Goal: Task Accomplishment & Management: Use online tool/utility

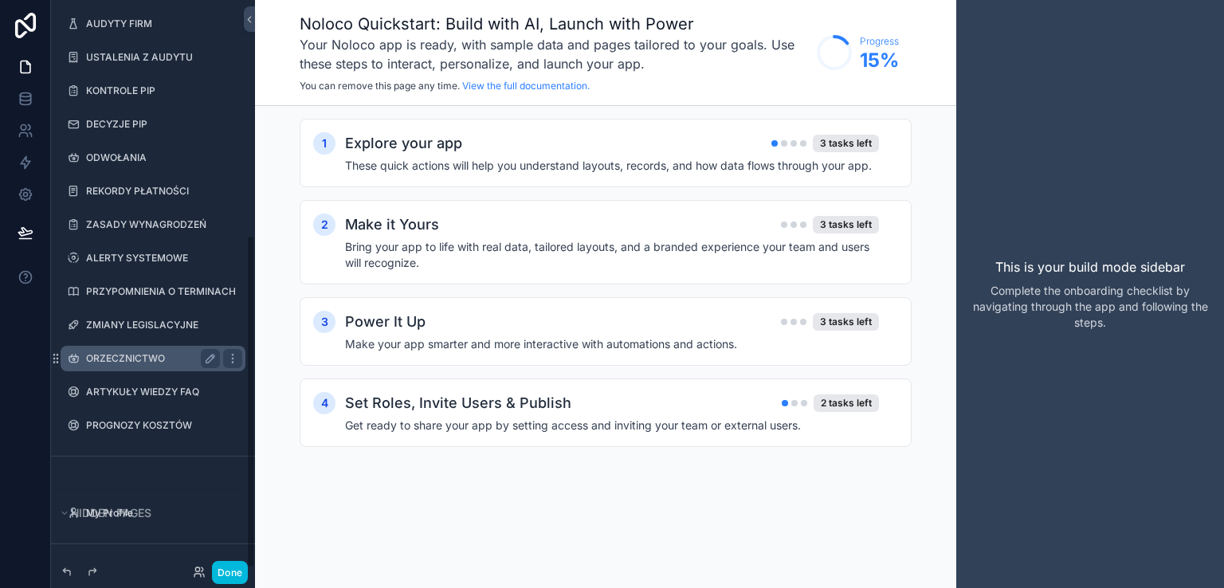
scroll to position [402, 0]
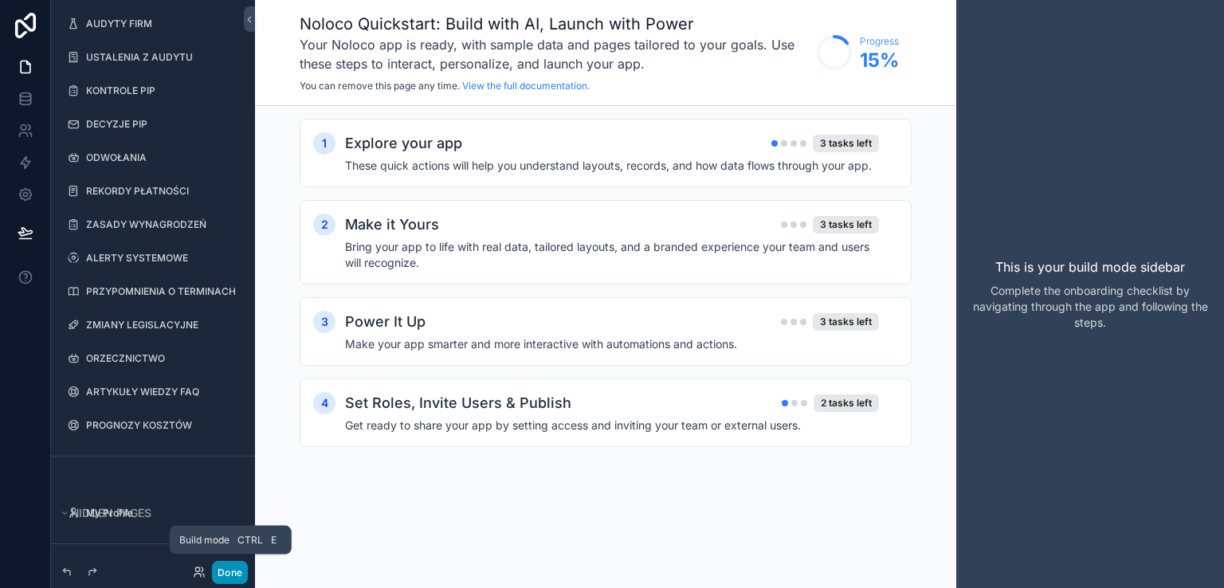
click at [221, 571] on button "Done" at bounding box center [230, 572] width 36 height 23
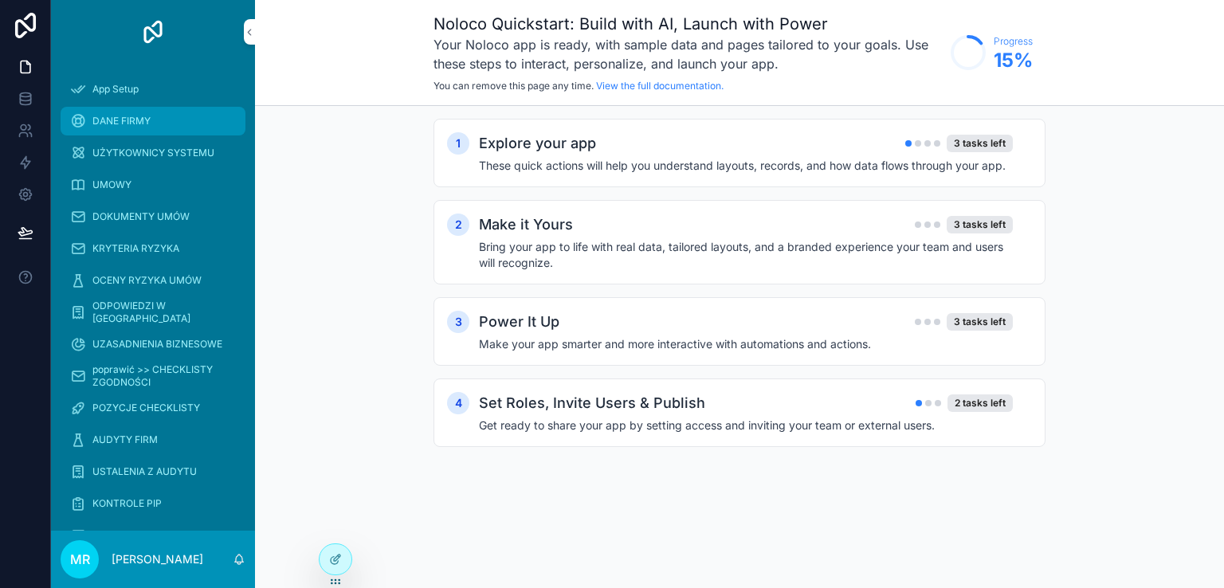
click at [116, 112] on div "DANE FIRMY" at bounding box center [153, 120] width 166 height 25
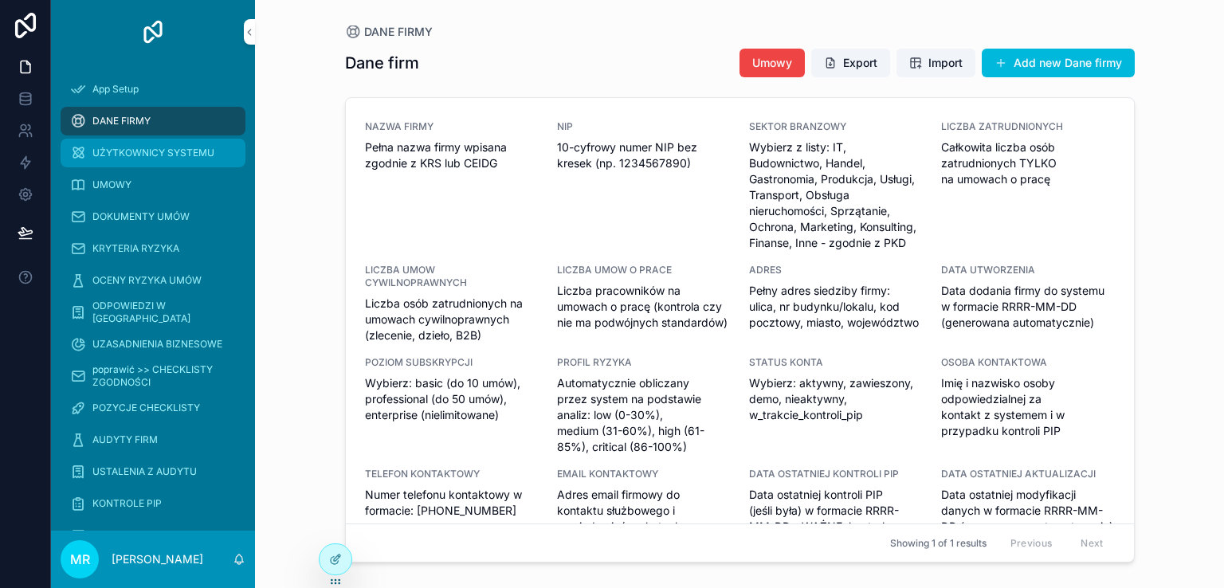
click at [127, 152] on span "UŻYTKOWNICY SYSTEMU" at bounding box center [153, 153] width 122 height 13
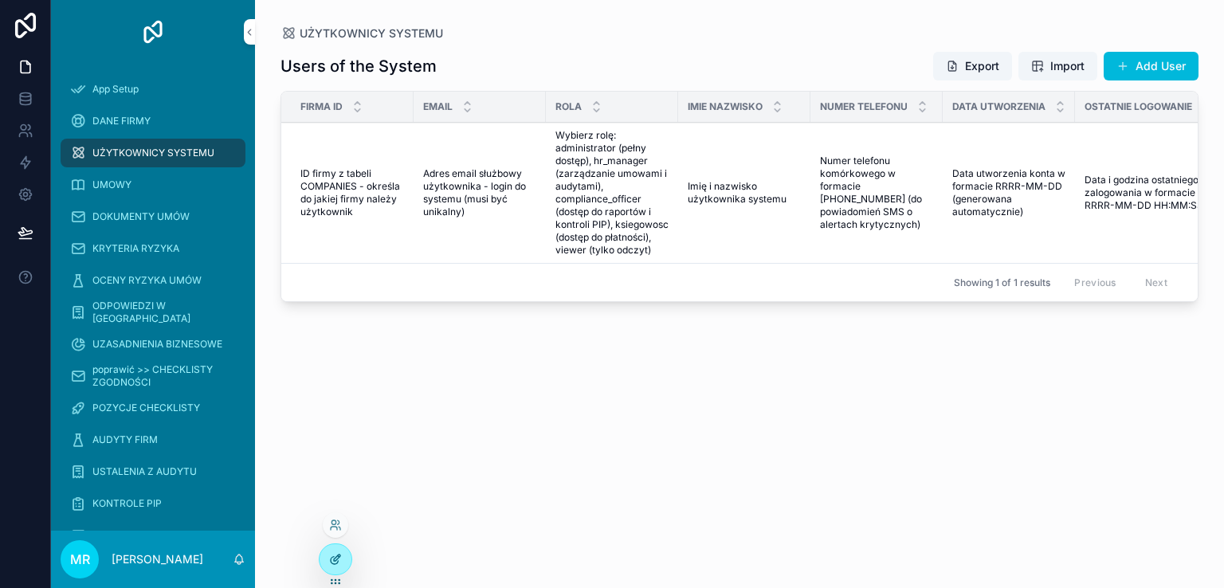
click at [329, 557] on icon at bounding box center [335, 559] width 13 height 13
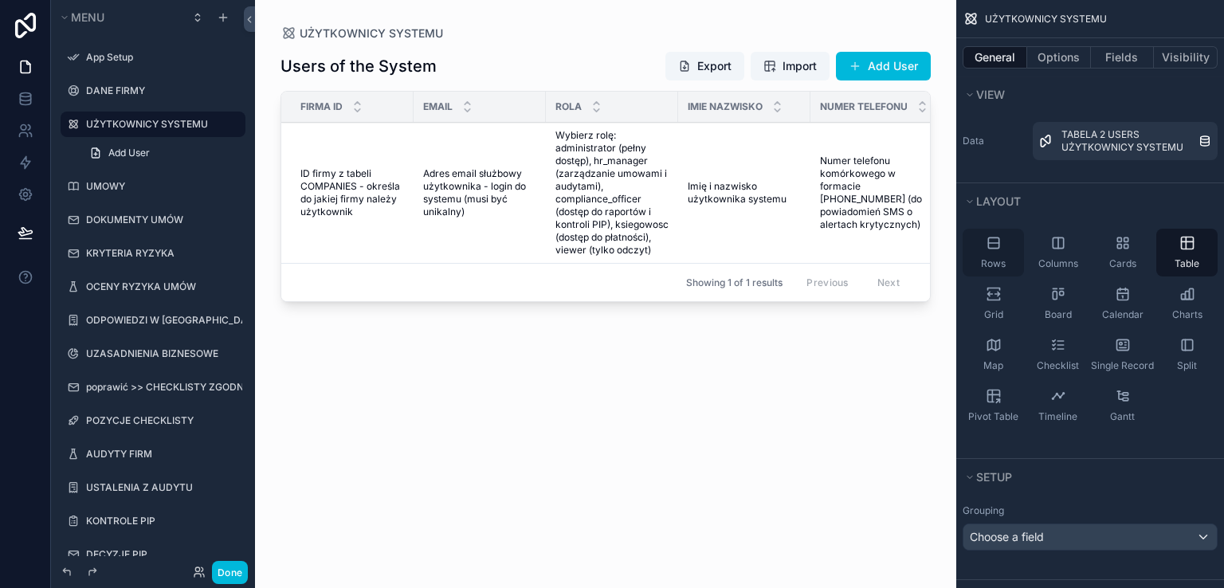
click at [994, 251] on div "Rows" at bounding box center [992, 253] width 61 height 48
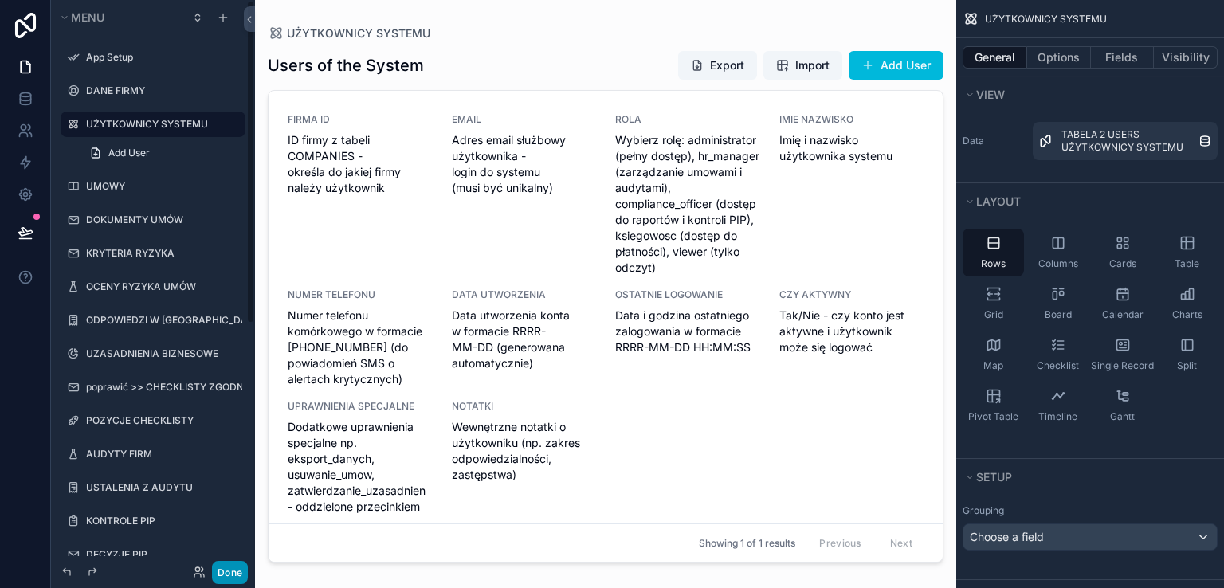
click at [228, 571] on button "Done" at bounding box center [230, 572] width 36 height 23
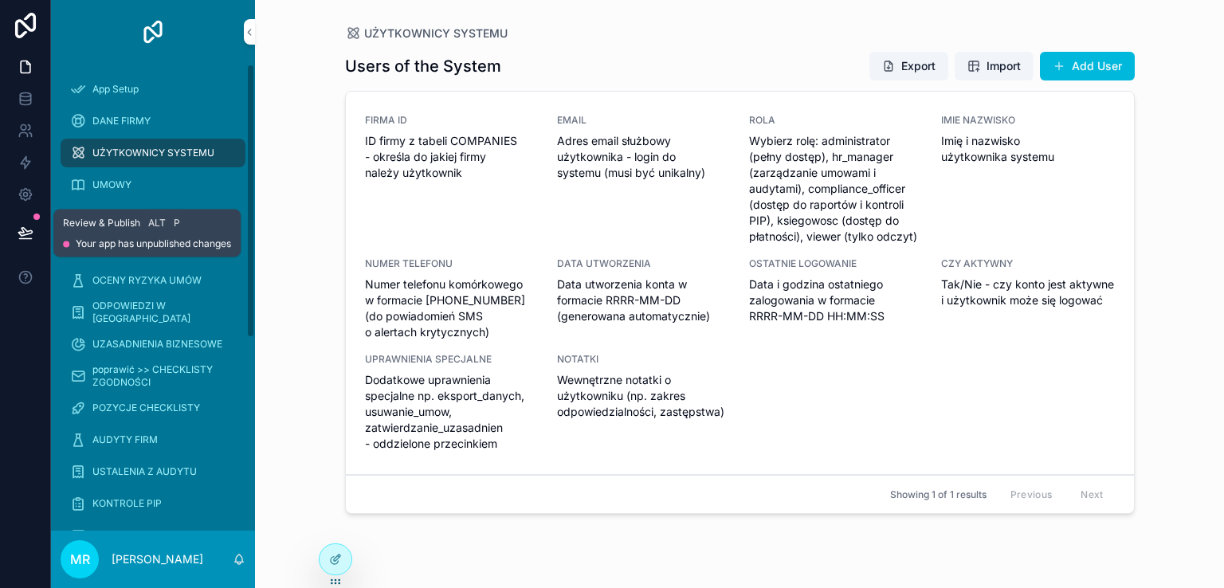
click at [23, 236] on icon at bounding box center [26, 233] width 16 height 16
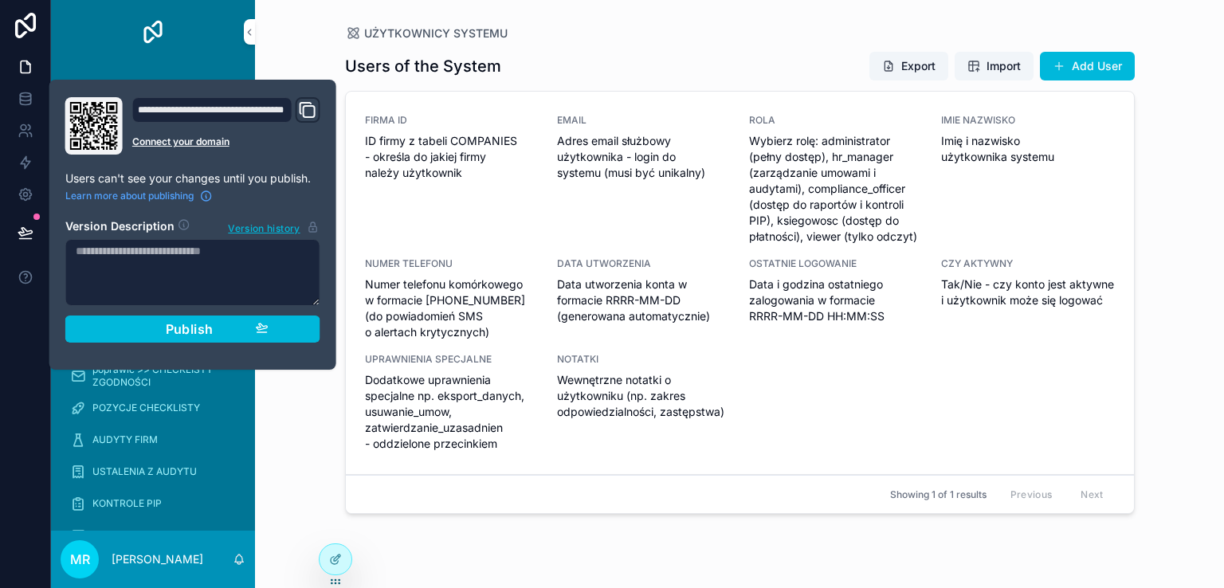
click at [185, 327] on span "Publish" at bounding box center [190, 329] width 48 height 16
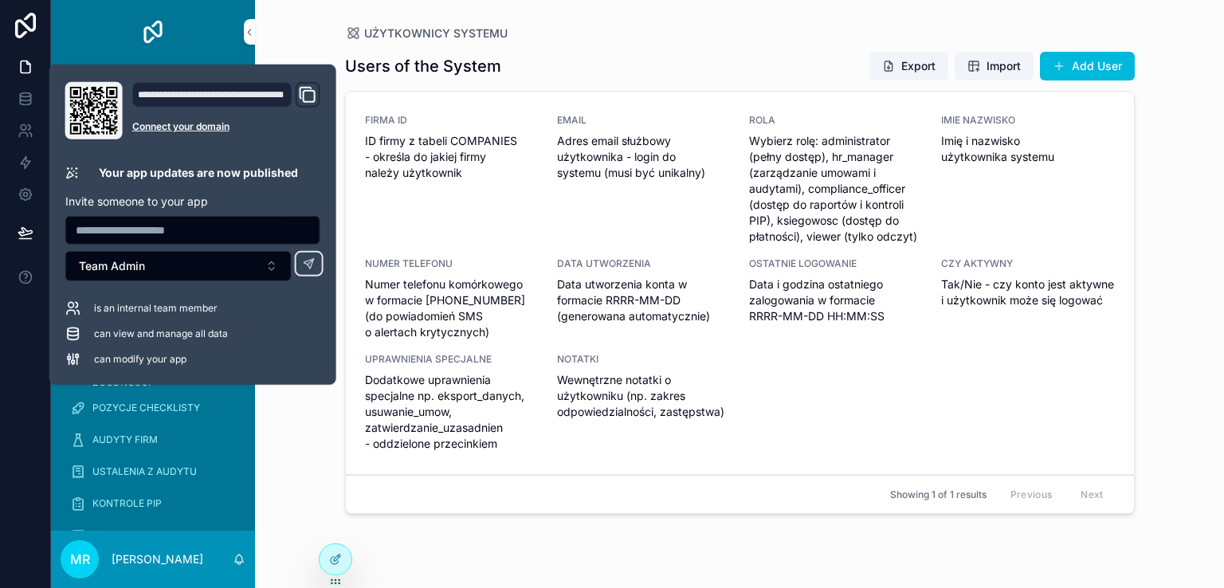
click at [594, 49] on div "Users of the System Export Import Add User FIRMA ID ID firmy z tabeli COMPANIES…" at bounding box center [740, 304] width 790 height 527
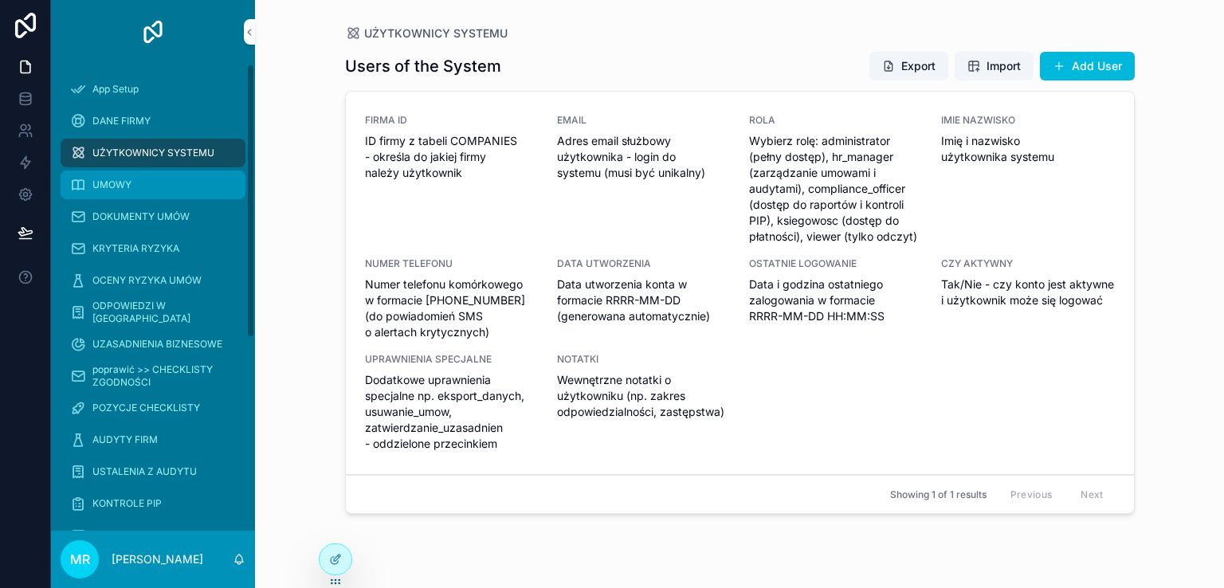
click at [131, 179] on span "UMOWY" at bounding box center [111, 184] width 39 height 13
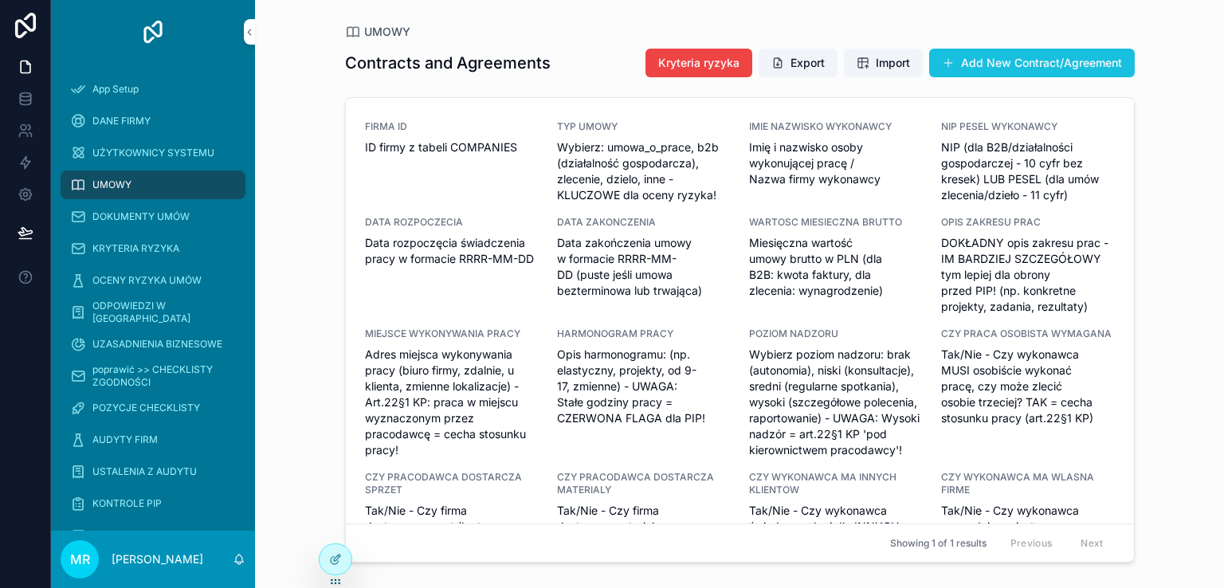
click at [988, 57] on button "Add New Contract/Agreement" at bounding box center [1032, 63] width 206 height 29
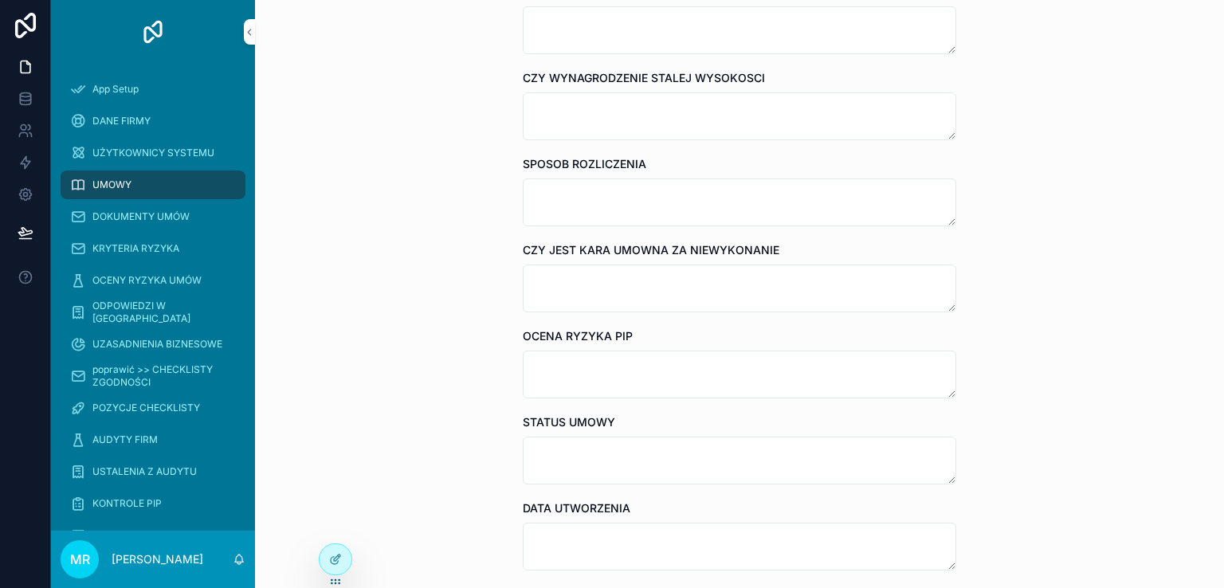
scroll to position [1593, 0]
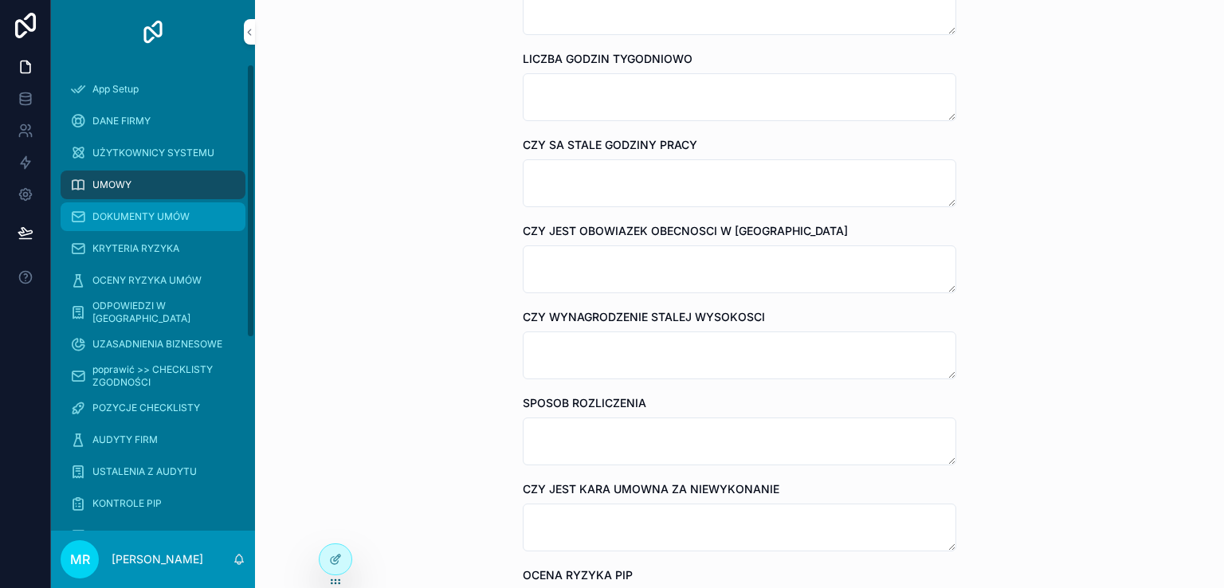
click at [154, 217] on span "DOKUMENTY UMÓW" at bounding box center [140, 216] width 97 height 13
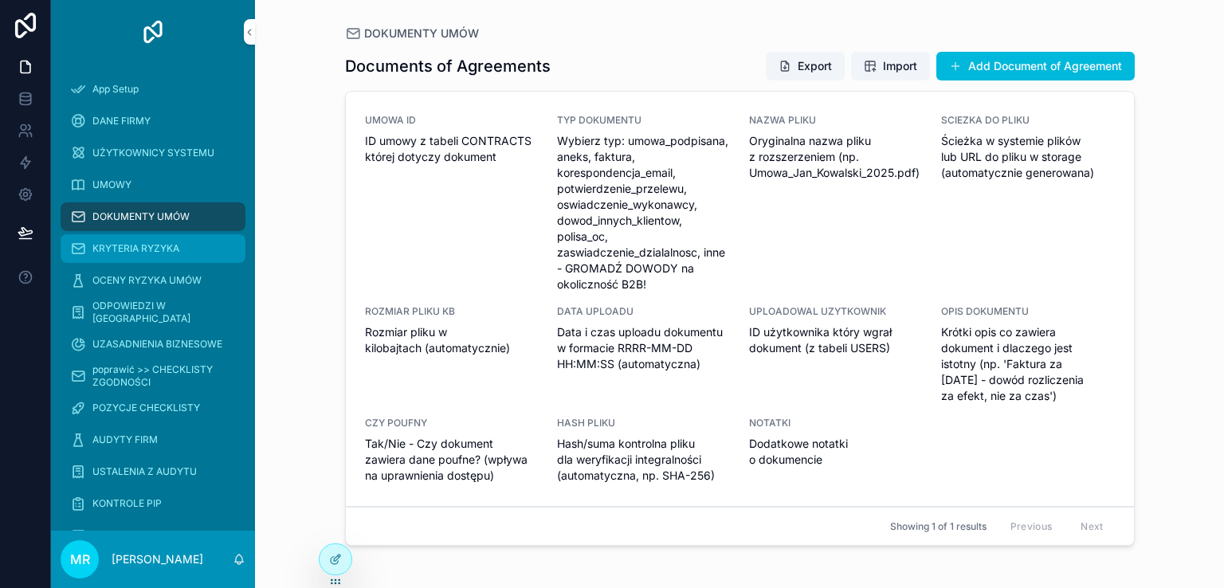
click at [145, 241] on div "KRYTERIA RYZYKA" at bounding box center [153, 248] width 166 height 25
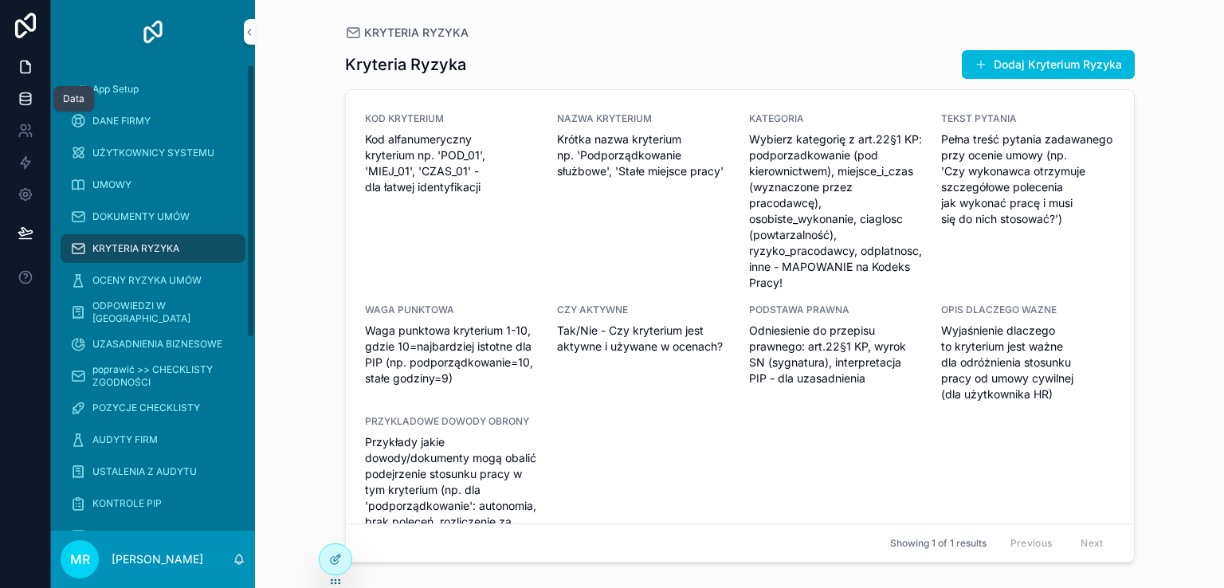
click at [25, 96] on icon at bounding box center [26, 99] width 16 height 16
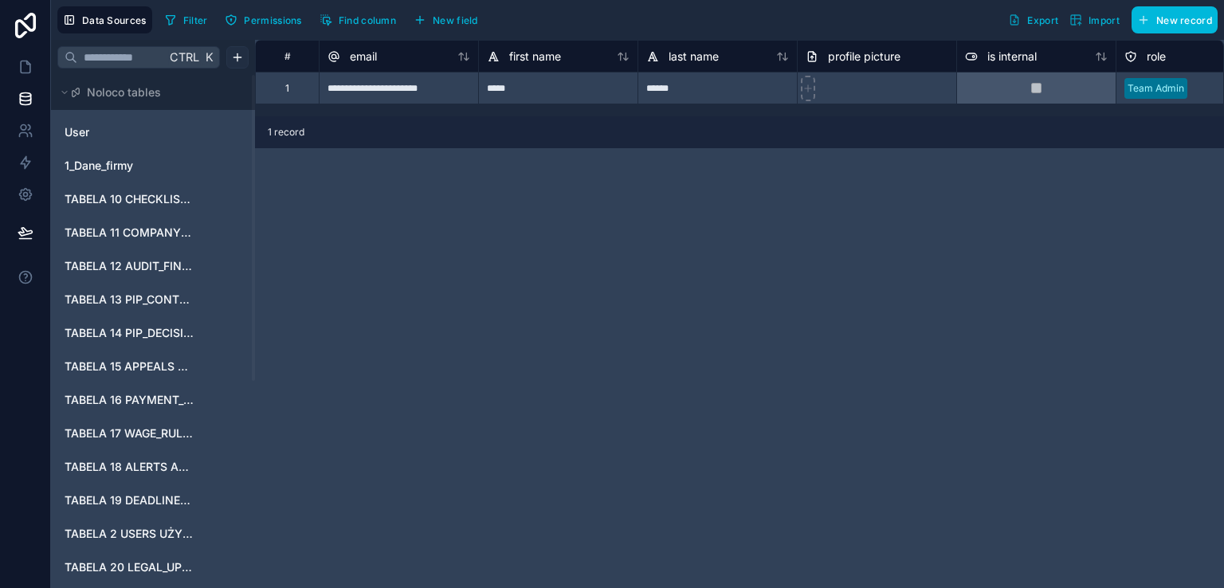
click at [235, 55] on html "Data Sources Filter Permissions Find column New field Export Import New record …" at bounding box center [612, 294] width 1224 height 588
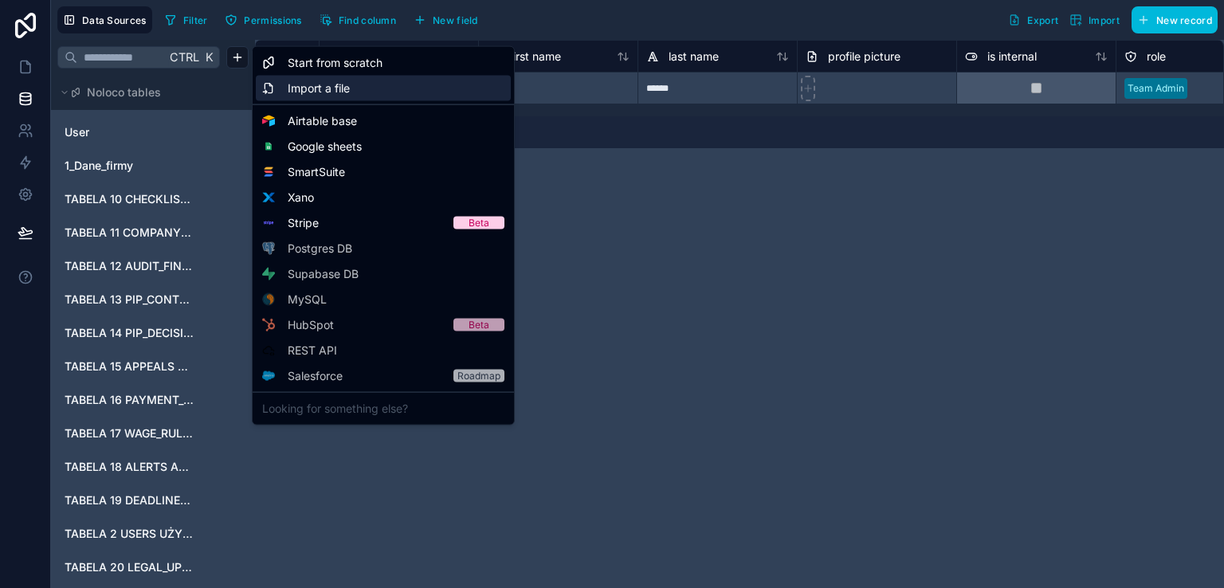
click at [347, 87] on span "Import a file" at bounding box center [319, 88] width 62 height 16
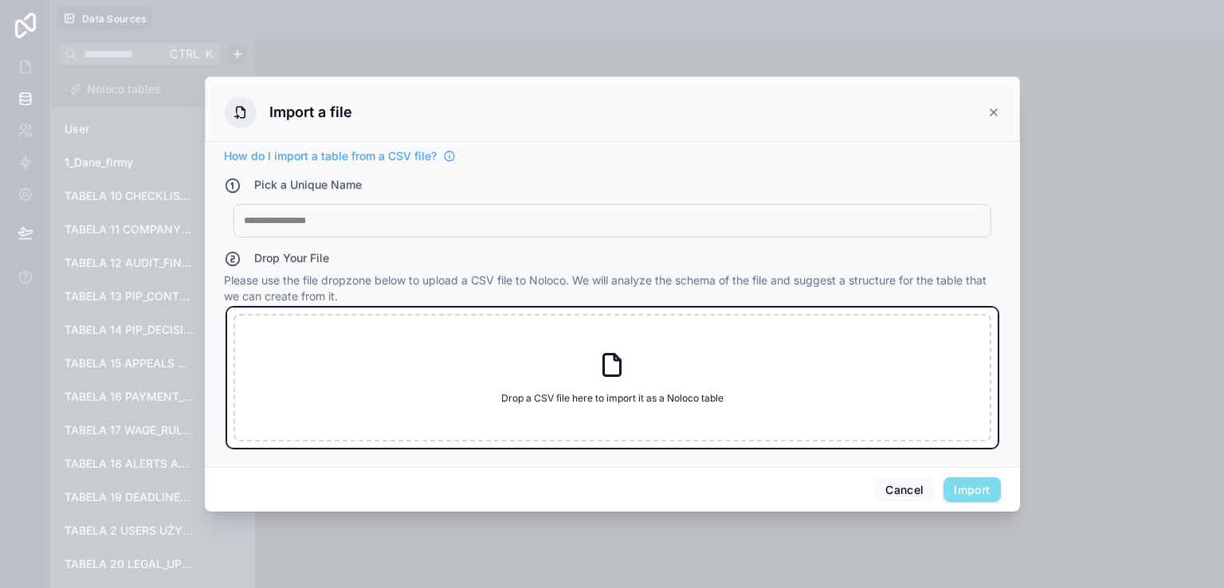
click at [604, 355] on icon at bounding box center [612, 365] width 17 height 22
type input "**********"
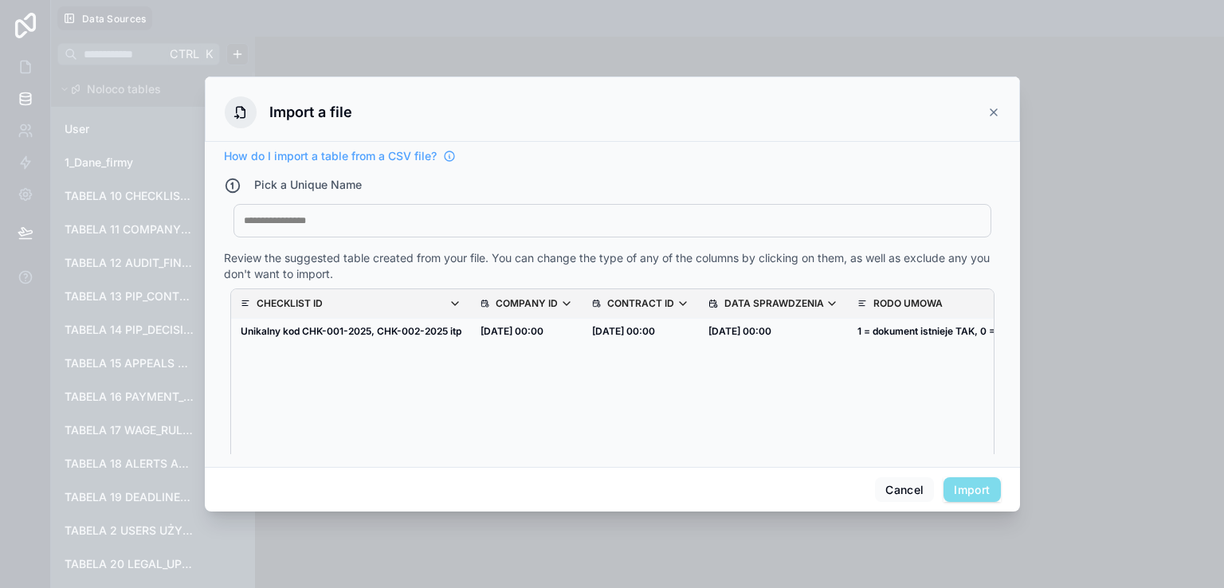
click at [324, 211] on div "My Imported File" at bounding box center [612, 220] width 758 height 33
click at [319, 221] on div at bounding box center [612, 220] width 737 height 13
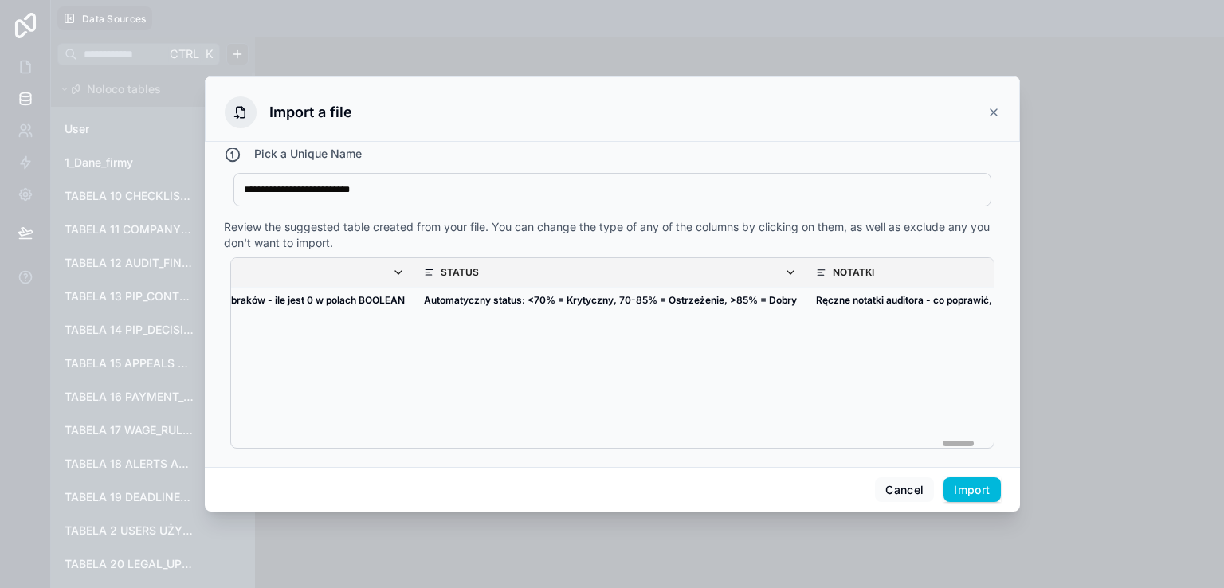
scroll to position [0, 15485]
drag, startPoint x: 249, startPoint y: 441, endPoint x: 988, endPoint y: 465, distance: 739.0
click at [988, 465] on div "**********" at bounding box center [612, 304] width 815 height 325
click at [974, 493] on button "Import" at bounding box center [971, 489] width 57 height 25
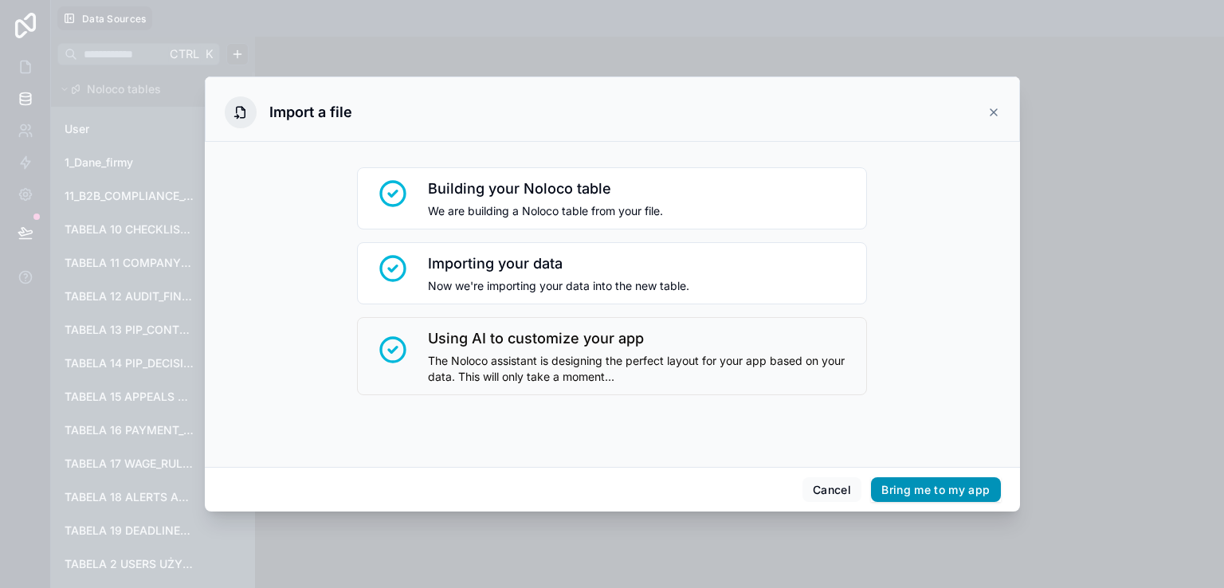
click at [935, 492] on button "Bring me to my app" at bounding box center [935, 489] width 129 height 25
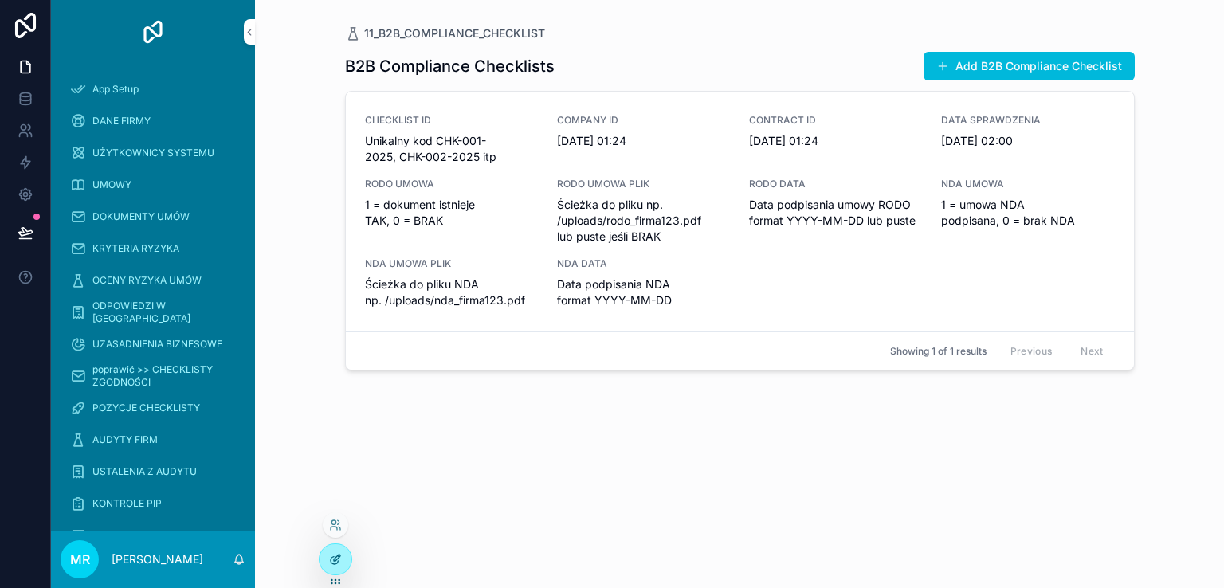
click at [335, 559] on icon at bounding box center [335, 559] width 13 height 13
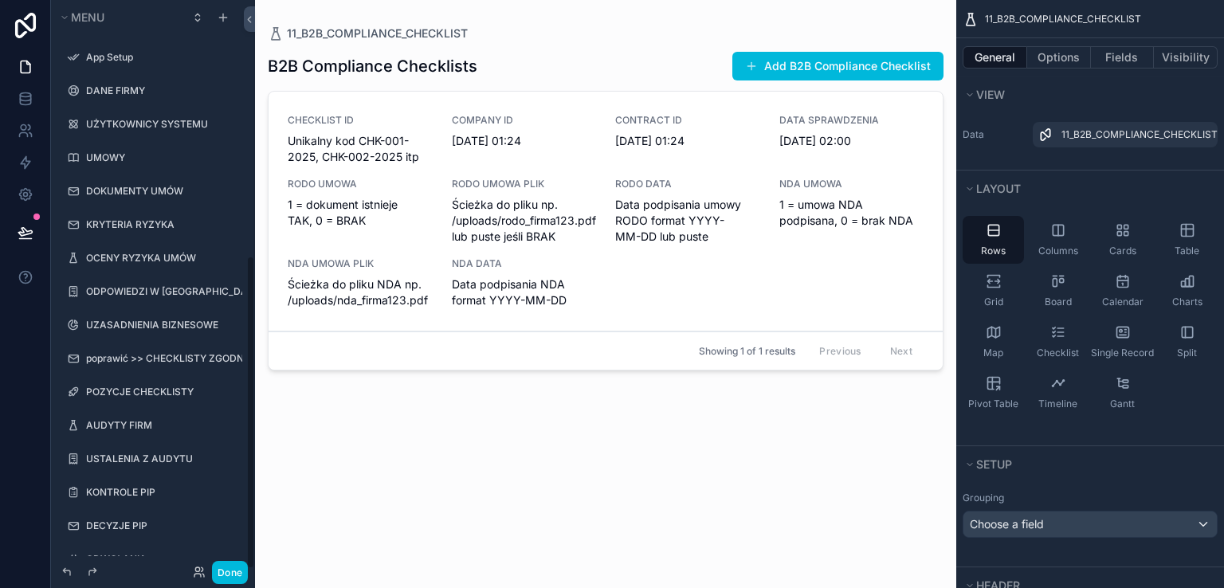
scroll to position [464, 0]
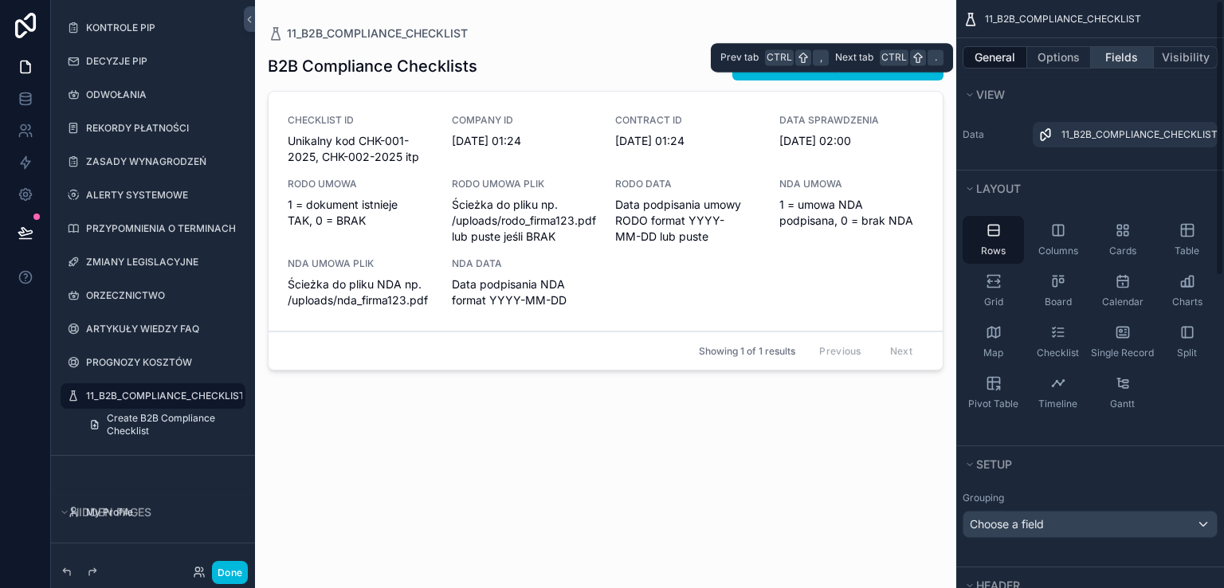
click at [1116, 54] on button "Fields" at bounding box center [1123, 57] width 64 height 22
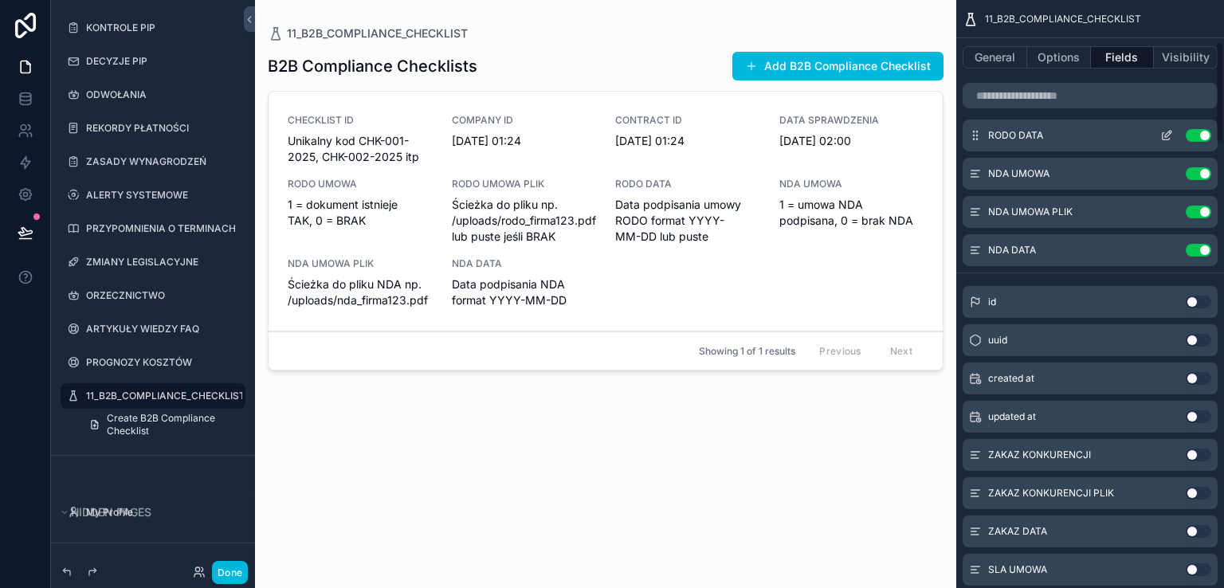
scroll to position [398, 0]
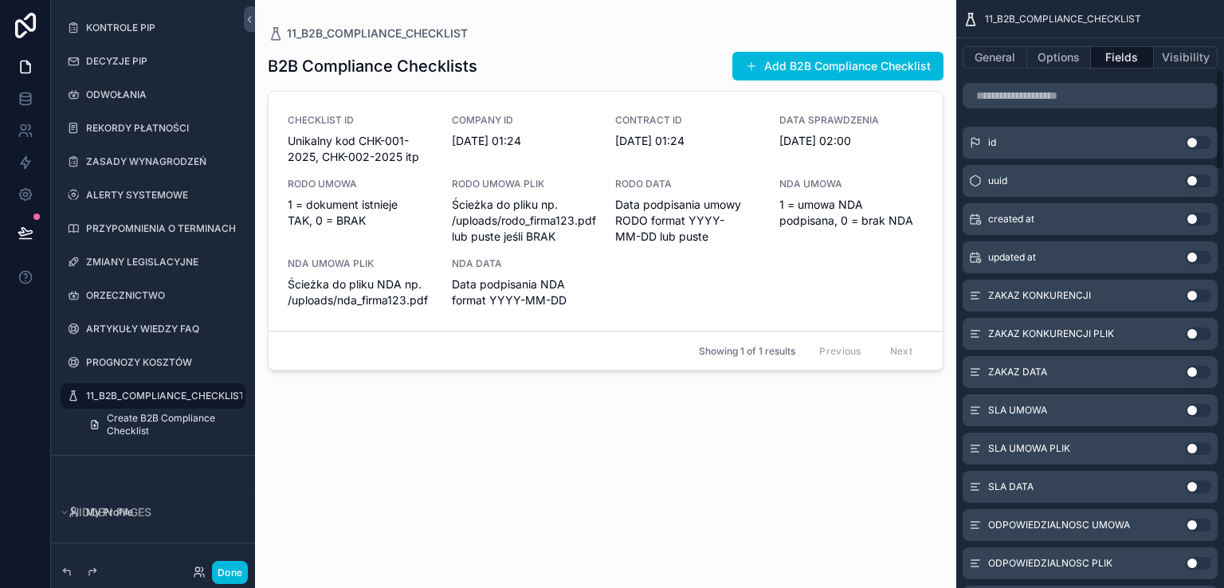
click at [1205, 296] on button "Use setting" at bounding box center [1198, 295] width 25 height 13
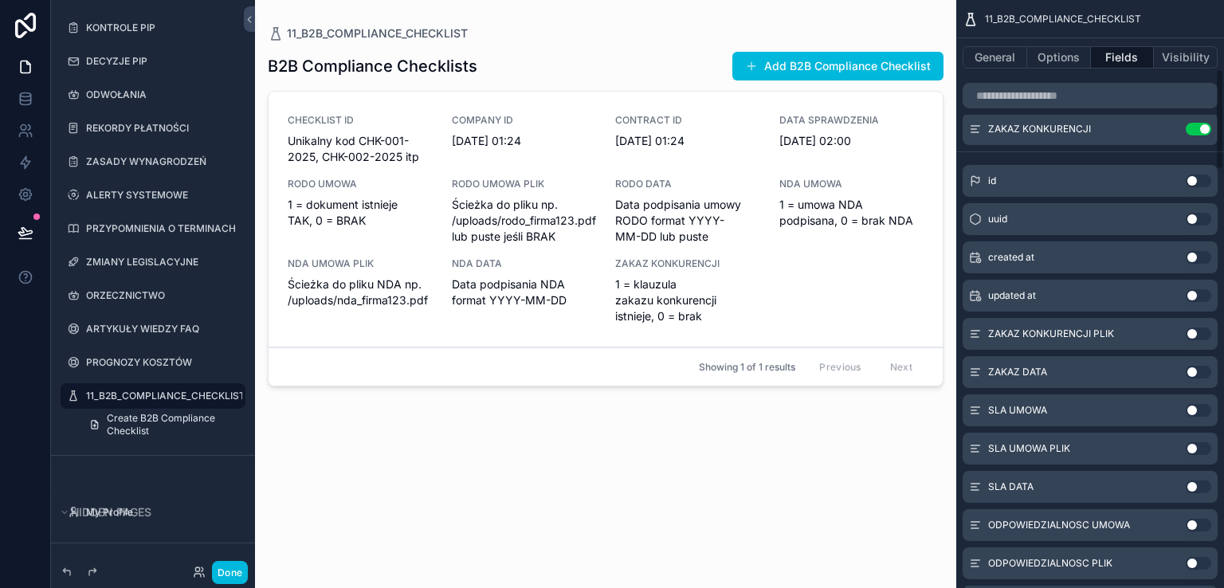
click at [1201, 341] on div "ZAKAZ KONKURENCJI PLIK Use setting" at bounding box center [1089, 334] width 255 height 32
click at [1201, 335] on button "Use setting" at bounding box center [1198, 333] width 25 height 13
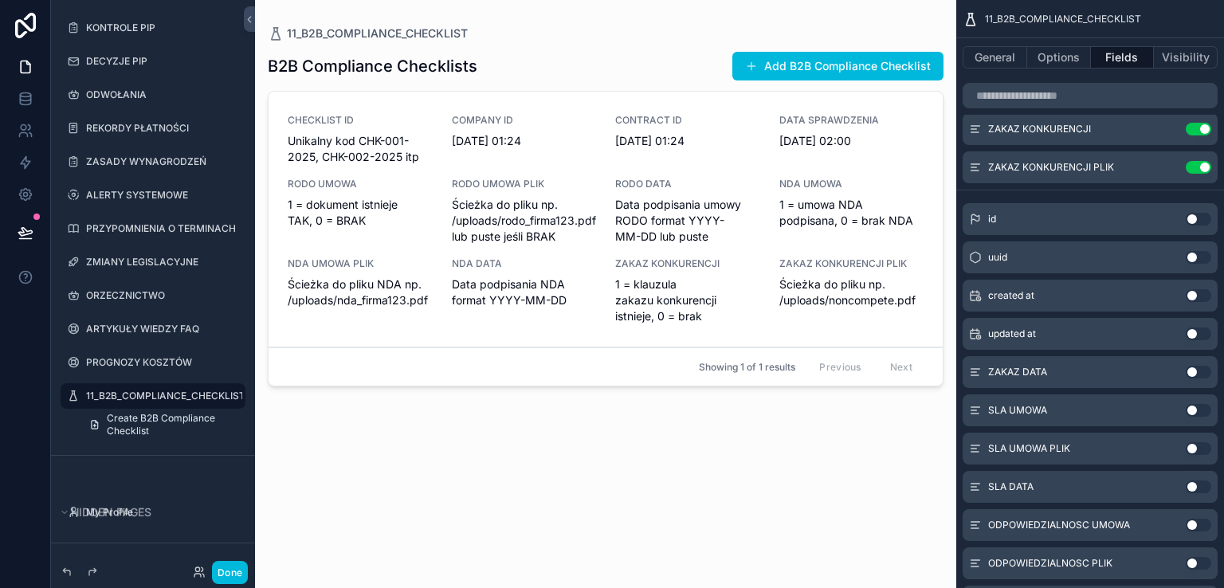
click at [1203, 374] on button "Use setting" at bounding box center [1198, 372] width 25 height 13
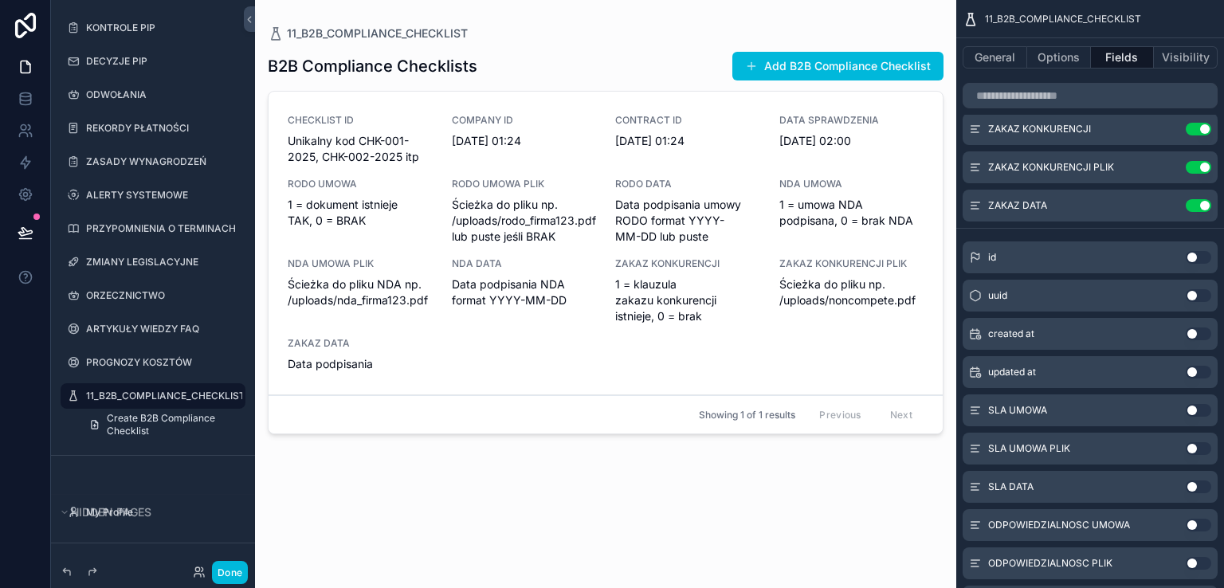
click at [1202, 409] on button "Use setting" at bounding box center [1198, 410] width 25 height 13
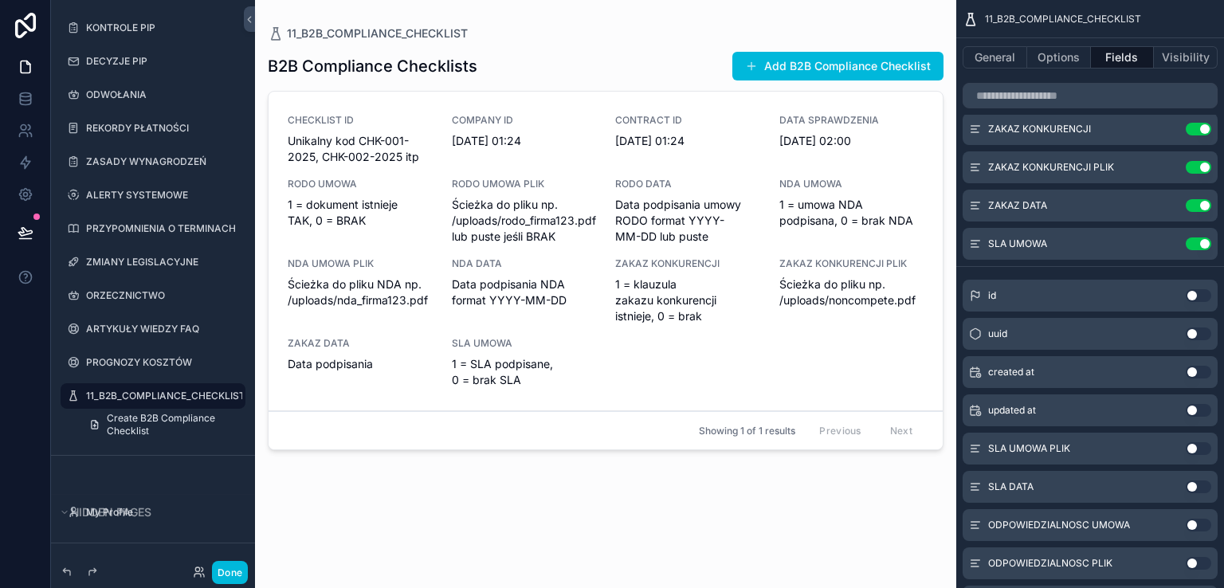
click at [1205, 449] on button "Use setting" at bounding box center [1198, 448] width 25 height 13
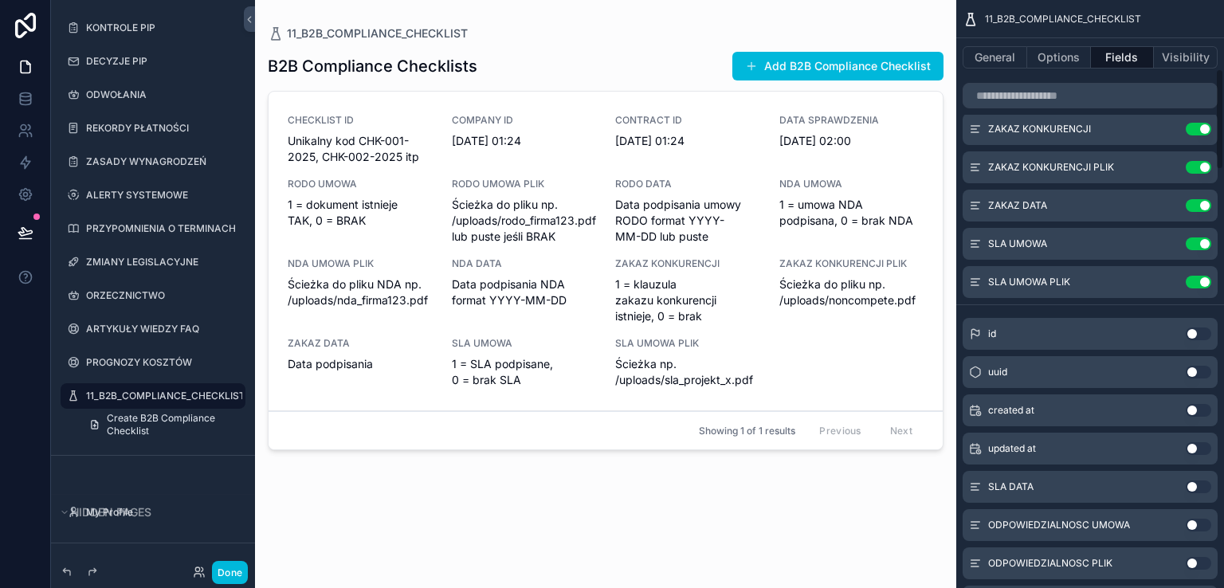
click at [1201, 487] on button "Use setting" at bounding box center [1198, 486] width 25 height 13
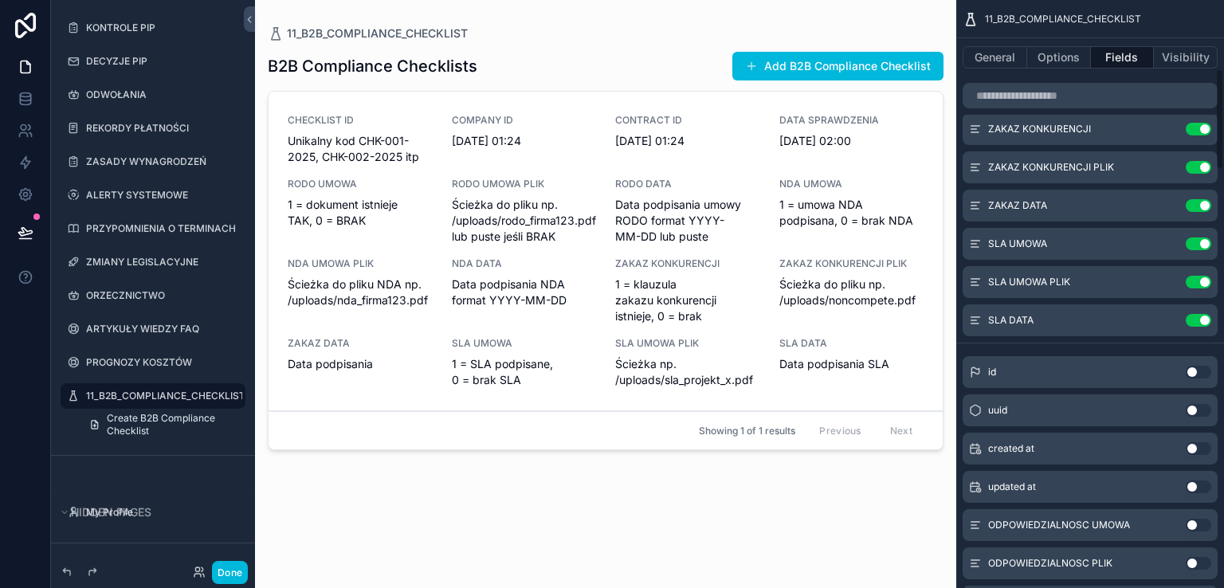
click at [1203, 526] on button "Use setting" at bounding box center [1198, 525] width 25 height 13
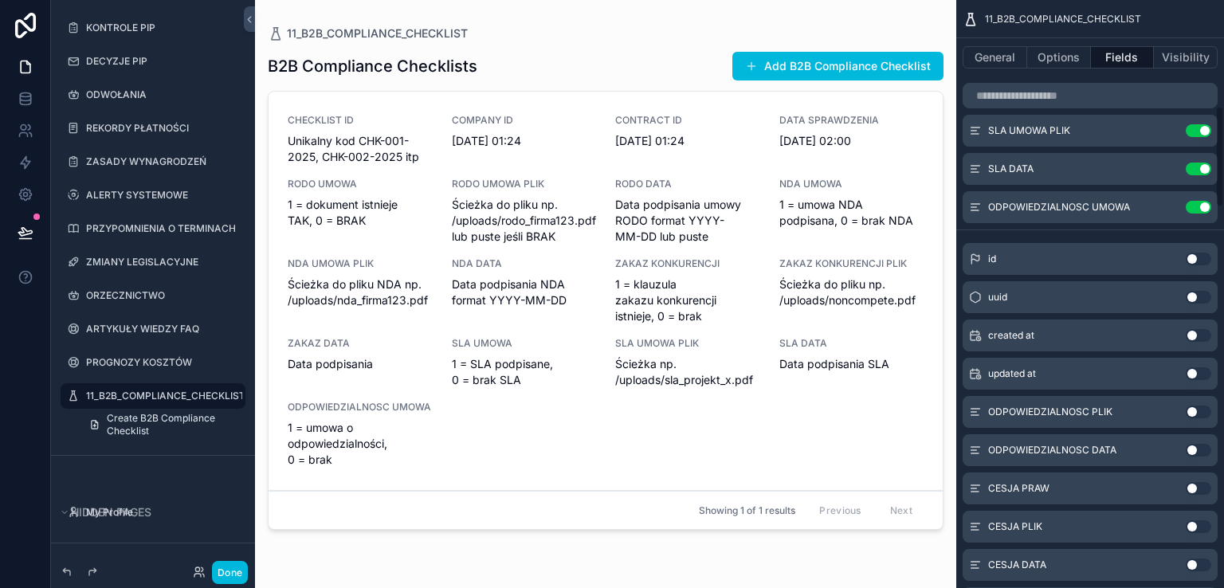
scroll to position [637, 0]
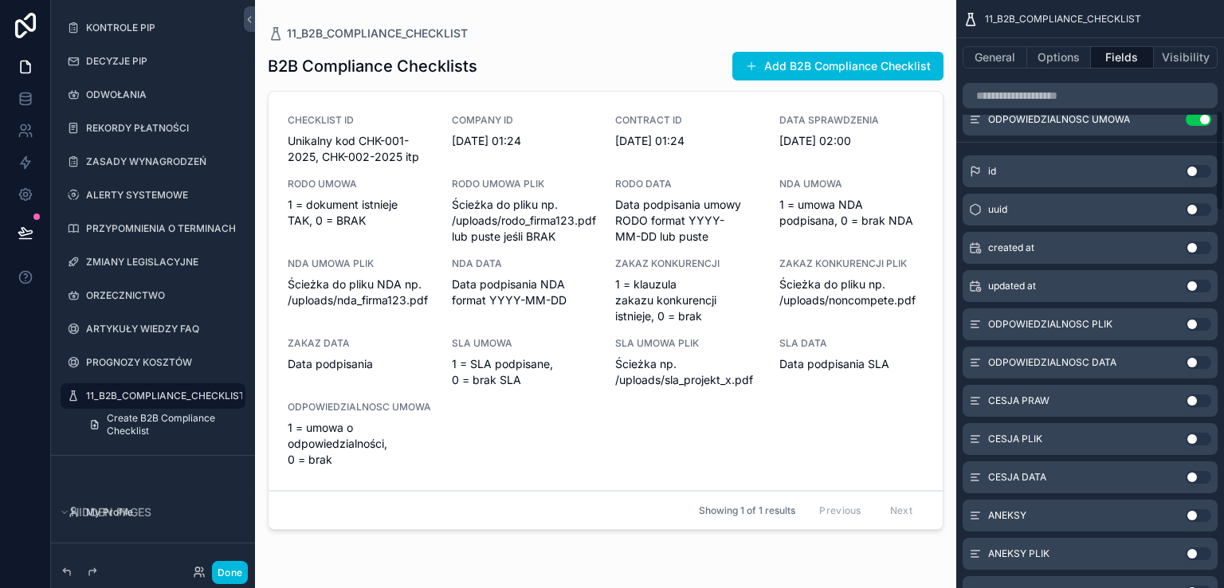
click at [1205, 325] on button "Use setting" at bounding box center [1198, 324] width 25 height 13
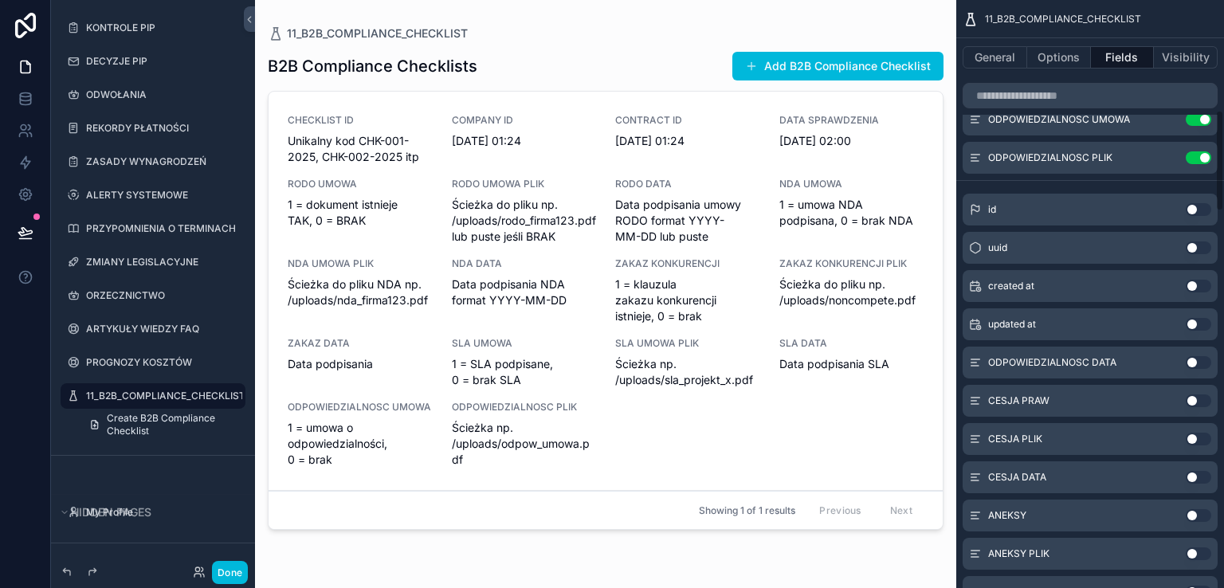
click at [1204, 361] on button "Use setting" at bounding box center [1198, 362] width 25 height 13
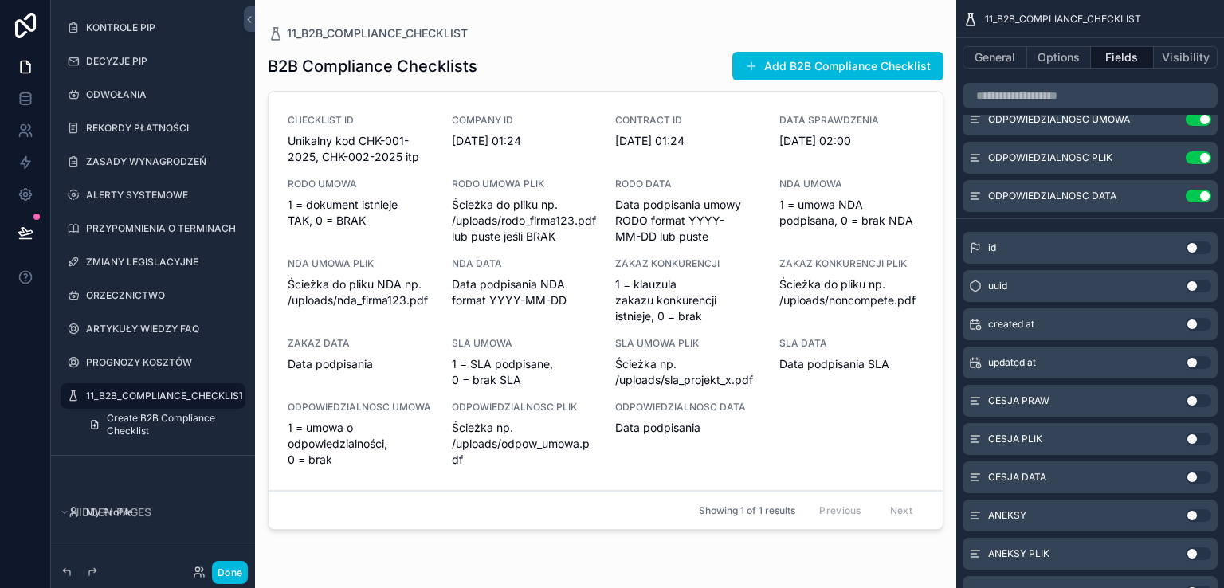
click at [1202, 401] on button "Use setting" at bounding box center [1198, 400] width 25 height 13
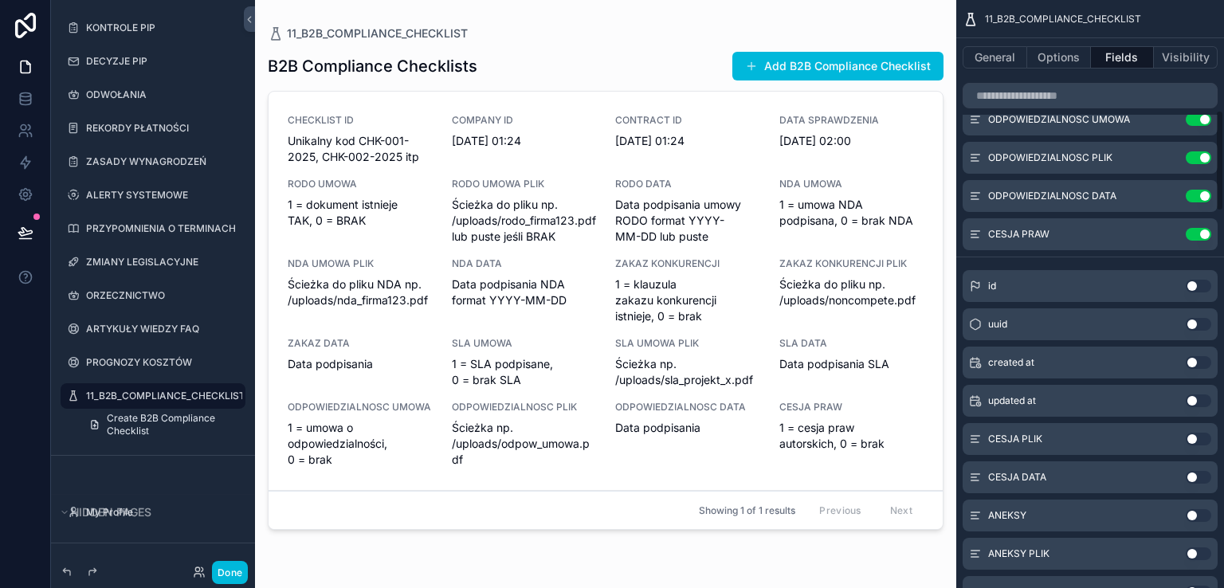
click at [1205, 439] on button "Use setting" at bounding box center [1198, 439] width 25 height 13
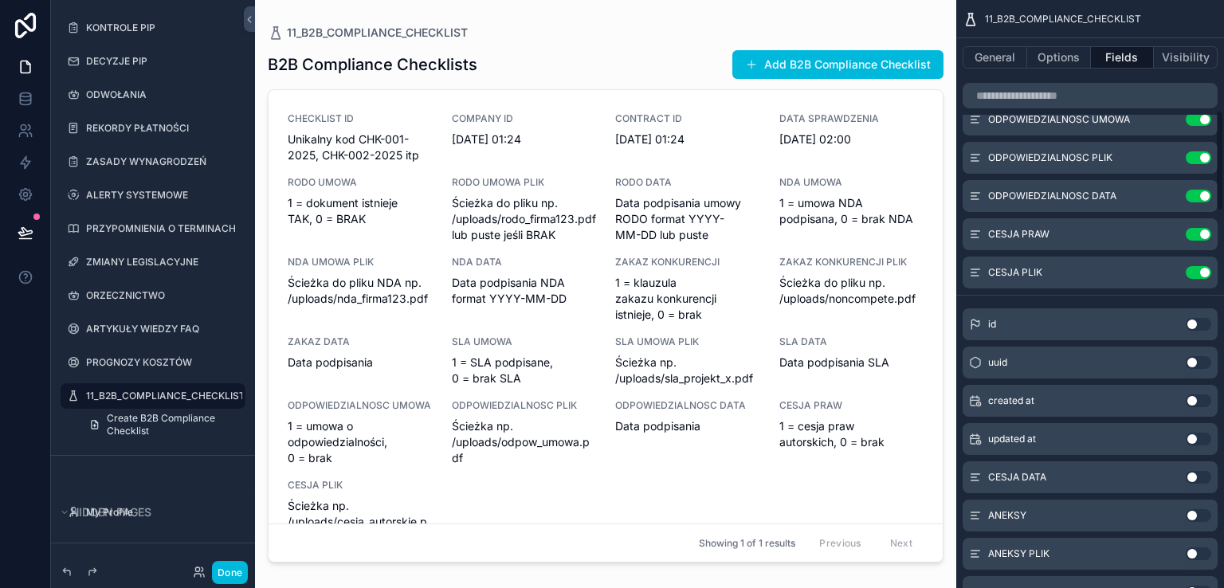
click at [1205, 478] on button "Use setting" at bounding box center [1198, 477] width 25 height 13
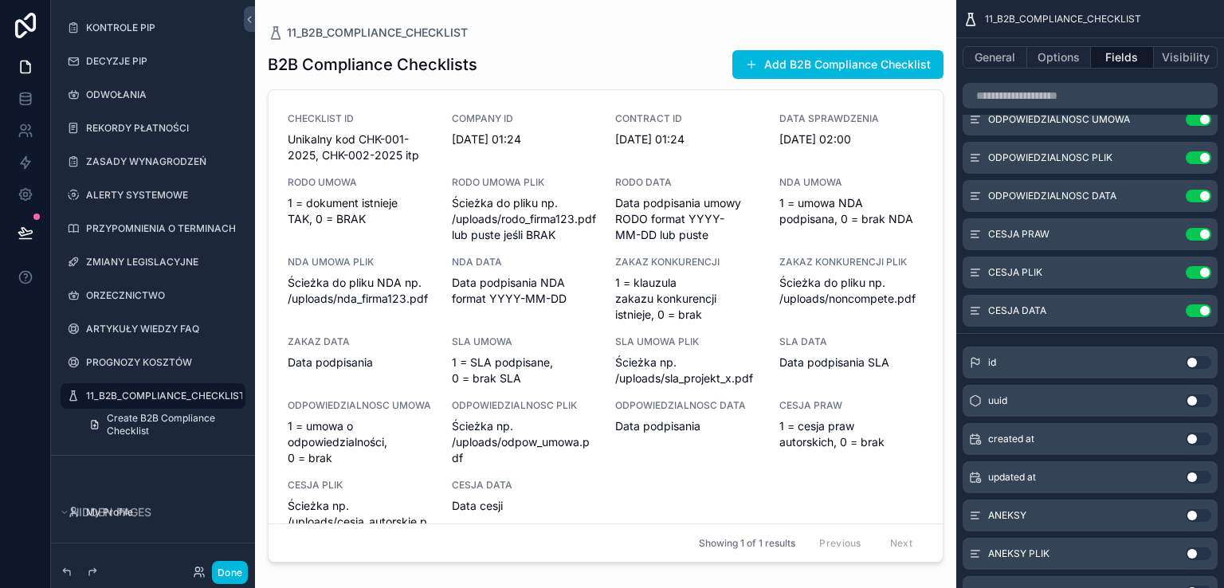
click at [1201, 515] on button "Use setting" at bounding box center [1198, 515] width 25 height 13
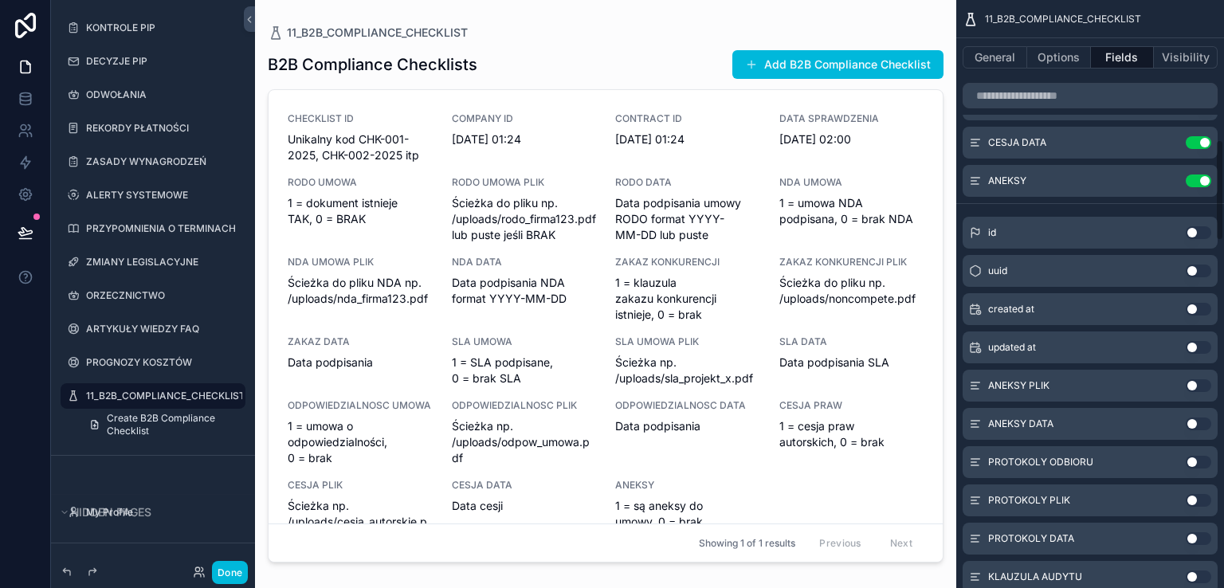
scroll to position [876, 0]
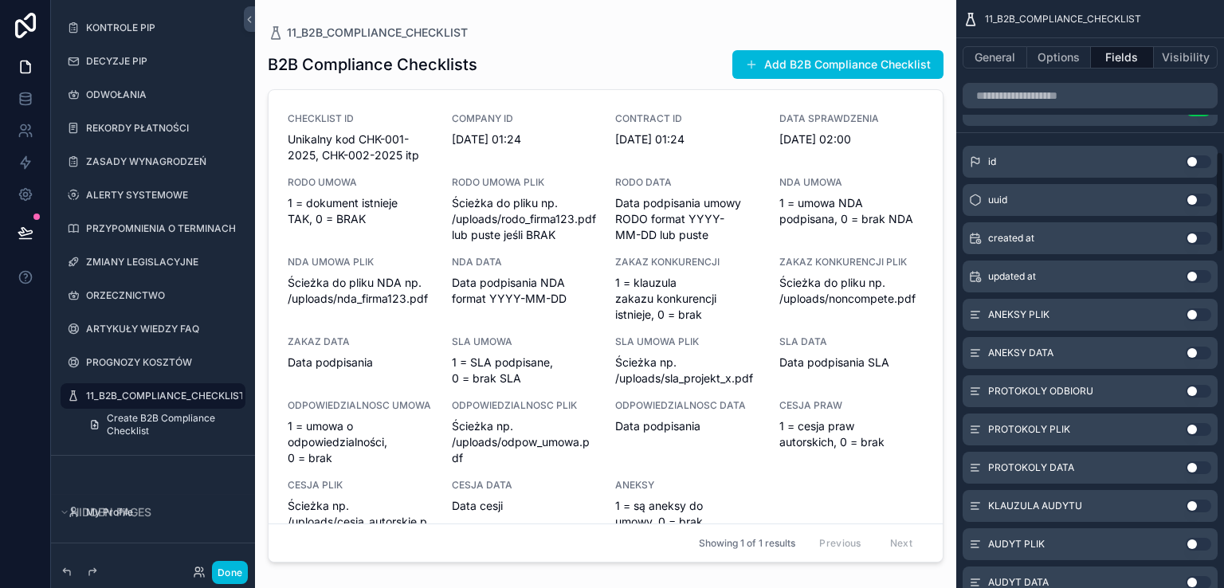
click at [1205, 319] on button "Use setting" at bounding box center [1198, 314] width 25 height 13
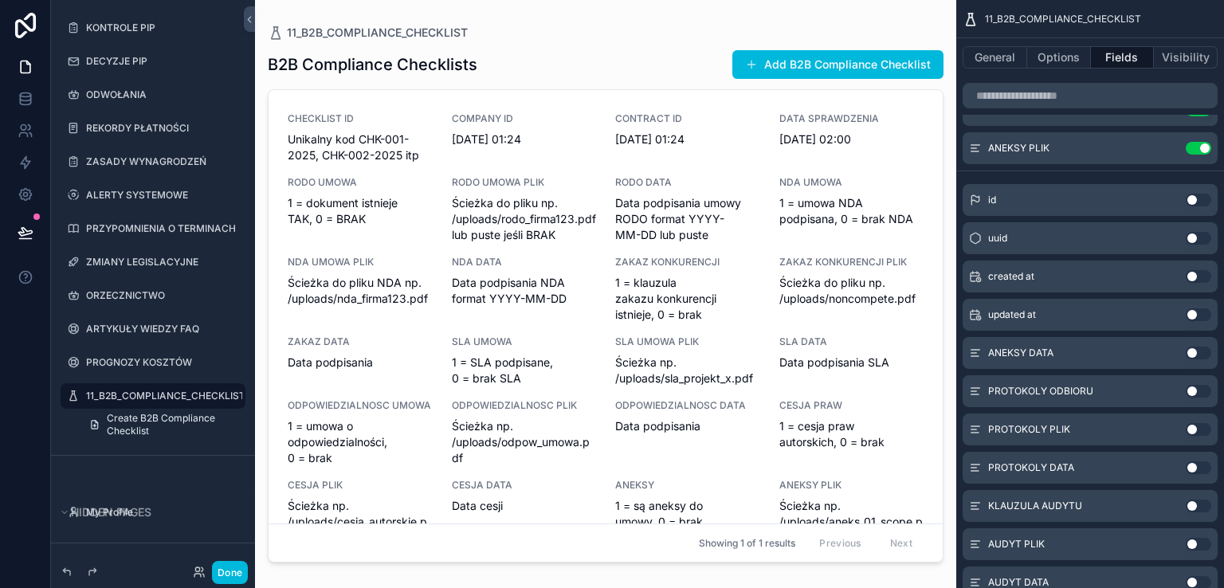
click at [1203, 350] on button "Use setting" at bounding box center [1198, 353] width 25 height 13
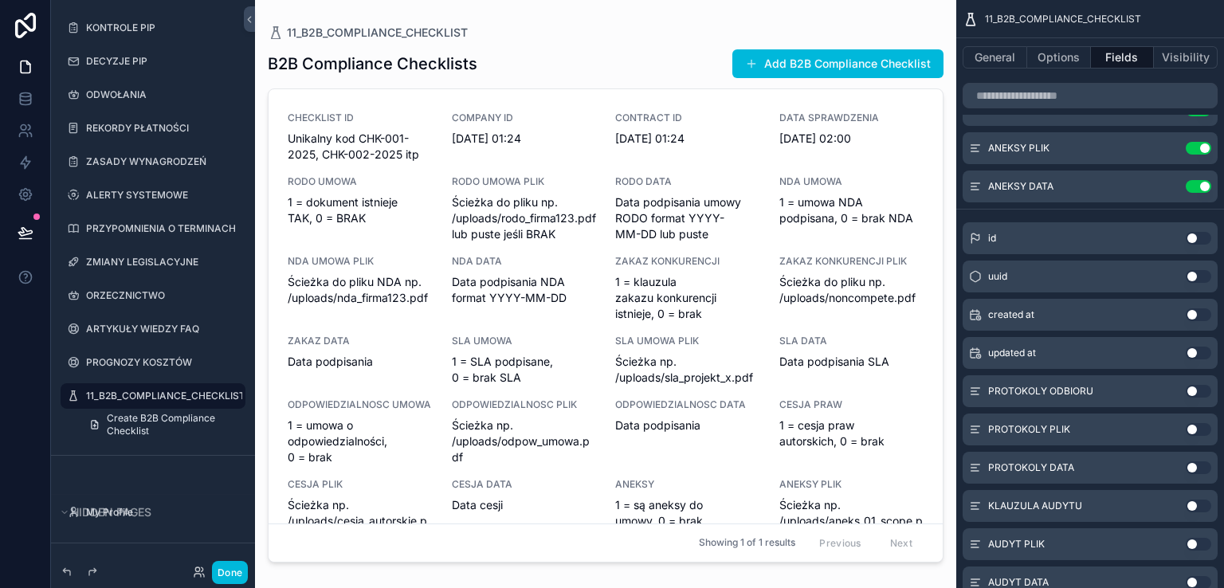
click at [1203, 394] on button "Use setting" at bounding box center [1198, 391] width 25 height 13
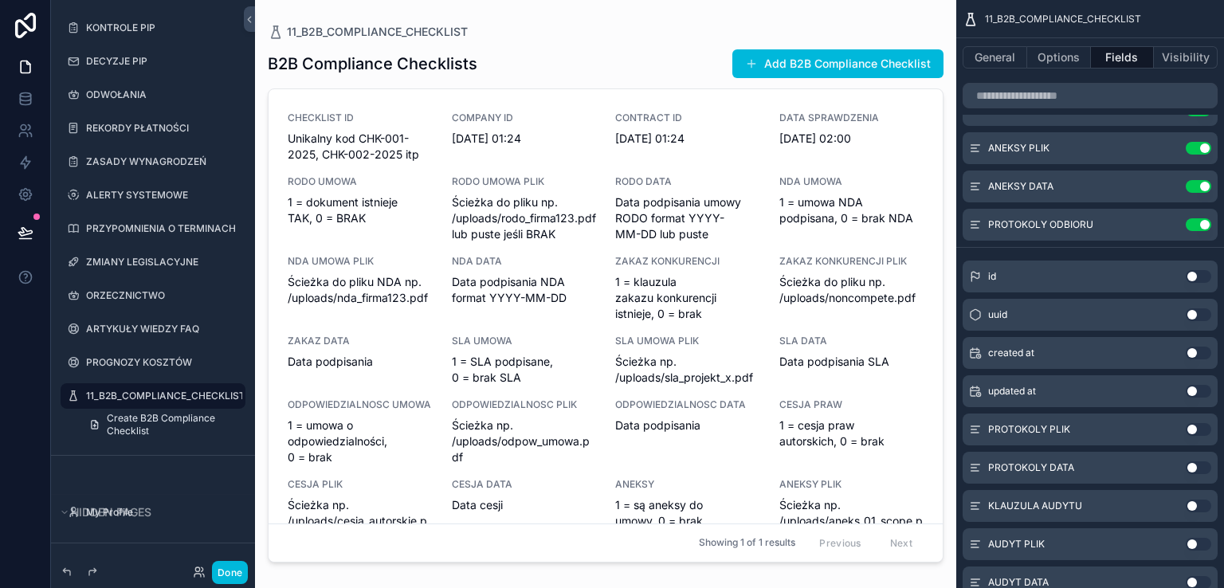
click at [1202, 431] on button "Use setting" at bounding box center [1198, 429] width 25 height 13
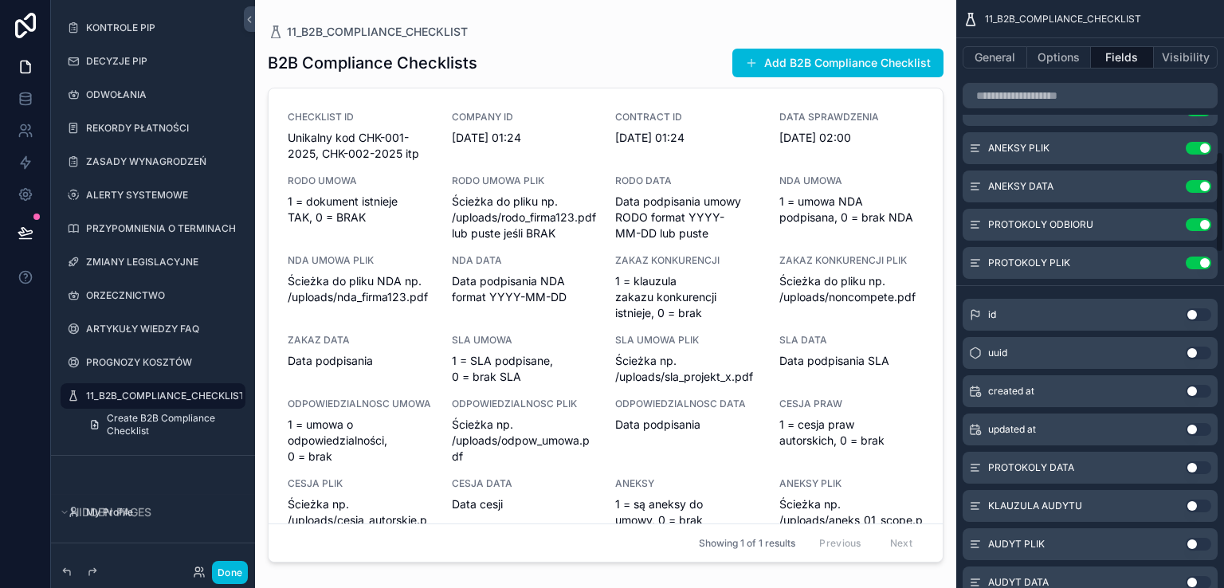
click at [1201, 468] on button "Use setting" at bounding box center [1198, 467] width 25 height 13
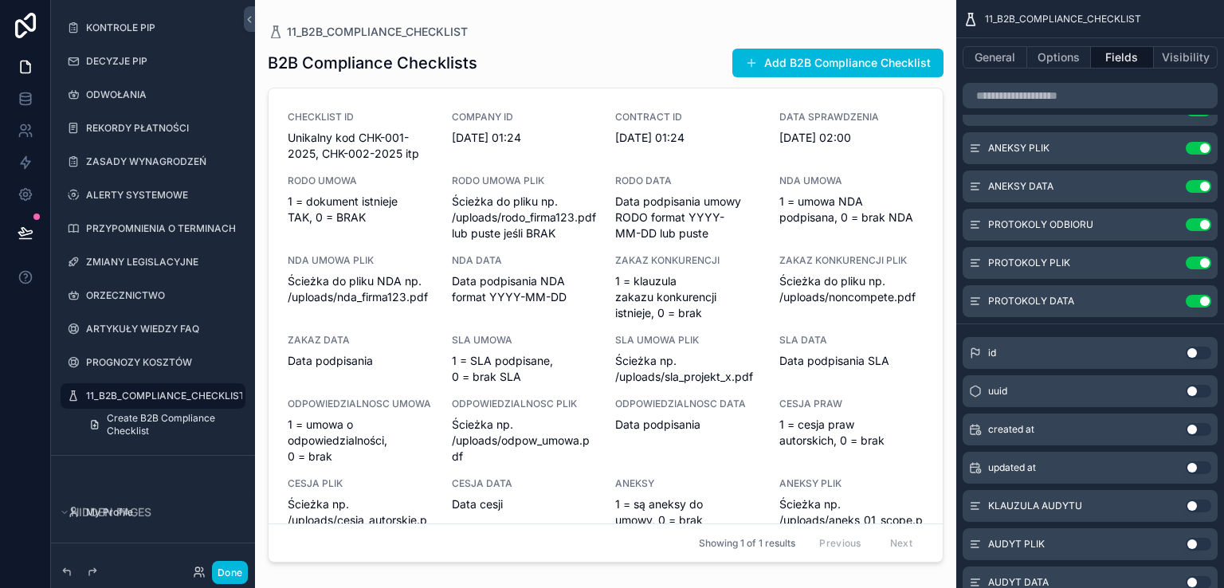
click at [1200, 504] on button "Use setting" at bounding box center [1198, 506] width 25 height 13
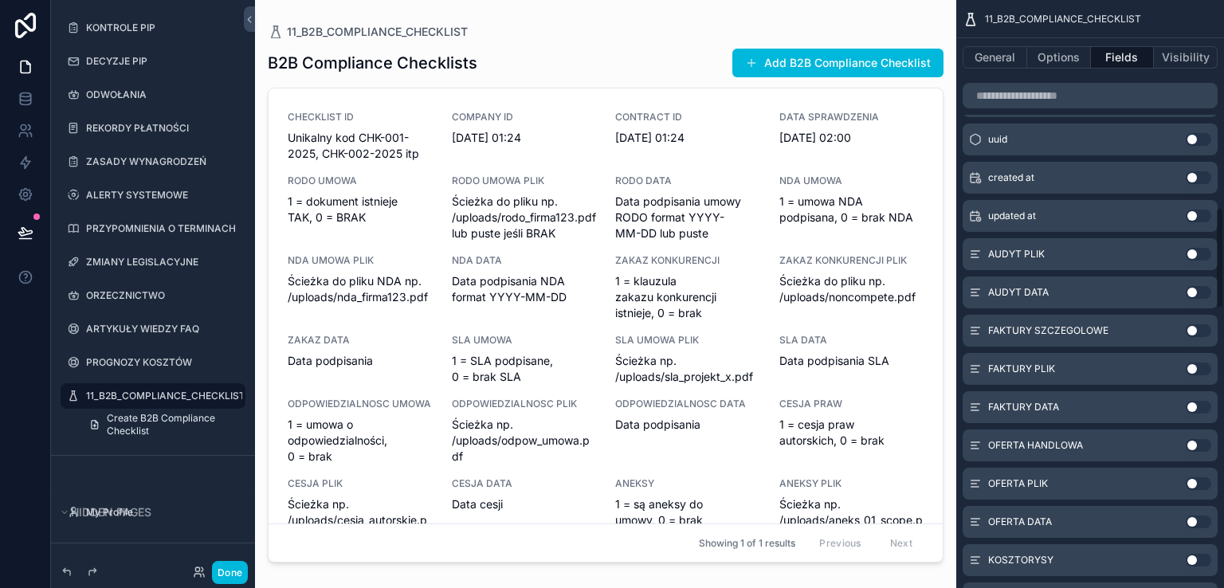
scroll to position [1195, 0]
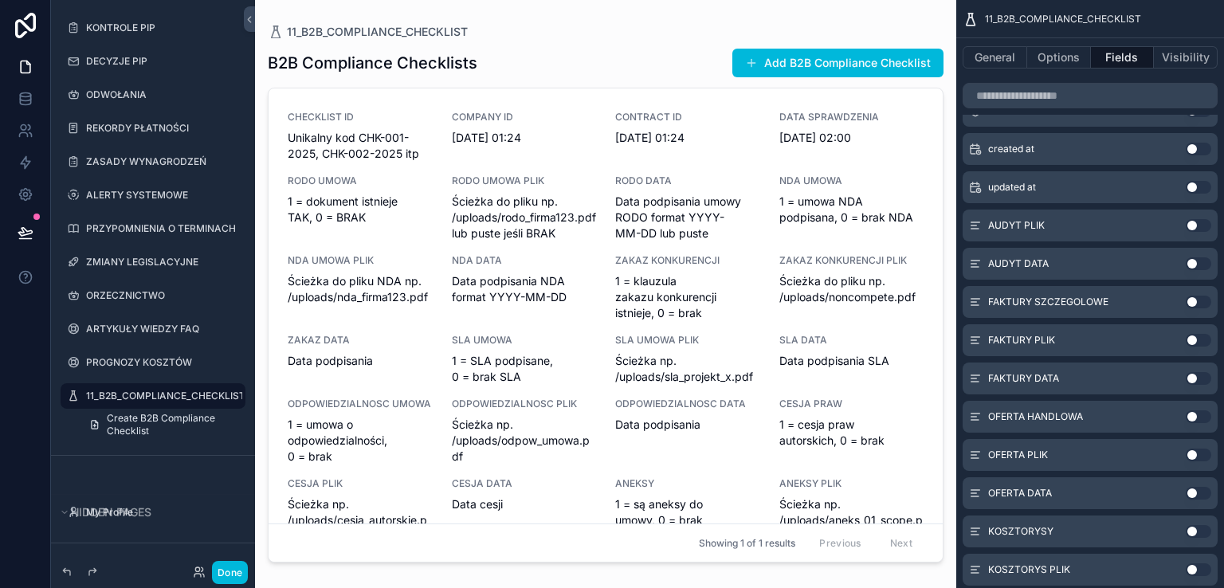
click at [1201, 224] on button "Use setting" at bounding box center [1198, 225] width 25 height 13
click at [1202, 264] on button "Use setting" at bounding box center [1198, 263] width 25 height 13
click at [1201, 300] on button "Use setting" at bounding box center [1198, 302] width 25 height 13
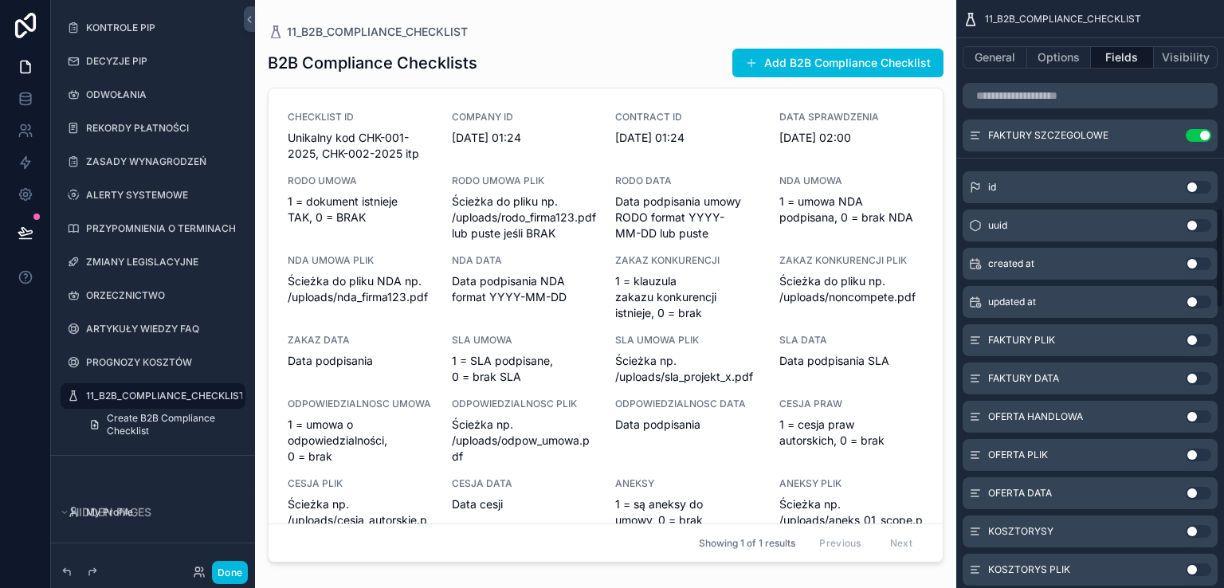
click at [1201, 342] on button "Use setting" at bounding box center [1198, 340] width 25 height 13
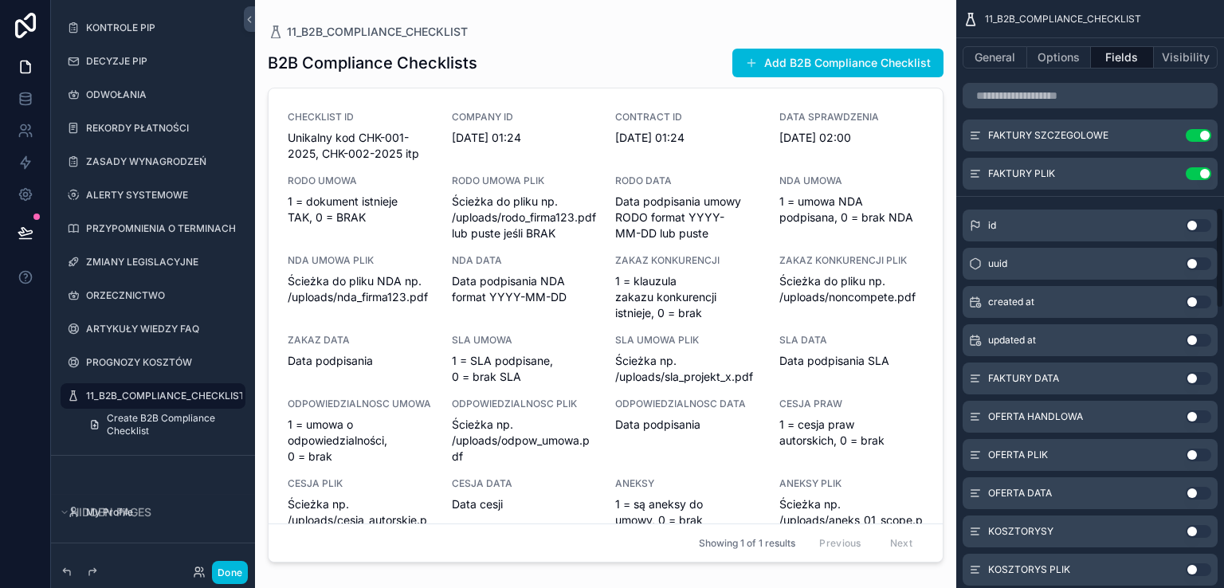
drag, startPoint x: 1203, startPoint y: 375, endPoint x: 1203, endPoint y: 390, distance: 14.3
click at [1203, 374] on button "Use setting" at bounding box center [1198, 378] width 25 height 13
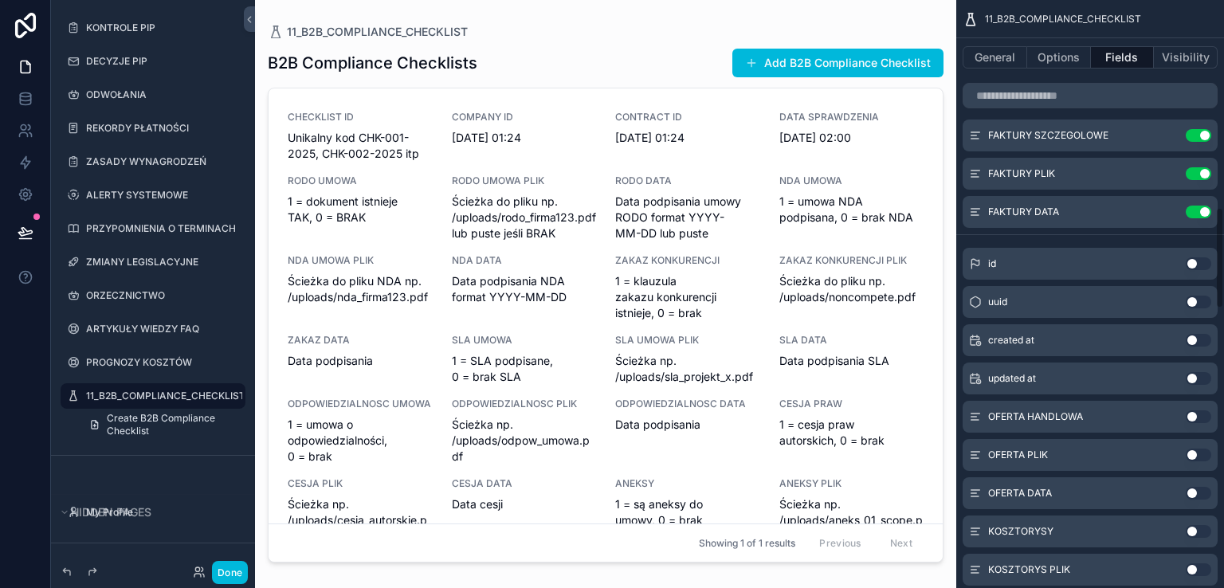
click at [1204, 417] on button "Use setting" at bounding box center [1198, 416] width 25 height 13
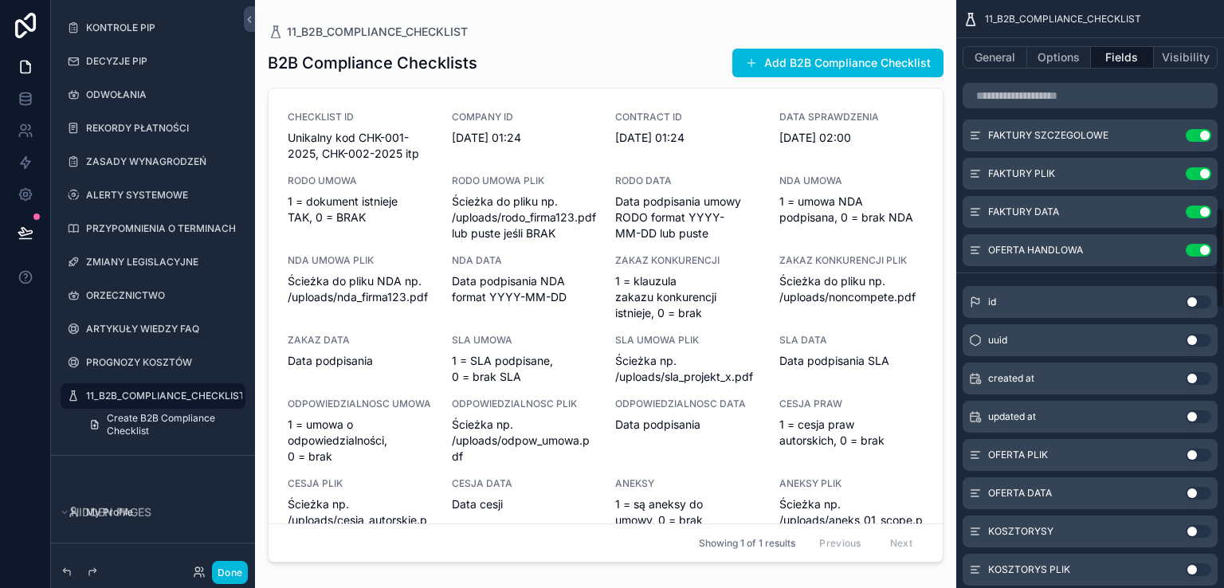
click at [1204, 457] on button "Use setting" at bounding box center [1198, 455] width 25 height 13
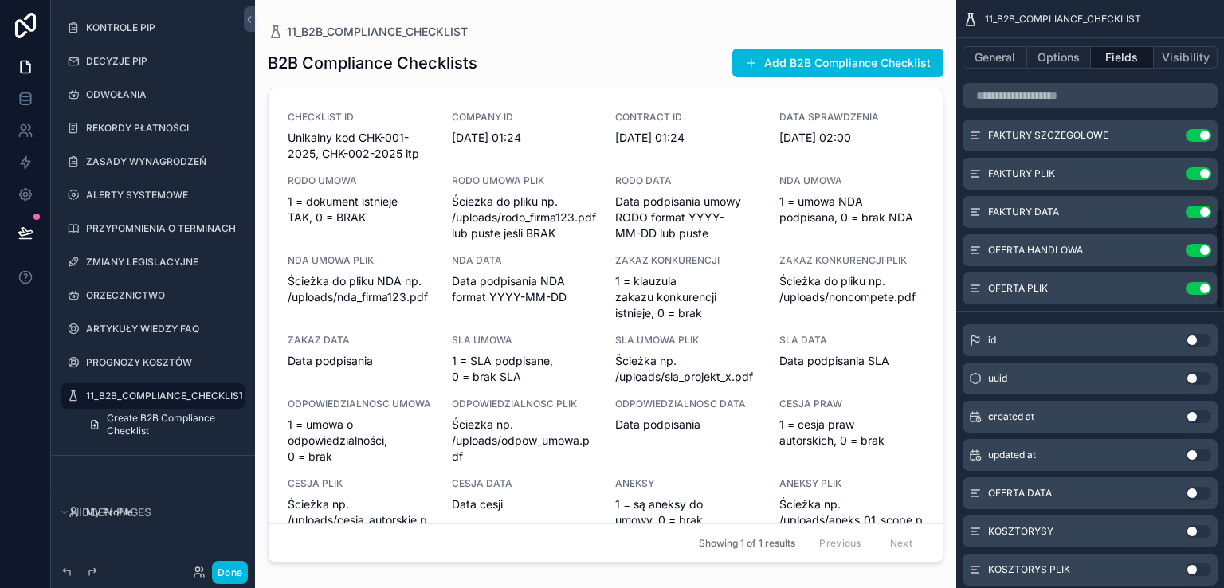
drag, startPoint x: 1201, startPoint y: 493, endPoint x: 1201, endPoint y: 518, distance: 24.7
click at [1201, 492] on button "Use setting" at bounding box center [1198, 493] width 25 height 13
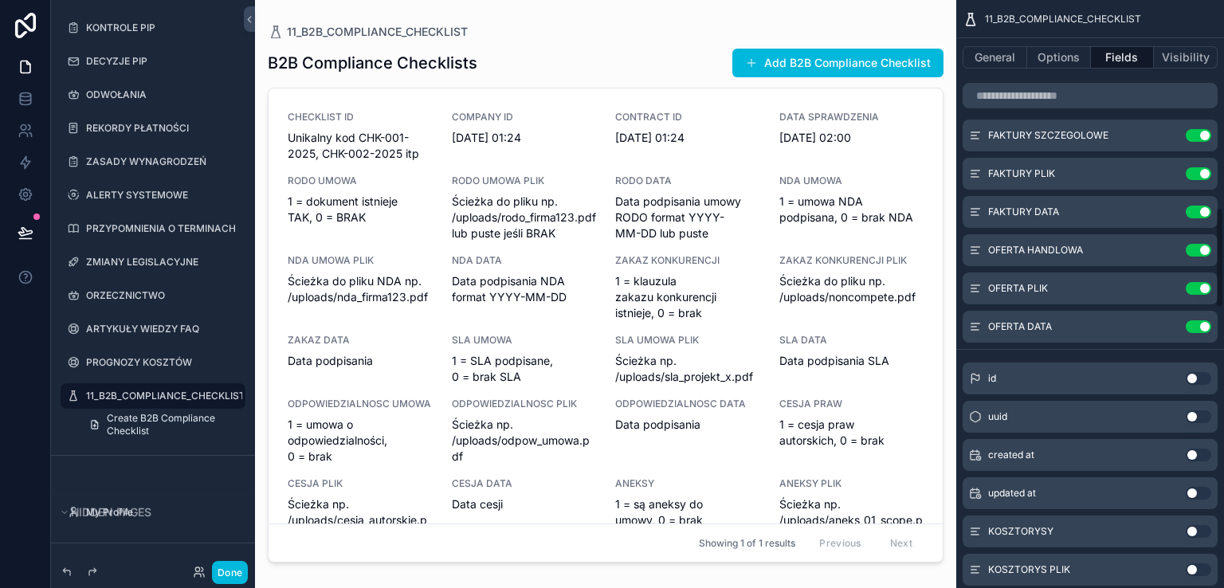
click at [1201, 531] on button "Use setting" at bounding box center [1198, 531] width 25 height 13
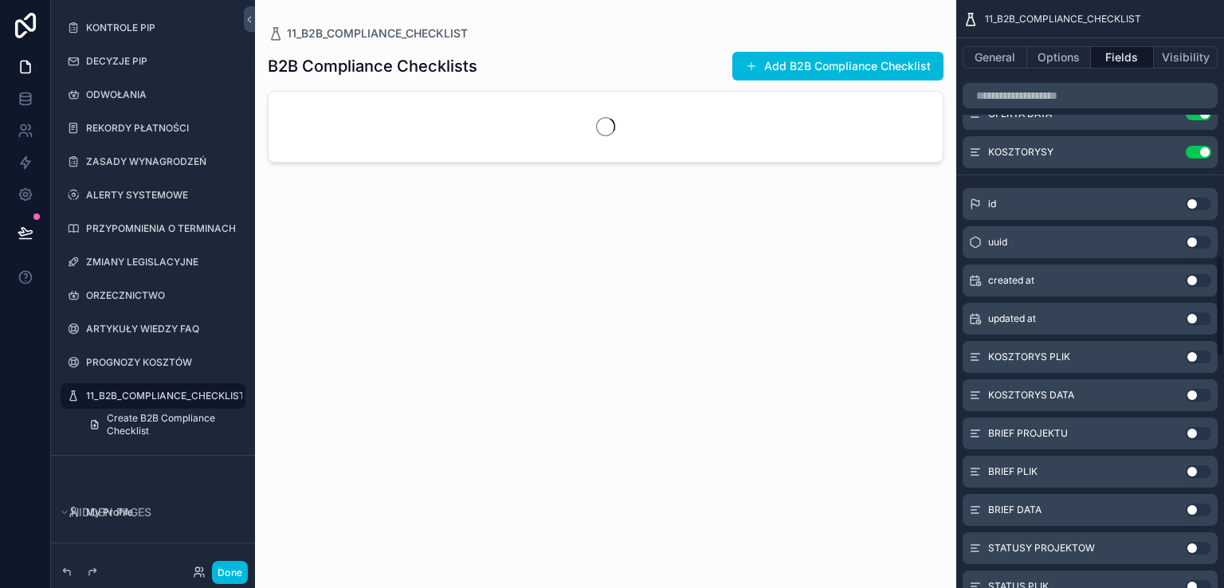
scroll to position [1514, 0]
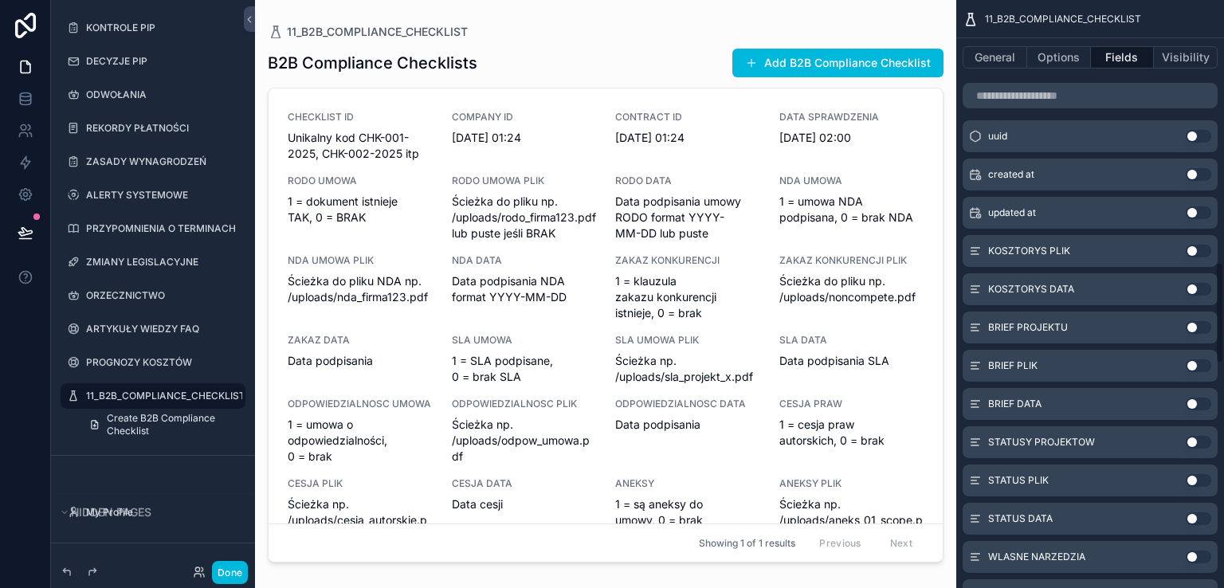
click at [1201, 247] on button "Use setting" at bounding box center [1198, 251] width 25 height 13
click at [1207, 289] on button "Use setting" at bounding box center [1198, 289] width 25 height 13
click at [1206, 326] on button "Use setting" at bounding box center [1198, 327] width 25 height 13
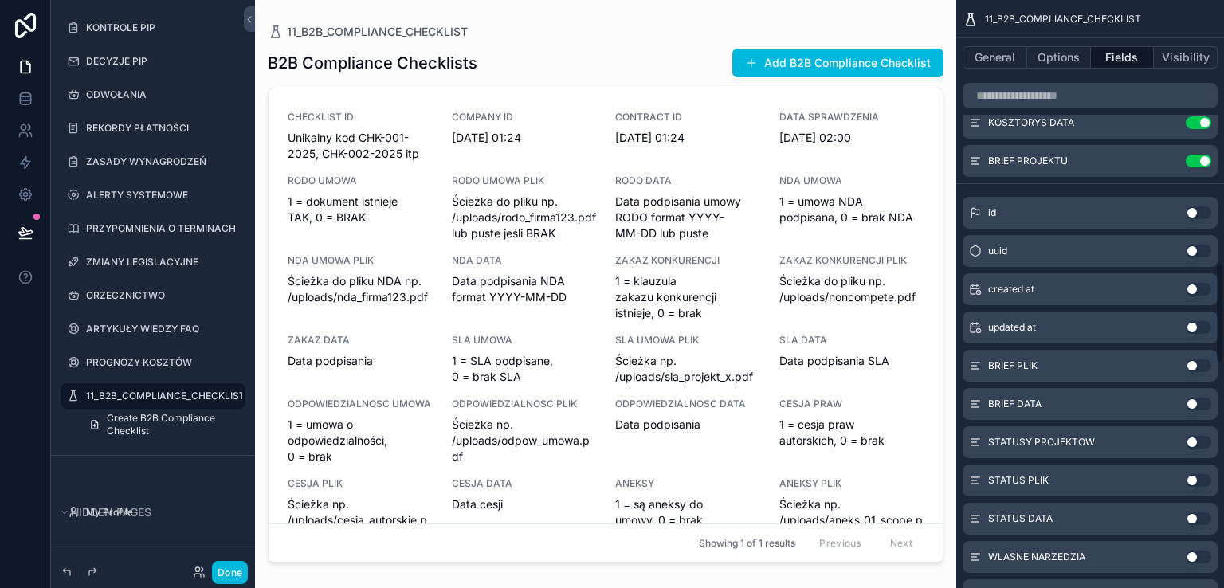
click at [1201, 362] on button "Use setting" at bounding box center [1198, 365] width 25 height 13
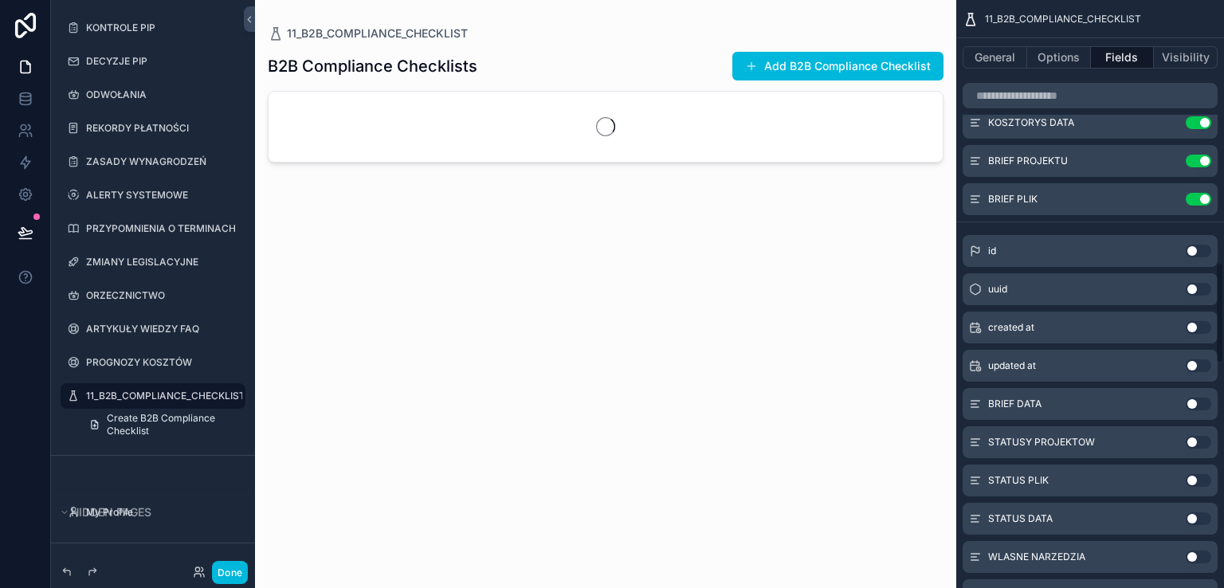
click at [1200, 405] on button "Use setting" at bounding box center [1198, 404] width 25 height 13
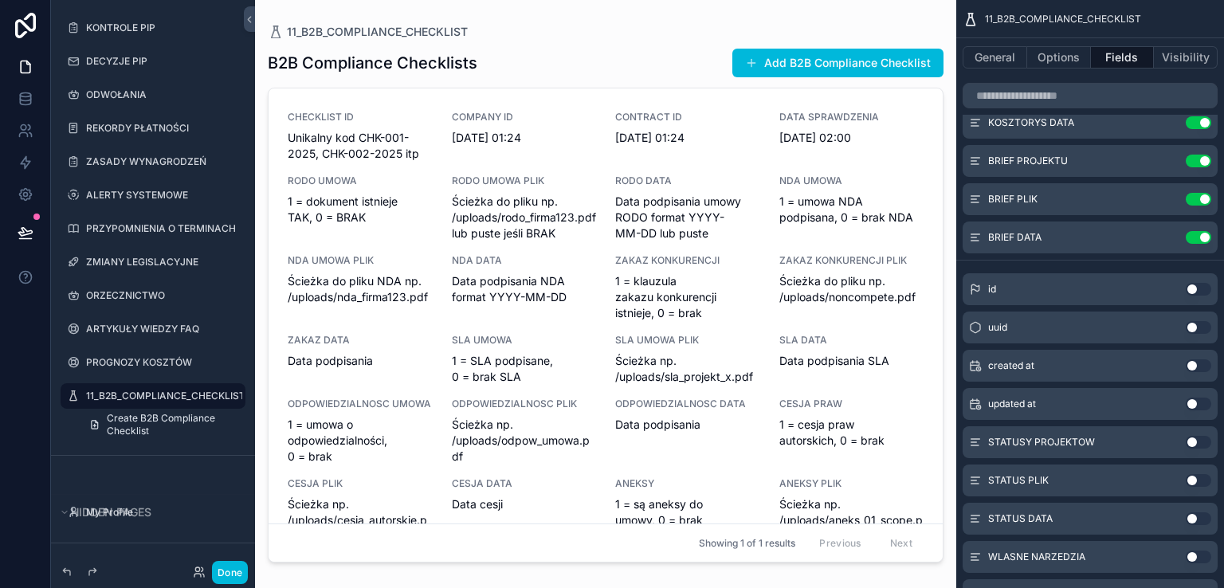
click at [1201, 444] on button "Use setting" at bounding box center [1198, 442] width 25 height 13
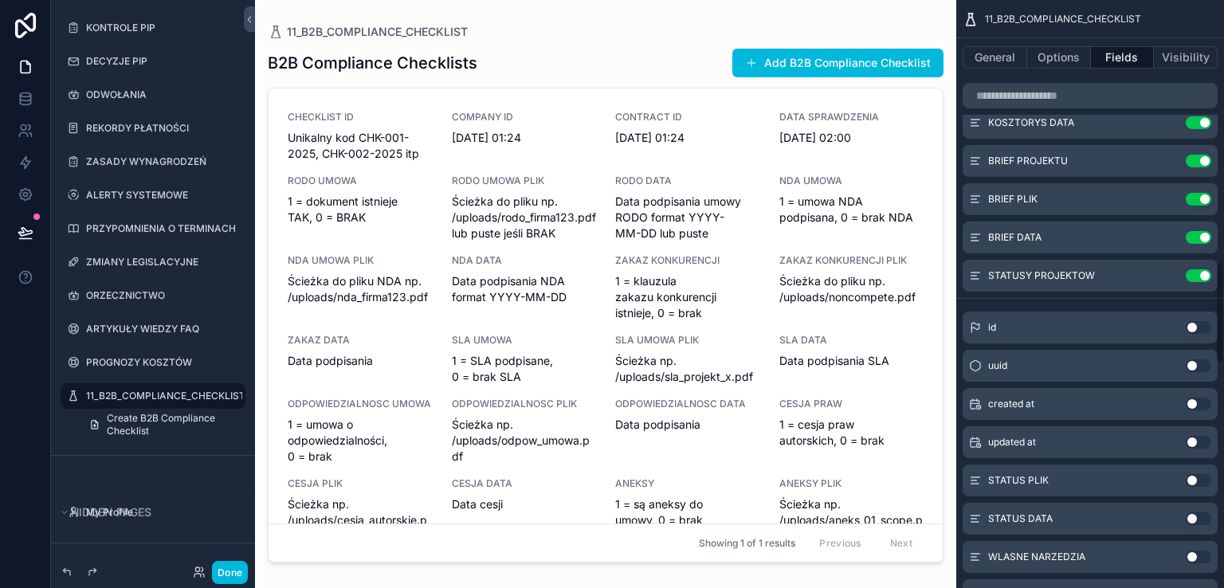
click at [1201, 478] on button "Use setting" at bounding box center [1198, 480] width 25 height 13
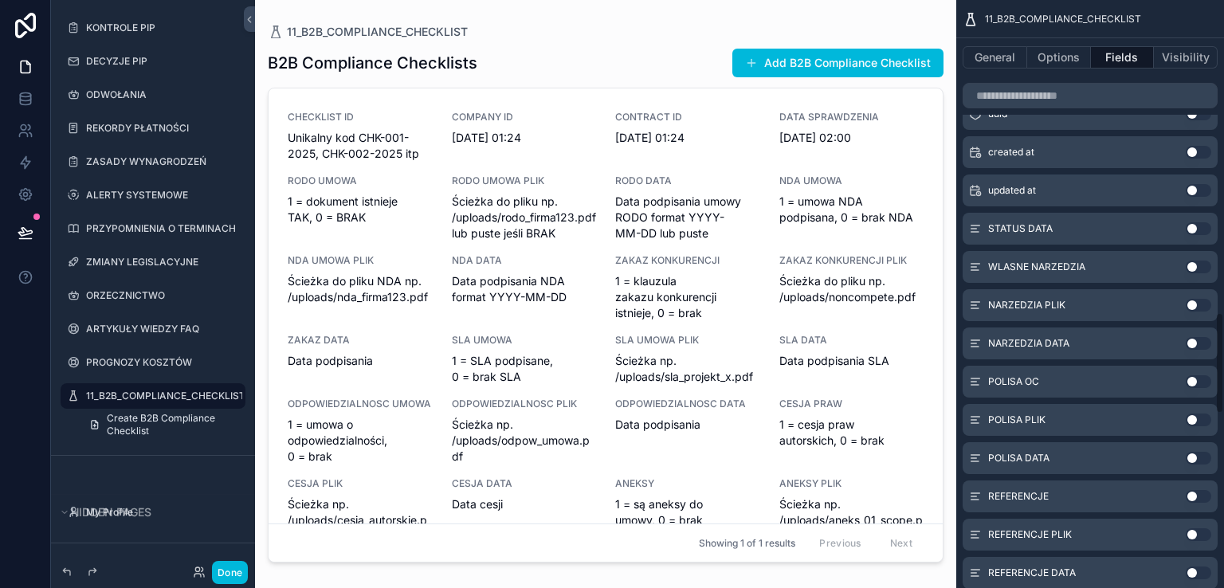
scroll to position [1832, 0]
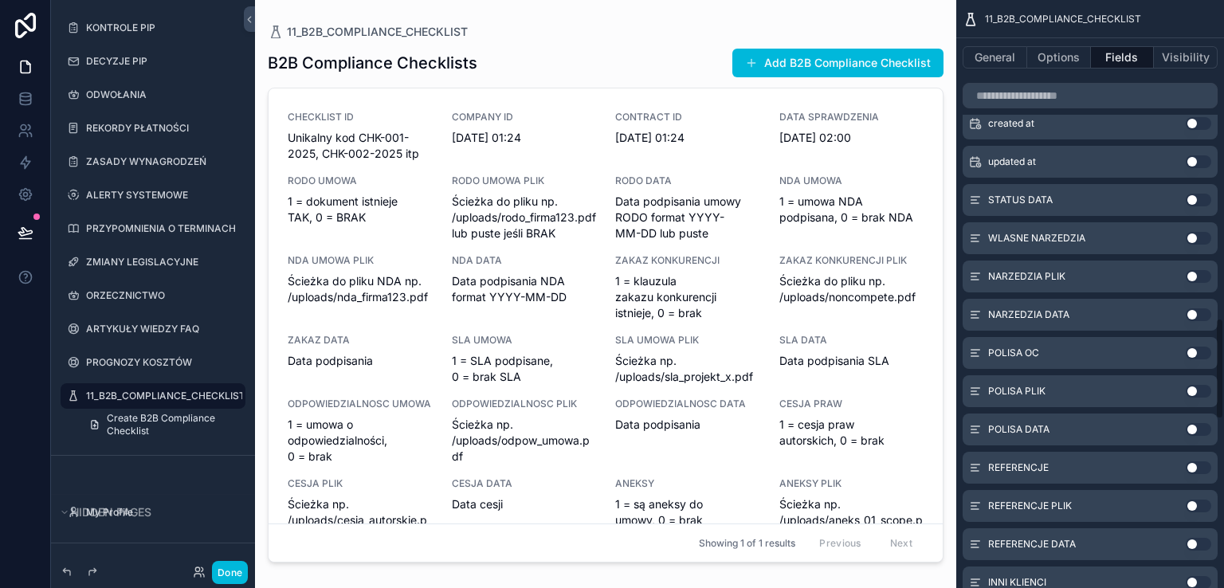
click at [1204, 197] on button "Use setting" at bounding box center [1198, 200] width 25 height 13
click at [1202, 237] on button "Use setting" at bounding box center [1198, 238] width 25 height 13
click at [1200, 278] on button "Use setting" at bounding box center [1198, 276] width 25 height 13
click at [1201, 317] on button "Use setting" at bounding box center [1198, 314] width 25 height 13
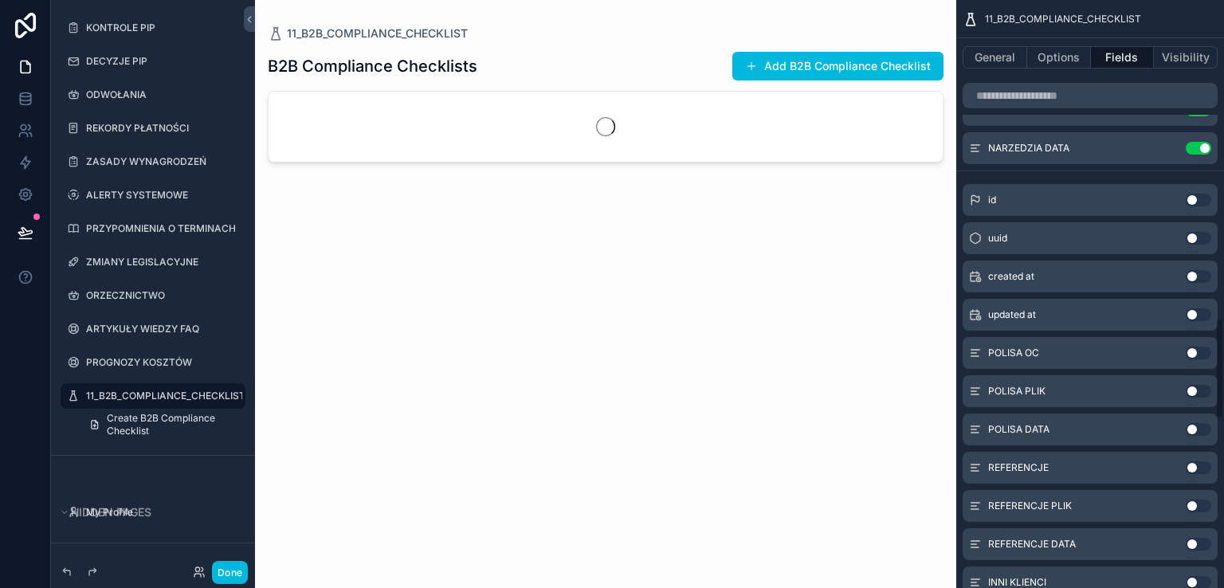
click at [1202, 355] on button "Use setting" at bounding box center [1198, 353] width 25 height 13
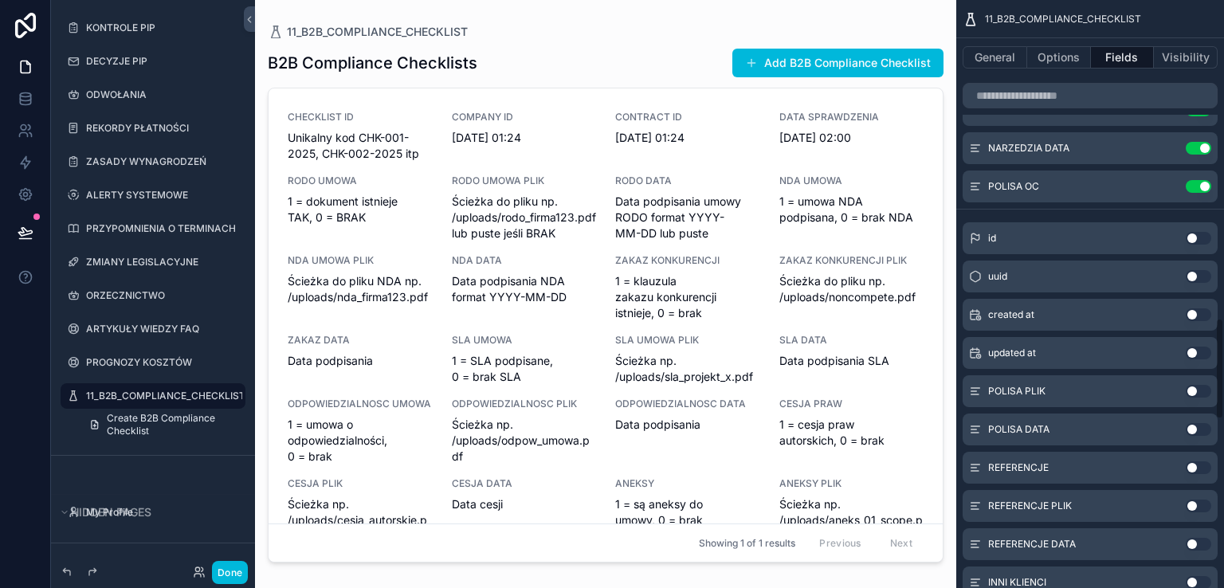
click at [1201, 389] on button "Use setting" at bounding box center [1198, 391] width 25 height 13
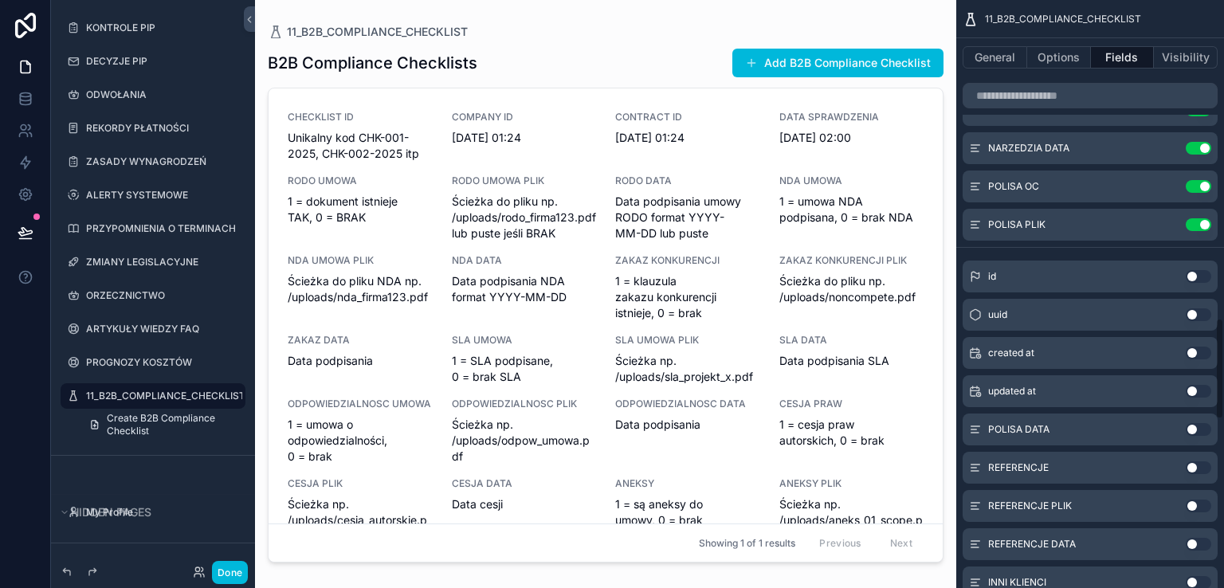
click at [1201, 431] on button "Use setting" at bounding box center [1198, 429] width 25 height 13
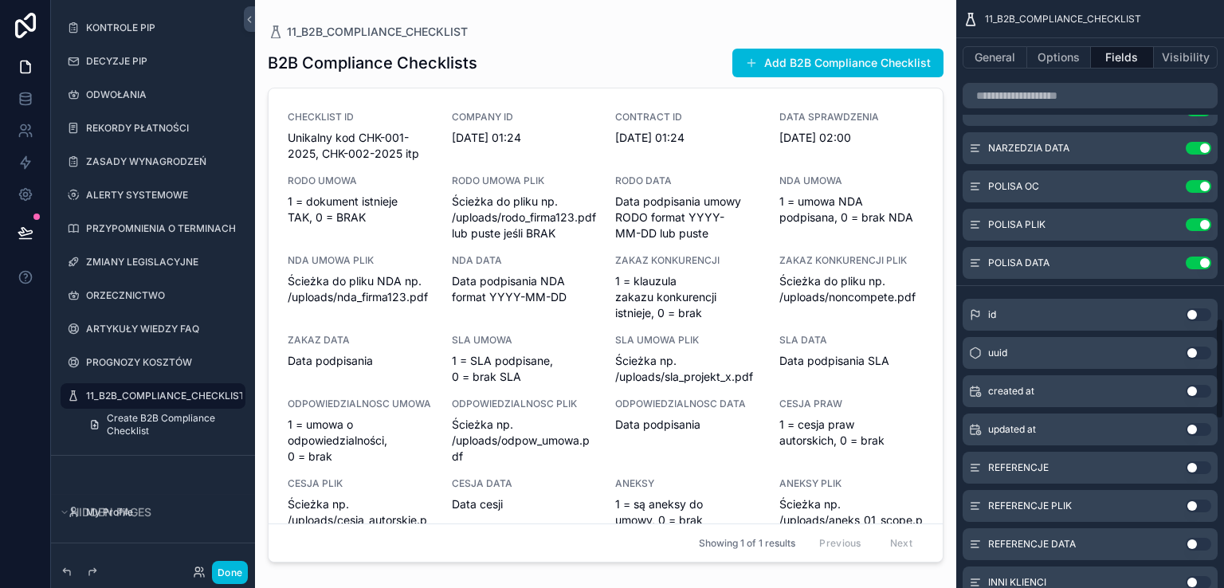
drag, startPoint x: 1202, startPoint y: 466, endPoint x: 1204, endPoint y: 474, distance: 8.1
click at [1202, 466] on button "Use setting" at bounding box center [1198, 467] width 25 height 13
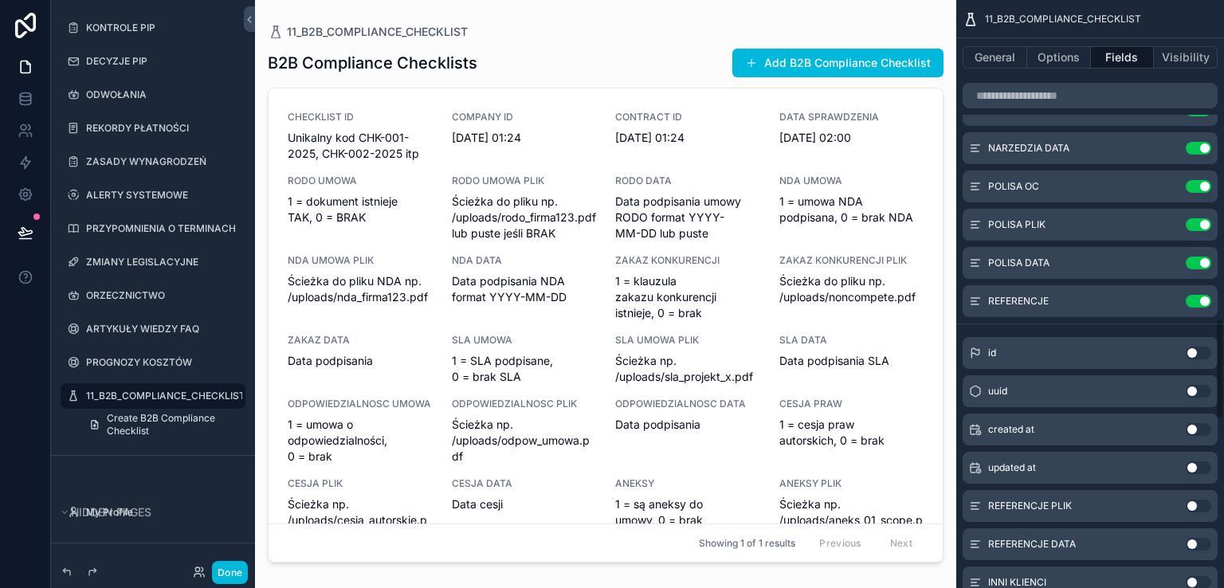
click at [1198, 502] on button "Use setting" at bounding box center [1198, 506] width 25 height 13
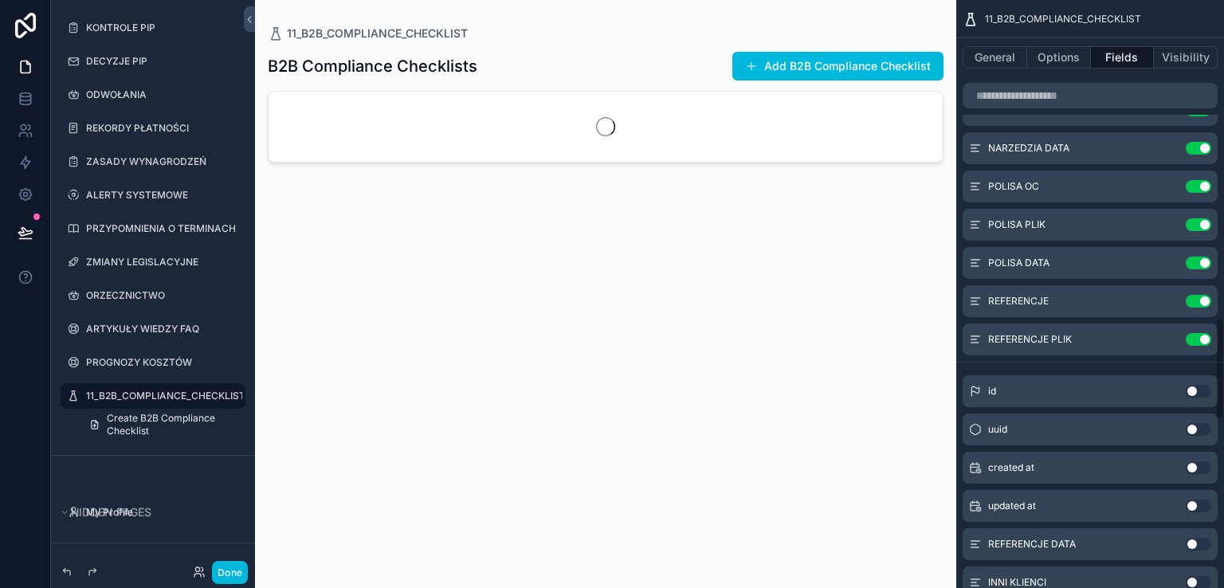
click at [1204, 545] on button "Use setting" at bounding box center [1198, 544] width 25 height 13
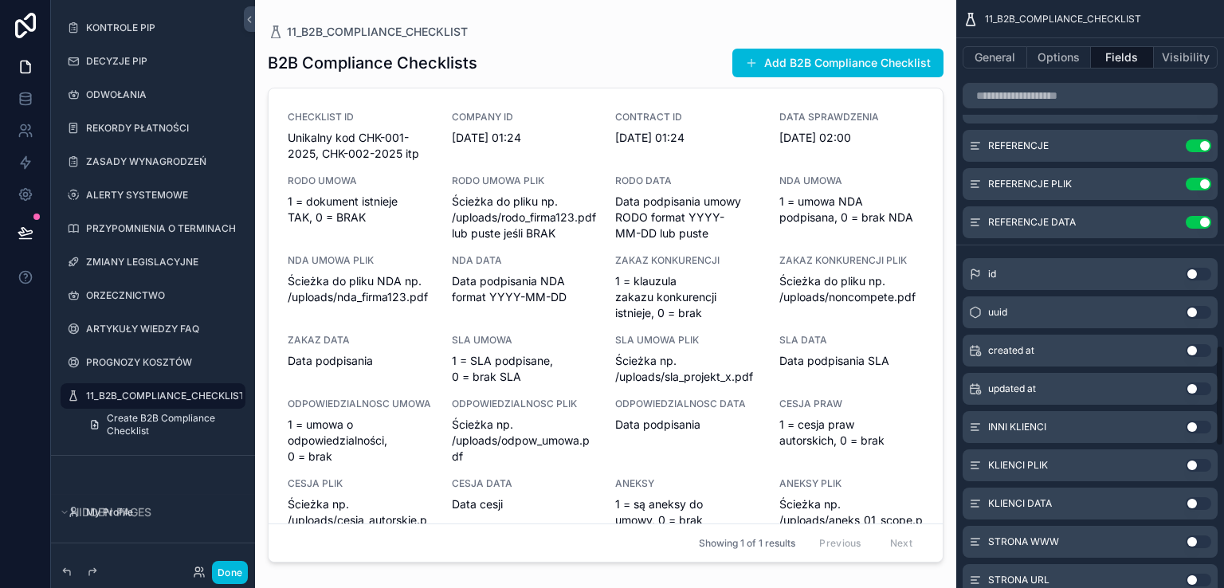
scroll to position [1992, 0]
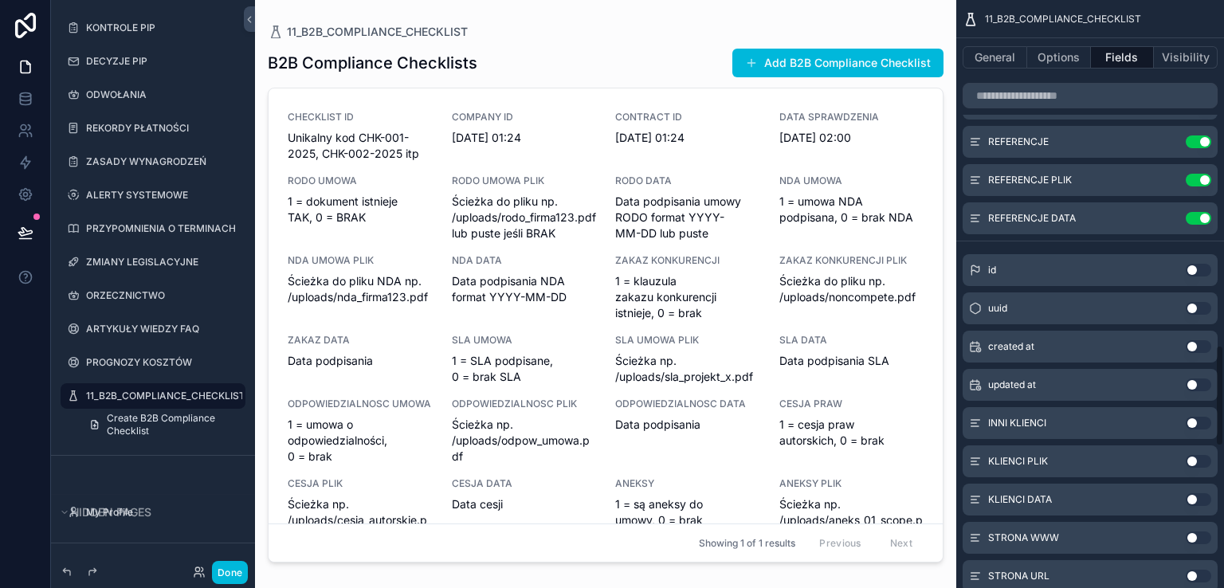
click at [1207, 424] on button "Use setting" at bounding box center [1198, 423] width 25 height 13
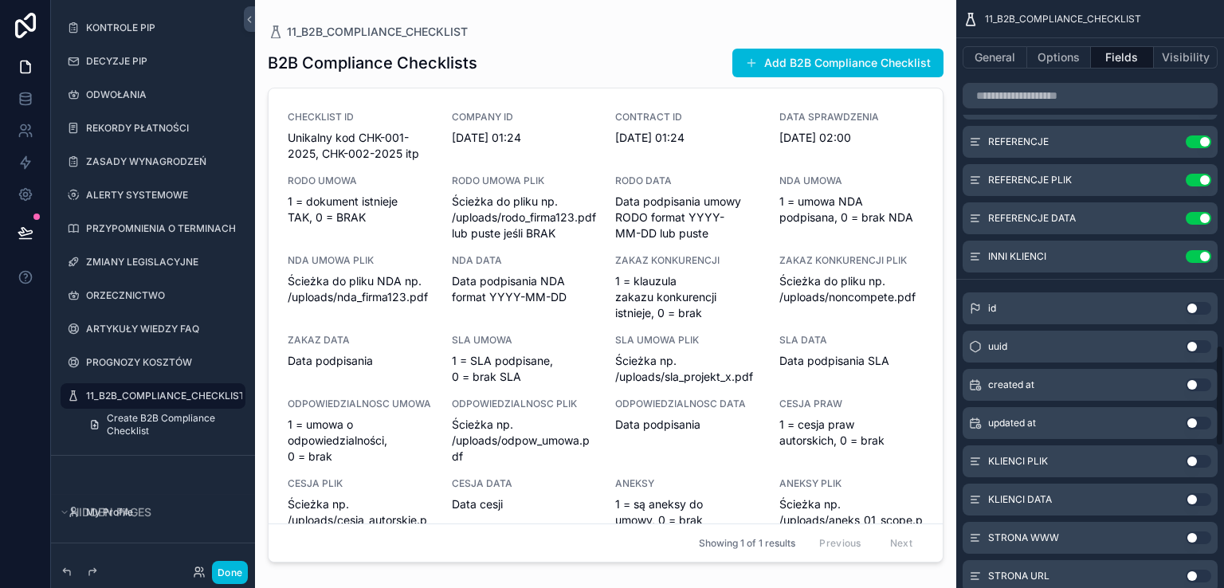
click at [1204, 462] on button "Use setting" at bounding box center [1198, 461] width 25 height 13
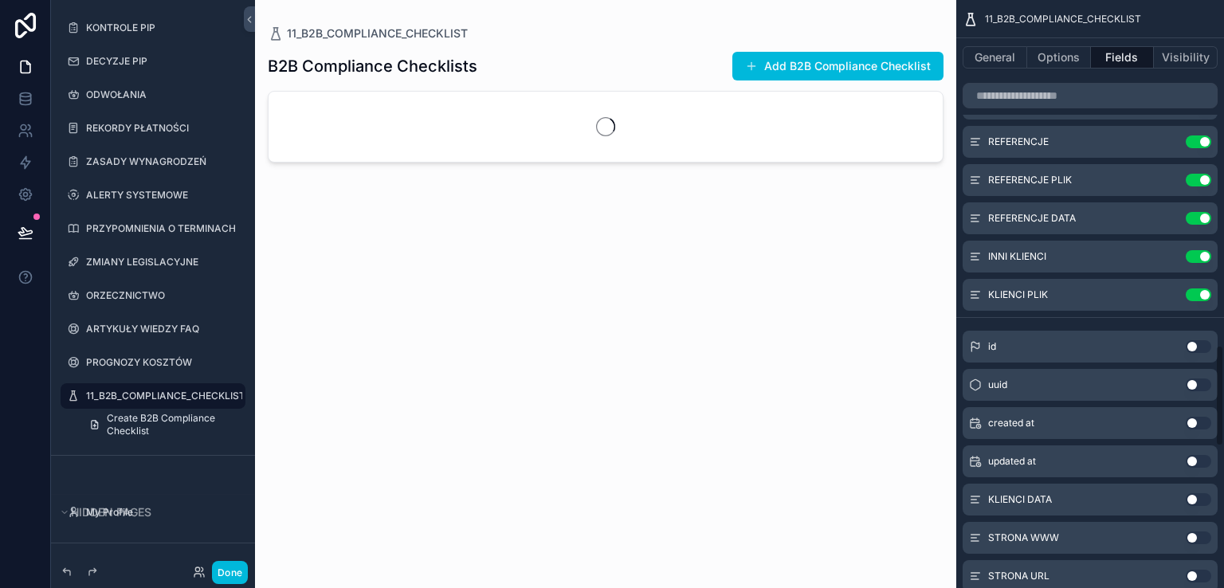
click at [1201, 497] on button "Use setting" at bounding box center [1198, 499] width 25 height 13
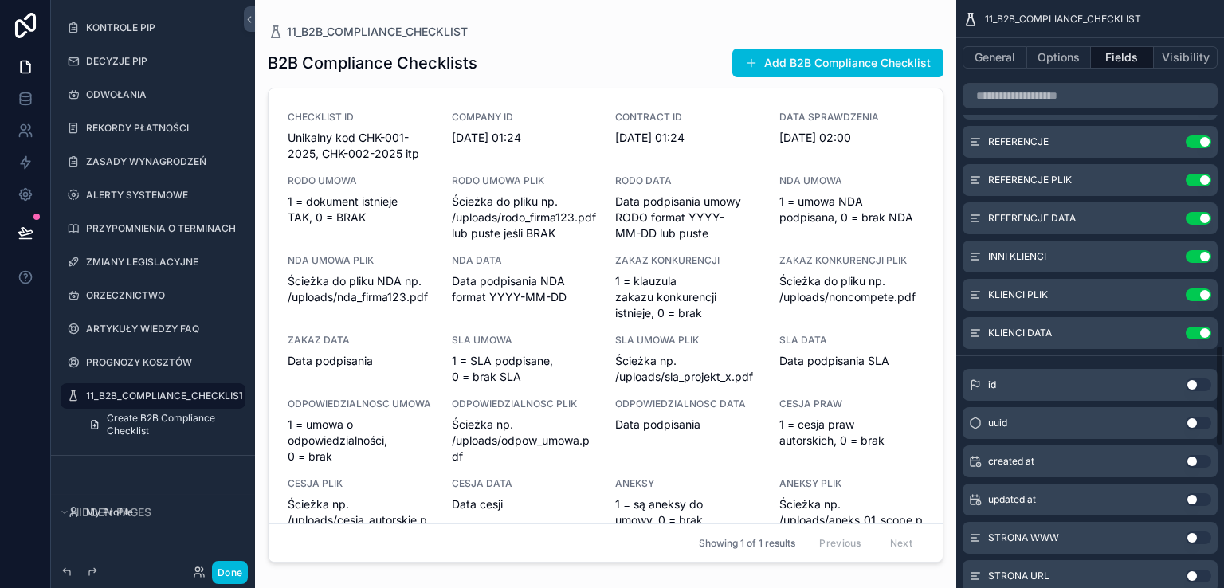
click at [1198, 536] on button "Use setting" at bounding box center [1198, 537] width 25 height 13
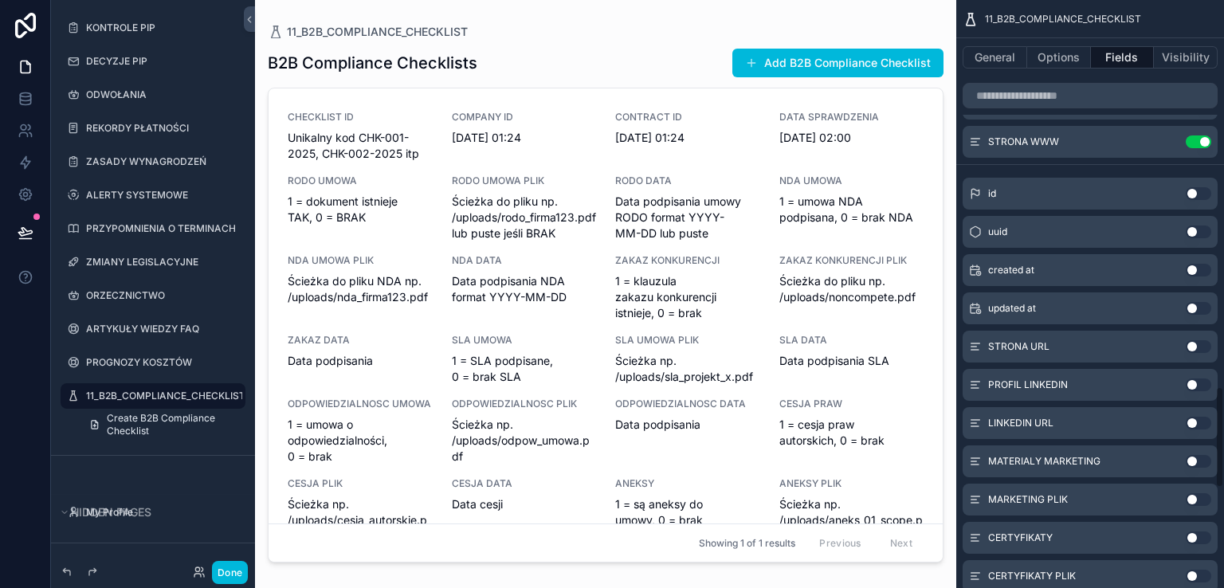
scroll to position [2231, 0]
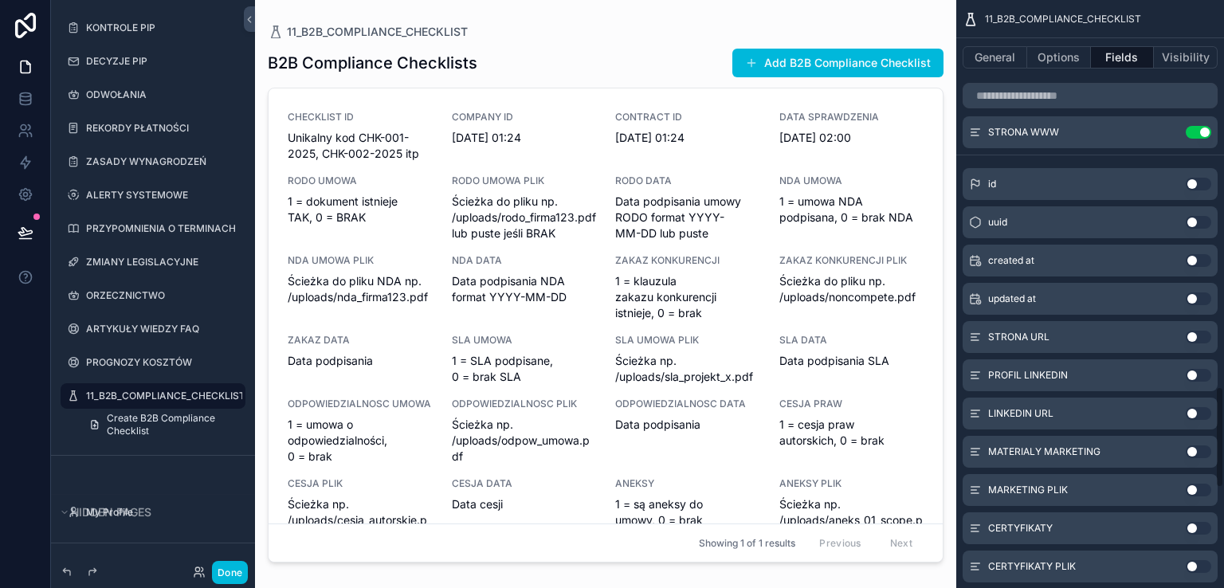
drag, startPoint x: 1205, startPoint y: 335, endPoint x: 1208, endPoint y: 356, distance: 21.0
click at [1205, 335] on button "Use setting" at bounding box center [1198, 337] width 25 height 13
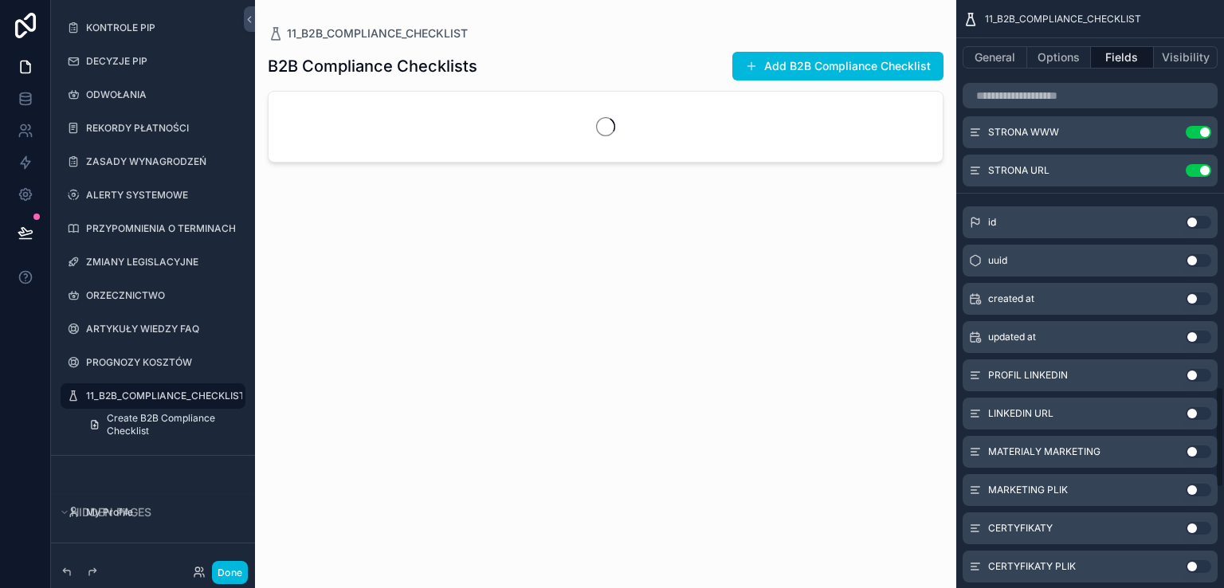
click at [1201, 379] on button "Use setting" at bounding box center [1198, 375] width 25 height 13
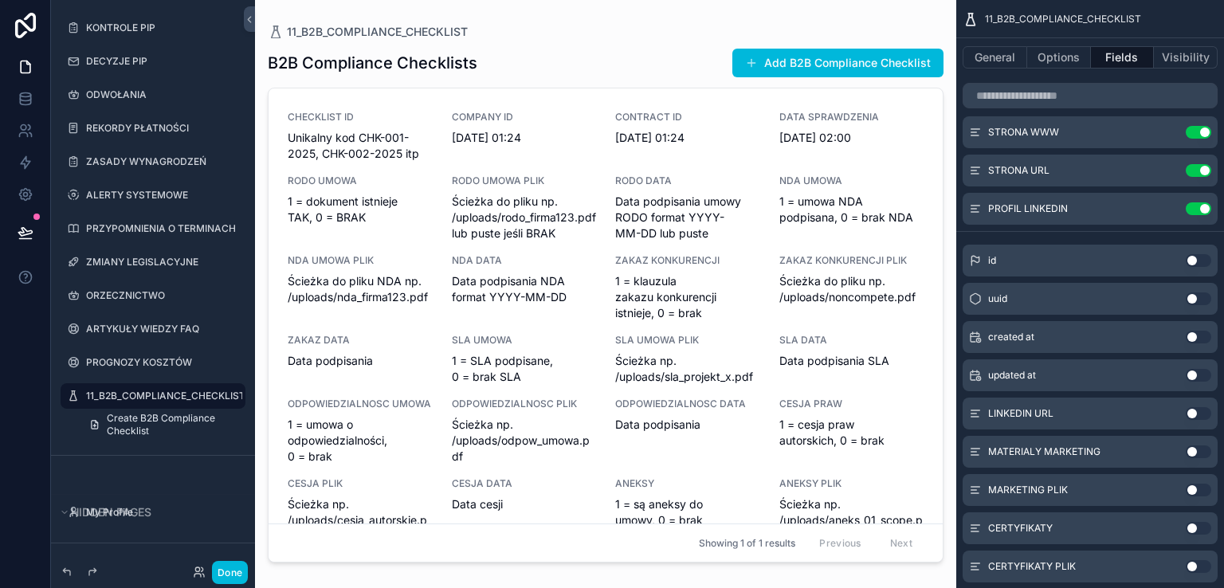
drag, startPoint x: 1203, startPoint y: 413, endPoint x: 1207, endPoint y: 444, distance: 30.5
click at [1203, 413] on button "Use setting" at bounding box center [1198, 413] width 25 height 13
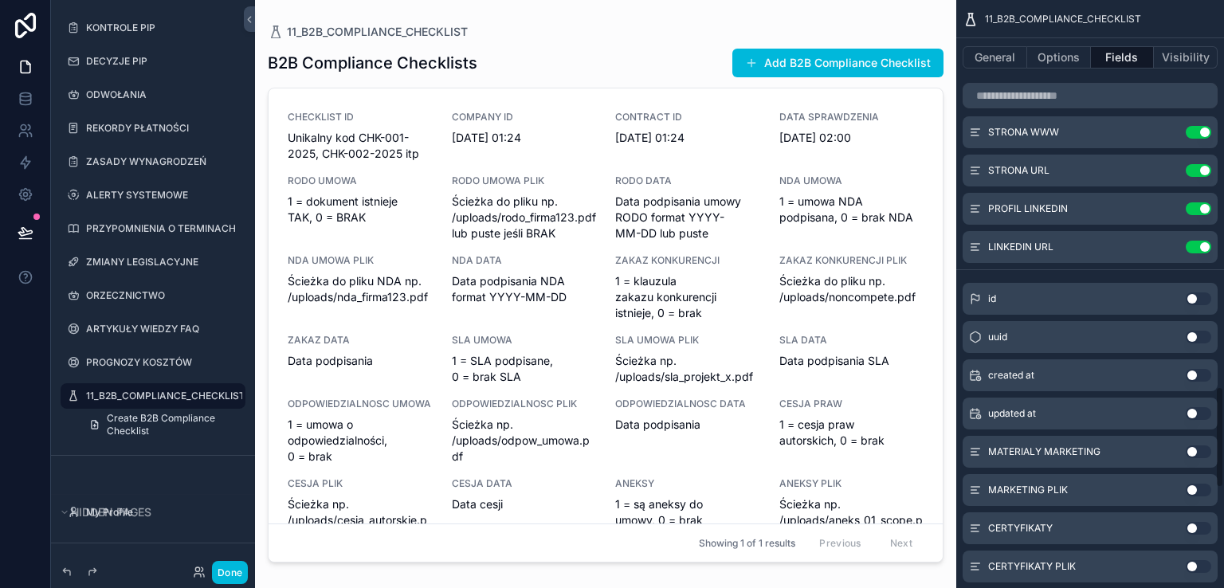
click at [1201, 449] on button "Use setting" at bounding box center [1198, 451] width 25 height 13
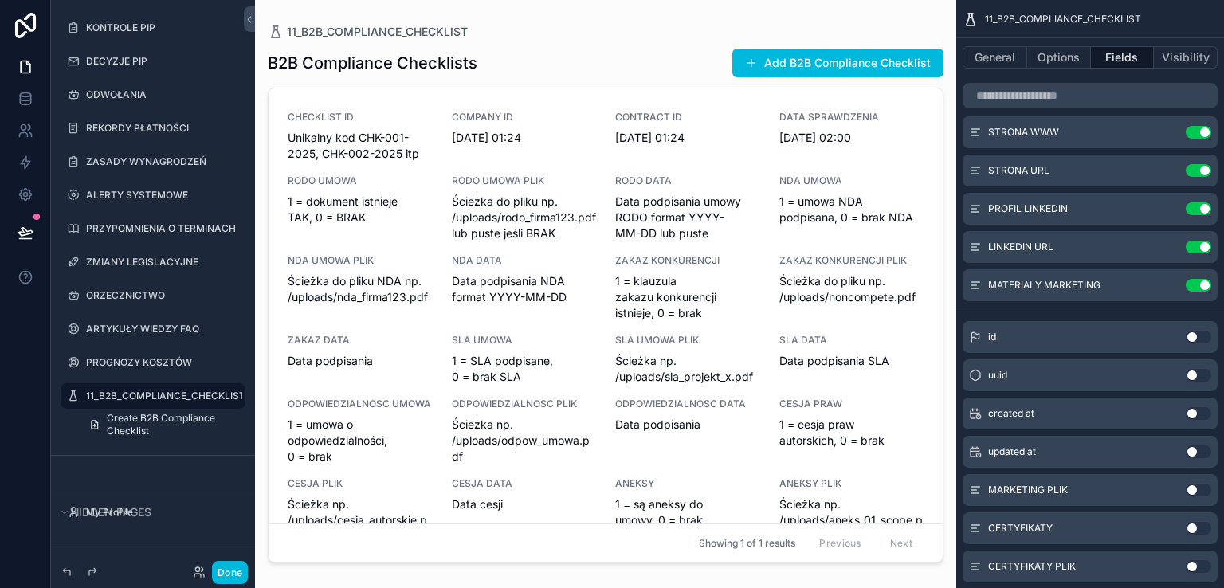
click at [1203, 492] on button "Use setting" at bounding box center [1198, 490] width 25 height 13
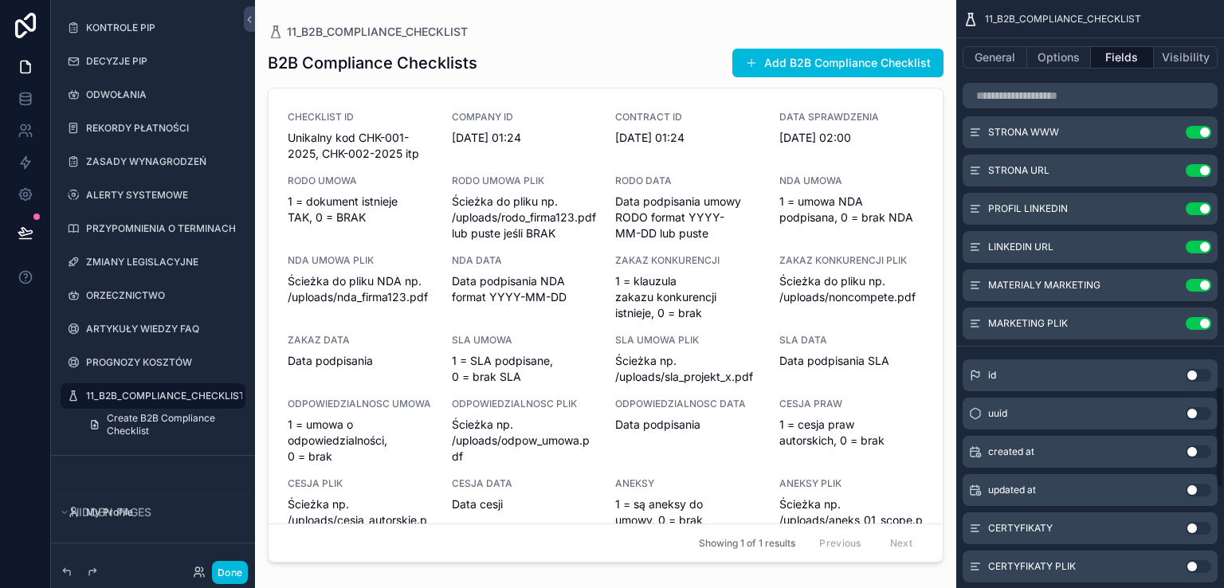
click at [1201, 527] on button "Use setting" at bounding box center [1198, 528] width 25 height 13
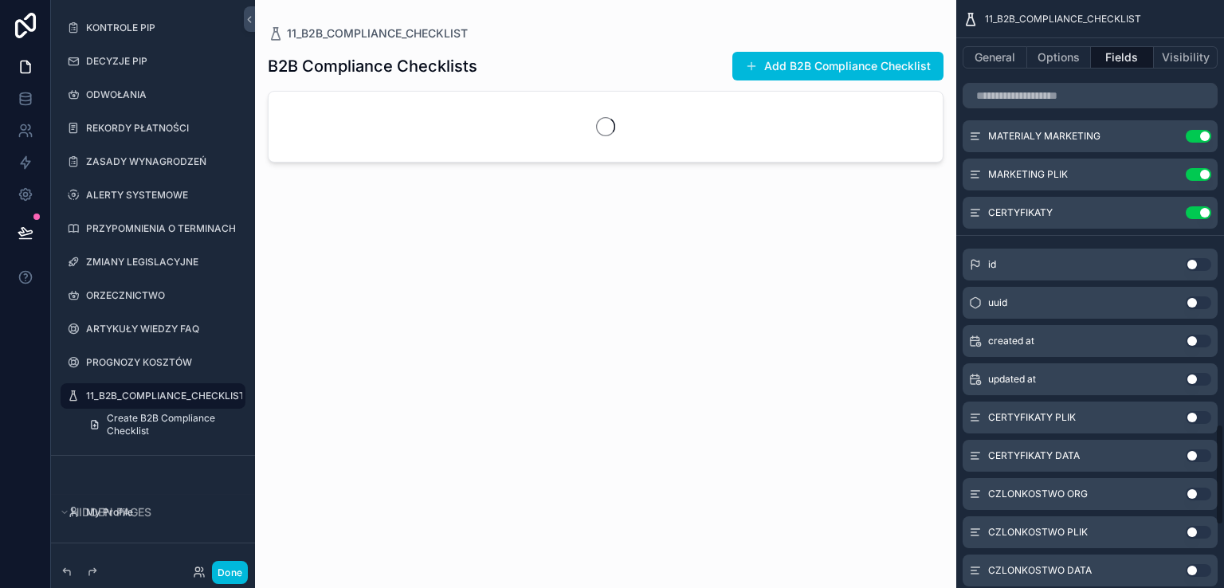
scroll to position [2470, 0]
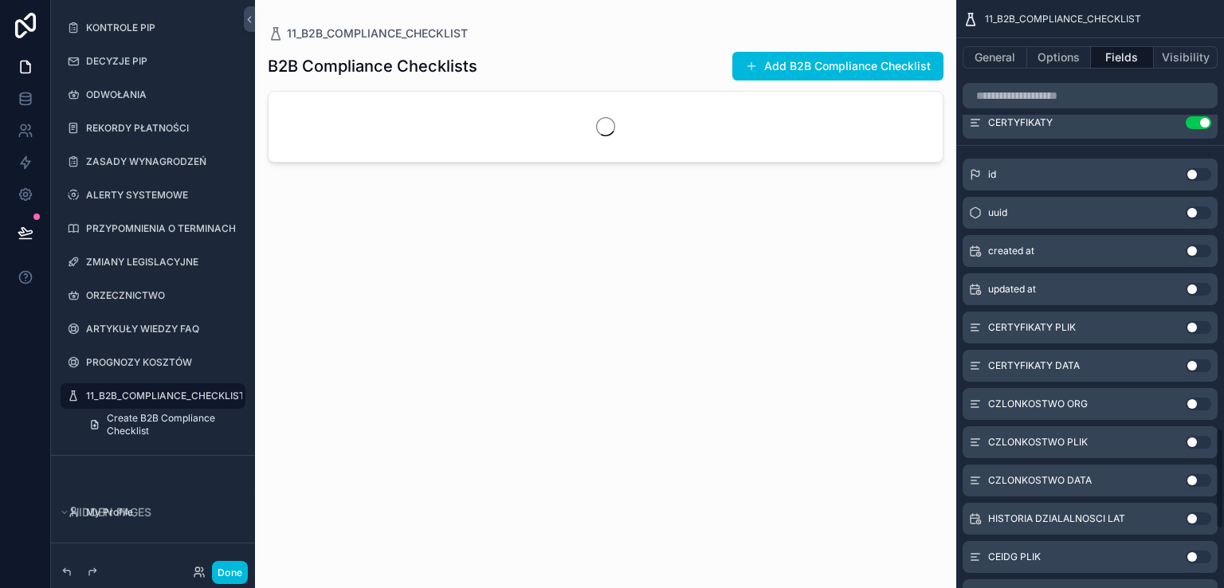
click at [1201, 328] on button "Use setting" at bounding box center [1198, 327] width 25 height 13
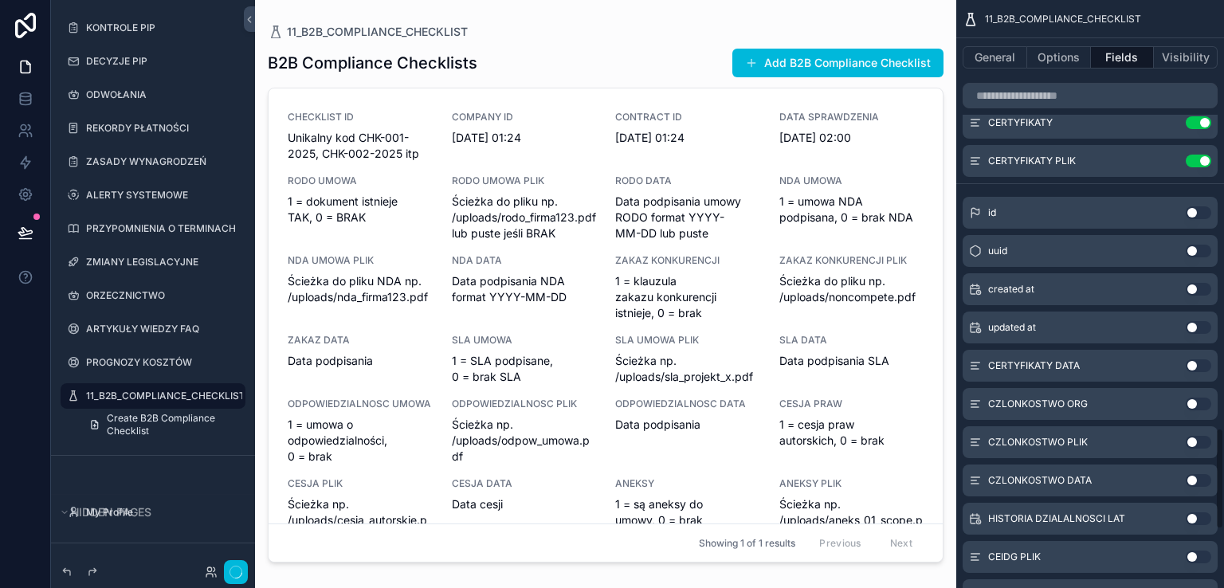
click at [1206, 367] on button "Use setting" at bounding box center [1198, 365] width 25 height 13
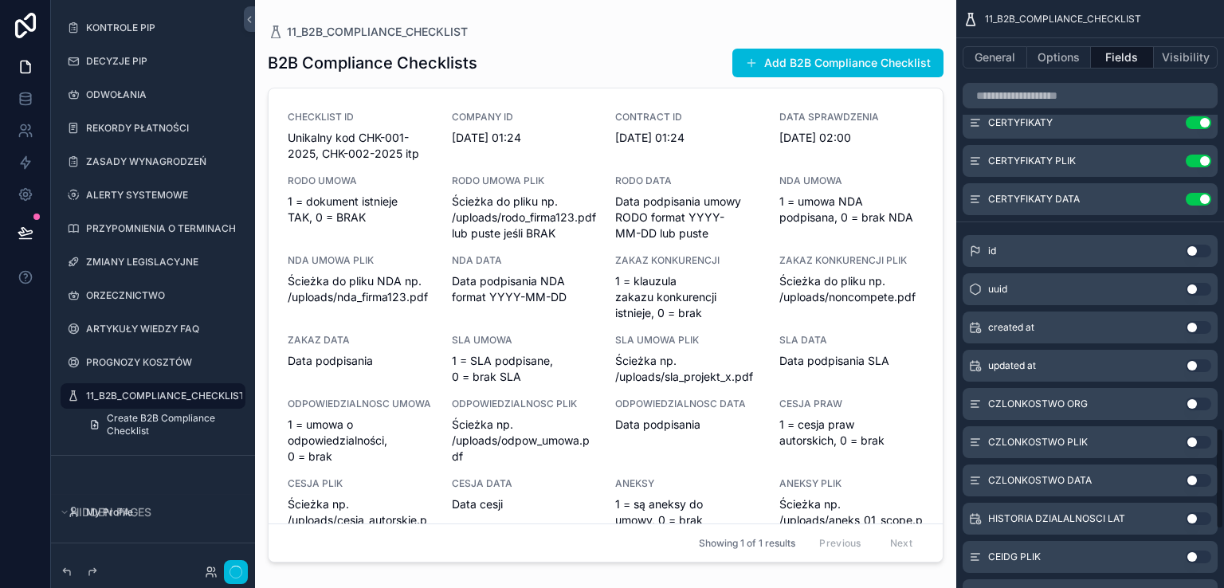
click at [1202, 403] on button "Use setting" at bounding box center [1198, 404] width 25 height 13
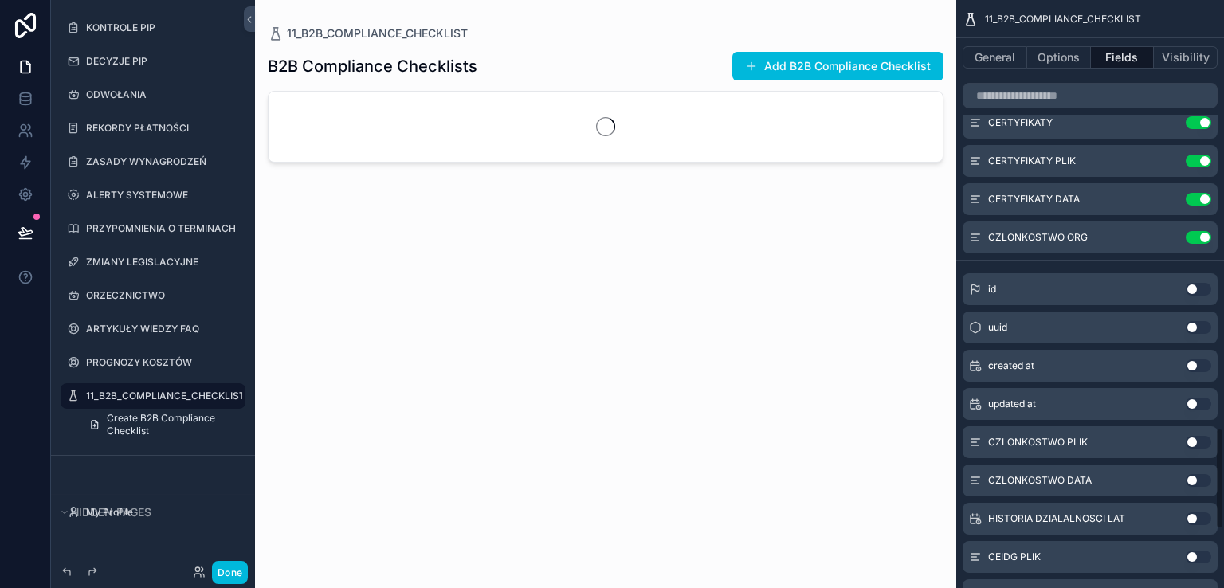
drag, startPoint x: 1201, startPoint y: 441, endPoint x: 1205, endPoint y: 457, distance: 17.0
click at [1201, 441] on button "Use setting" at bounding box center [1198, 442] width 25 height 13
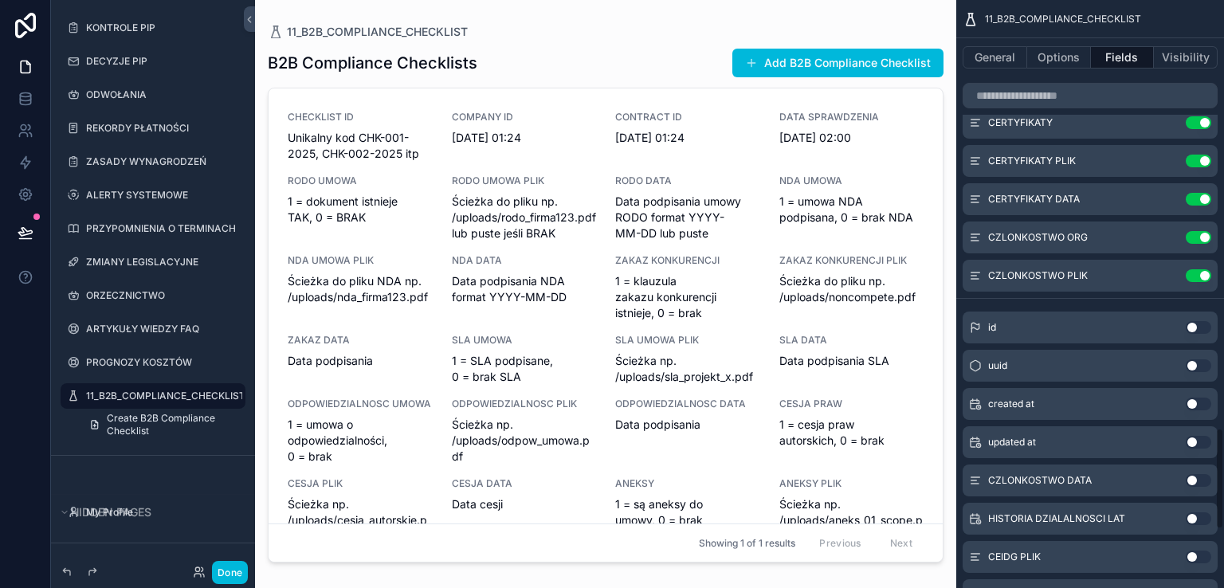
click at [1205, 480] on button "Use setting" at bounding box center [1198, 480] width 25 height 13
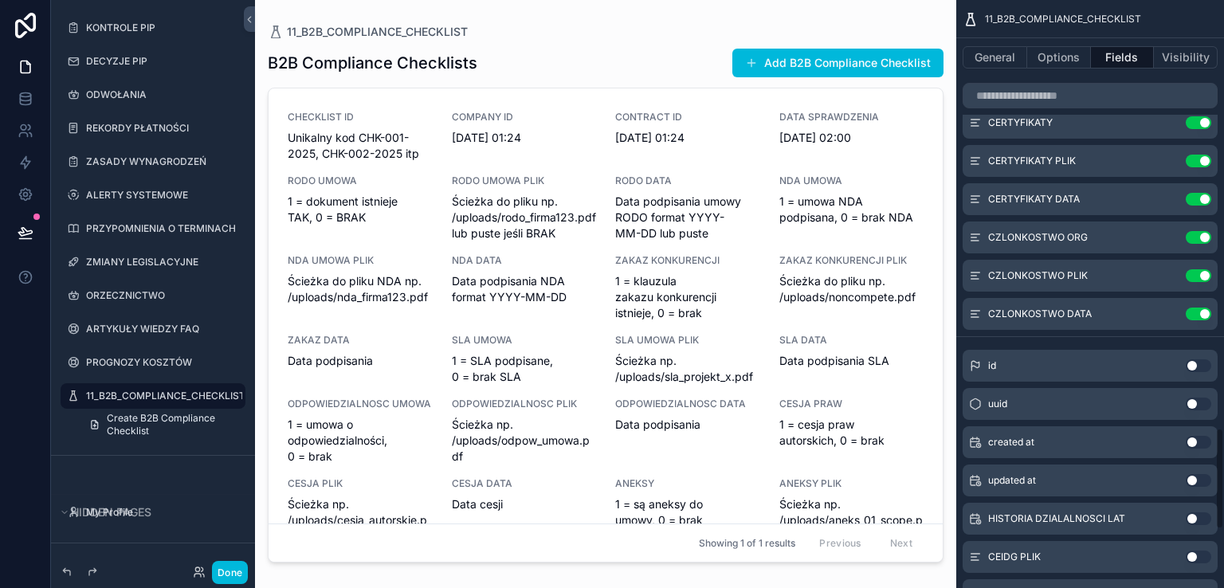
drag, startPoint x: 1202, startPoint y: 516, endPoint x: 1193, endPoint y: 519, distance: 9.1
click at [1202, 517] on button "Use setting" at bounding box center [1198, 518] width 25 height 13
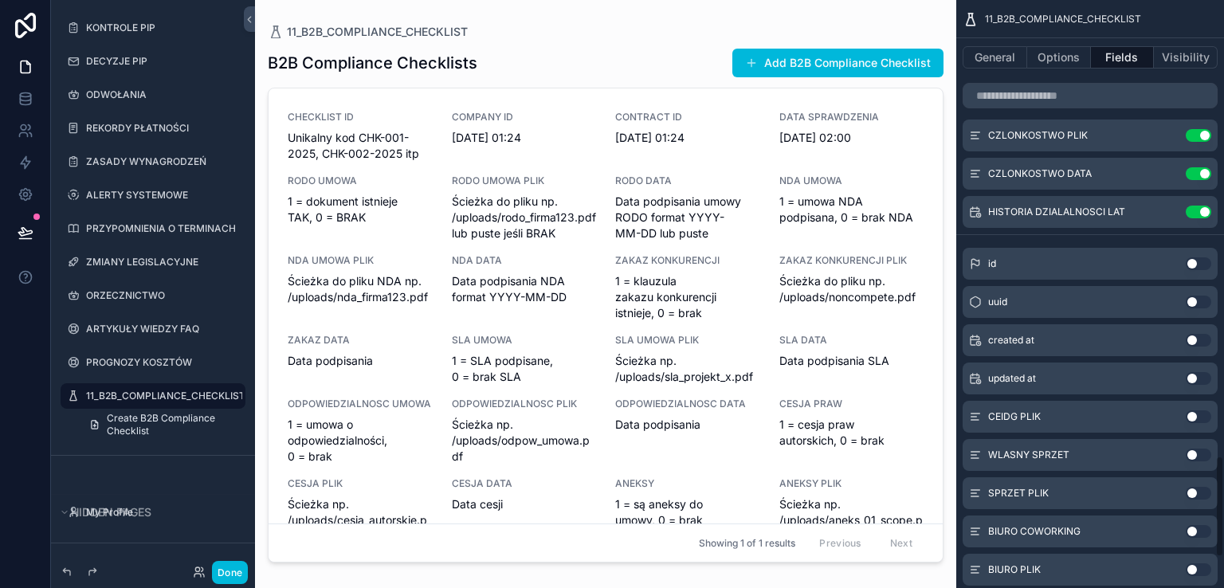
scroll to position [2629, 0]
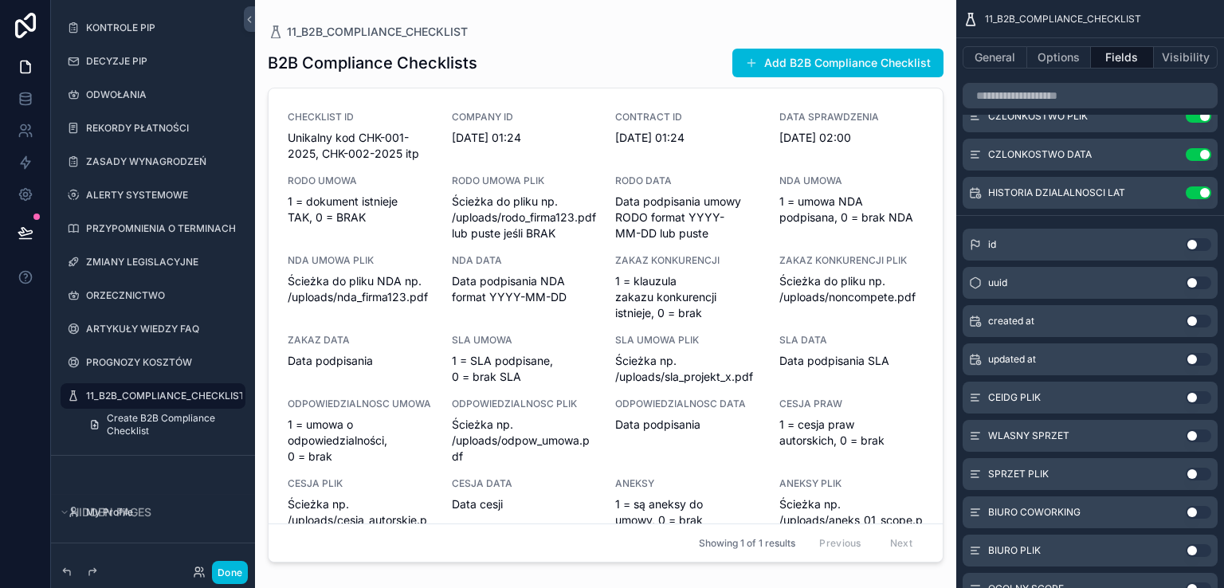
click at [1205, 399] on button "Use setting" at bounding box center [1198, 397] width 25 height 13
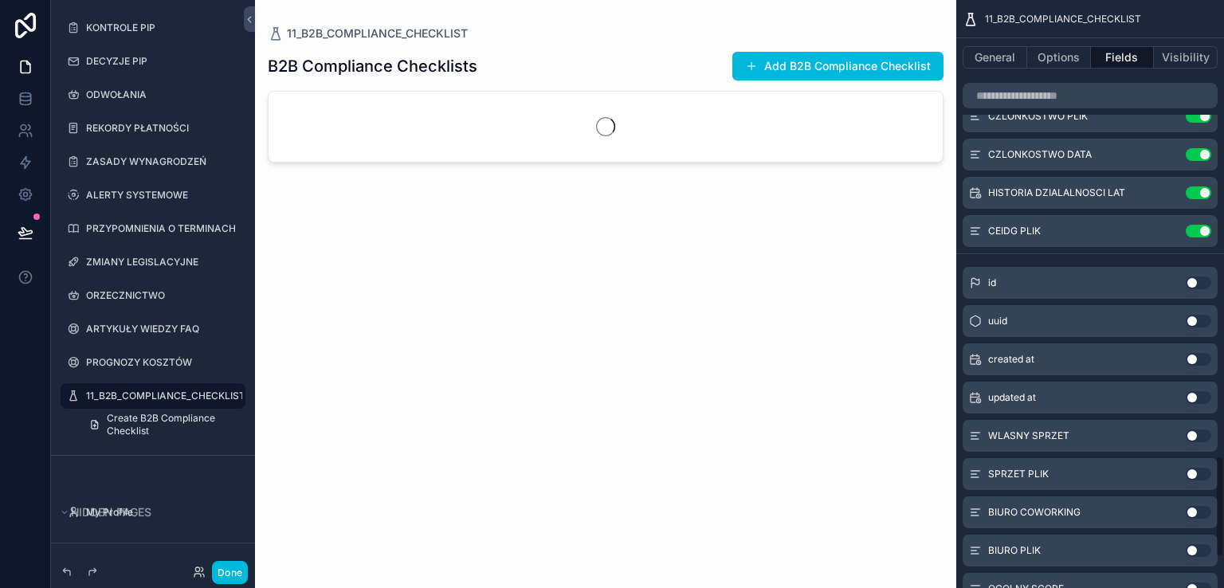
click at [1202, 434] on button "Use setting" at bounding box center [1198, 435] width 25 height 13
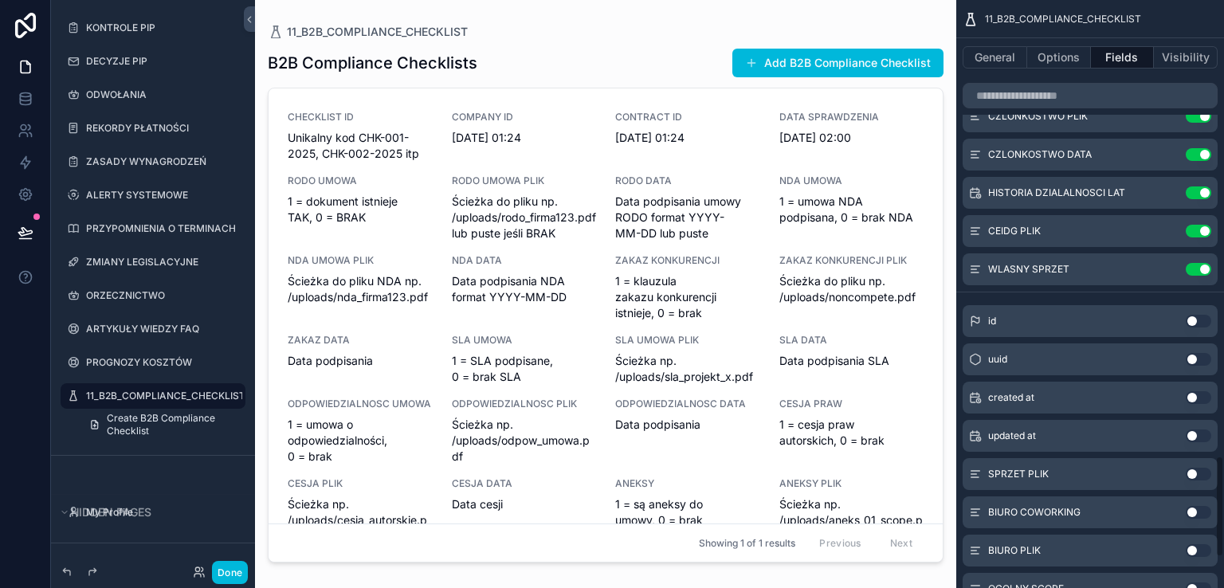
click at [1199, 472] on button "Use setting" at bounding box center [1198, 474] width 25 height 13
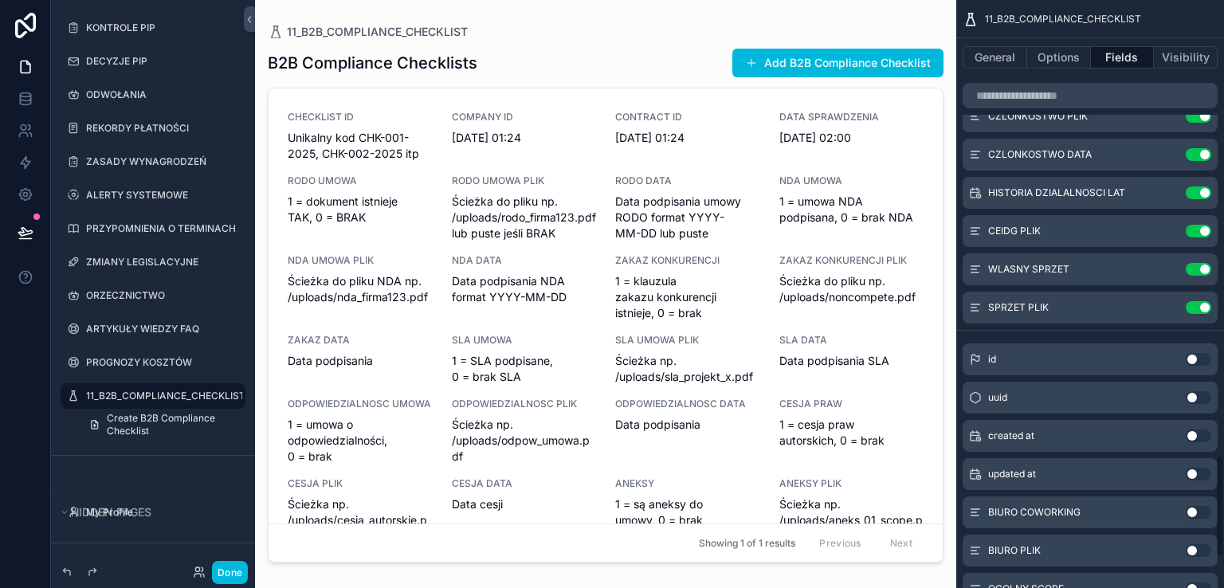
click at [1205, 511] on button "Use setting" at bounding box center [1198, 512] width 25 height 13
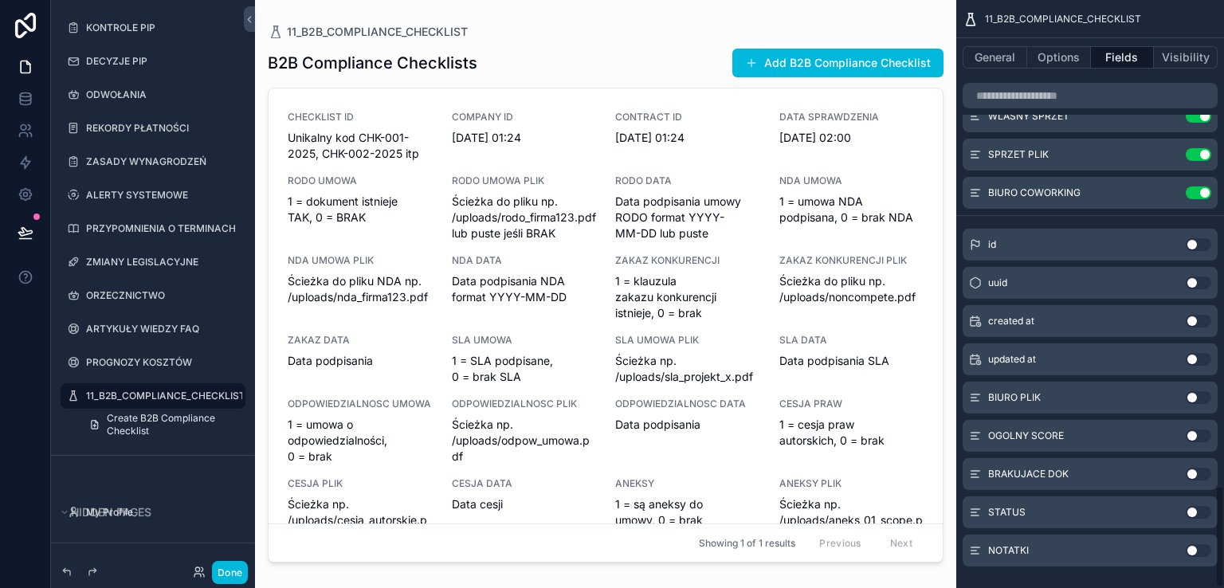
scroll to position [2804, 0]
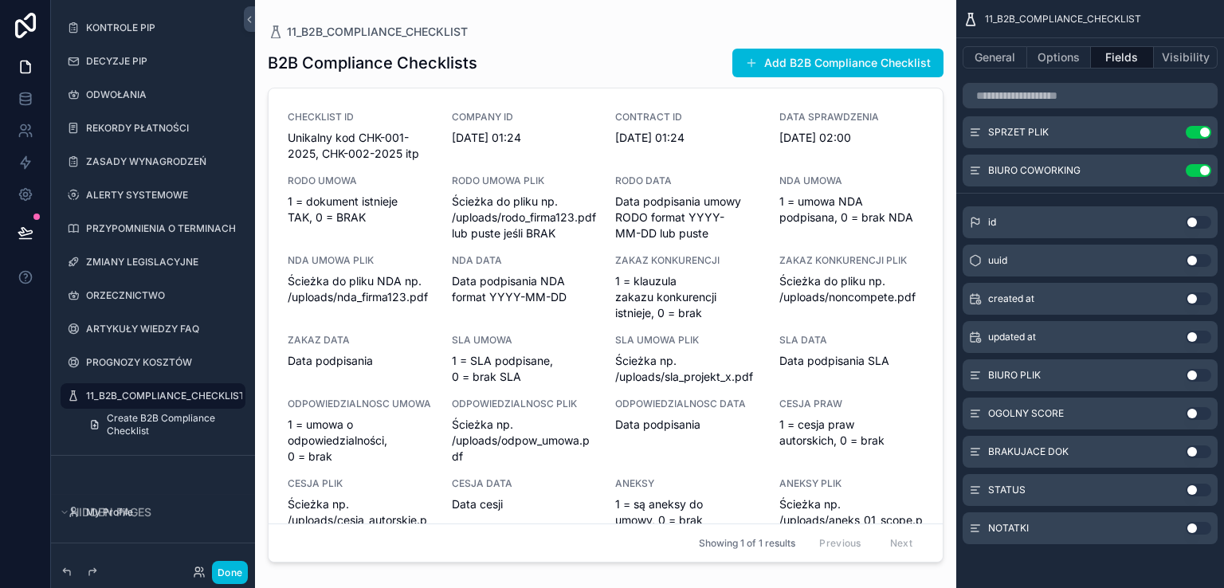
click at [1205, 374] on button "Use setting" at bounding box center [1198, 375] width 25 height 13
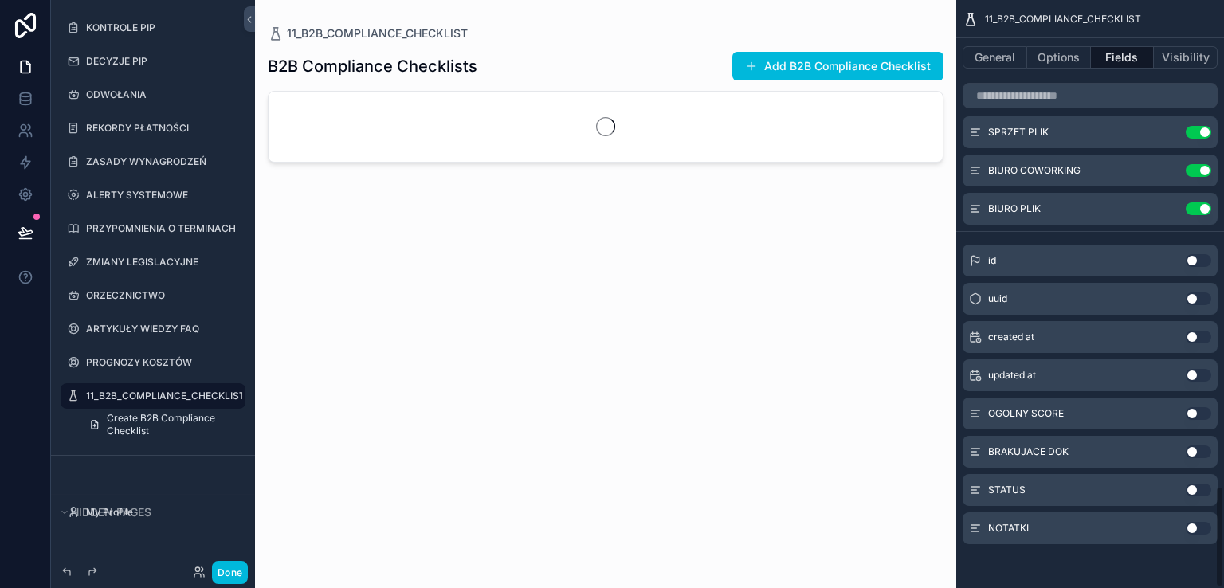
click at [1201, 416] on button "Use setting" at bounding box center [1198, 413] width 25 height 13
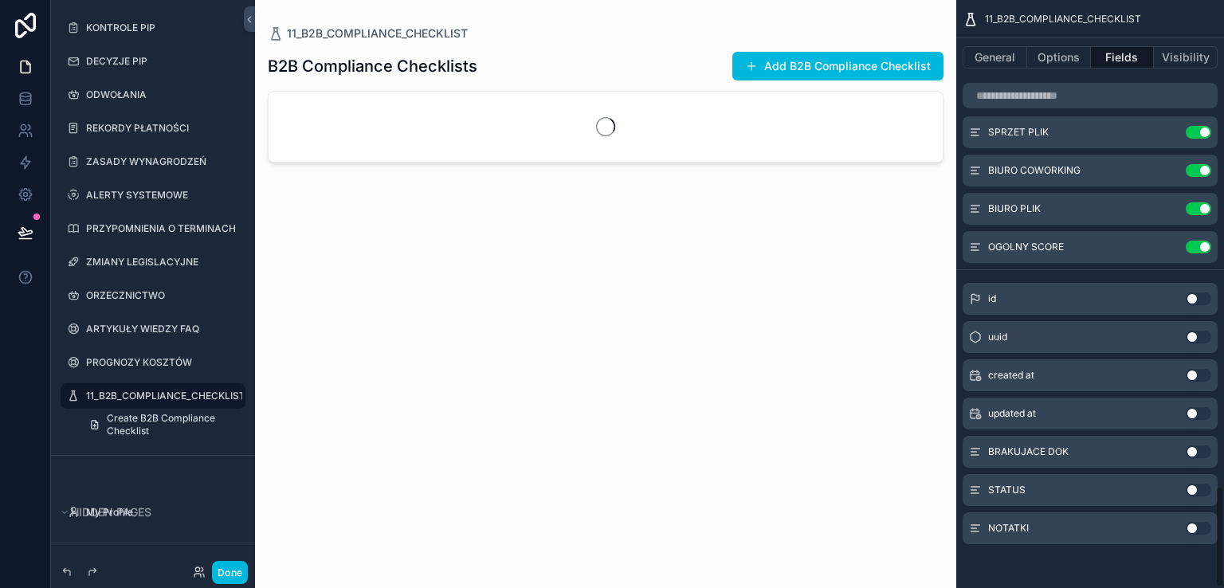
click at [1205, 453] on button "Use setting" at bounding box center [1198, 451] width 25 height 13
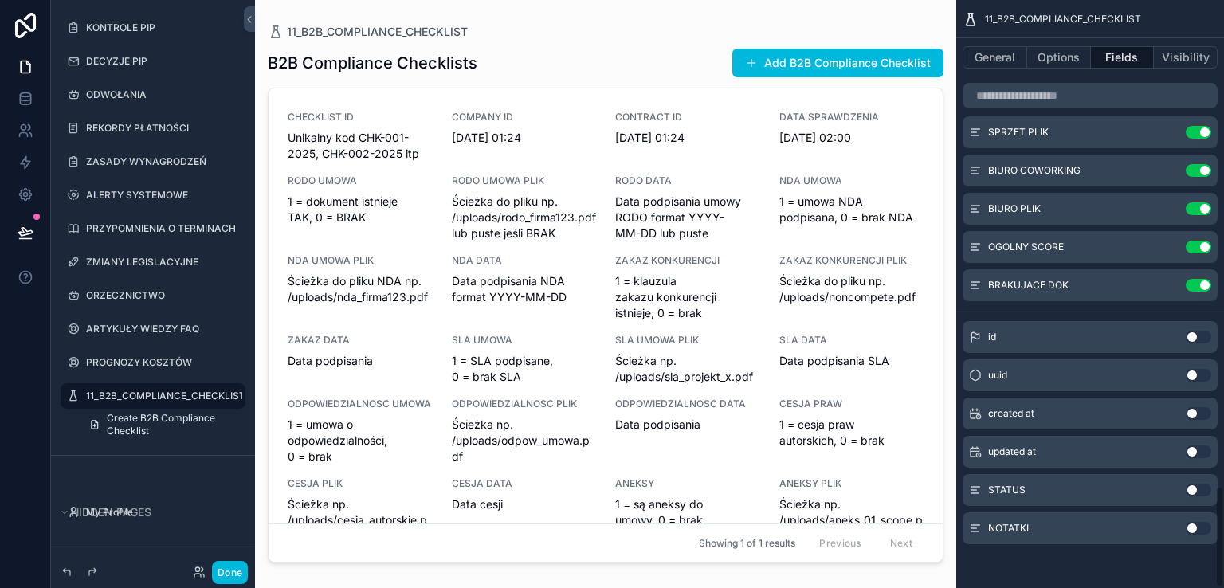
drag, startPoint x: 1200, startPoint y: 487, endPoint x: 1205, endPoint y: 517, distance: 30.8
click at [1200, 488] on button "Use setting" at bounding box center [1198, 490] width 25 height 13
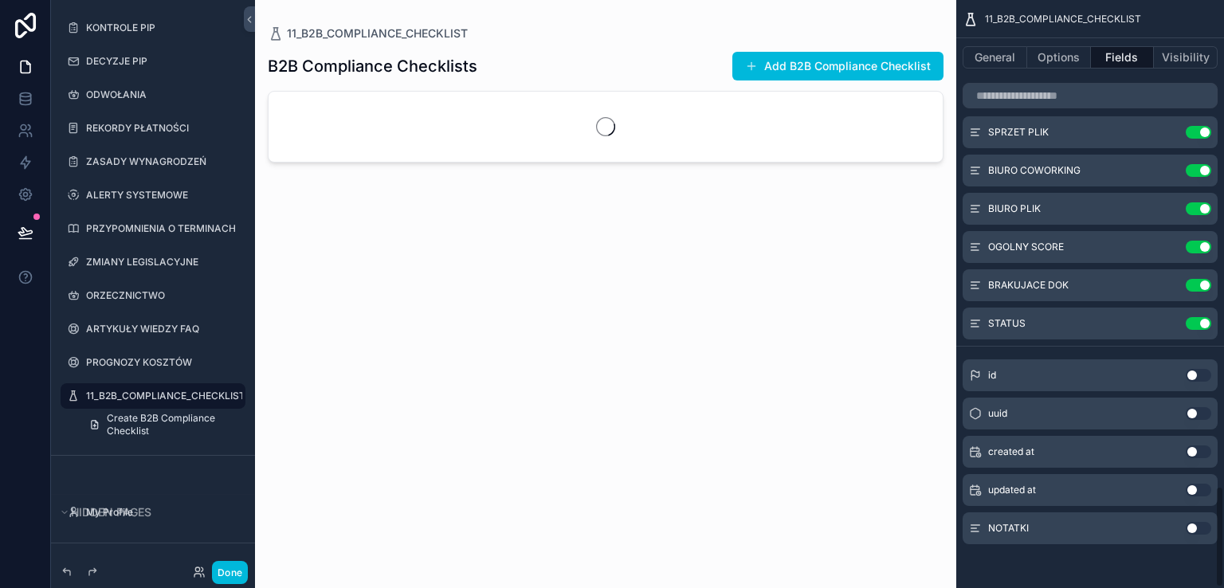
click at [1201, 527] on button "Use setting" at bounding box center [1198, 528] width 25 height 13
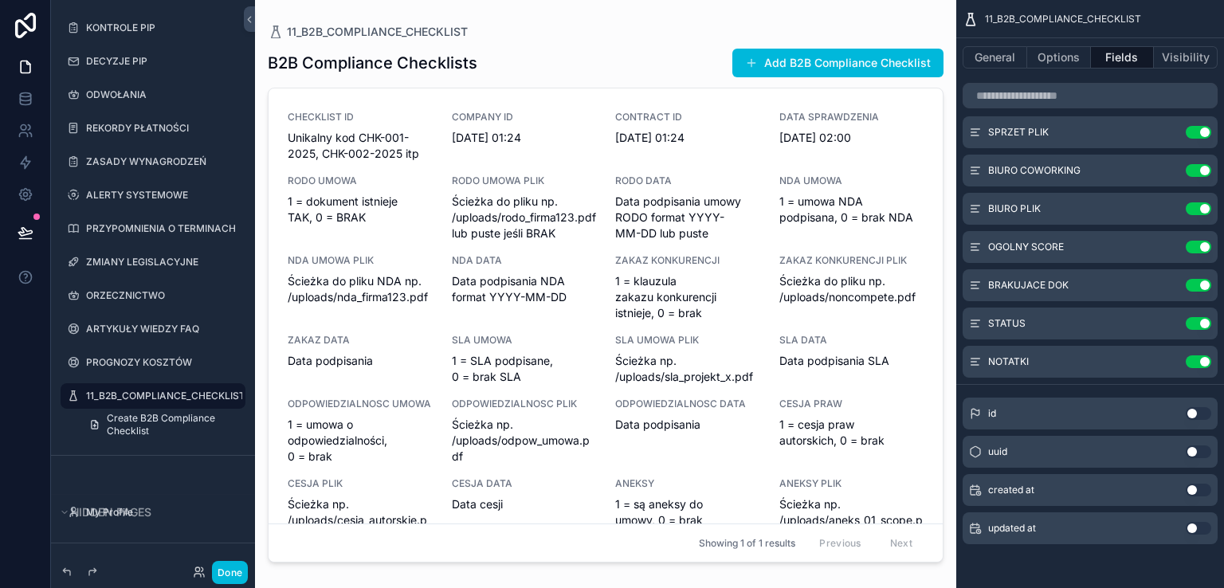
click at [590, 52] on div "scrollable content" at bounding box center [605, 284] width 701 height 569
click at [570, 208] on span "Ścieżka do pliku np. /uploads/rodo_firma123.pdf lub puste jeśli BRAK" at bounding box center [524, 218] width 145 height 48
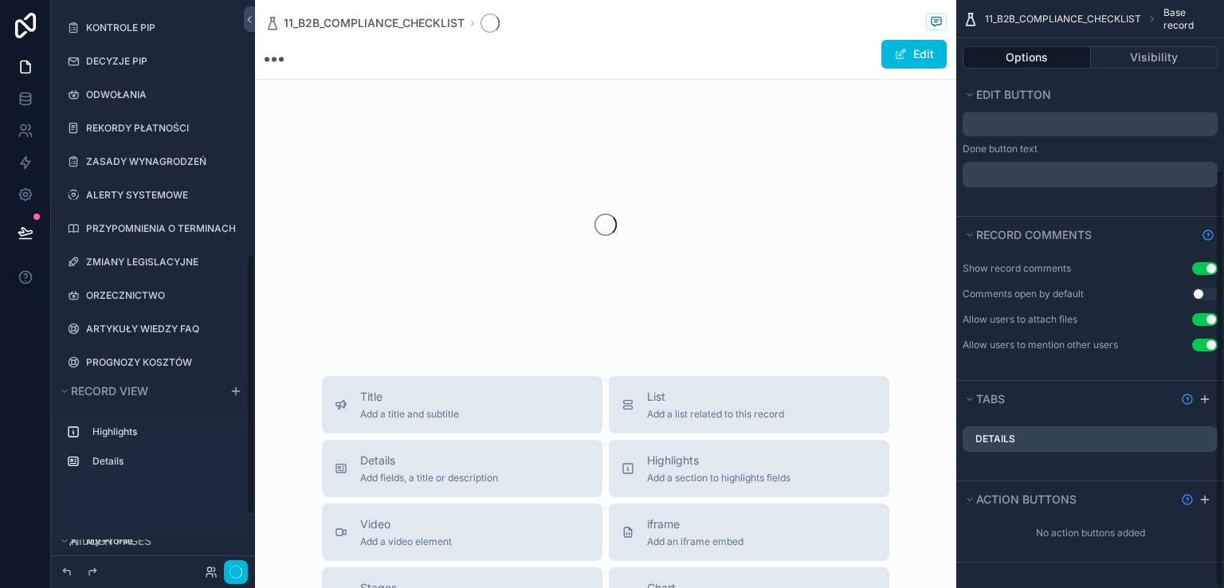
scroll to position [341, 0]
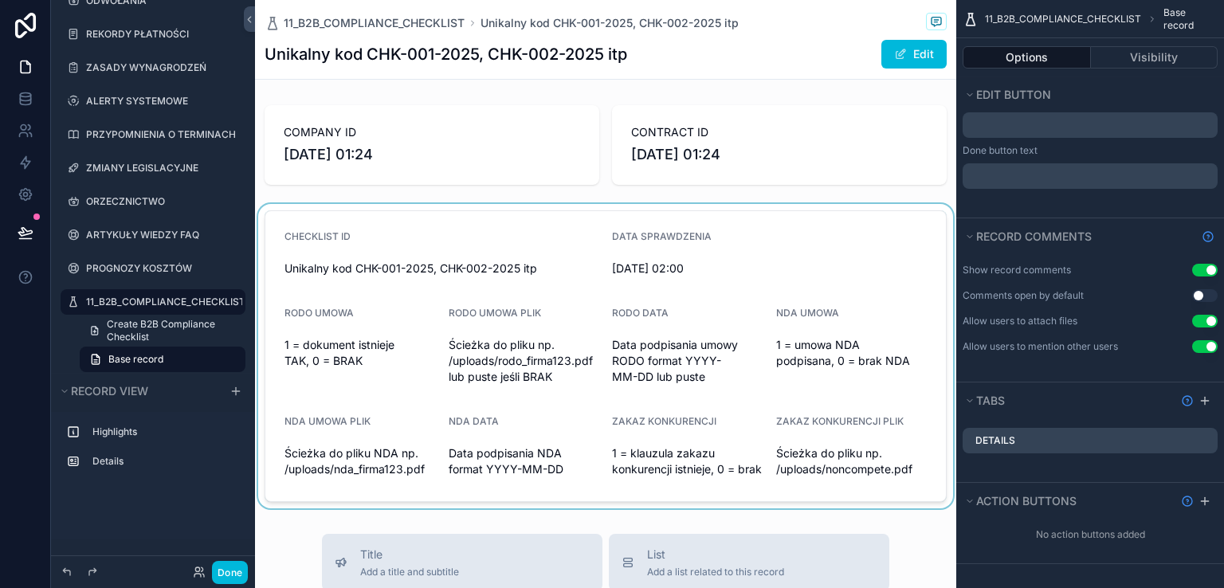
click at [626, 230] on div "scrollable content" at bounding box center [605, 356] width 701 height 304
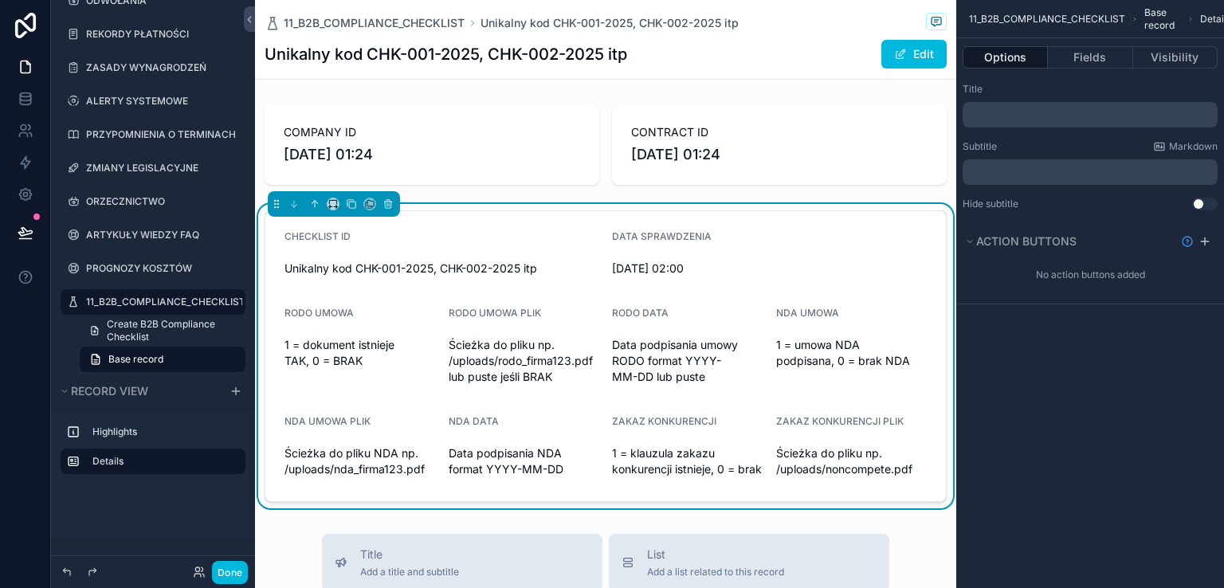
scroll to position [0, 0]
click at [1092, 57] on button "Fields" at bounding box center [1090, 57] width 84 height 22
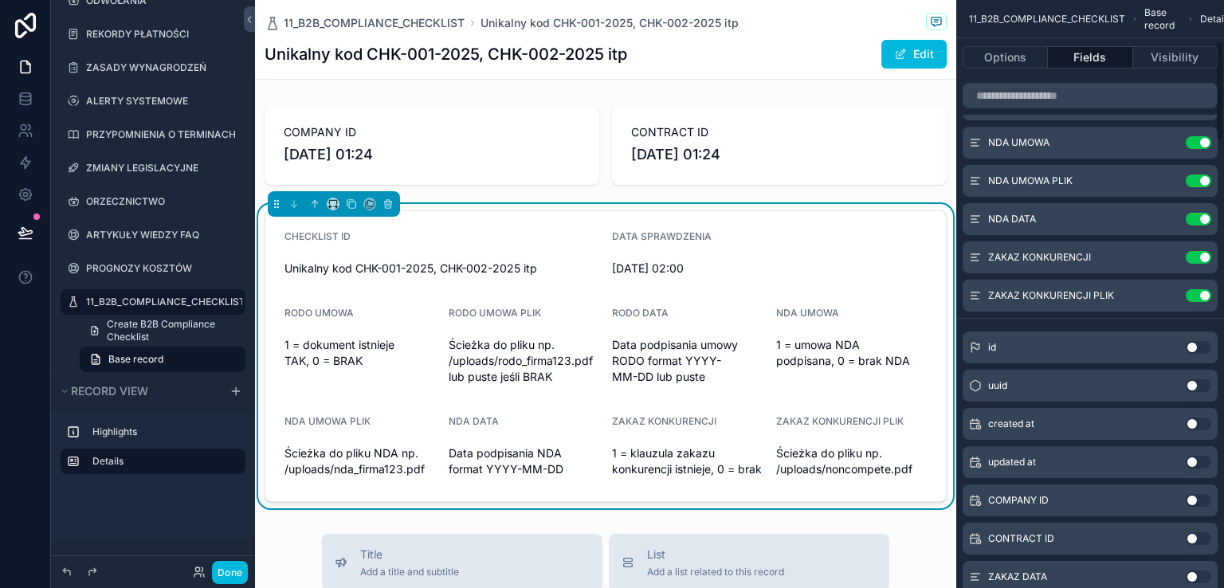
scroll to position [398, 0]
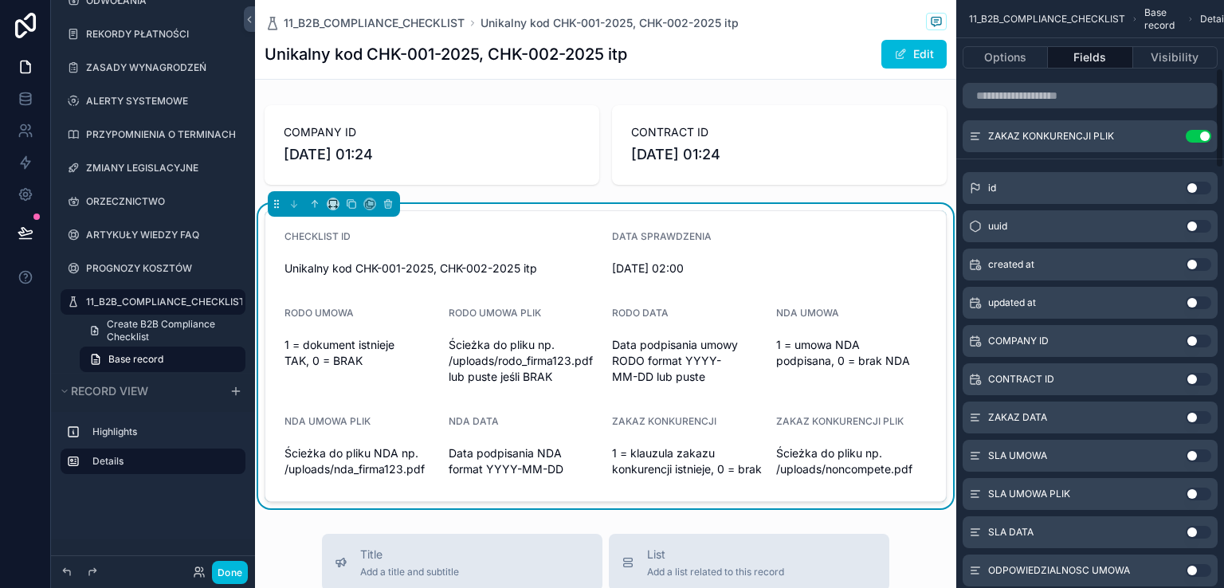
click at [1201, 340] on button "Use setting" at bounding box center [1198, 341] width 25 height 13
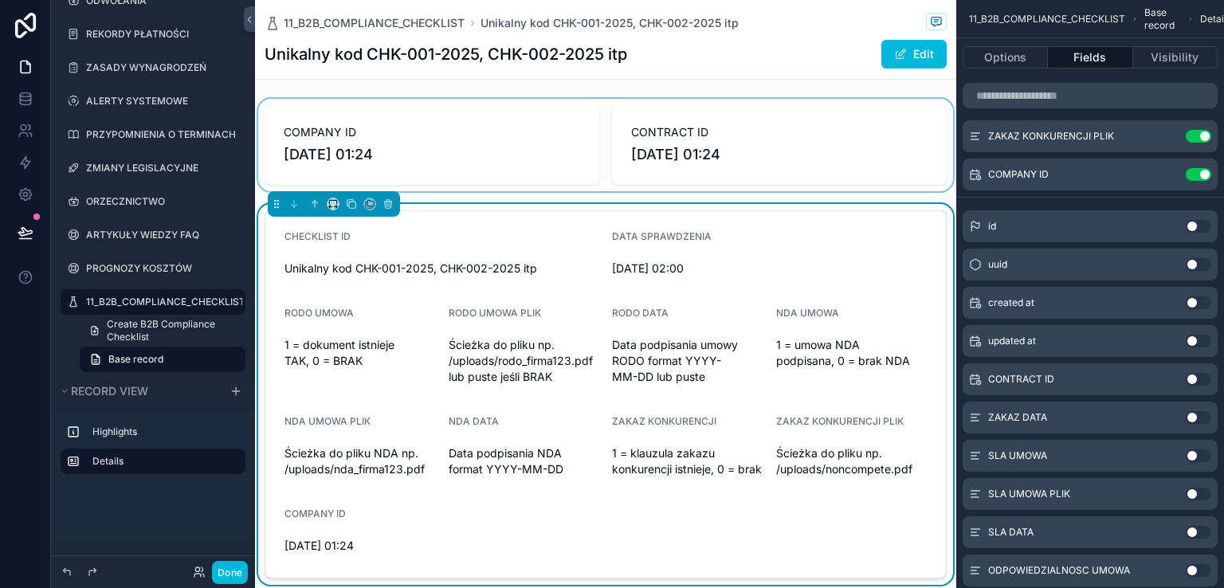
drag, startPoint x: 465, startPoint y: 168, endPoint x: 403, endPoint y: 160, distance: 62.7
click at [405, 160] on div "scrollable content" at bounding box center [605, 145] width 701 height 92
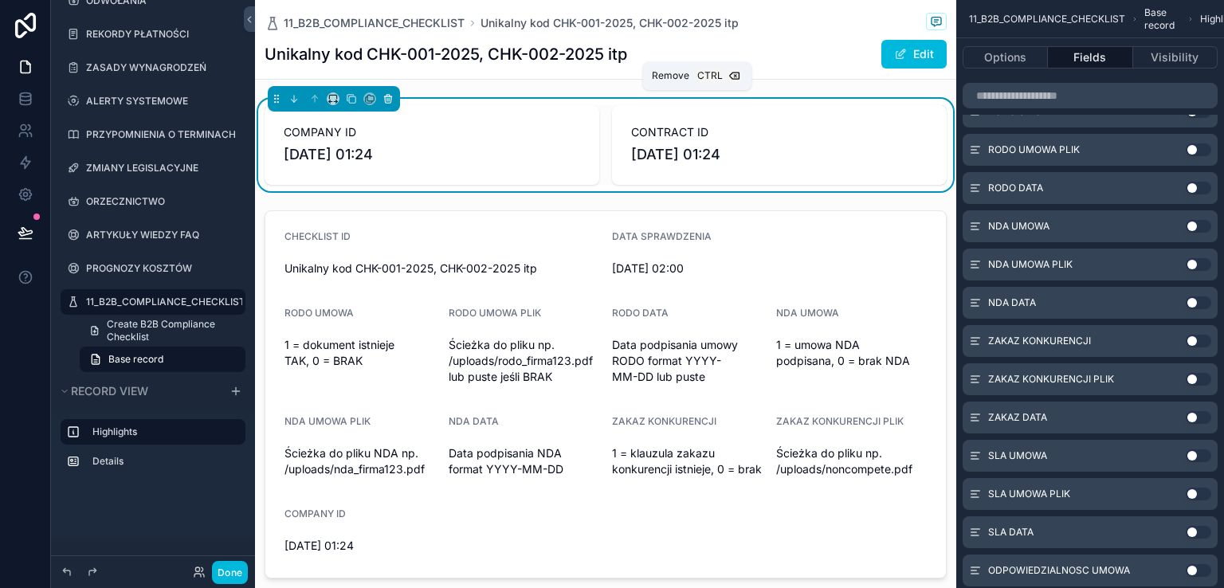
click at [389, 100] on icon "scrollable content" at bounding box center [387, 98] width 11 height 11
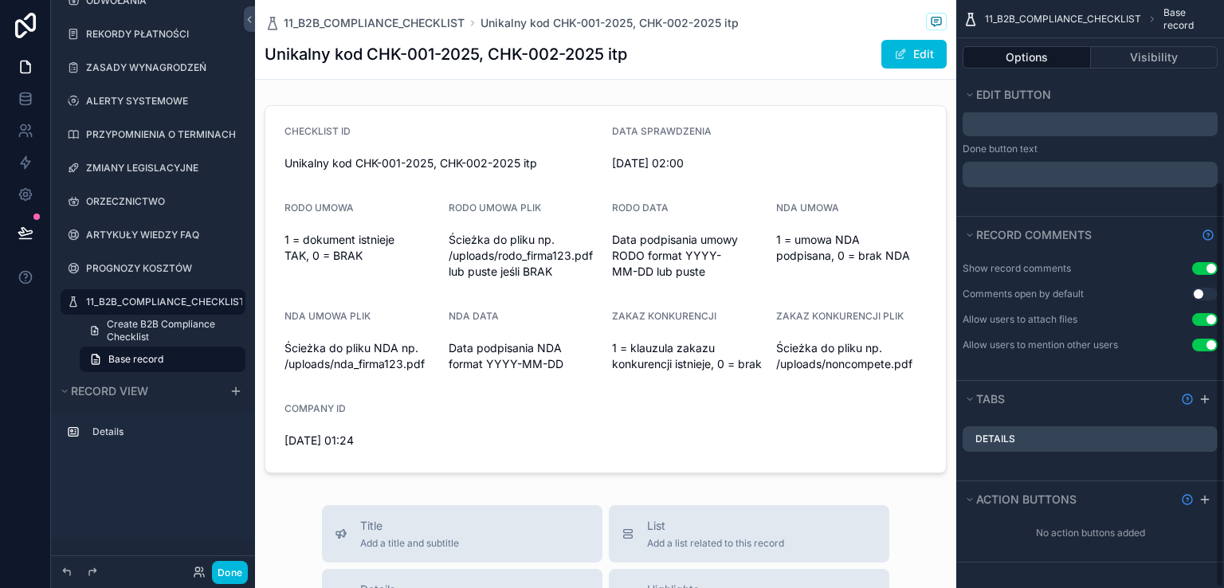
scroll to position [341, 0]
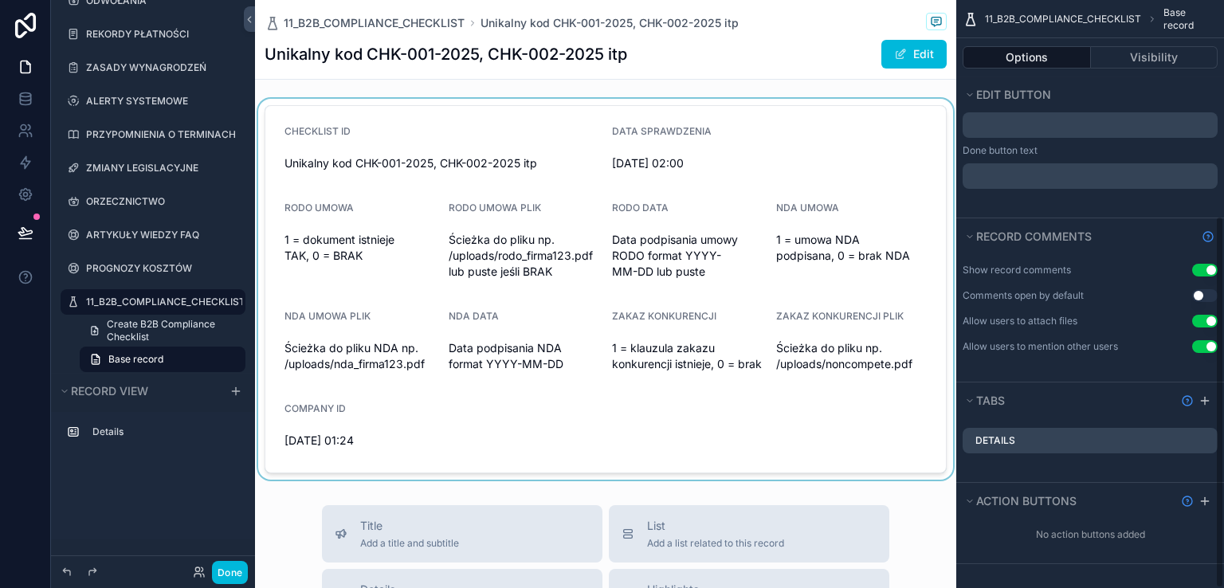
click at [622, 197] on div "scrollable content" at bounding box center [605, 289] width 701 height 381
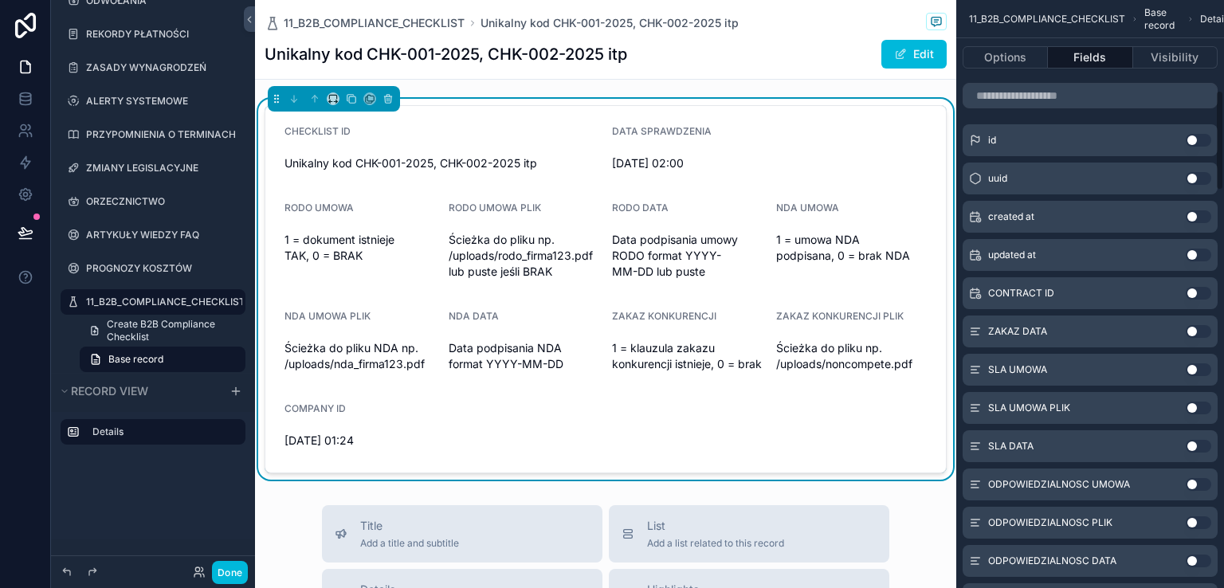
scroll to position [478, 0]
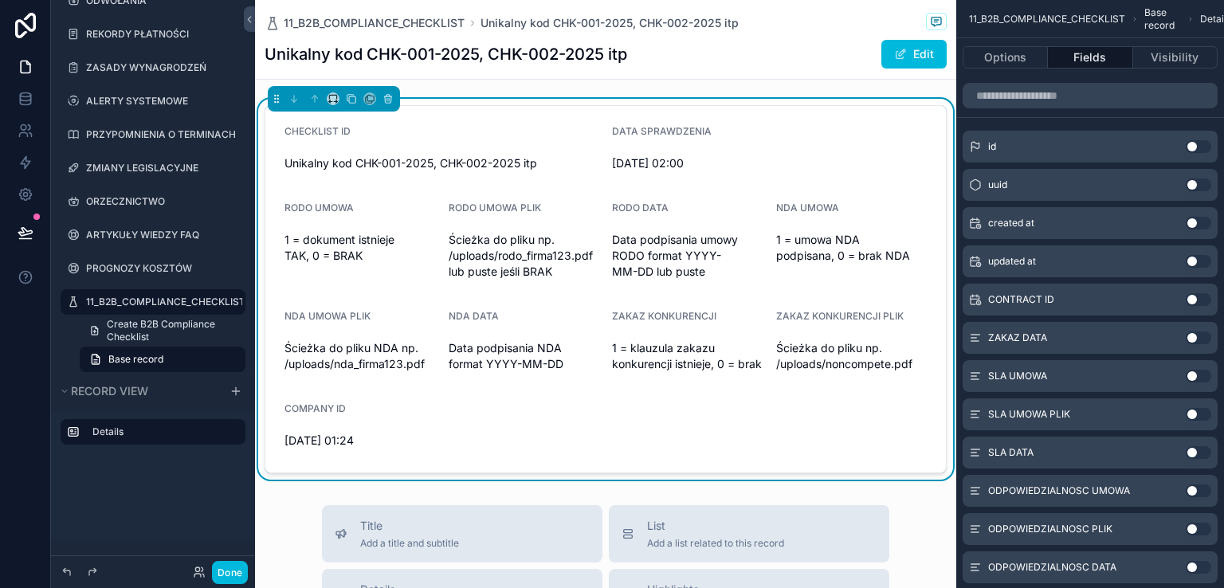
click at [1203, 300] on button "Use setting" at bounding box center [1198, 299] width 25 height 13
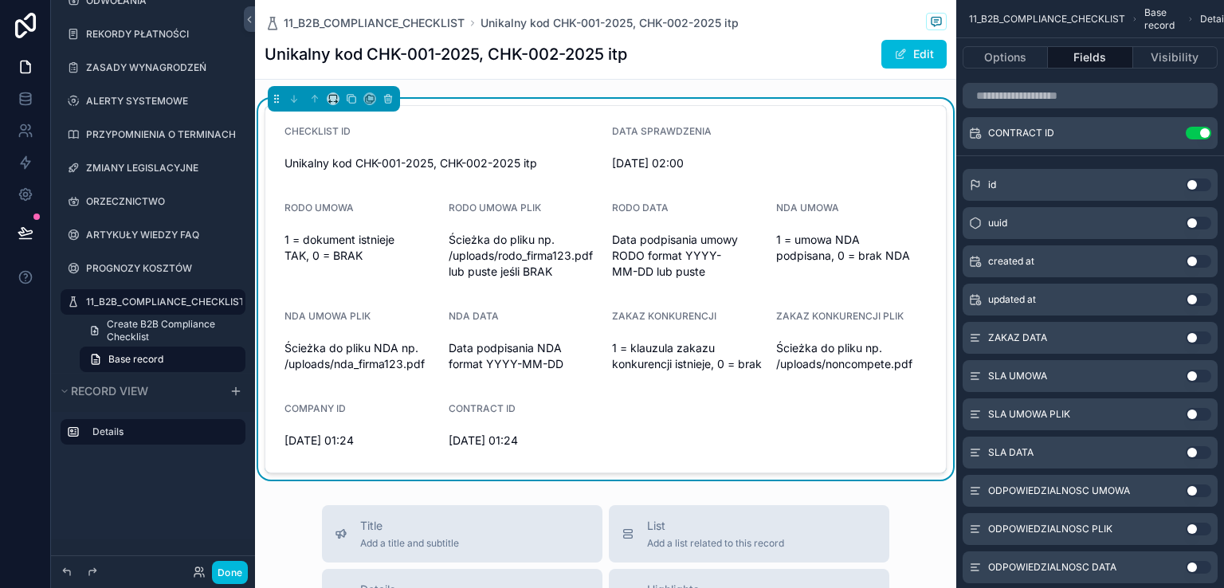
click at [1201, 340] on button "Use setting" at bounding box center [1198, 337] width 25 height 13
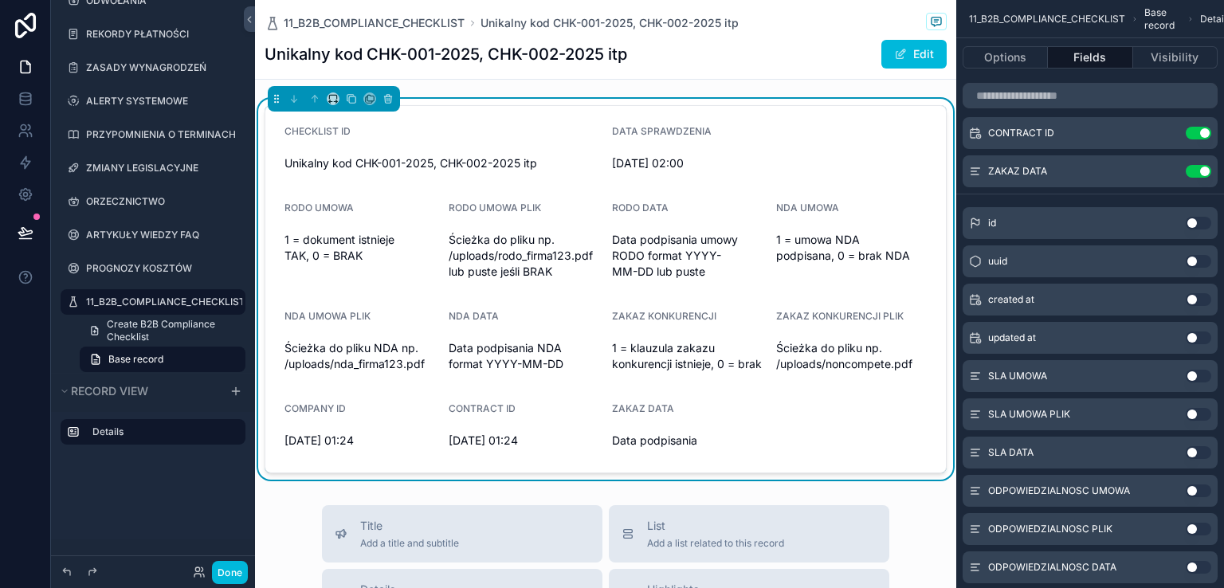
click at [1201, 377] on button "Use setting" at bounding box center [1198, 376] width 25 height 13
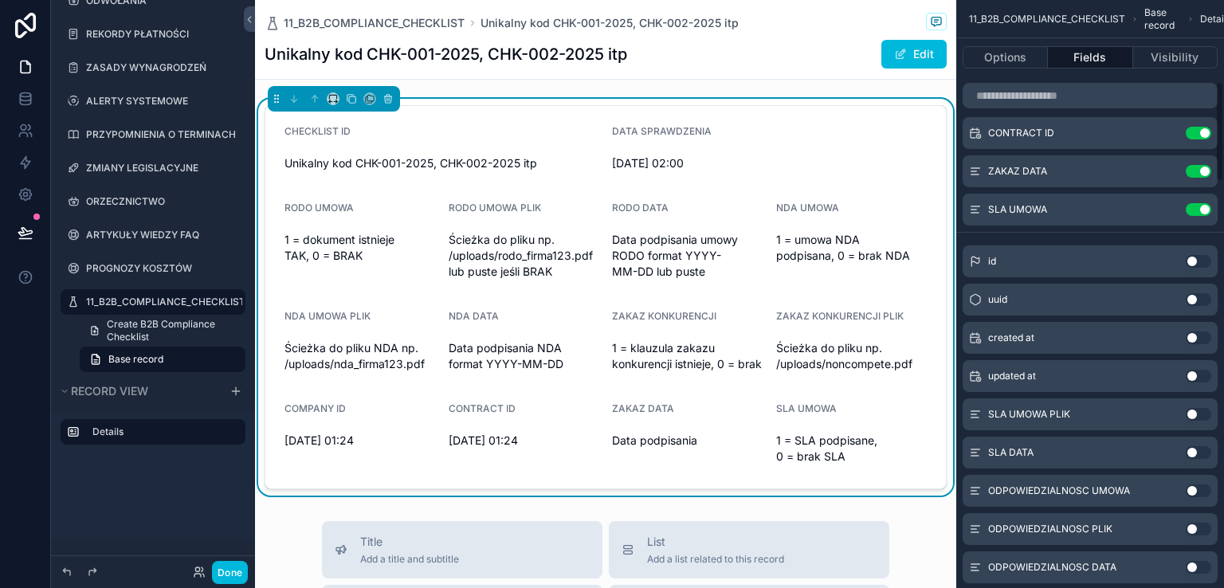
click at [1201, 412] on button "Use setting" at bounding box center [1198, 414] width 25 height 13
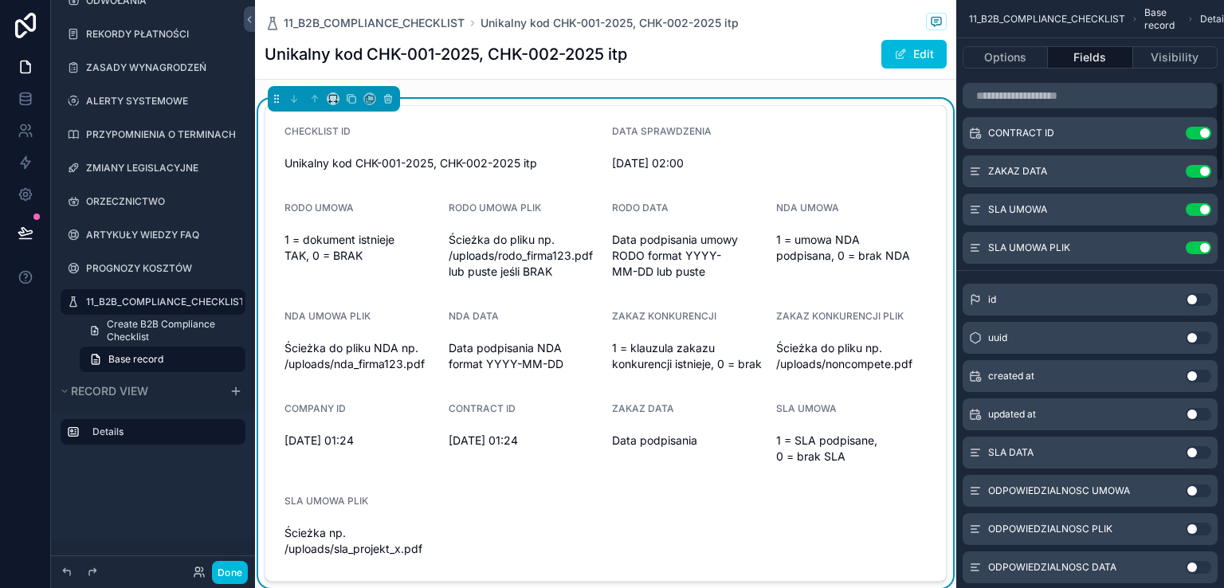
click at [1204, 451] on button "Use setting" at bounding box center [1198, 452] width 25 height 13
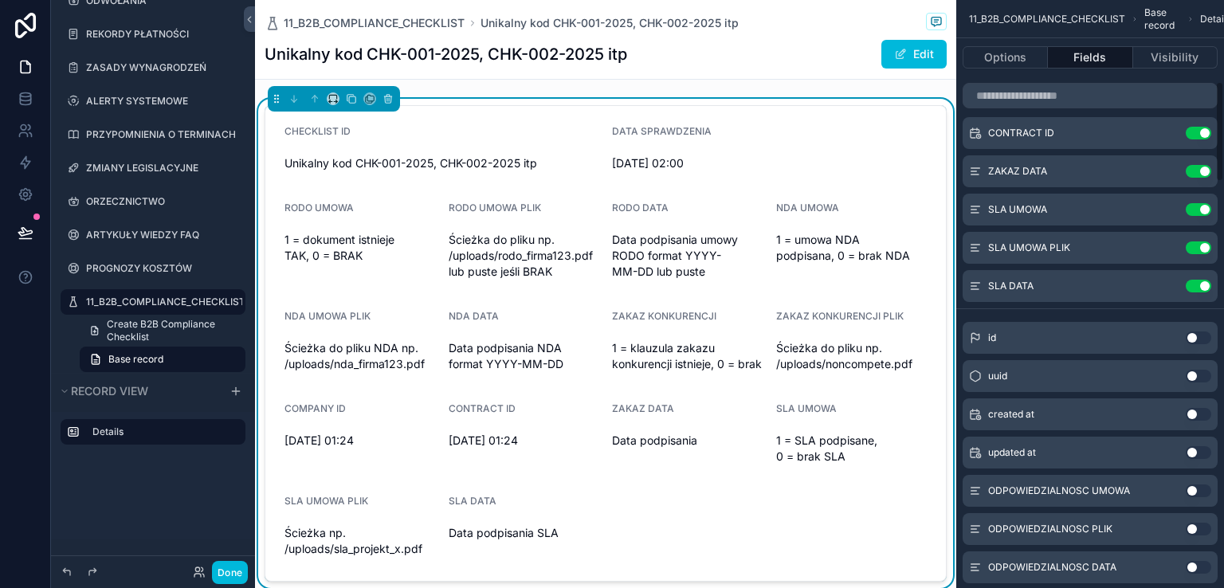
click at [1205, 490] on button "Use setting" at bounding box center [1198, 490] width 25 height 13
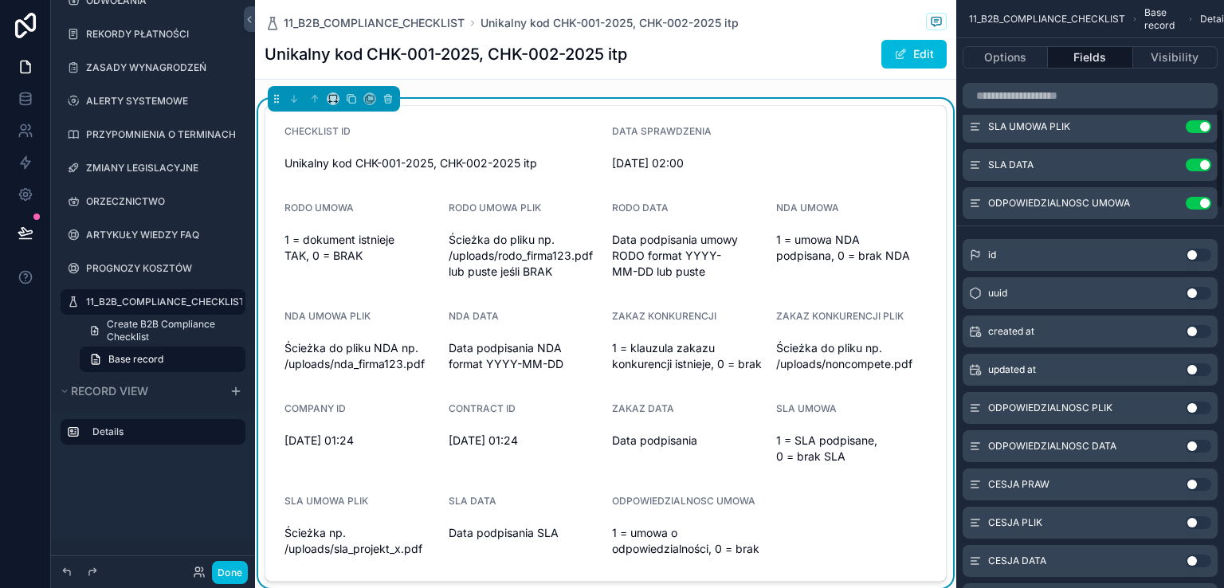
scroll to position [637, 0]
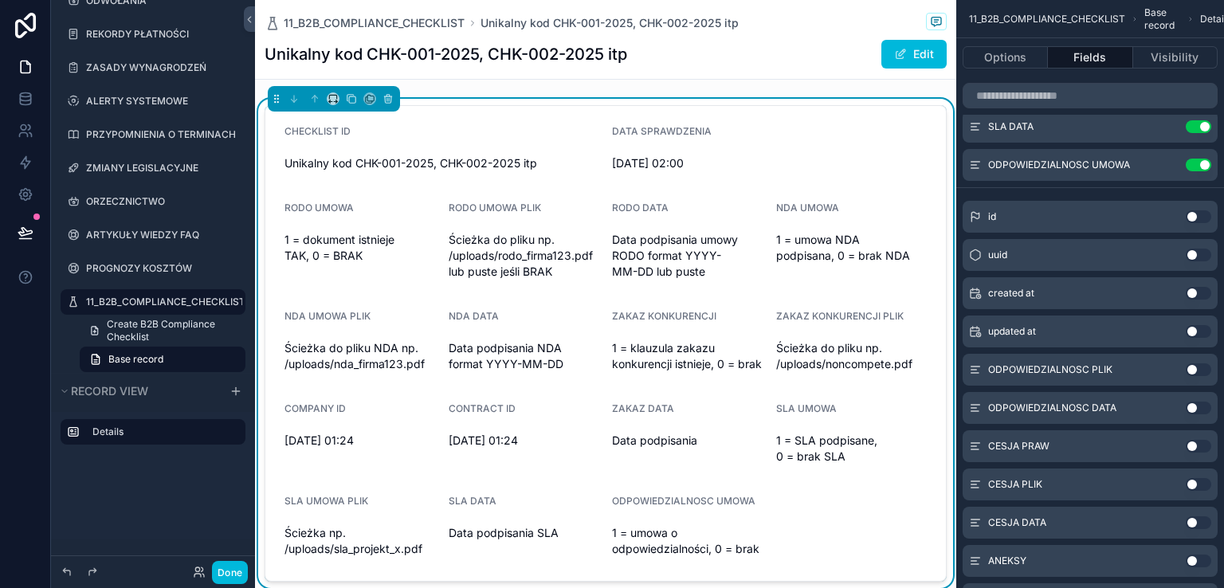
click at [1206, 371] on button "Use setting" at bounding box center [1198, 369] width 25 height 13
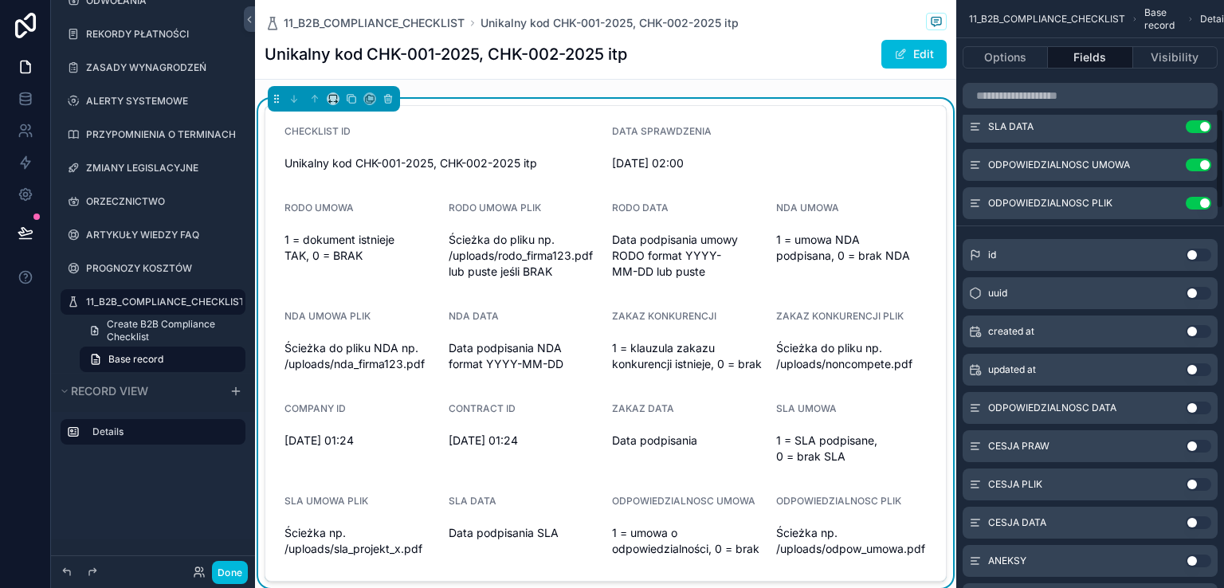
click at [1205, 408] on button "Use setting" at bounding box center [1198, 408] width 25 height 13
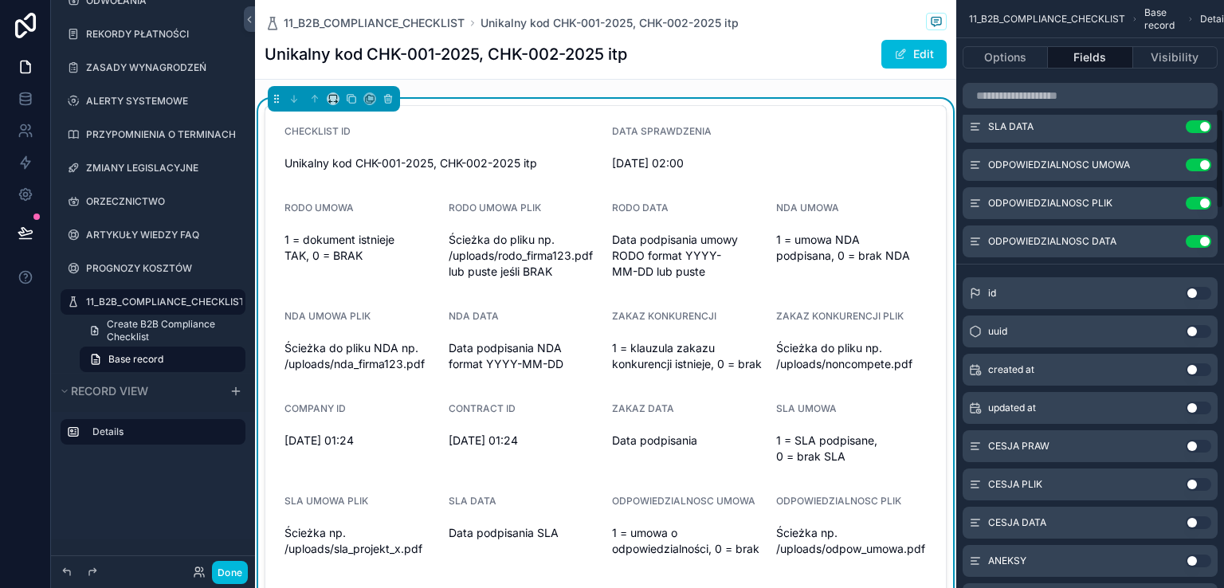
click at [1208, 449] on button "Use setting" at bounding box center [1198, 446] width 25 height 13
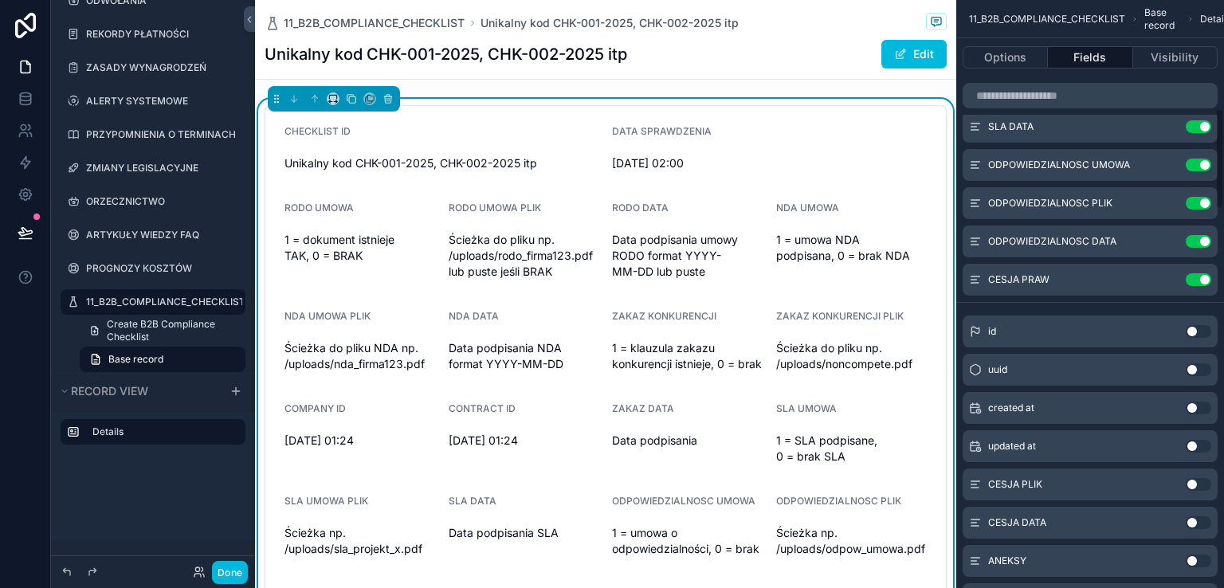
click at [1204, 483] on button "Use setting" at bounding box center [1198, 484] width 25 height 13
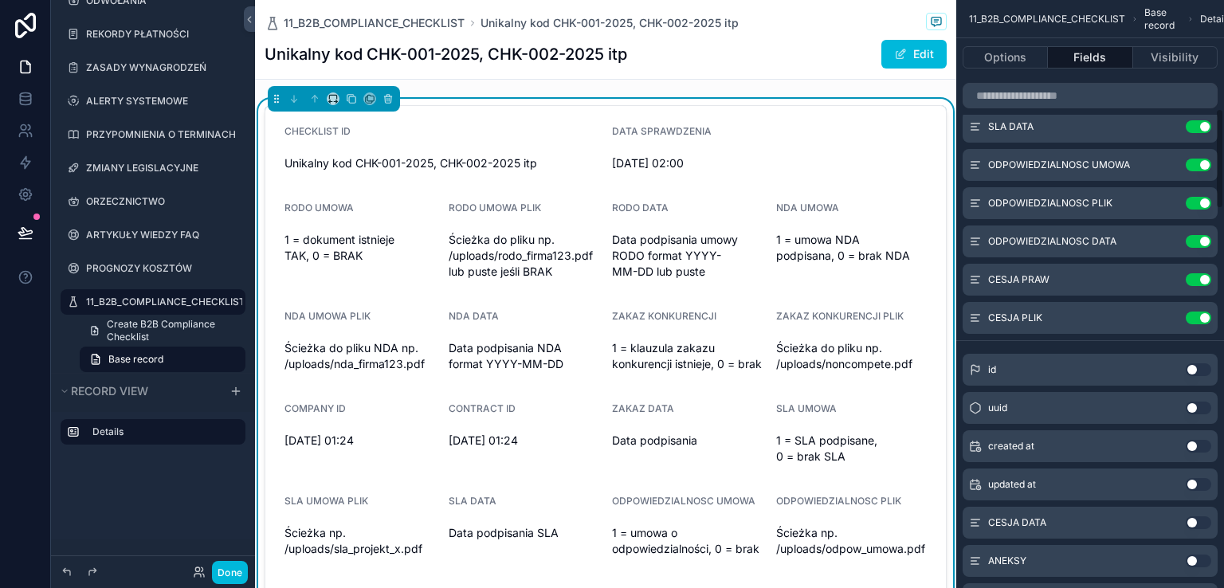
drag, startPoint x: 1201, startPoint y: 520, endPoint x: 1151, endPoint y: 507, distance: 51.2
click at [1198, 520] on button "Use setting" at bounding box center [1198, 522] width 25 height 13
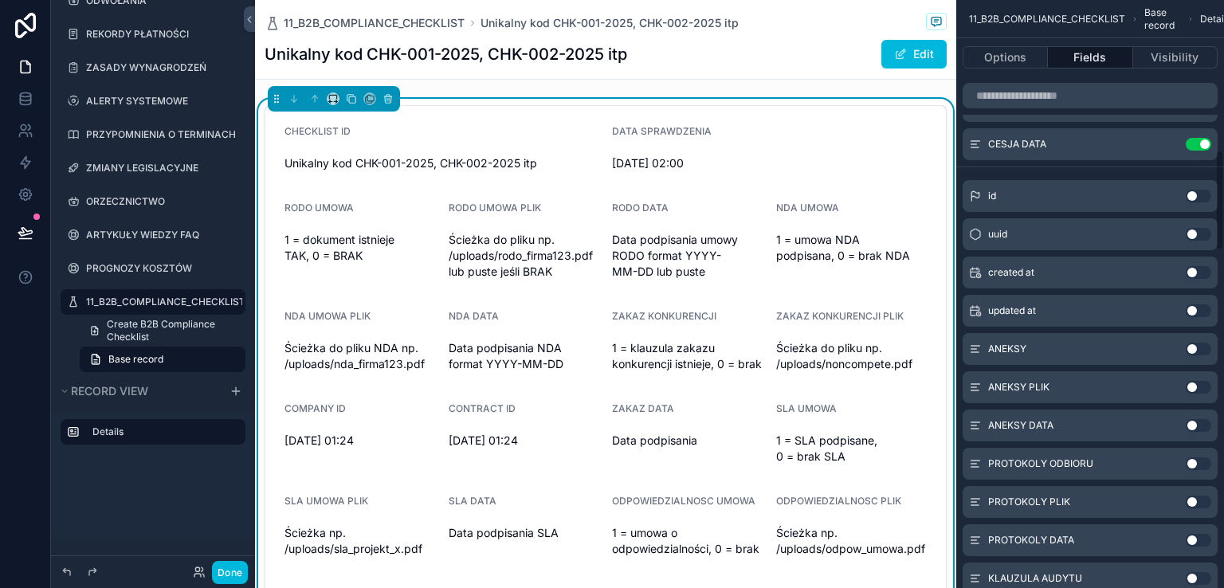
scroll to position [876, 0]
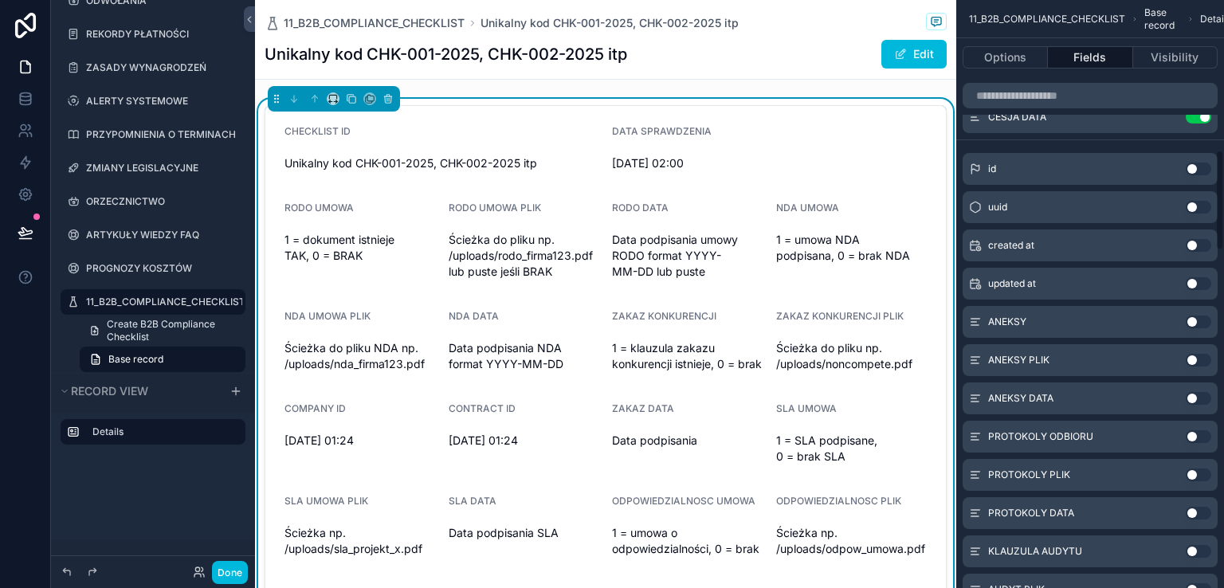
click at [1204, 321] on button "Use setting" at bounding box center [1198, 322] width 25 height 13
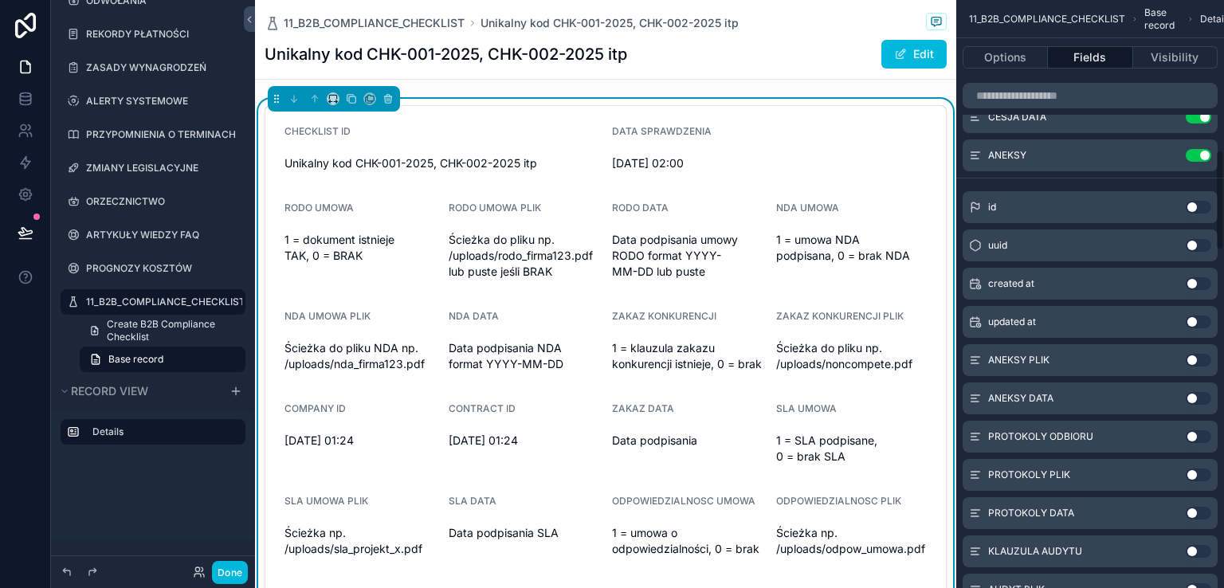
click at [1201, 358] on button "Use setting" at bounding box center [1198, 360] width 25 height 13
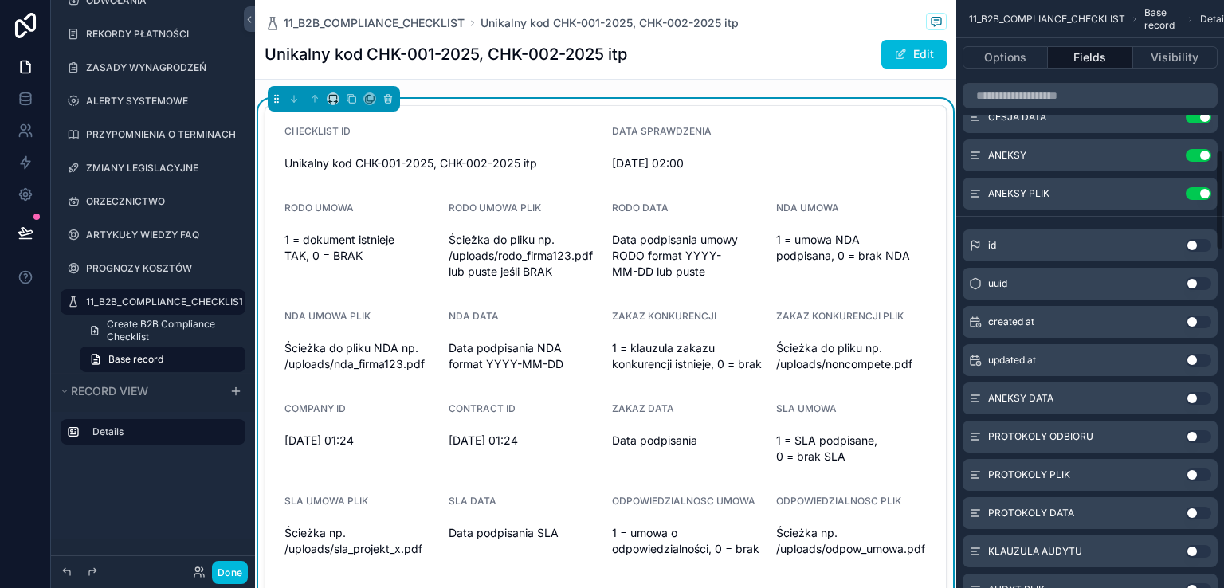
drag, startPoint x: 1204, startPoint y: 401, endPoint x: 1205, endPoint y: 433, distance: 31.9
click at [1203, 401] on button "Use setting" at bounding box center [1198, 398] width 25 height 13
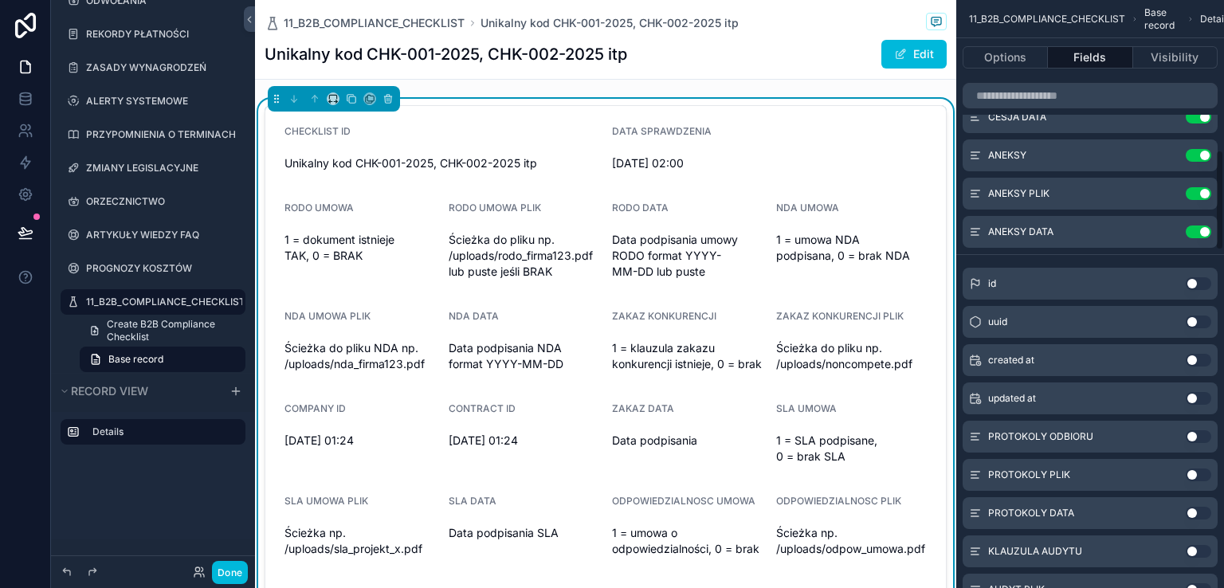
click at [1205, 432] on button "Use setting" at bounding box center [1198, 436] width 25 height 13
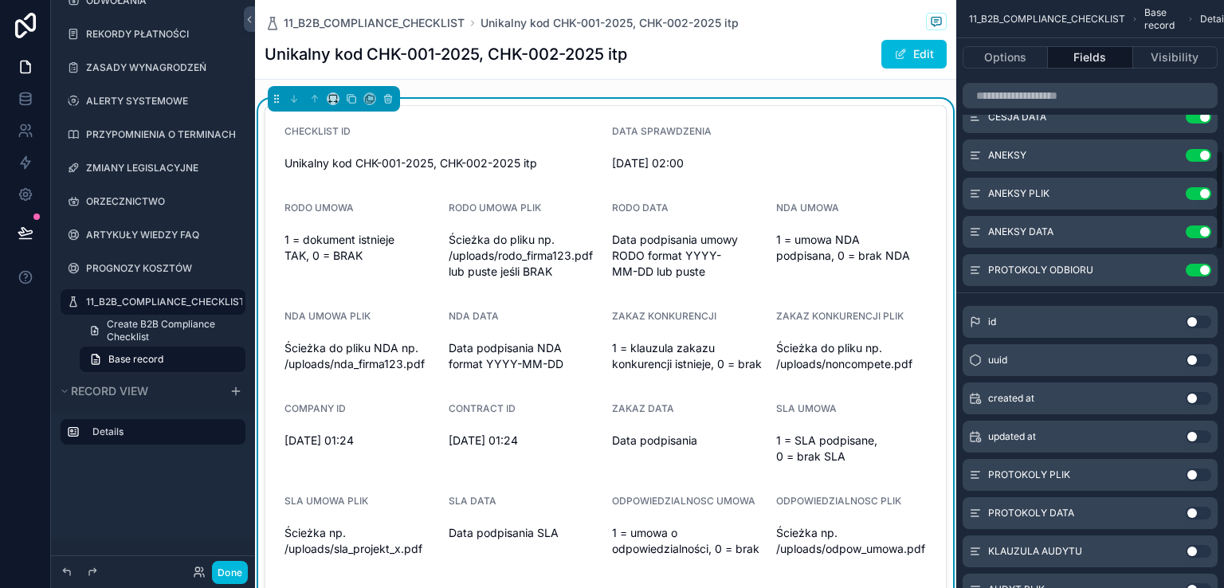
click at [1204, 472] on button "Use setting" at bounding box center [1198, 474] width 25 height 13
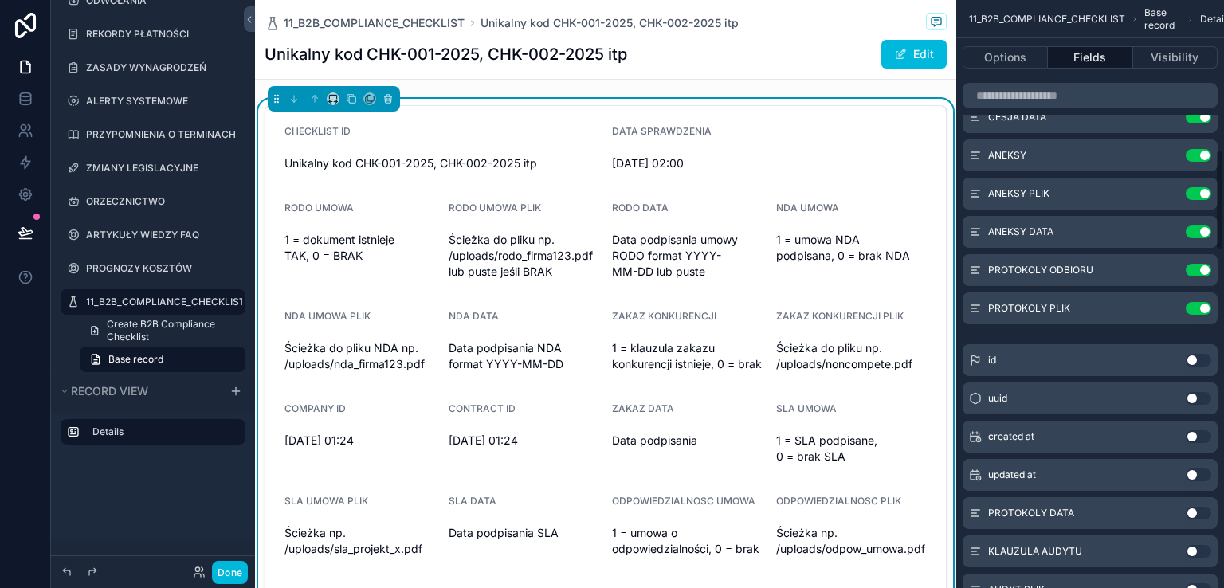
drag, startPoint x: 1201, startPoint y: 515, endPoint x: 1164, endPoint y: 513, distance: 37.5
click at [1200, 515] on button "Use setting" at bounding box center [1198, 513] width 25 height 13
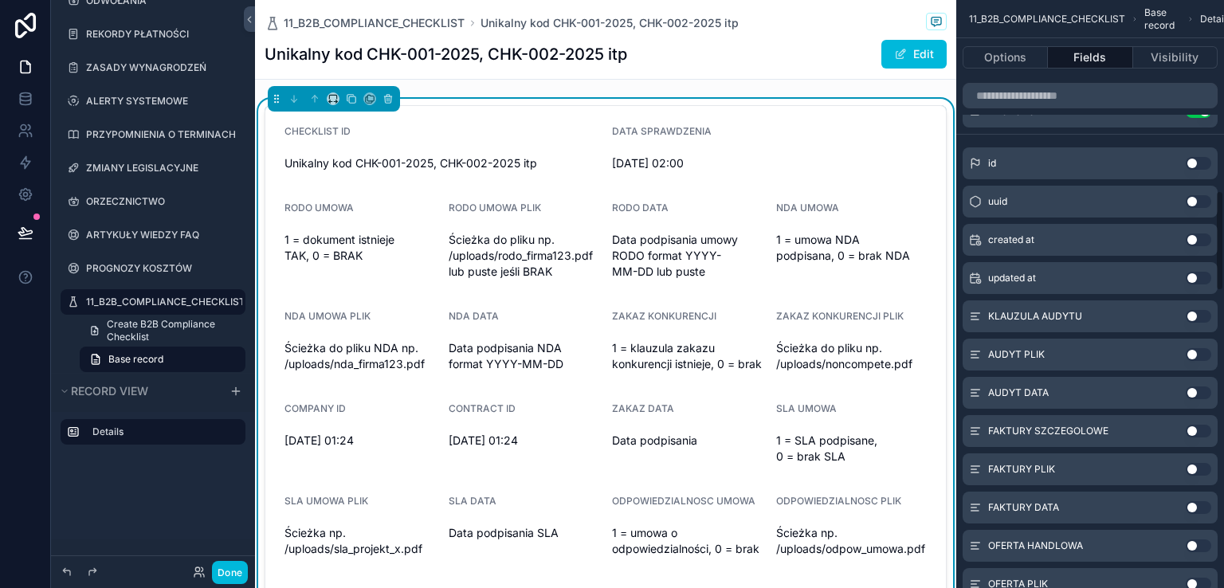
scroll to position [1115, 0]
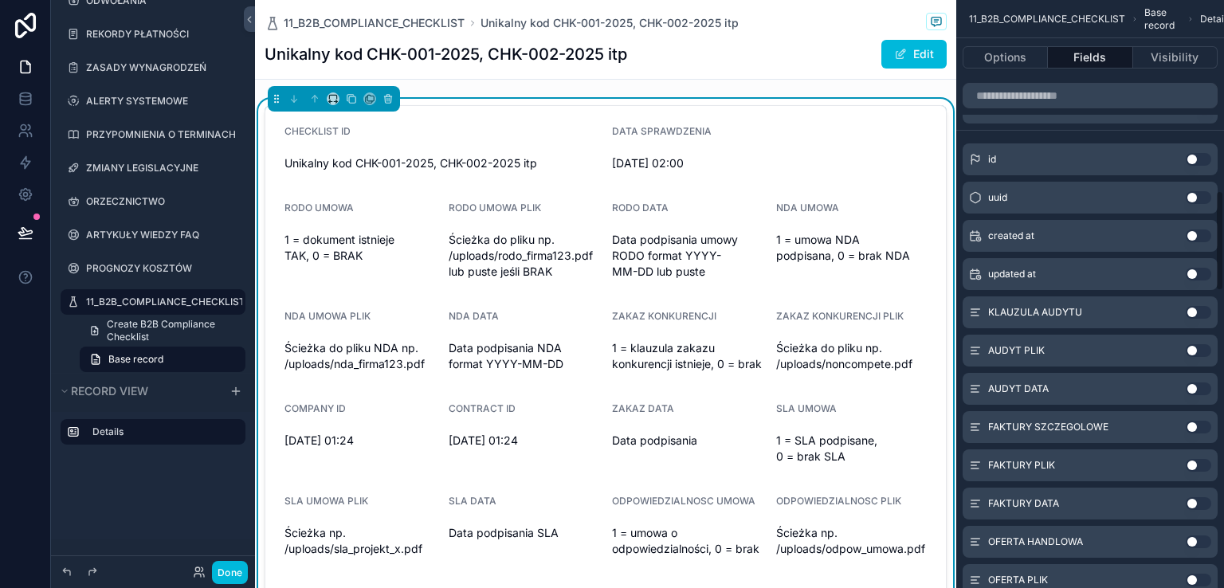
click at [1204, 310] on button "Use setting" at bounding box center [1198, 312] width 25 height 13
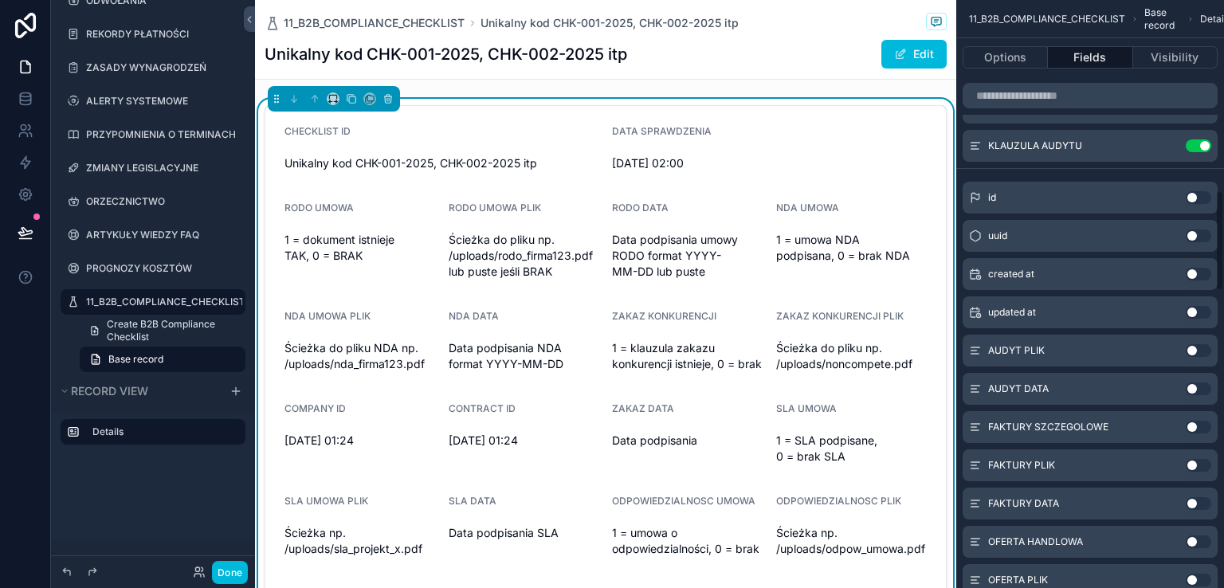
click at [1202, 354] on button "Use setting" at bounding box center [1198, 350] width 25 height 13
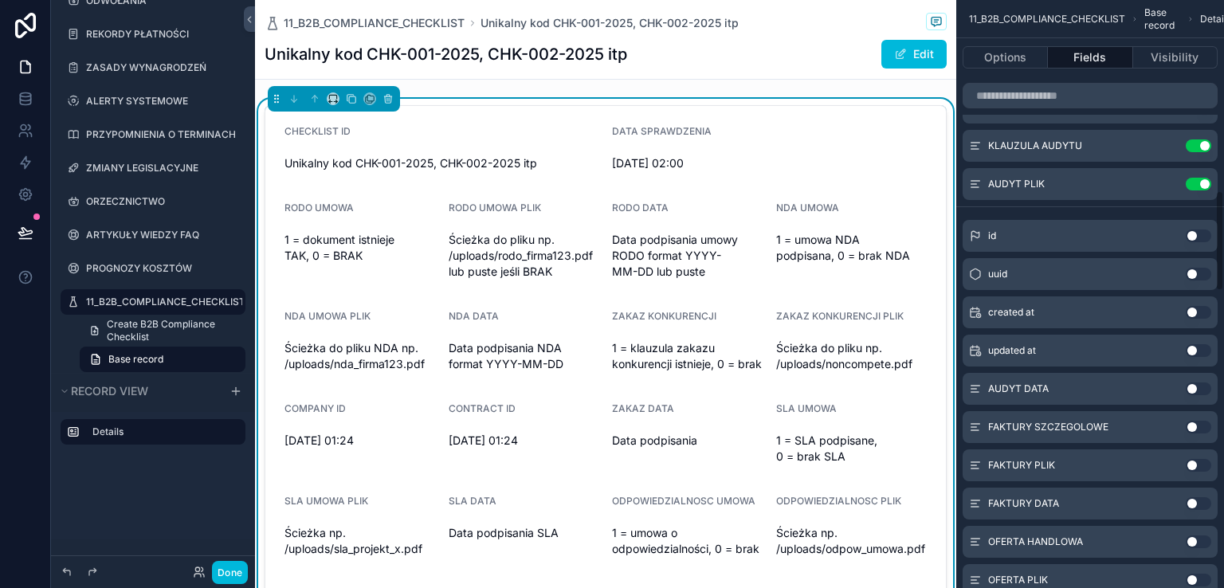
click at [1201, 392] on button "Use setting" at bounding box center [1198, 388] width 25 height 13
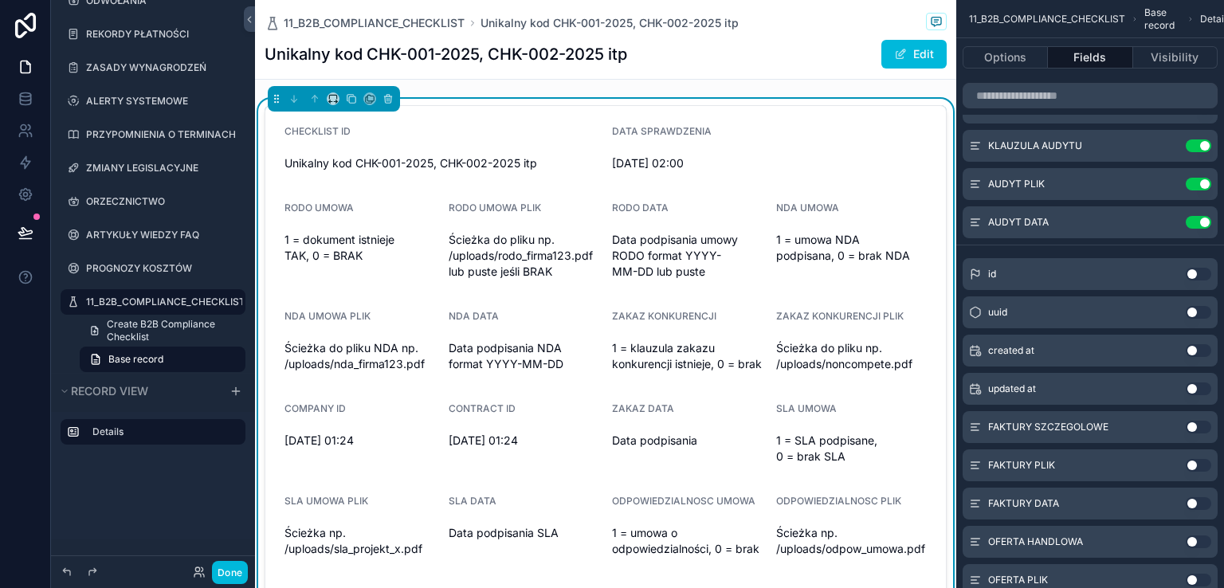
click at [1202, 428] on button "Use setting" at bounding box center [1198, 427] width 25 height 13
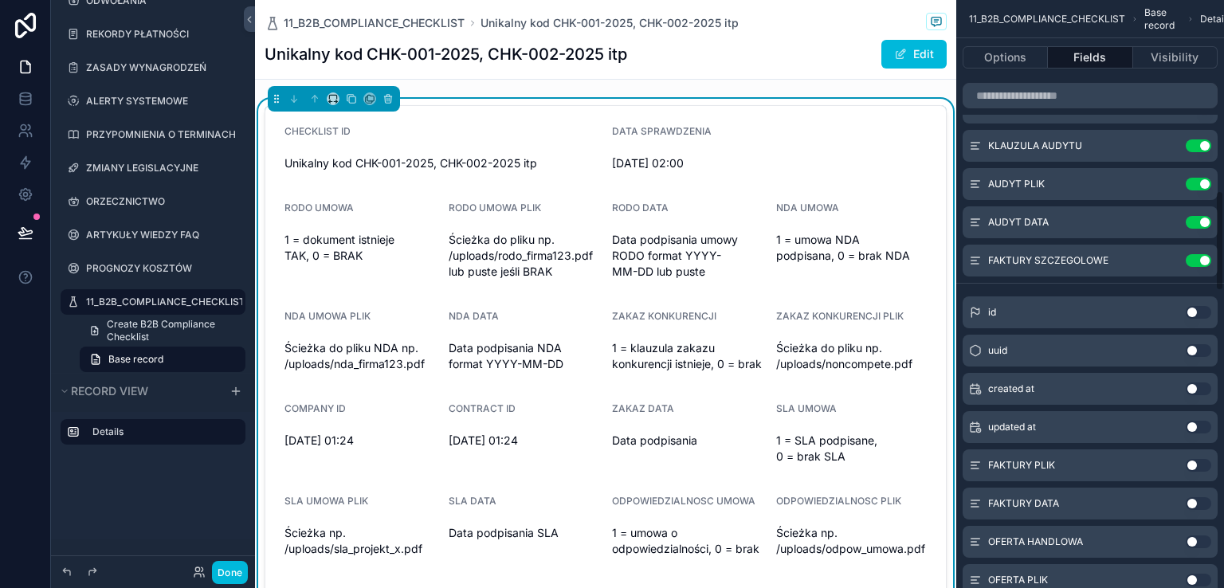
click at [1199, 463] on button "Use setting" at bounding box center [1198, 465] width 25 height 13
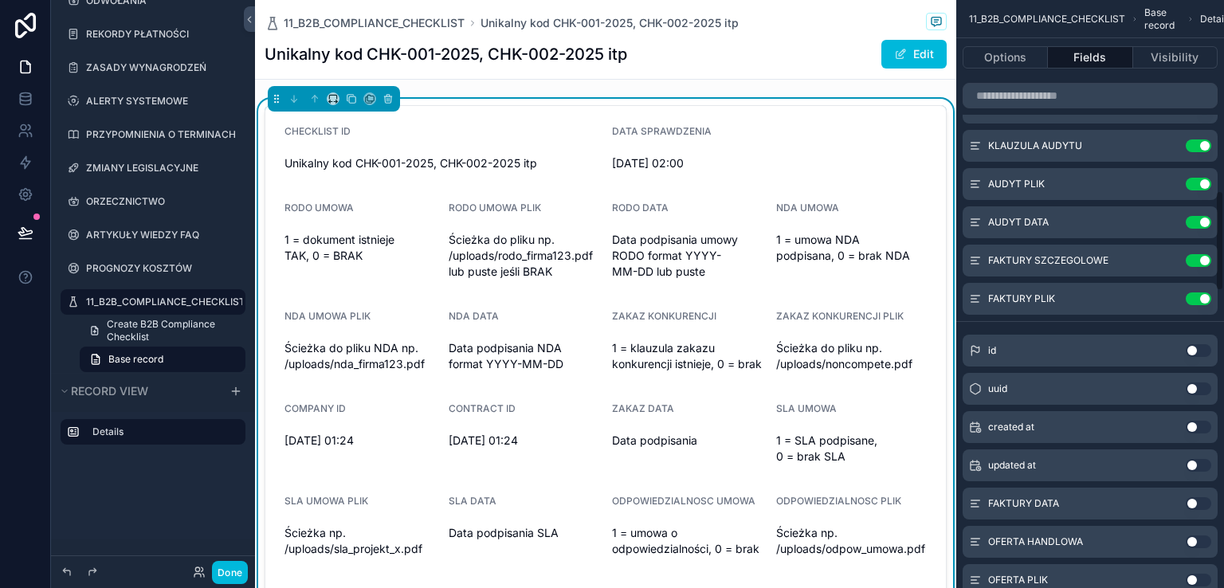
click at [1201, 503] on button "Use setting" at bounding box center [1198, 503] width 25 height 13
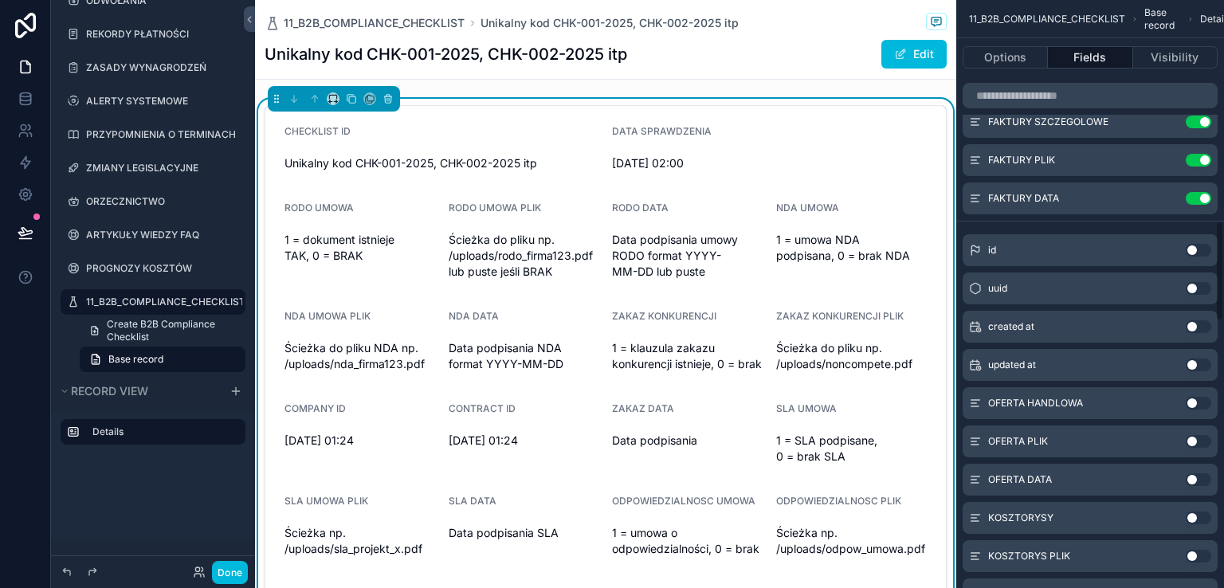
scroll to position [1354, 0]
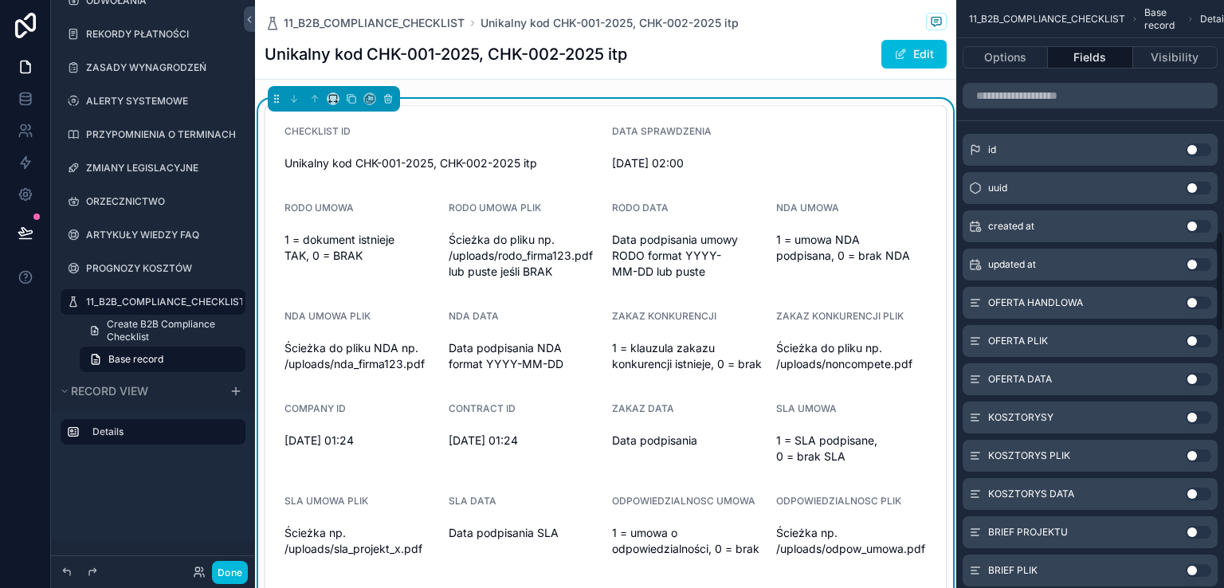
click at [1204, 304] on button "Use setting" at bounding box center [1198, 302] width 25 height 13
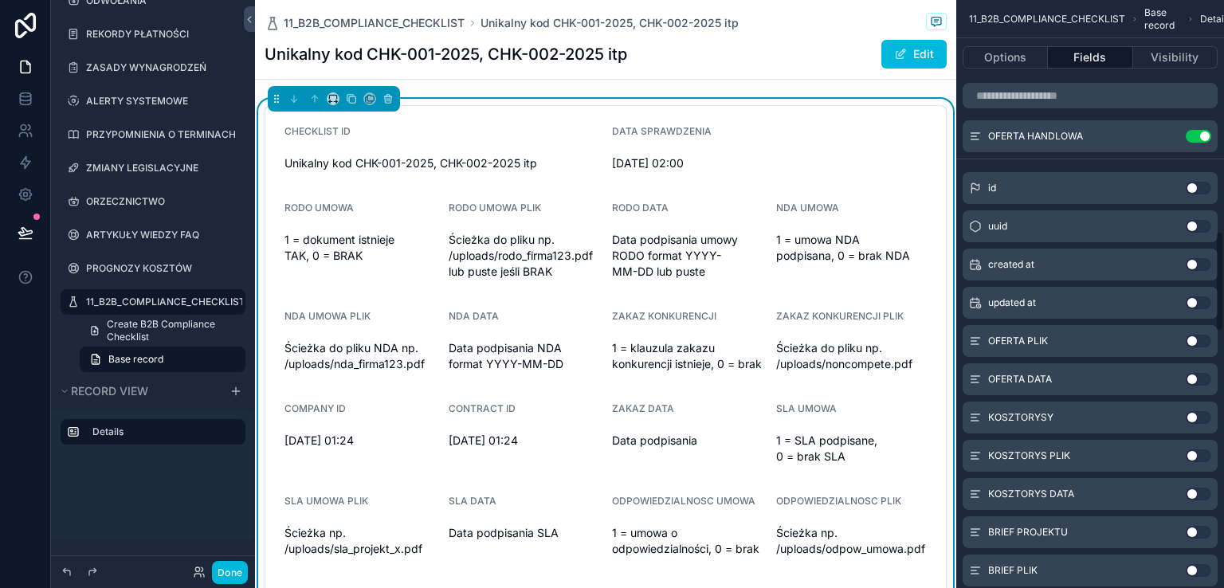
click at [1202, 338] on button "Use setting" at bounding box center [1198, 341] width 25 height 13
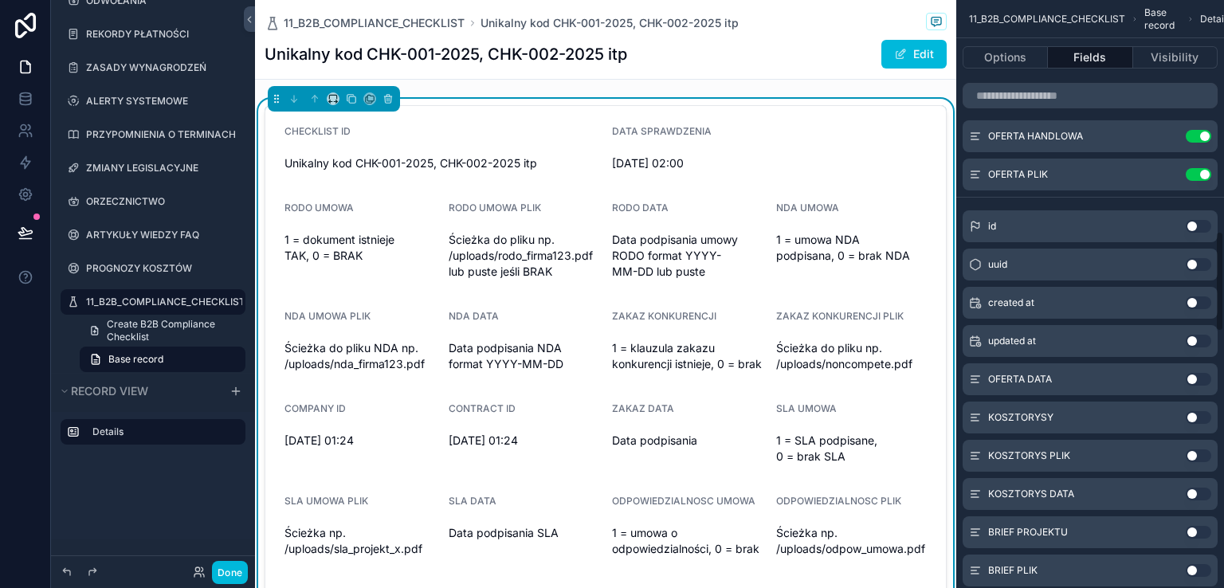
click at [1201, 378] on button "Use setting" at bounding box center [1198, 379] width 25 height 13
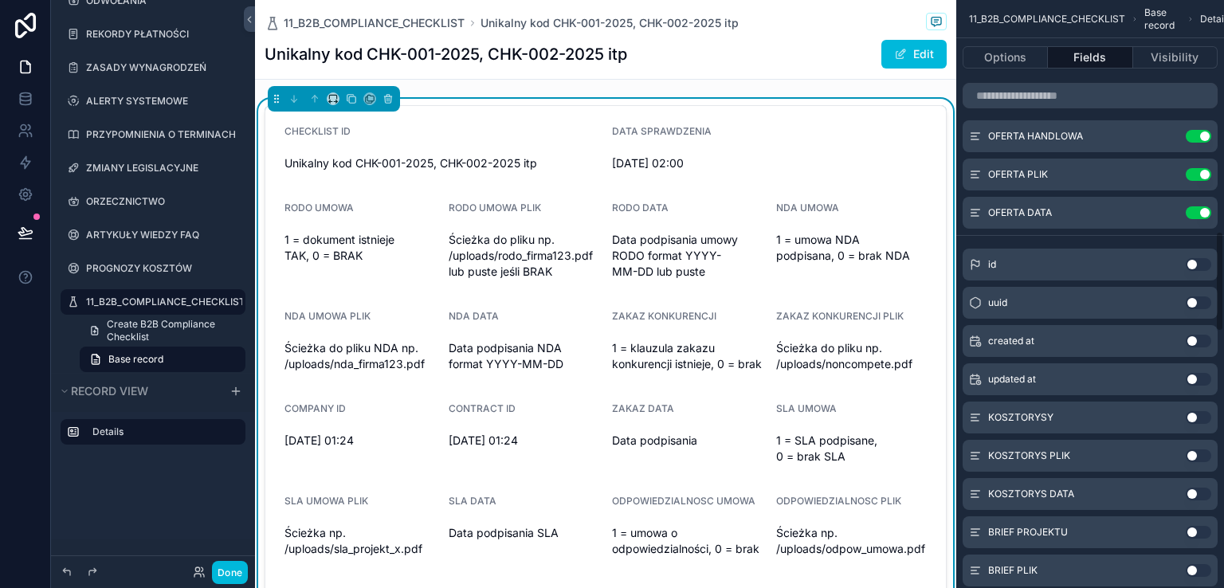
click at [1202, 415] on button "Use setting" at bounding box center [1198, 417] width 25 height 13
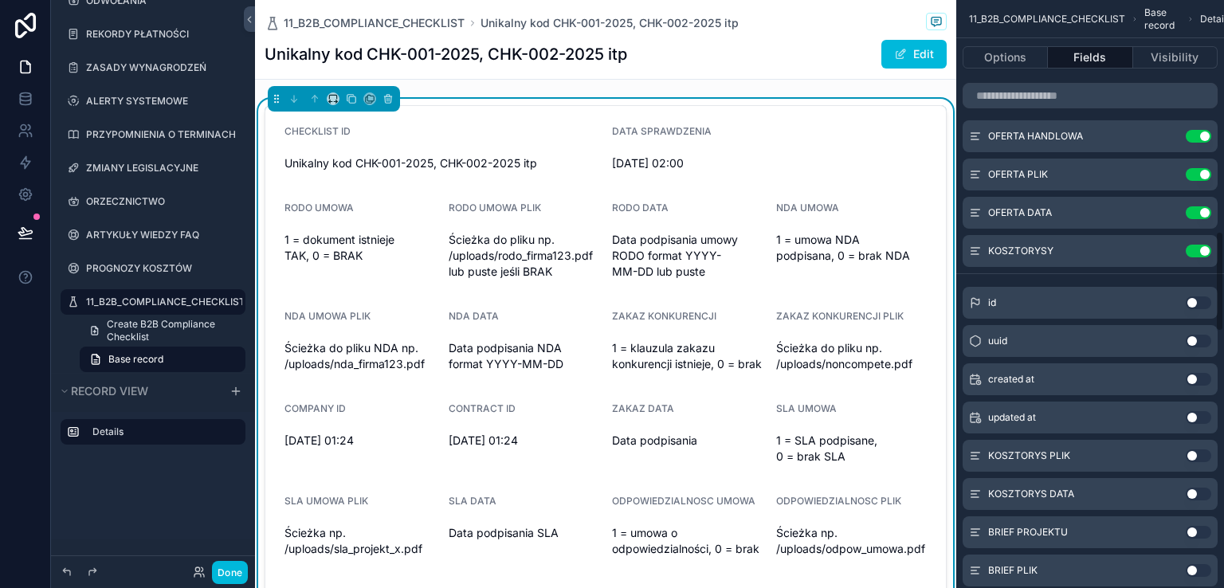
click at [1201, 452] on button "Use setting" at bounding box center [1198, 455] width 25 height 13
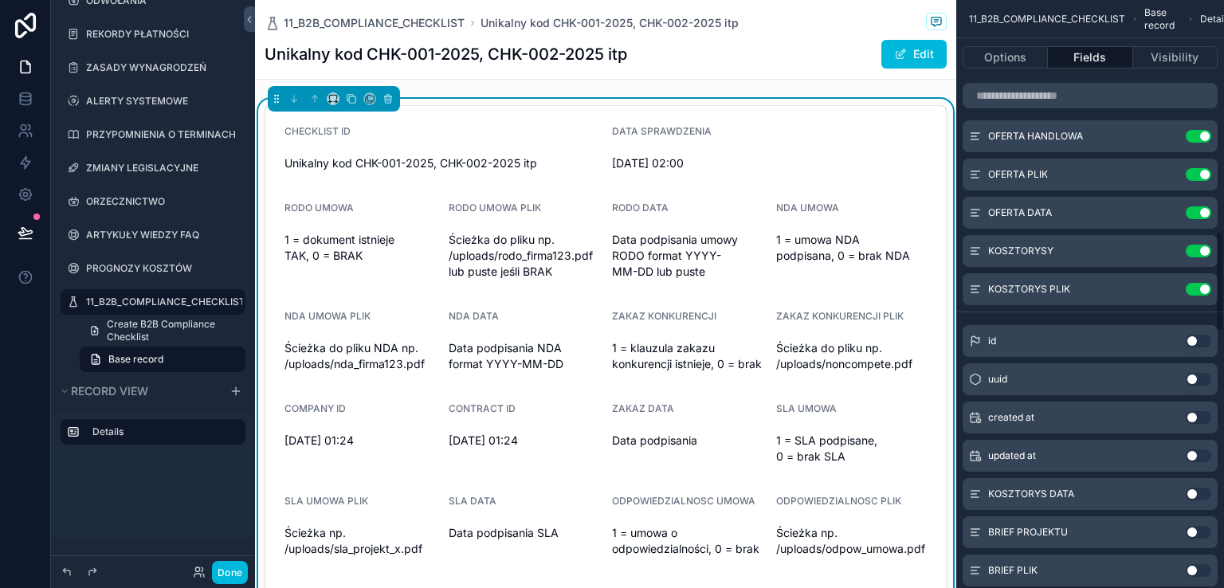
drag, startPoint x: 1201, startPoint y: 491, endPoint x: 1150, endPoint y: 471, distance: 54.7
click at [1200, 491] on button "Use setting" at bounding box center [1198, 494] width 25 height 13
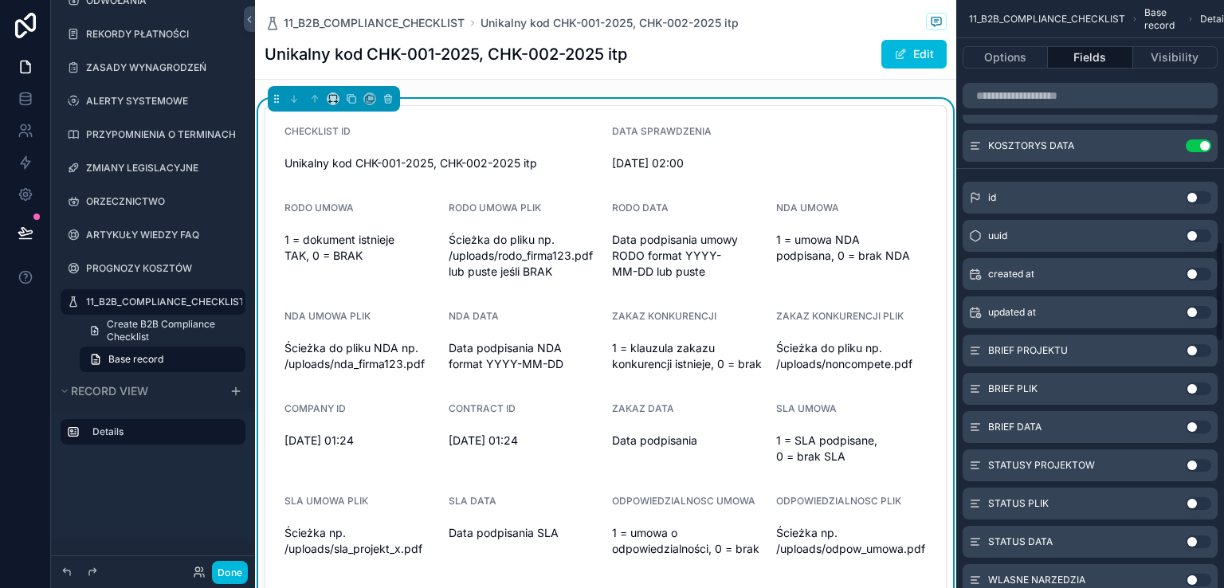
scroll to position [1593, 0]
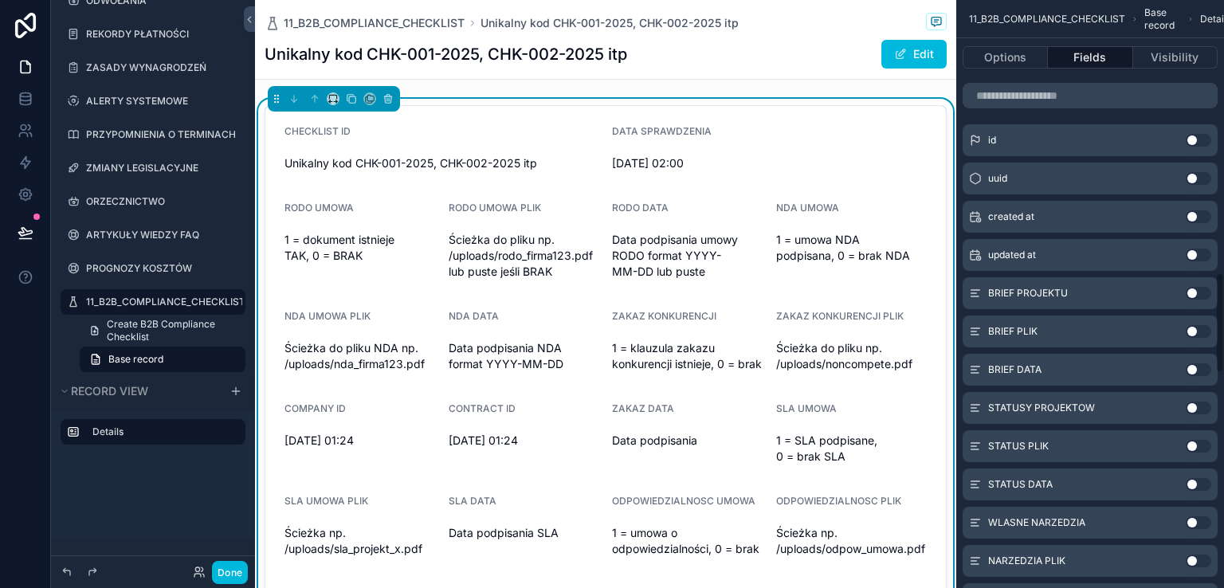
click at [1202, 291] on button "Use setting" at bounding box center [1198, 293] width 25 height 13
click at [1198, 329] on button "Use setting" at bounding box center [1198, 331] width 25 height 13
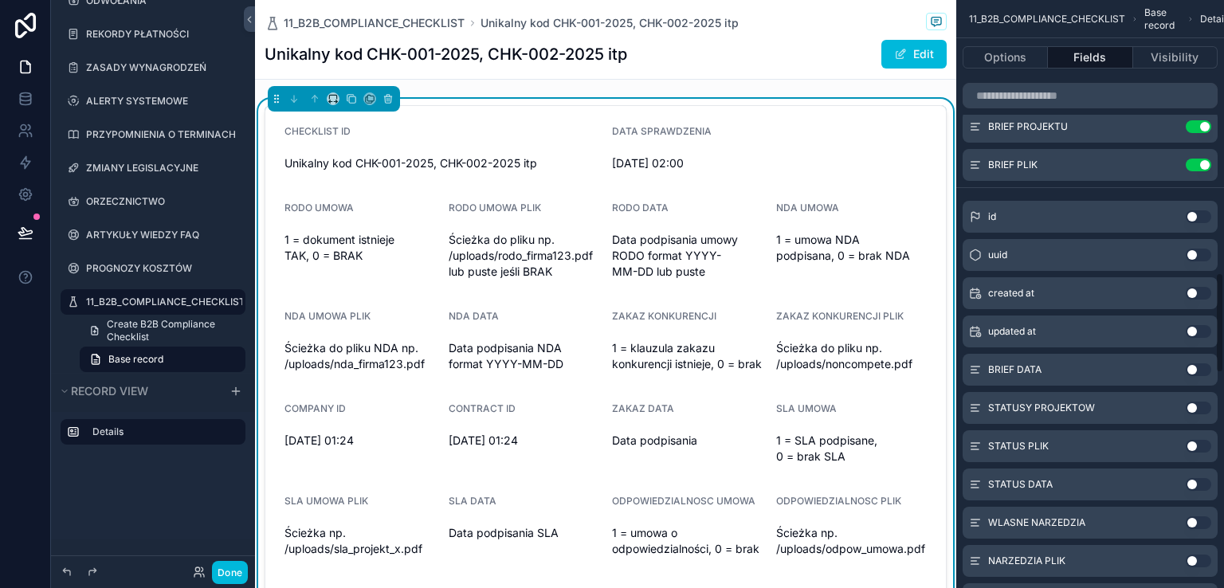
click at [1201, 370] on button "Use setting" at bounding box center [1198, 369] width 25 height 13
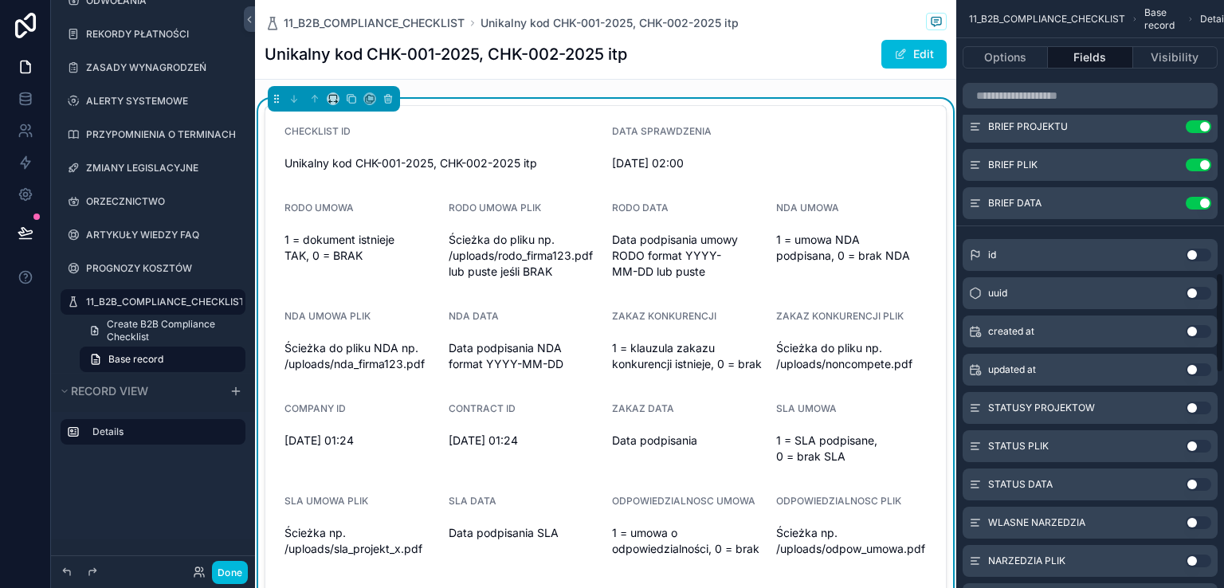
drag, startPoint x: 1201, startPoint y: 407, endPoint x: 1201, endPoint y: 447, distance: 39.8
click at [1201, 409] on button "Use setting" at bounding box center [1198, 408] width 25 height 13
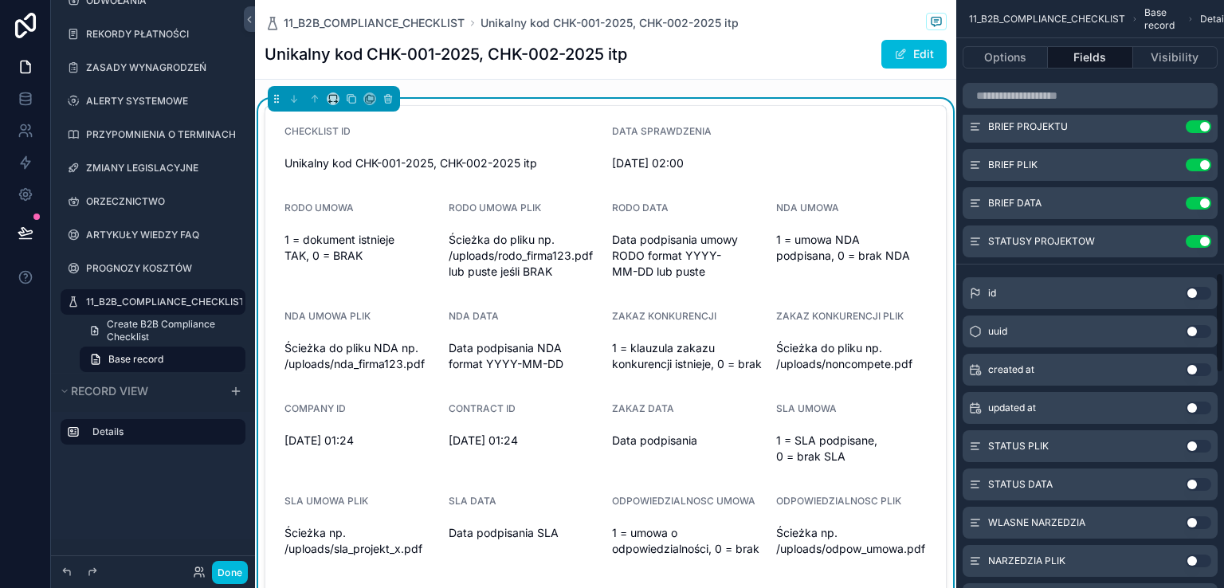
click at [1201, 444] on button "Use setting" at bounding box center [1198, 446] width 25 height 13
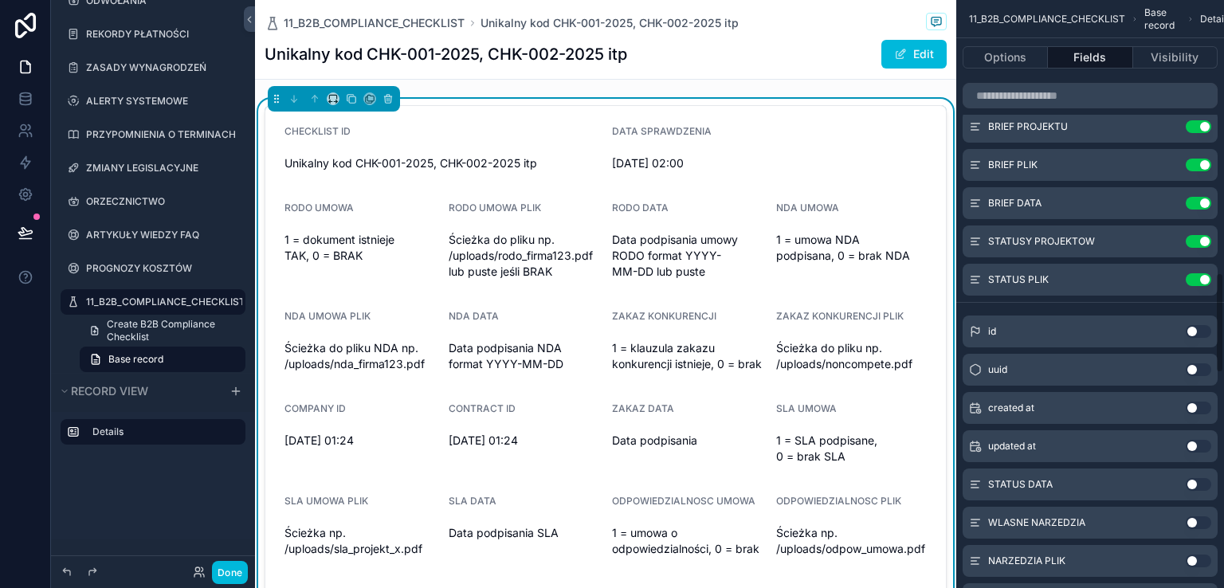
drag, startPoint x: 1205, startPoint y: 482, endPoint x: 1209, endPoint y: 537, distance: 55.1
click at [1205, 483] on button "Use setting" at bounding box center [1198, 484] width 25 height 13
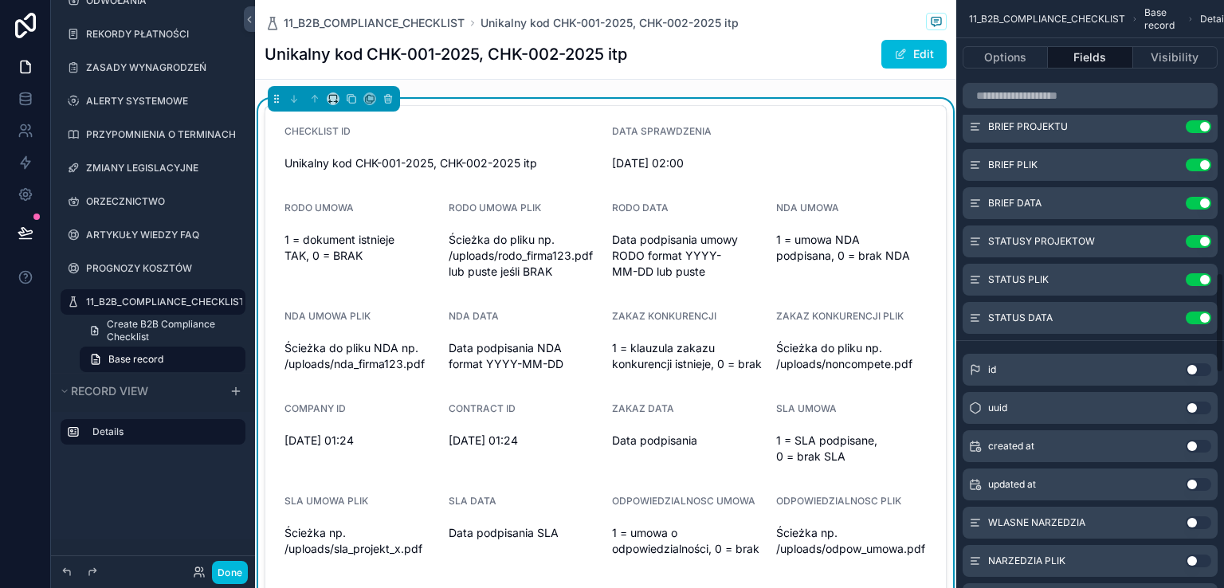
click at [1204, 517] on button "Use setting" at bounding box center [1198, 522] width 25 height 13
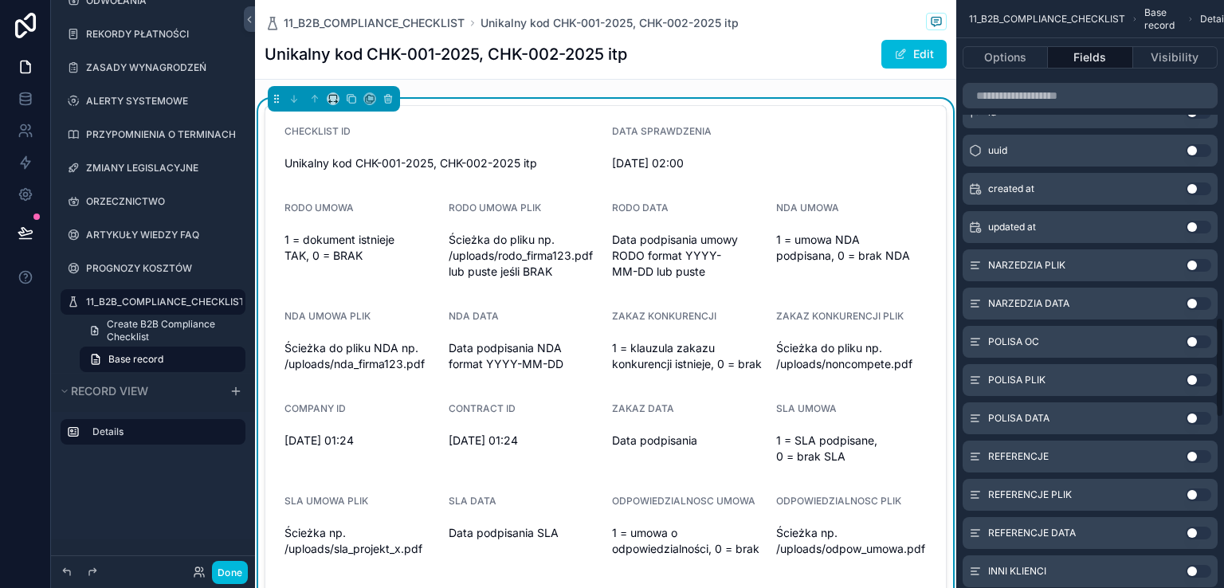
scroll to position [1912, 0]
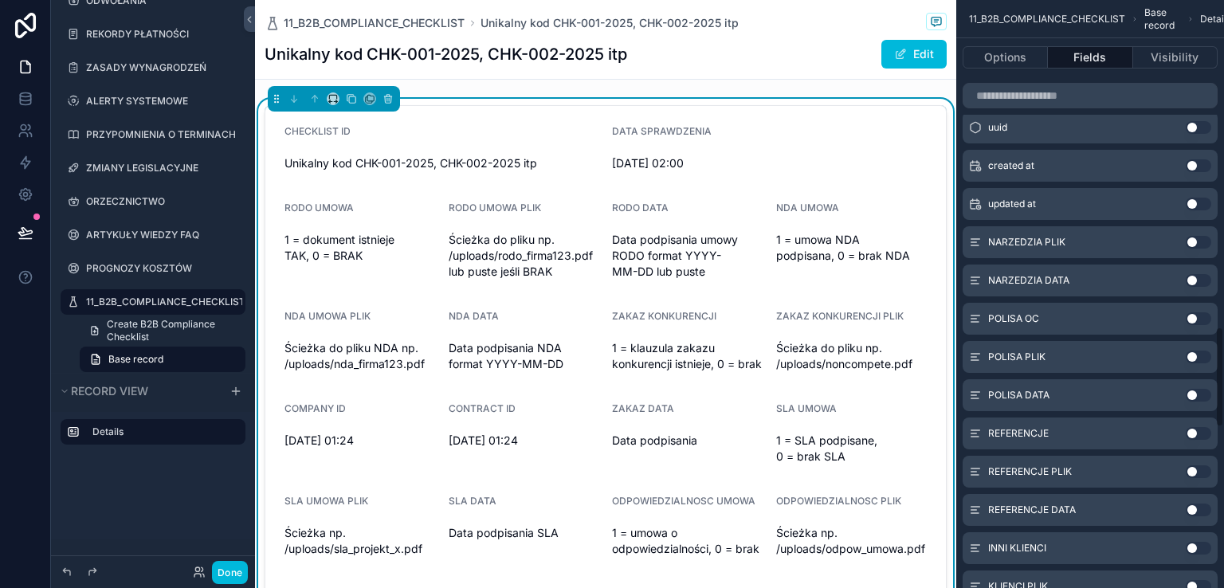
click at [1201, 240] on button "Use setting" at bounding box center [1198, 242] width 25 height 13
click at [1200, 282] on button "Use setting" at bounding box center [1198, 280] width 25 height 13
click at [1200, 320] on button "Use setting" at bounding box center [1198, 318] width 25 height 13
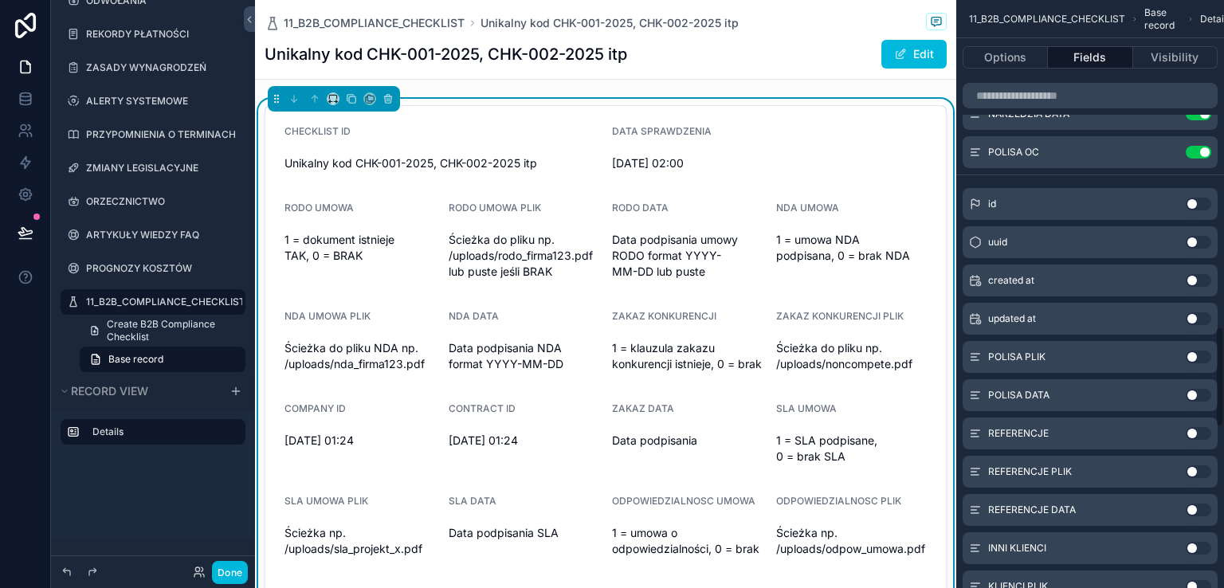
click at [1199, 359] on button "Use setting" at bounding box center [1198, 357] width 25 height 13
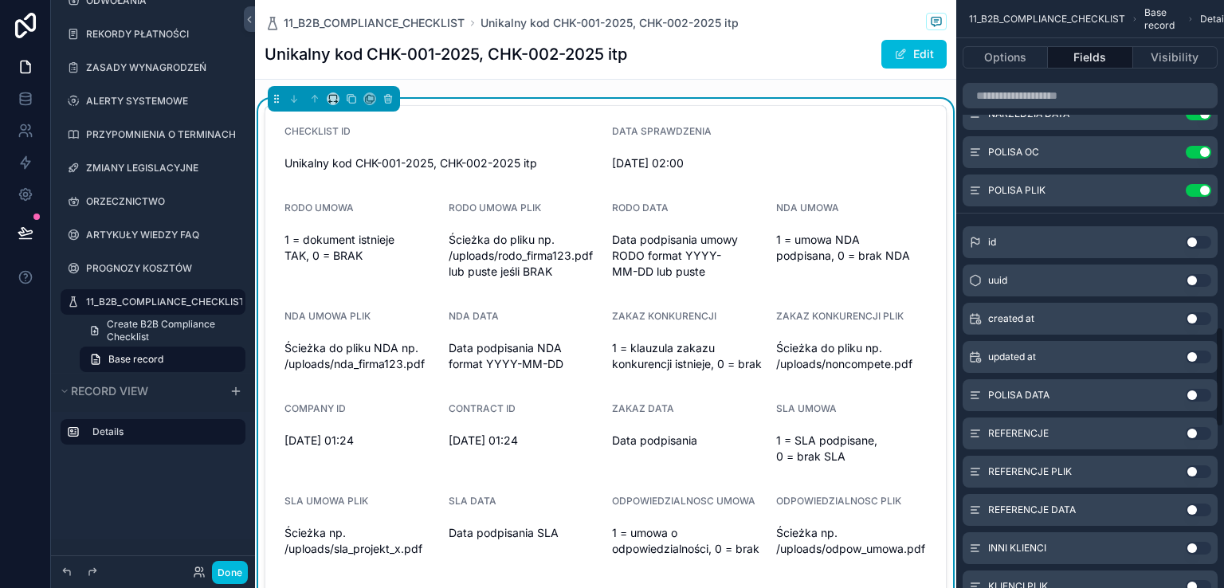
click at [1201, 396] on button "Use setting" at bounding box center [1198, 395] width 25 height 13
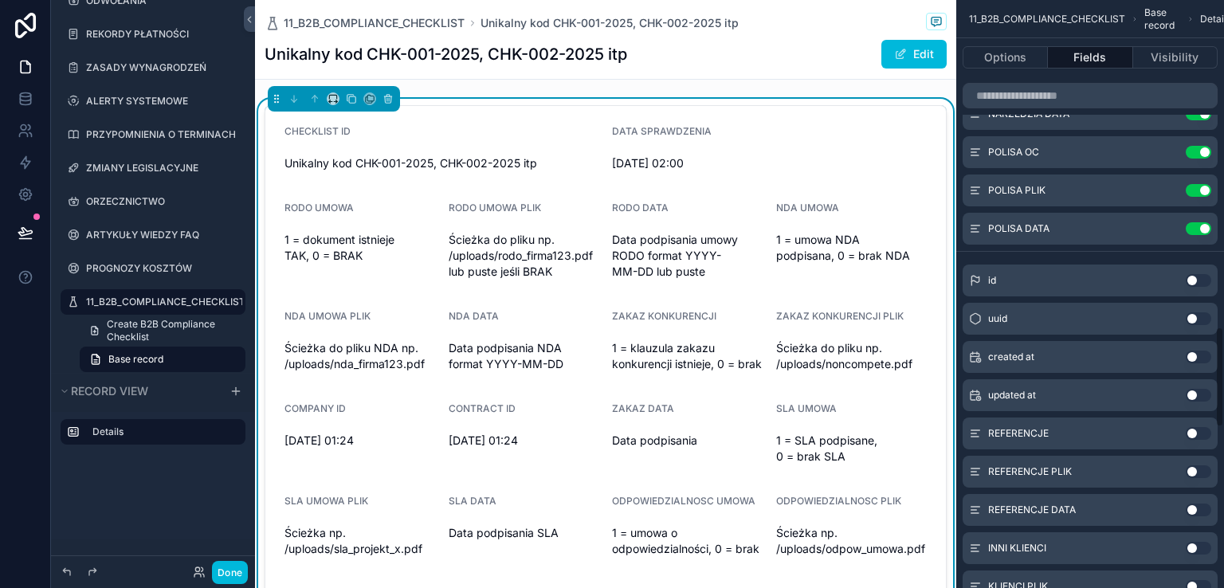
click at [1201, 434] on button "Use setting" at bounding box center [1198, 433] width 25 height 13
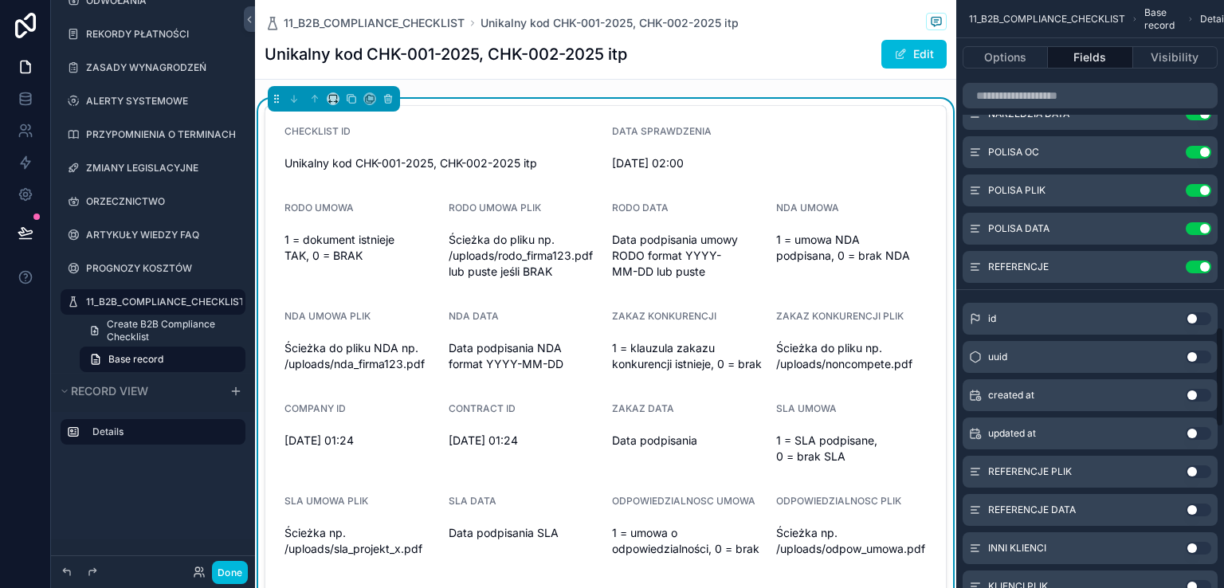
click at [1204, 469] on button "Use setting" at bounding box center [1198, 471] width 25 height 13
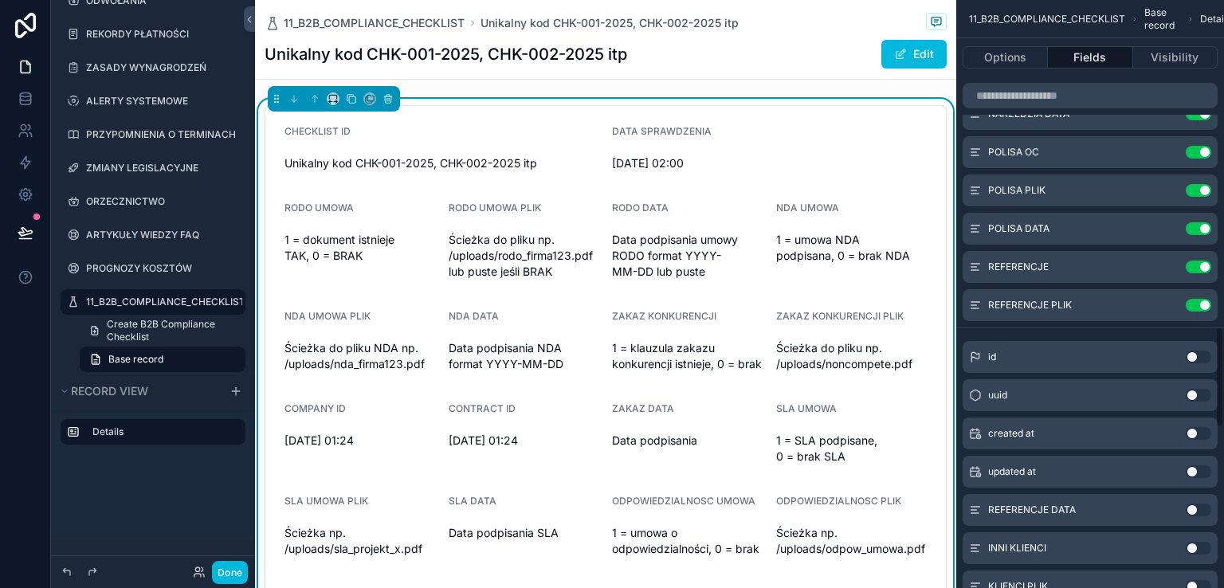
click at [1204, 511] on button "Use setting" at bounding box center [1198, 510] width 25 height 13
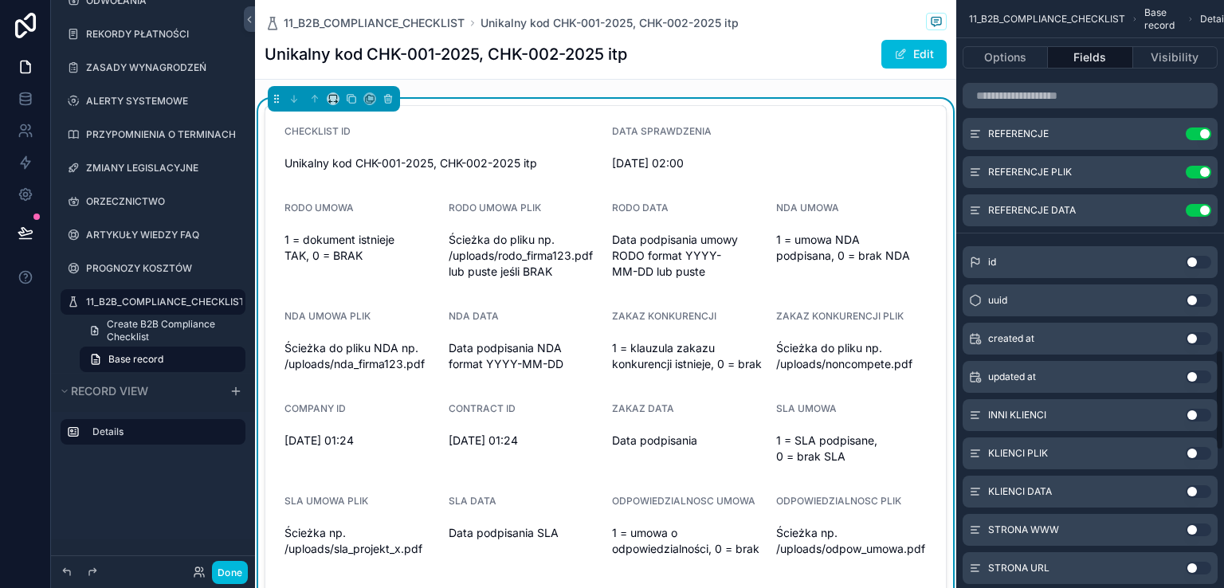
scroll to position [2151, 0]
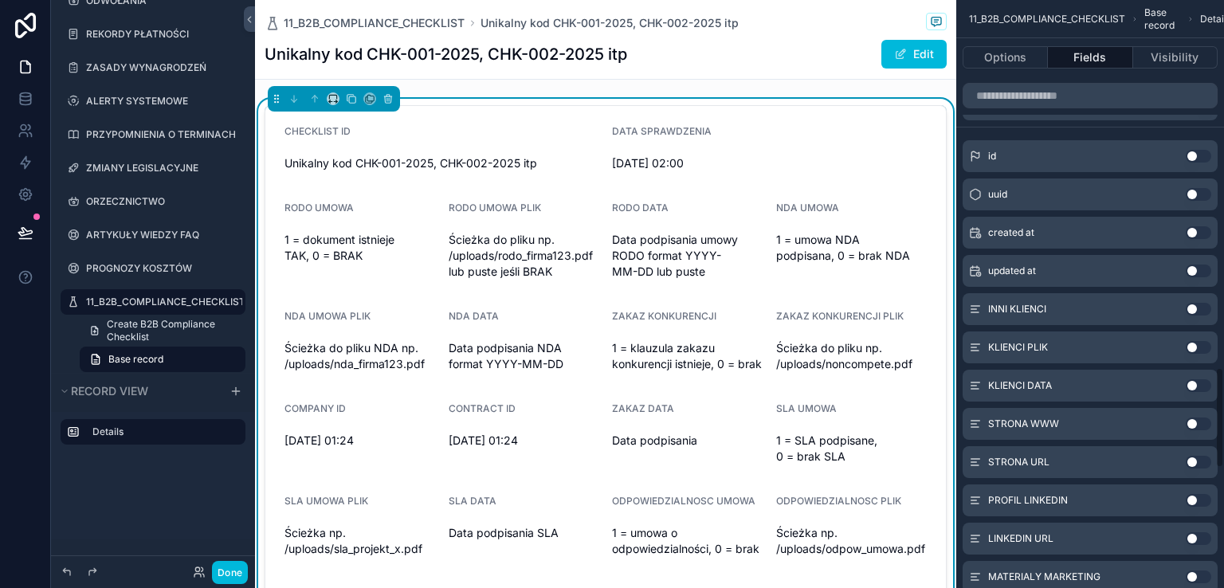
click at [1208, 308] on button "Use setting" at bounding box center [1198, 309] width 25 height 13
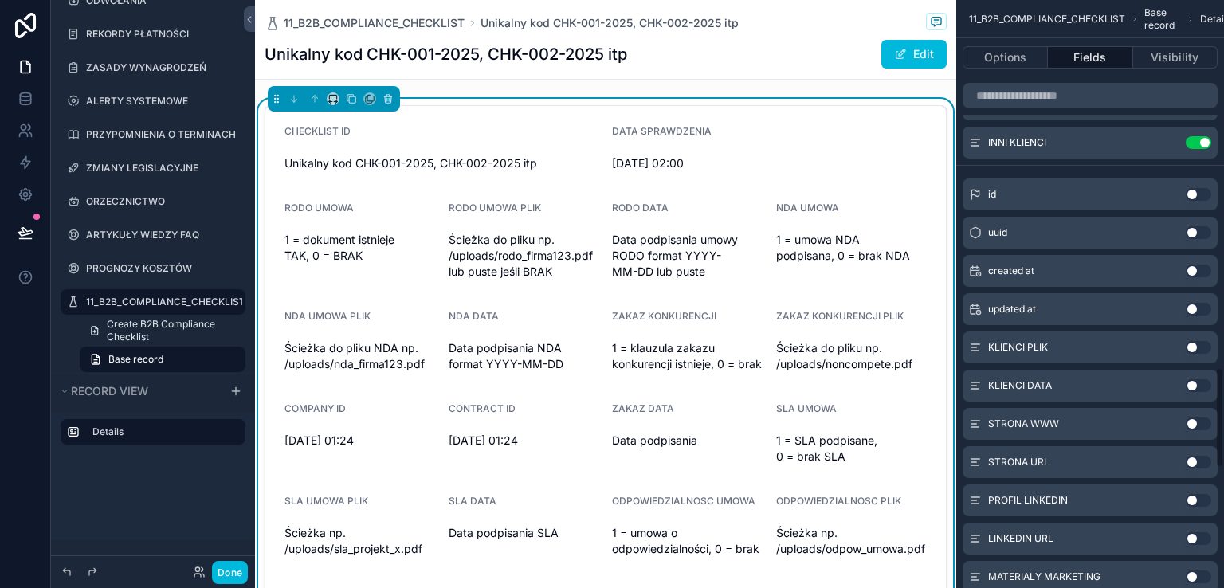
click at [1202, 346] on button "Use setting" at bounding box center [1198, 347] width 25 height 13
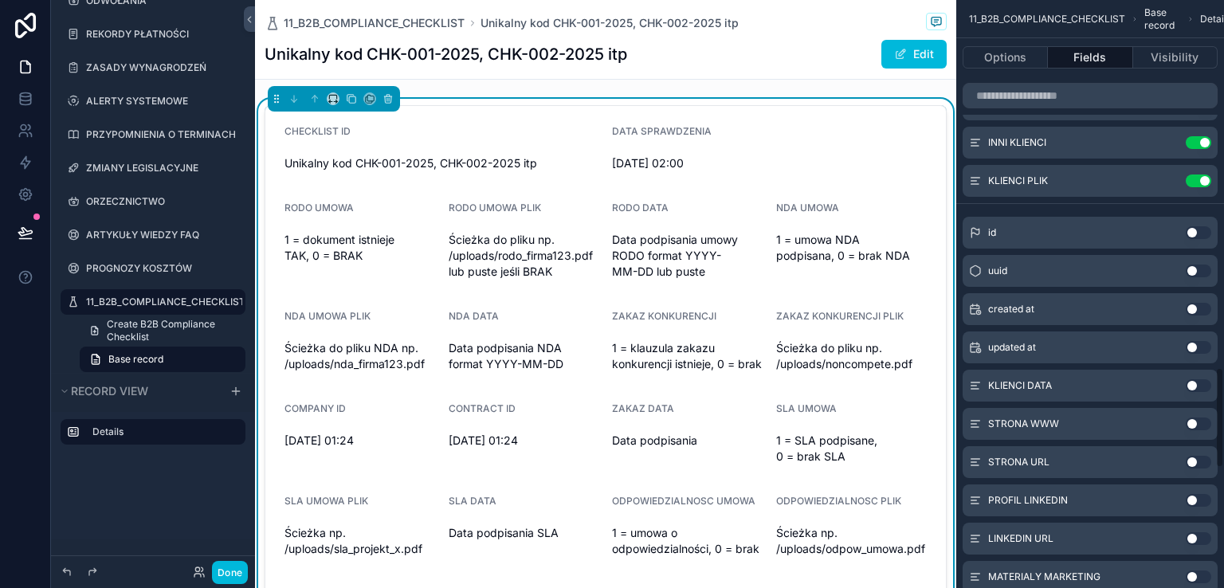
click at [1198, 386] on button "Use setting" at bounding box center [1198, 385] width 25 height 13
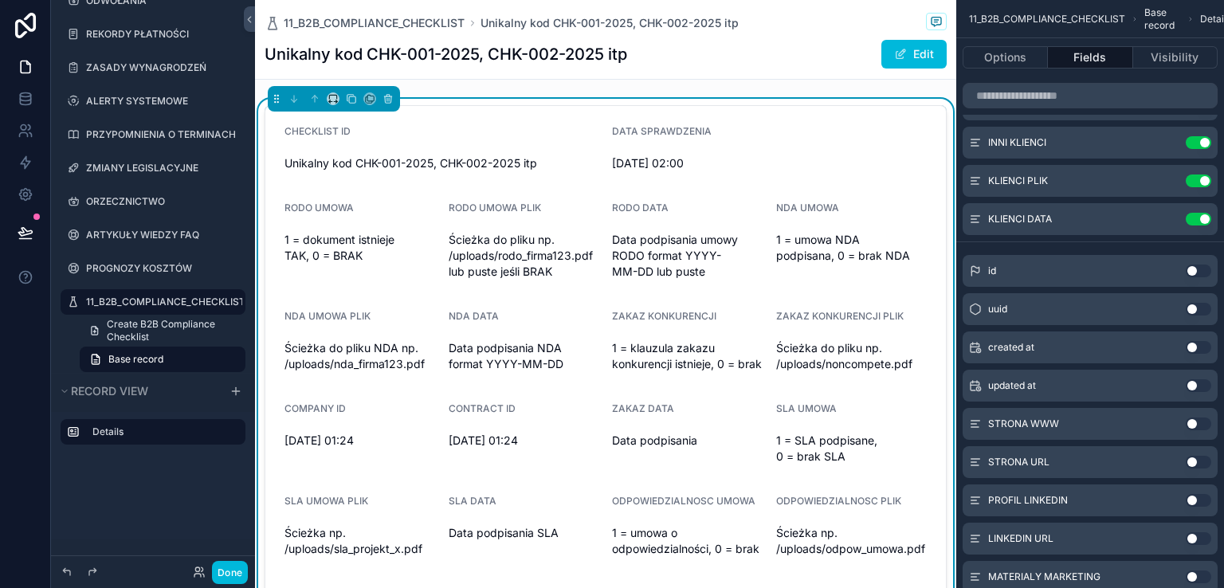
click at [1205, 421] on button "Use setting" at bounding box center [1198, 423] width 25 height 13
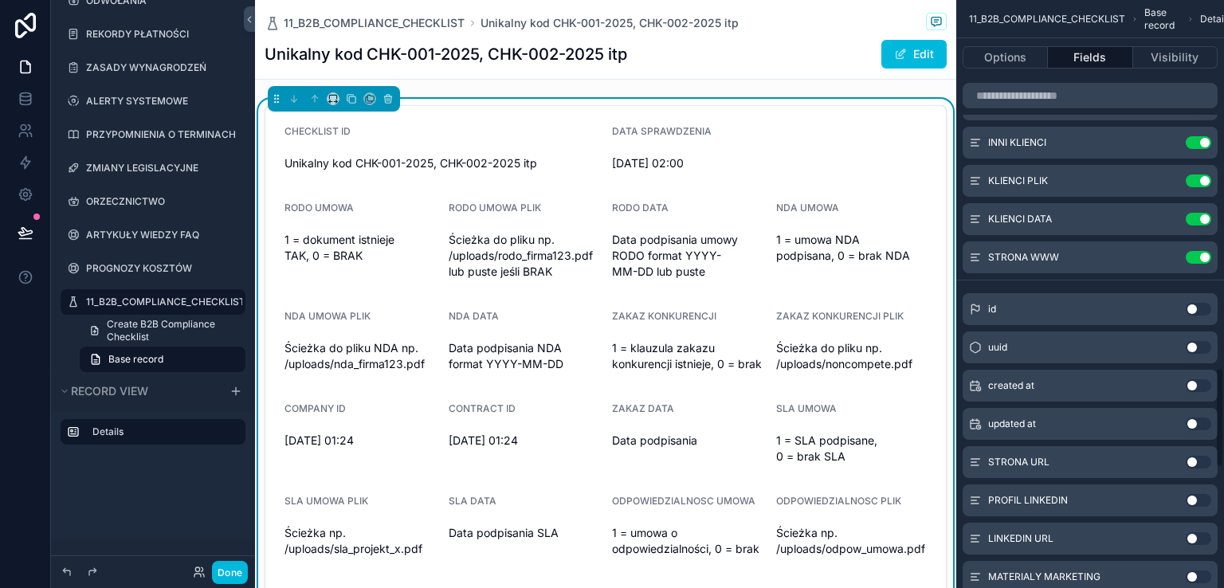
drag, startPoint x: 1200, startPoint y: 463, endPoint x: 1206, endPoint y: 502, distance: 39.6
click at [1201, 463] on button "Use setting" at bounding box center [1198, 462] width 25 height 13
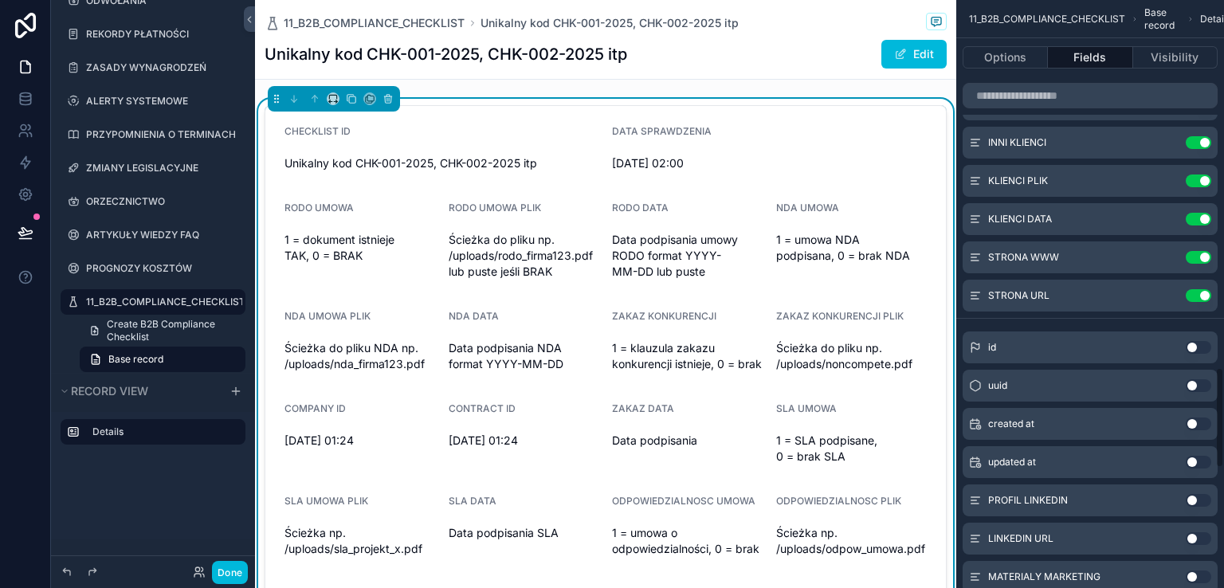
click at [1199, 501] on button "Use setting" at bounding box center [1198, 500] width 25 height 13
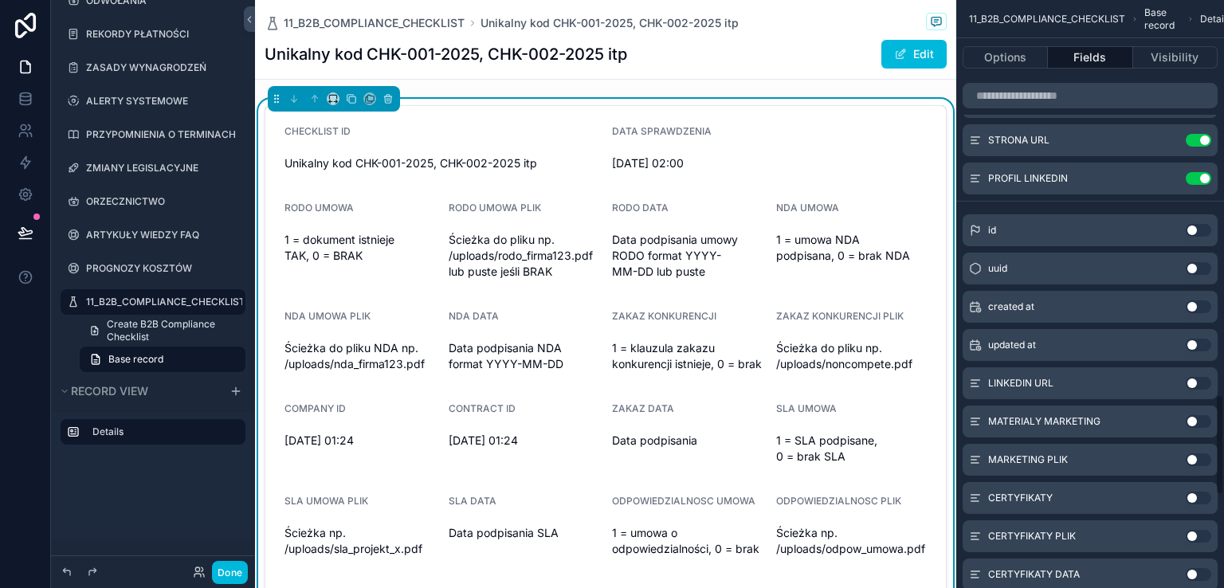
scroll to position [2310, 0]
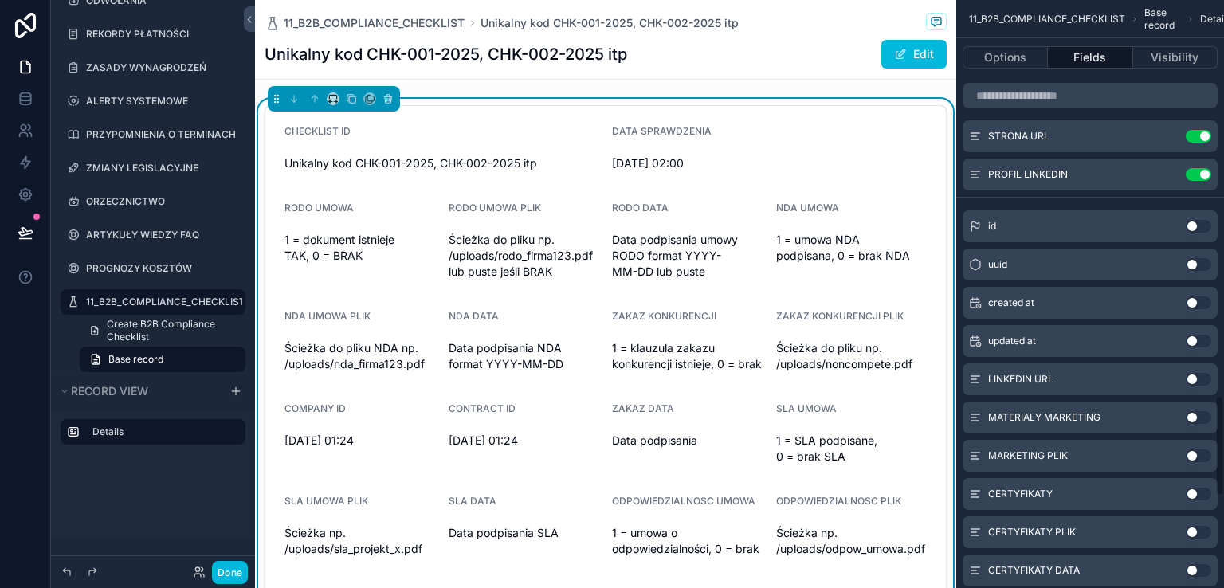
click at [1201, 376] on button "Use setting" at bounding box center [1198, 379] width 25 height 13
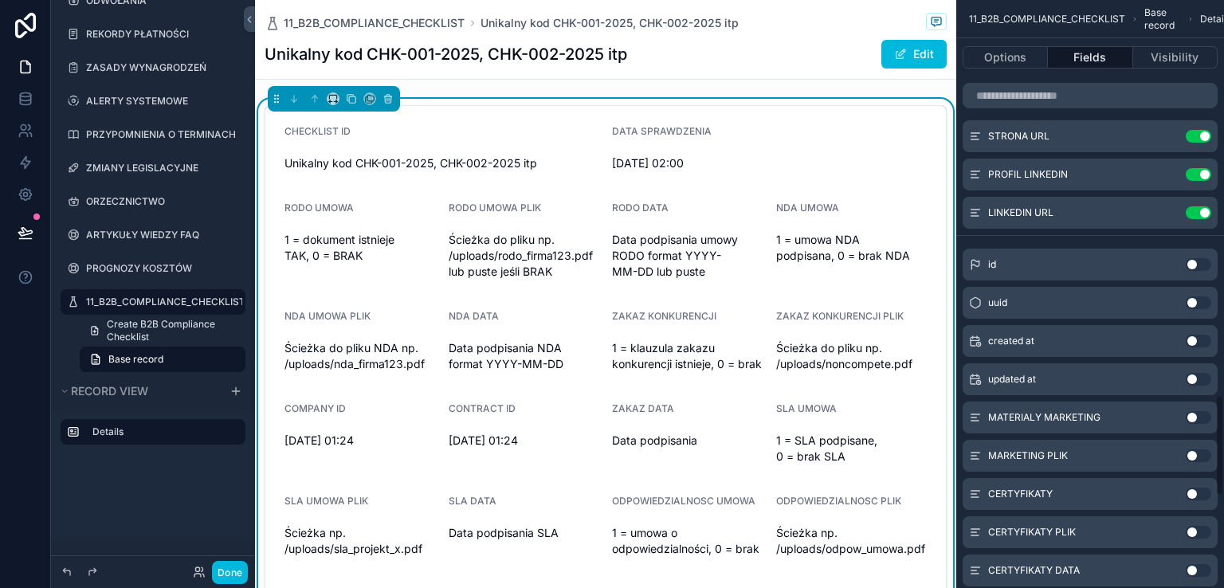
drag, startPoint x: 1200, startPoint y: 420, endPoint x: 1201, endPoint y: 457, distance: 36.7
click at [1201, 420] on button "Use setting" at bounding box center [1198, 417] width 25 height 13
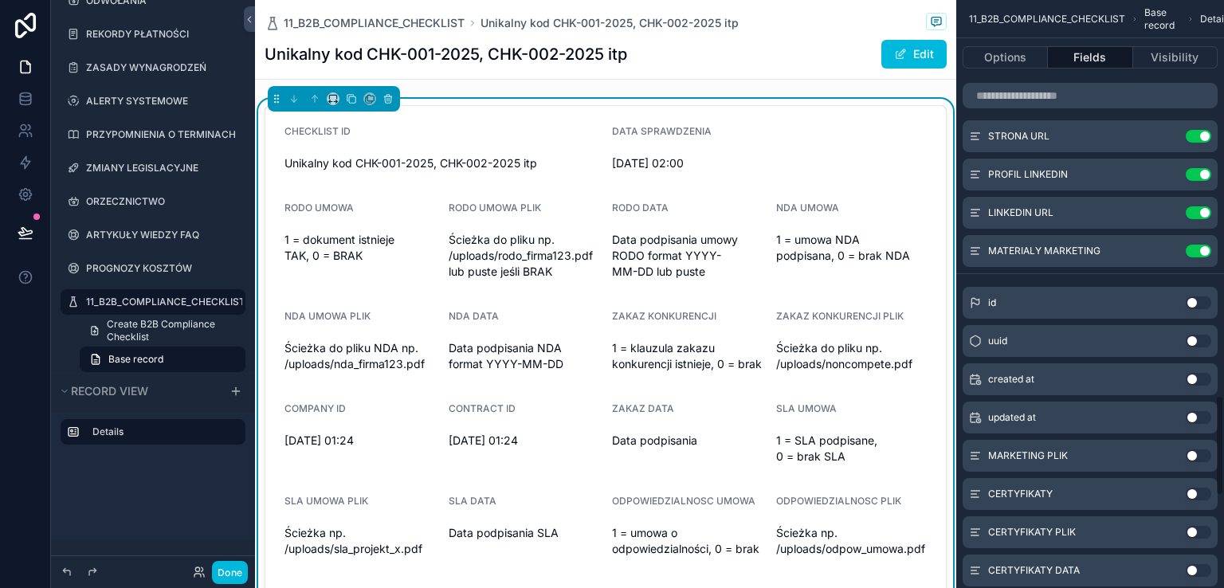
click at [1201, 457] on button "Use setting" at bounding box center [1198, 455] width 25 height 13
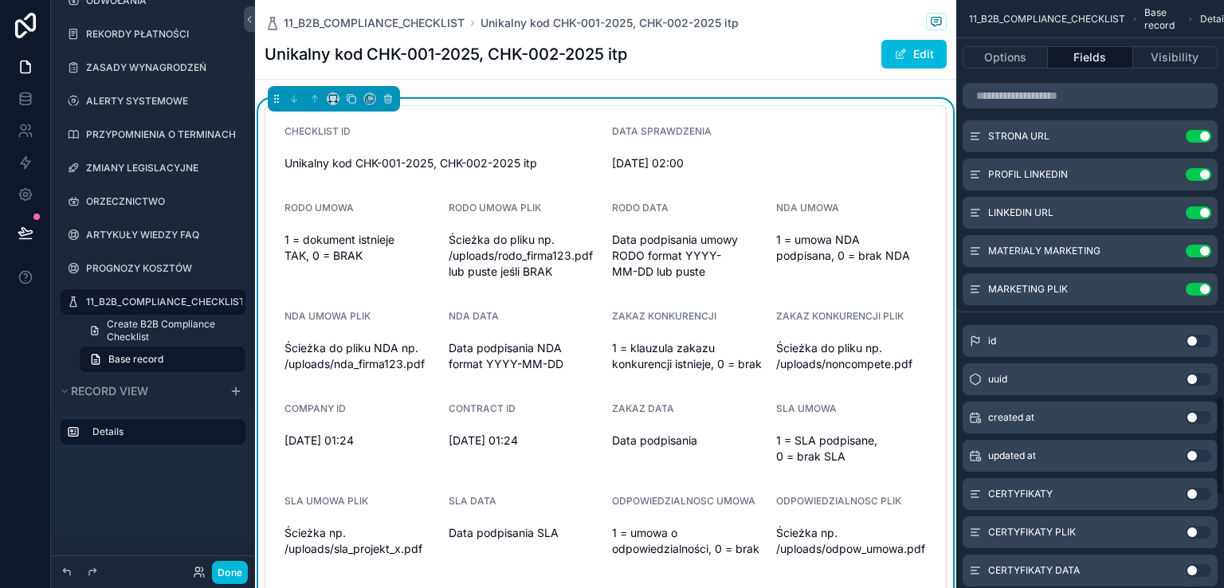
click at [1198, 495] on button "Use setting" at bounding box center [1198, 494] width 25 height 13
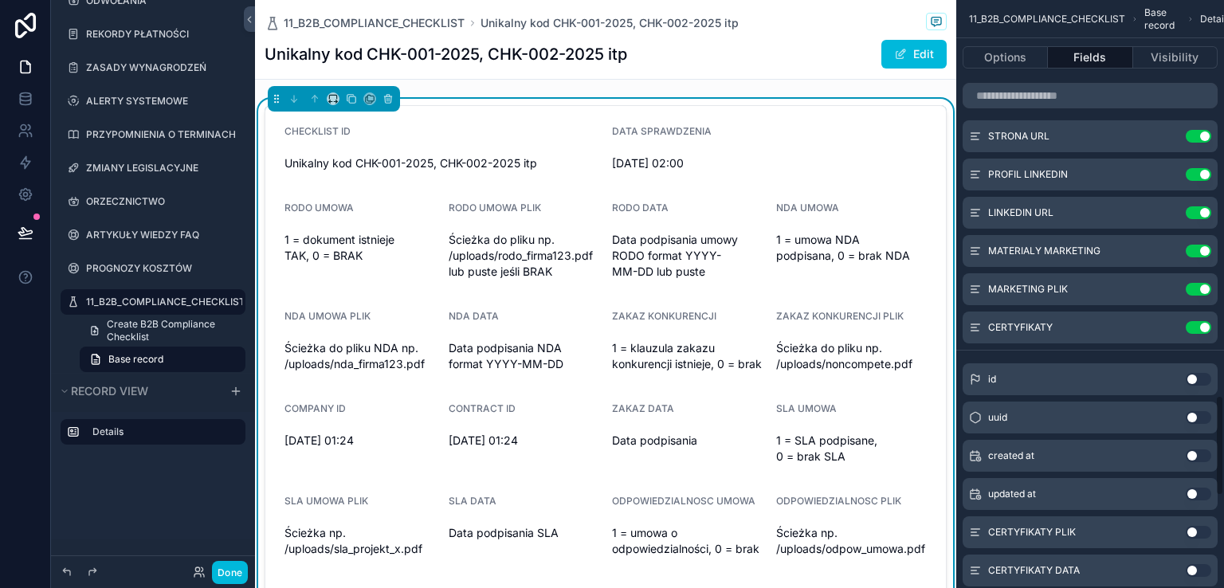
click at [1202, 526] on button "Use setting" at bounding box center [1198, 532] width 25 height 13
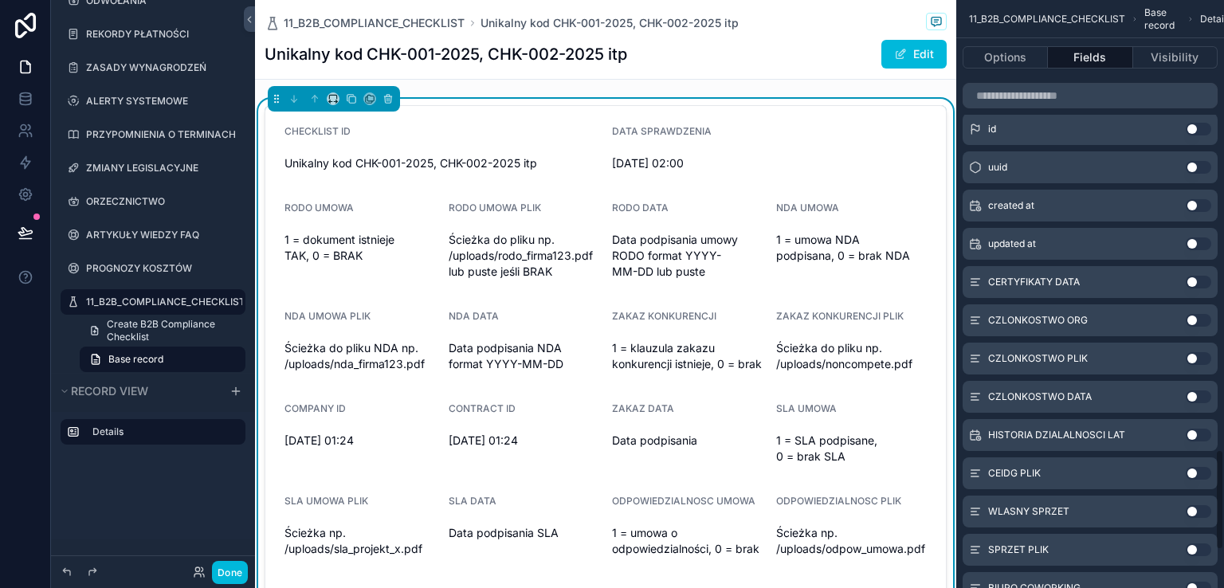
scroll to position [2629, 0]
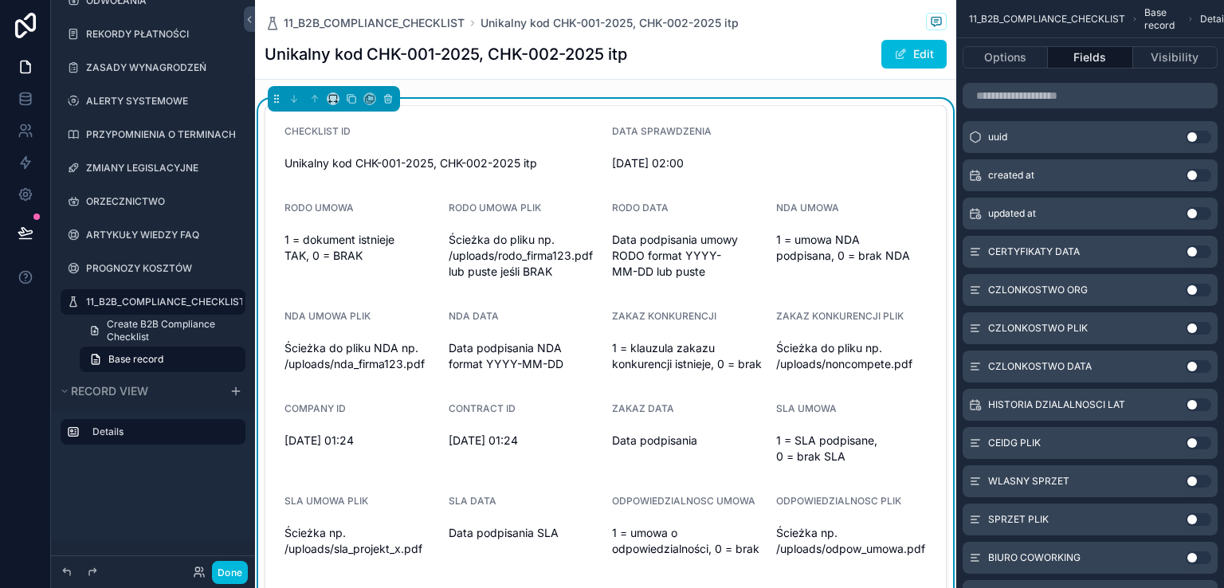
drag, startPoint x: 1201, startPoint y: 252, endPoint x: 1201, endPoint y: 286, distance: 34.3
click at [1201, 251] on button "Use setting" at bounding box center [1198, 251] width 25 height 13
click at [1201, 286] on button "Use setting" at bounding box center [1198, 290] width 25 height 13
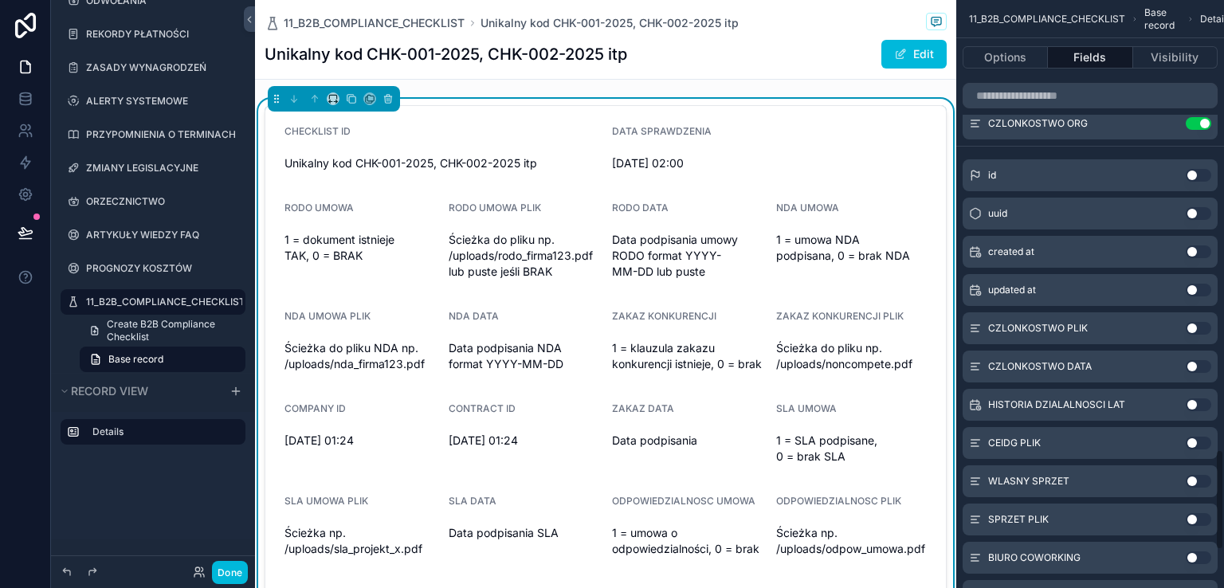
click at [1200, 327] on button "Use setting" at bounding box center [1198, 328] width 25 height 13
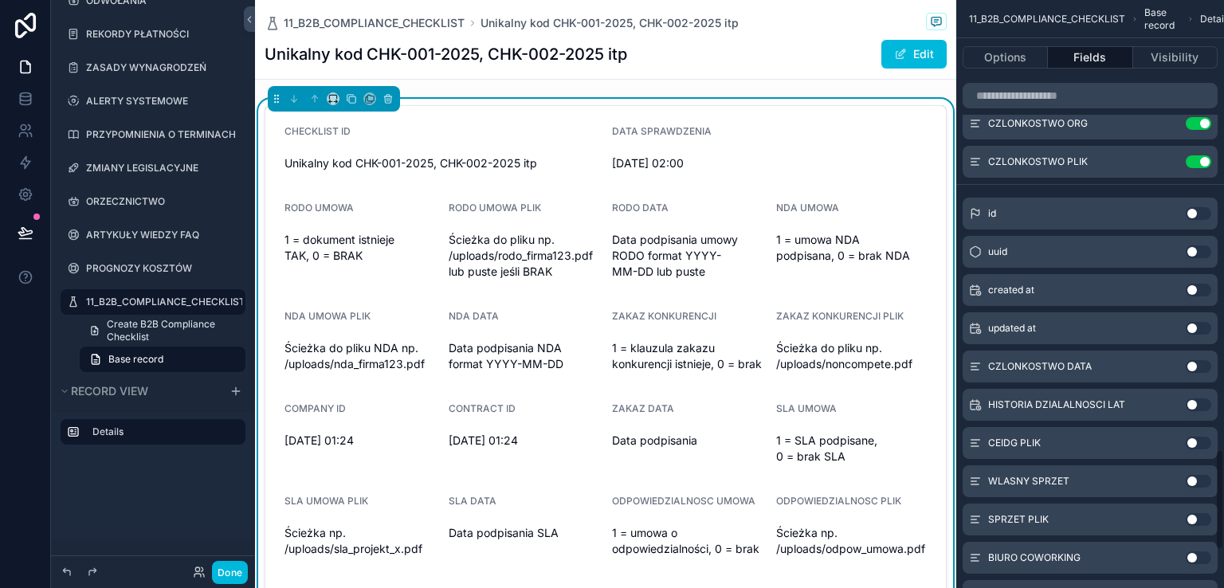
click at [1200, 363] on button "Use setting" at bounding box center [1198, 366] width 25 height 13
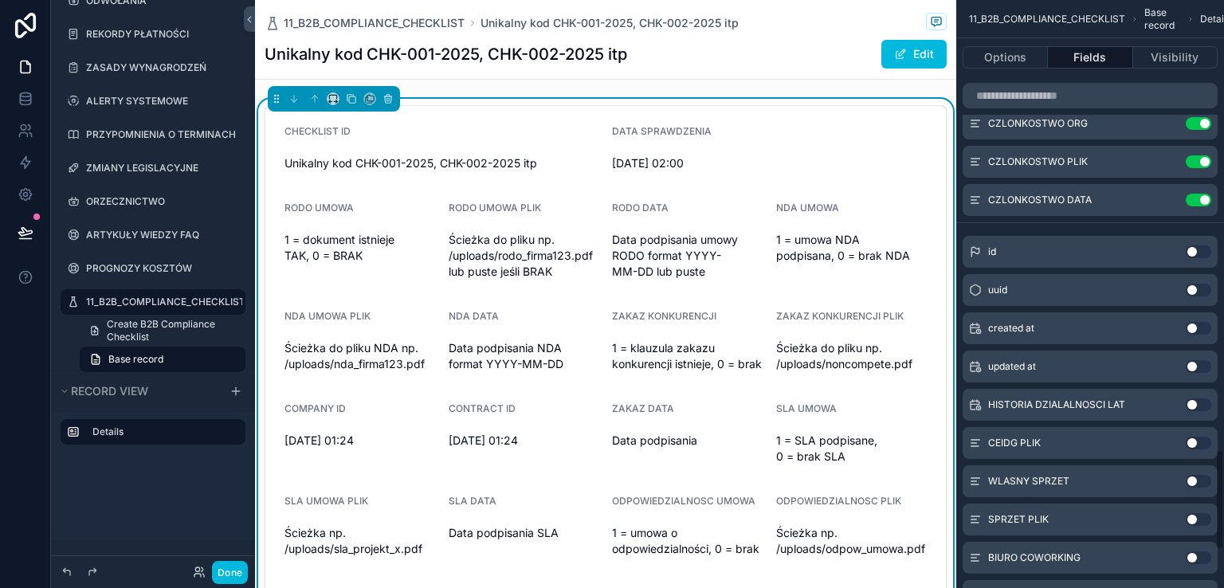
click at [1199, 402] on button "Use setting" at bounding box center [1198, 404] width 25 height 13
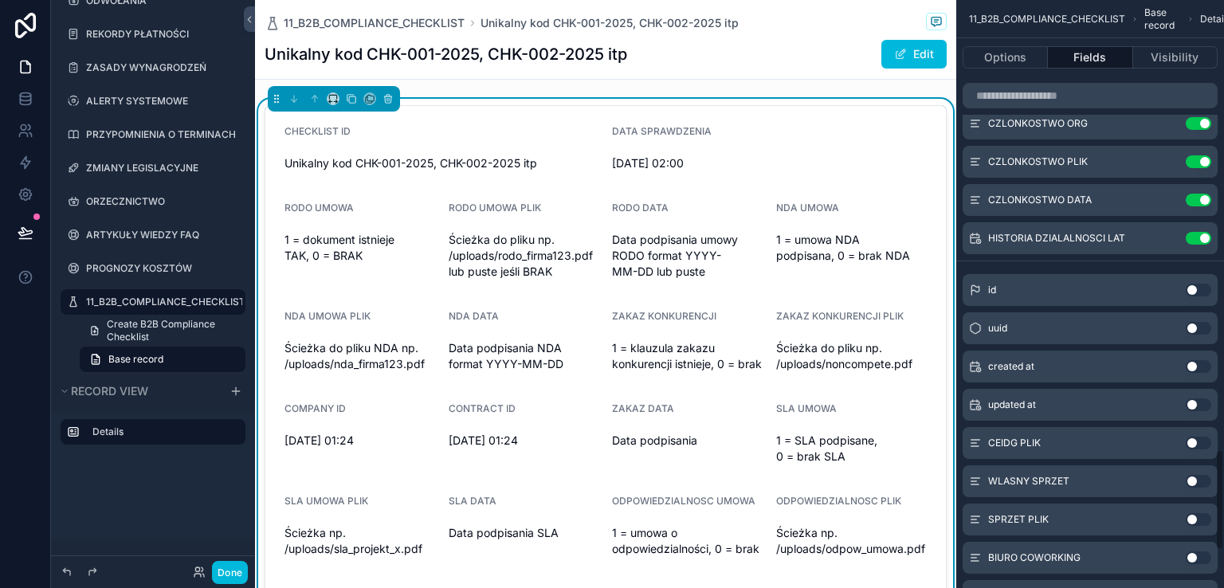
click at [1201, 441] on button "Use setting" at bounding box center [1198, 443] width 25 height 13
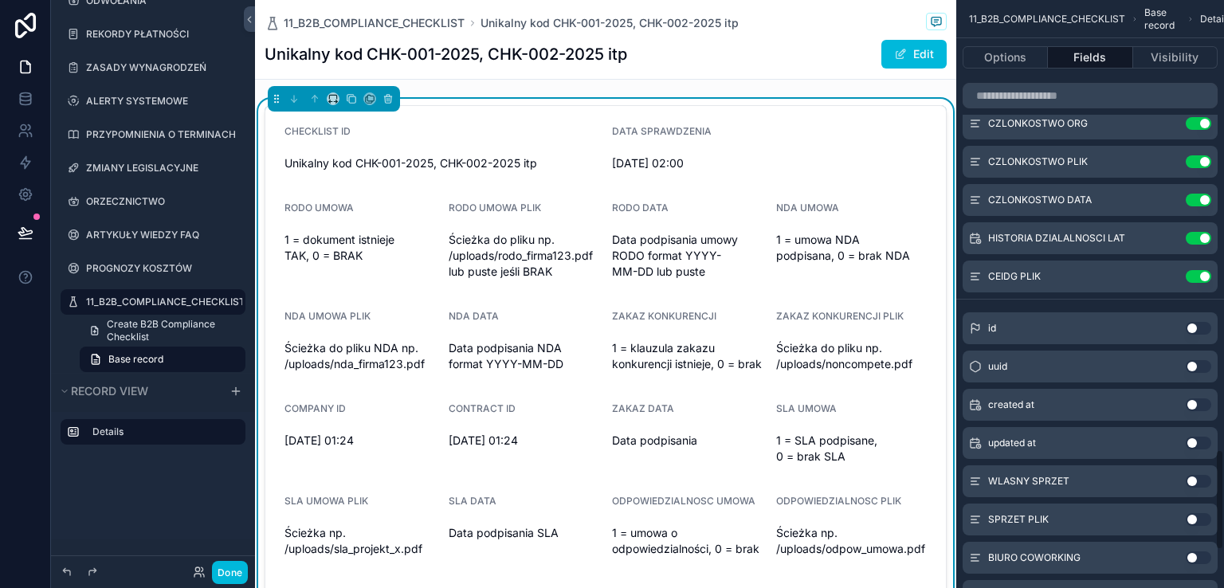
click at [1201, 481] on button "Use setting" at bounding box center [1198, 481] width 25 height 13
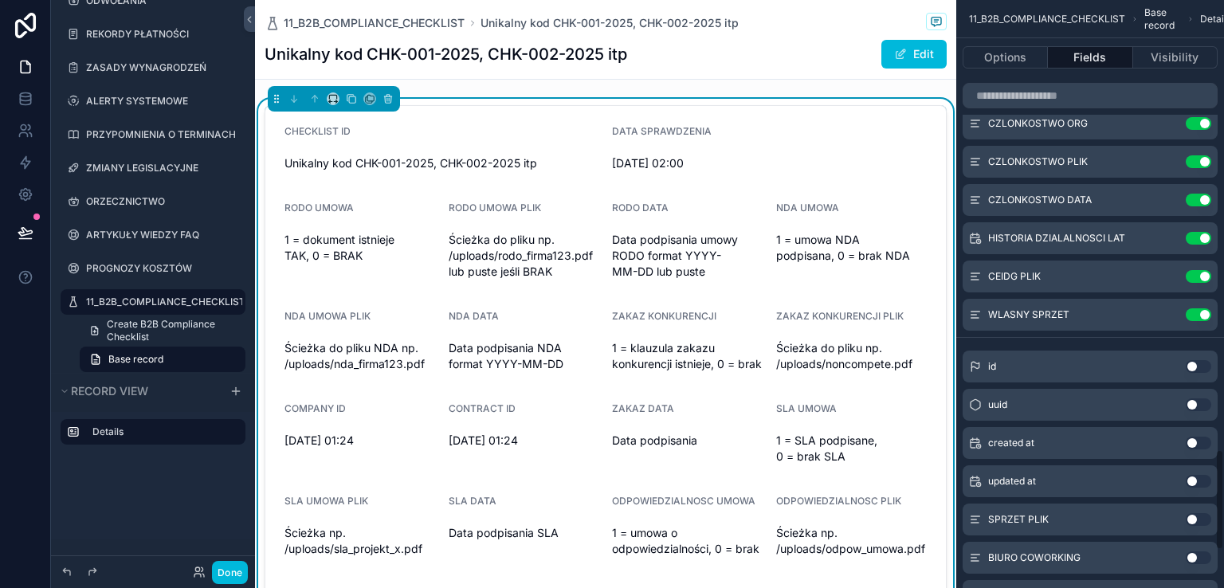
click at [1201, 515] on button "Use setting" at bounding box center [1198, 519] width 25 height 13
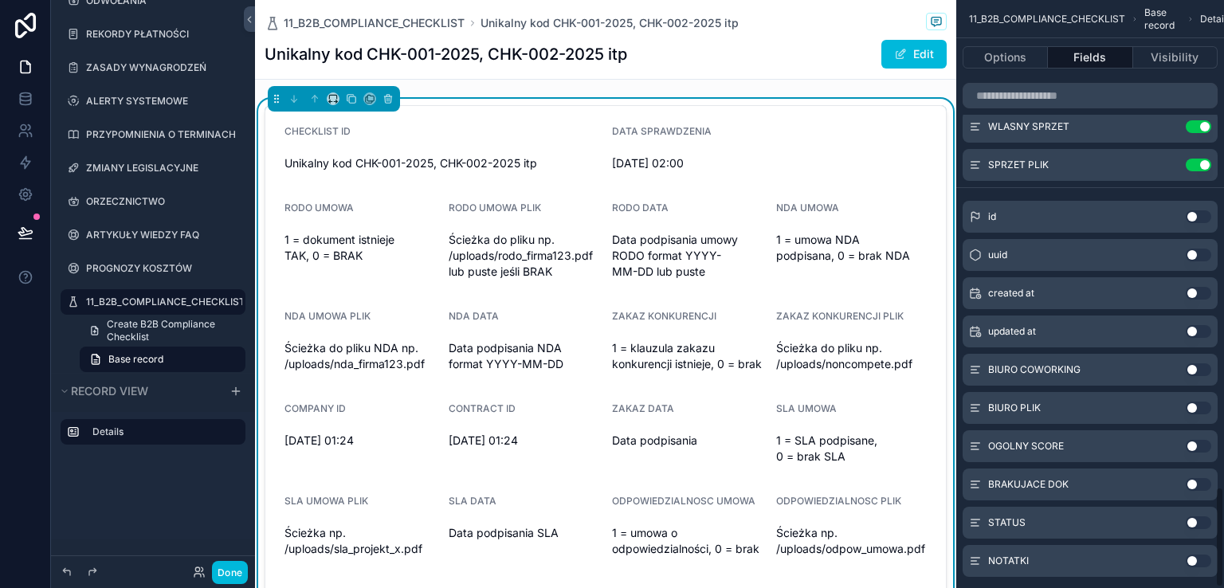
scroll to position [2850, 0]
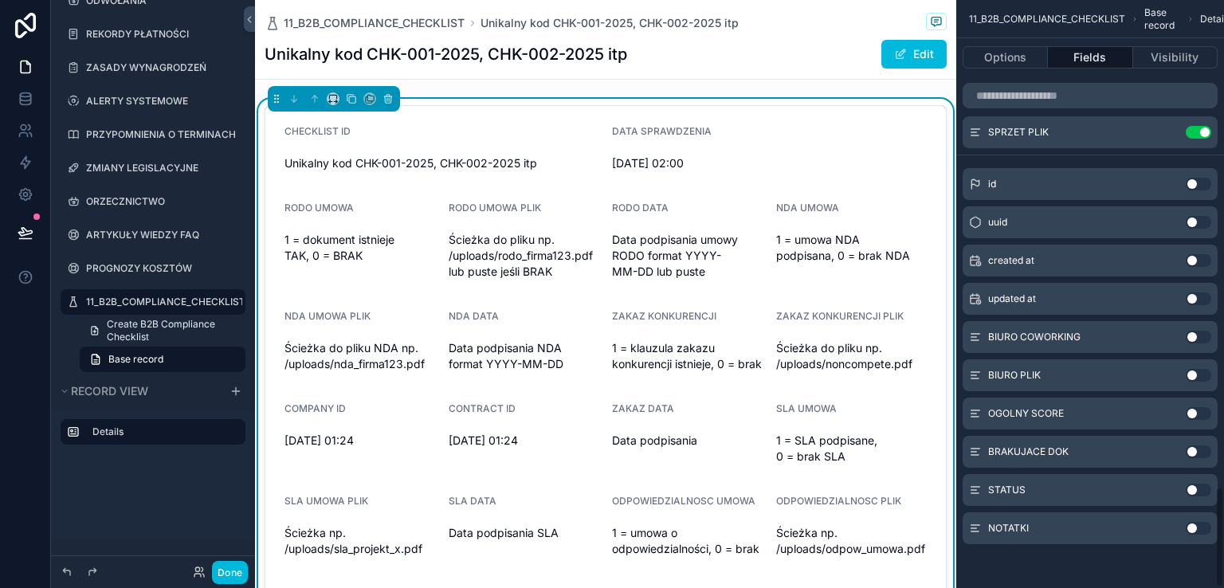
click at [1204, 336] on button "Use setting" at bounding box center [1198, 337] width 25 height 13
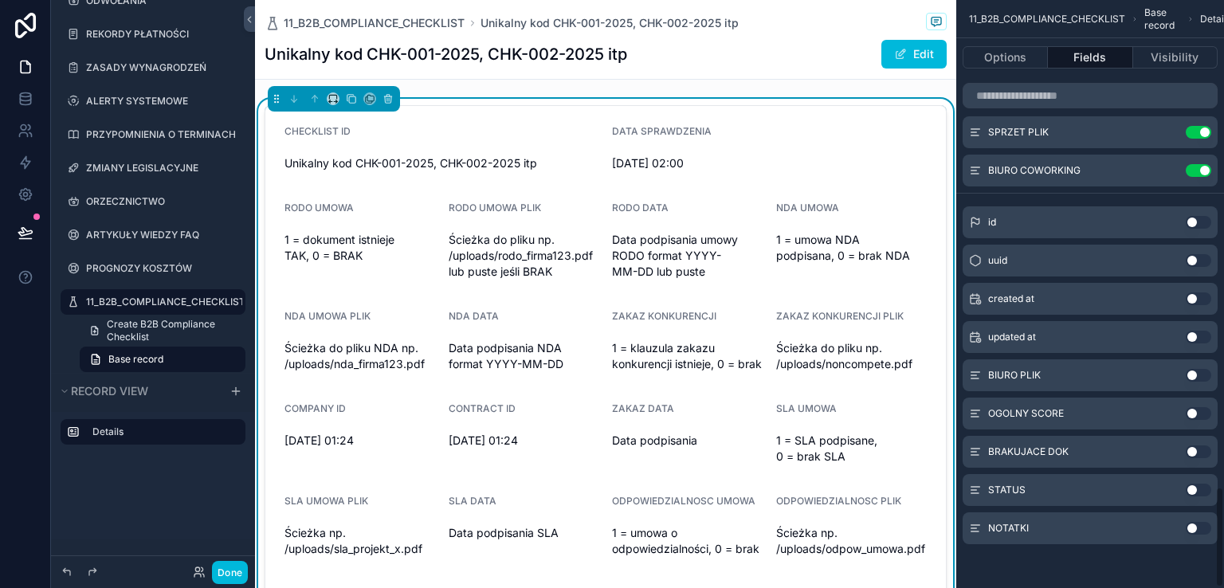
drag, startPoint x: 1197, startPoint y: 374, endPoint x: 1198, endPoint y: 407, distance: 33.5
click at [1197, 372] on button "Use setting" at bounding box center [1198, 375] width 25 height 13
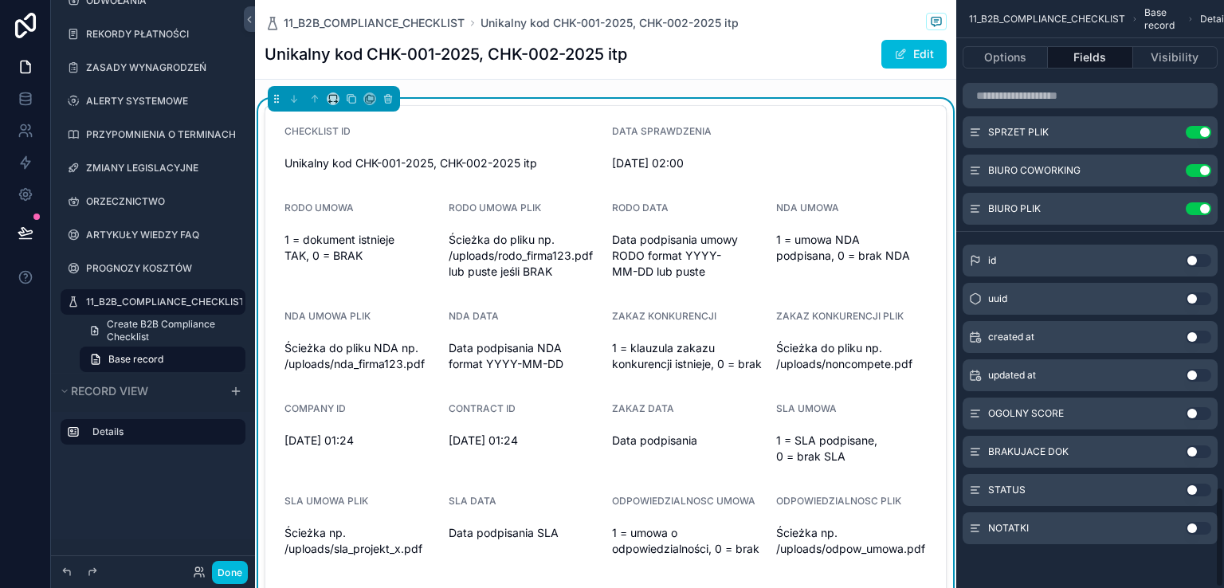
click at [1197, 412] on button "Use setting" at bounding box center [1198, 413] width 25 height 13
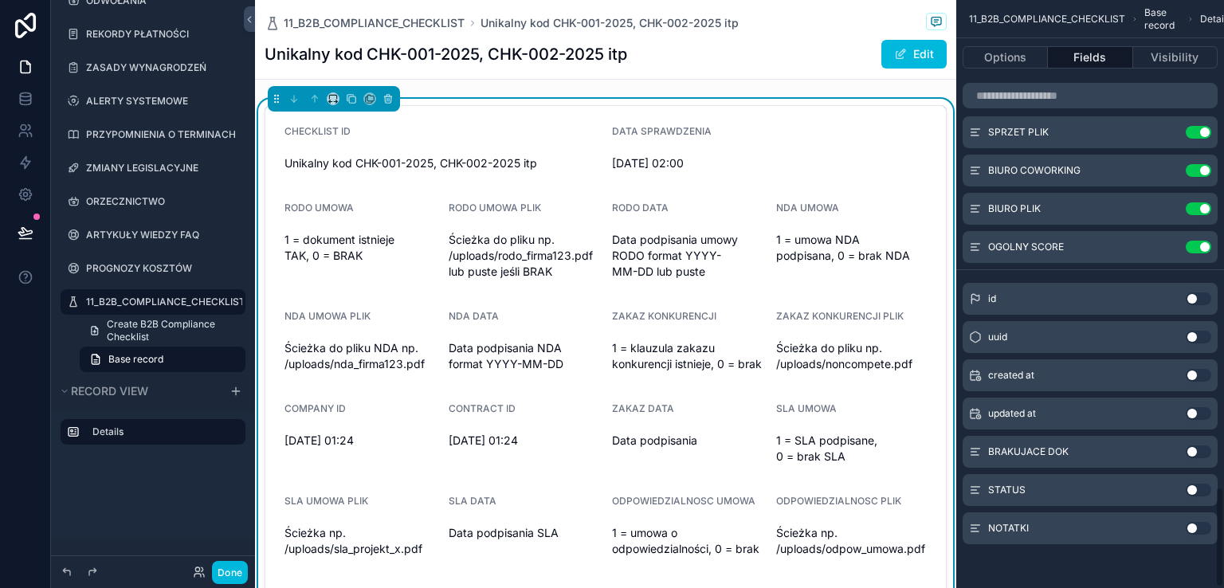
click at [1198, 453] on button "Use setting" at bounding box center [1198, 451] width 25 height 13
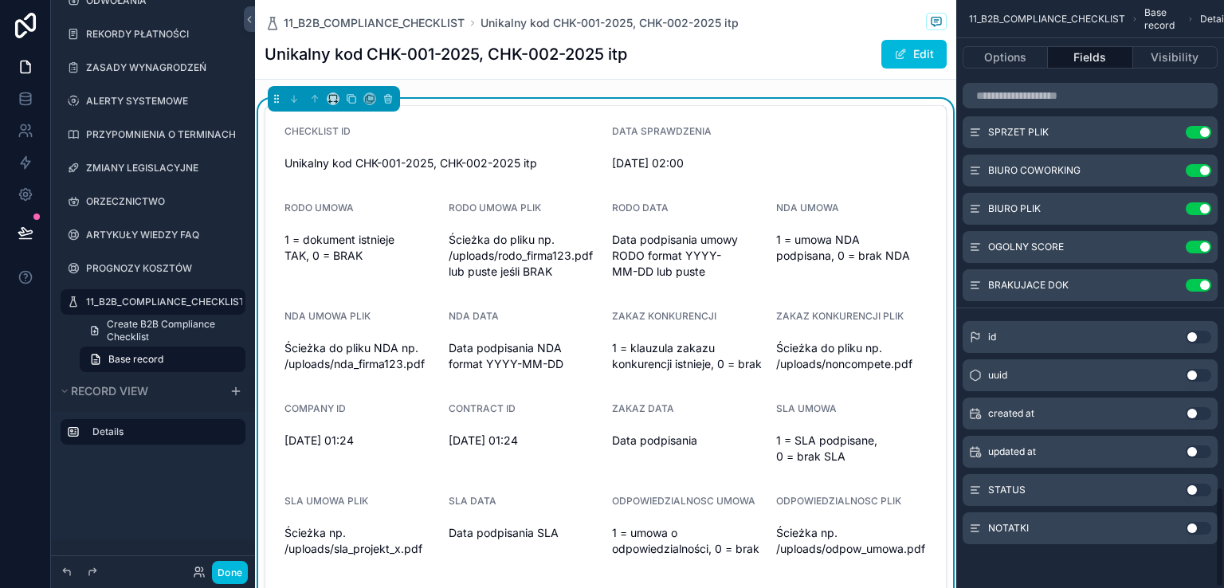
click at [1199, 486] on button "Use setting" at bounding box center [1198, 490] width 25 height 13
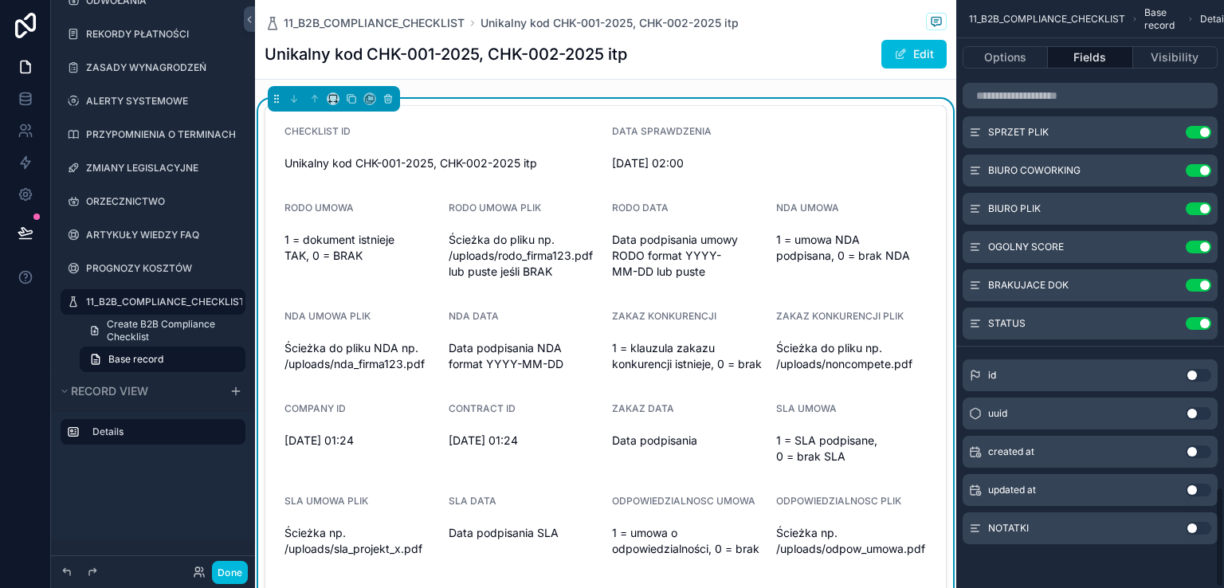
click at [1201, 527] on button "Use setting" at bounding box center [1198, 528] width 25 height 13
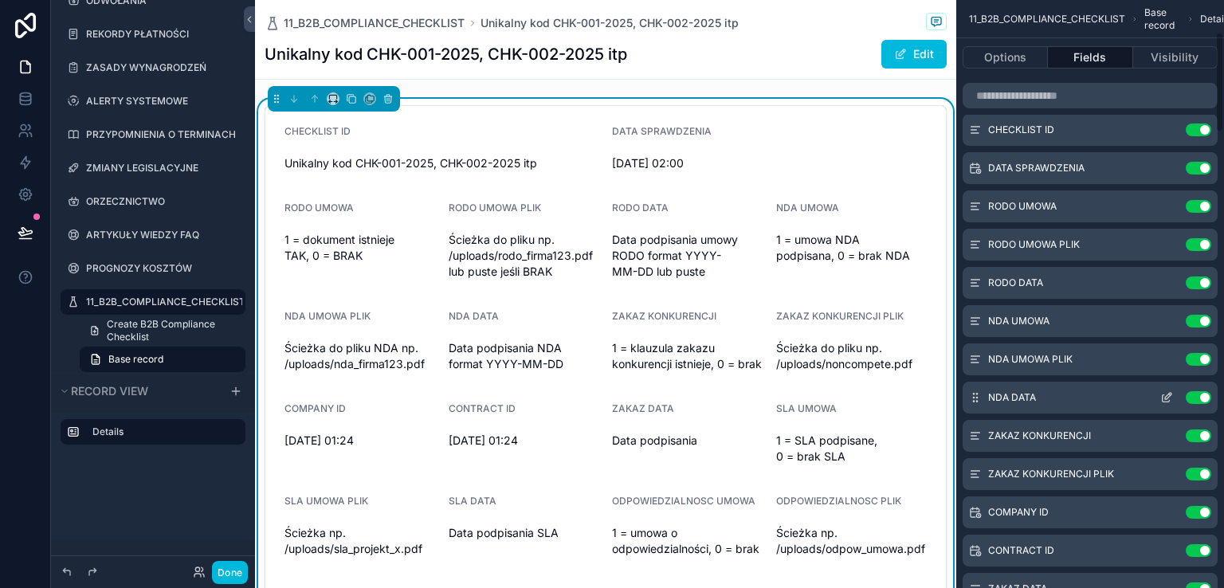
scroll to position [0, 0]
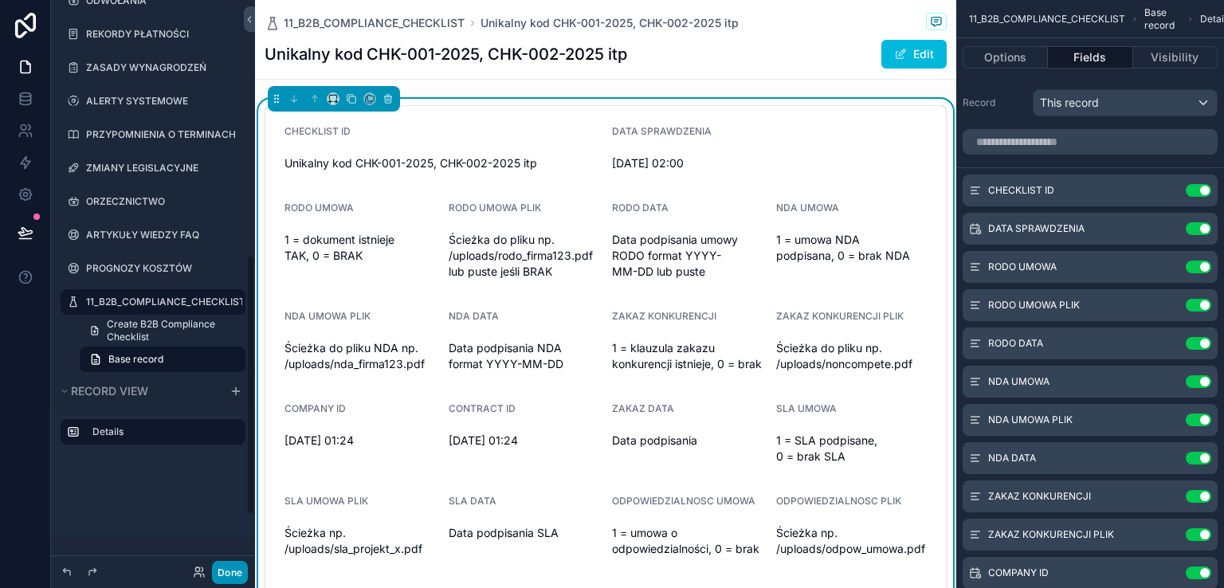
click at [235, 573] on button "Done" at bounding box center [230, 572] width 36 height 23
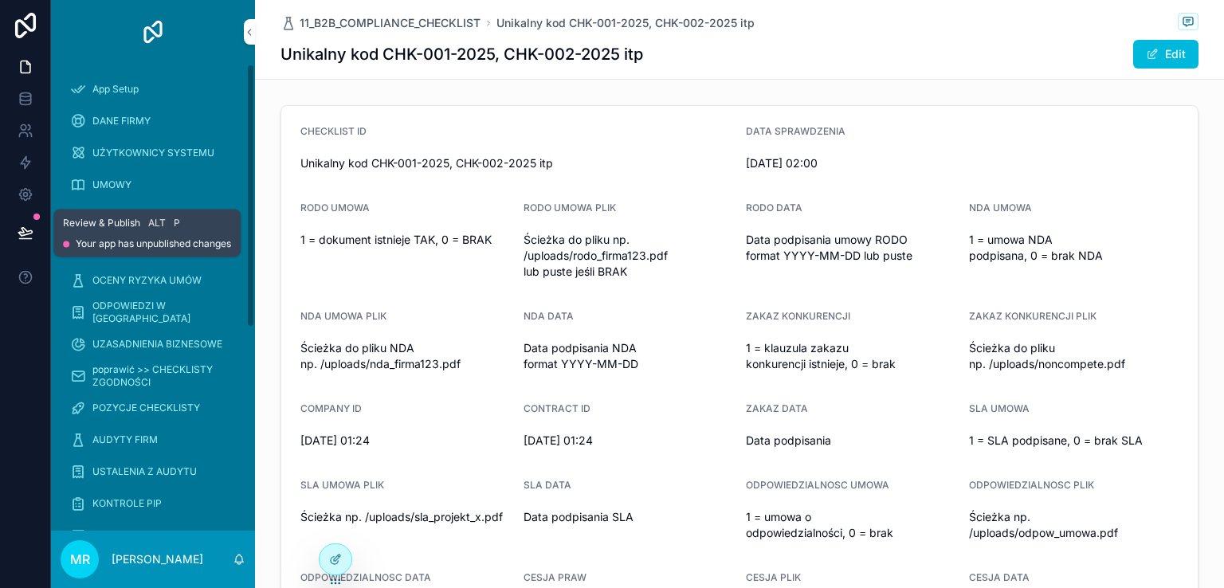
click at [29, 231] on icon at bounding box center [26, 233] width 16 height 16
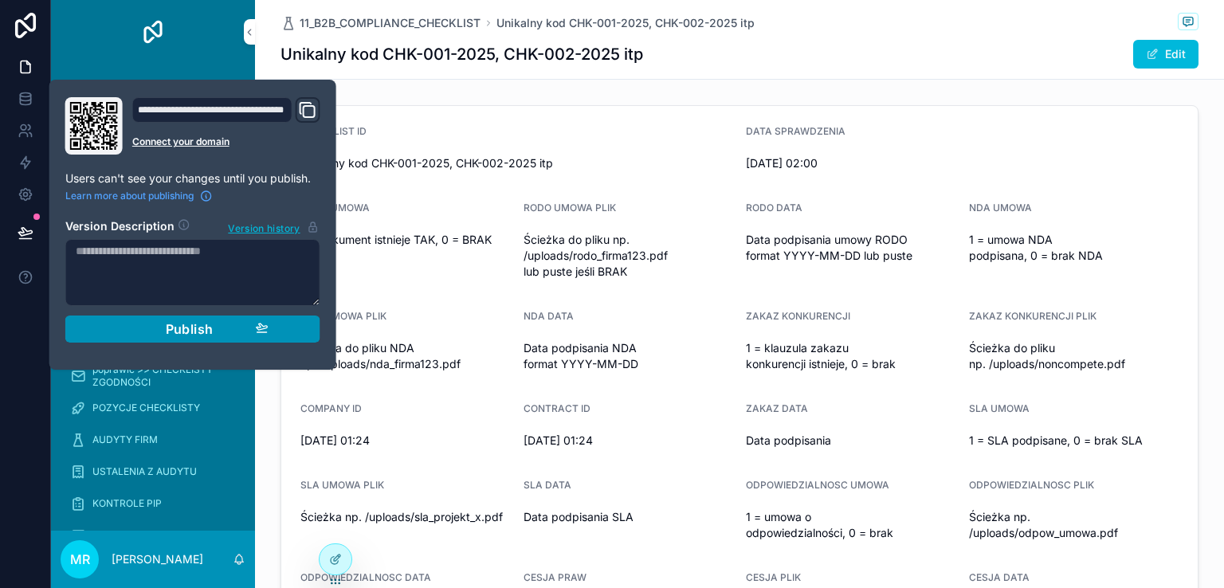
click at [167, 328] on span "Publish" at bounding box center [190, 329] width 48 height 16
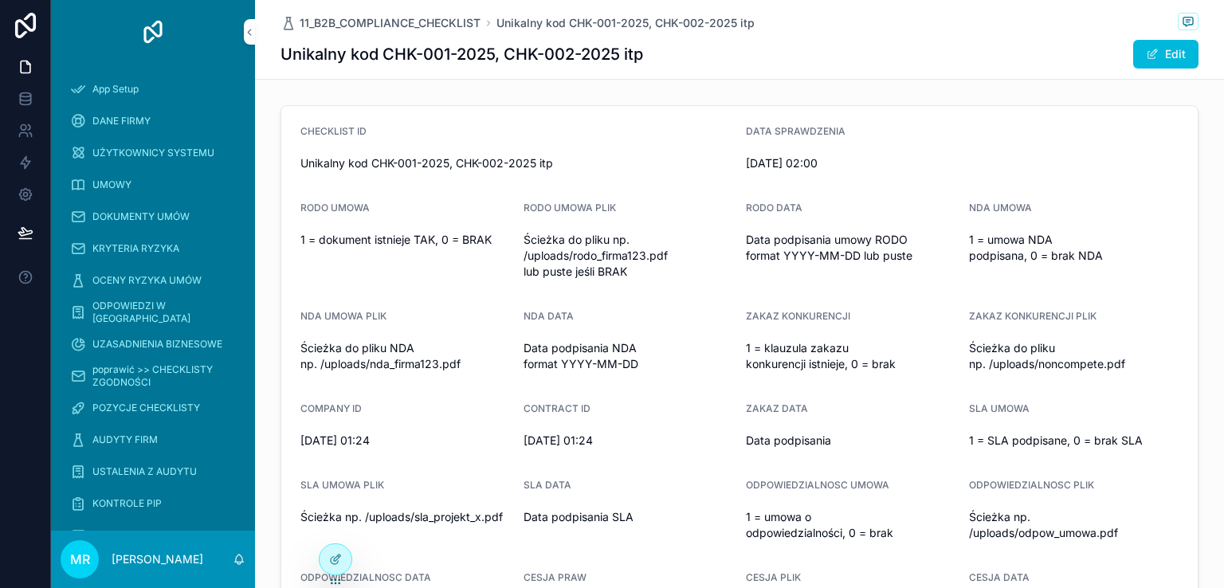
click at [10, 370] on div at bounding box center [25, 294] width 51 height 588
click at [326, 560] on div at bounding box center [335, 559] width 32 height 30
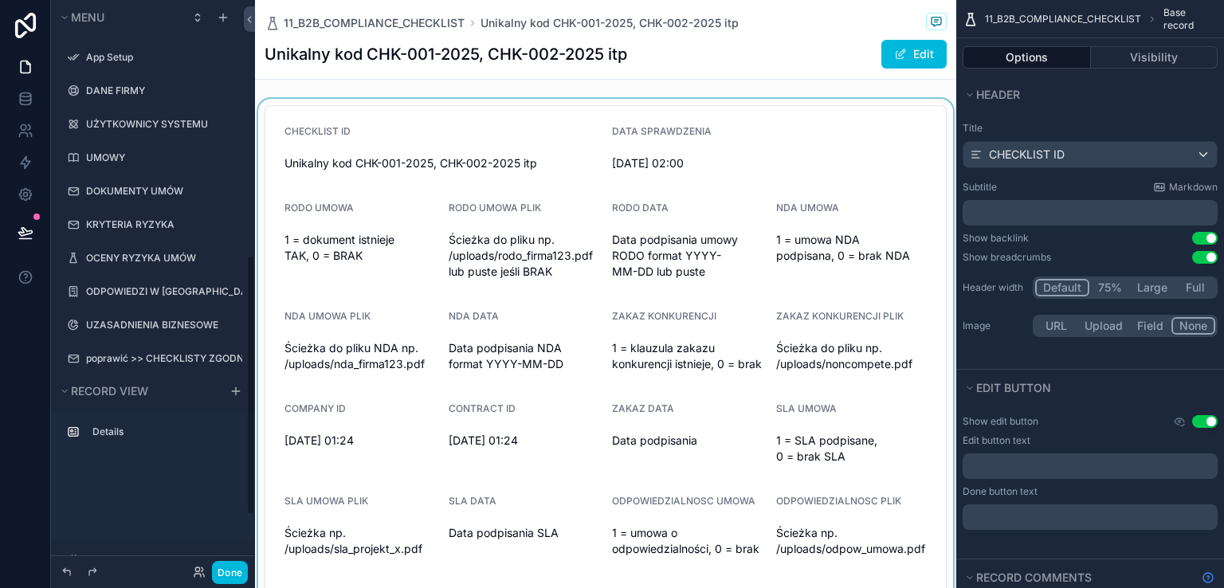
scroll to position [559, 0]
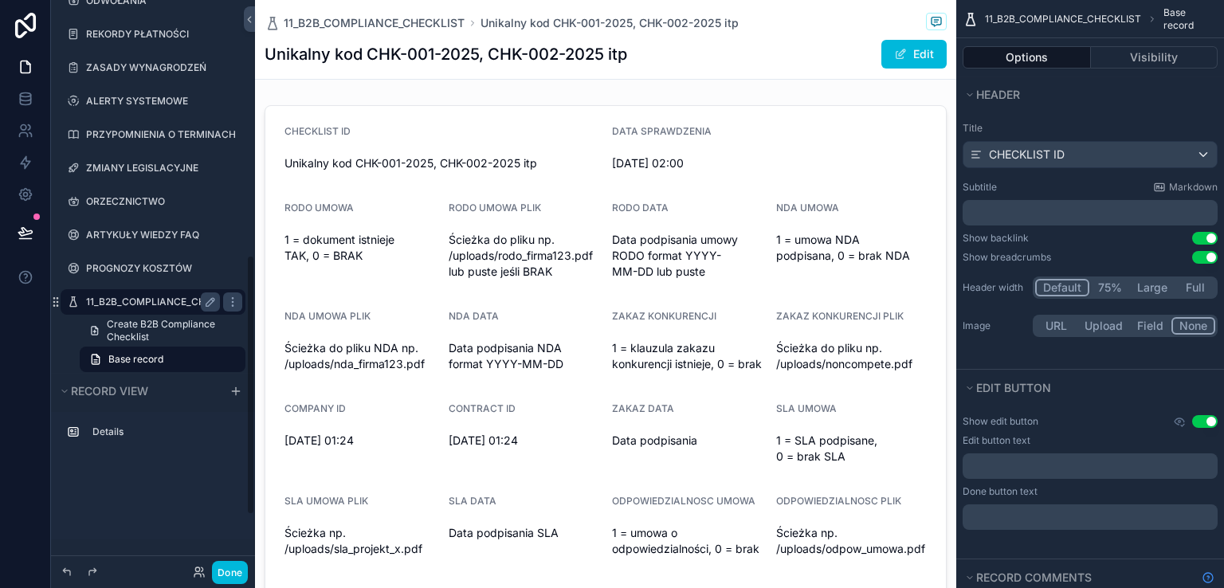
click at [147, 298] on label "11_B2B_COMPLIANCE_CHECKLIST" at bounding box center [153, 302] width 134 height 13
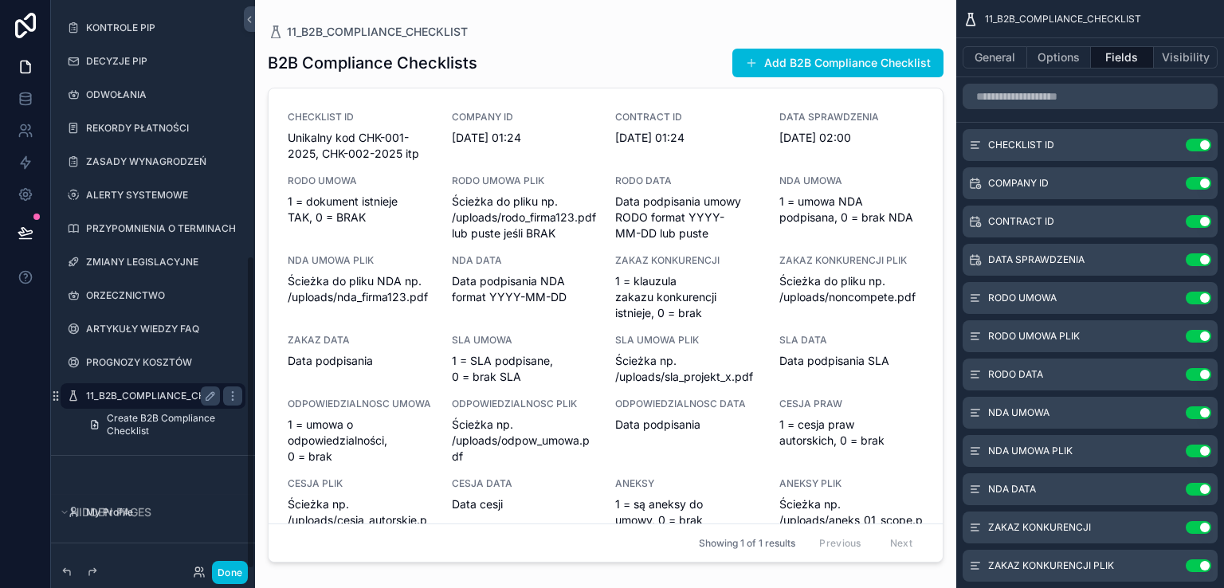
scroll to position [464, 0]
click at [829, 59] on div "scrollable content" at bounding box center [605, 284] width 701 height 569
click at [829, 59] on button "Add B2B Compliance Checklist" at bounding box center [837, 63] width 211 height 29
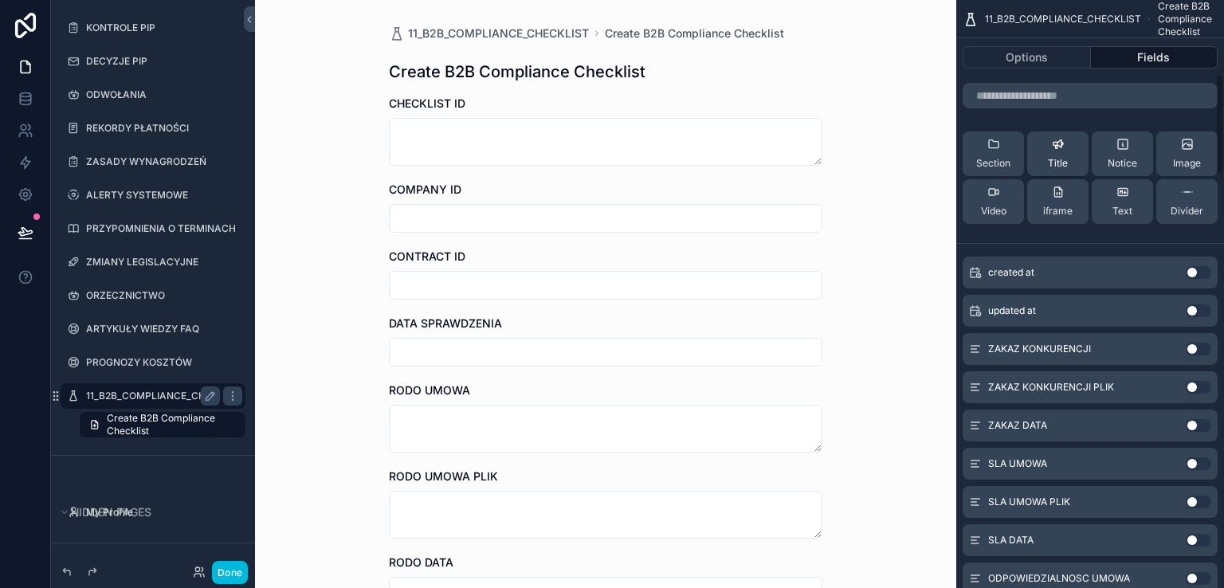
scroll to position [478, 0]
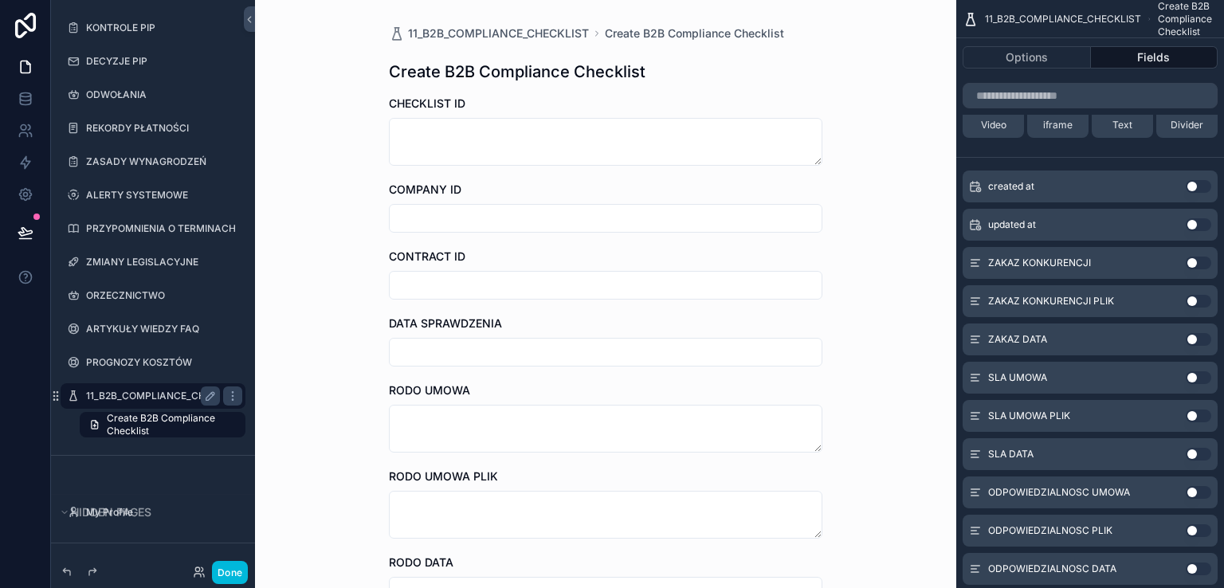
click at [1199, 262] on button "Use setting" at bounding box center [1198, 263] width 25 height 13
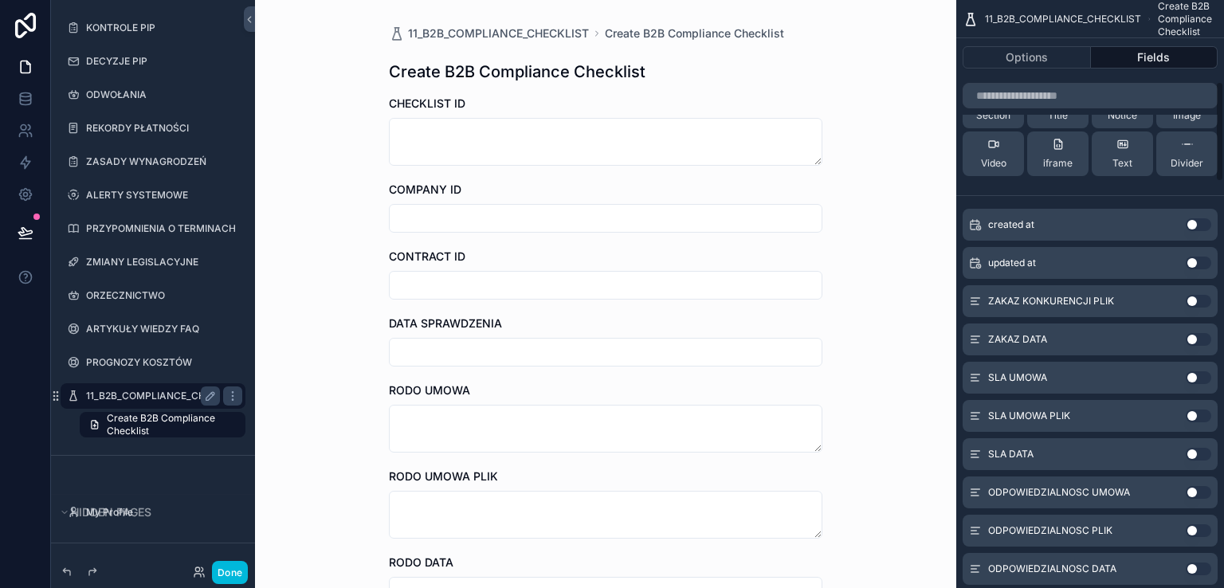
click at [1199, 300] on button "Use setting" at bounding box center [1198, 301] width 25 height 13
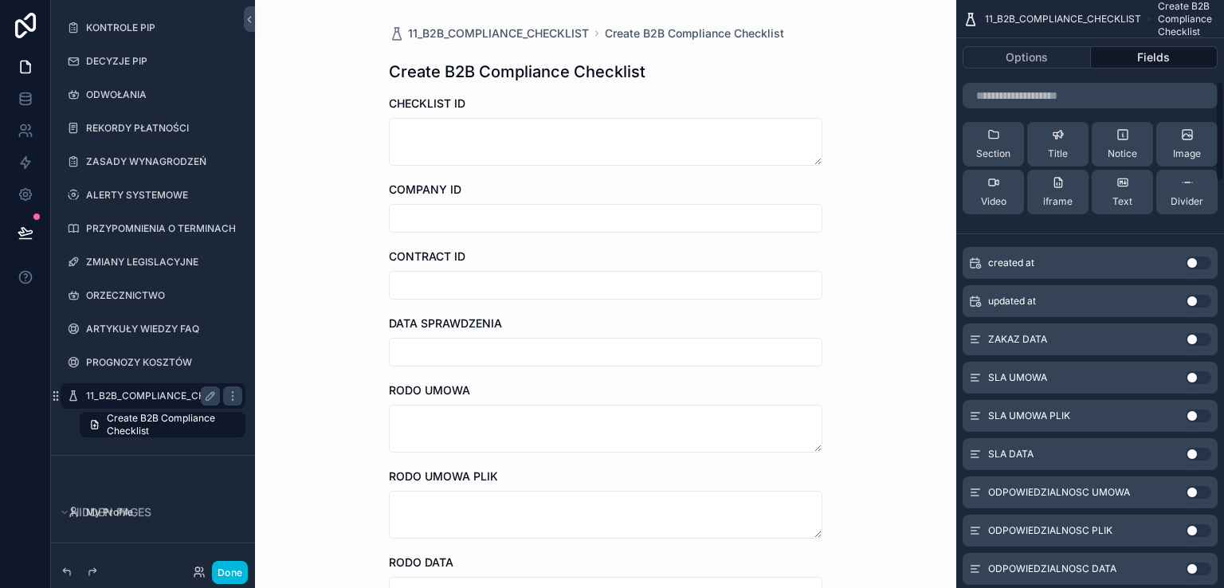
click at [1201, 338] on button "Use setting" at bounding box center [1198, 339] width 25 height 13
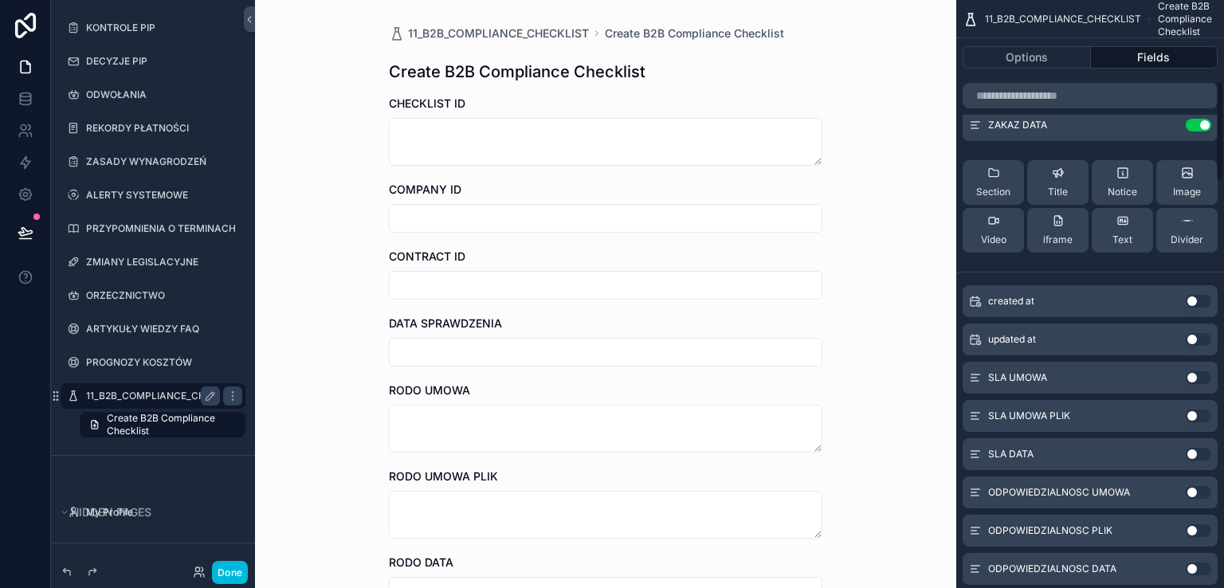
click at [1202, 377] on button "Use setting" at bounding box center [1198, 377] width 25 height 13
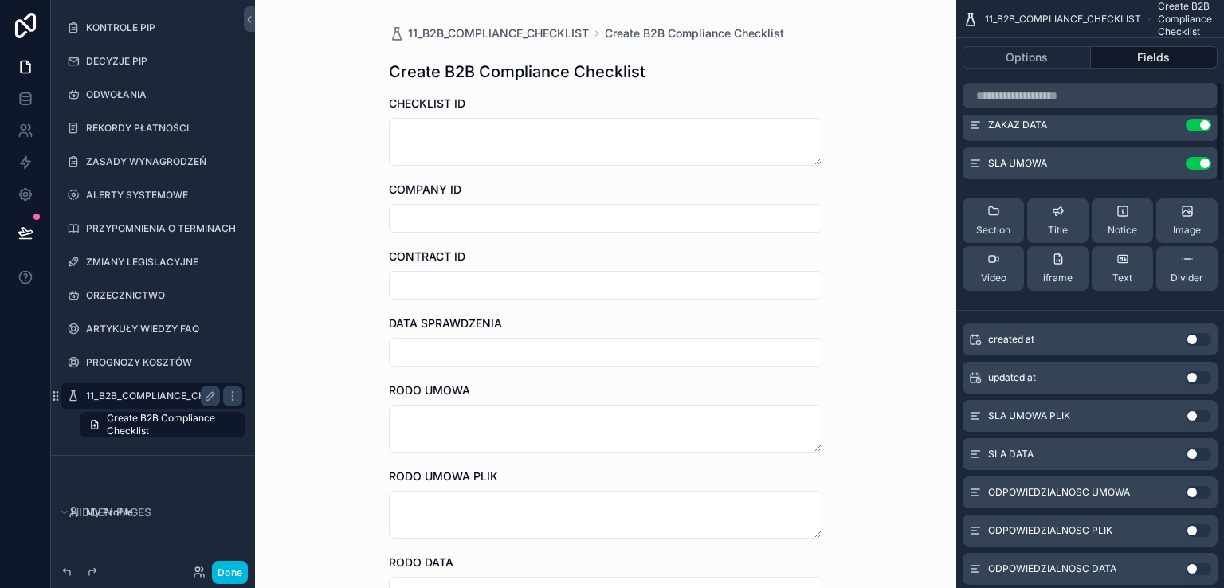
click at [1201, 419] on button "Use setting" at bounding box center [1198, 416] width 25 height 13
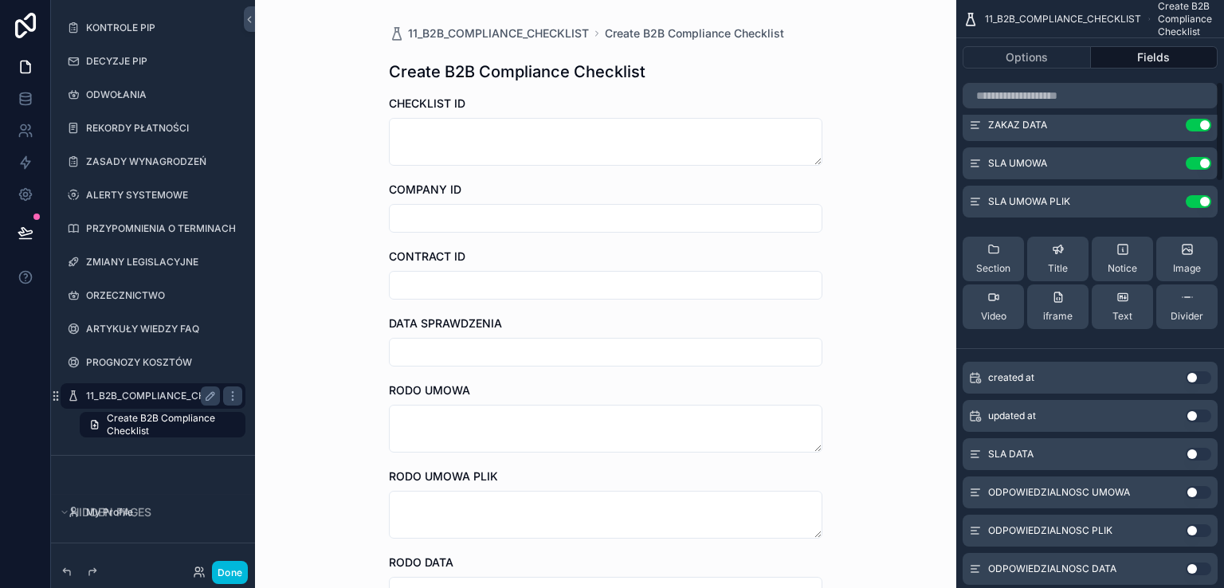
click at [1201, 454] on button "Use setting" at bounding box center [1198, 454] width 25 height 13
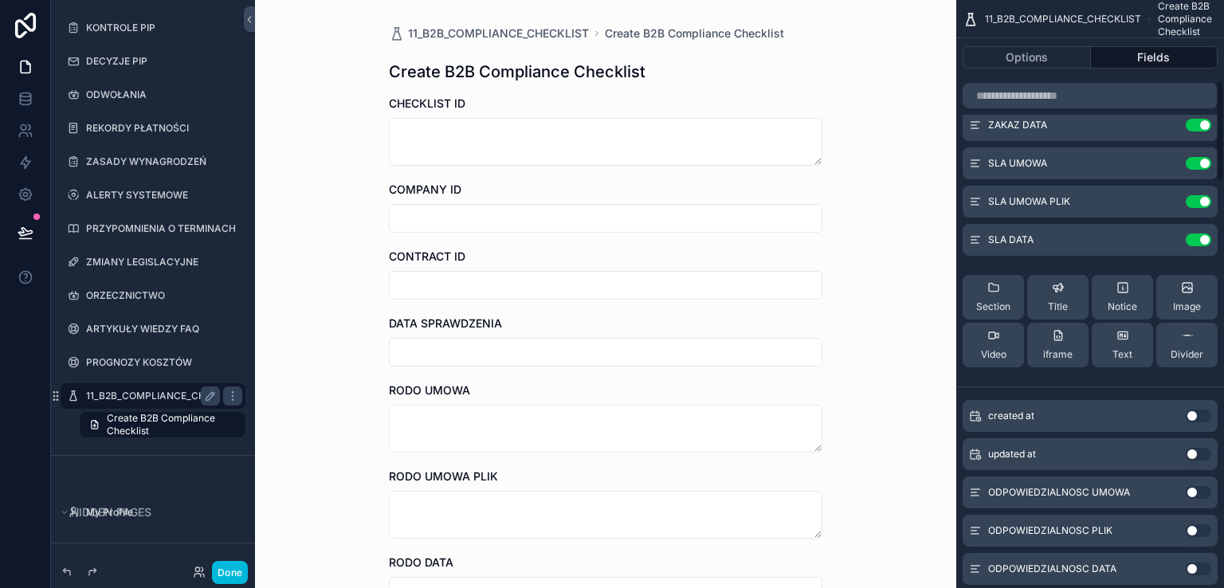
click at [1204, 489] on button "Use setting" at bounding box center [1198, 492] width 25 height 13
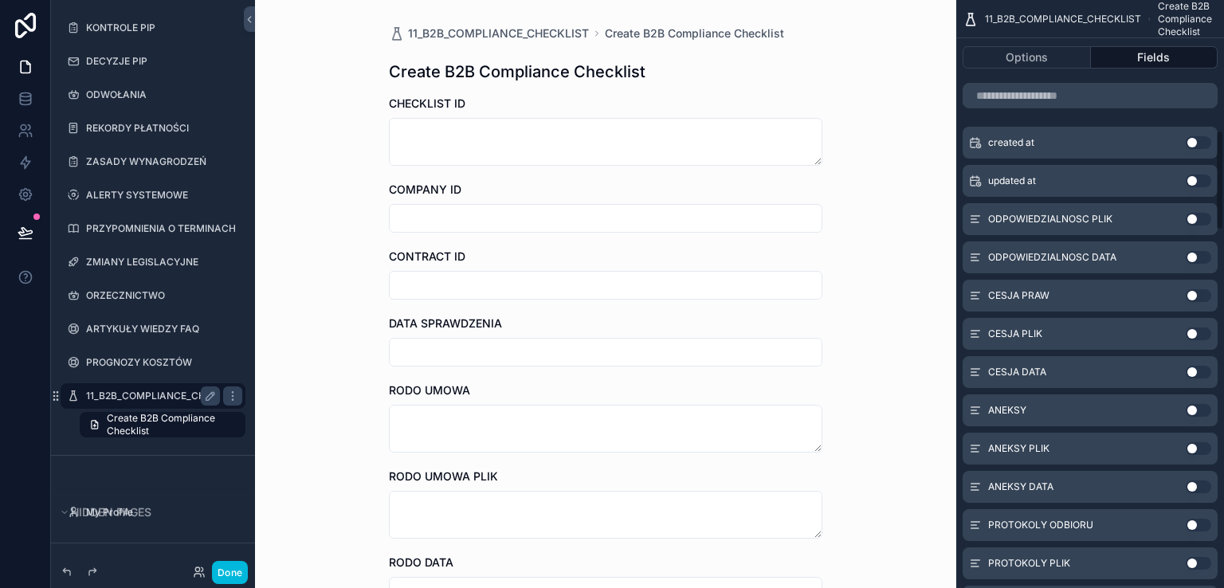
scroll to position [797, 0]
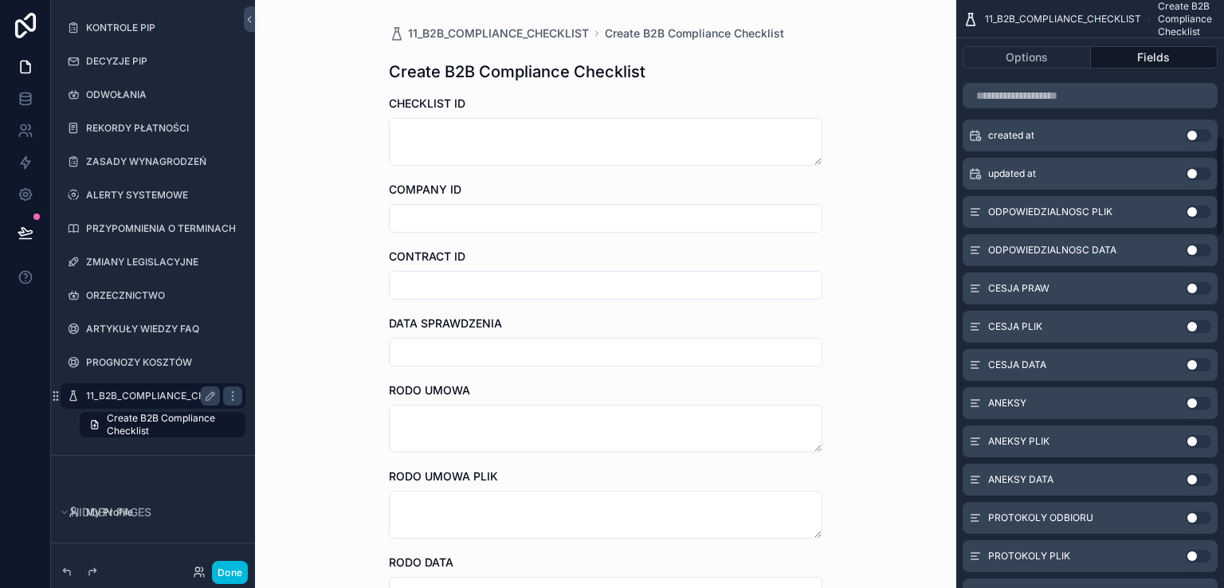
click at [1202, 202] on div "ODPOWIEDZIALNOSC PLIK Use setting" at bounding box center [1089, 212] width 255 height 32
click at [1200, 214] on button "Use setting" at bounding box center [1198, 212] width 25 height 13
click at [1203, 248] on button "Use setting" at bounding box center [1198, 250] width 25 height 13
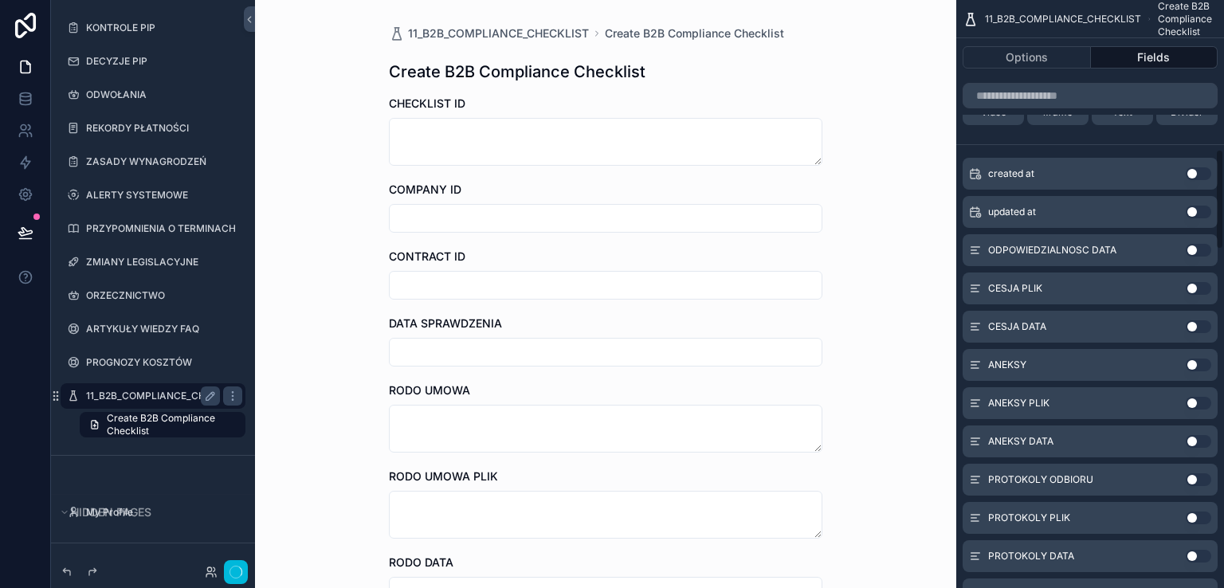
scroll to position [873, 0]
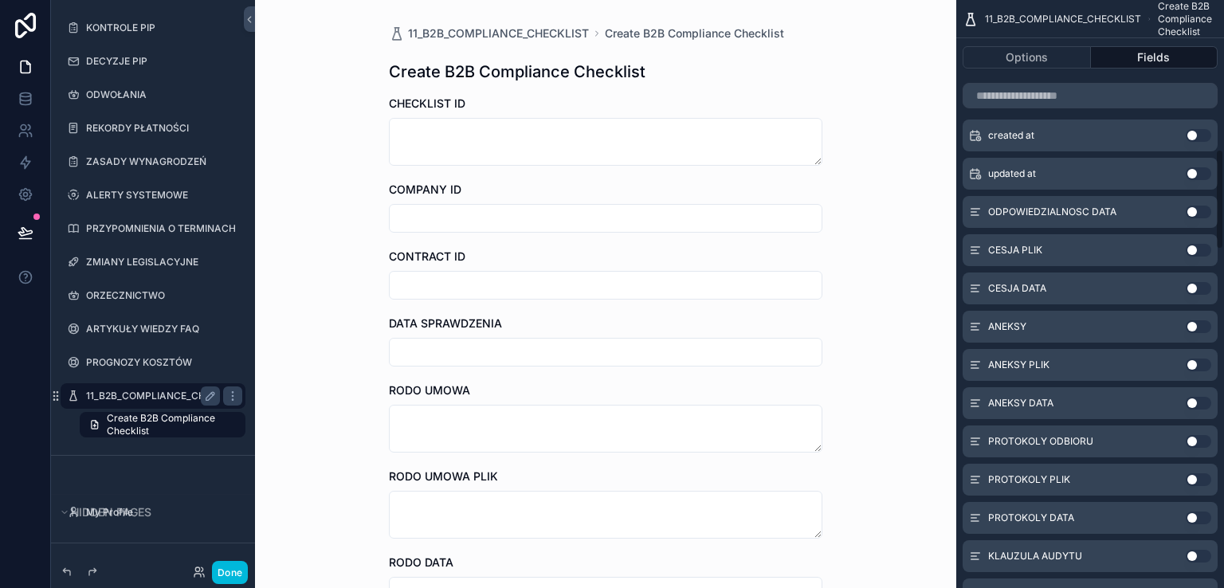
click at [1202, 211] on button "Use setting" at bounding box center [1198, 212] width 25 height 13
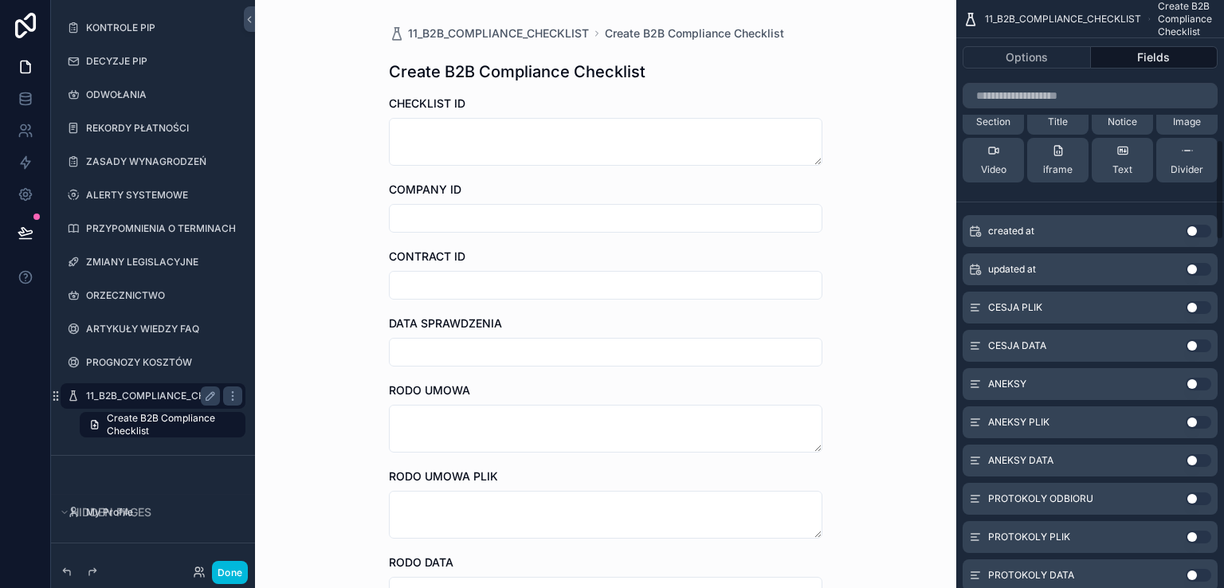
scroll to position [911, 0]
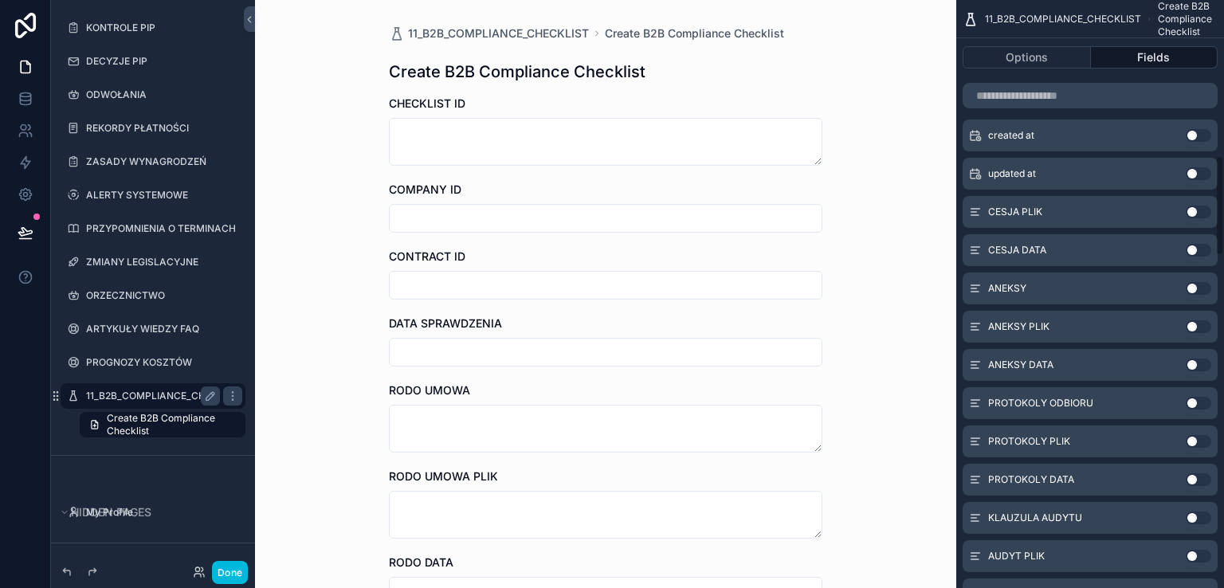
click at [1203, 211] on button "Use setting" at bounding box center [1198, 212] width 25 height 13
click at [1205, 214] on button "Use setting" at bounding box center [1198, 212] width 25 height 13
click at [1201, 210] on button "Use setting" at bounding box center [1198, 212] width 25 height 13
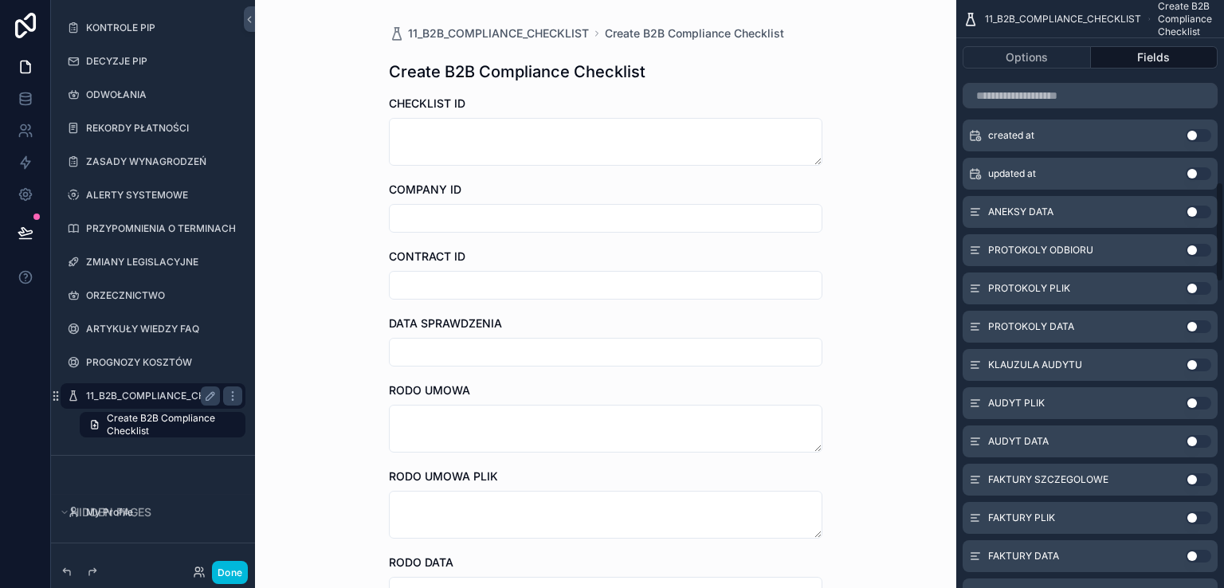
click at [1201, 210] on button "Use setting" at bounding box center [1198, 212] width 25 height 13
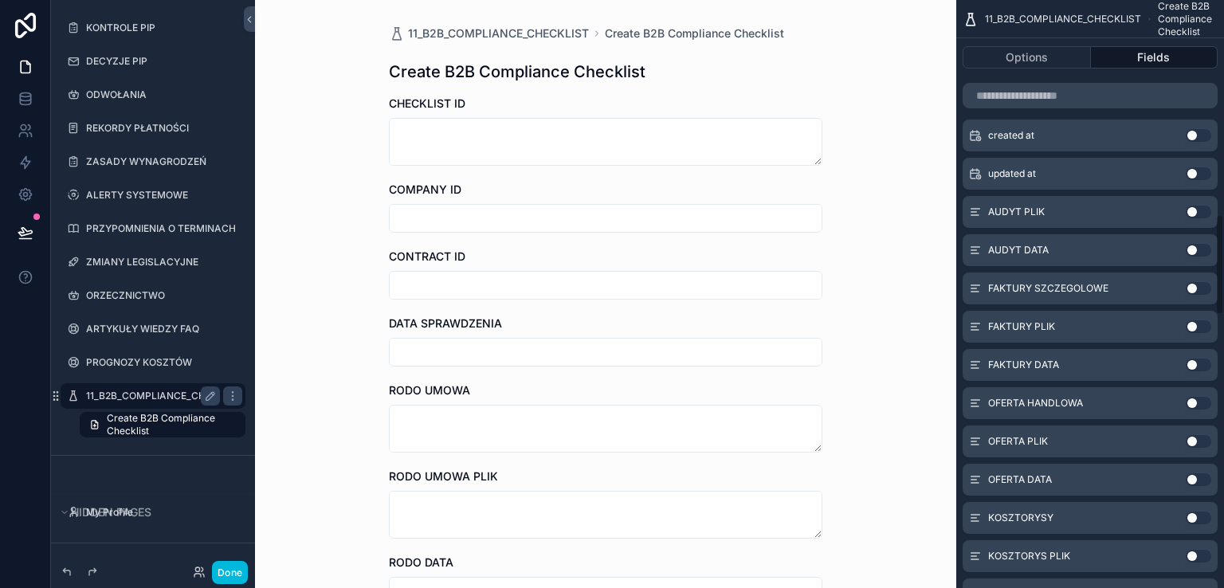
click at [1201, 210] on button "Use setting" at bounding box center [1198, 212] width 25 height 13
click at [1201, 211] on button "Use setting" at bounding box center [1198, 212] width 25 height 13
click at [1201, 212] on button "Use setting" at bounding box center [1198, 212] width 25 height 13
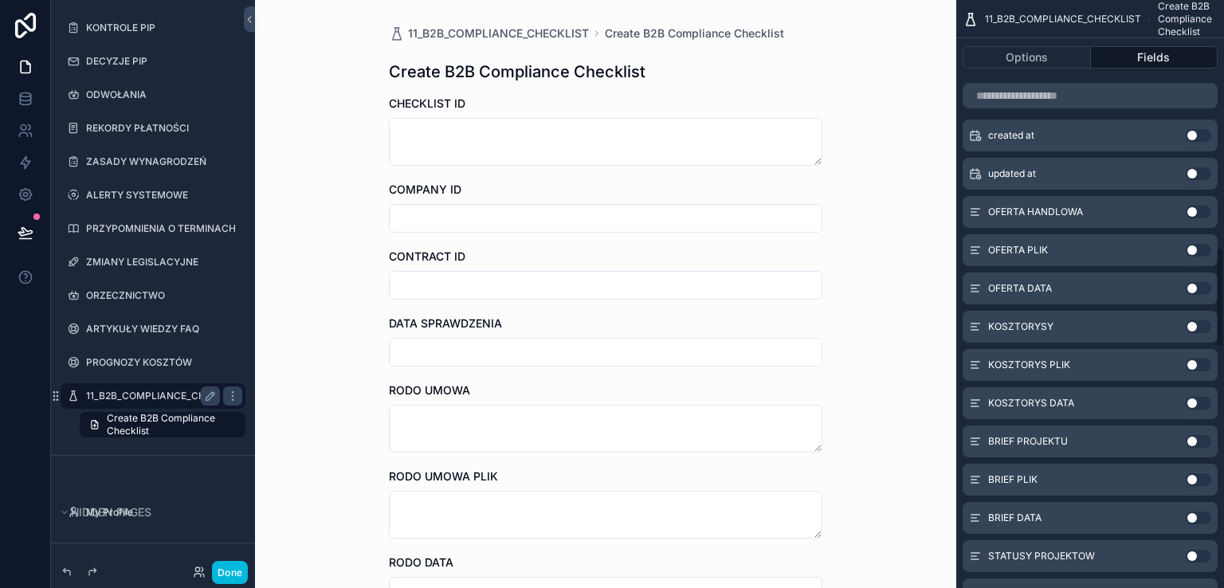
click at [1200, 213] on button "Use setting" at bounding box center [1198, 212] width 25 height 13
click at [1198, 214] on button "Use setting" at bounding box center [1198, 212] width 25 height 13
click at [1202, 211] on button "Use setting" at bounding box center [1198, 212] width 25 height 13
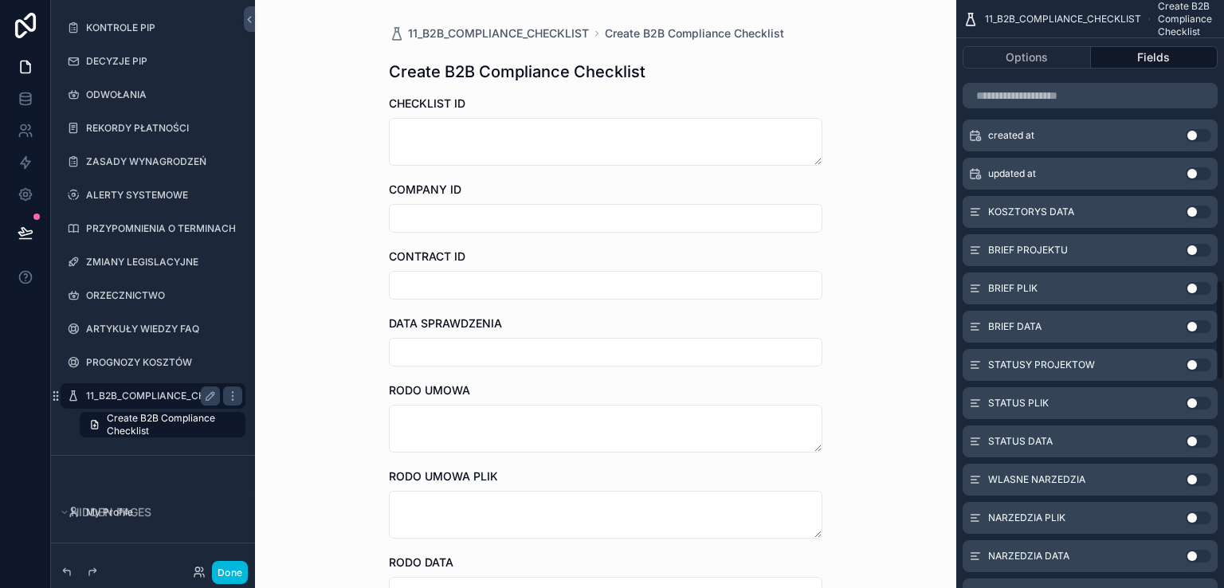
click at [1202, 211] on button "Use setting" at bounding box center [1198, 212] width 25 height 13
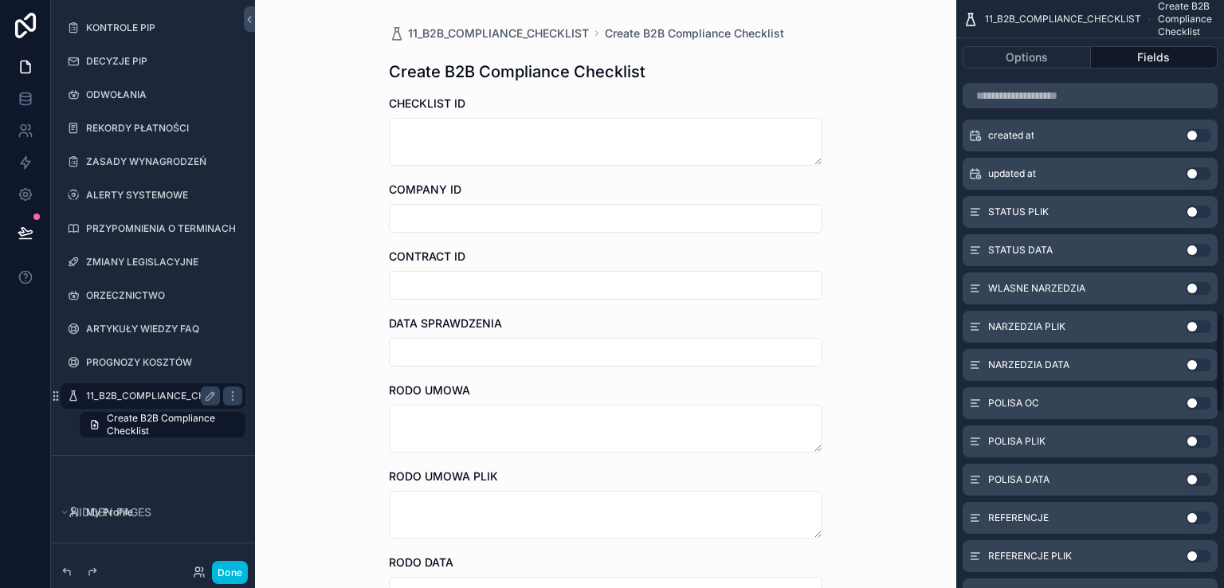
click at [1202, 211] on button "Use setting" at bounding box center [1198, 212] width 25 height 13
click at [1201, 211] on button "Use setting" at bounding box center [1198, 212] width 25 height 13
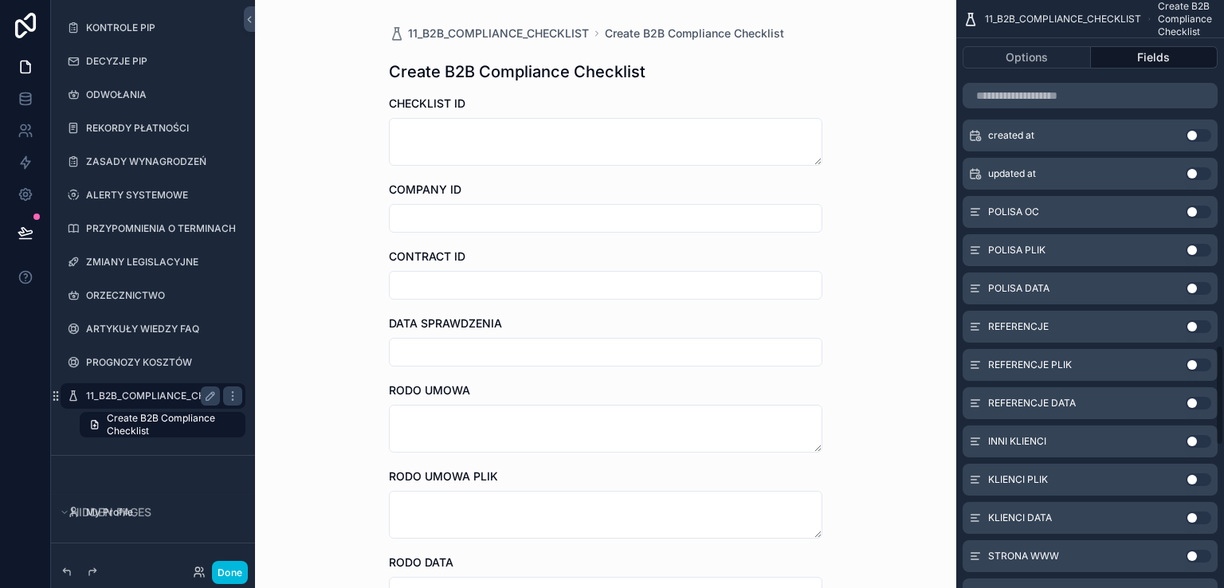
click at [1201, 211] on button "Use setting" at bounding box center [1198, 212] width 25 height 13
click at [1201, 212] on button "Use setting" at bounding box center [1198, 212] width 25 height 13
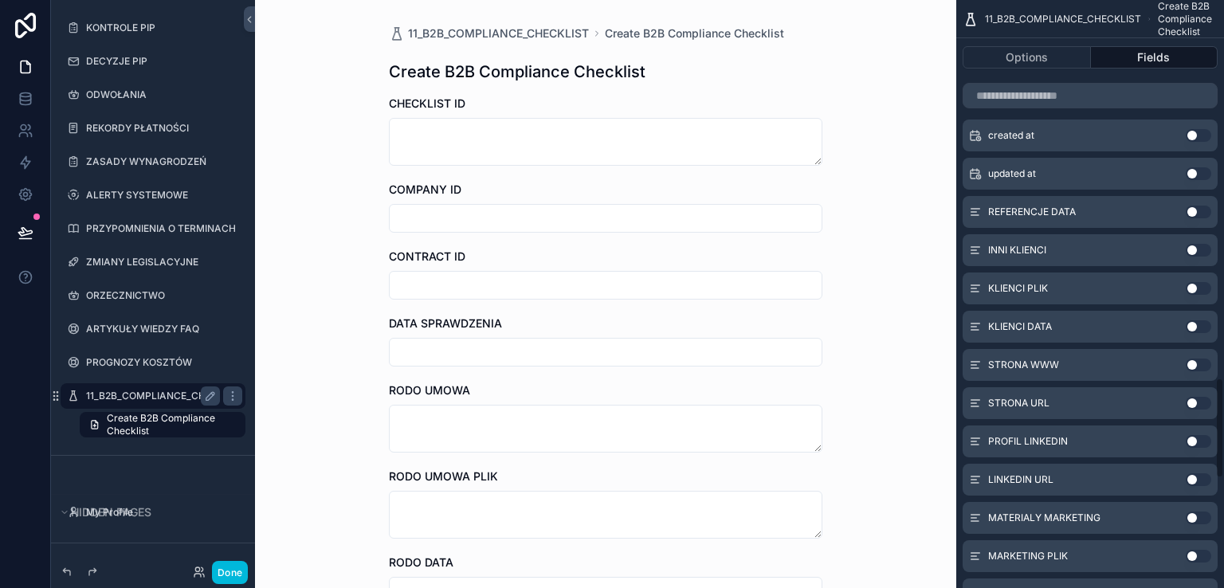
click at [1201, 212] on button "Use setting" at bounding box center [1198, 212] width 25 height 13
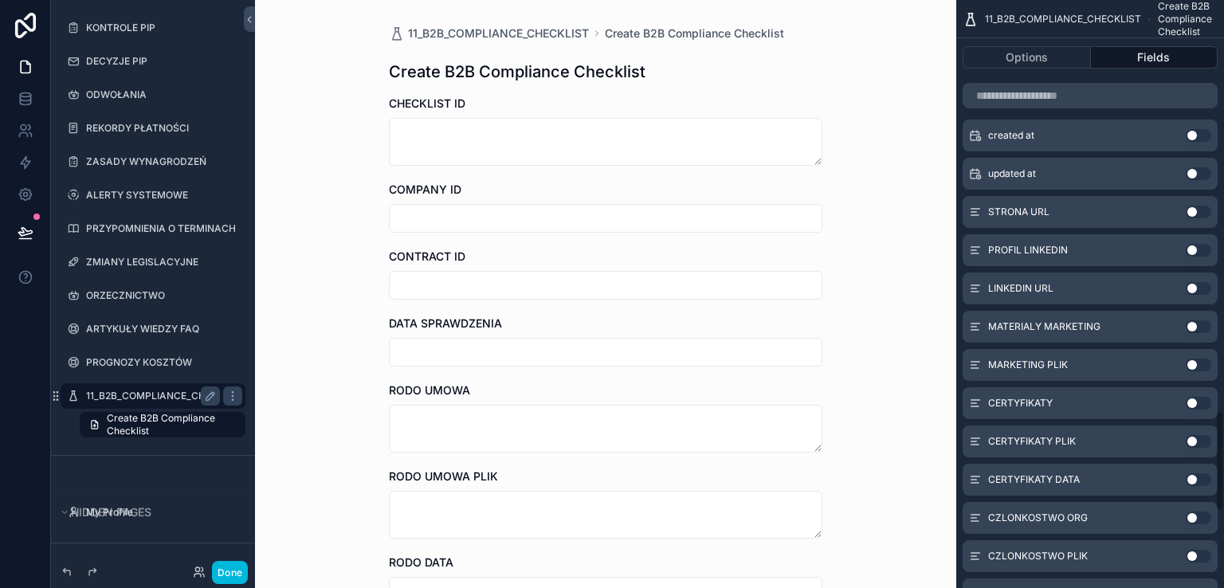
click at [1201, 213] on button "Use setting" at bounding box center [1198, 212] width 25 height 13
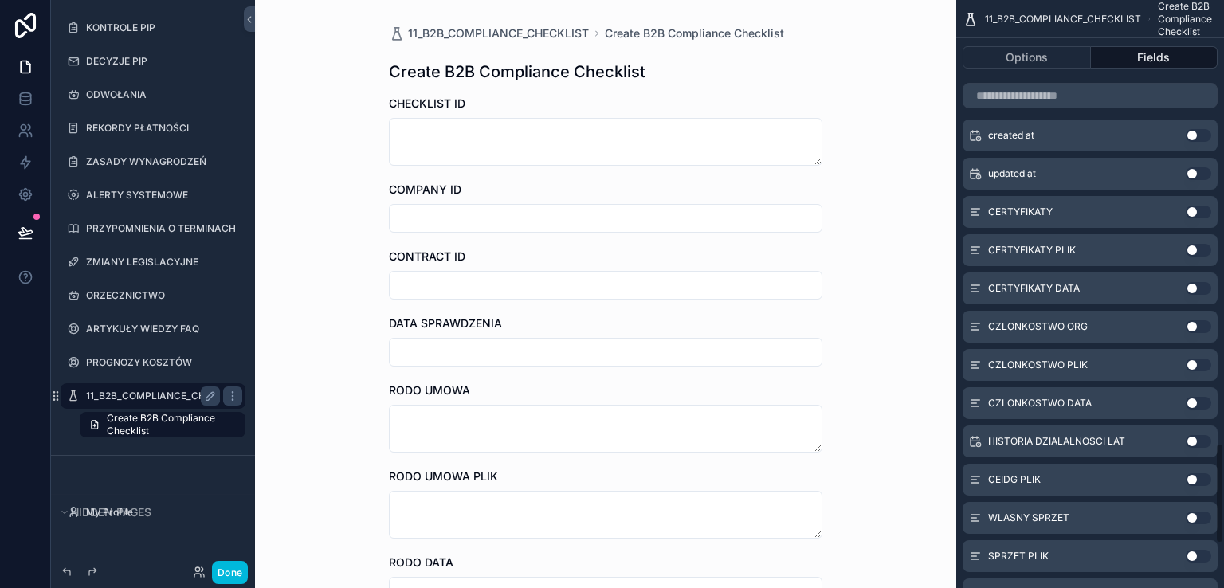
click at [1201, 213] on button "Use setting" at bounding box center [1198, 212] width 25 height 13
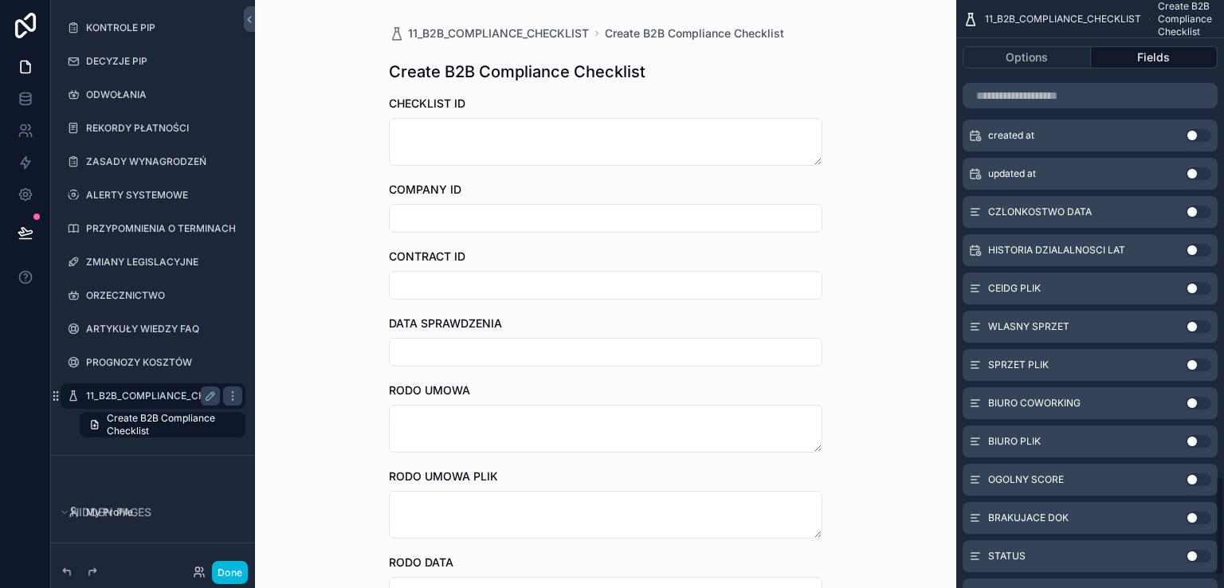
click at [1201, 213] on button "Use setting" at bounding box center [1198, 212] width 25 height 13
click at [1198, 214] on button "Use setting" at bounding box center [1198, 212] width 25 height 13
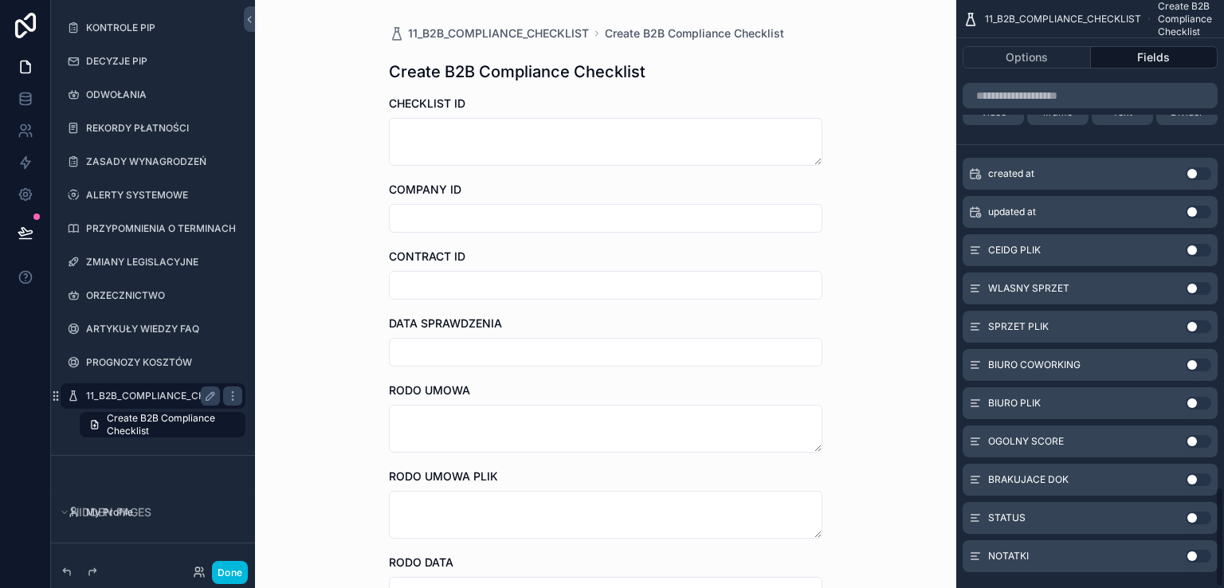
scroll to position [2852, 0]
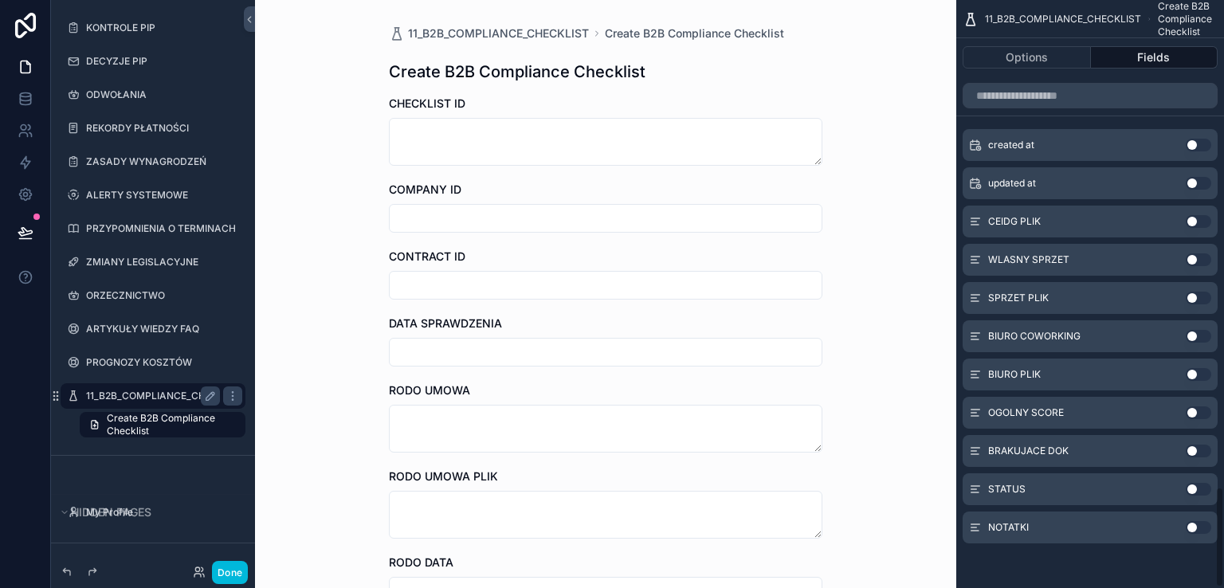
click at [1198, 215] on button "Use setting" at bounding box center [1198, 221] width 25 height 13
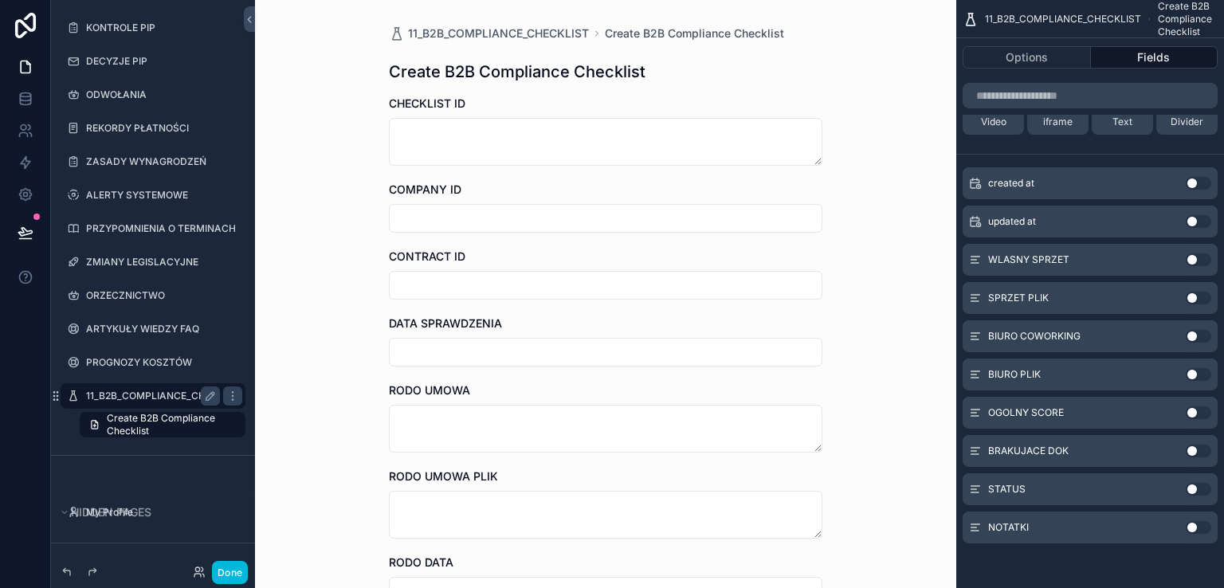
click at [1201, 261] on button "Use setting" at bounding box center [1198, 259] width 25 height 13
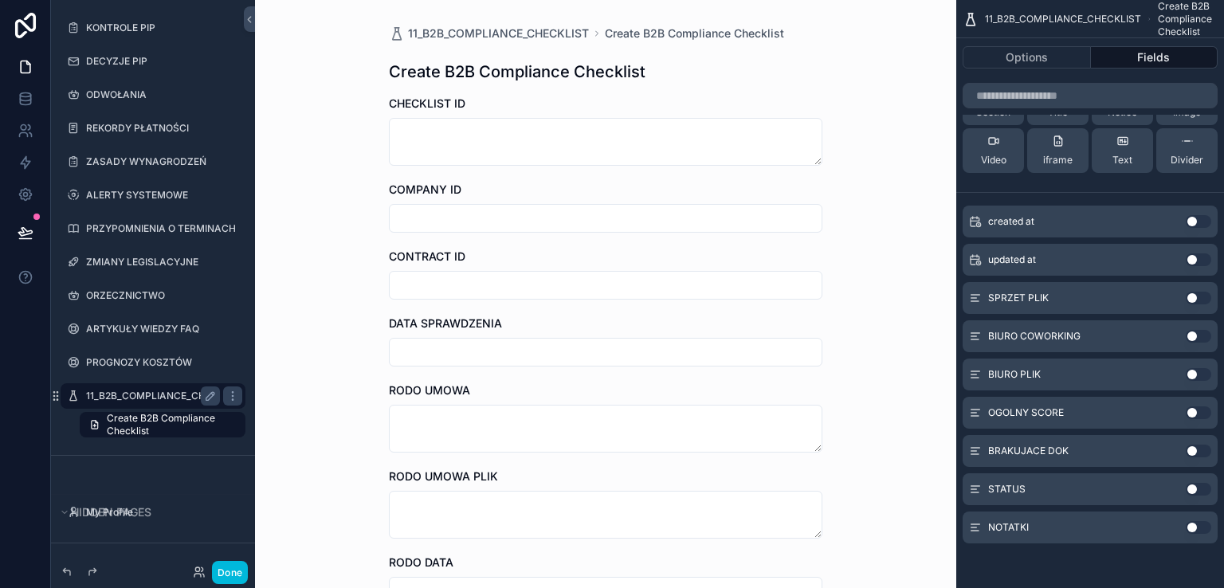
click at [1198, 299] on button "Use setting" at bounding box center [1198, 298] width 25 height 13
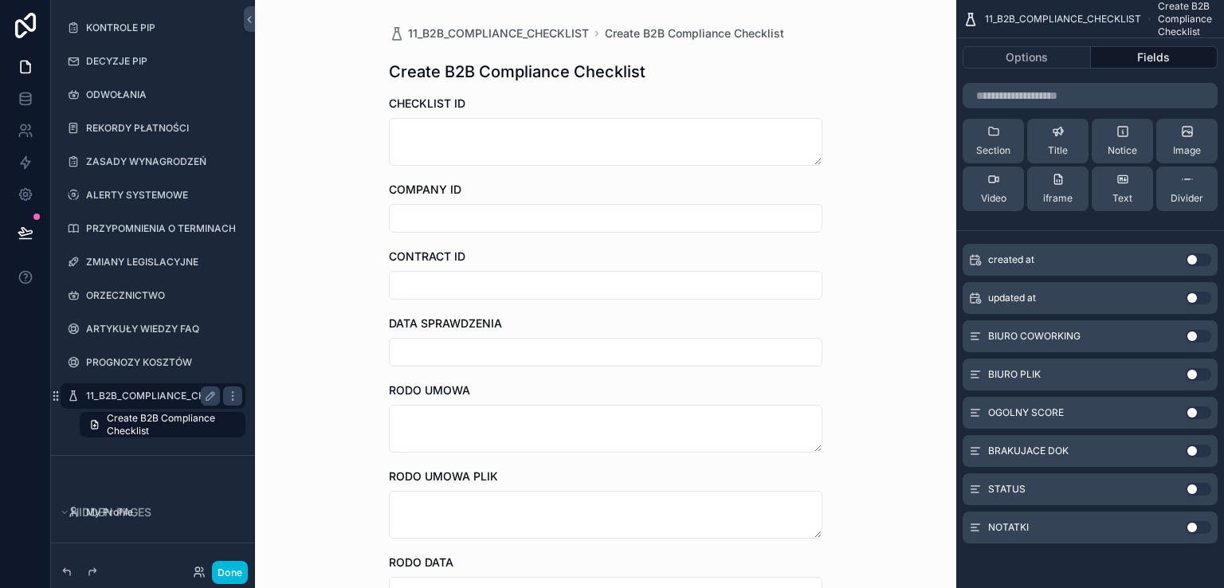
drag, startPoint x: 1200, startPoint y: 335, endPoint x: 1200, endPoint y: 351, distance: 16.7
click at [1200, 335] on button "Use setting" at bounding box center [1198, 336] width 25 height 13
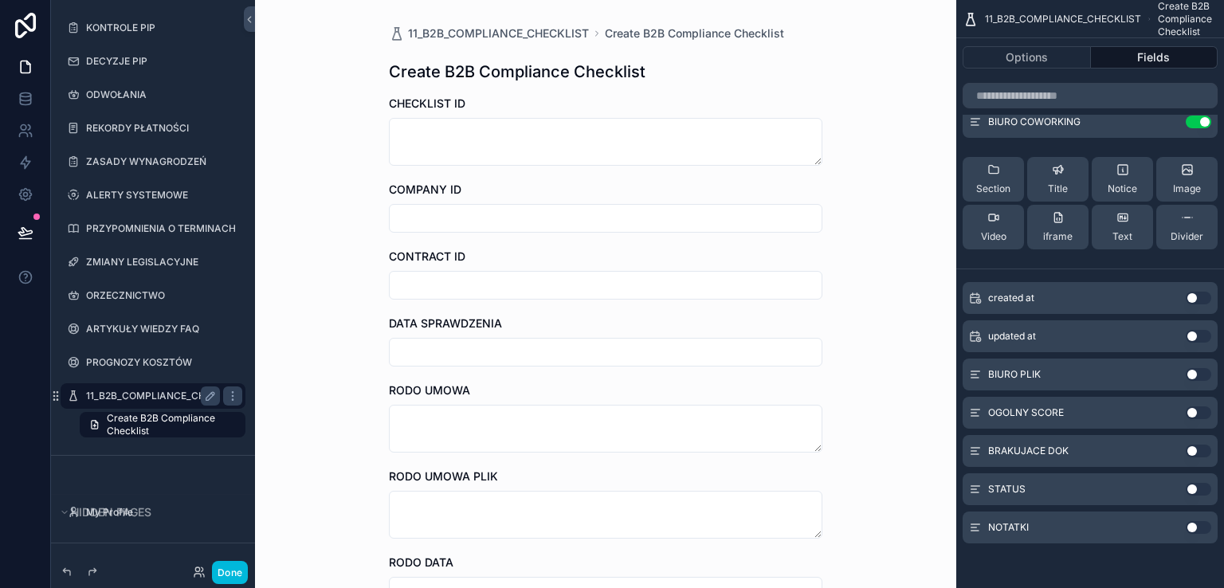
click at [1201, 374] on button "Use setting" at bounding box center [1198, 374] width 25 height 13
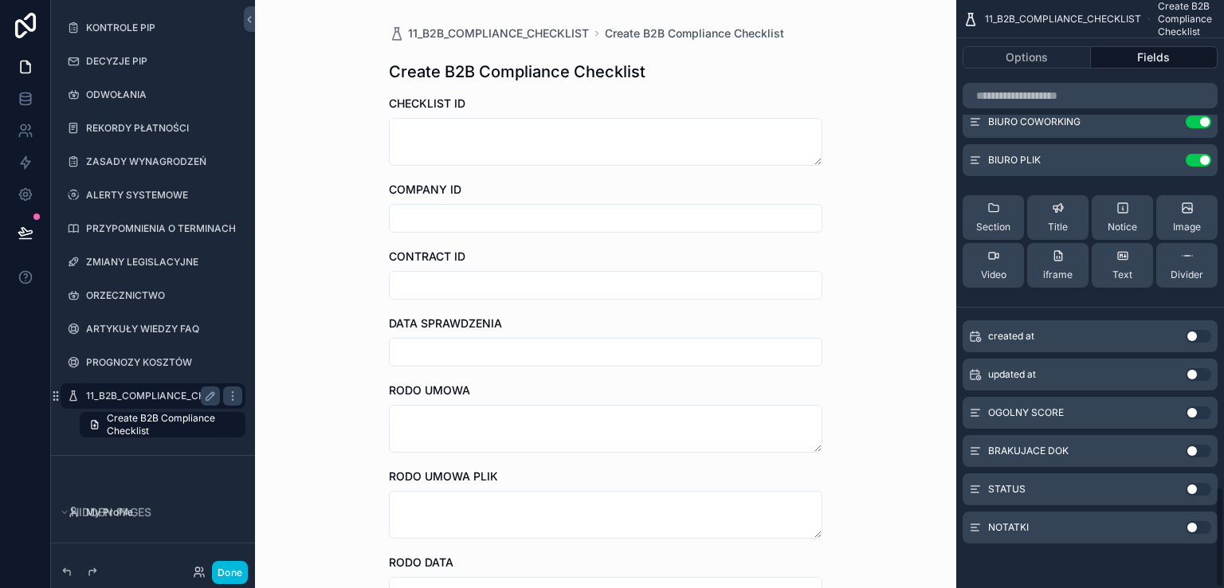
click at [1201, 415] on button "Use setting" at bounding box center [1198, 412] width 25 height 13
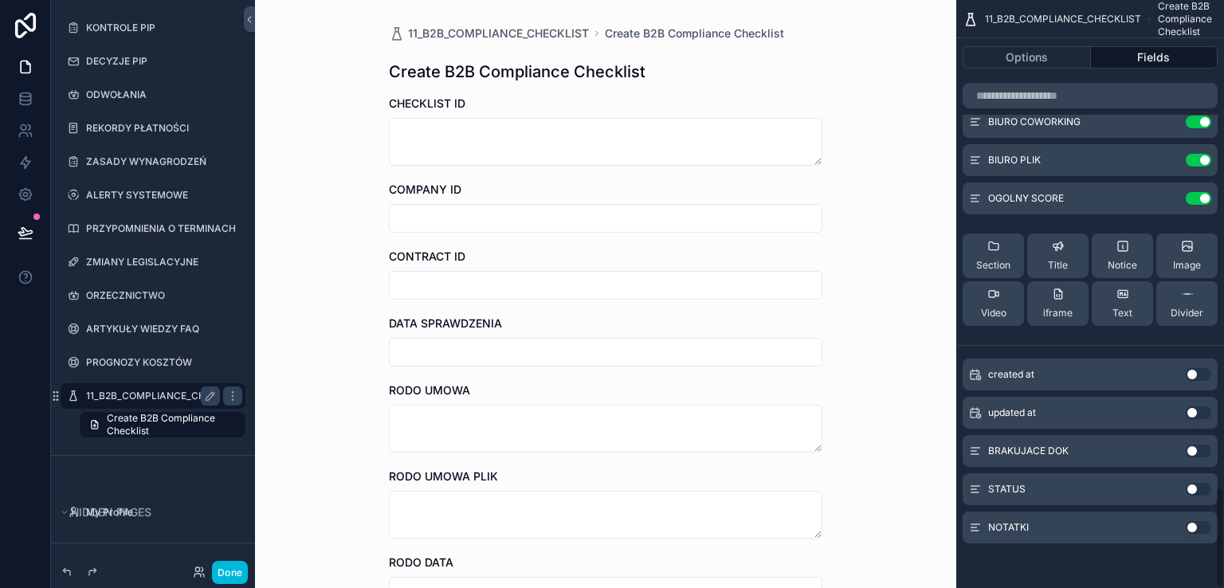
click at [1203, 450] on button "Use setting" at bounding box center [1198, 451] width 25 height 13
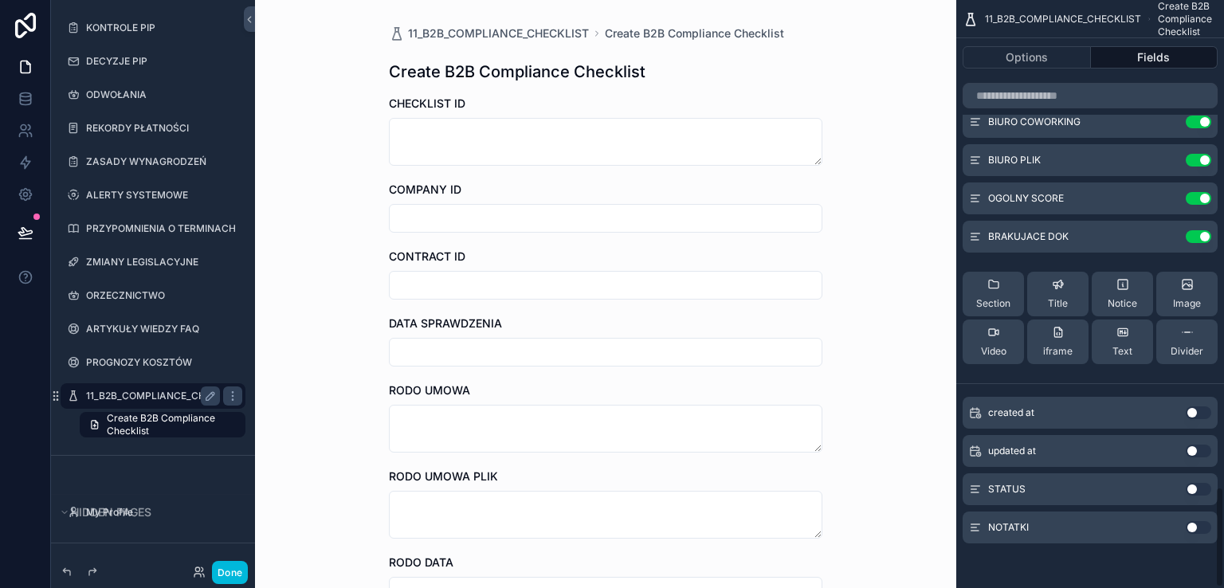
click at [1200, 485] on button "Use setting" at bounding box center [1198, 489] width 25 height 13
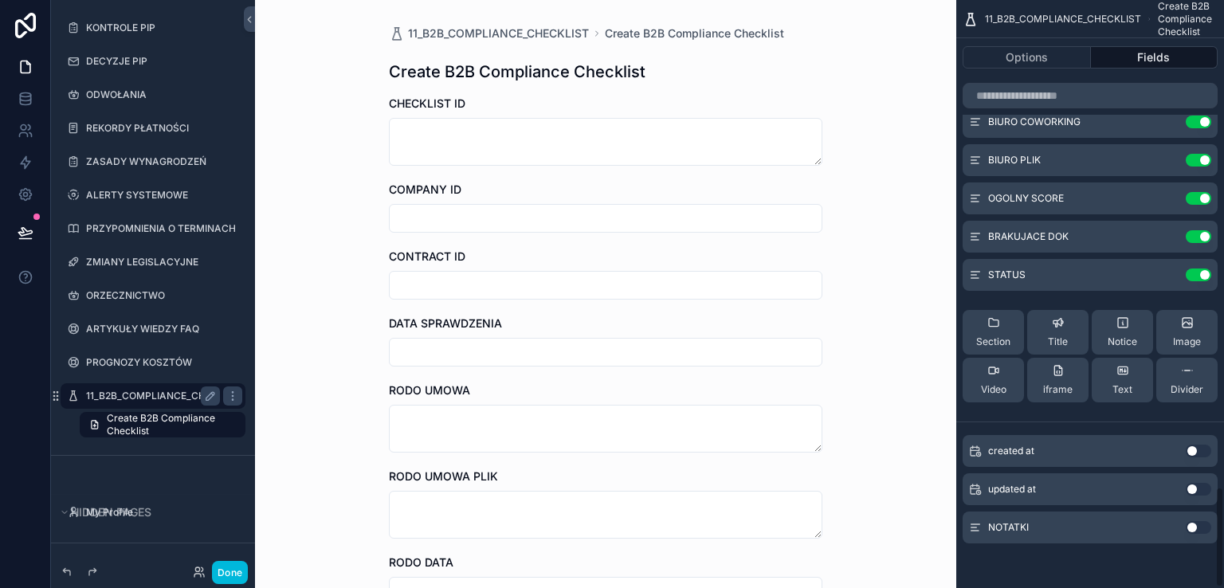
click at [1203, 526] on button "Use setting" at bounding box center [1198, 527] width 25 height 13
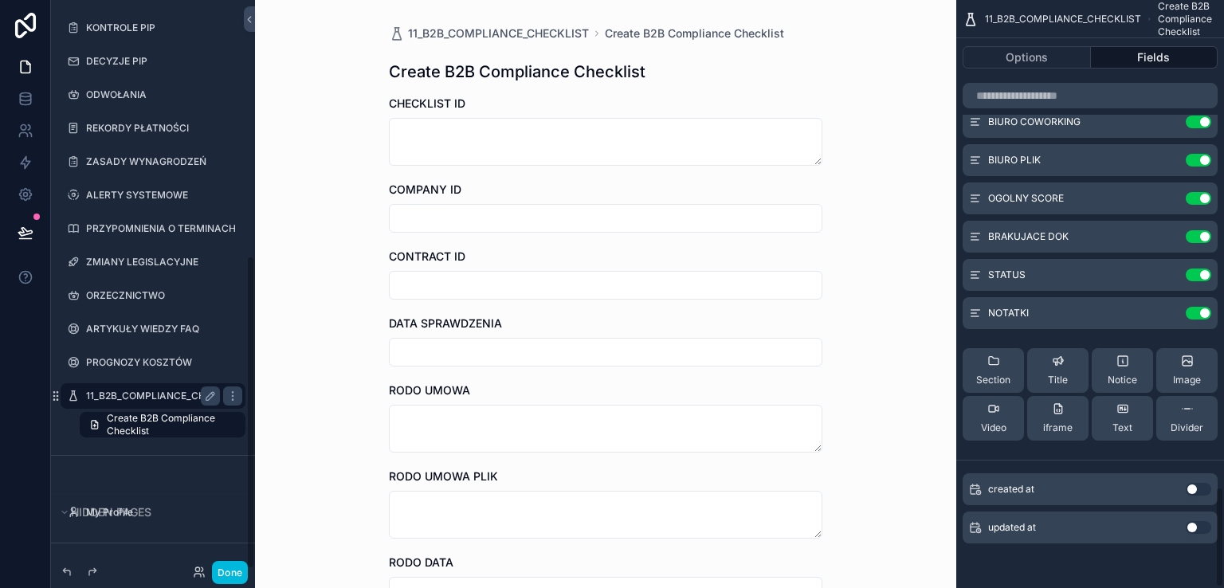
click at [237, 574] on button "Done" at bounding box center [230, 572] width 36 height 23
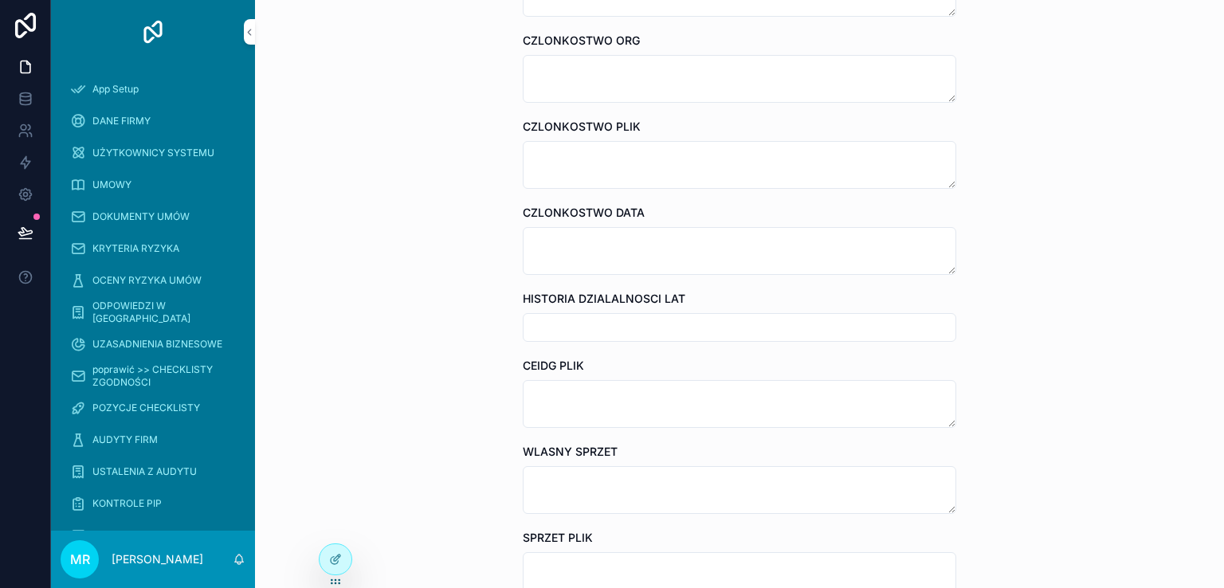
scroll to position [5975, 0]
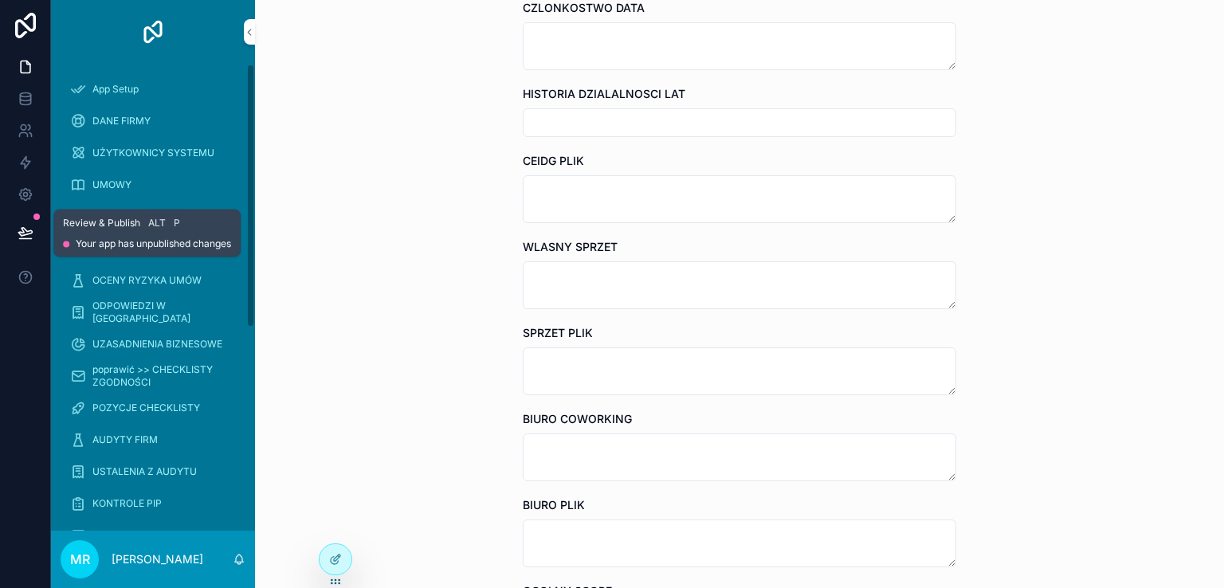
click at [25, 240] on icon at bounding box center [26, 233] width 16 height 16
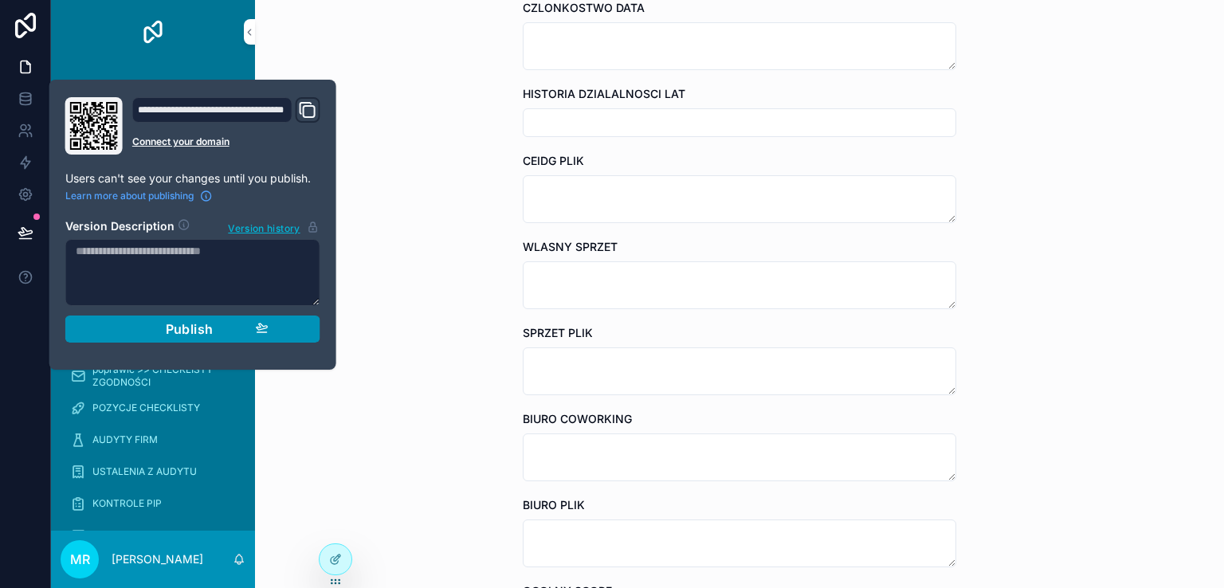
click at [223, 337] on button "Publish" at bounding box center [192, 329] width 255 height 27
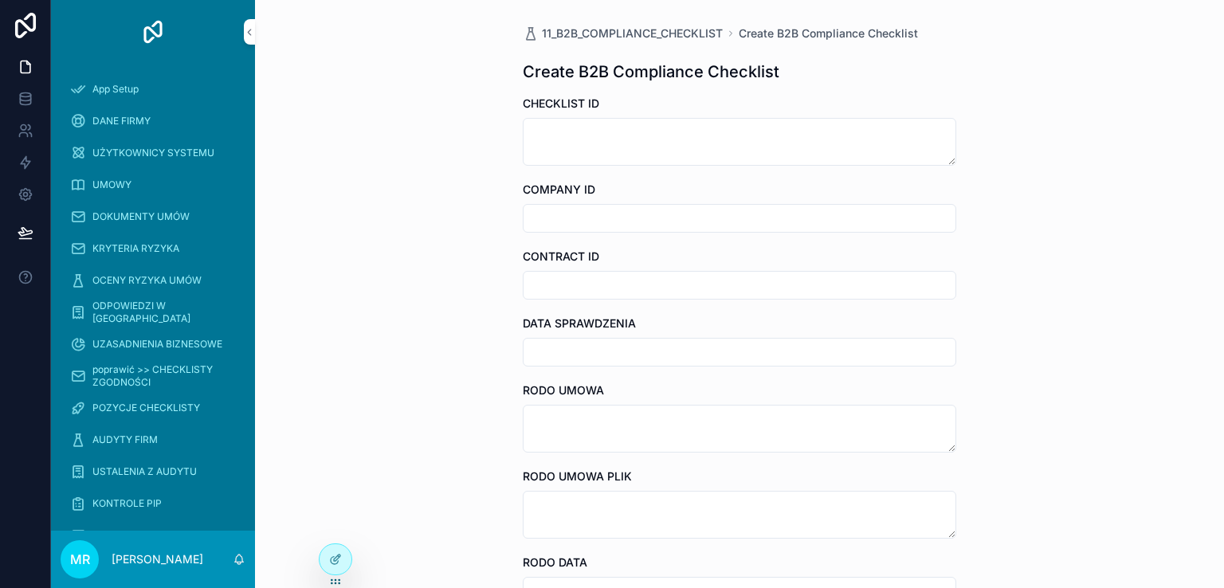
click at [15, 382] on div at bounding box center [25, 294] width 51 height 588
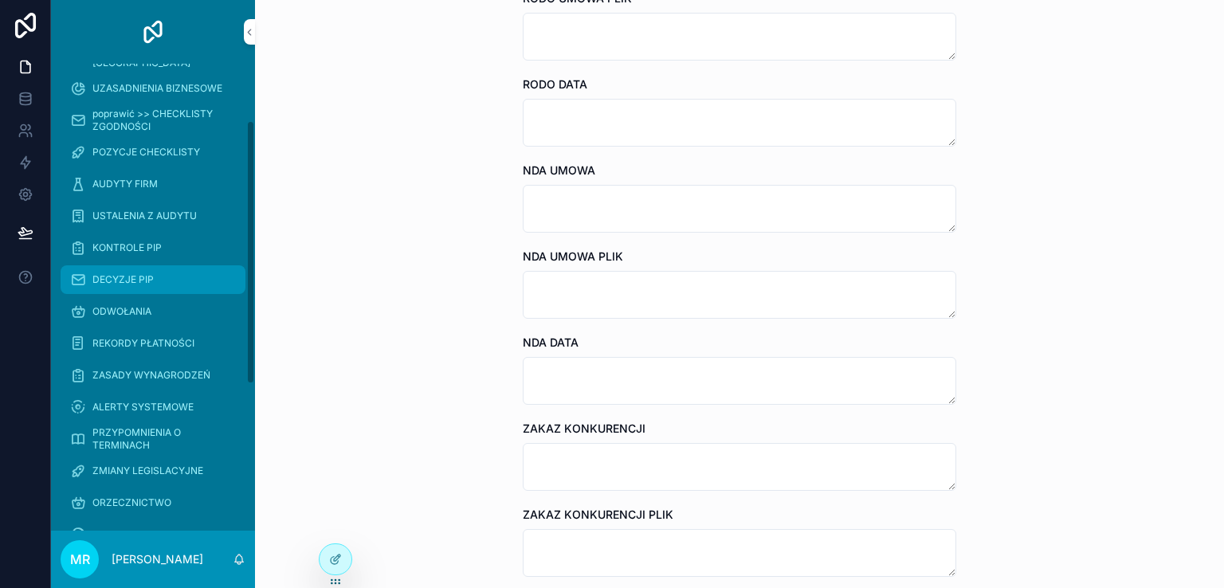
scroll to position [359, 0]
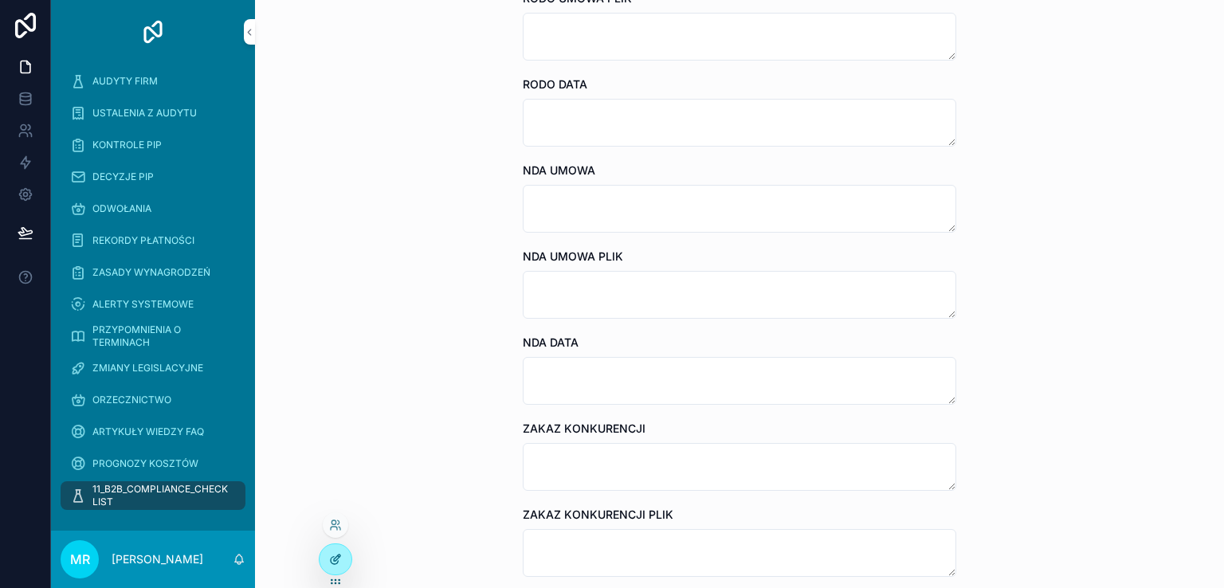
click at [334, 565] on icon at bounding box center [335, 559] width 13 height 13
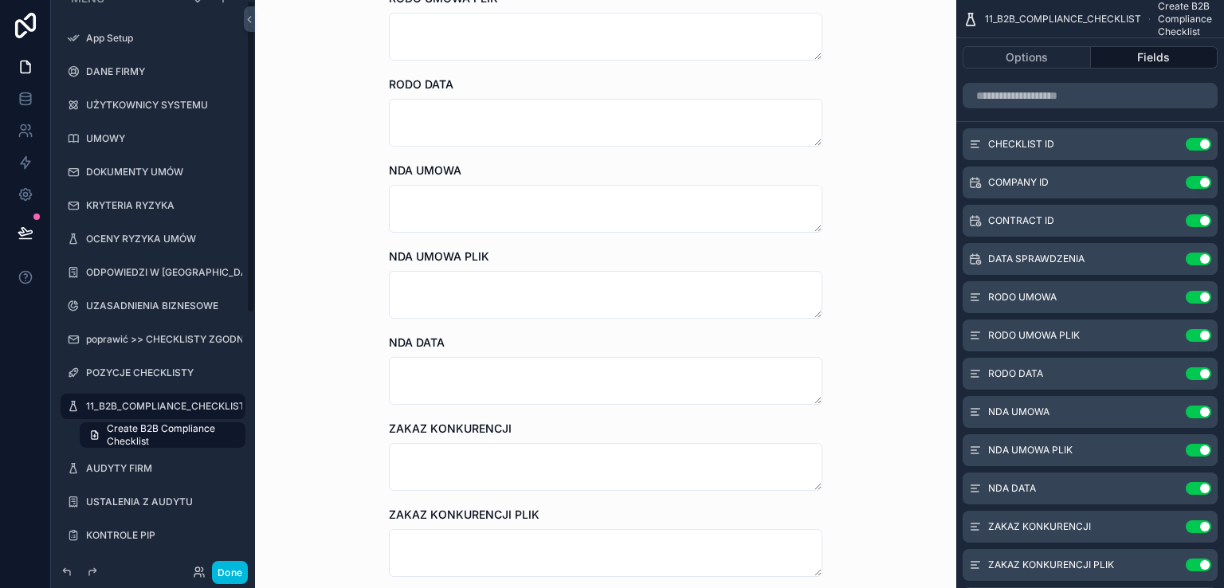
scroll to position [0, 0]
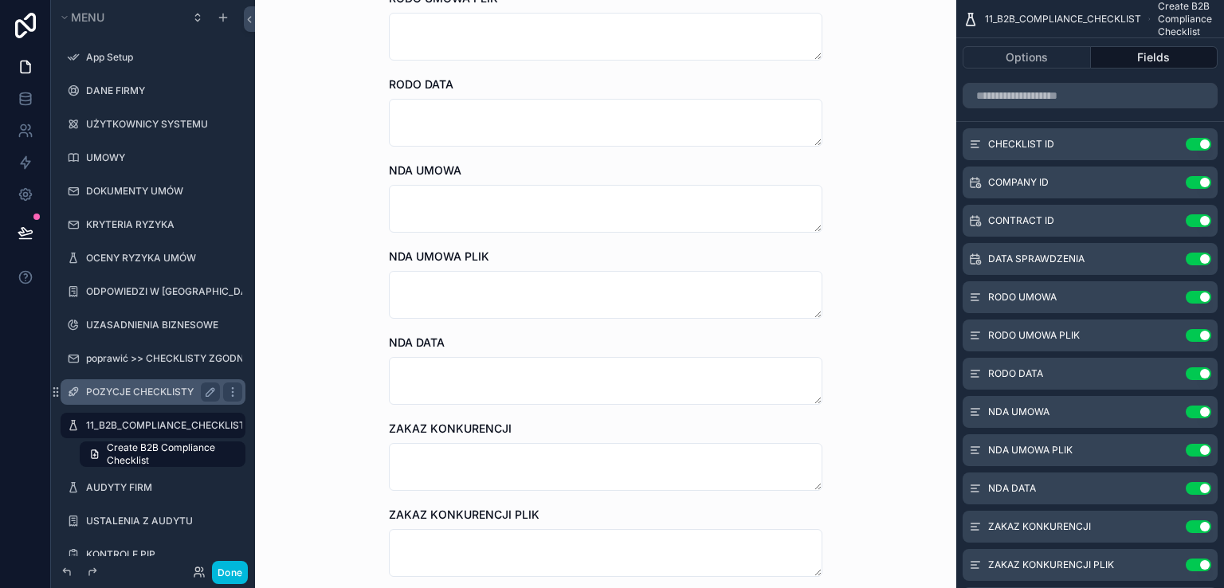
click at [134, 396] on label "POZYCJE CHECKLISTY" at bounding box center [149, 392] width 127 height 13
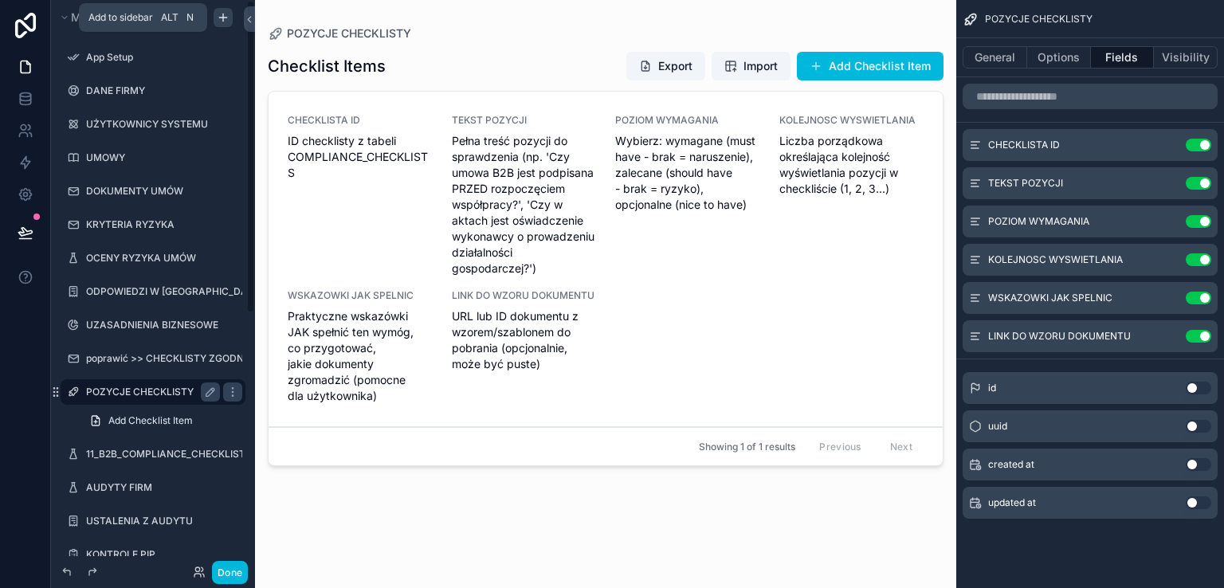
click at [221, 15] on icon "scrollable content" at bounding box center [223, 17] width 13 height 13
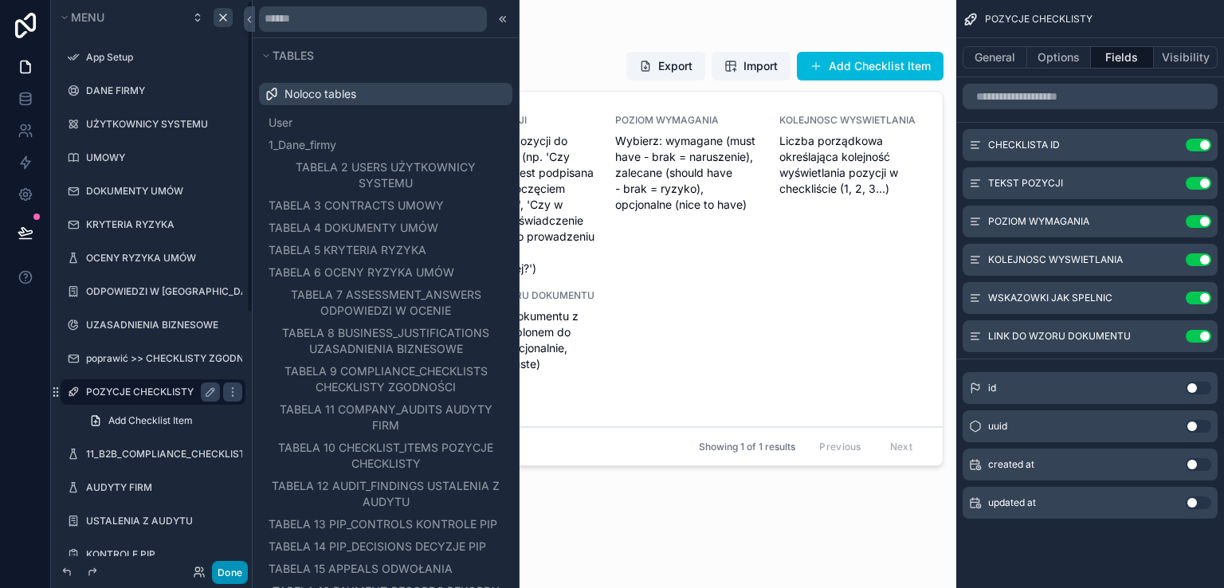
click at [225, 571] on button "Done" at bounding box center [230, 572] width 36 height 23
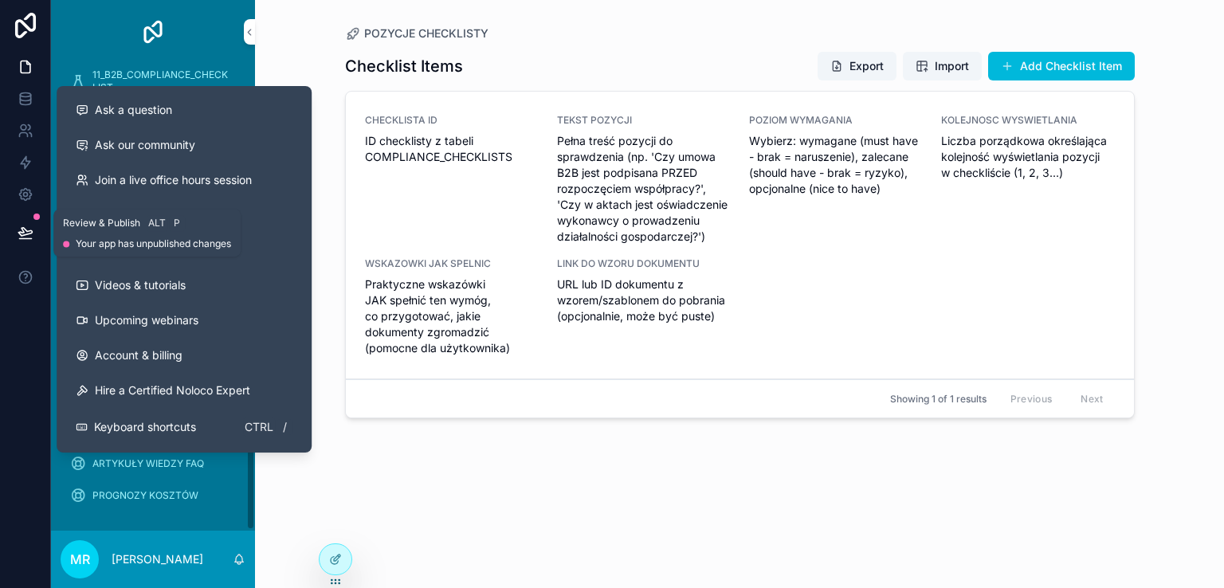
click at [27, 232] on icon at bounding box center [26, 233] width 16 height 16
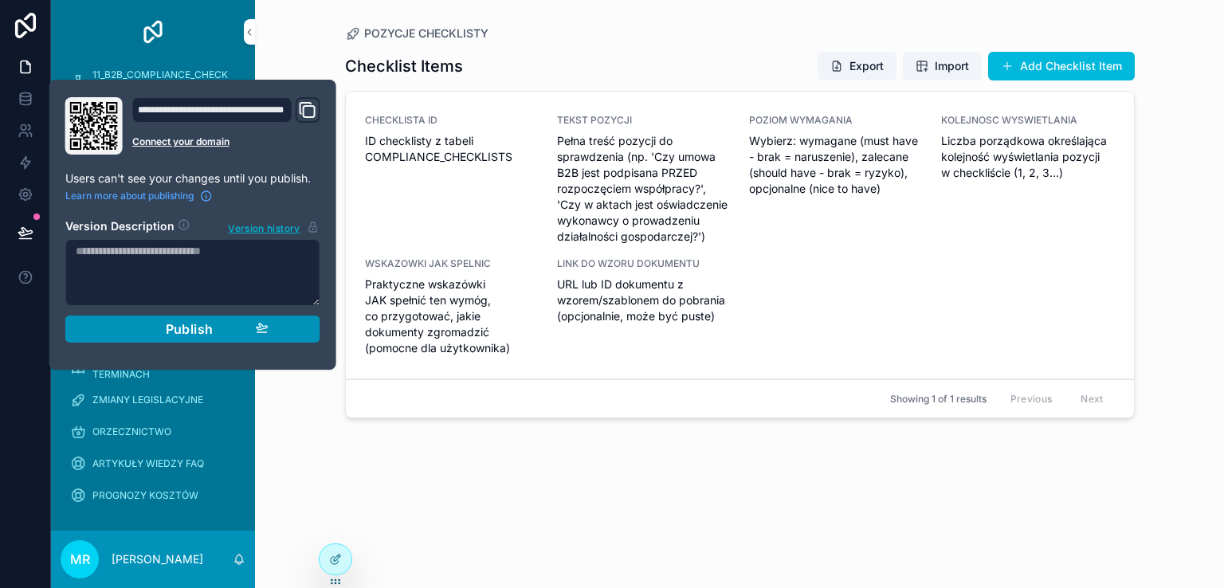
click at [167, 327] on span "Publish" at bounding box center [190, 329] width 48 height 16
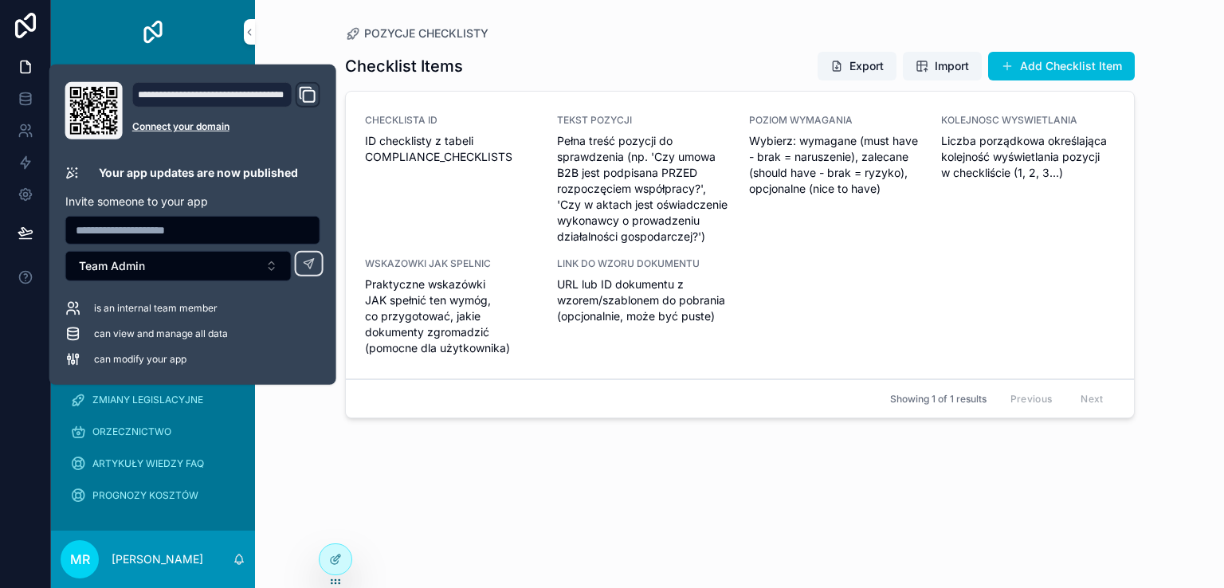
click at [446, 466] on div "Checklist Items Export Import Add Checklist Item CHECKLISTA ID ID checklisty z …" at bounding box center [740, 304] width 790 height 527
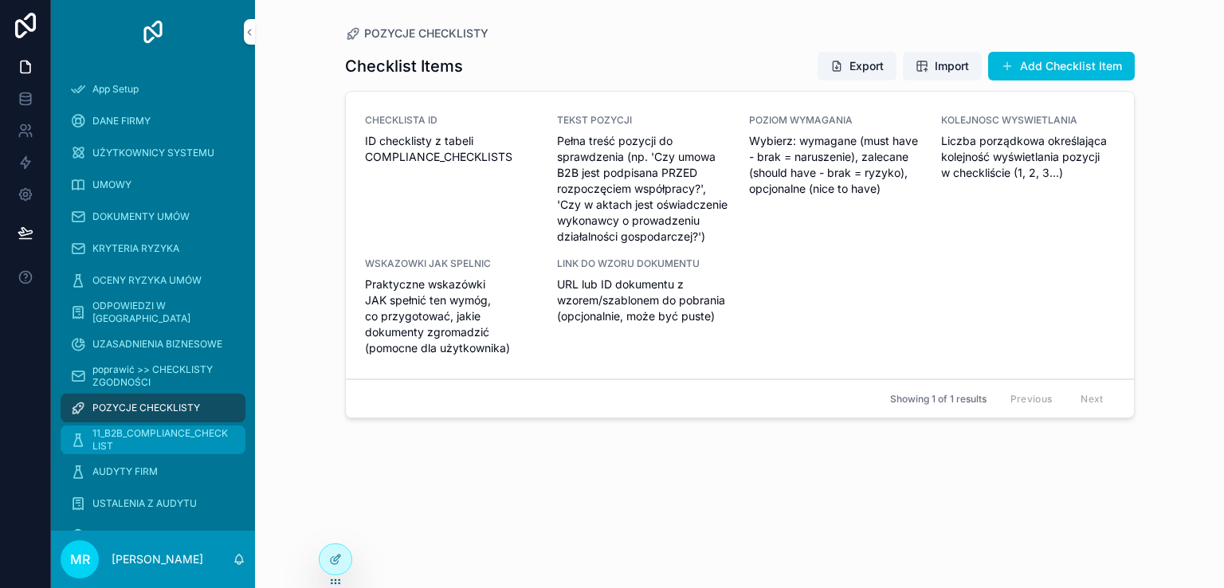
click at [174, 437] on span "11_B2B_COMPLIANCE_CHECKLIST" at bounding box center [160, 439] width 137 height 25
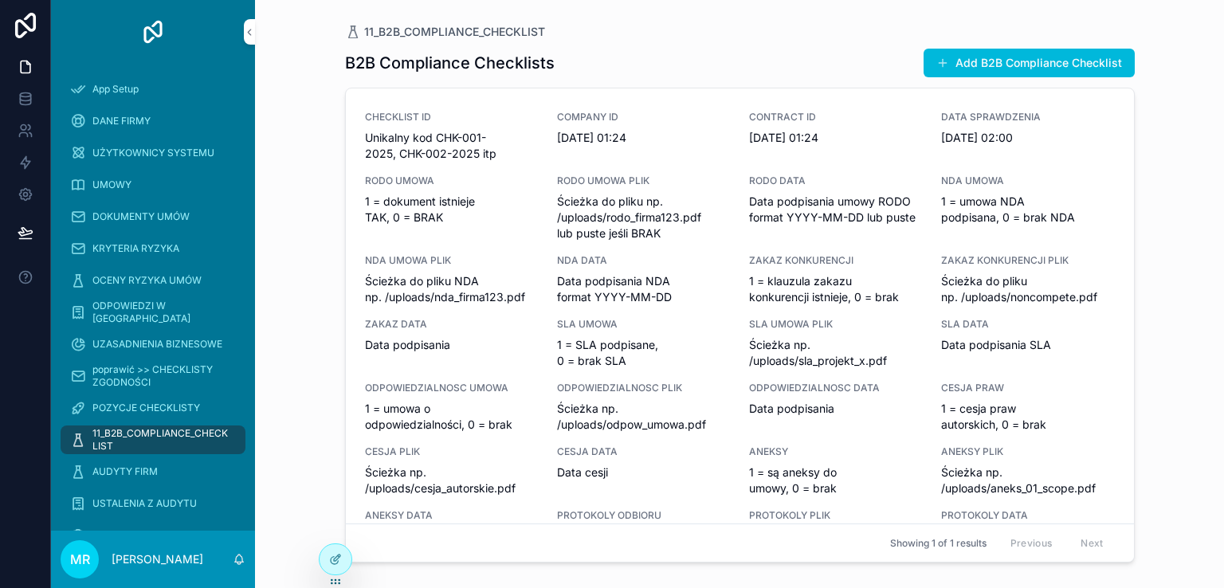
scroll to position [398, 0]
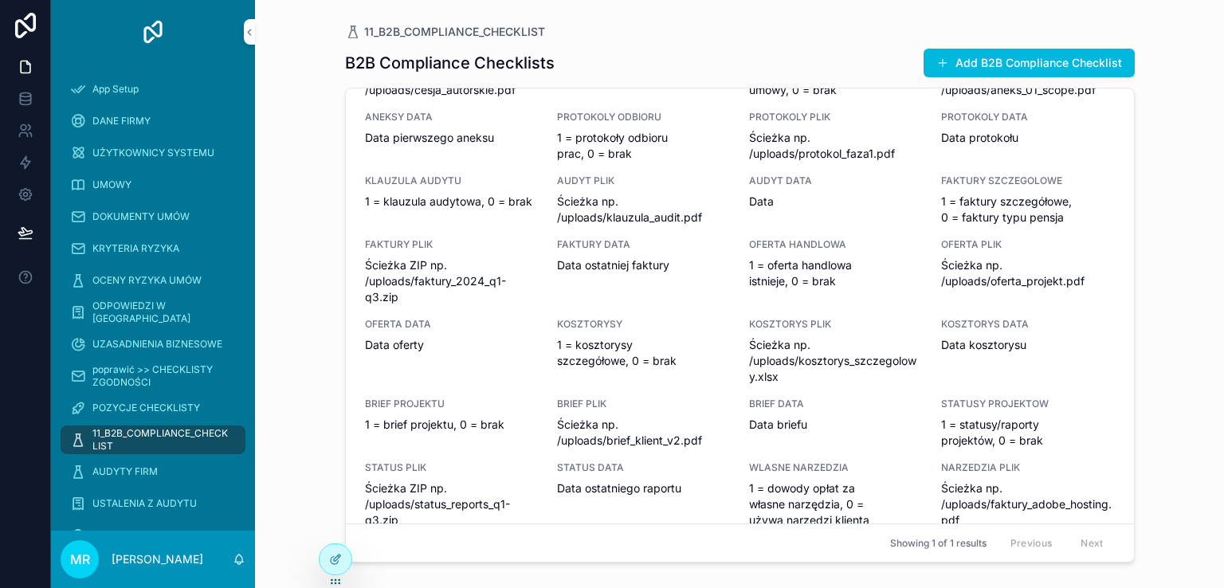
click at [833, 166] on div "CHECKLIST ID Unikalny kod CHK-001-2025, CHK-002-2025 itp COMPANY ID 1.01.123 01…" at bounding box center [740, 406] width 750 height 1389
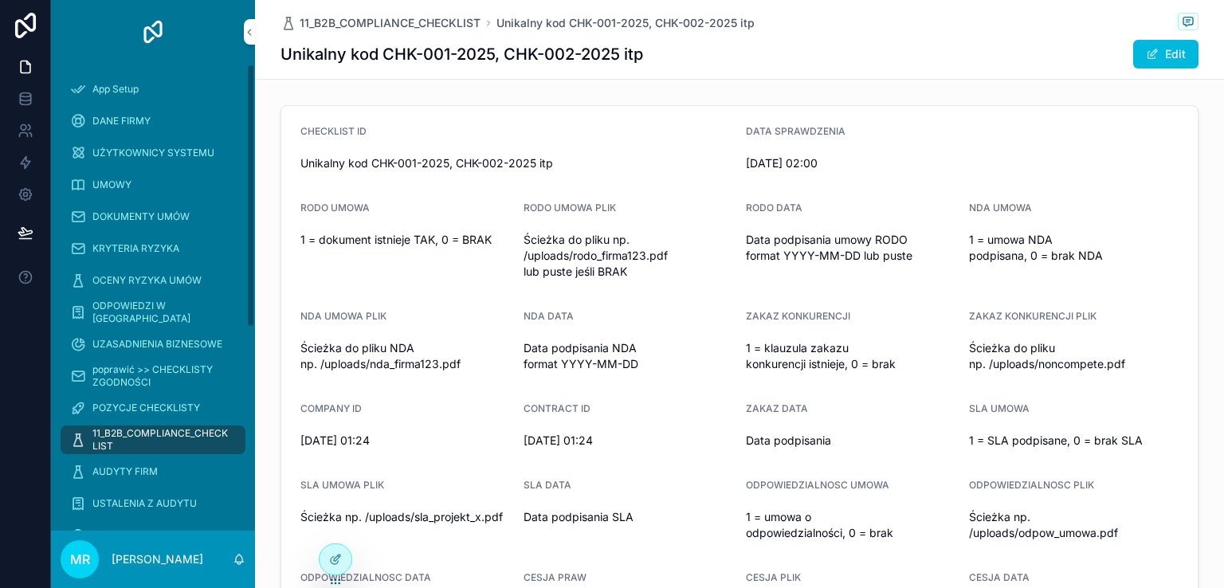
click at [185, 435] on span "11_B2B_COMPLIANCE_CHECKLIST" at bounding box center [160, 439] width 137 height 25
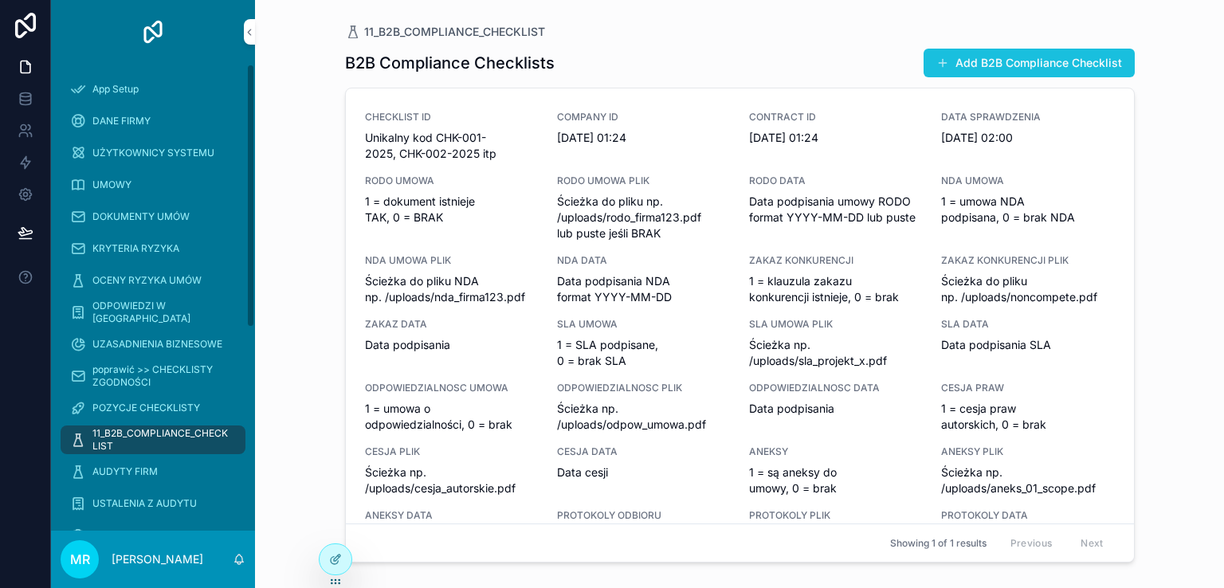
click at [942, 61] on span "scrollable content" at bounding box center [942, 63] width 13 height 13
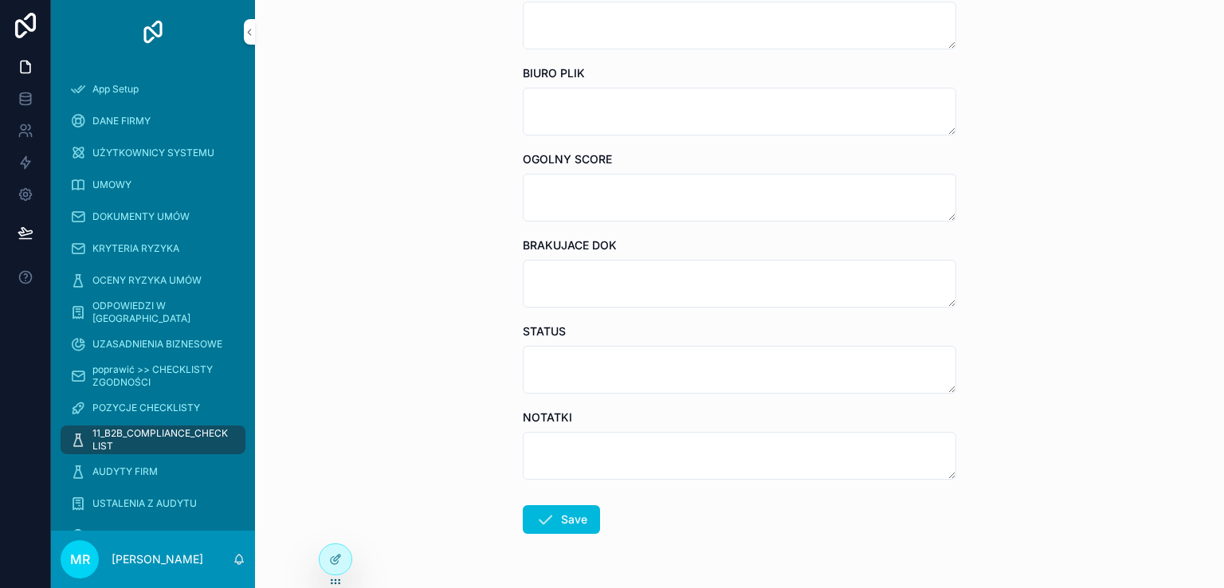
scroll to position [6455, 0]
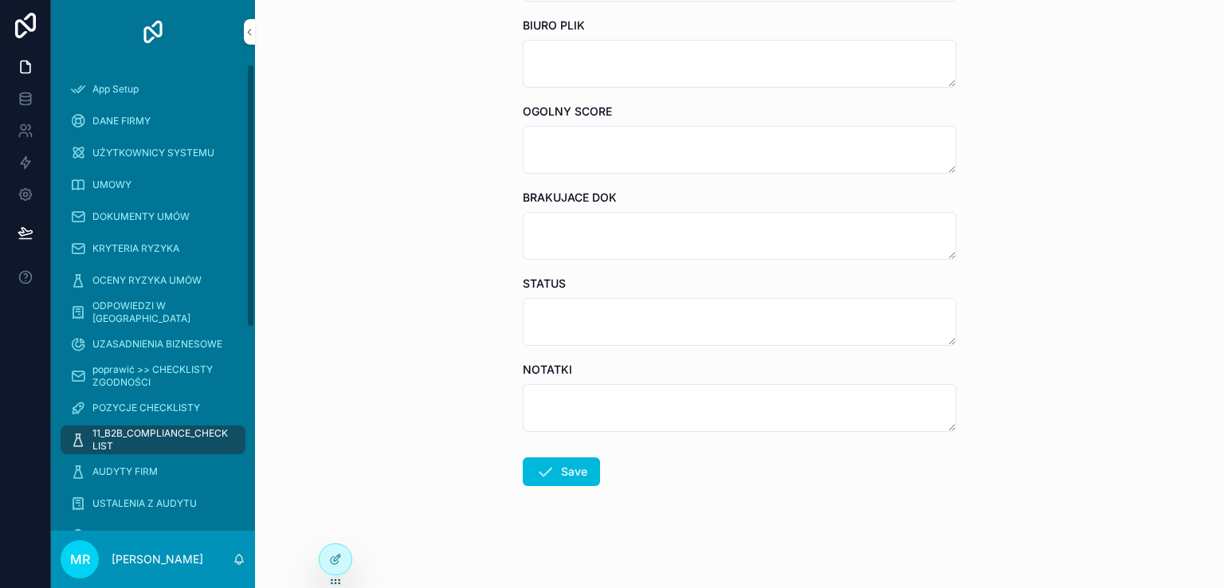
click at [104, 436] on span "11_B2B_COMPLIANCE_CHECKLIST" at bounding box center [160, 439] width 137 height 25
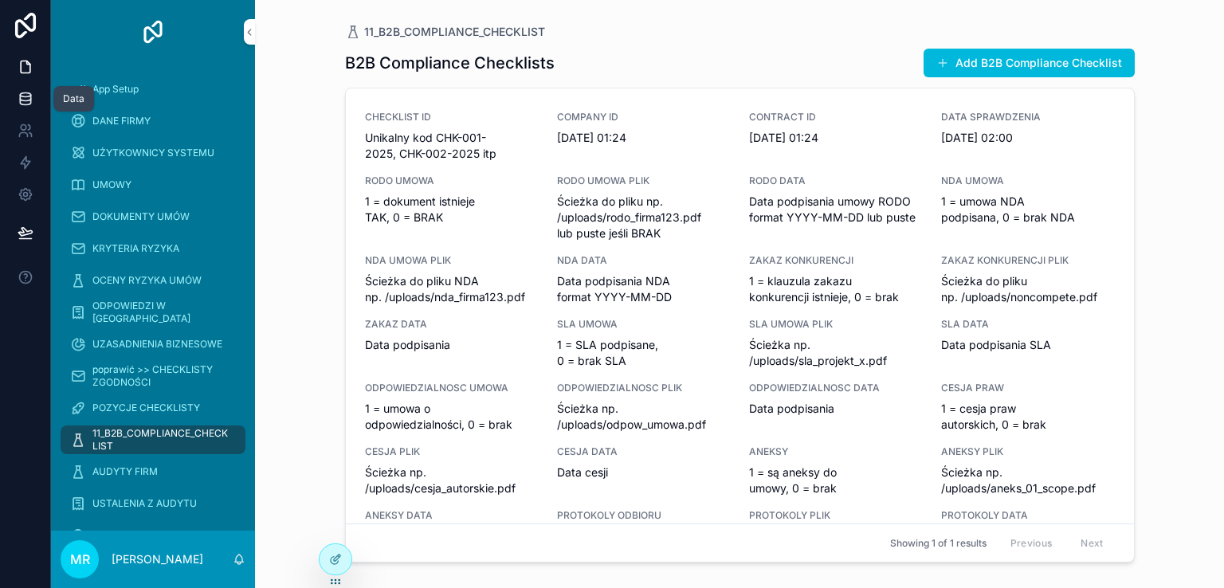
click at [20, 100] on icon at bounding box center [25, 102] width 10 height 6
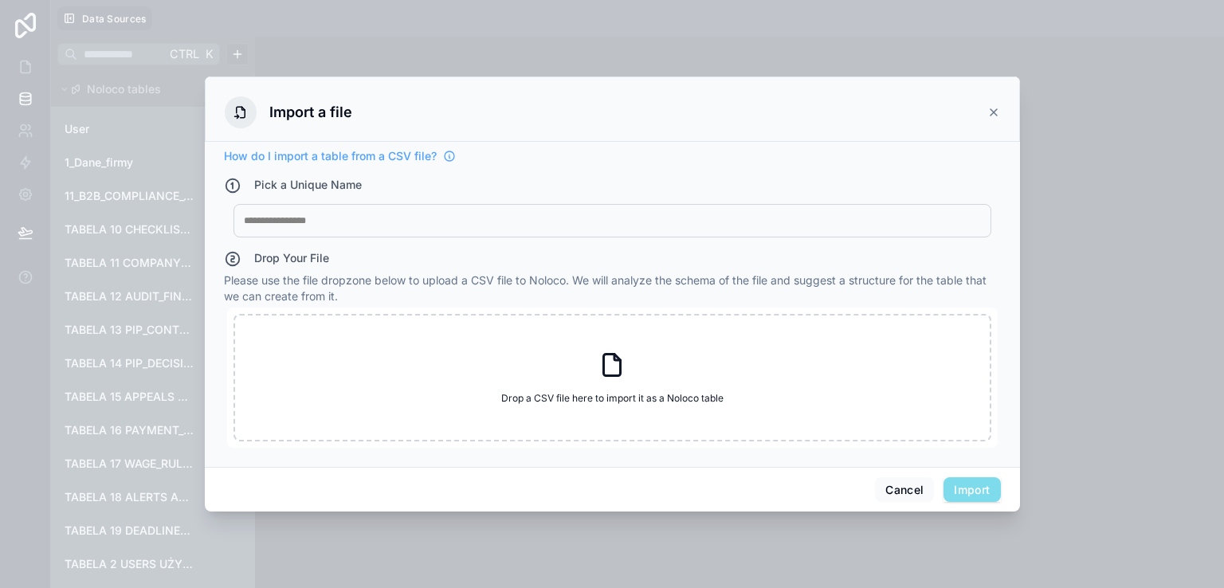
click at [989, 109] on icon at bounding box center [993, 112] width 13 height 13
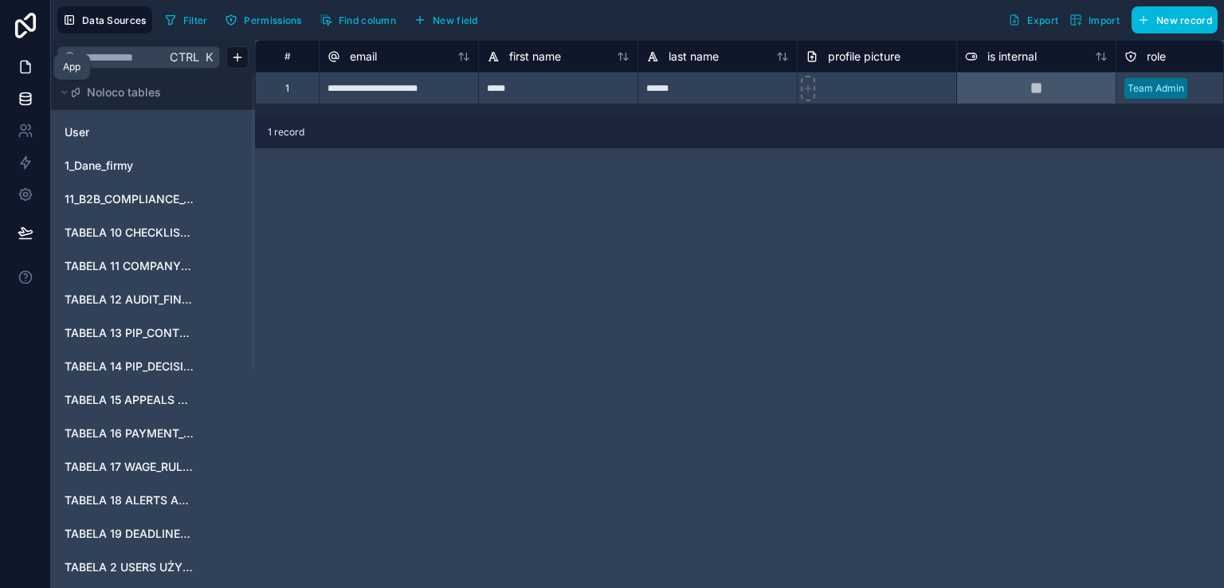
click at [16, 60] on link at bounding box center [25, 67] width 50 height 32
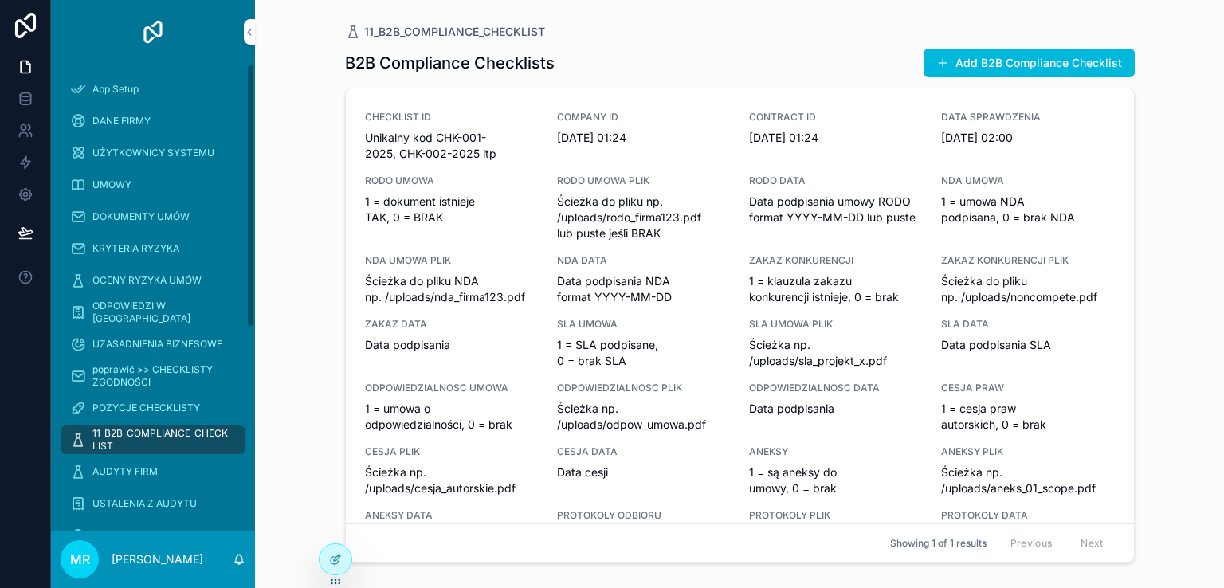
drag, startPoint x: 249, startPoint y: 218, endPoint x: 245, endPoint y: 104, distance: 114.8
click at [243, 105] on div "App Setup DANE FIRMY UŻYTKOWNICY SYSTEMU UMOWY DOKUMENTY UMÓW KRYTERIA RYZYKA O…" at bounding box center [153, 297] width 204 height 467
click at [32, 97] on icon at bounding box center [26, 99] width 16 height 16
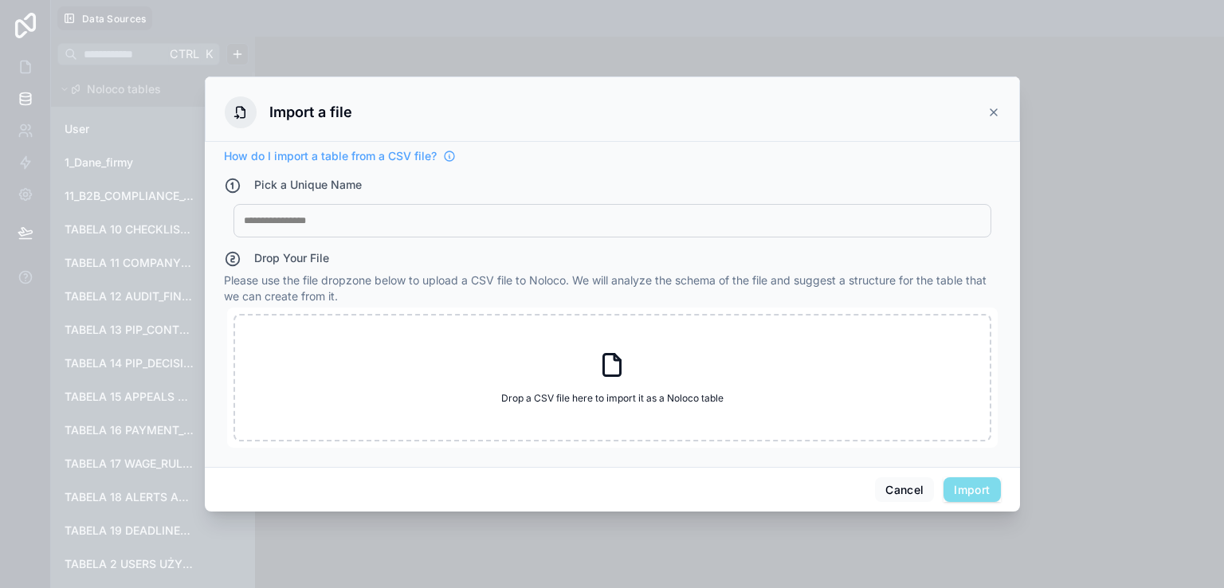
click at [355, 208] on div "My Imported File" at bounding box center [612, 220] width 758 height 33
click at [342, 224] on div at bounding box center [612, 220] width 737 height 13
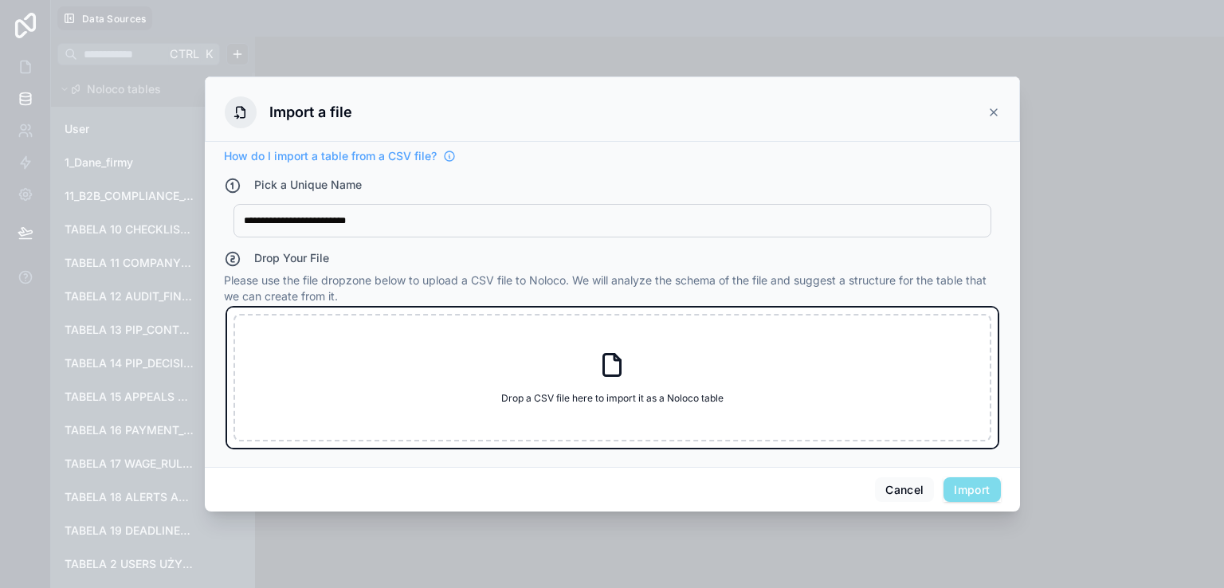
click at [613, 373] on icon at bounding box center [612, 365] width 29 height 29
type input "**********"
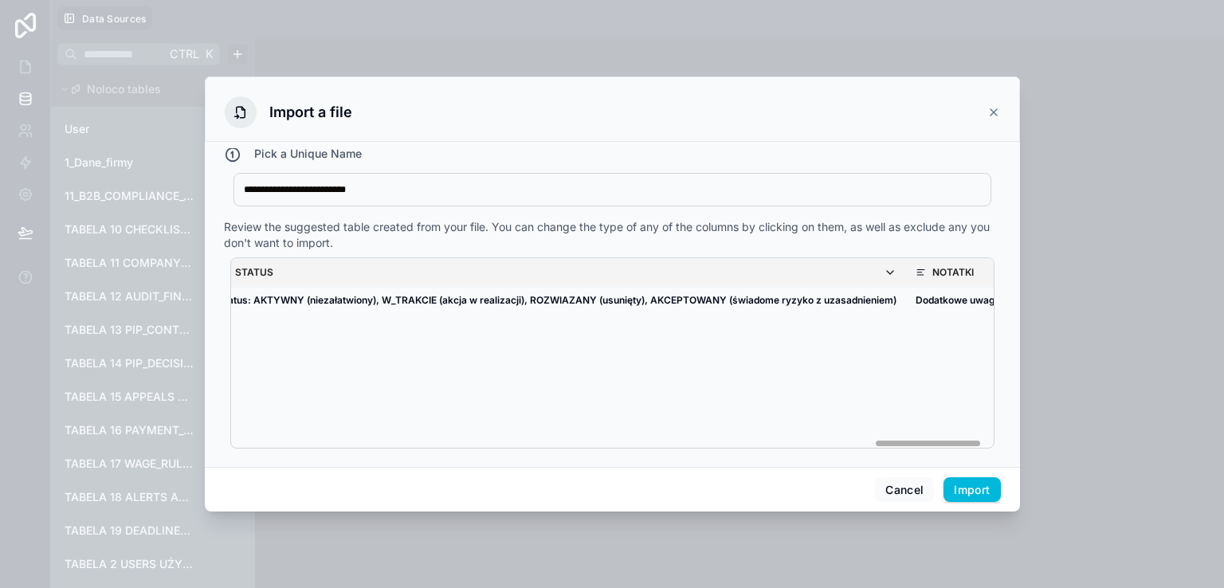
scroll to position [0, 4459]
drag, startPoint x: 319, startPoint y: 441, endPoint x: 1001, endPoint y: 449, distance: 682.0
click at [1001, 449] on div "**********" at bounding box center [612, 304] width 815 height 325
click at [974, 496] on button "Import" at bounding box center [971, 489] width 57 height 25
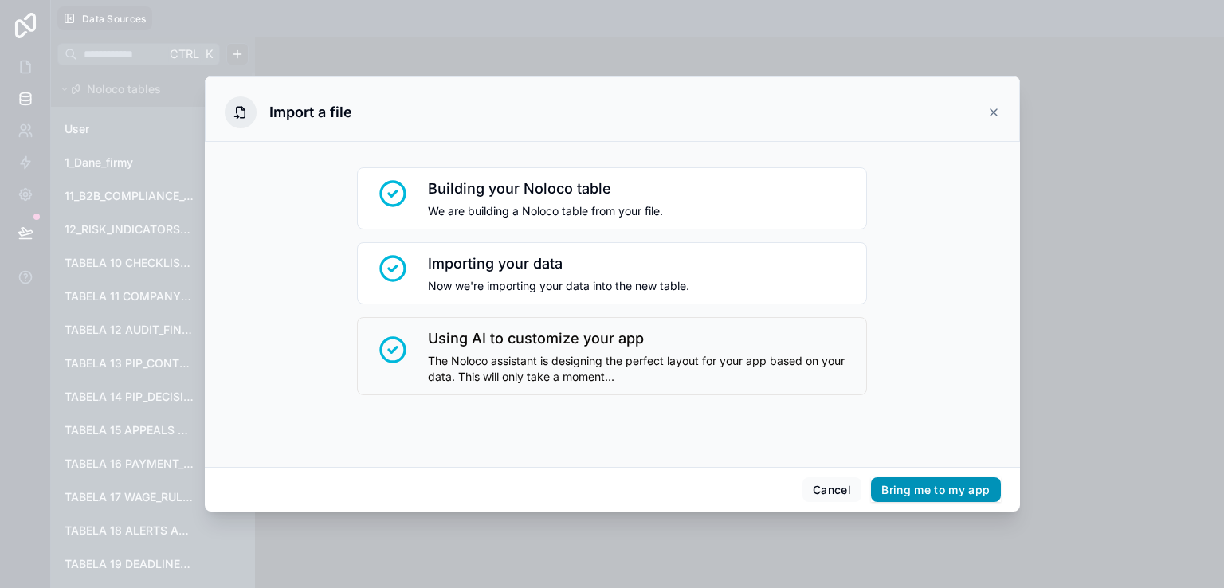
click at [931, 492] on button "Bring me to my app" at bounding box center [935, 489] width 129 height 25
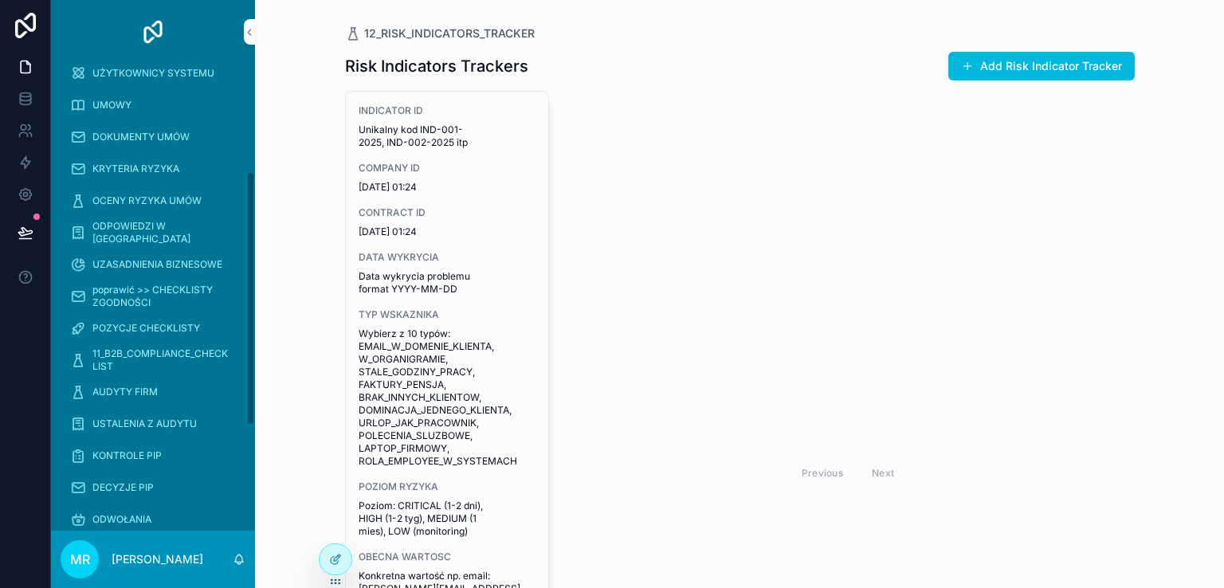
scroll to position [390, 0]
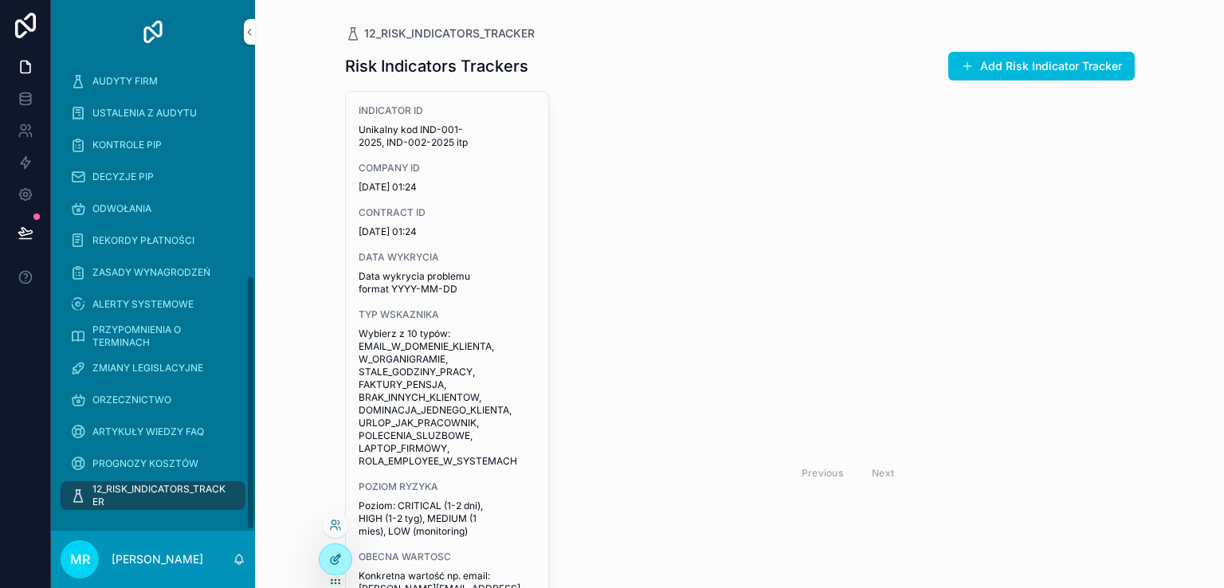
click at [347, 563] on div at bounding box center [335, 559] width 32 height 30
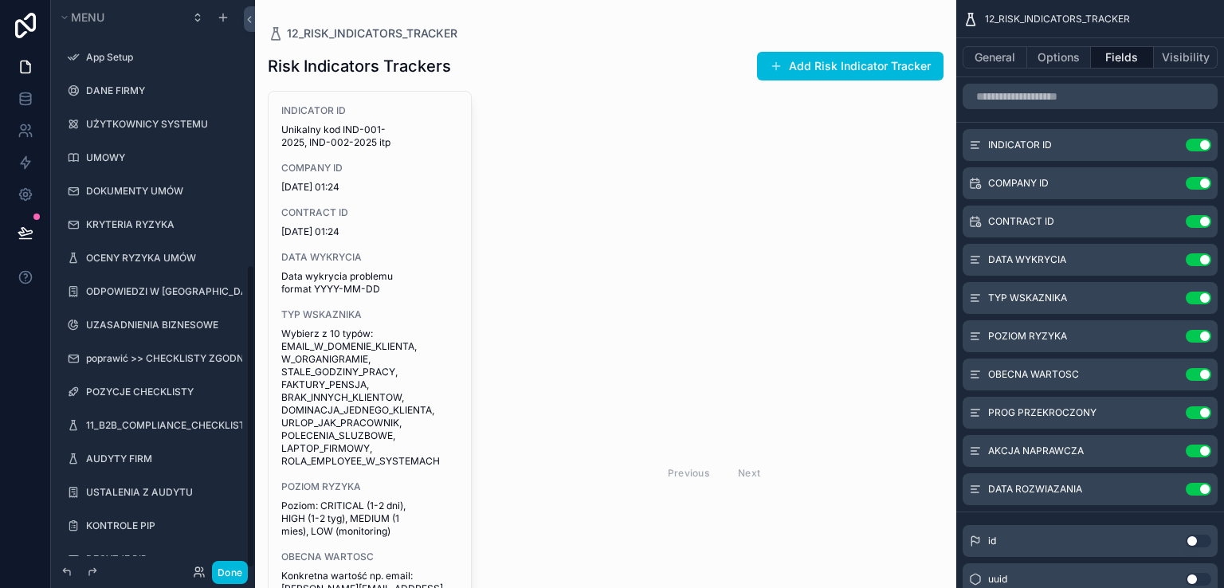
scroll to position [497, 0]
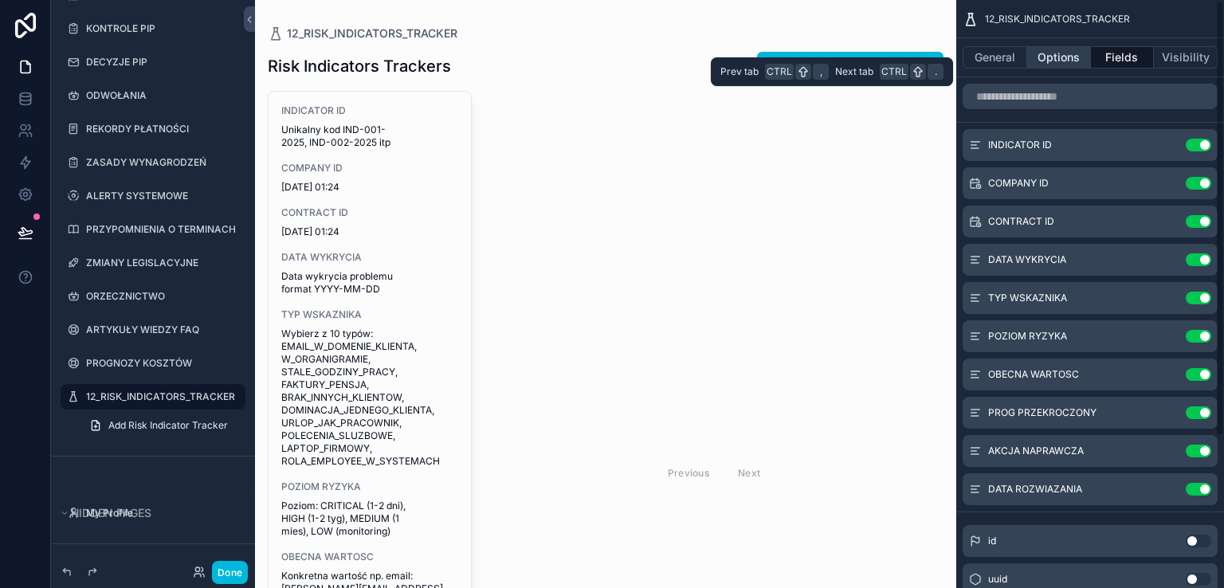
click at [1054, 61] on button "Options" at bounding box center [1059, 57] width 64 height 22
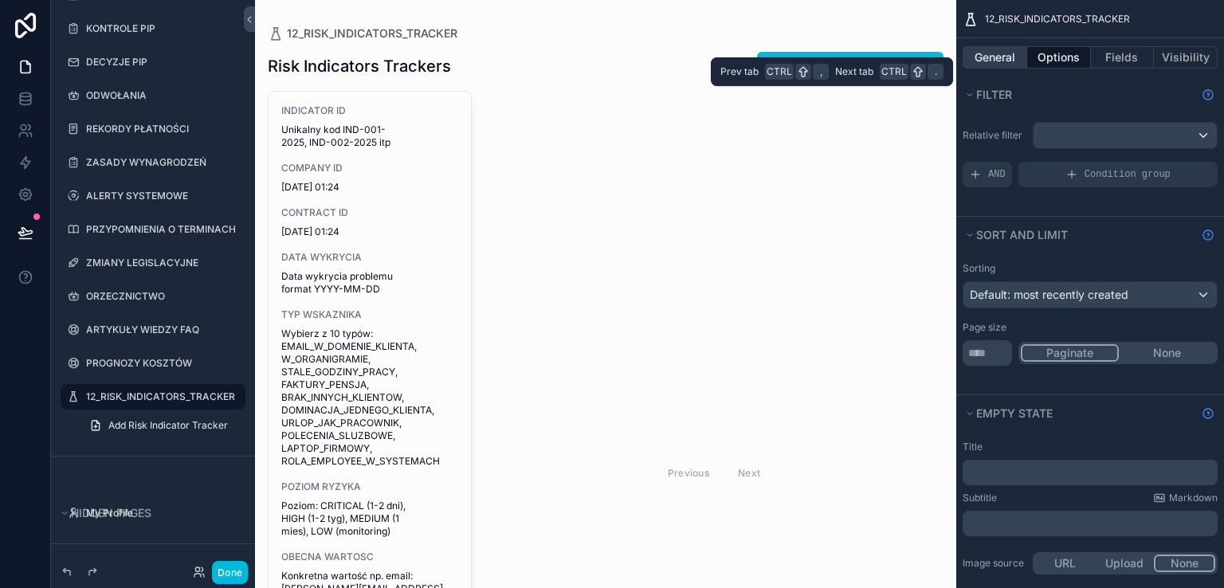
click at [1000, 61] on button "General" at bounding box center [994, 57] width 65 height 22
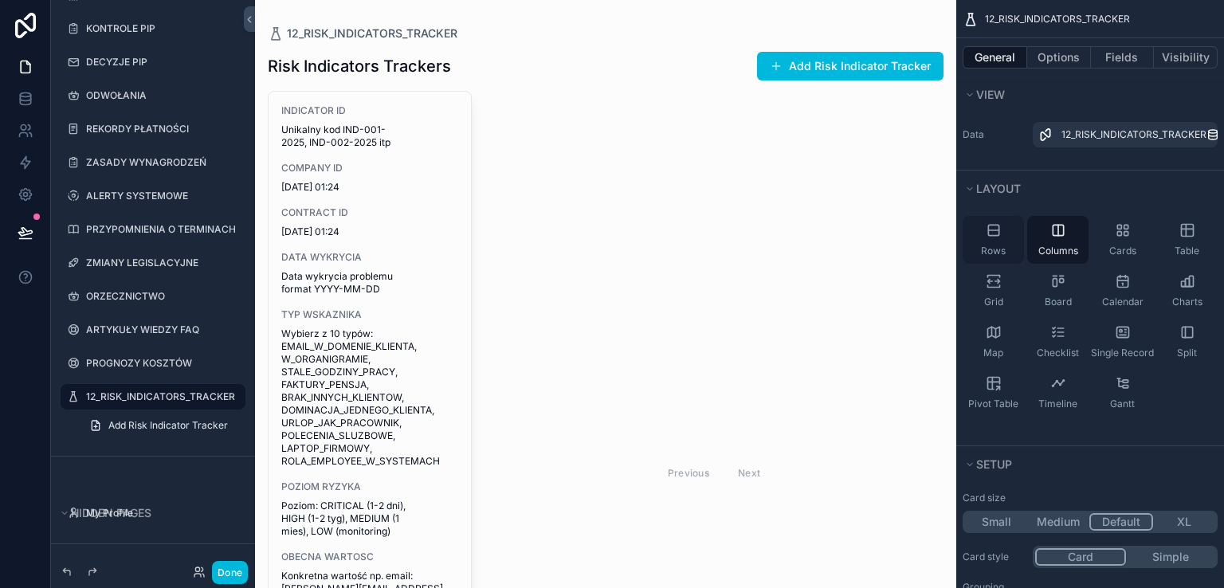
click at [999, 233] on icon "scrollable content" at bounding box center [994, 230] width 16 height 16
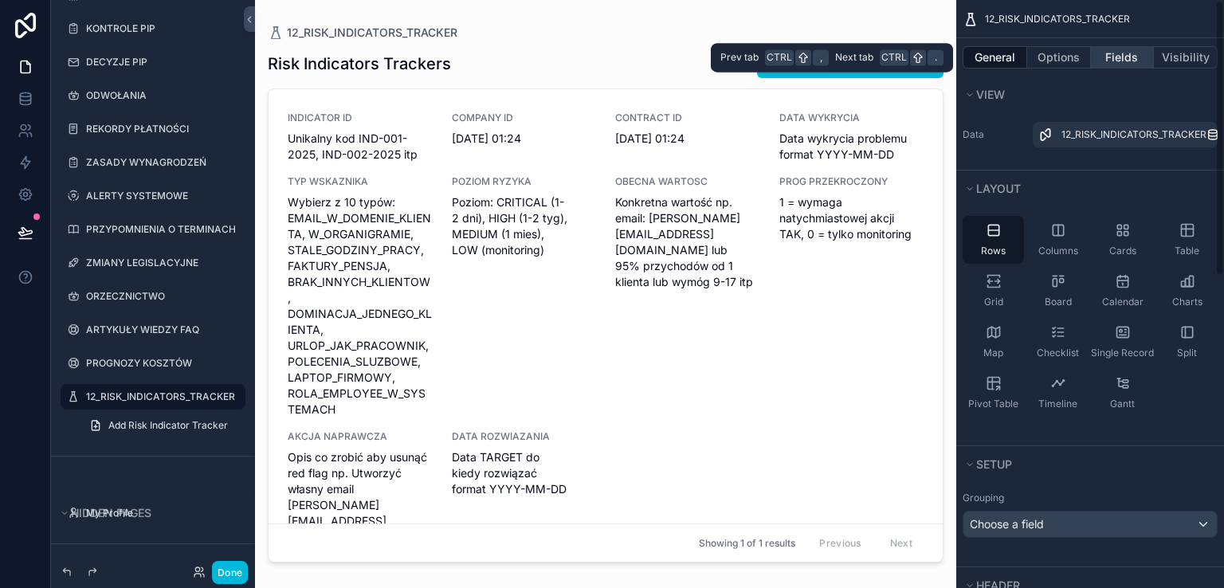
click at [1122, 61] on button "Fields" at bounding box center [1123, 57] width 64 height 22
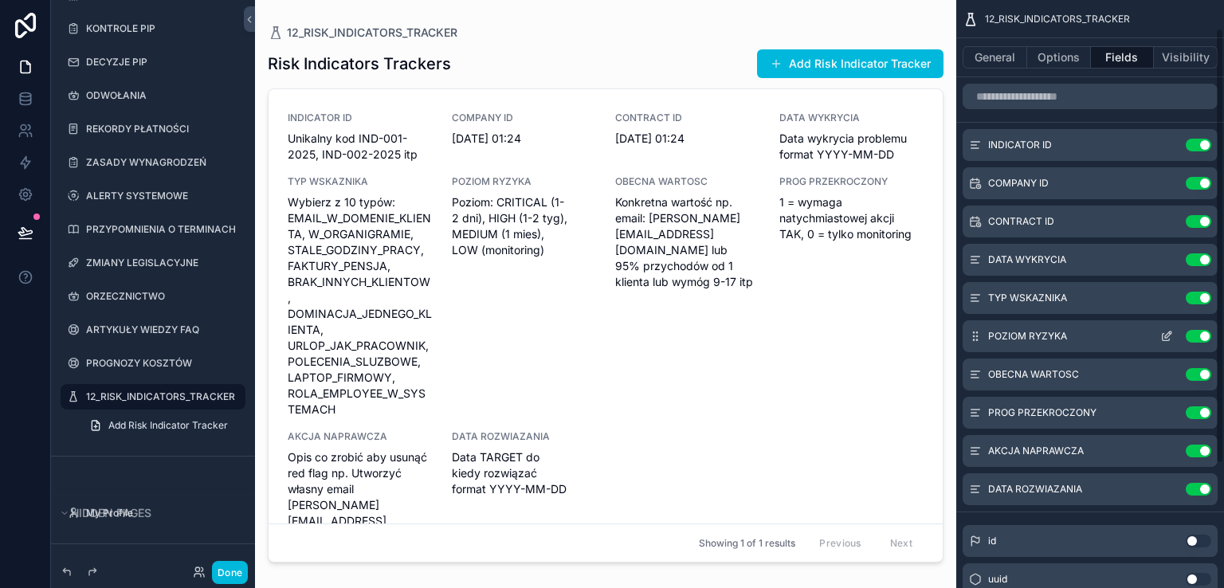
scroll to position [204, 0]
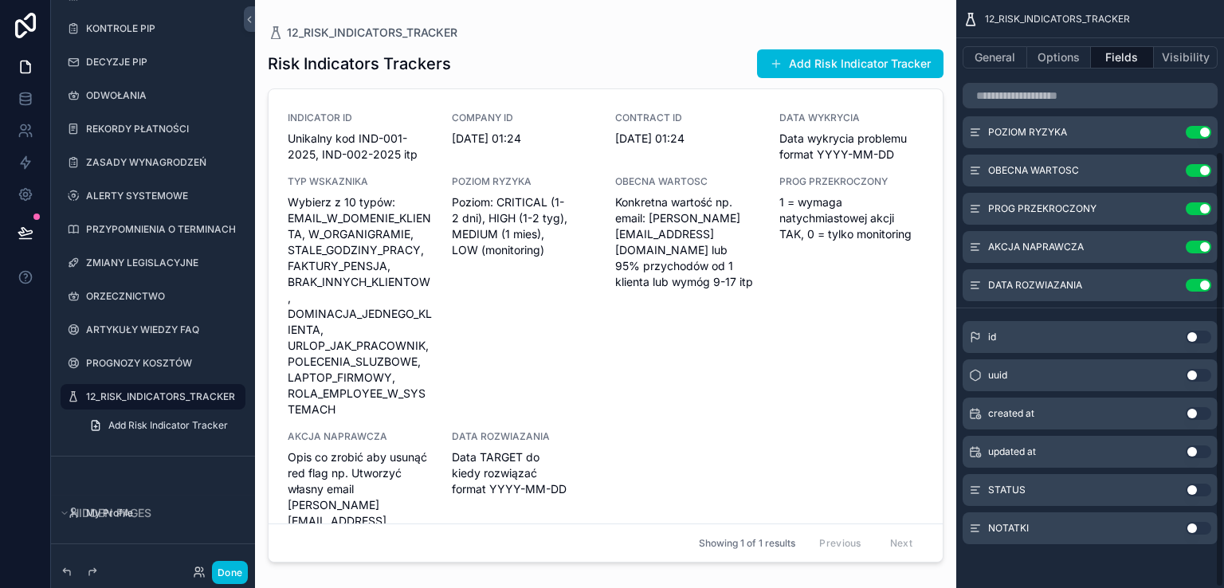
drag, startPoint x: 1201, startPoint y: 490, endPoint x: 1211, endPoint y: 503, distance: 15.9
click at [1201, 489] on button "Use setting" at bounding box center [1198, 490] width 25 height 13
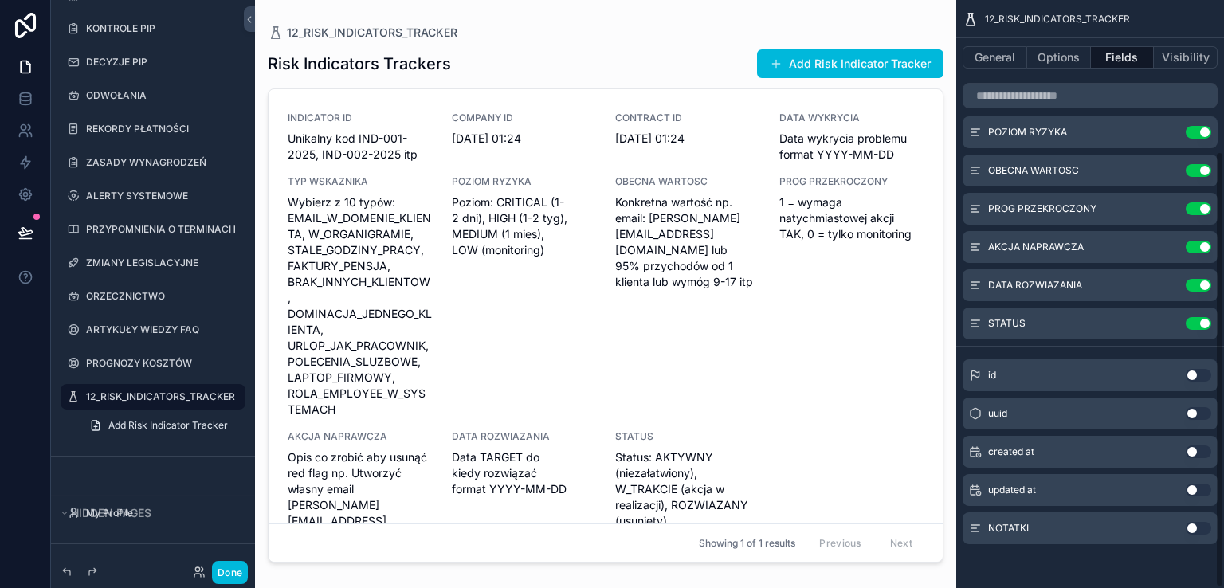
click at [1205, 528] on button "Use setting" at bounding box center [1198, 528] width 25 height 13
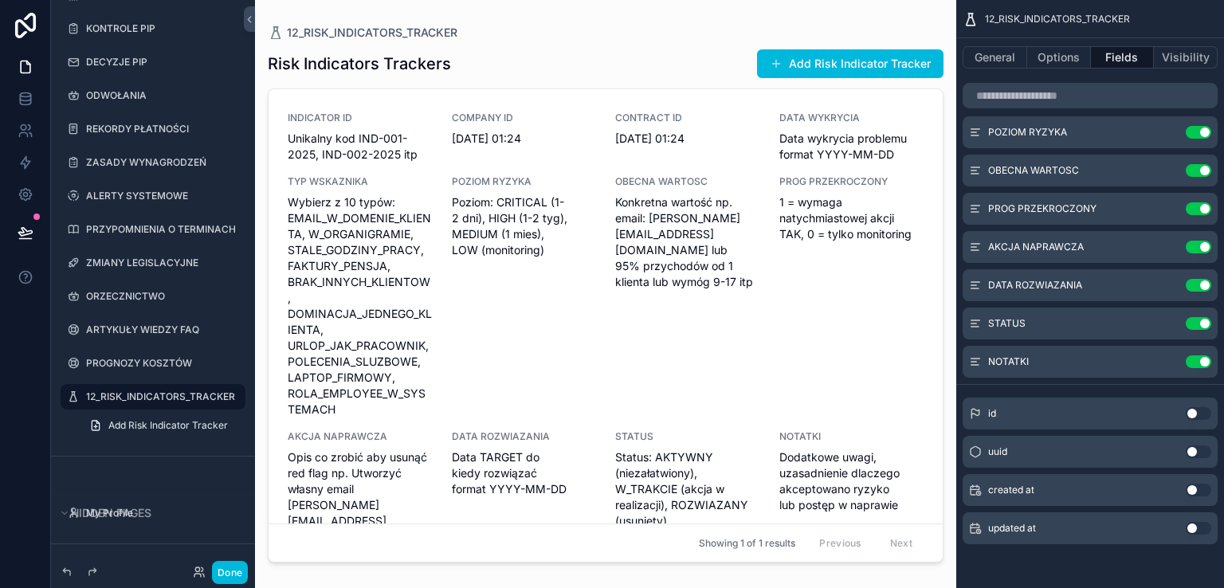
click at [852, 65] on div "scrollable content" at bounding box center [605, 284] width 701 height 569
click at [852, 64] on button "Add Risk Indicator Tracker" at bounding box center [850, 63] width 186 height 29
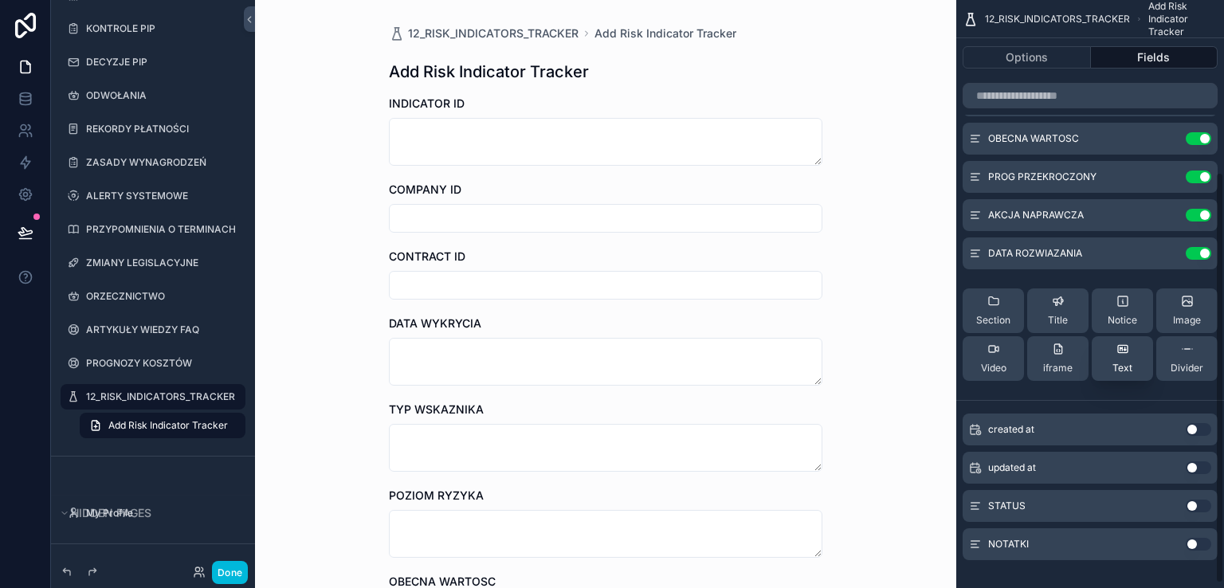
scroll to position [252, 0]
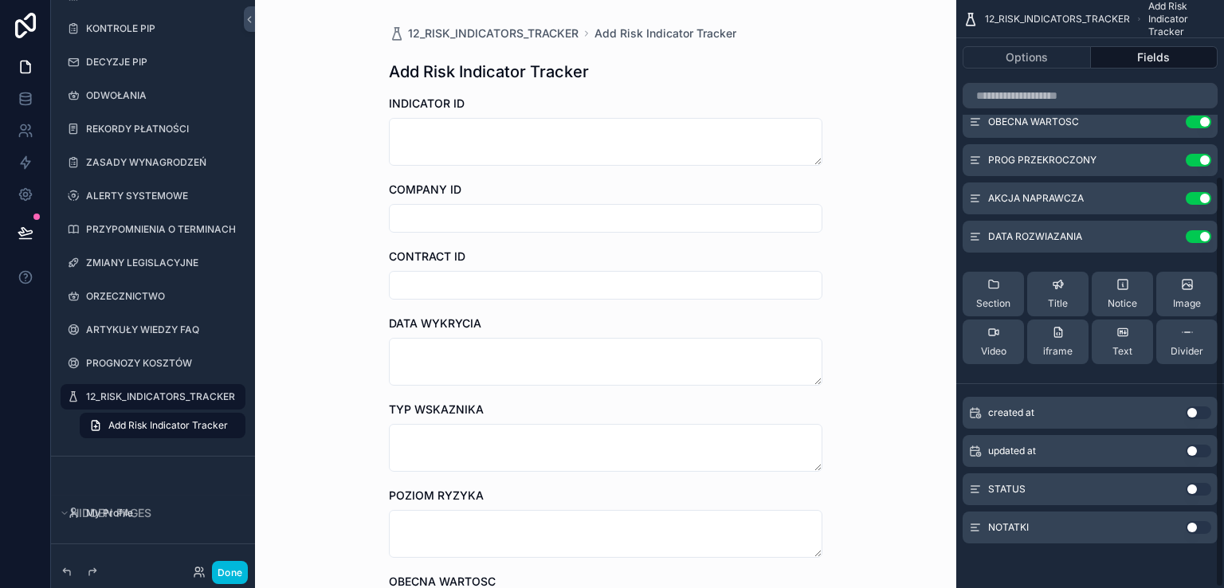
click at [1201, 493] on button "Use setting" at bounding box center [1198, 489] width 25 height 13
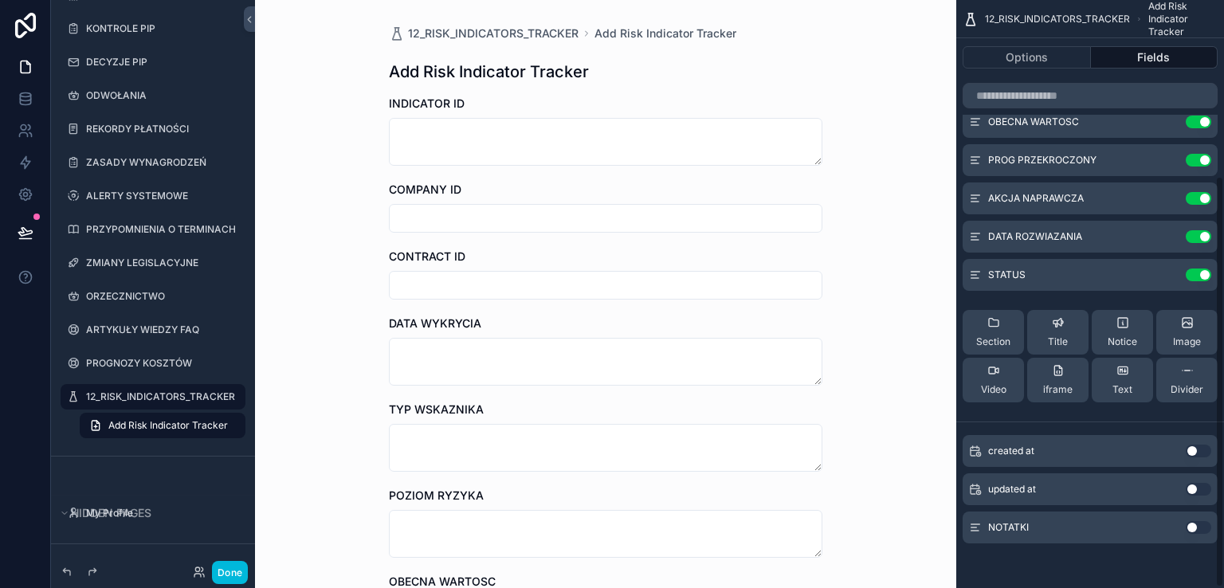
click at [1201, 526] on button "Use setting" at bounding box center [1198, 527] width 25 height 13
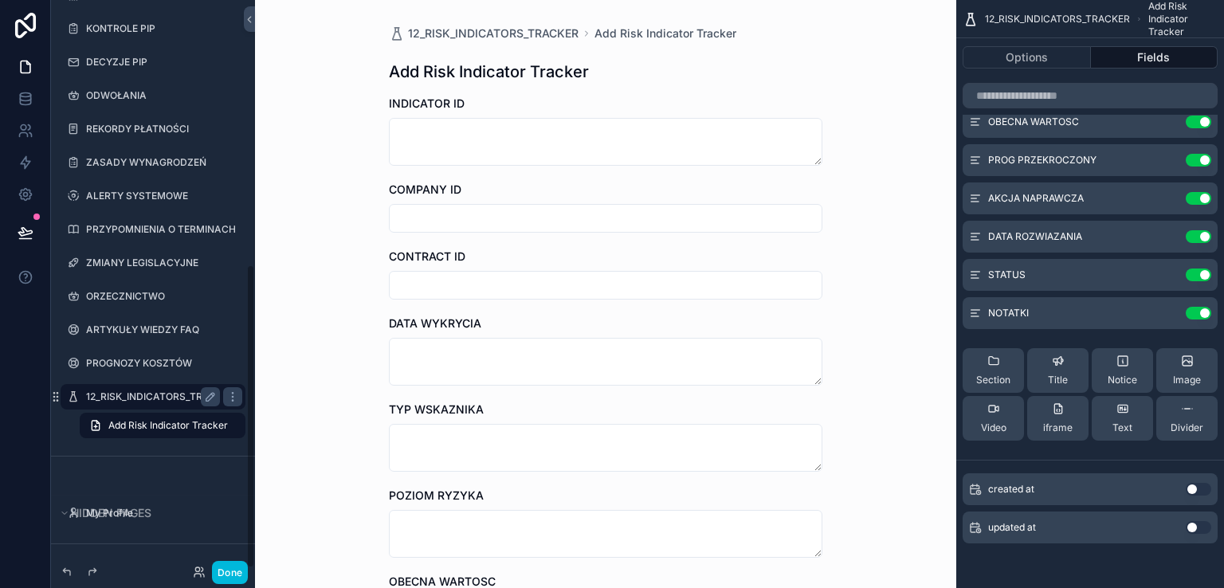
click at [155, 399] on label "12_RISK_INDICATORS_TRACKER" at bounding box center [153, 396] width 134 height 13
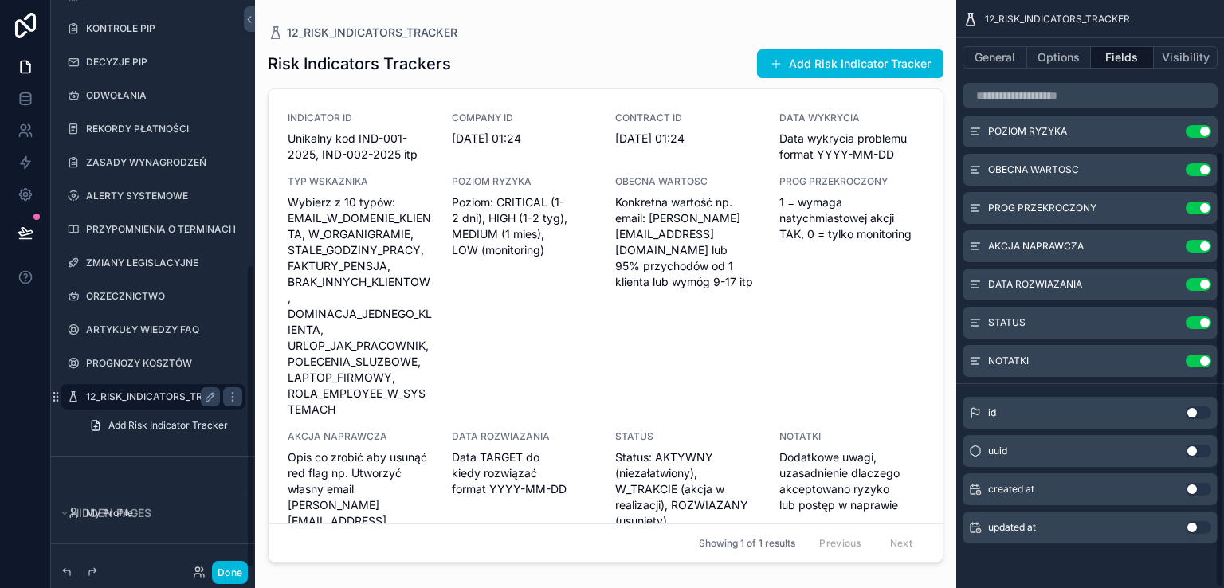
scroll to position [204, 0]
click at [606, 223] on div "INDICATOR ID Unikalny kod IND-001-2025, IND-002-2025 itp COMPANY ID 1.01.123 01…" at bounding box center [606, 344] width 636 height 465
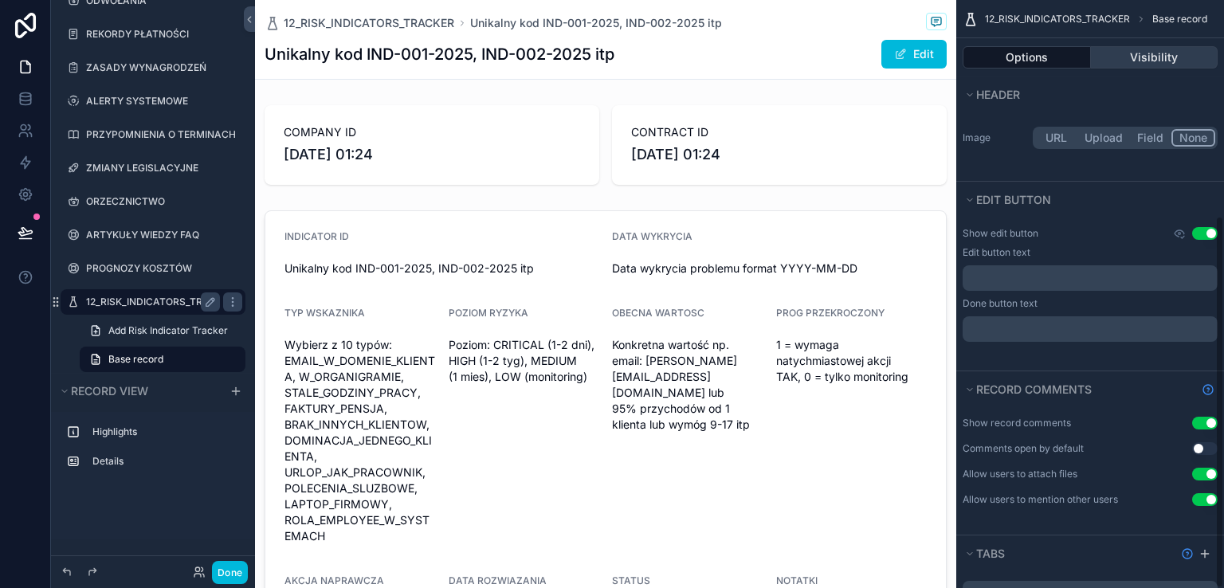
scroll to position [22, 0]
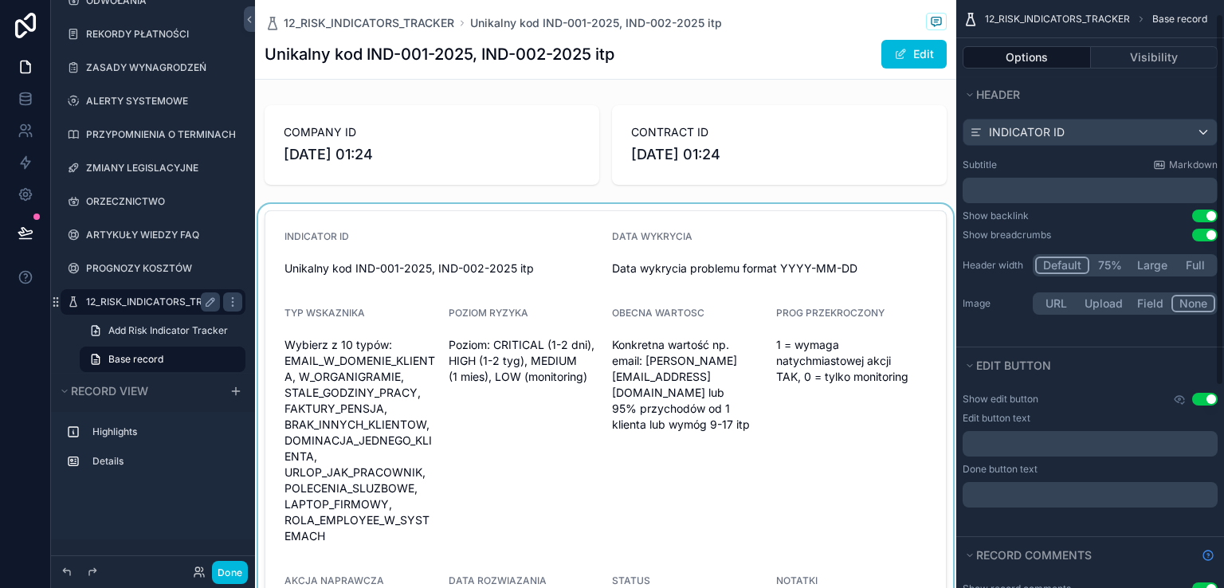
click at [500, 256] on div "scrollable content" at bounding box center [605, 483] width 701 height 559
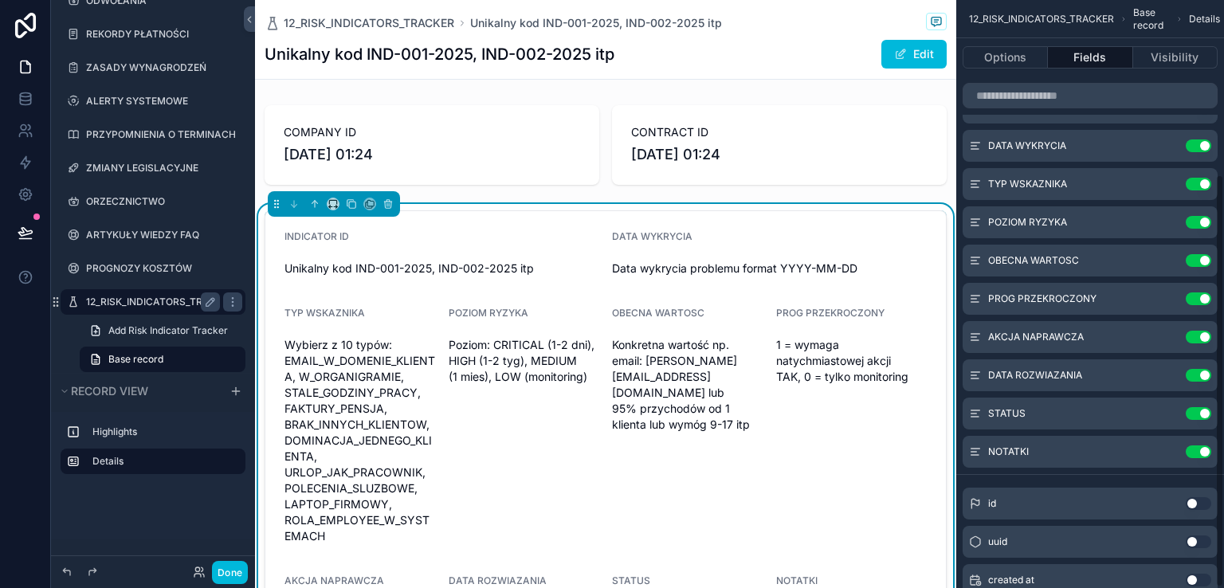
scroll to position [249, 0]
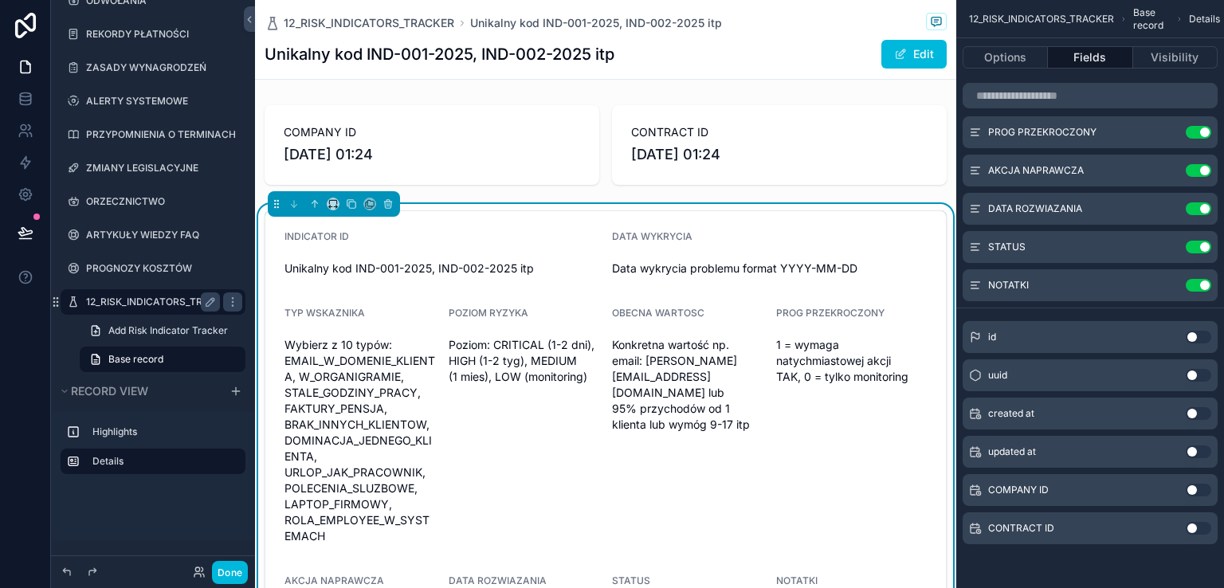
click at [700, 395] on span "Konkretna wartość np. email: jan@klient.pl lub 95% przychodów od 1 klienta lub …" at bounding box center [687, 385] width 151 height 96
drag, startPoint x: 1205, startPoint y: 491, endPoint x: 1203, endPoint y: 516, distance: 25.5
click at [1205, 492] on button "Use setting" at bounding box center [1198, 490] width 25 height 13
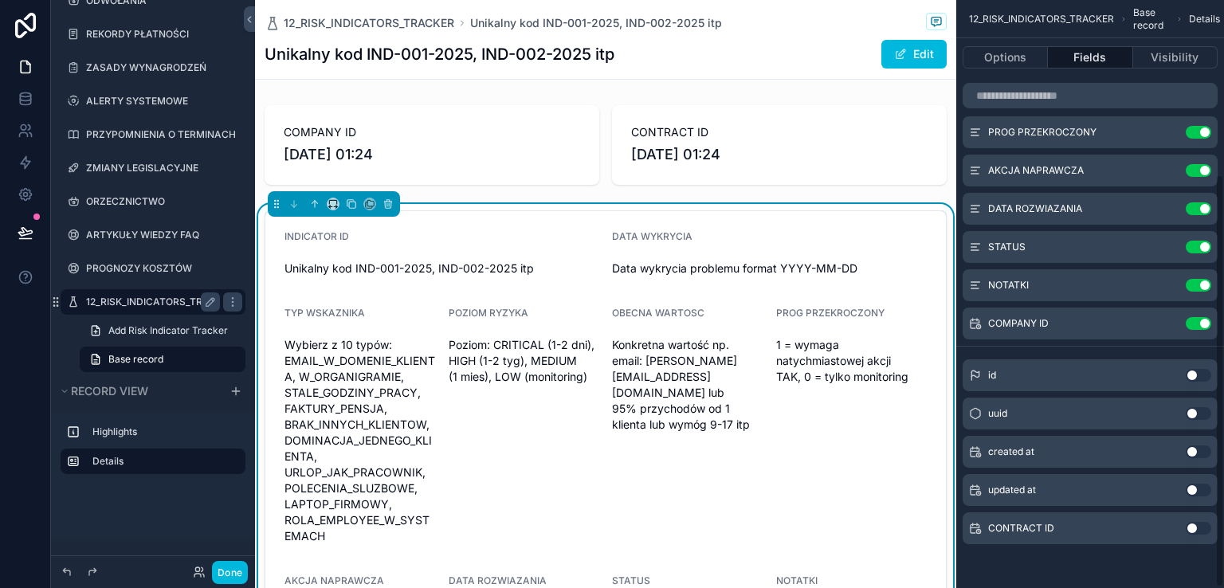
click at [1199, 525] on button "Use setting" at bounding box center [1198, 528] width 25 height 13
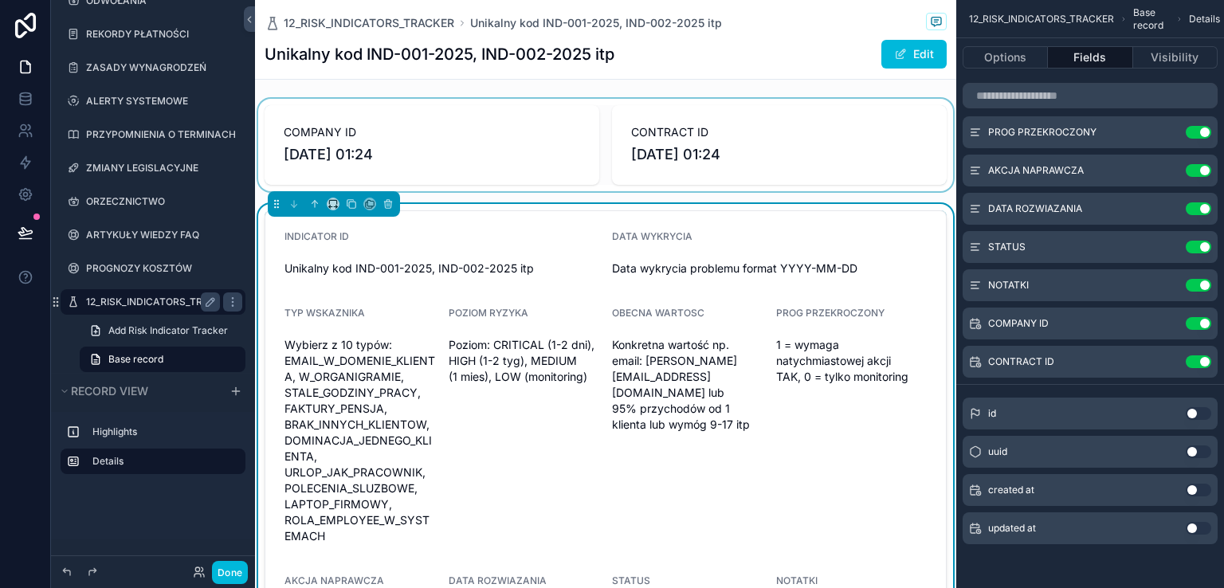
click at [497, 143] on div "scrollable content" at bounding box center [605, 145] width 701 height 92
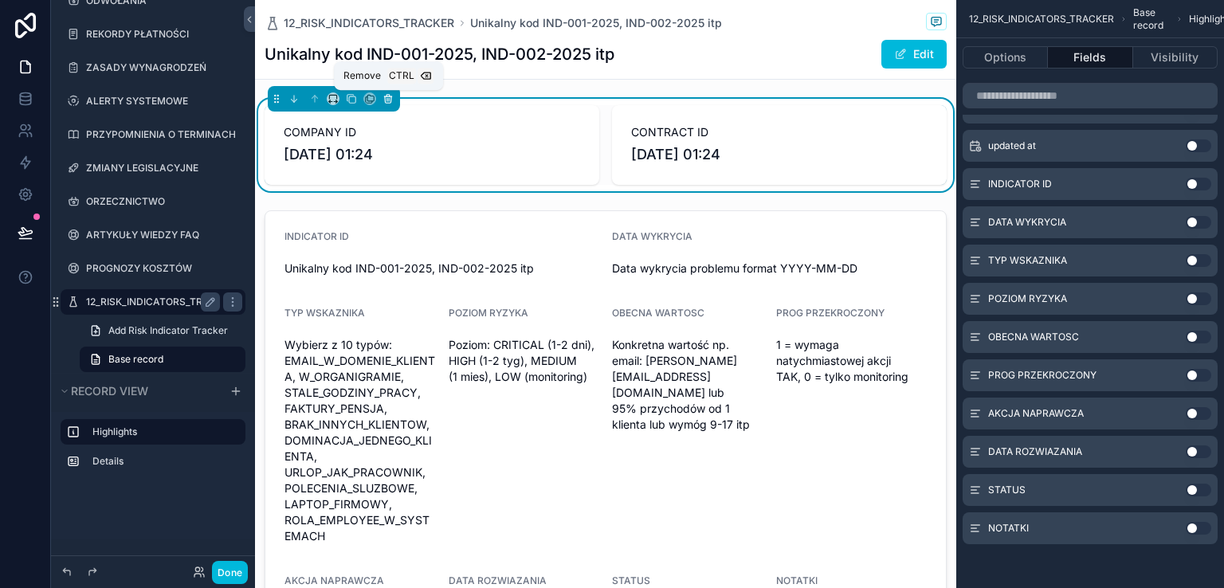
click at [390, 96] on icon "scrollable content" at bounding box center [387, 98] width 11 height 11
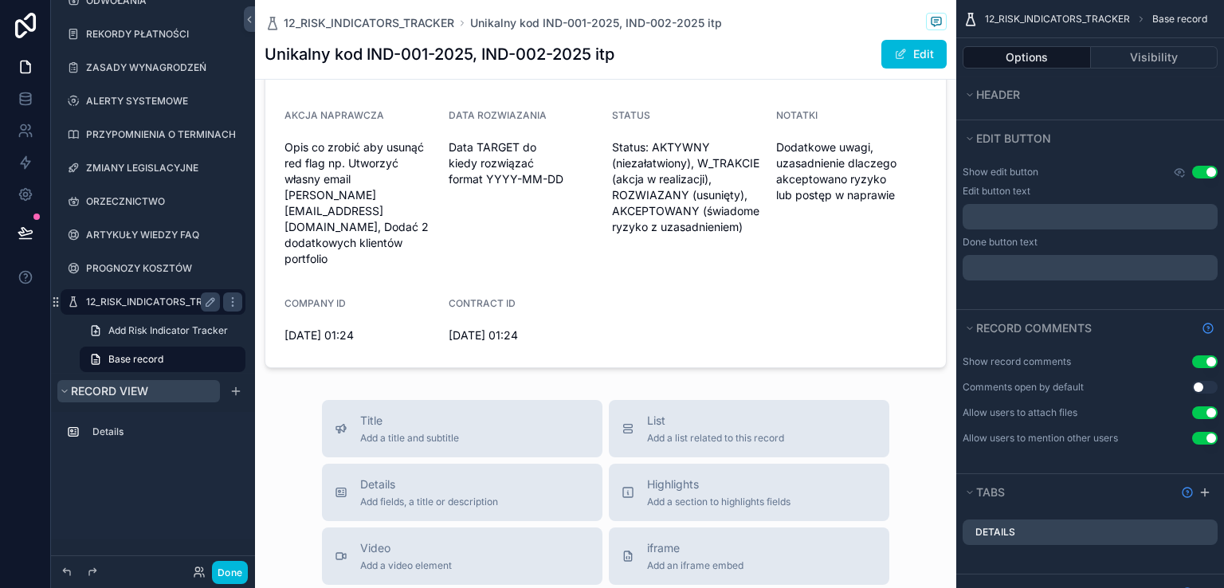
scroll to position [239, 0]
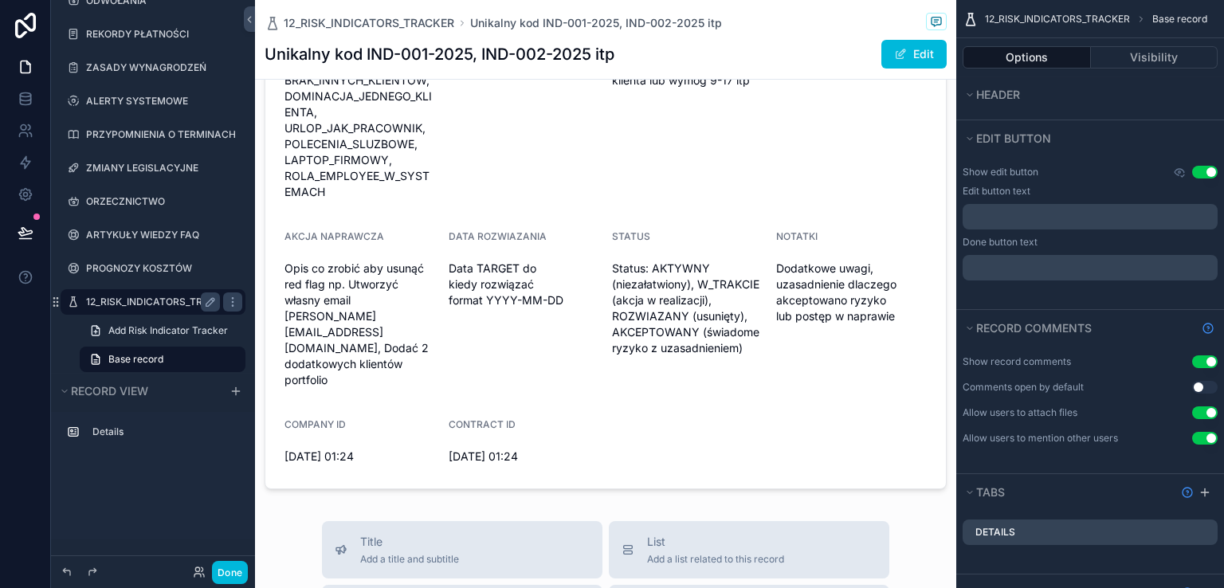
click at [232, 569] on button "Done" at bounding box center [230, 572] width 36 height 23
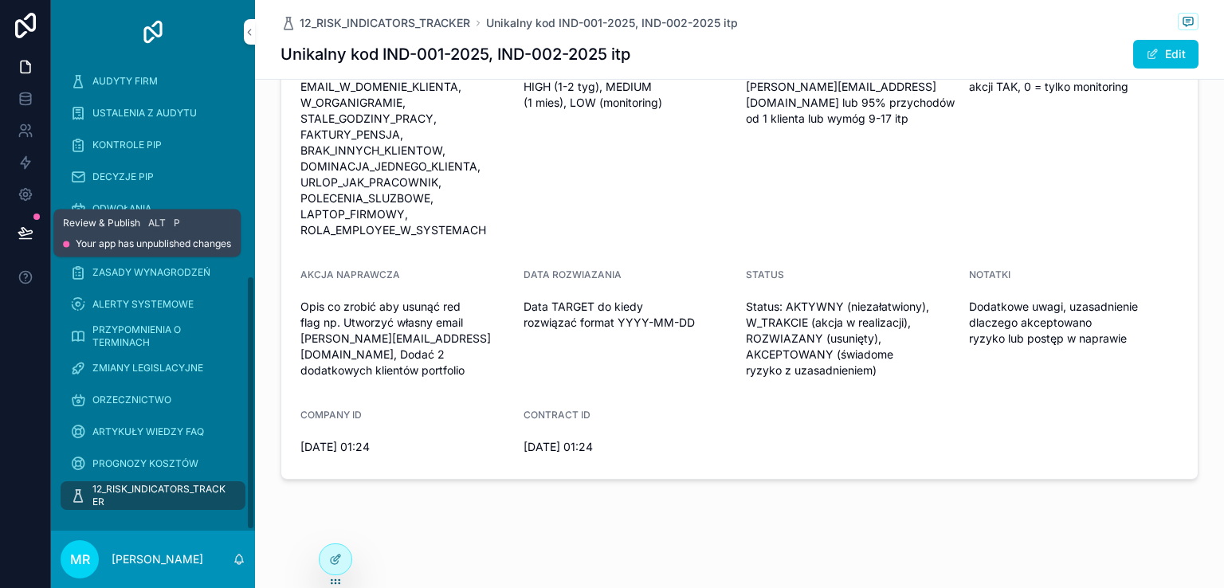
click at [32, 229] on icon at bounding box center [26, 233] width 16 height 16
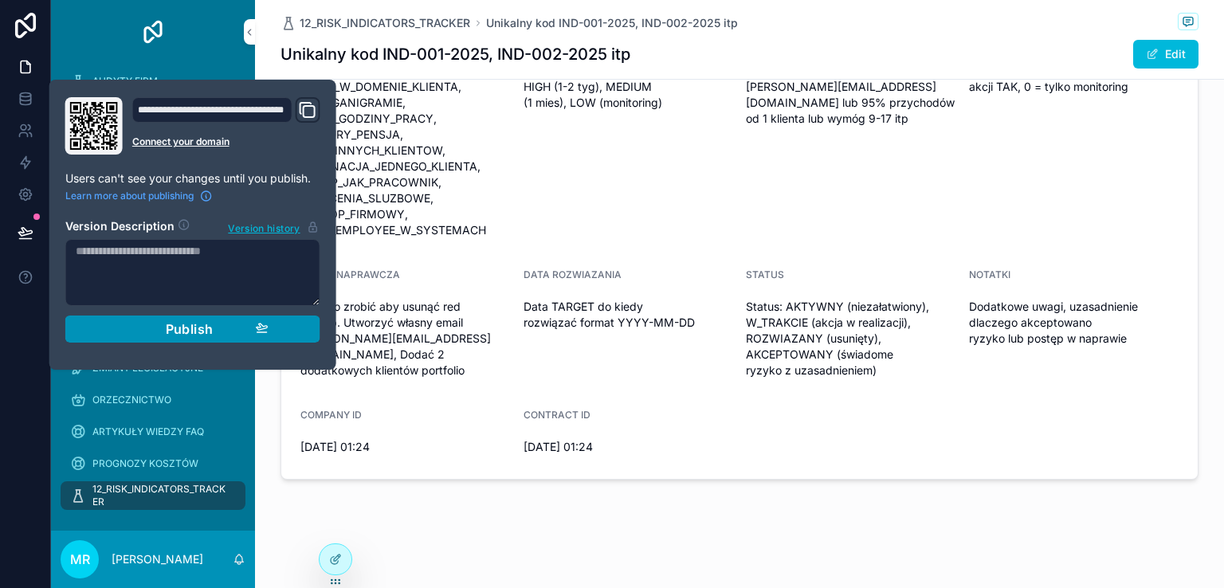
click at [155, 321] on div "Publish" at bounding box center [192, 329] width 151 height 16
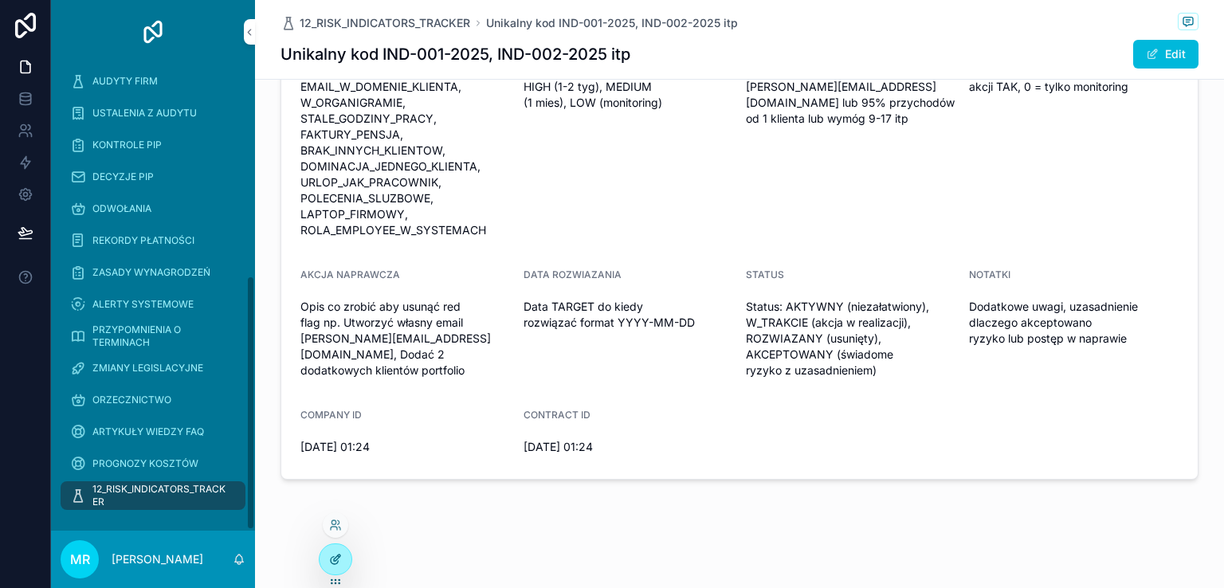
click at [335, 566] on div at bounding box center [335, 559] width 32 height 30
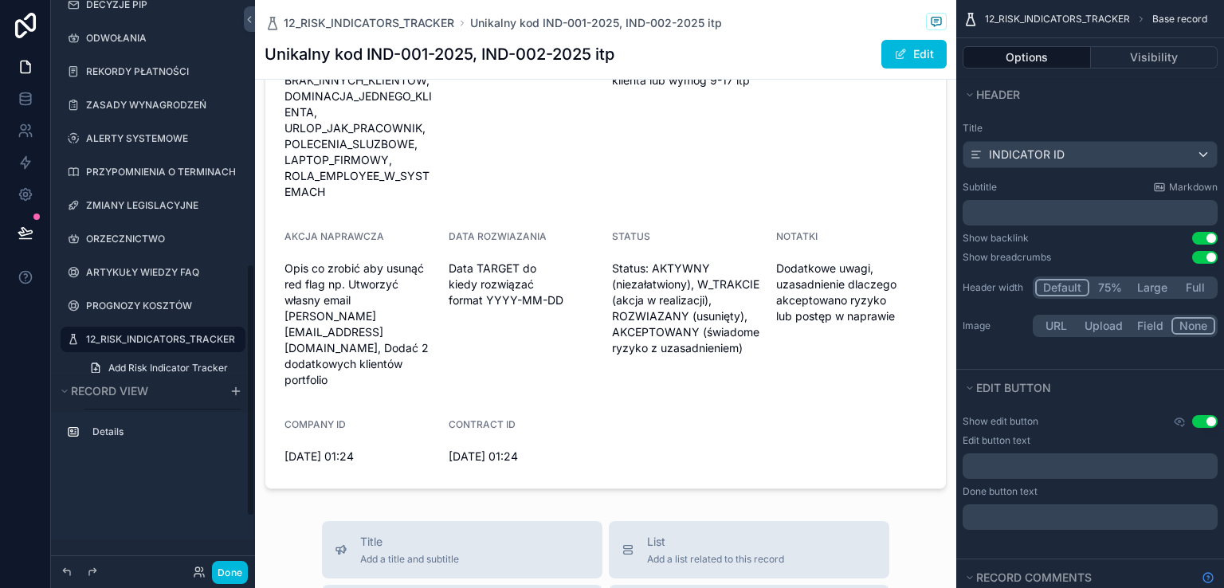
scroll to position [592, 0]
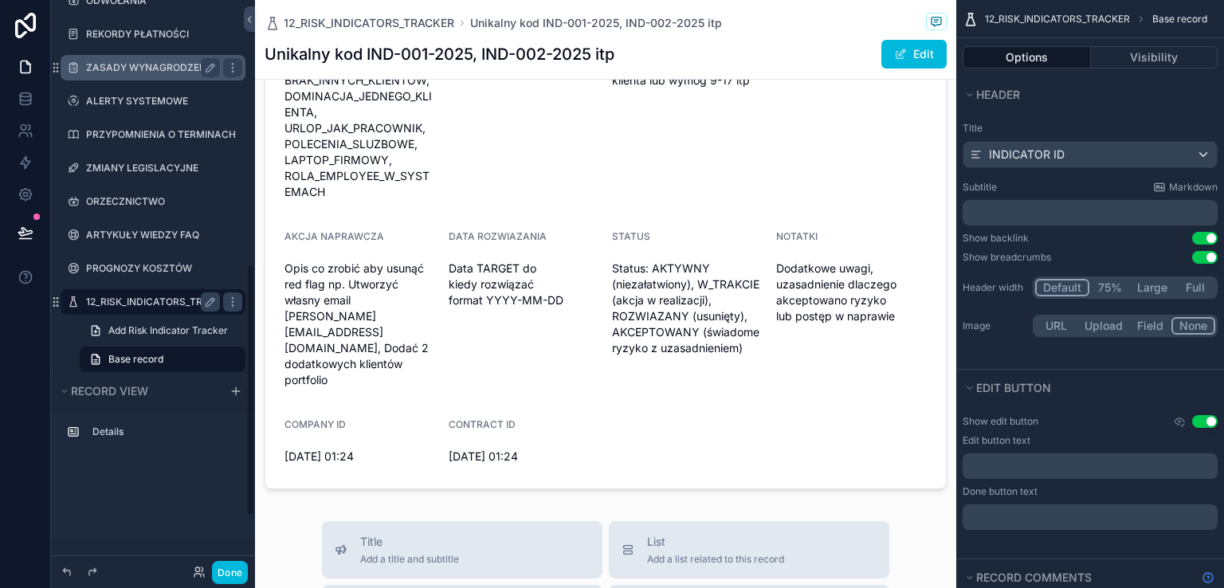
drag, startPoint x: 115, startPoint y: 300, endPoint x: 119, endPoint y: 55, distance: 245.4
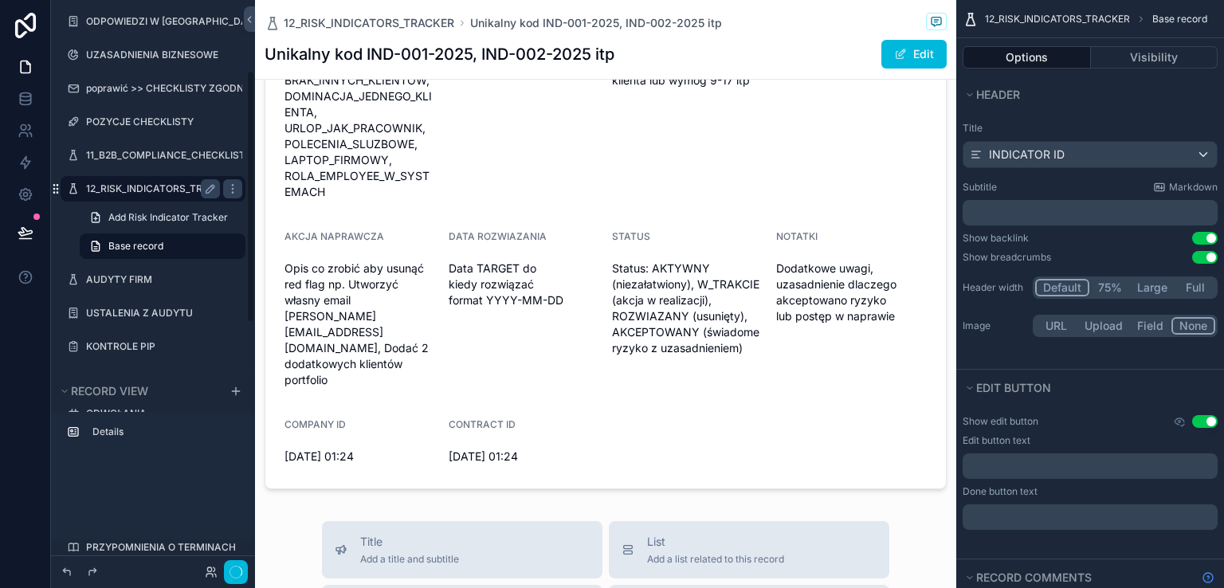
scroll to position [157, 0]
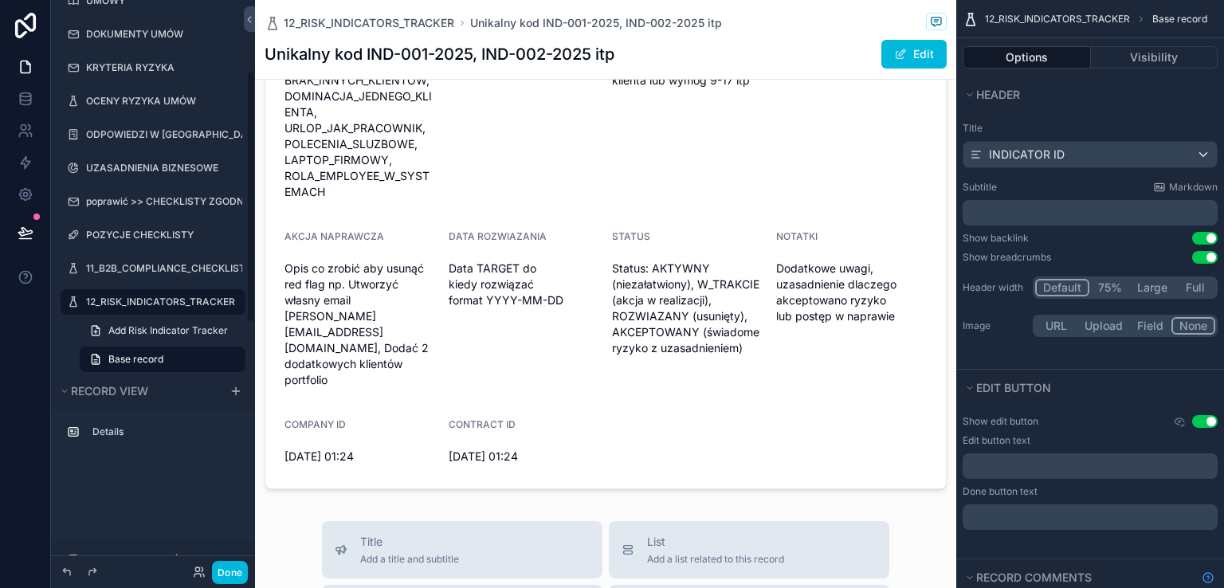
click at [228, 578] on button "Done" at bounding box center [230, 572] width 36 height 23
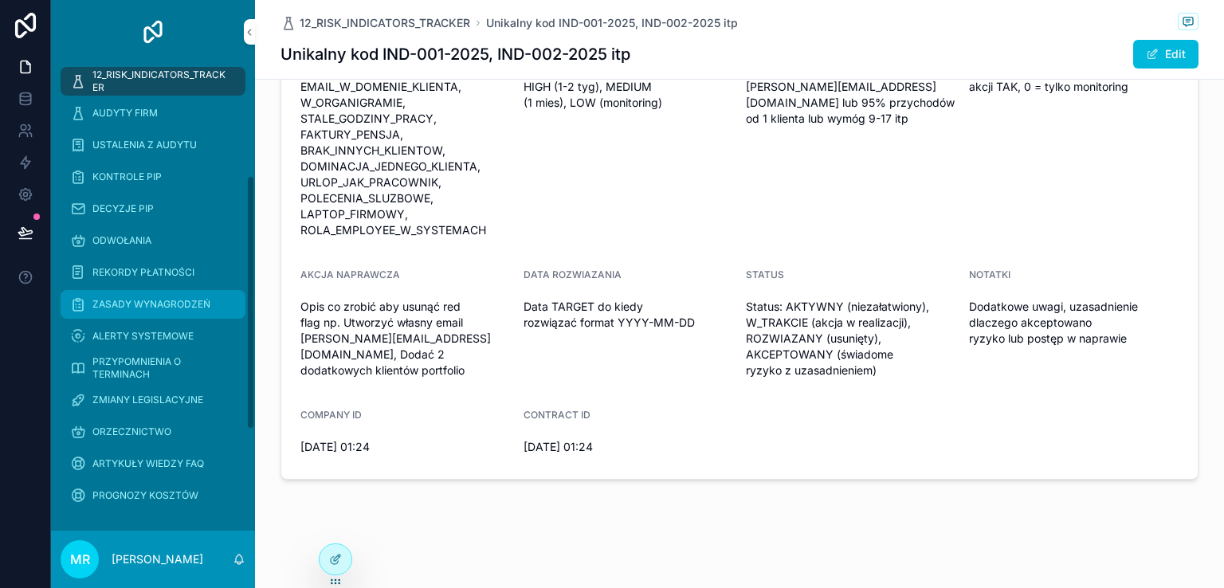
scroll to position [0, 0]
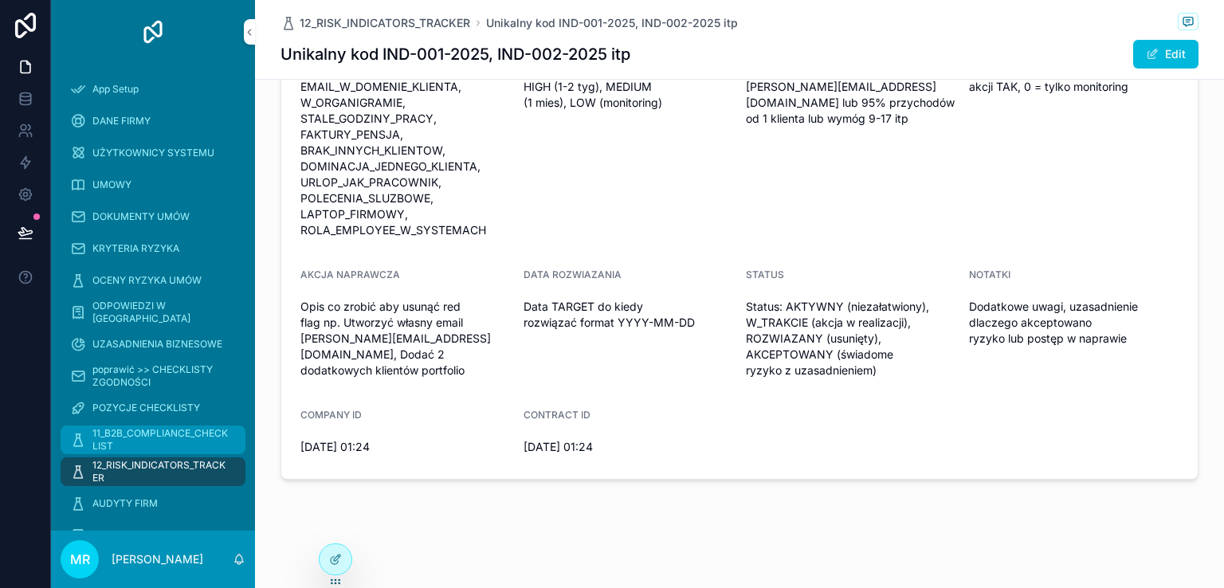
click at [167, 435] on span "11_B2B_COMPLIANCE_CHECKLIST" at bounding box center [160, 439] width 137 height 25
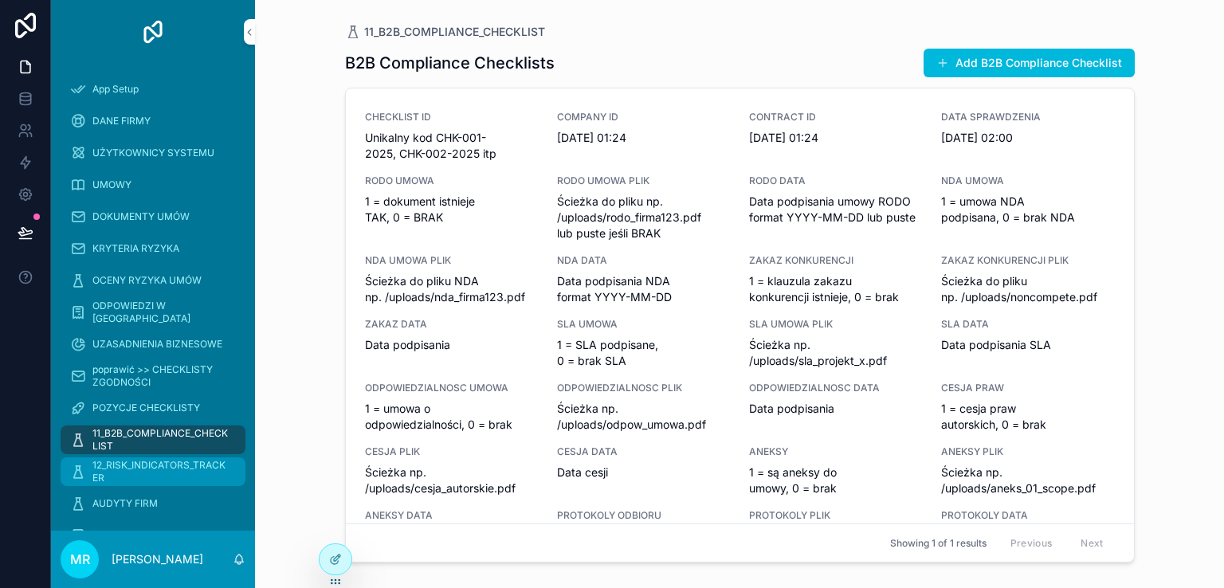
click at [151, 469] on span "12_RISK_INDICATORS_TRACKER" at bounding box center [160, 471] width 137 height 25
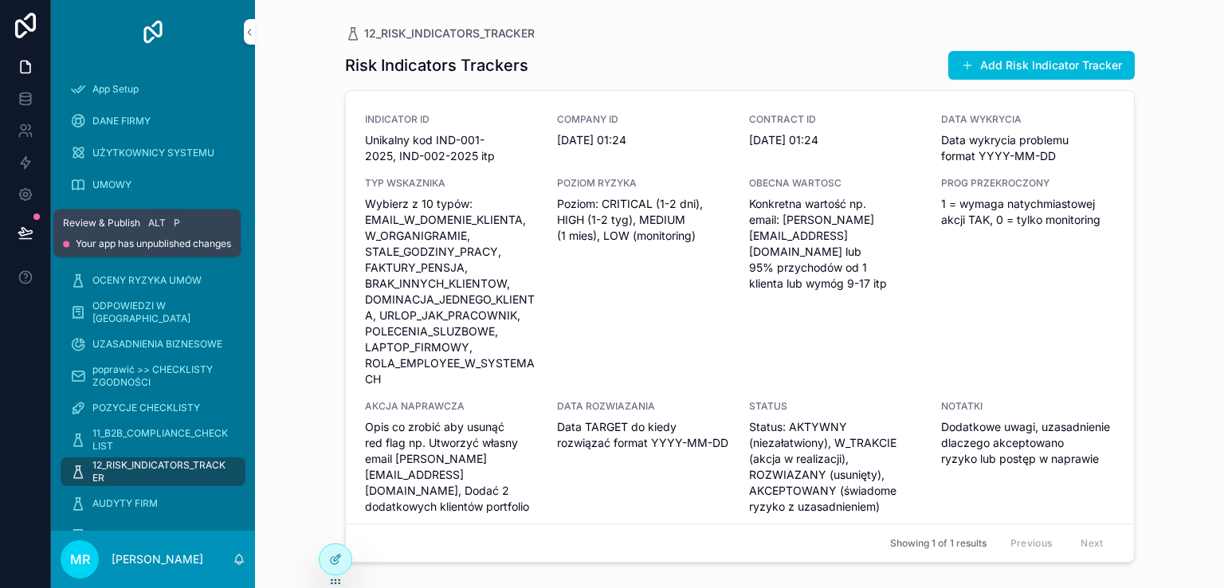
click at [28, 229] on icon at bounding box center [26, 233] width 16 height 16
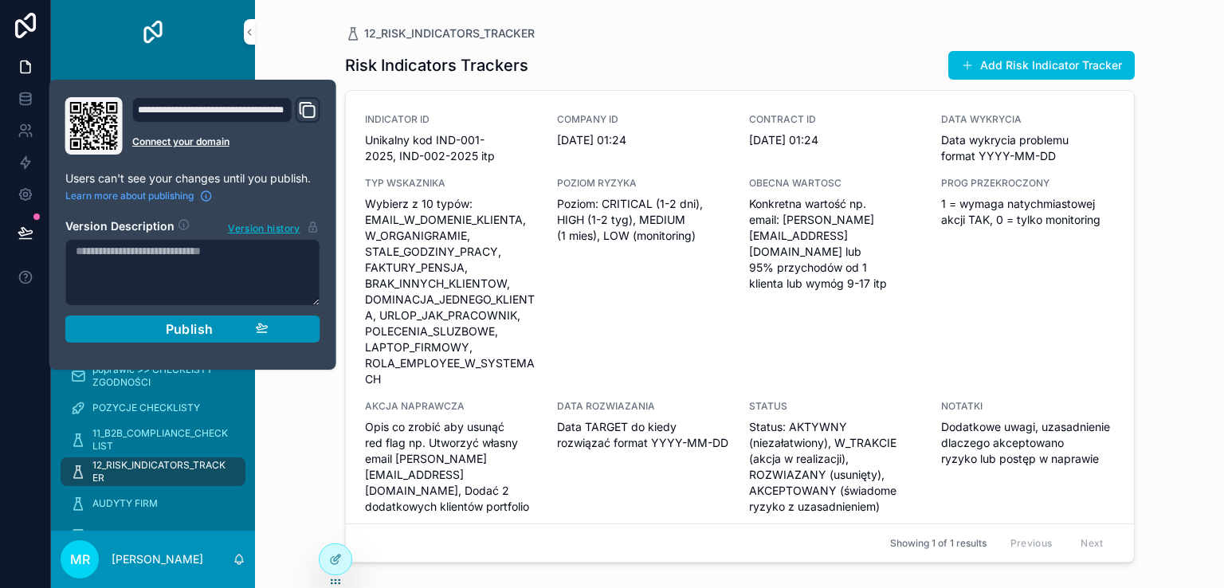
click at [199, 323] on span "Publish" at bounding box center [190, 329] width 48 height 16
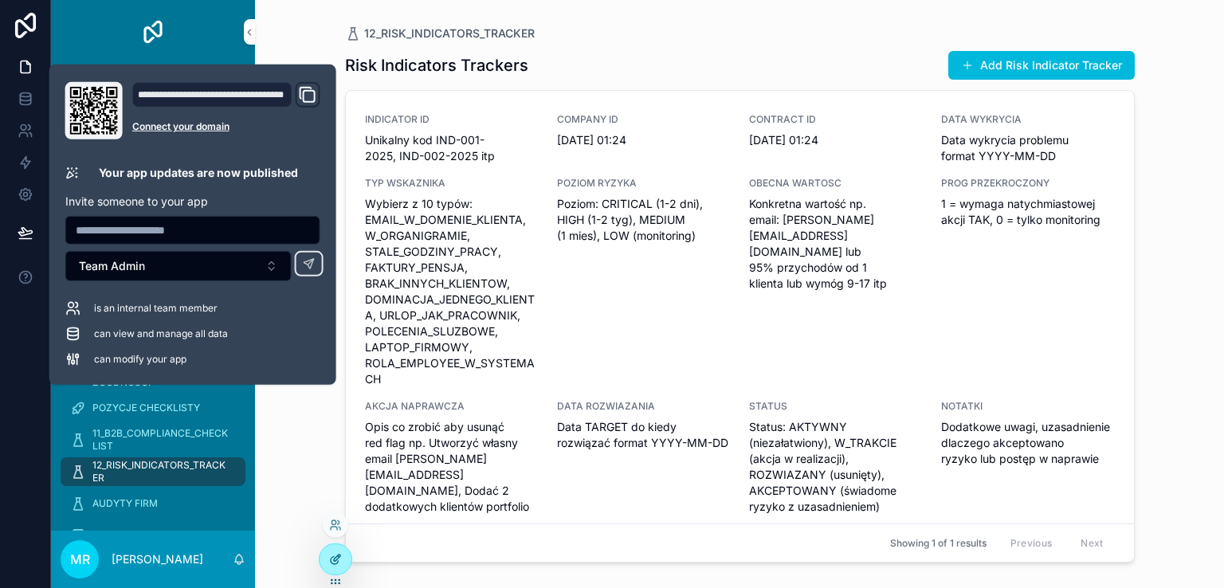
click at [333, 562] on icon at bounding box center [335, 559] width 13 height 13
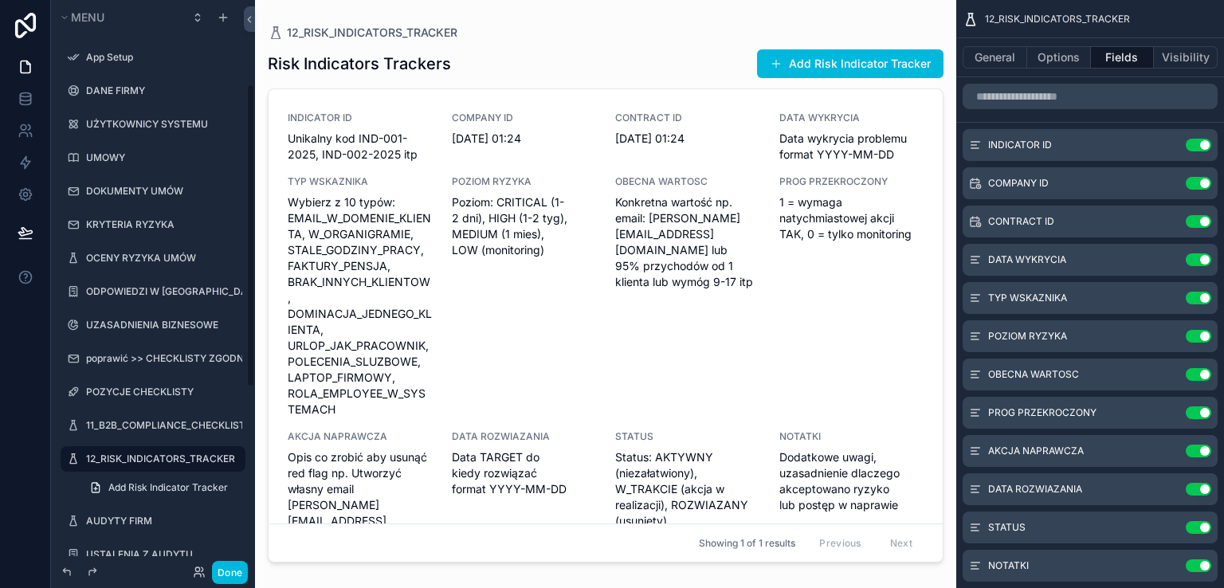
scroll to position [157, 0]
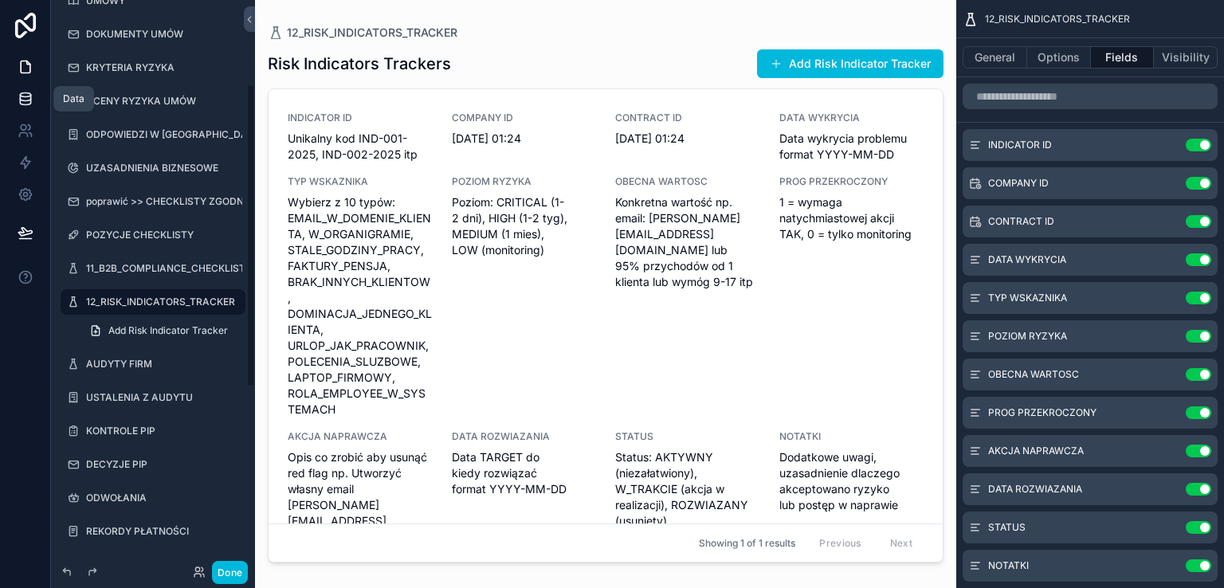
click at [25, 96] on icon at bounding box center [25, 95] width 10 height 4
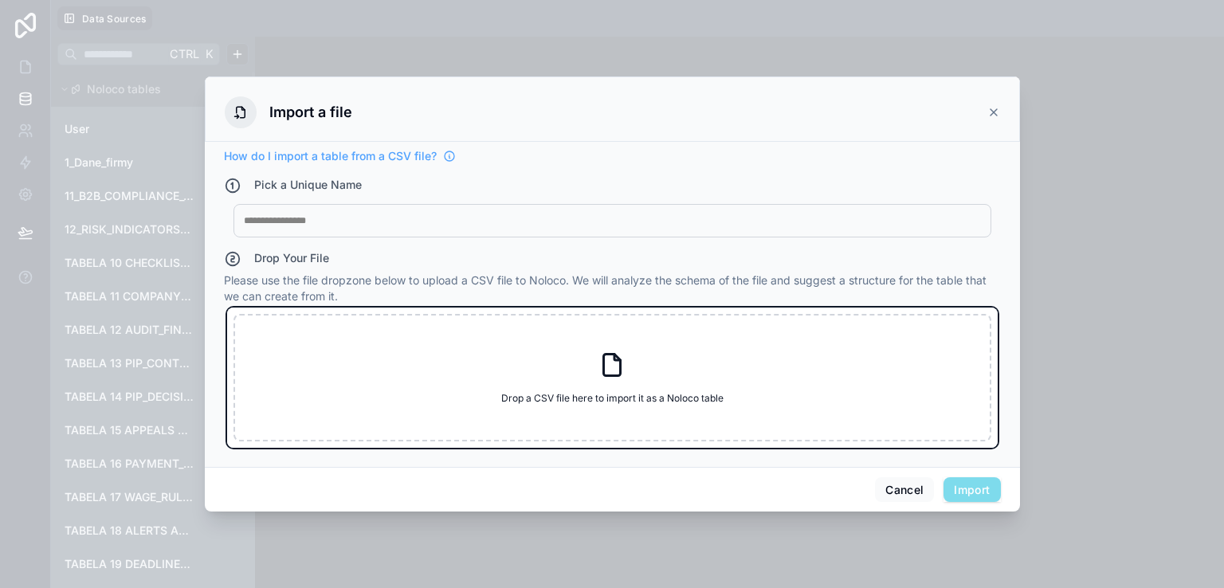
click at [608, 365] on icon at bounding box center [612, 365] width 29 height 29
type input "**********"
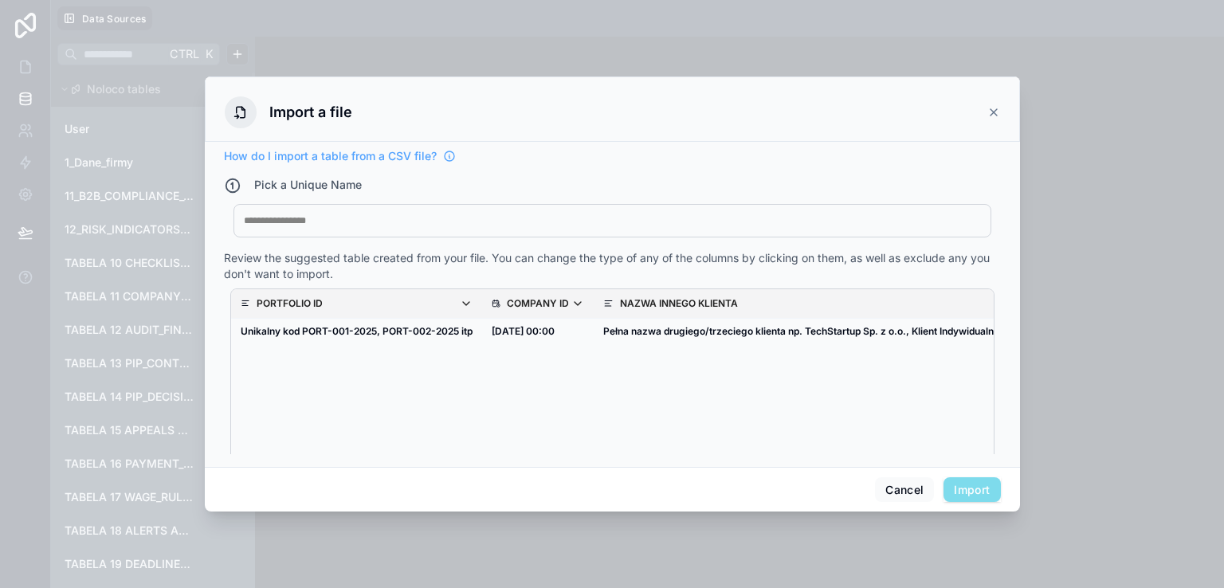
click at [338, 213] on div "My Imported File" at bounding box center [612, 220] width 758 height 33
click at [321, 214] on div at bounding box center [612, 220] width 737 height 13
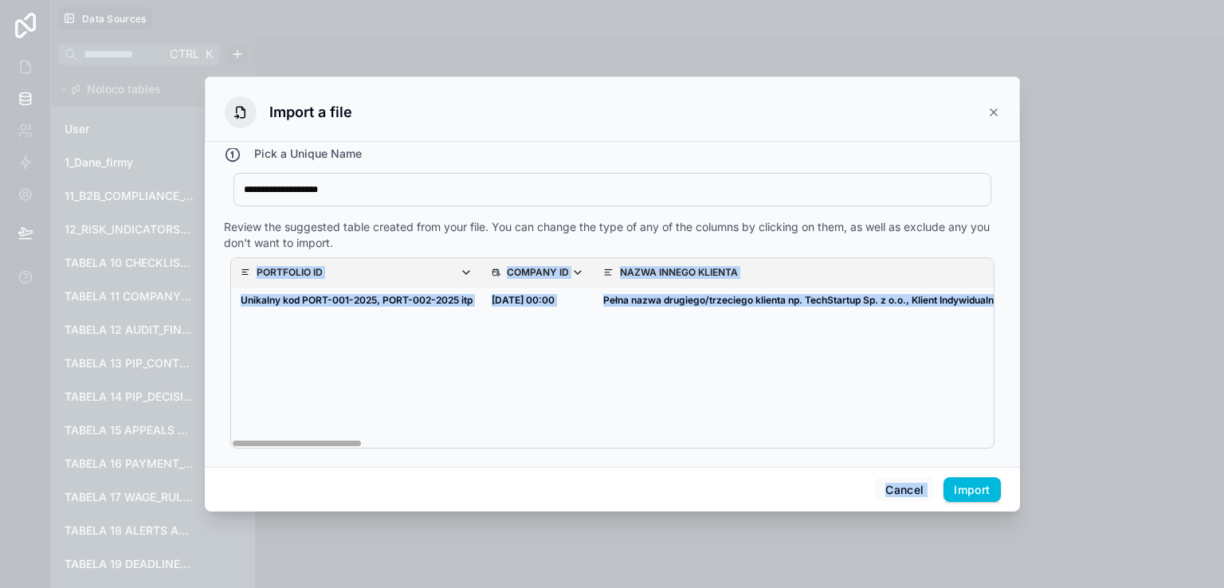
drag, startPoint x: 308, startPoint y: 438, endPoint x: 853, endPoint y: 466, distance: 546.5
click at [948, 471] on div "**********" at bounding box center [612, 294] width 815 height 436
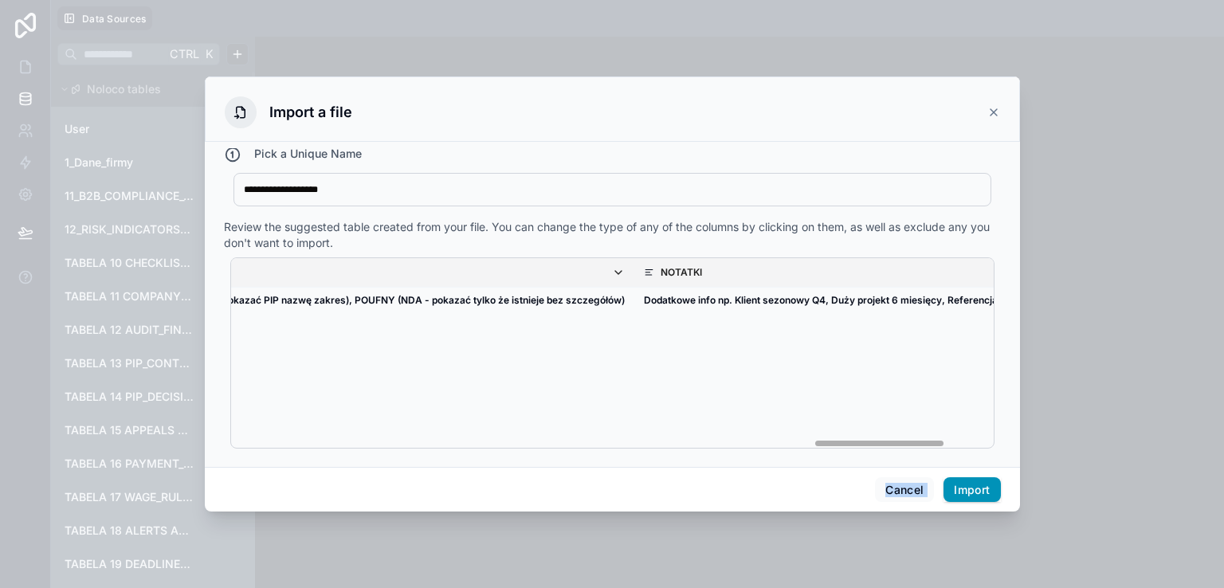
scroll to position [0, 3521]
drag, startPoint x: 292, startPoint y: 443, endPoint x: 961, endPoint y: 476, distance: 670.1
click at [961, 476] on div "**********" at bounding box center [612, 294] width 815 height 436
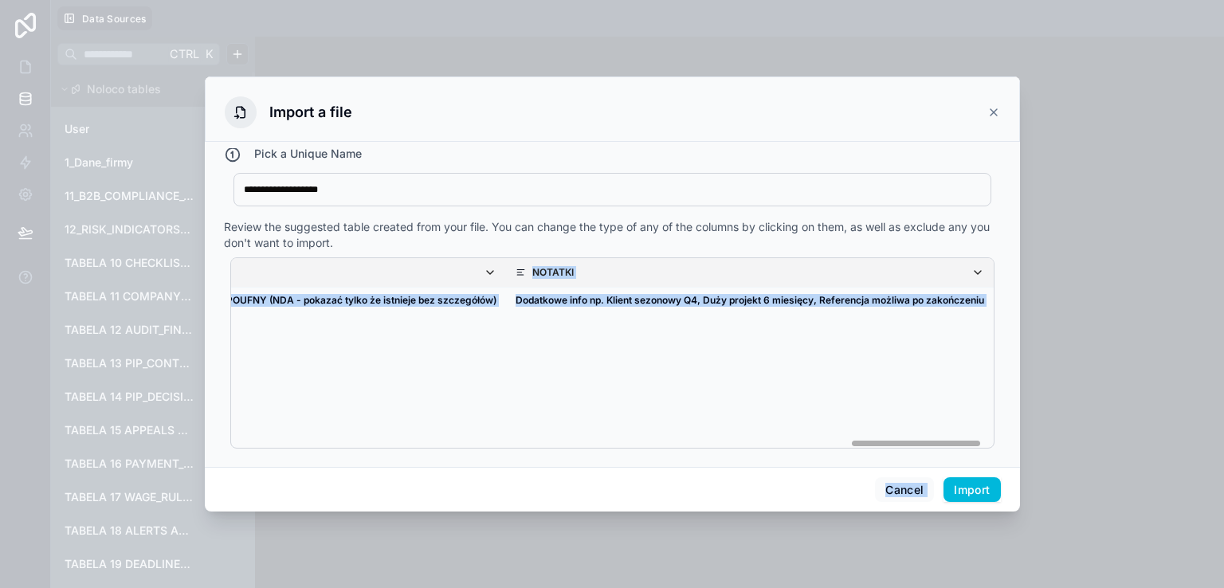
click at [966, 495] on button "Import" at bounding box center [971, 489] width 57 height 25
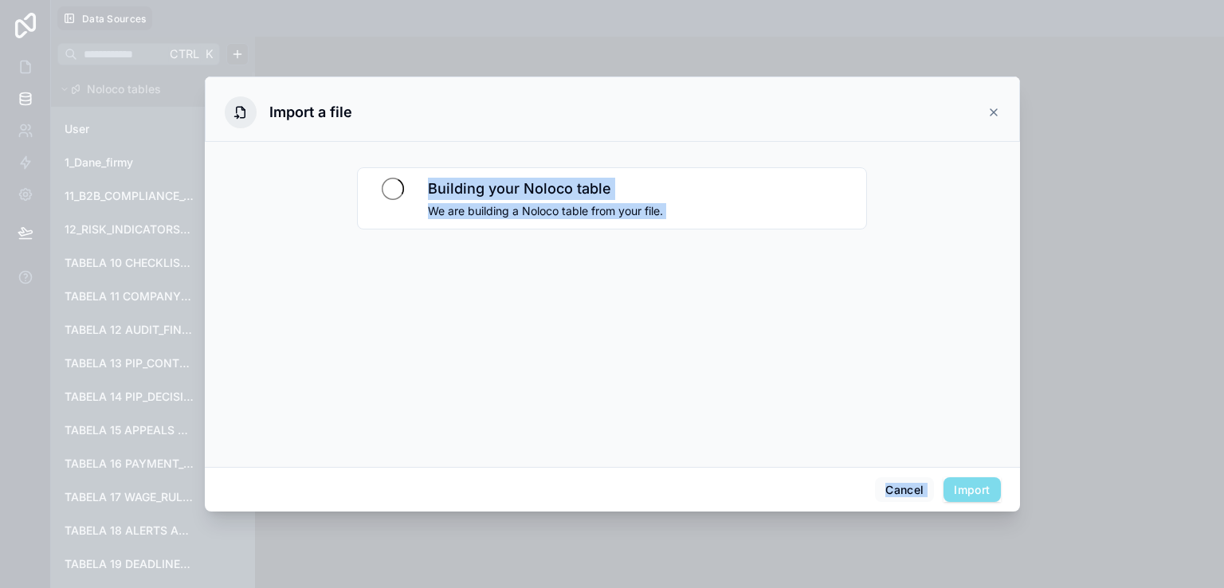
scroll to position [0, 0]
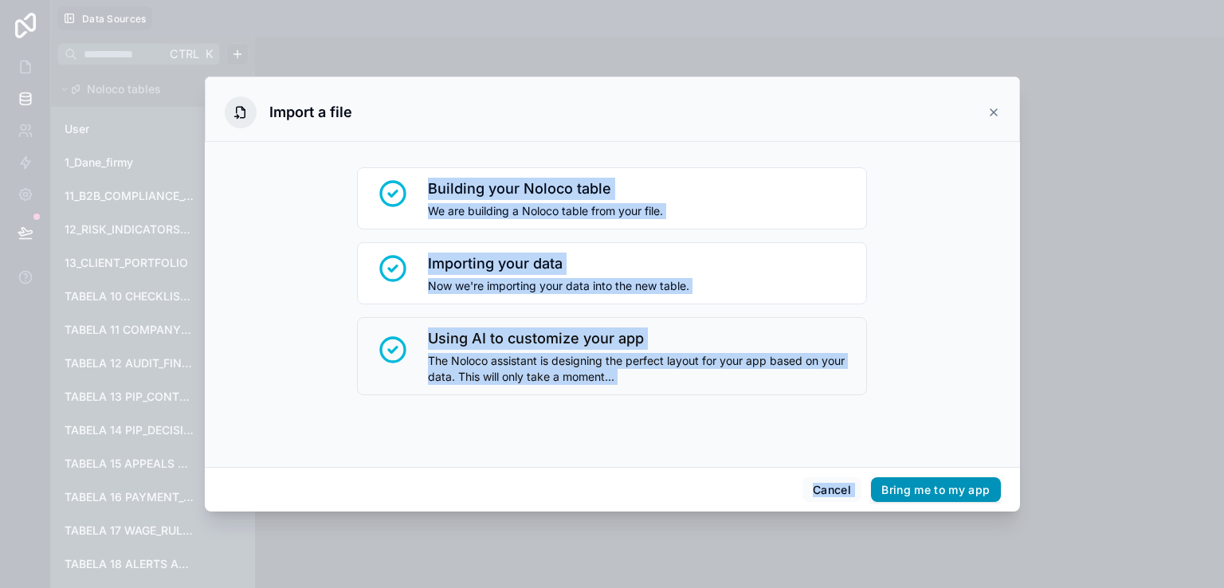
click at [927, 484] on button "Bring me to my app" at bounding box center [935, 489] width 129 height 25
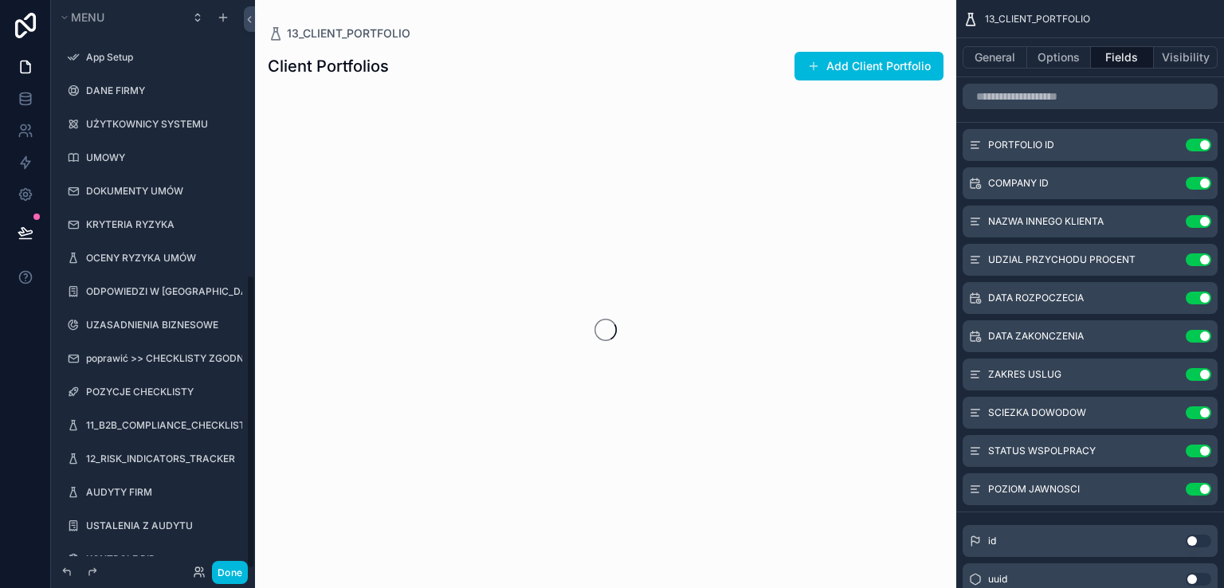
scroll to position [531, 0]
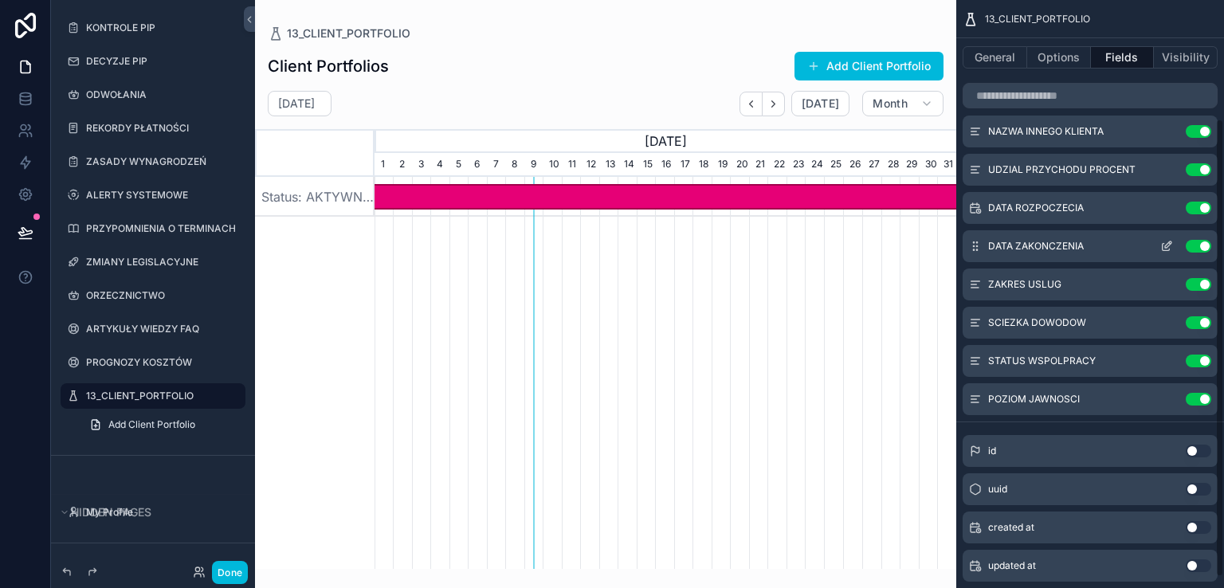
scroll to position [166, 0]
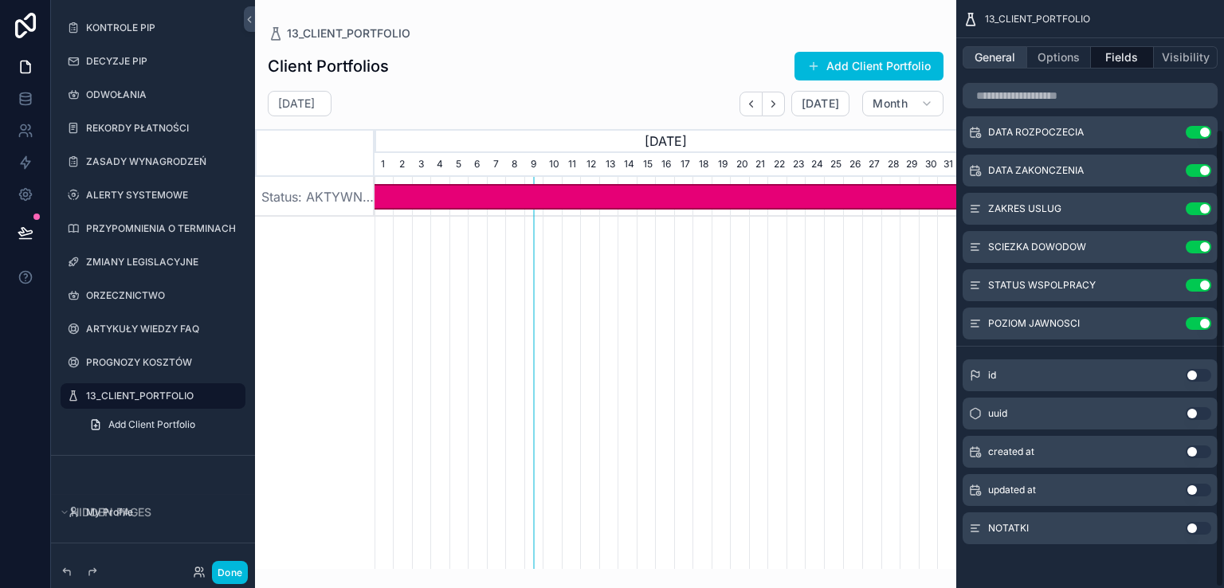
click at [990, 50] on button "General" at bounding box center [994, 57] width 65 height 22
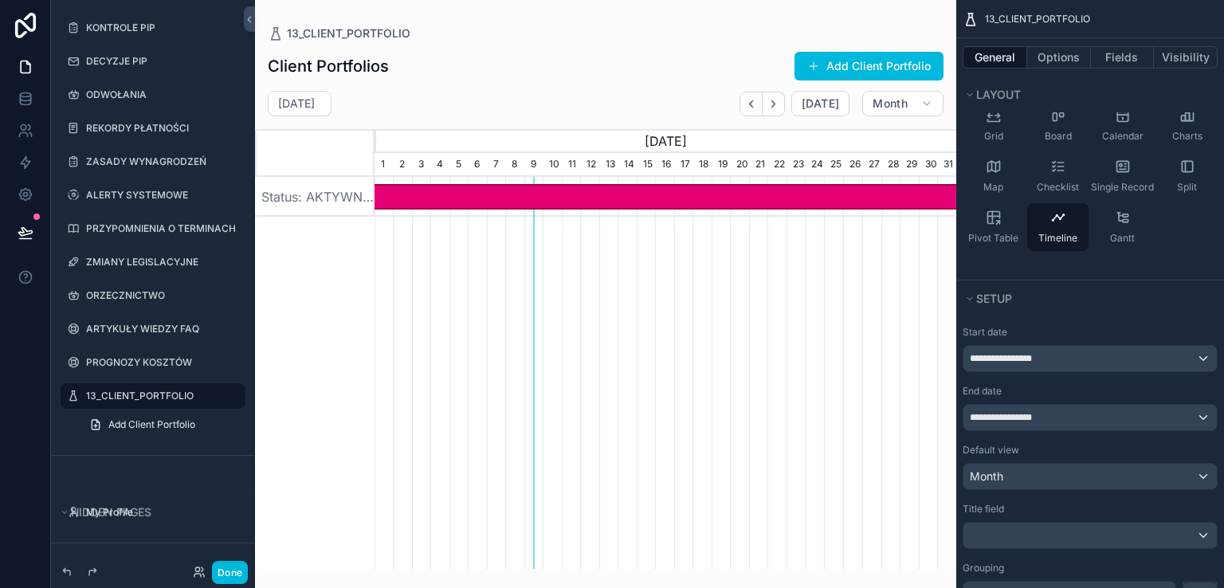
drag, startPoint x: 654, startPoint y: 562, endPoint x: 856, endPoint y: 565, distance: 202.4
click at [856, 565] on div "scrollable content" at bounding box center [605, 284] width 701 height 569
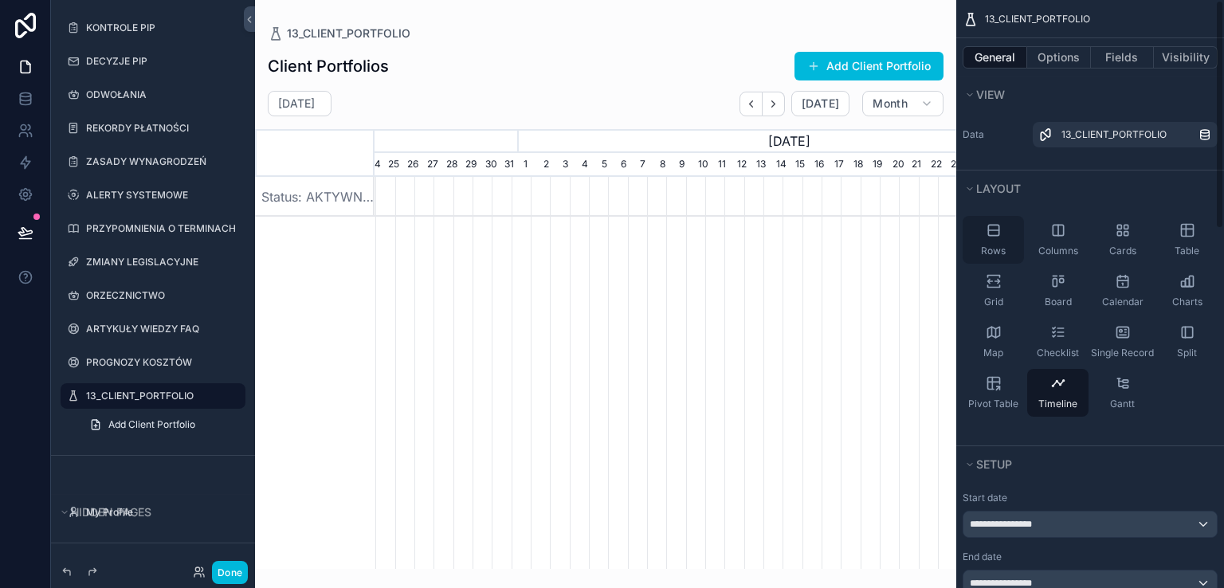
click at [988, 237] on icon "scrollable content" at bounding box center [994, 230] width 16 height 16
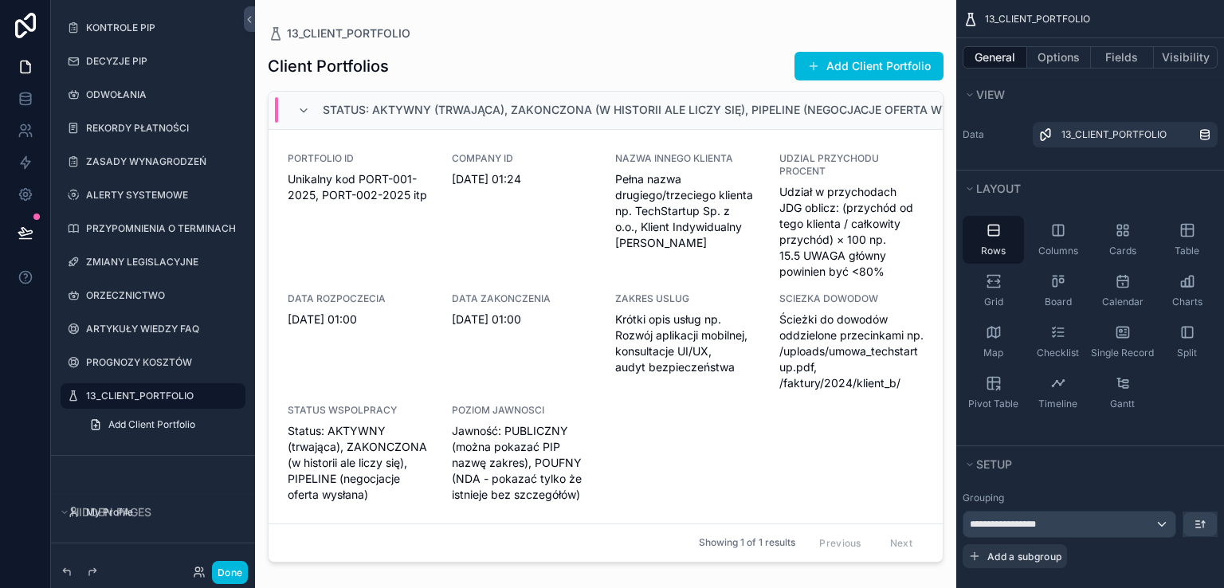
click at [359, 112] on span "Status: AKTYWNY (trwająca), ZAKONCZONA (w historii ale liczy się), PIPELINE (ne…" at bounding box center [657, 110] width 669 height 16
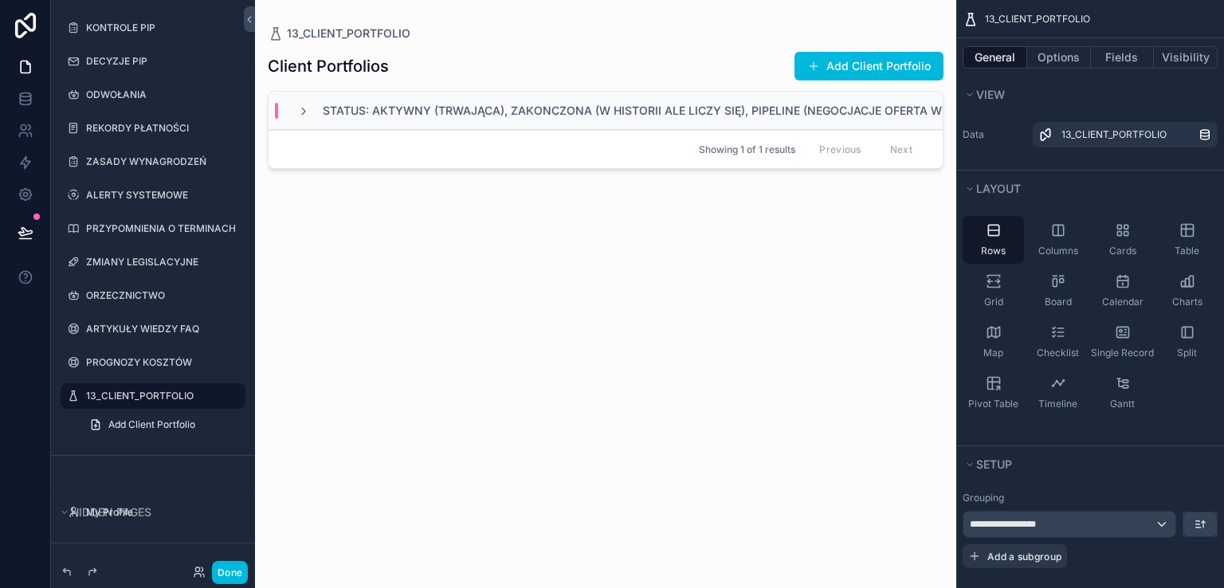
click at [359, 113] on span "Status: AKTYWNY (trwająca), ZAKONCZONA (w historii ale liczy się), PIPELINE (ne…" at bounding box center [657, 111] width 669 height 16
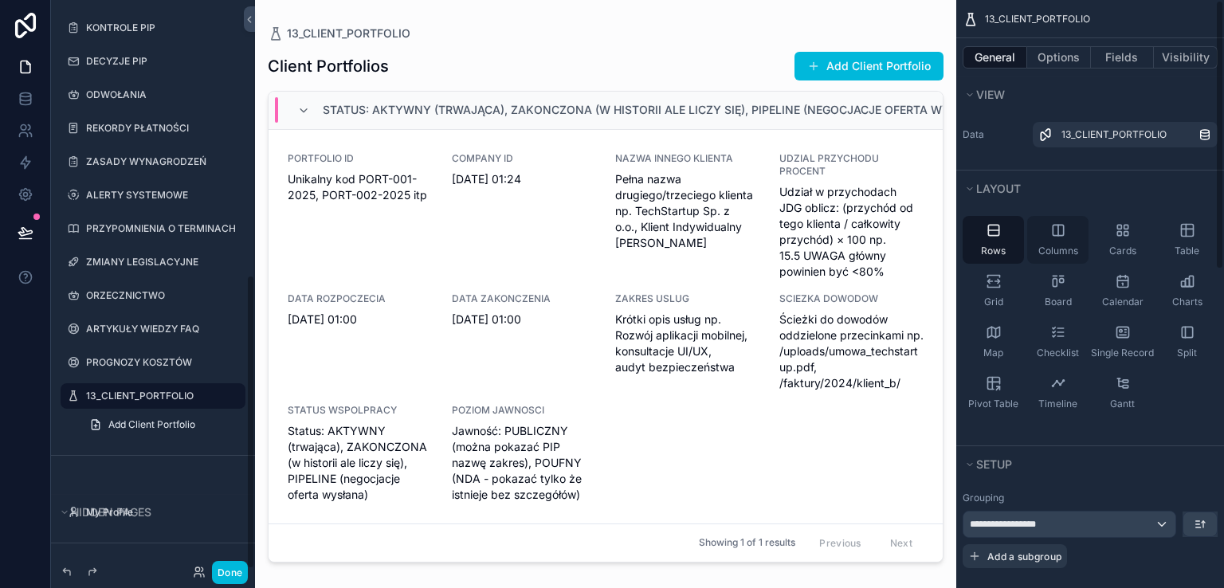
click at [1064, 245] on span "Columns" at bounding box center [1058, 251] width 40 height 13
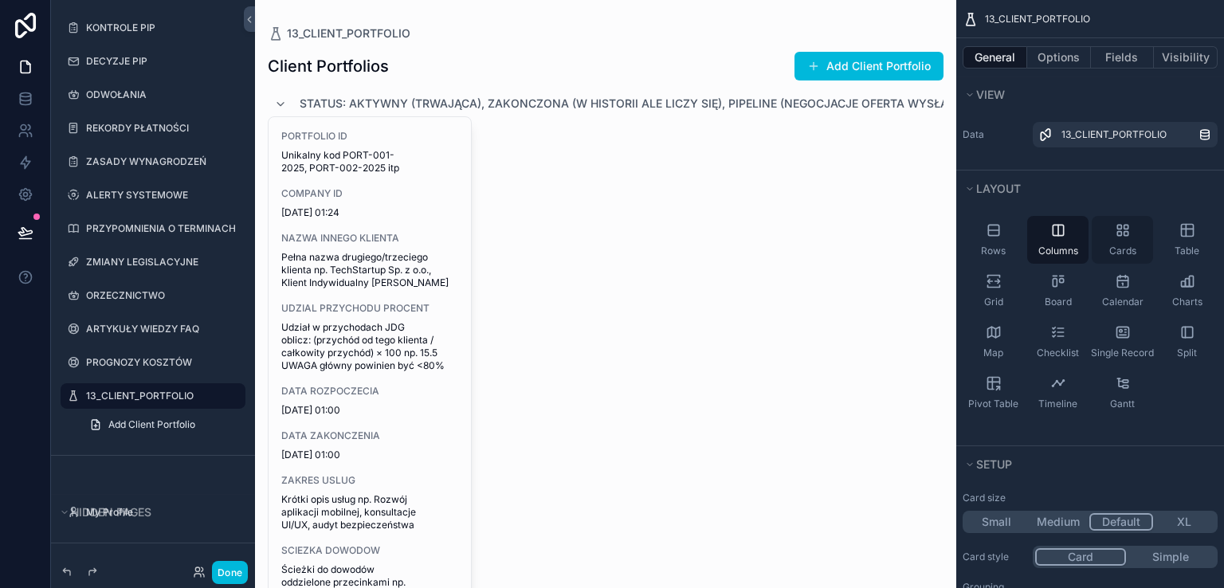
click at [1126, 239] on div "Cards" at bounding box center [1122, 240] width 61 height 48
click at [229, 397] on icon "scrollable content" at bounding box center [232, 396] width 13 height 13
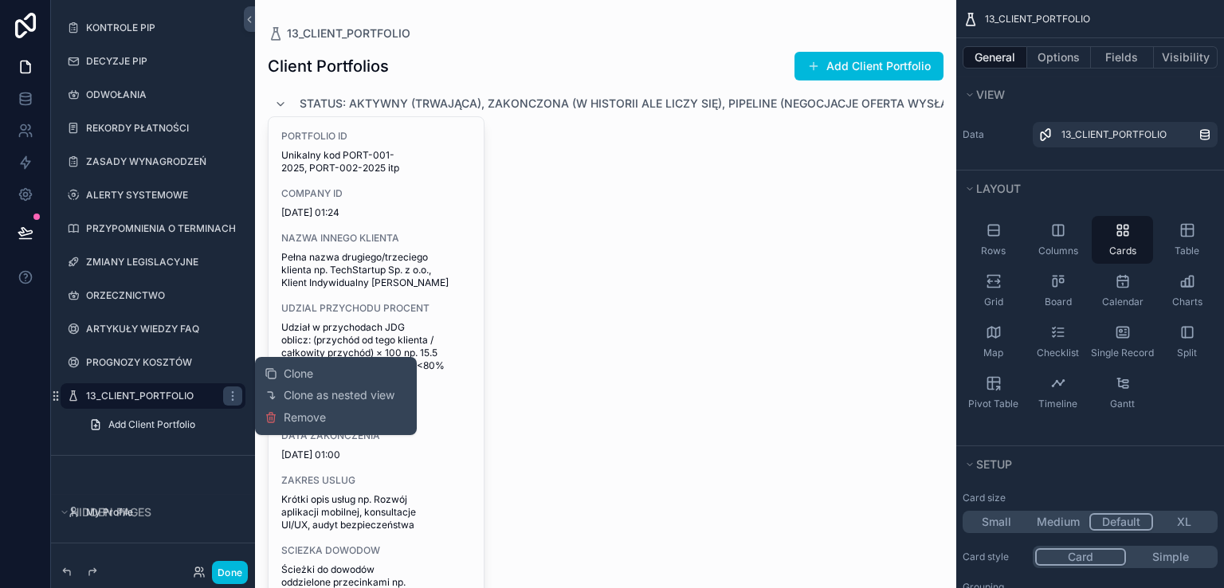
click at [308, 421] on span "Remove" at bounding box center [305, 418] width 42 height 16
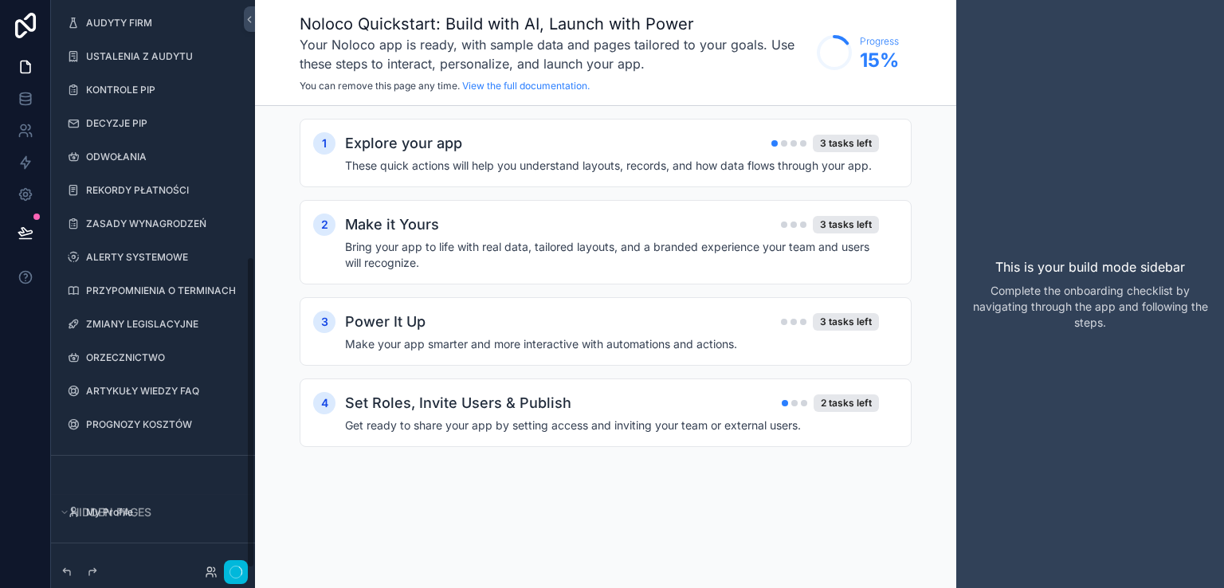
scroll to position [468, 0]
click at [23, 100] on icon at bounding box center [26, 99] width 16 height 16
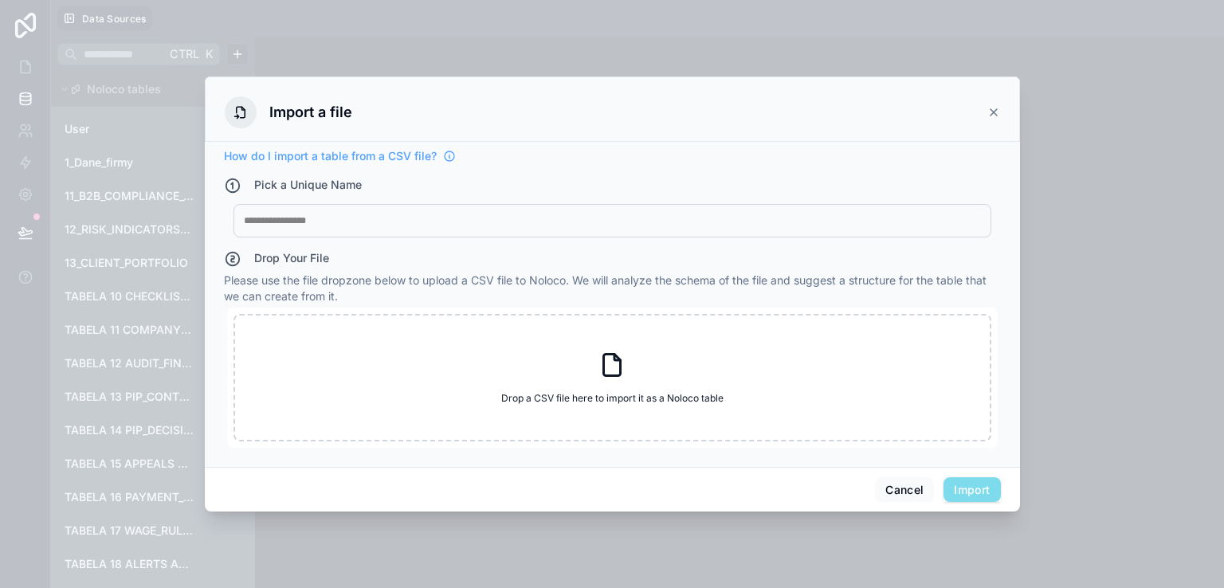
click at [994, 111] on icon at bounding box center [993, 112] width 13 height 13
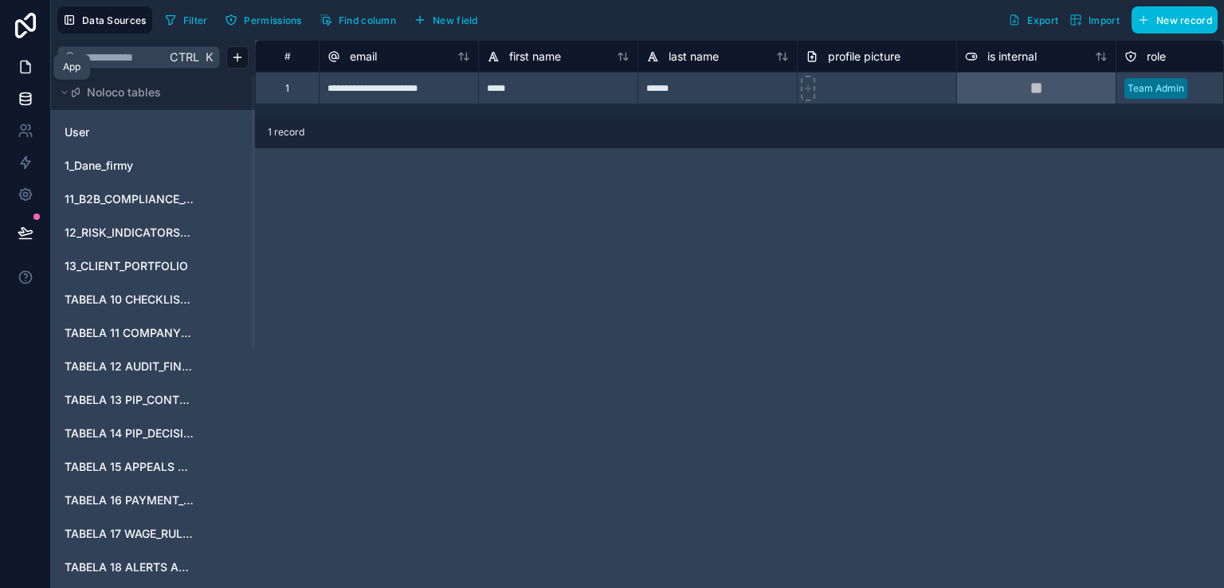
click at [21, 61] on icon at bounding box center [26, 67] width 10 height 12
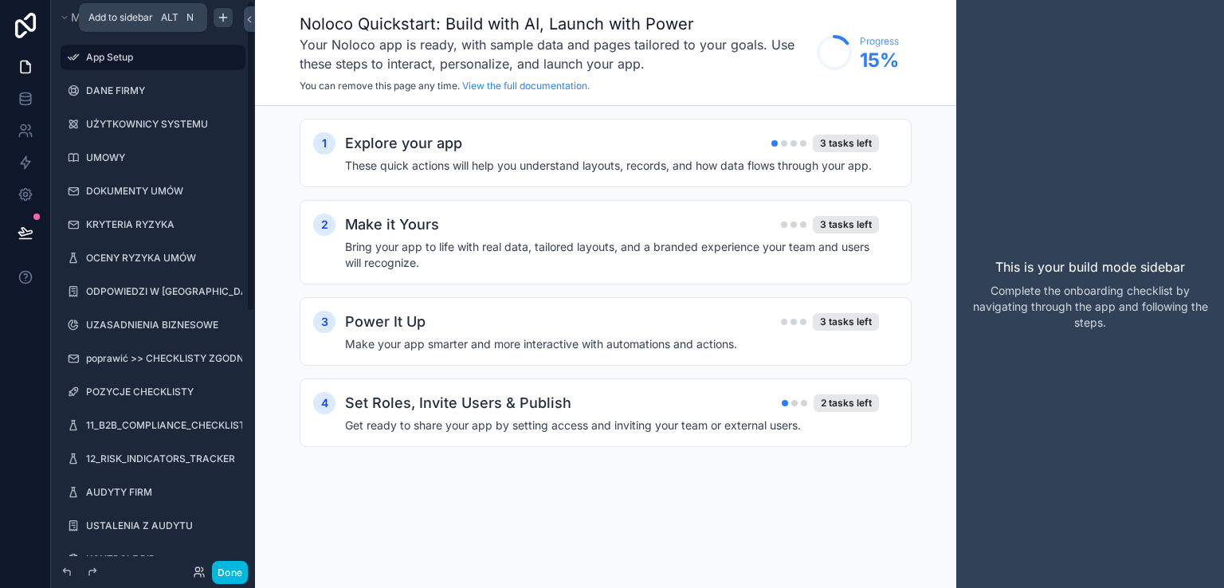
click at [218, 17] on icon "scrollable content" at bounding box center [223, 17] width 13 height 13
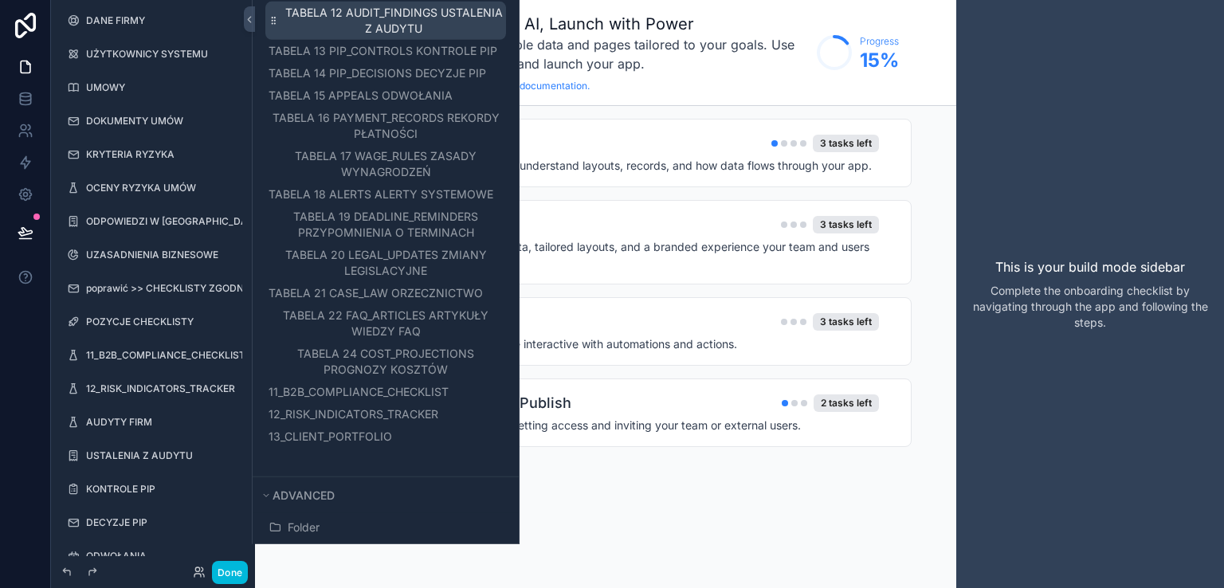
scroll to position [558, 0]
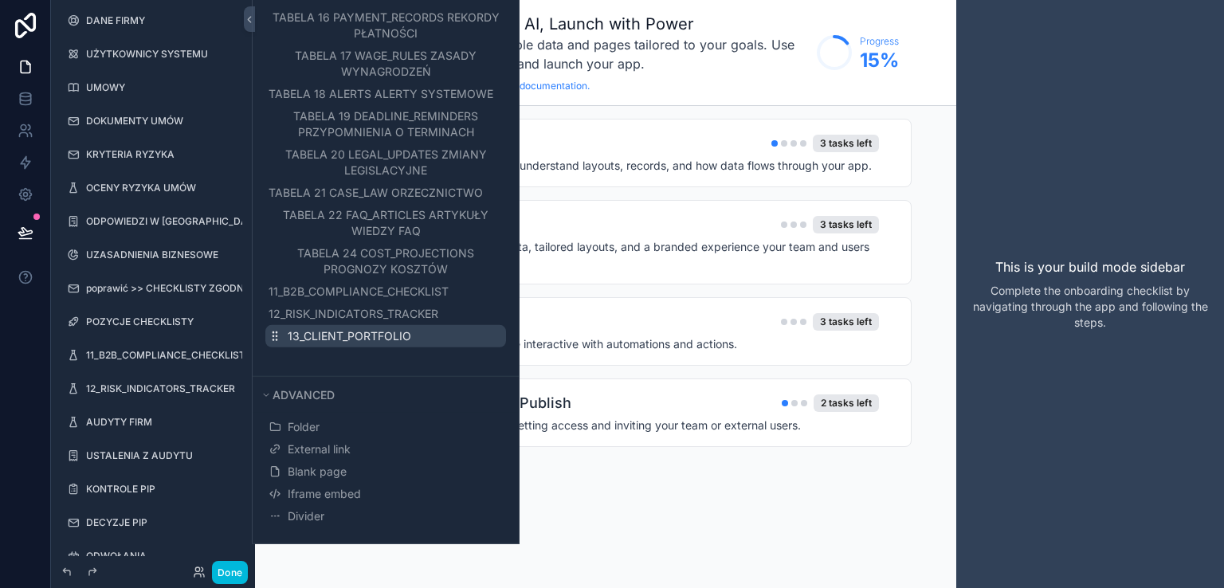
click at [354, 339] on span "13_CLIENT_PORTFOLIO" at bounding box center [349, 336] width 123 height 16
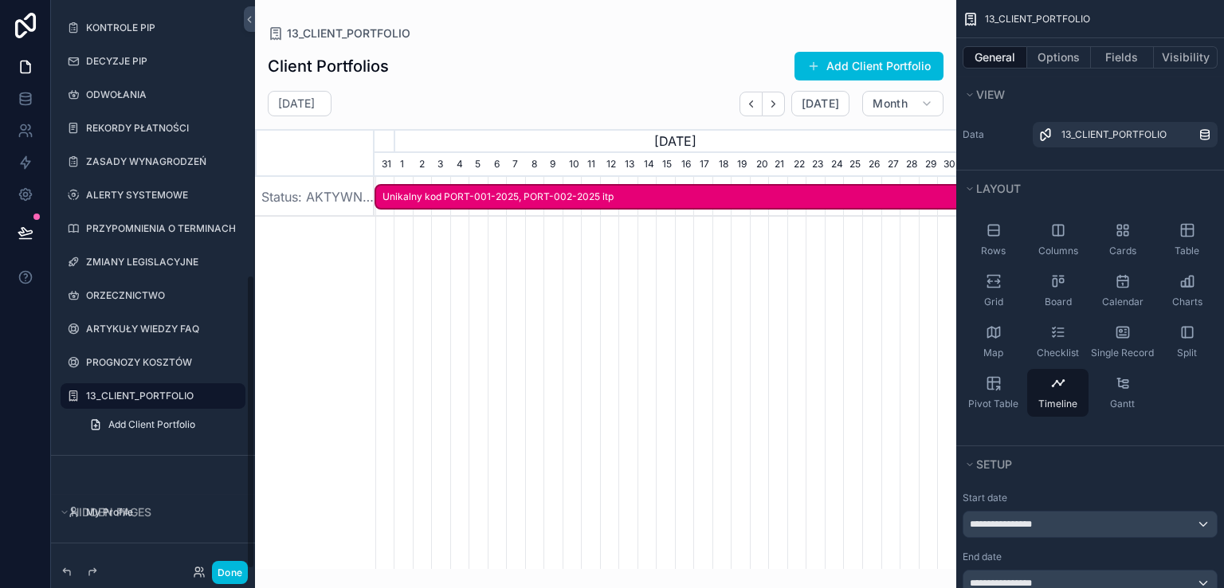
scroll to position [0, 582]
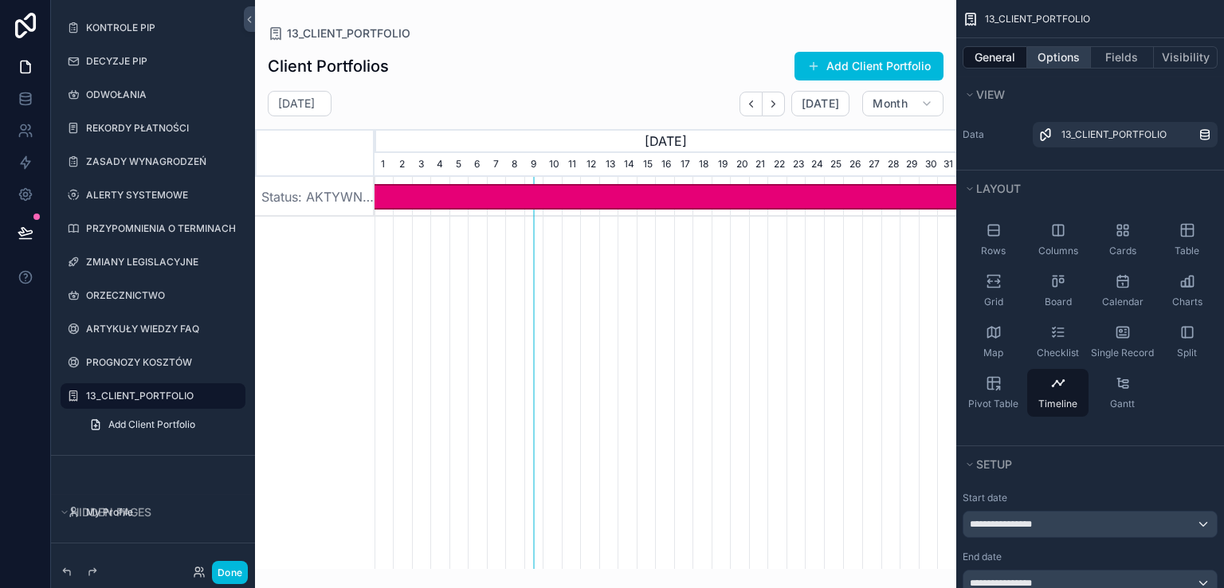
click at [1052, 57] on button "Options" at bounding box center [1059, 57] width 64 height 22
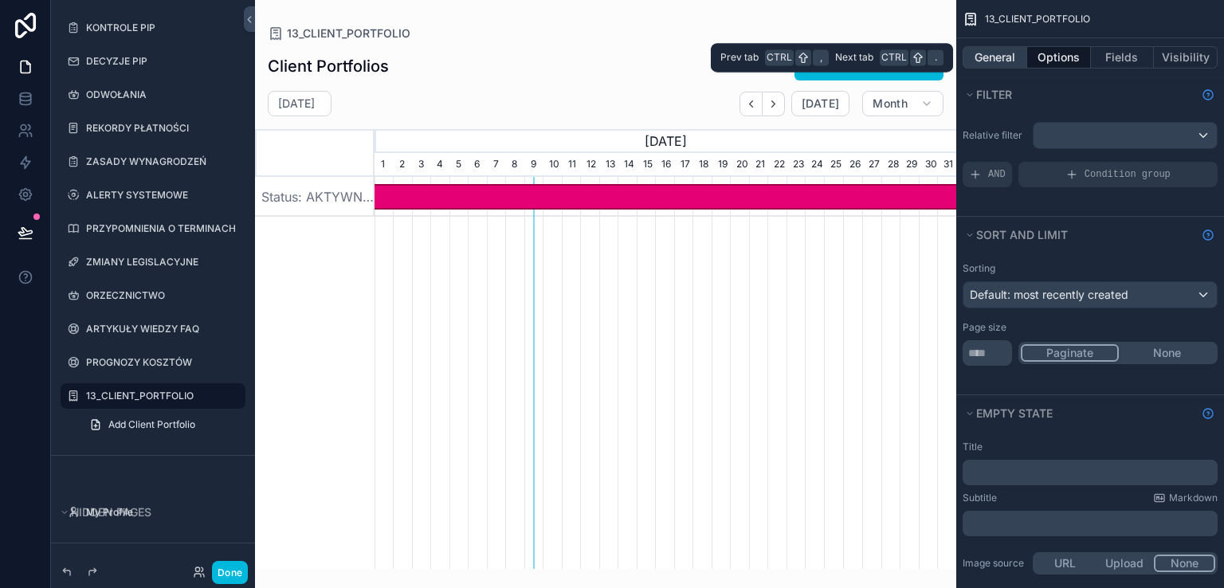
click at [999, 56] on button "General" at bounding box center [994, 57] width 65 height 22
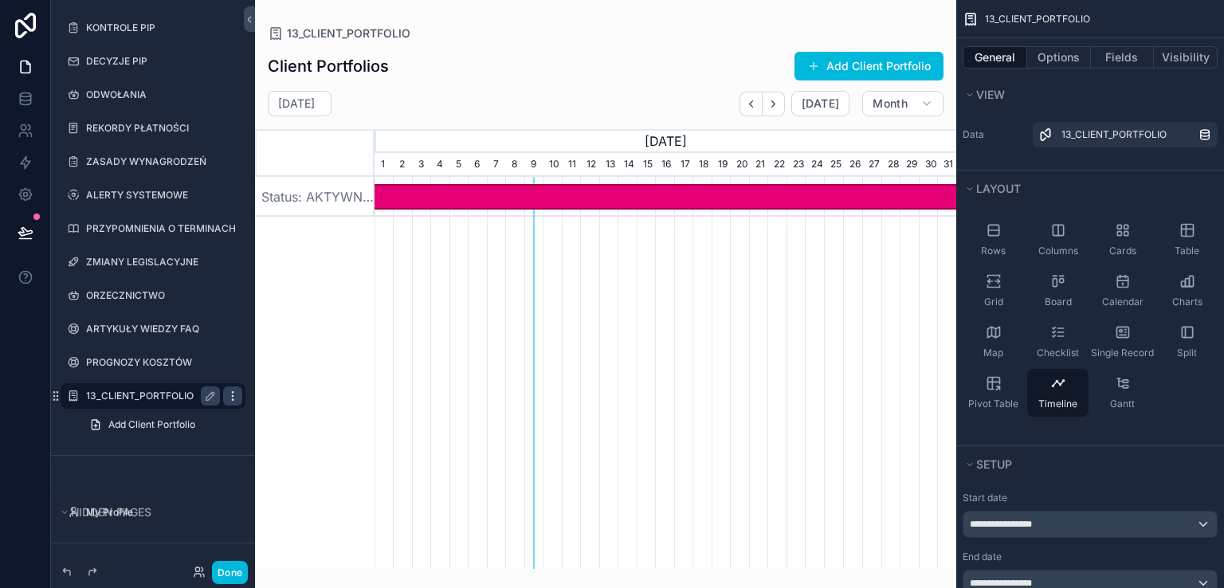
click at [232, 393] on icon "scrollable content" at bounding box center [232, 396] width 13 height 13
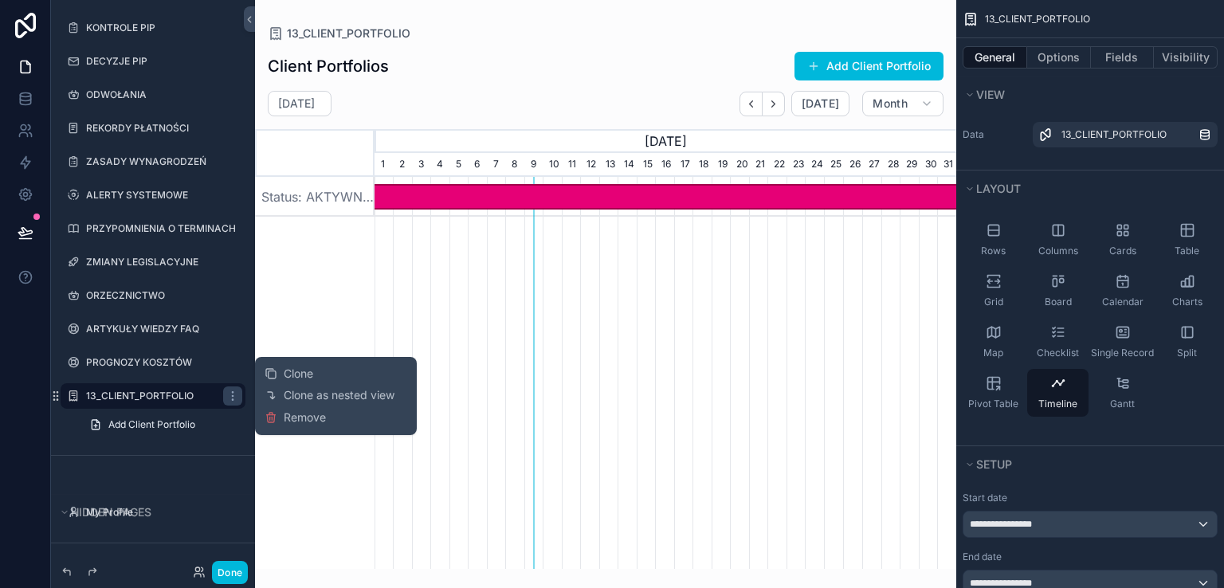
click at [292, 419] on span "Remove" at bounding box center [305, 418] width 42 height 16
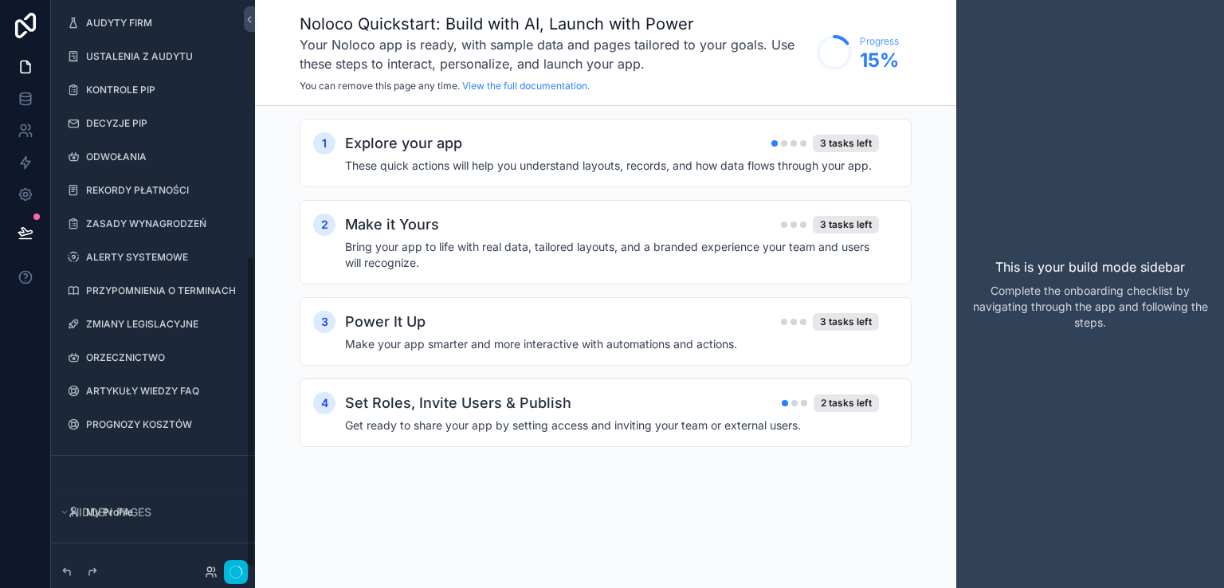
scroll to position [468, 0]
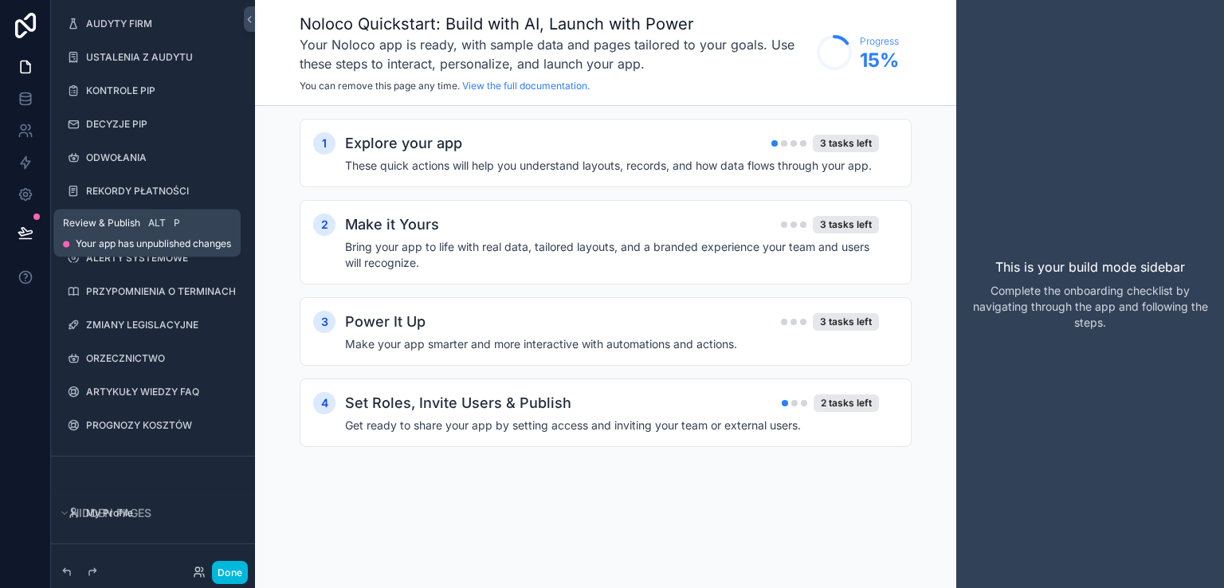
click at [24, 235] on icon at bounding box center [25, 232] width 14 height 8
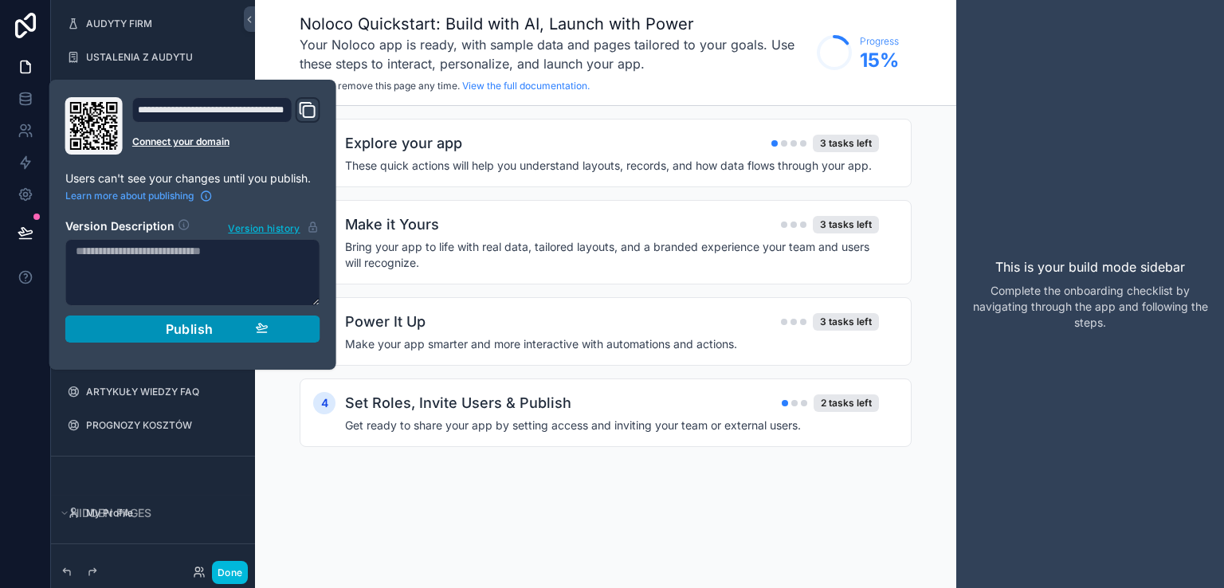
click at [185, 326] on span "Publish" at bounding box center [190, 329] width 48 height 16
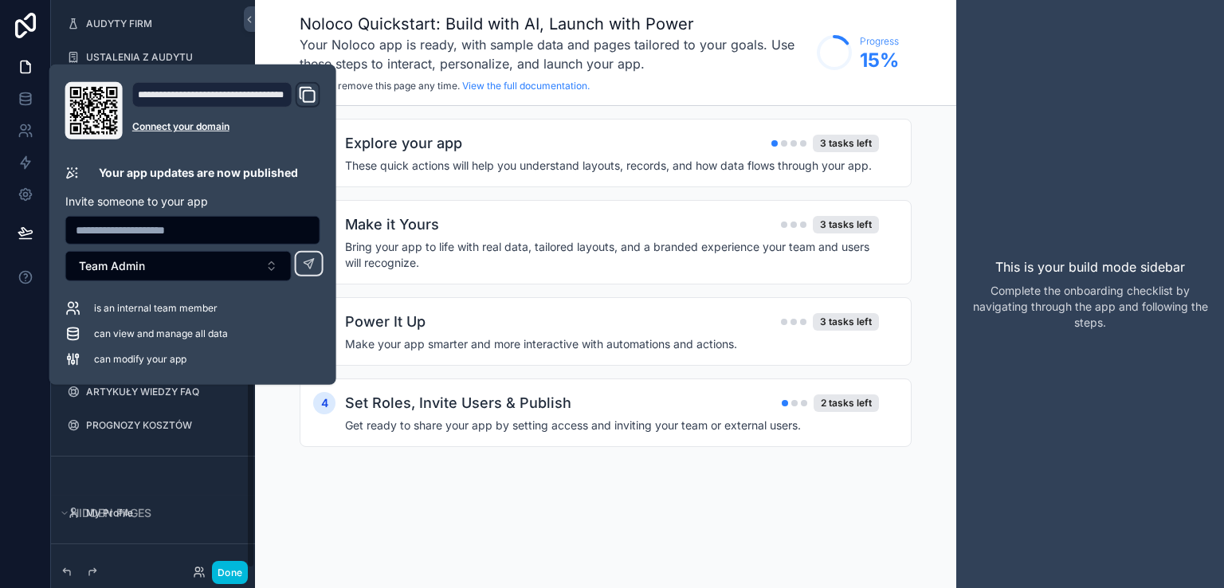
click at [30, 431] on div at bounding box center [25, 294] width 51 height 588
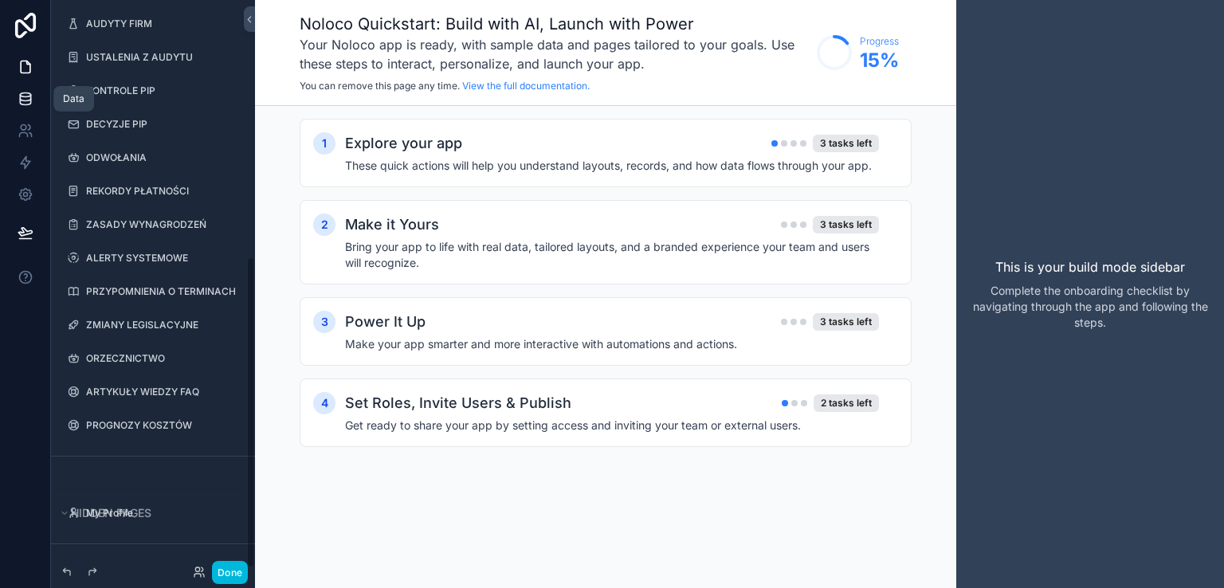
click at [25, 101] on icon at bounding box center [26, 99] width 16 height 16
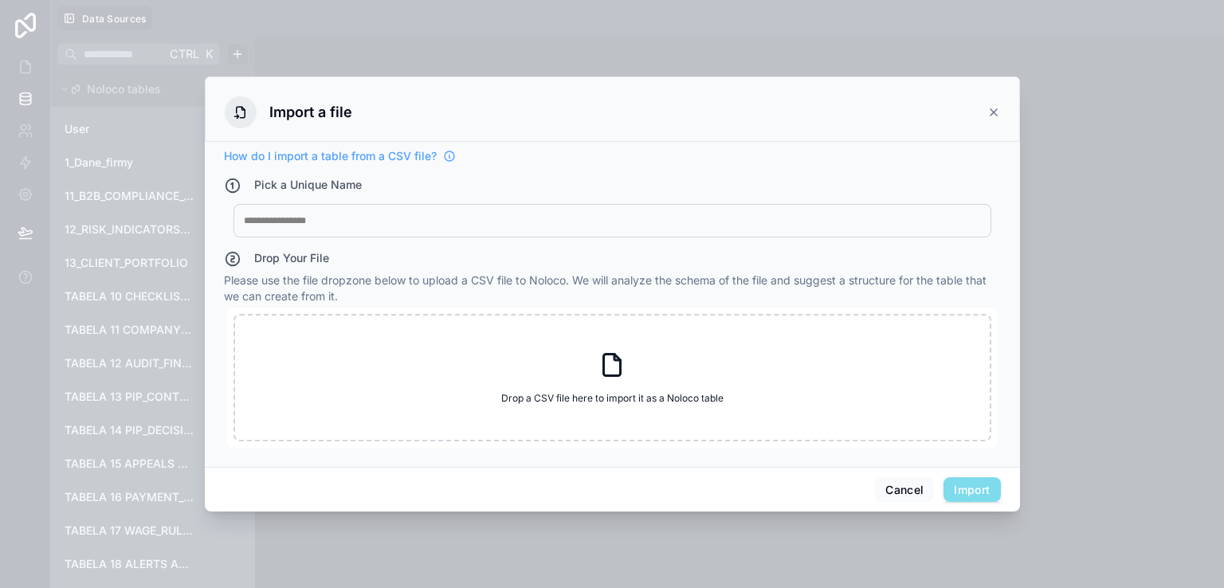
click at [995, 107] on icon at bounding box center [993, 112] width 13 height 13
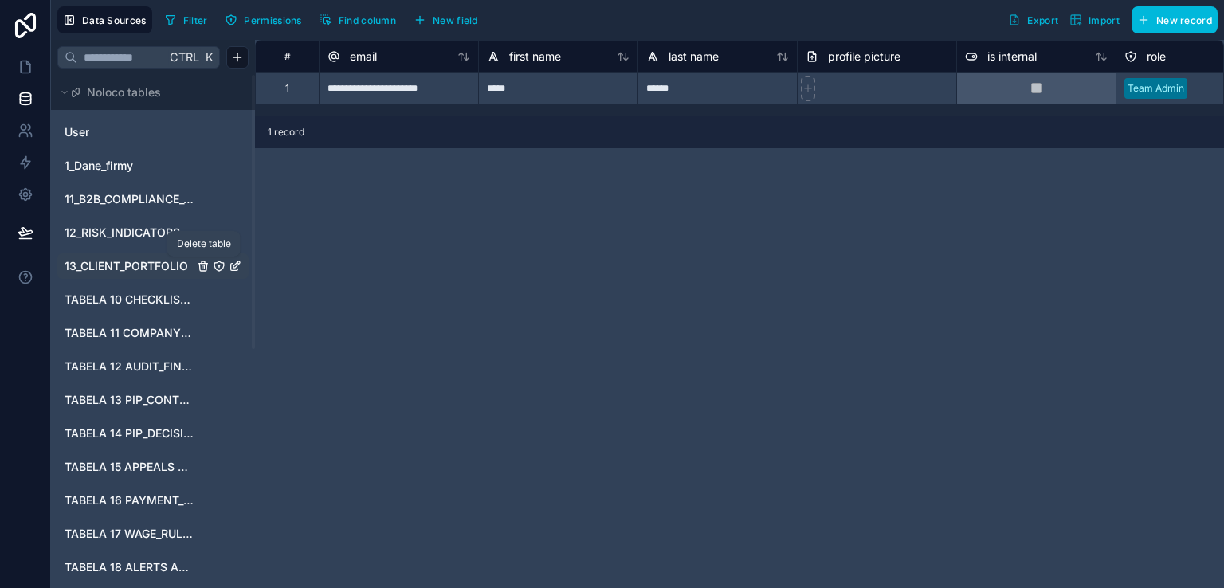
click at [203, 269] on icon "13_CLIENT_PORTFOLIO" at bounding box center [203, 266] width 13 height 13
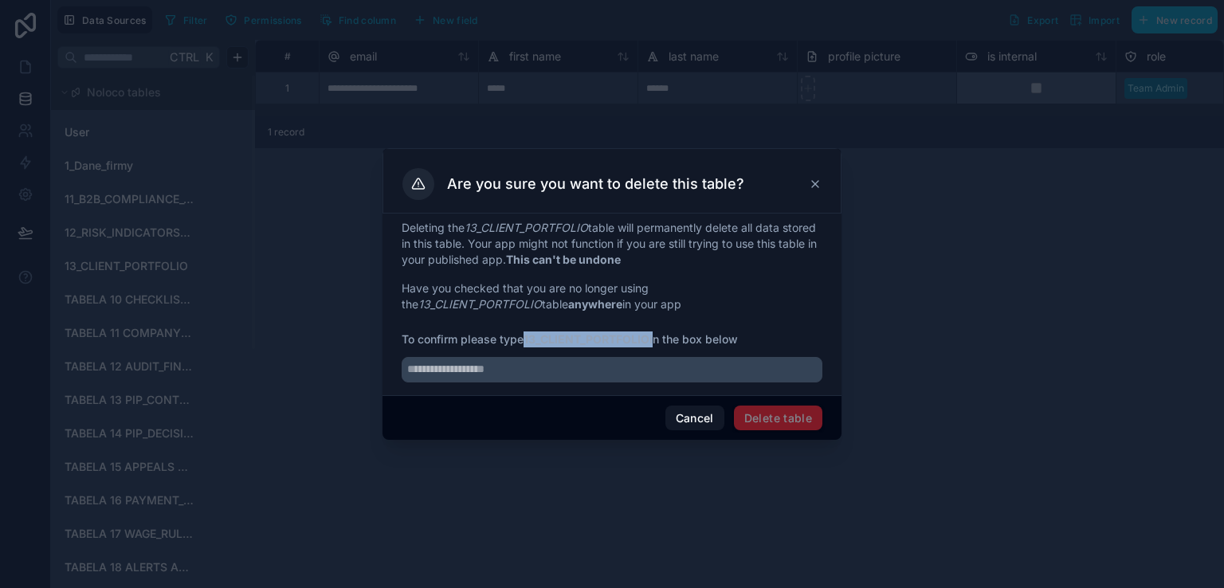
drag, startPoint x: 527, startPoint y: 339, endPoint x: 656, endPoint y: 330, distance: 129.4
click at [656, 330] on div "Deleting the 13_CLIENT_PORTFOLIO table will permanently delete all data stored …" at bounding box center [612, 301] width 421 height 163
copy span "13_CLIENT_PORTFOLIO"
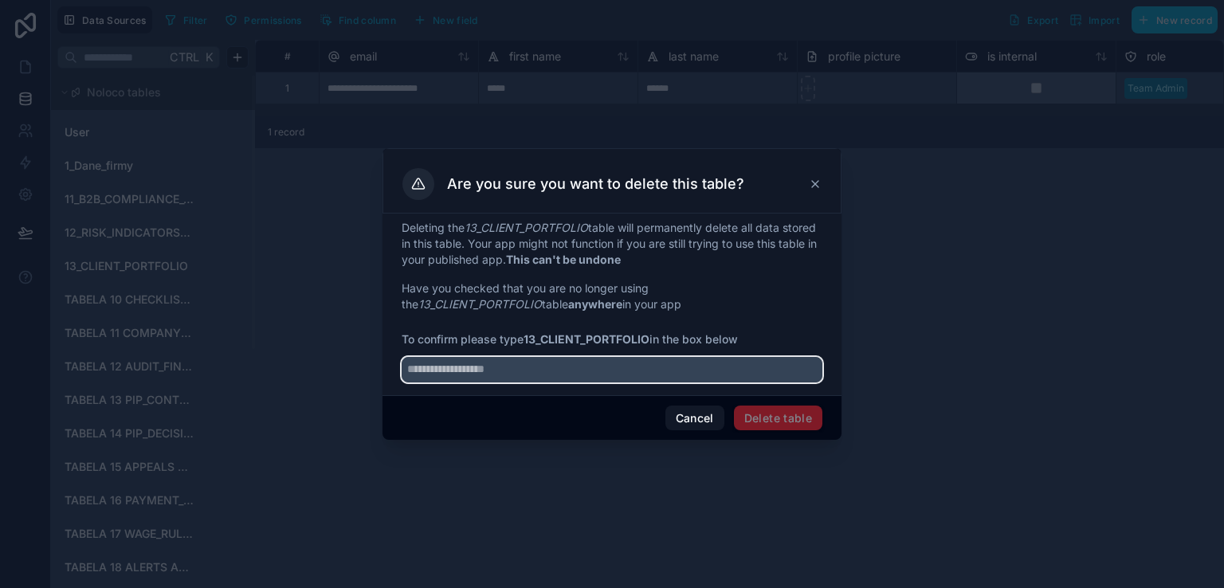
click at [510, 365] on input "text" at bounding box center [612, 369] width 421 height 25
paste input "**********"
type input "**********"
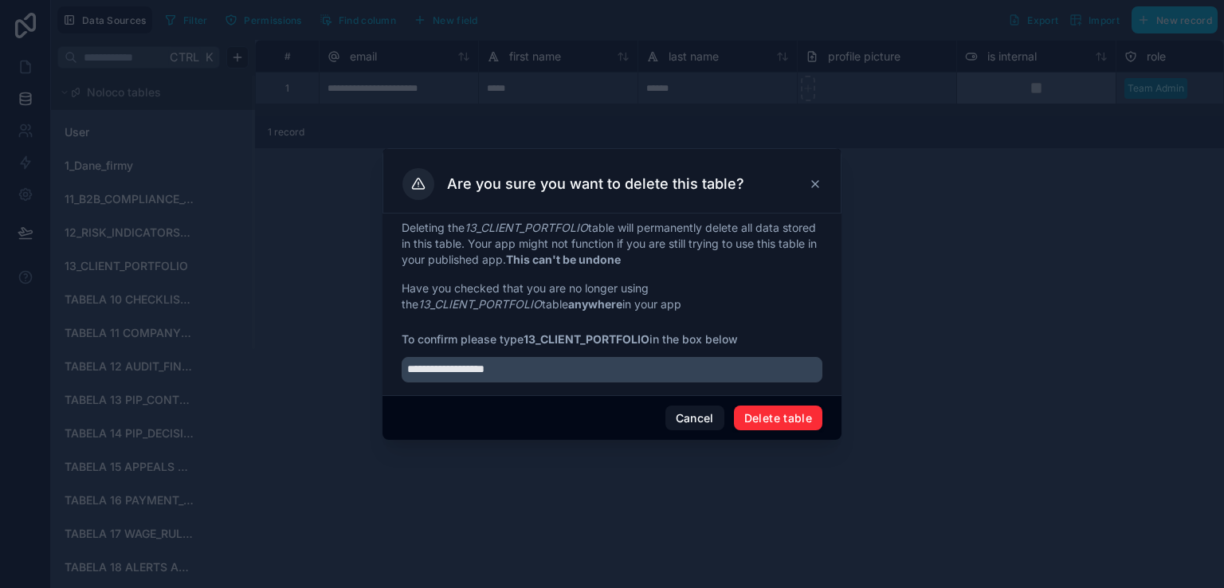
click at [752, 413] on button "Delete table" at bounding box center [778, 418] width 88 height 25
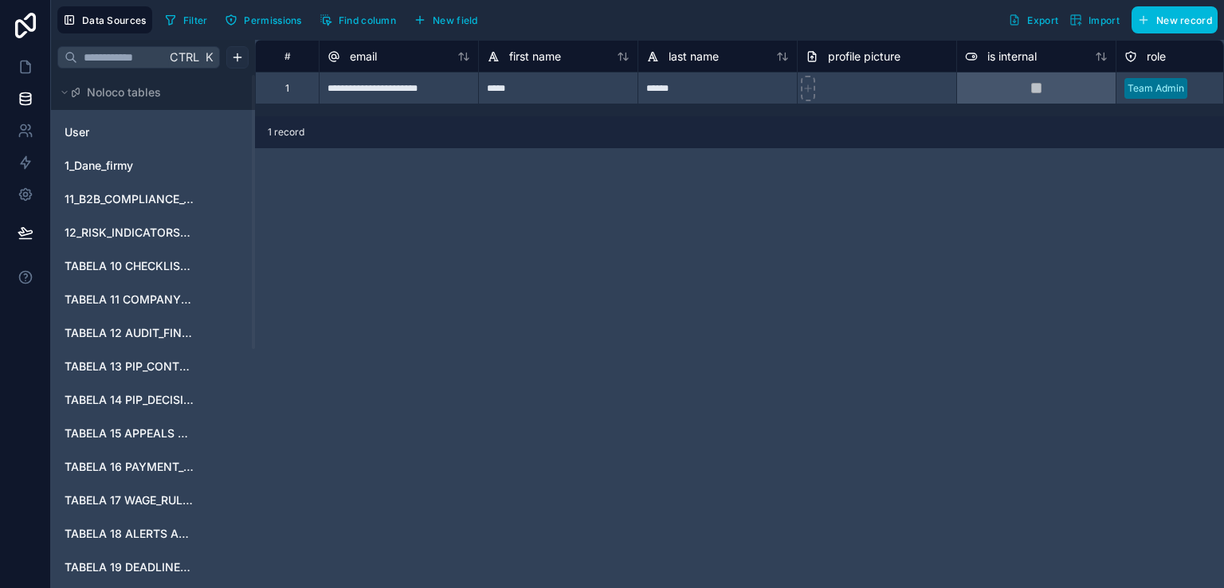
click at [242, 58] on html "Data Sources Filter Permissions Find column New field Export Import New record …" at bounding box center [612, 294] width 1224 height 588
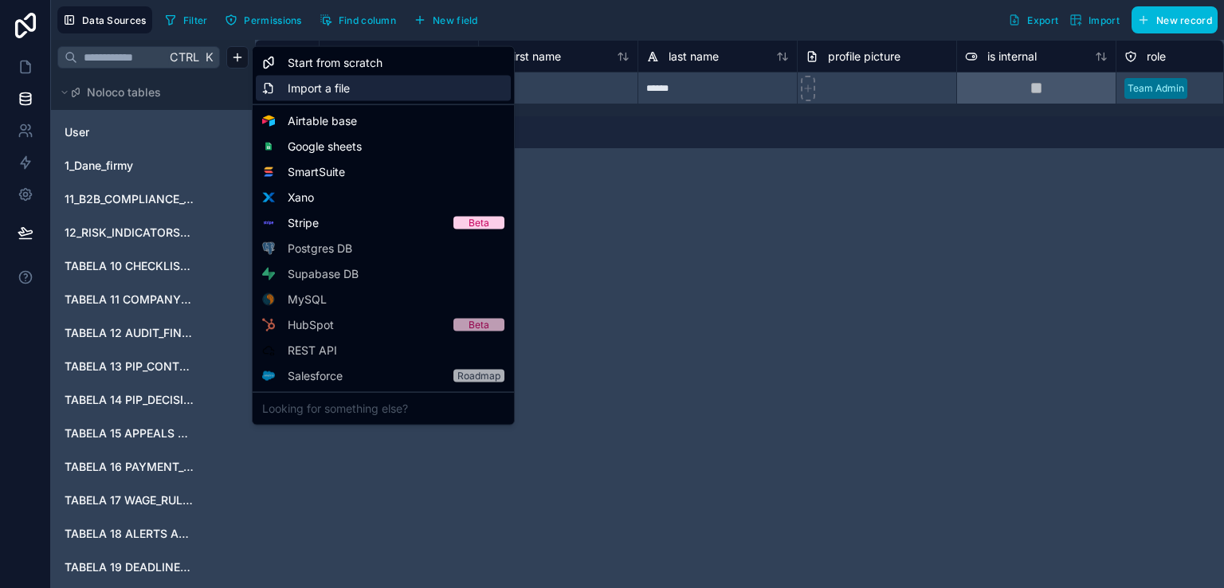
click at [335, 90] on span "Import a file" at bounding box center [319, 88] width 62 height 16
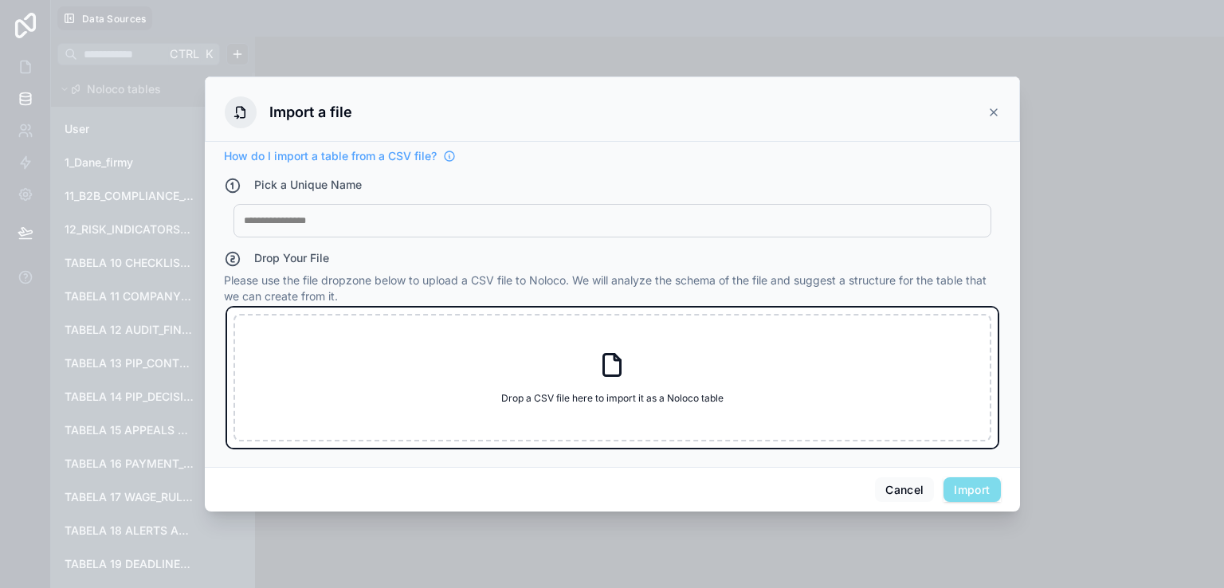
click at [604, 366] on icon at bounding box center [612, 365] width 17 height 22
type input "**********"
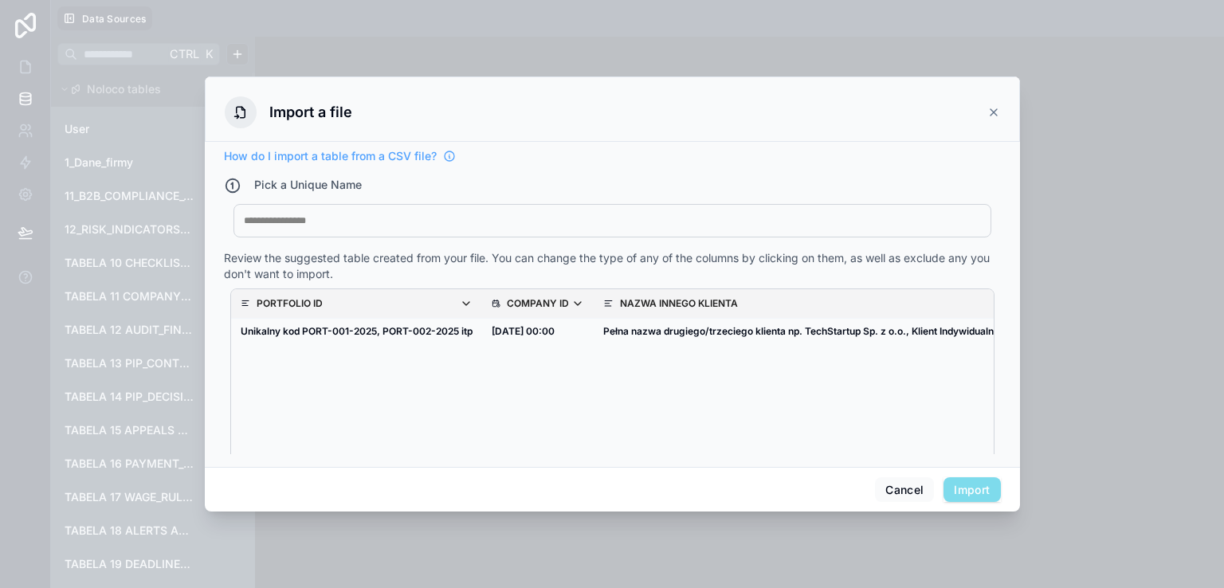
click at [347, 216] on div at bounding box center [612, 220] width 737 height 13
click at [970, 485] on button "Import" at bounding box center [971, 489] width 57 height 25
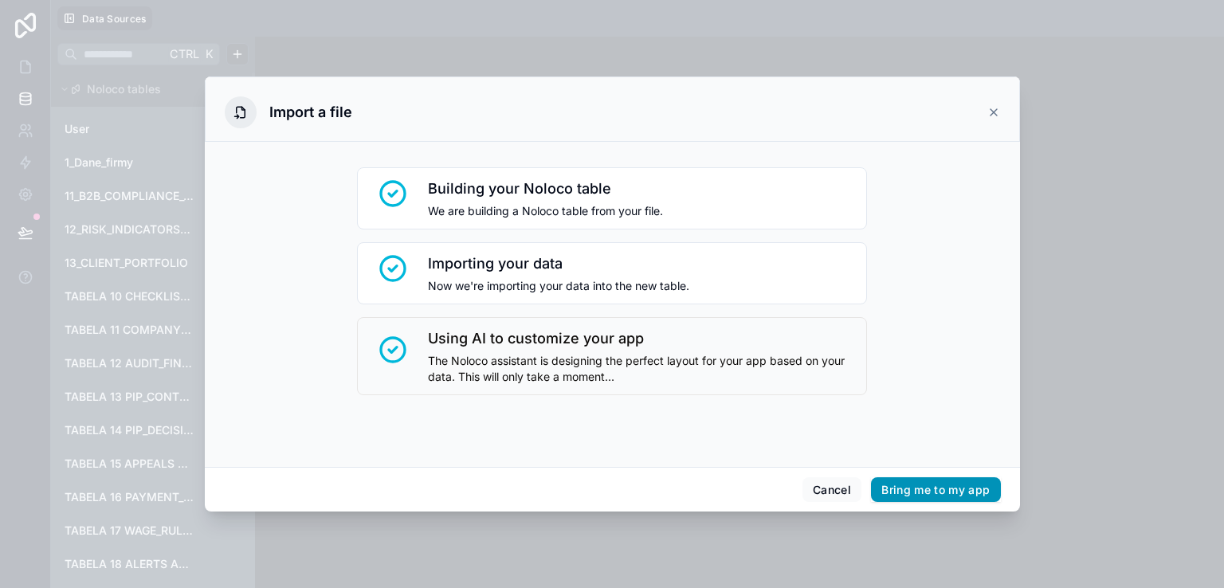
click at [940, 484] on button "Bring me to my app" at bounding box center [935, 489] width 129 height 25
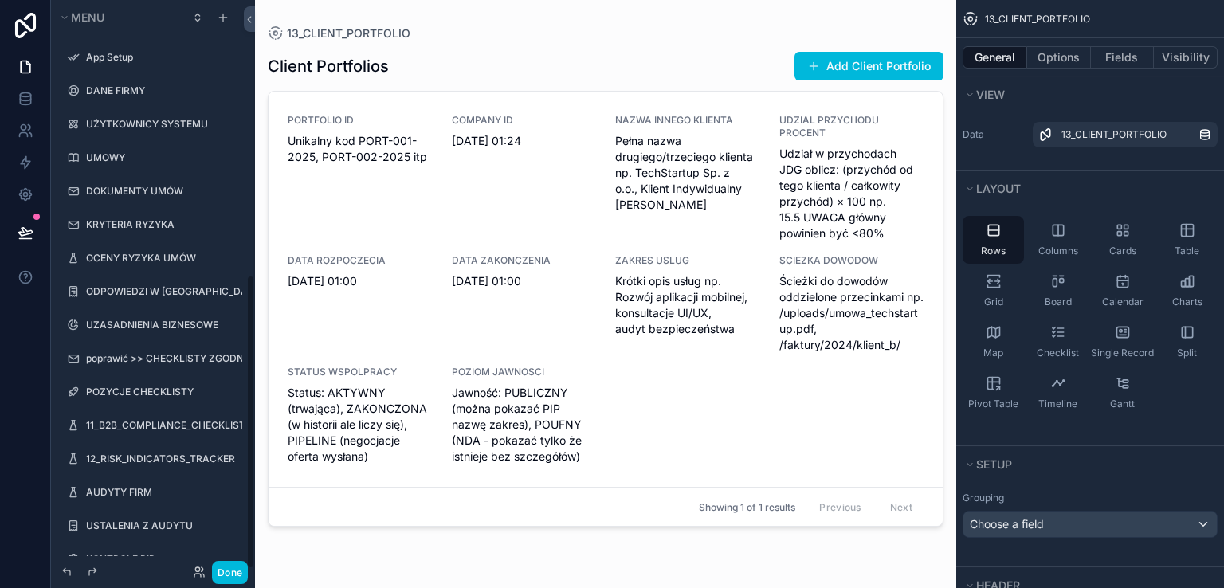
scroll to position [531, 0]
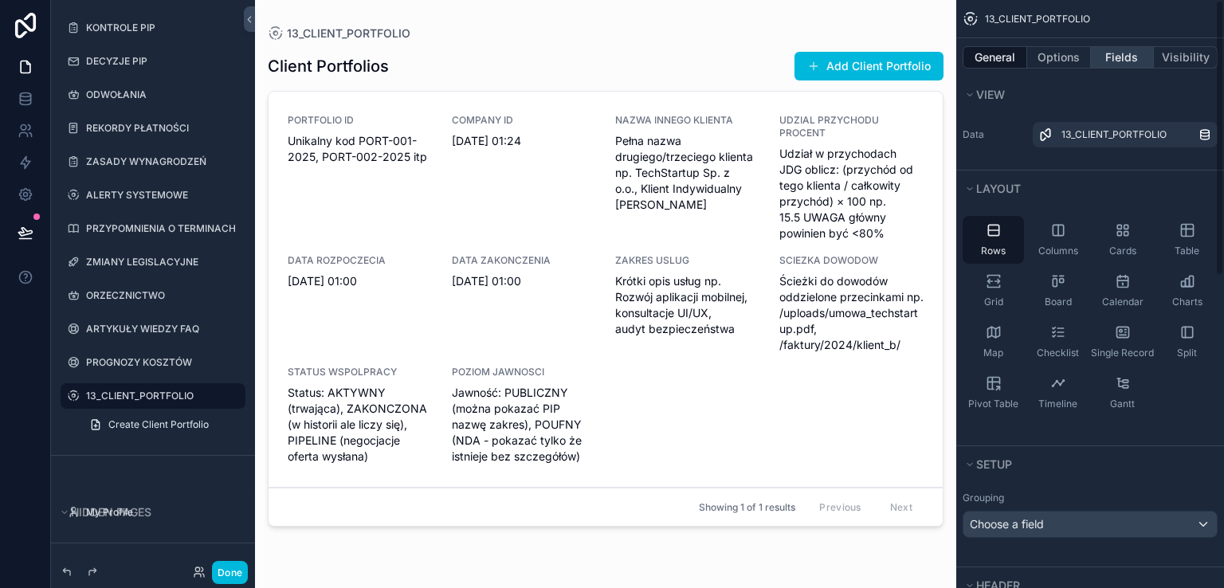
click at [1111, 49] on button "Fields" at bounding box center [1123, 57] width 64 height 22
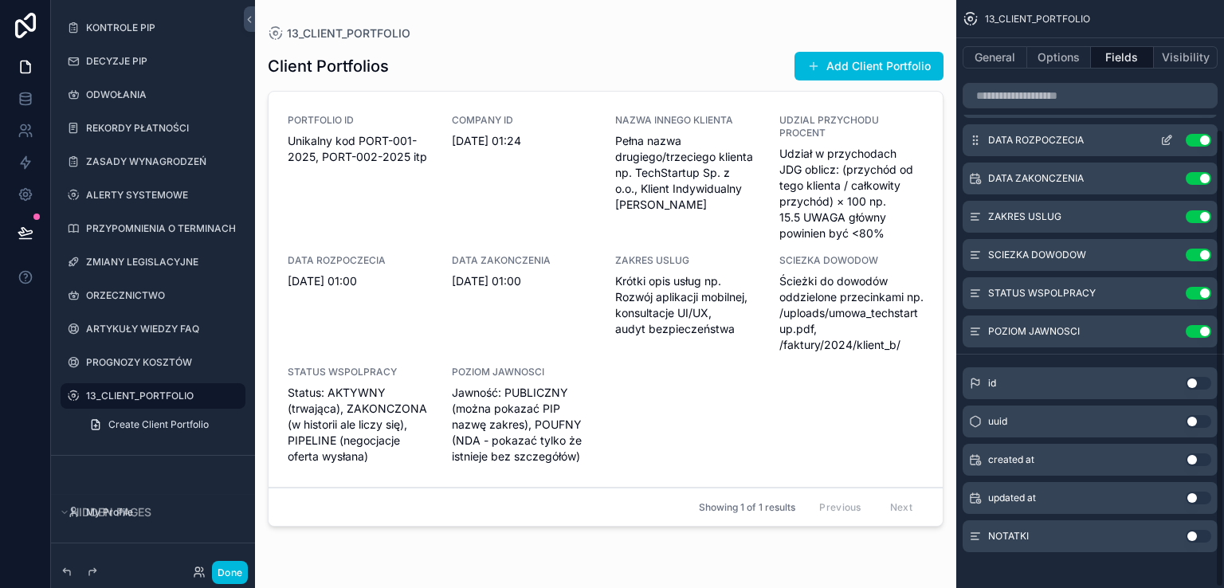
scroll to position [166, 0]
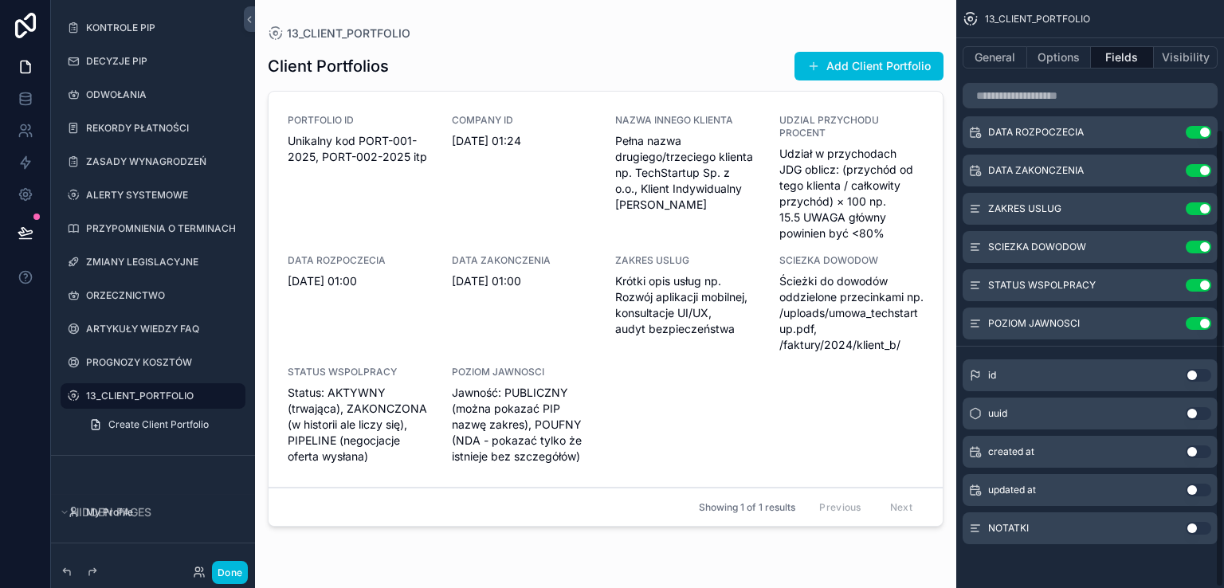
click at [1207, 527] on button "Use setting" at bounding box center [1198, 528] width 25 height 13
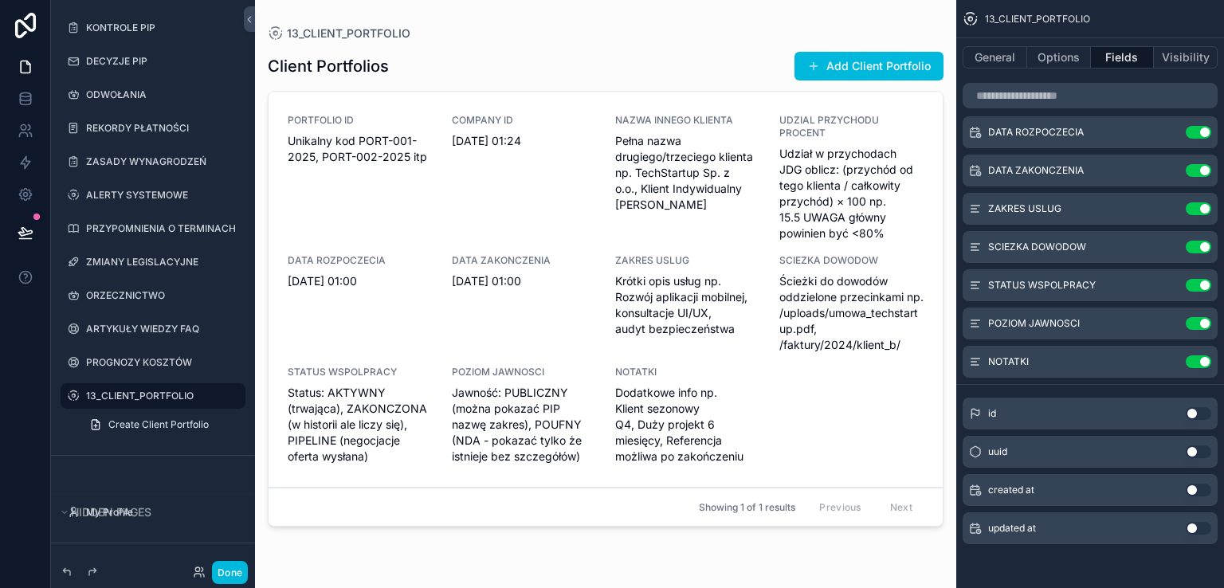
click at [864, 68] on div "scrollable content" at bounding box center [605, 284] width 701 height 569
click at [864, 68] on button "Add Client Portfolio" at bounding box center [868, 66] width 149 height 29
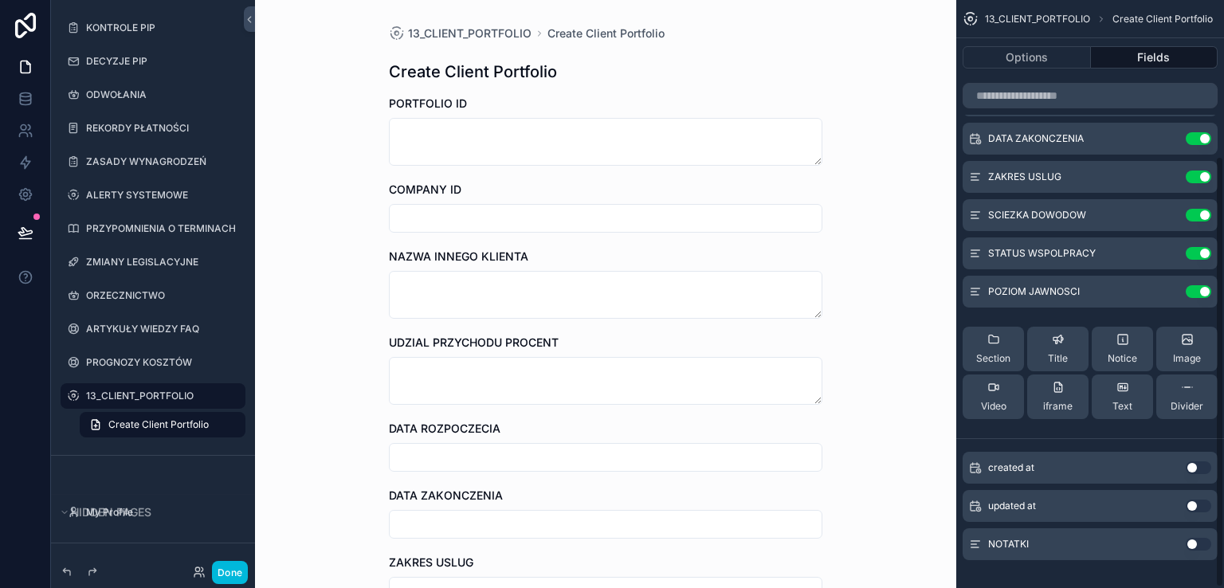
scroll to position [214, 0]
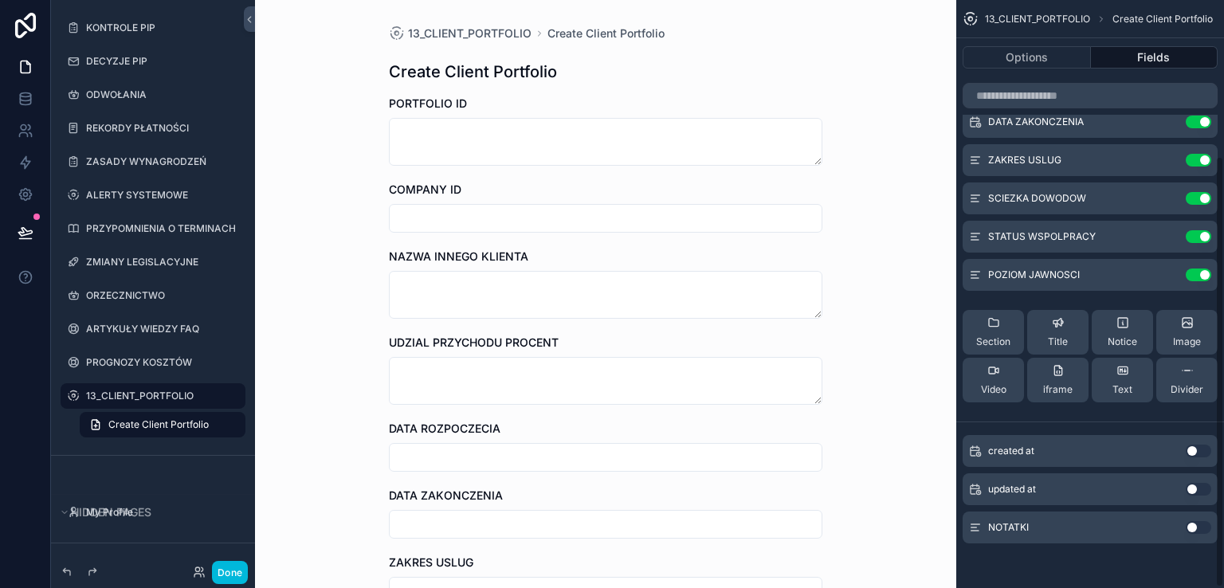
click at [1205, 528] on button "Use setting" at bounding box center [1198, 527] width 25 height 13
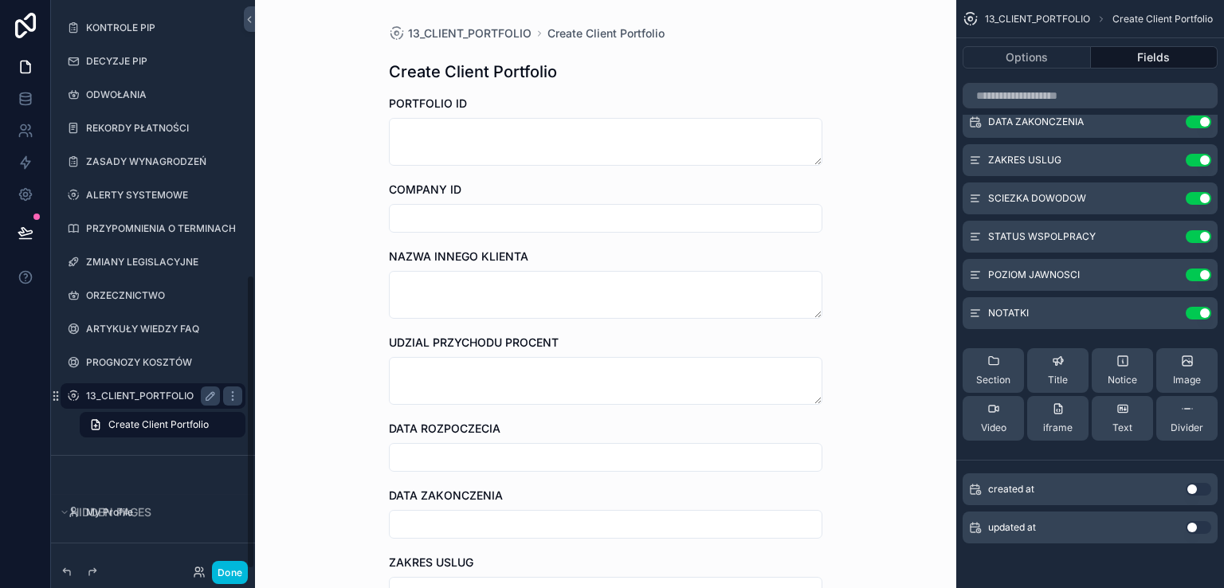
click at [128, 392] on label "13_CLIENT_PORTFOLIO" at bounding box center [149, 396] width 127 height 13
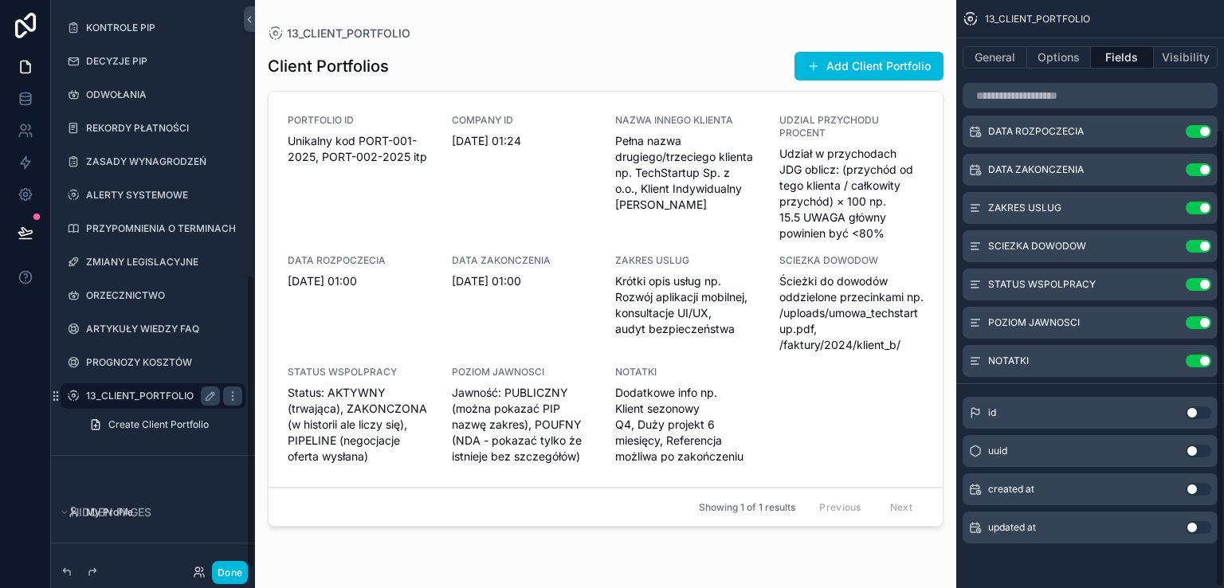
scroll to position [166, 0]
click at [501, 208] on div "COMPANY ID 1.01.123 01:24" at bounding box center [524, 177] width 145 height 127
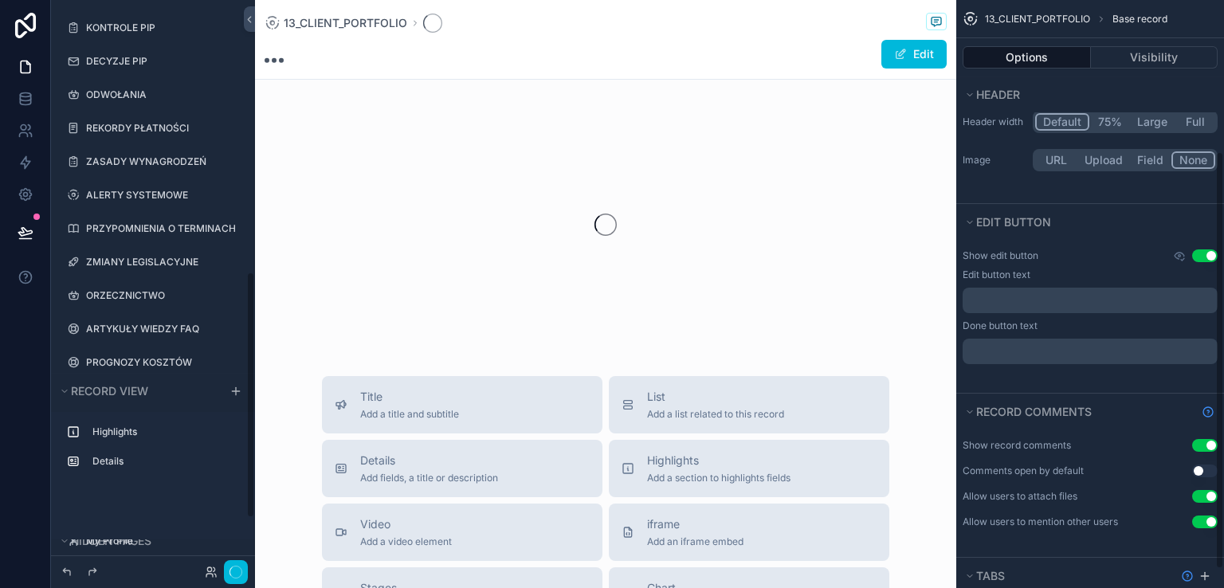
scroll to position [214, 0]
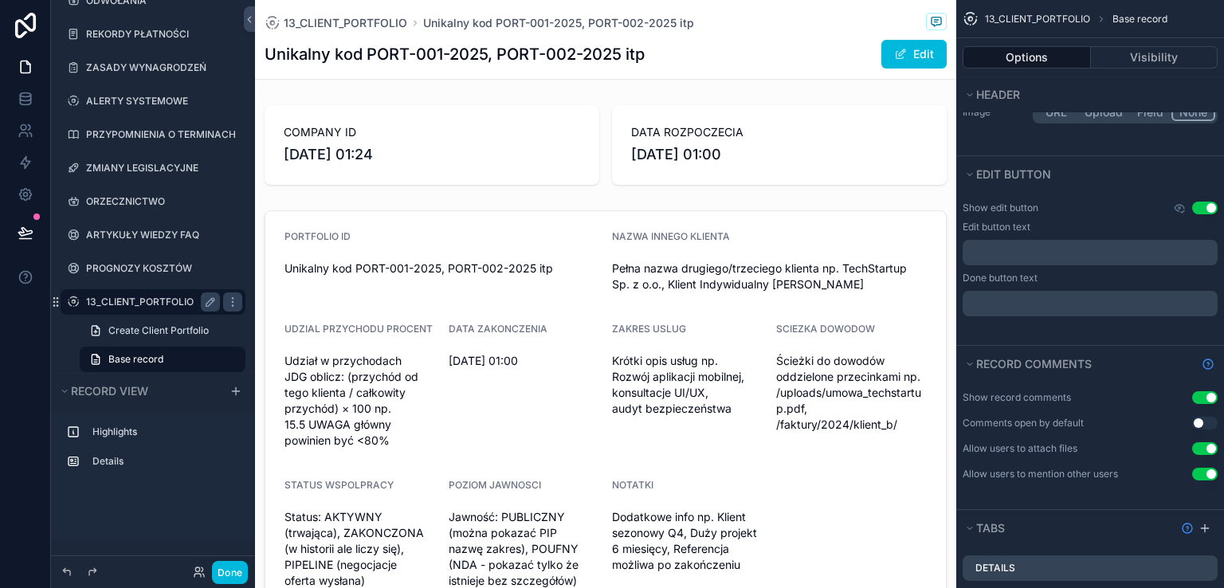
click at [501, 210] on div "scrollable content" at bounding box center [605, 412] width 701 height 416
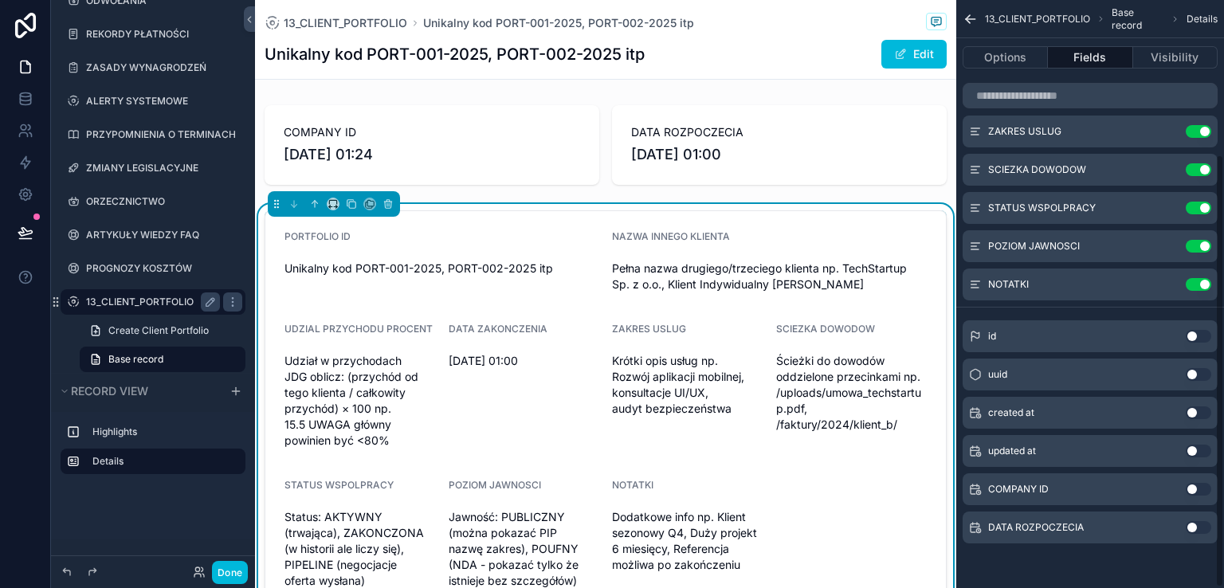
scroll to position [211, 0]
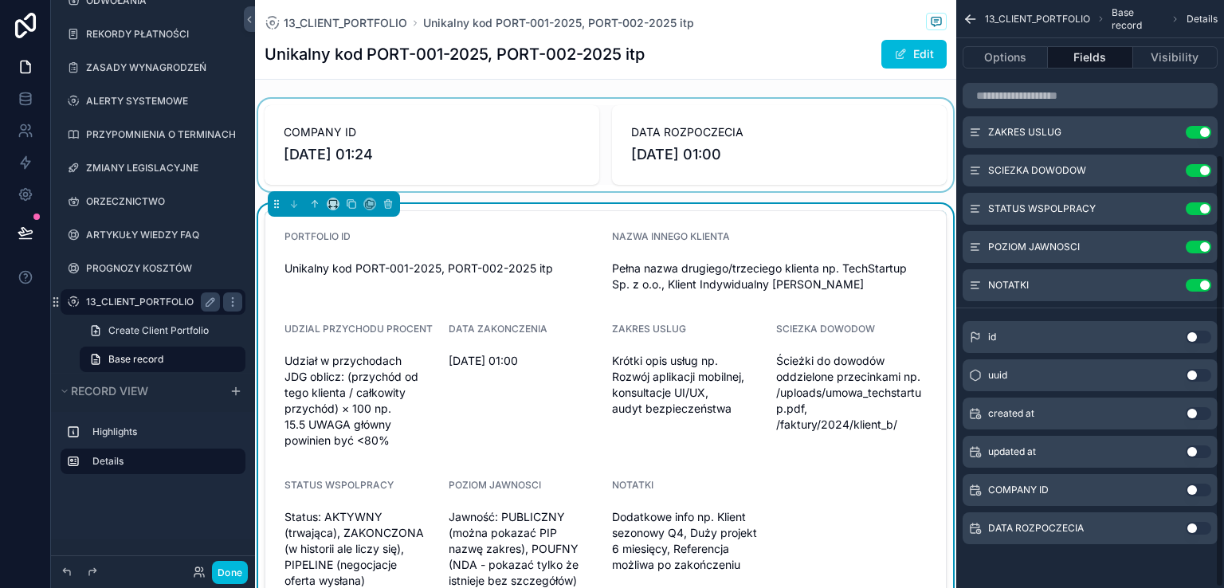
click at [484, 151] on div "scrollable content" at bounding box center [605, 145] width 701 height 92
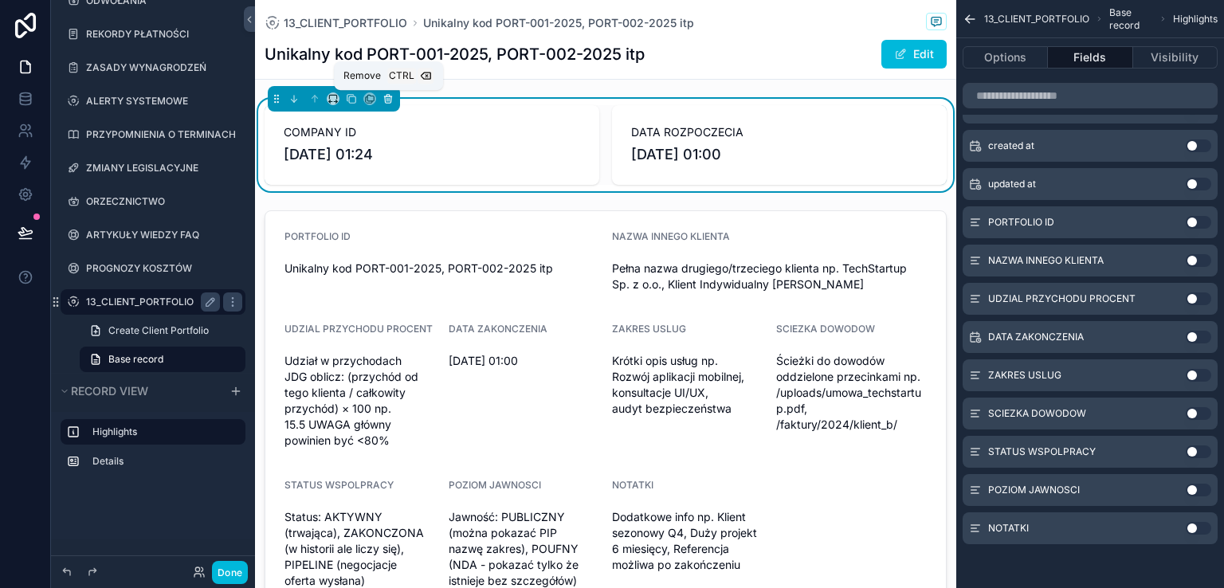
click at [387, 100] on icon "scrollable content" at bounding box center [387, 99] width 0 height 3
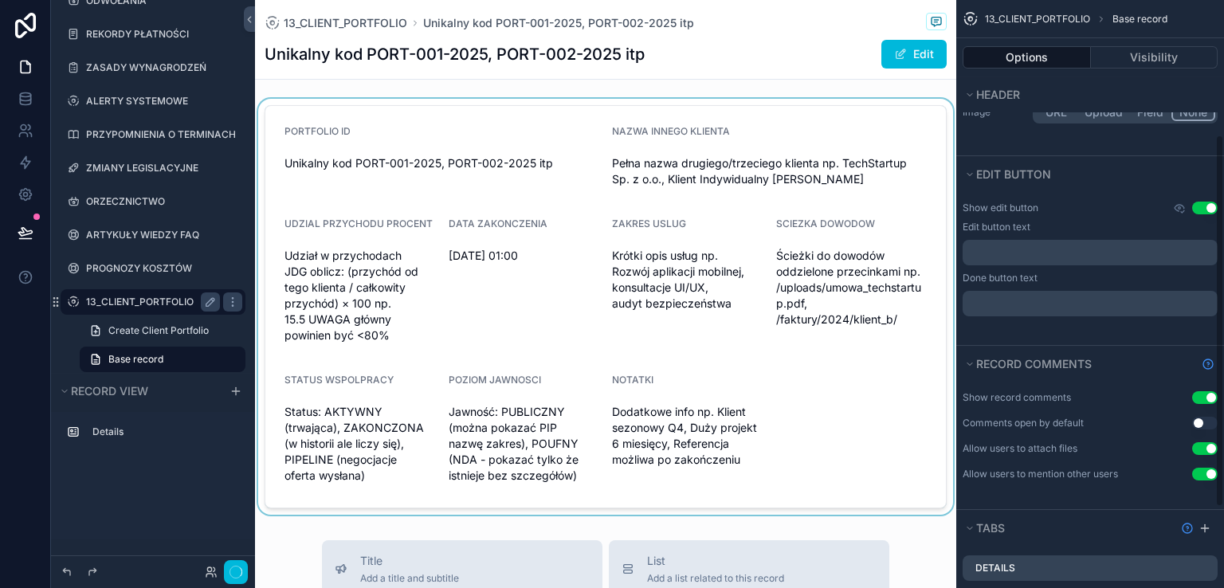
click at [461, 159] on div "scrollable content" at bounding box center [605, 307] width 701 height 416
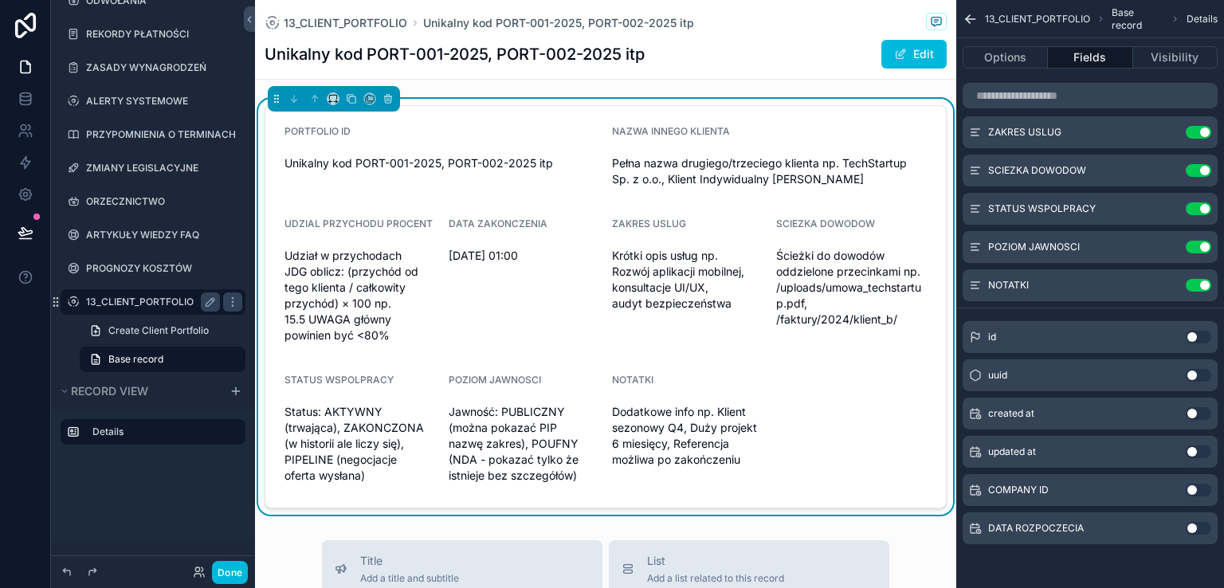
click at [1199, 489] on button "Use setting" at bounding box center [1198, 490] width 25 height 13
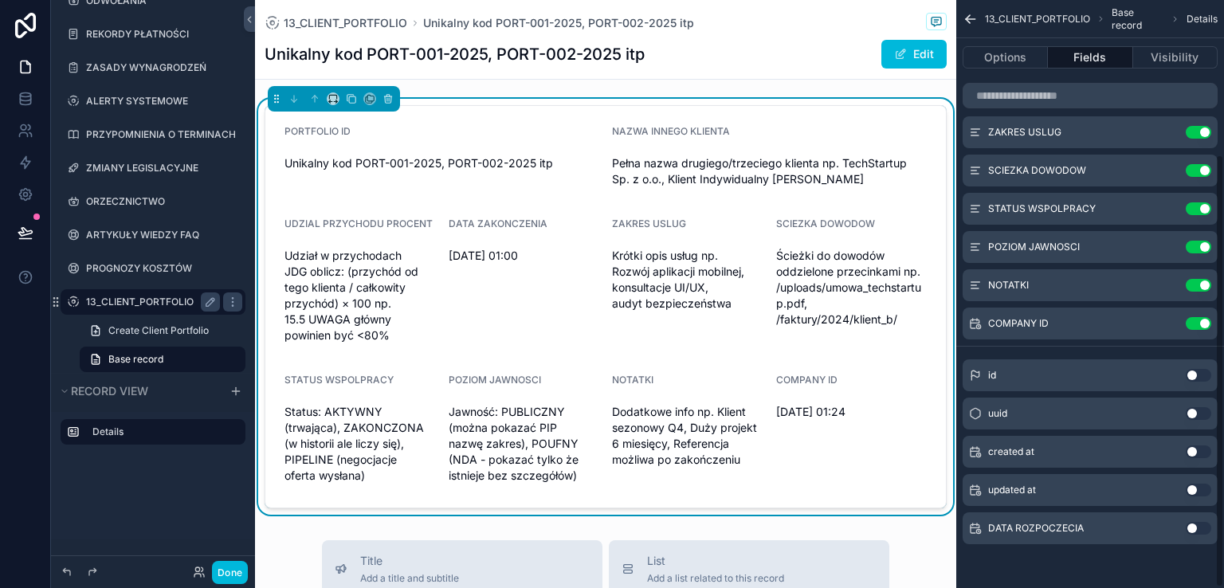
click at [1201, 529] on button "Use setting" at bounding box center [1198, 528] width 25 height 13
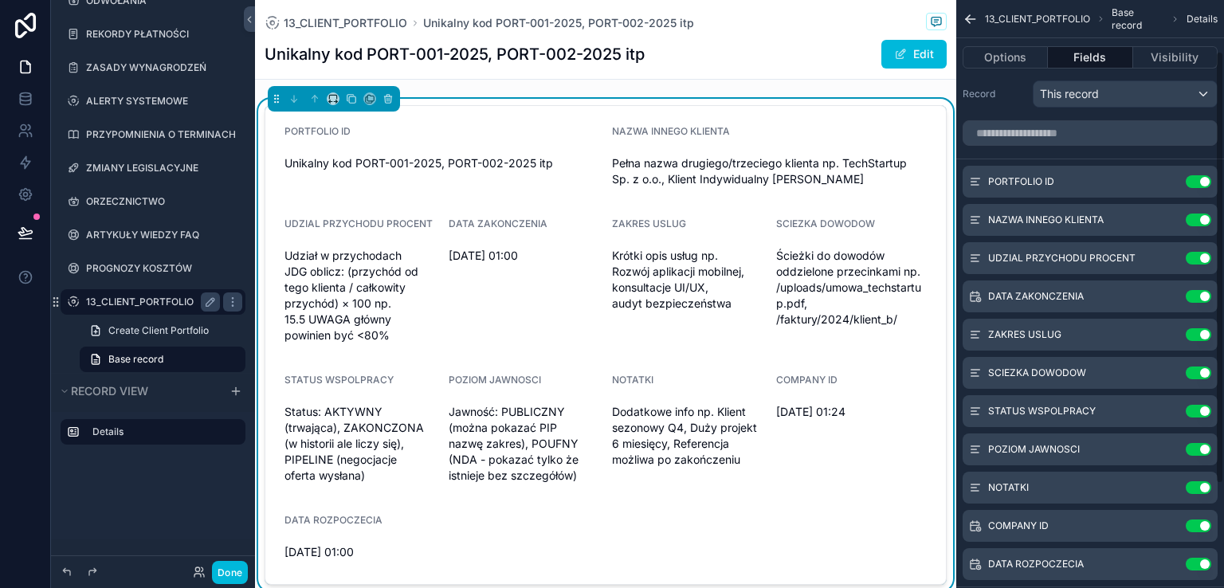
scroll to position [0, 0]
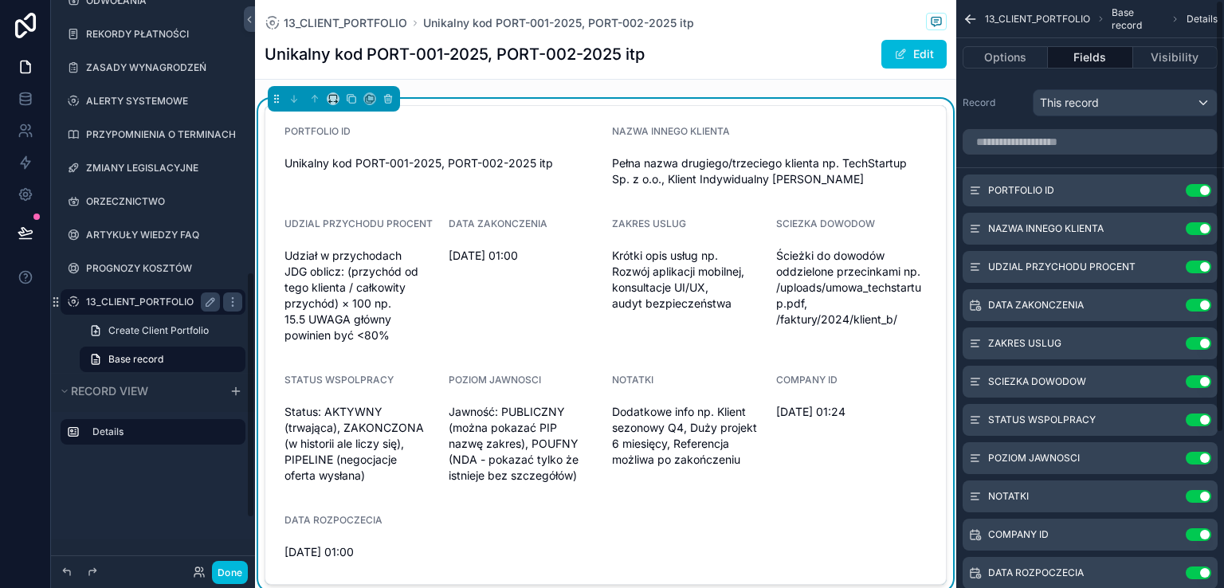
click at [127, 300] on label "13_CLIENT_PORTFOLIO" at bounding box center [149, 302] width 127 height 13
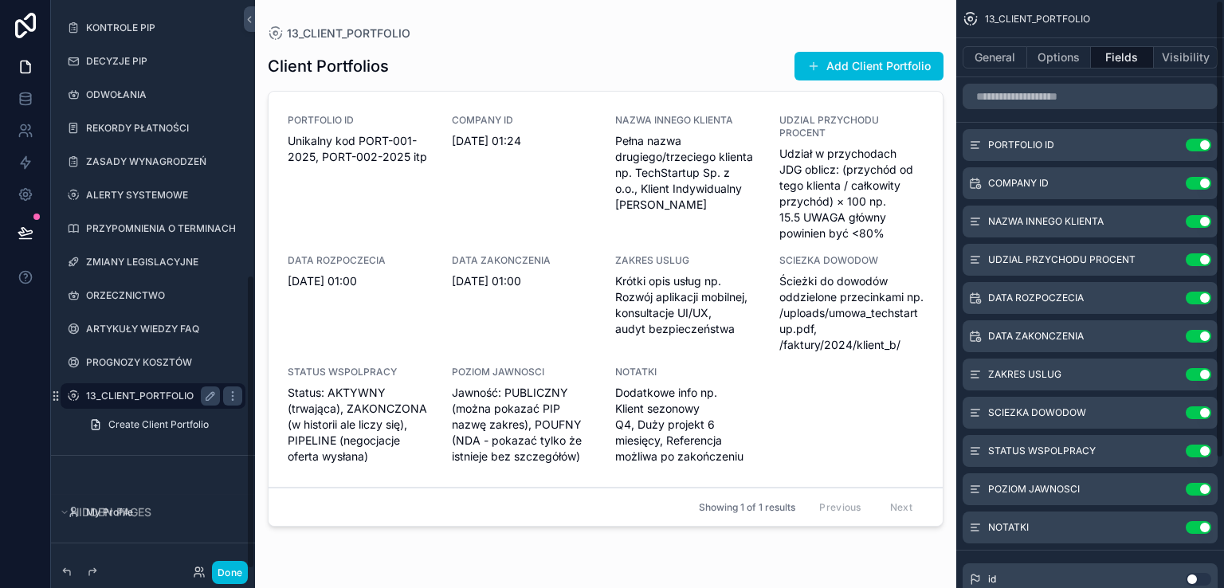
scroll to position [531, 0]
click at [529, 206] on div "COMPANY ID 1.01.123 01:24" at bounding box center [524, 177] width 145 height 127
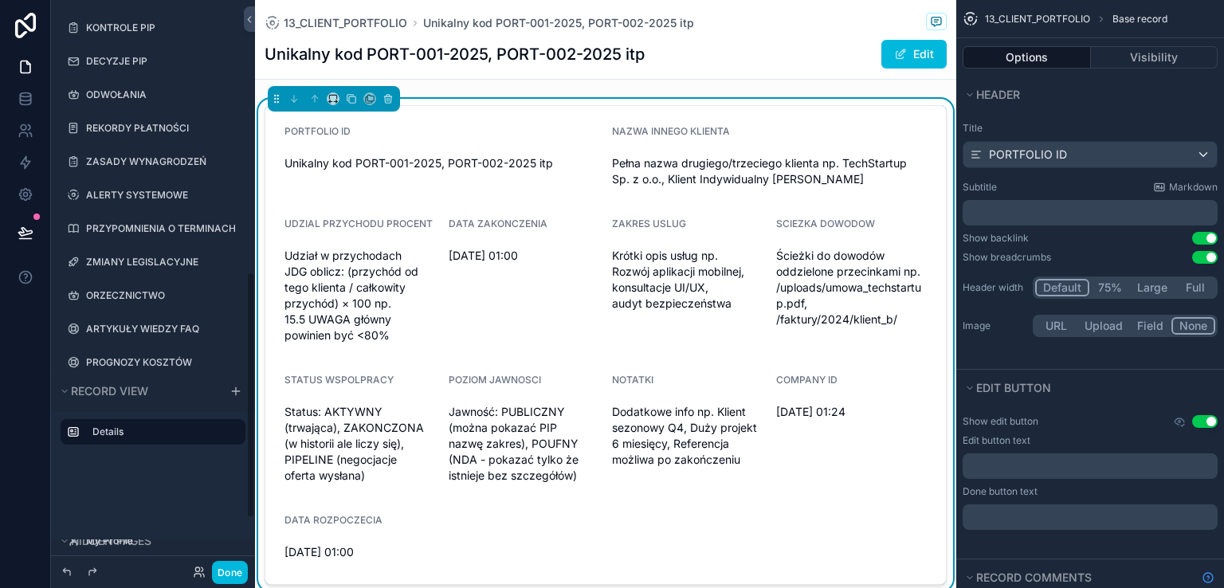
scroll to position [625, 0]
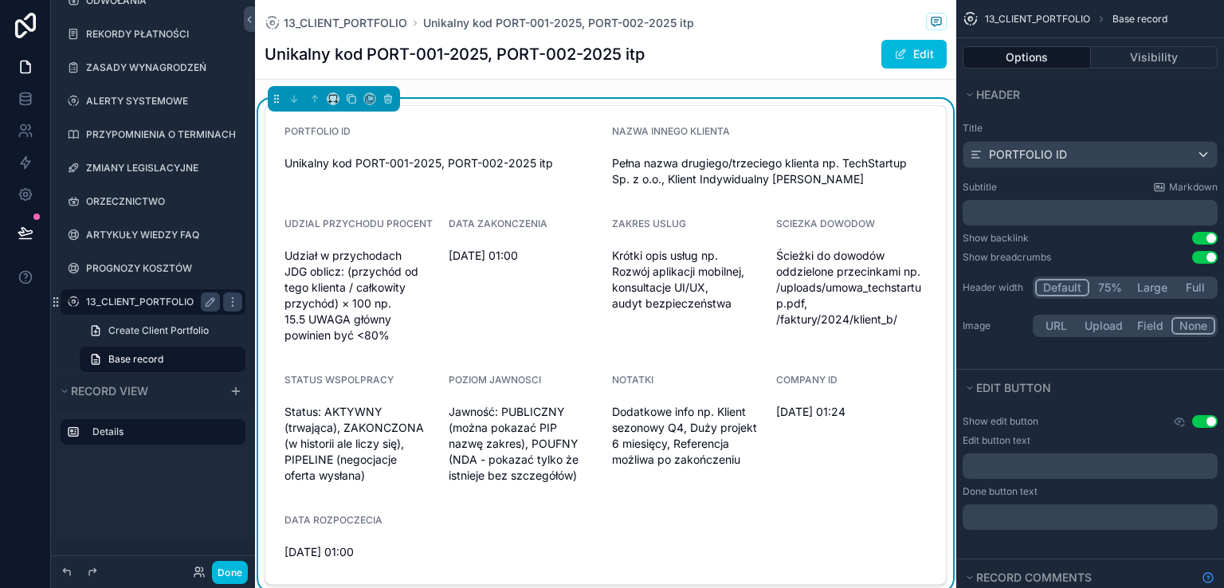
click at [539, 198] on form "PORTFOLIO ID Unikalny kod PORT-001-2025, PORT-002-2025 itp NAZWA INNEGO KLIENTA…" at bounding box center [605, 345] width 680 height 478
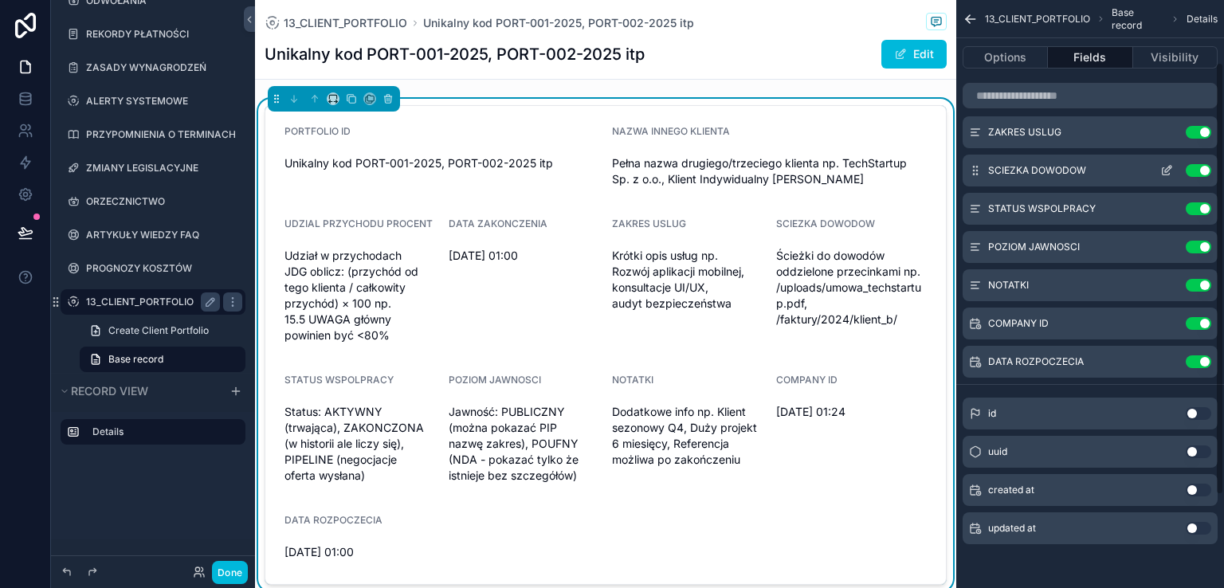
scroll to position [0, 0]
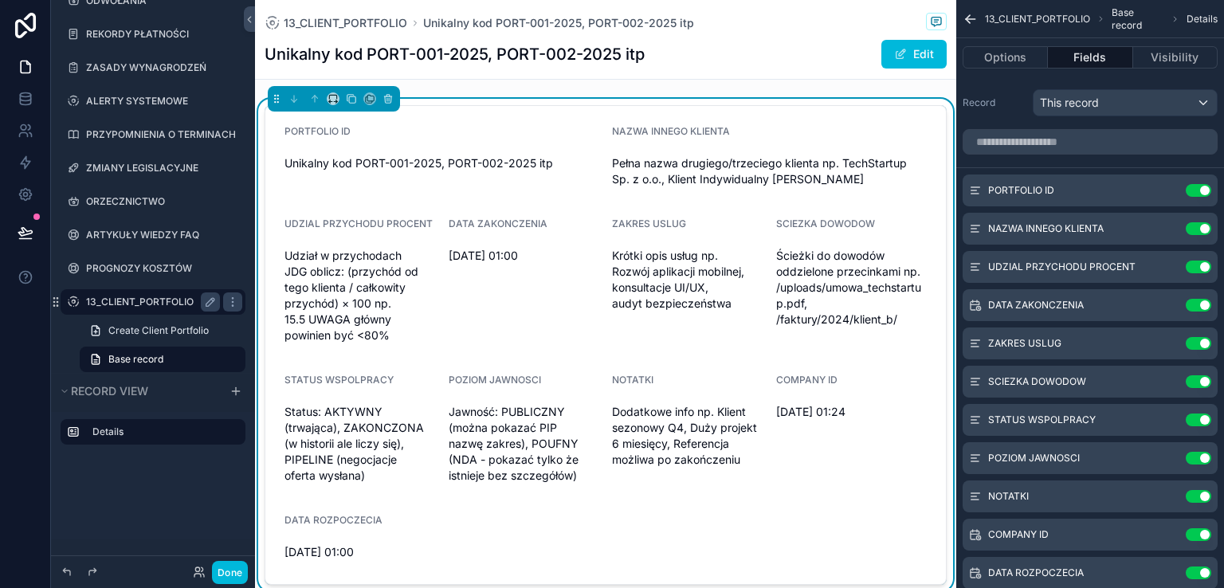
click at [229, 571] on button "Done" at bounding box center [230, 572] width 36 height 23
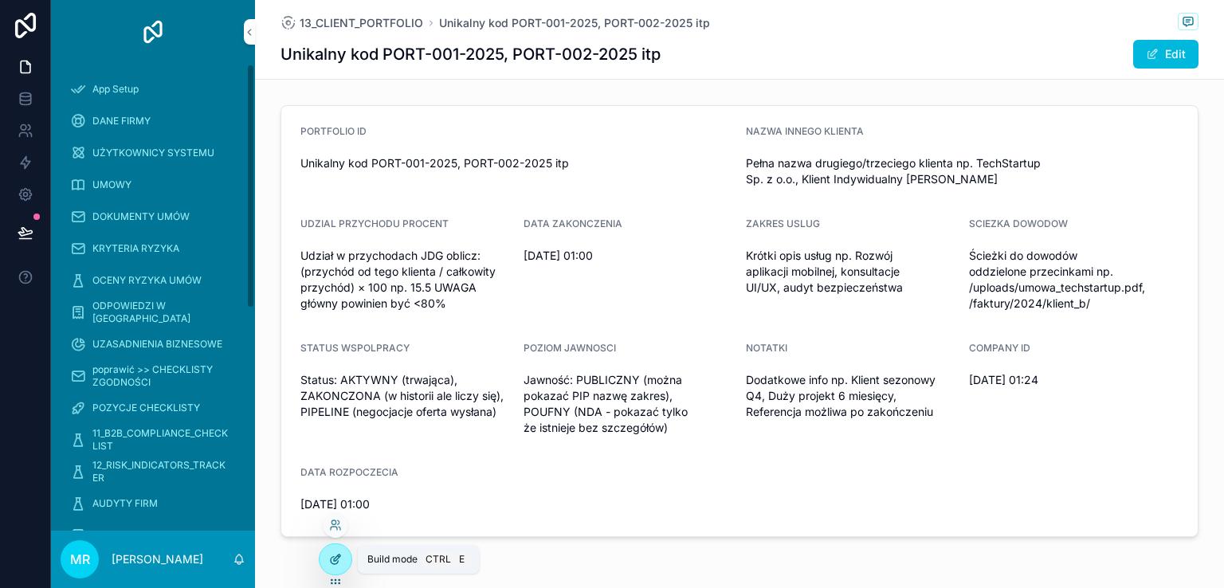
click at [331, 558] on icon at bounding box center [335, 559] width 13 height 13
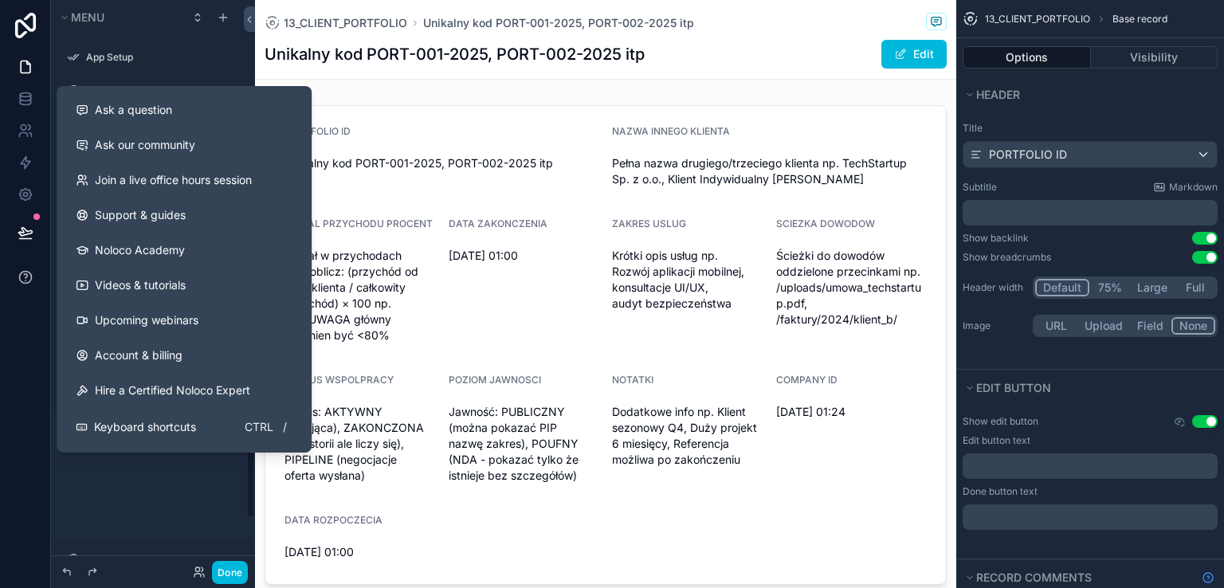
scroll to position [625, 0]
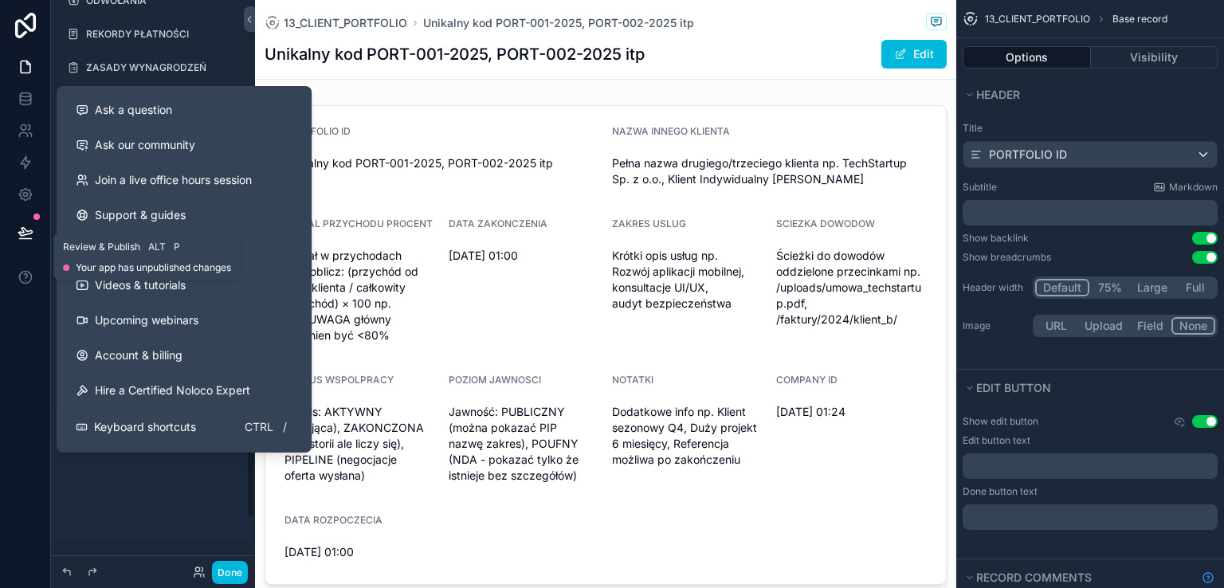
click at [25, 228] on icon at bounding box center [26, 233] width 16 height 16
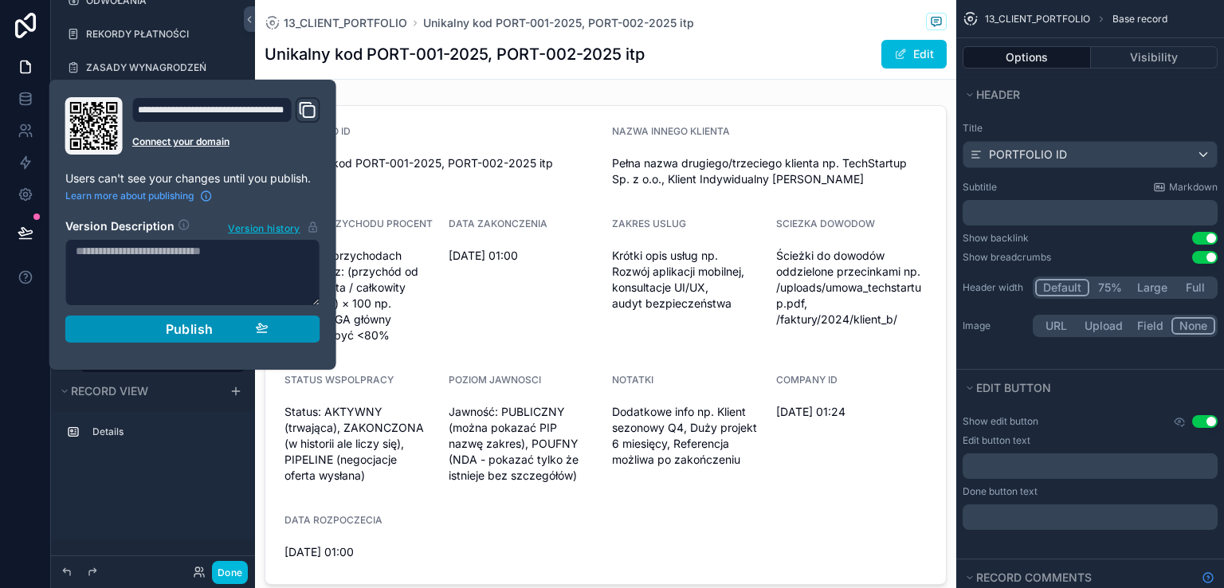
click at [169, 331] on span "Publish" at bounding box center [190, 329] width 48 height 16
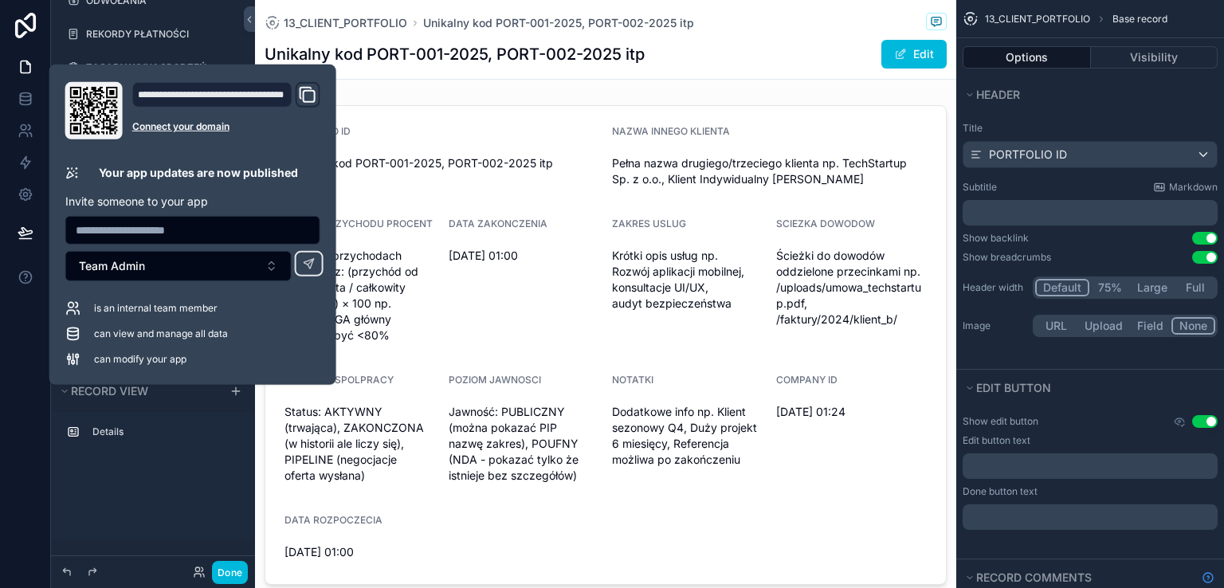
click at [0, 460] on div at bounding box center [25, 294] width 51 height 588
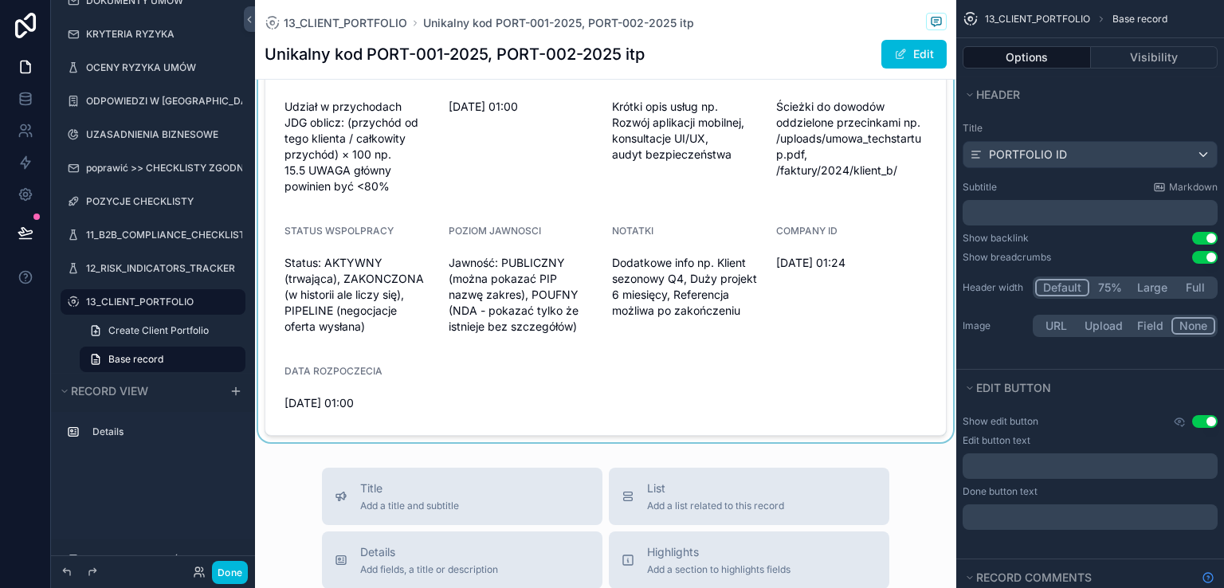
scroll to position [159, 0]
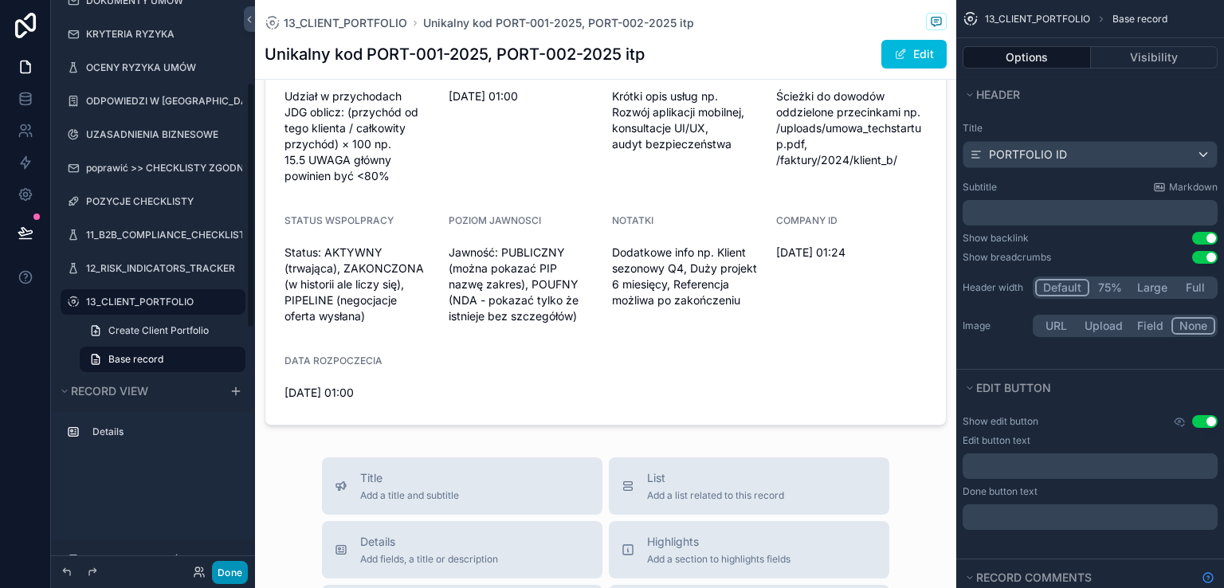
click at [229, 578] on button "Done" at bounding box center [230, 572] width 36 height 23
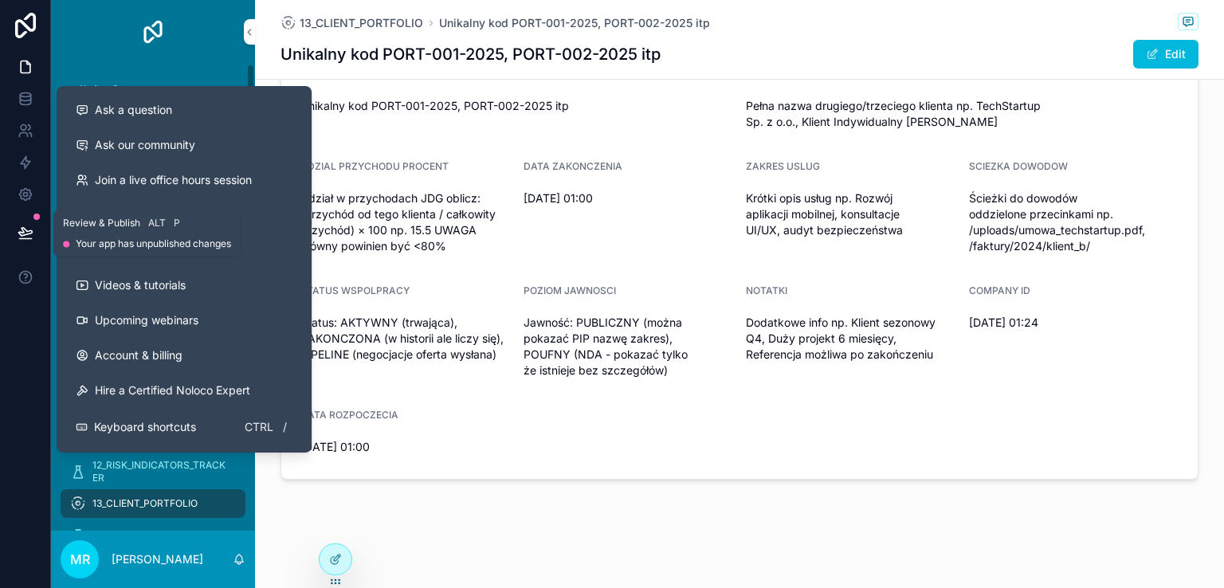
click at [26, 230] on icon at bounding box center [26, 233] width 16 height 16
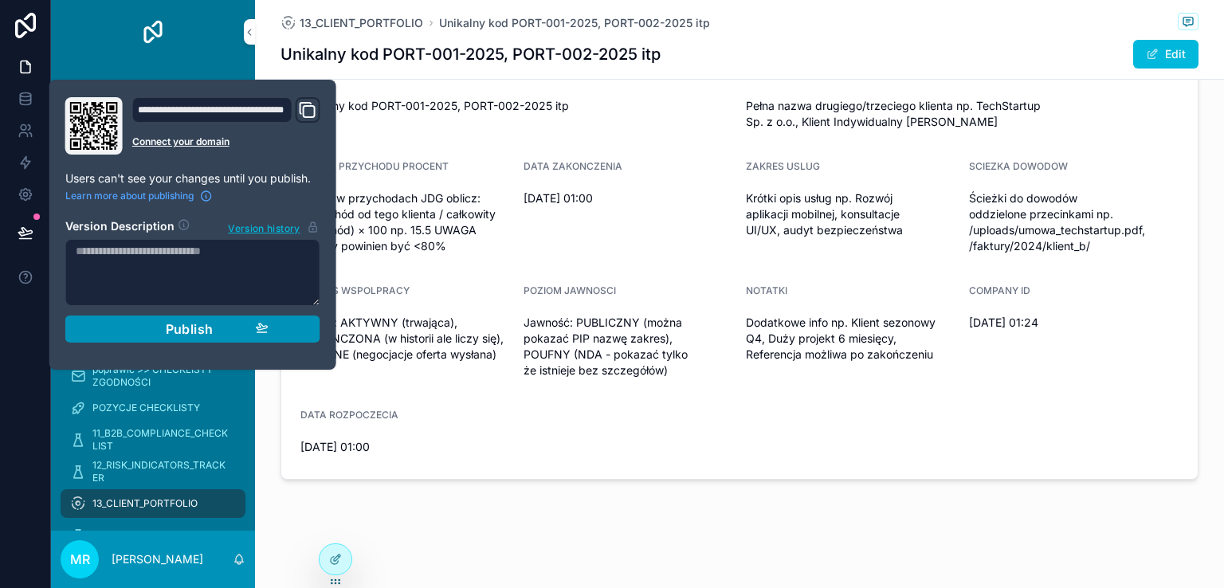
click at [184, 327] on span "Publish" at bounding box center [190, 329] width 48 height 16
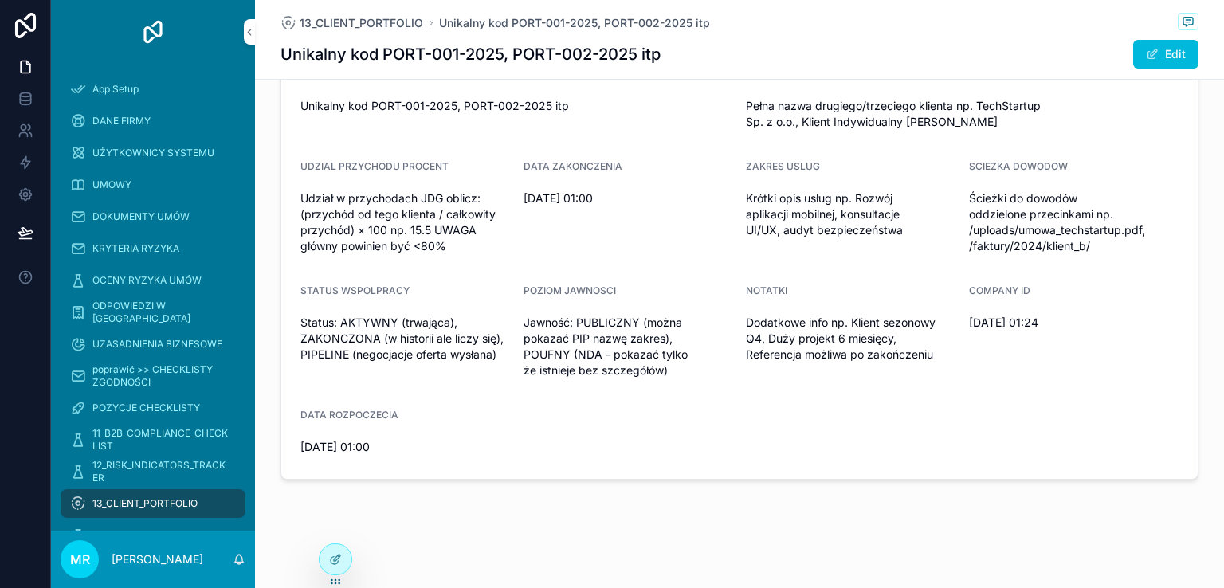
click at [21, 319] on div at bounding box center [25, 294] width 51 height 588
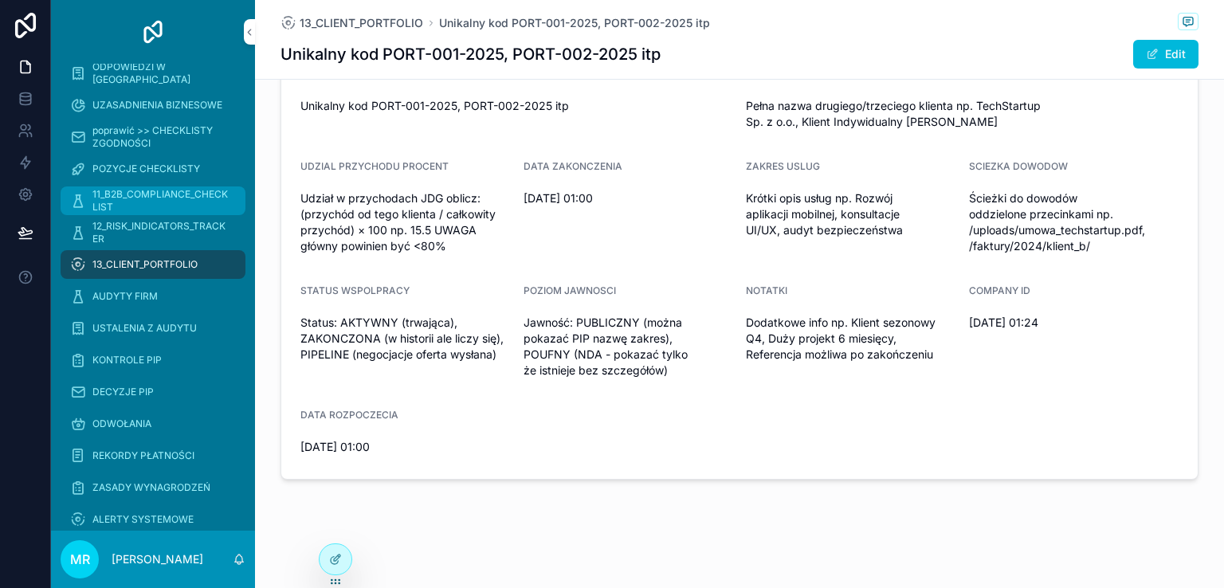
click at [164, 199] on span "11_B2B_COMPLIANCE_CHECKLIST" at bounding box center [160, 200] width 137 height 25
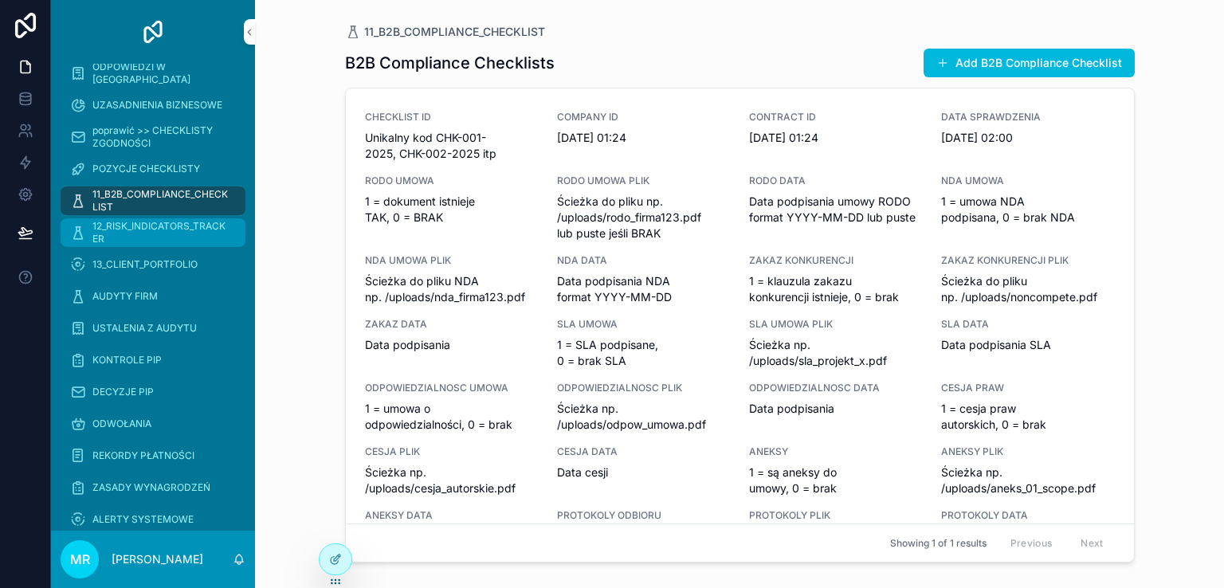
click at [159, 229] on span "12_RISK_INDICATORS_TRACKER" at bounding box center [160, 232] width 137 height 25
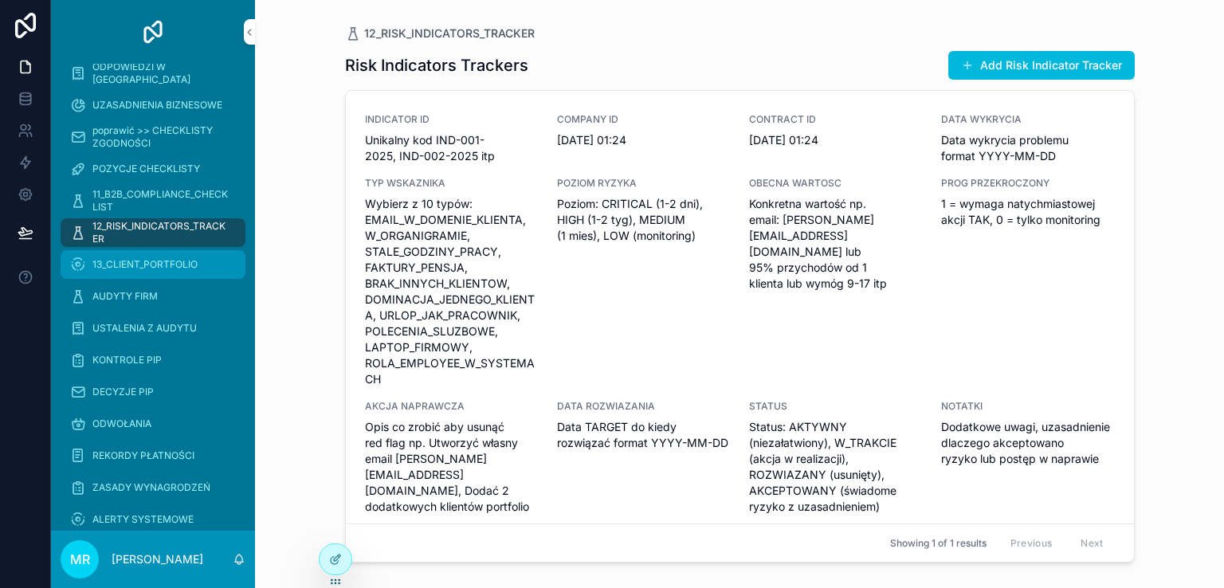
click at [144, 265] on span "13_CLIENT_PORTFOLIO" at bounding box center [144, 264] width 105 height 13
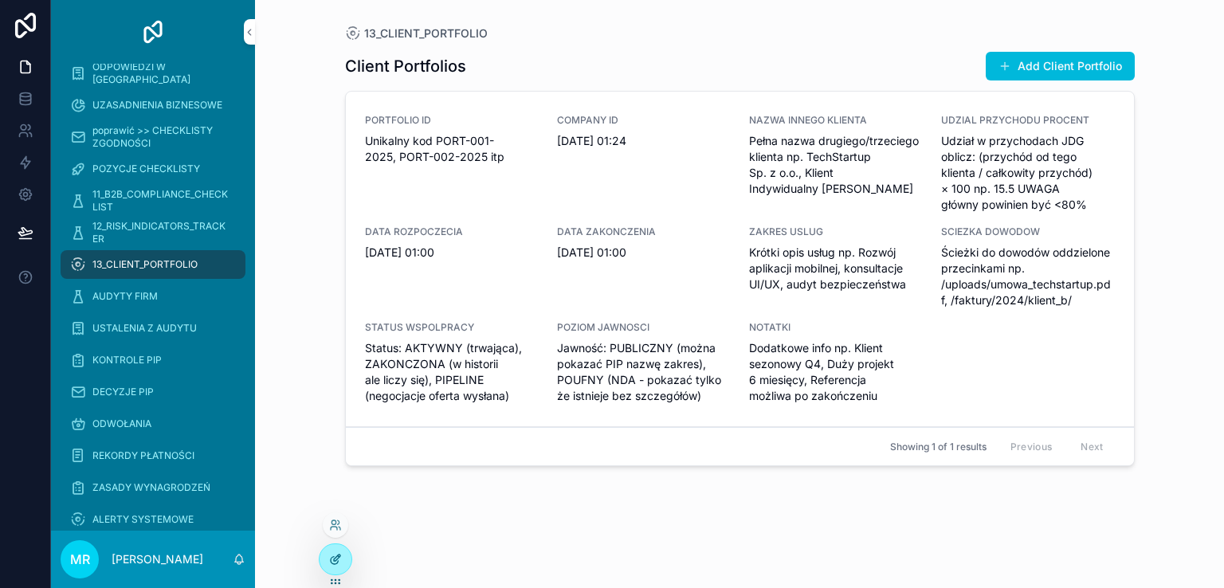
click at [338, 566] on div at bounding box center [335, 559] width 32 height 30
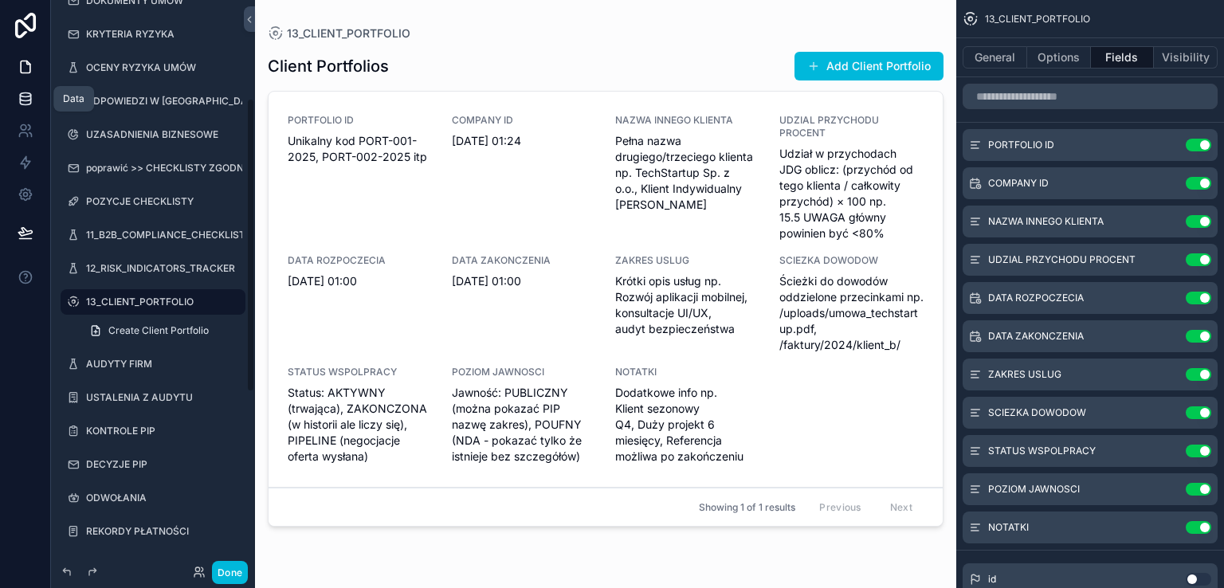
click at [22, 92] on icon at bounding box center [26, 99] width 16 height 16
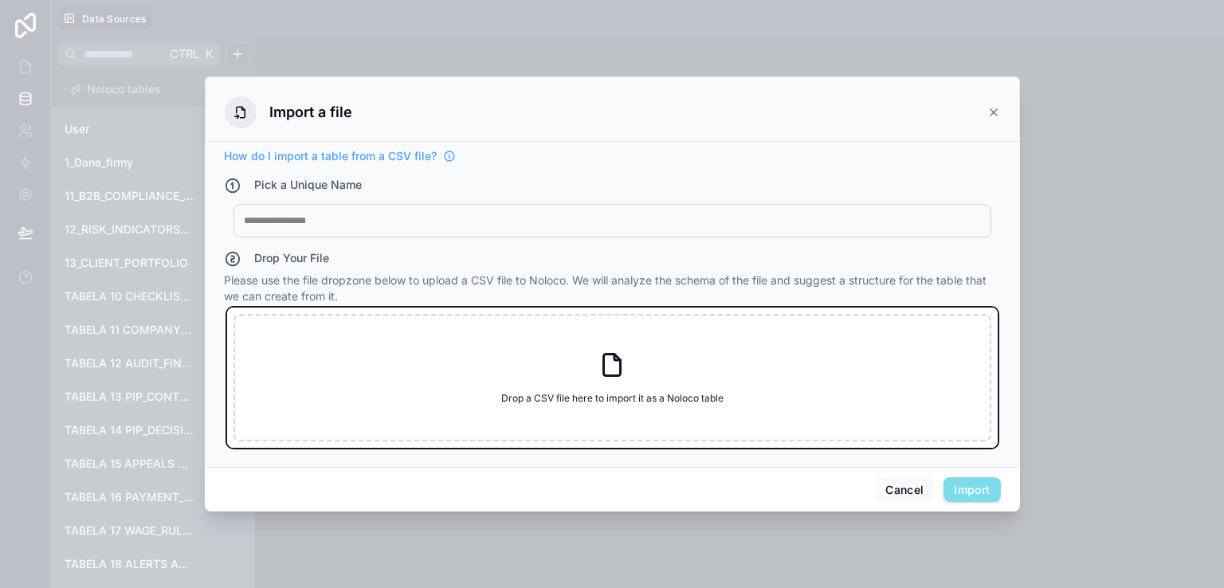
click at [623, 367] on icon at bounding box center [612, 365] width 29 height 29
type input "**********"
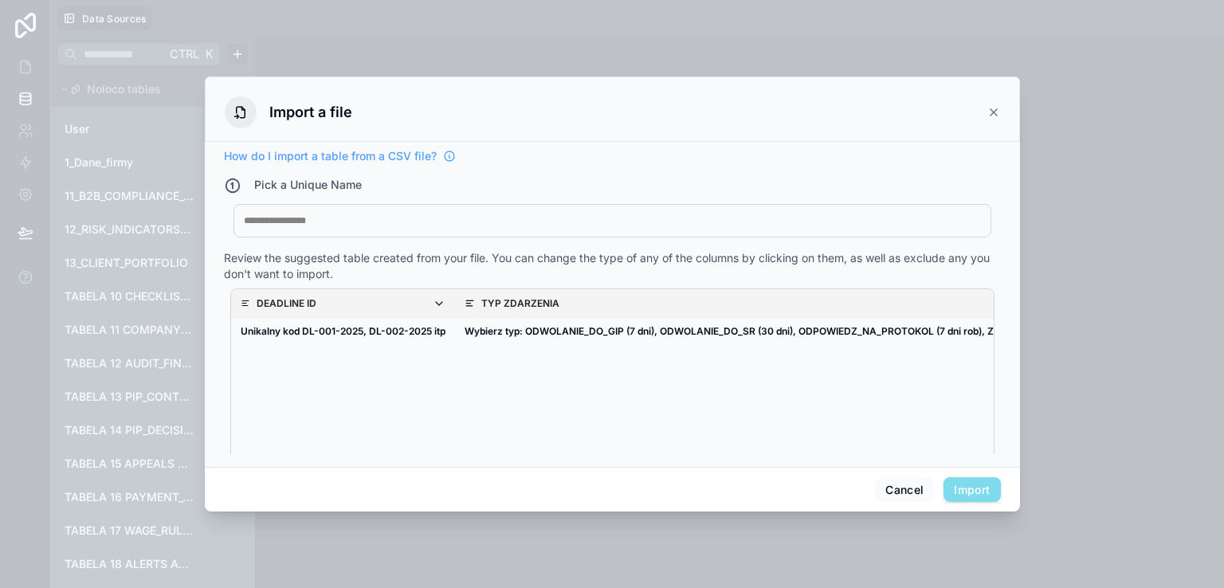
click at [332, 222] on div at bounding box center [612, 220] width 737 height 13
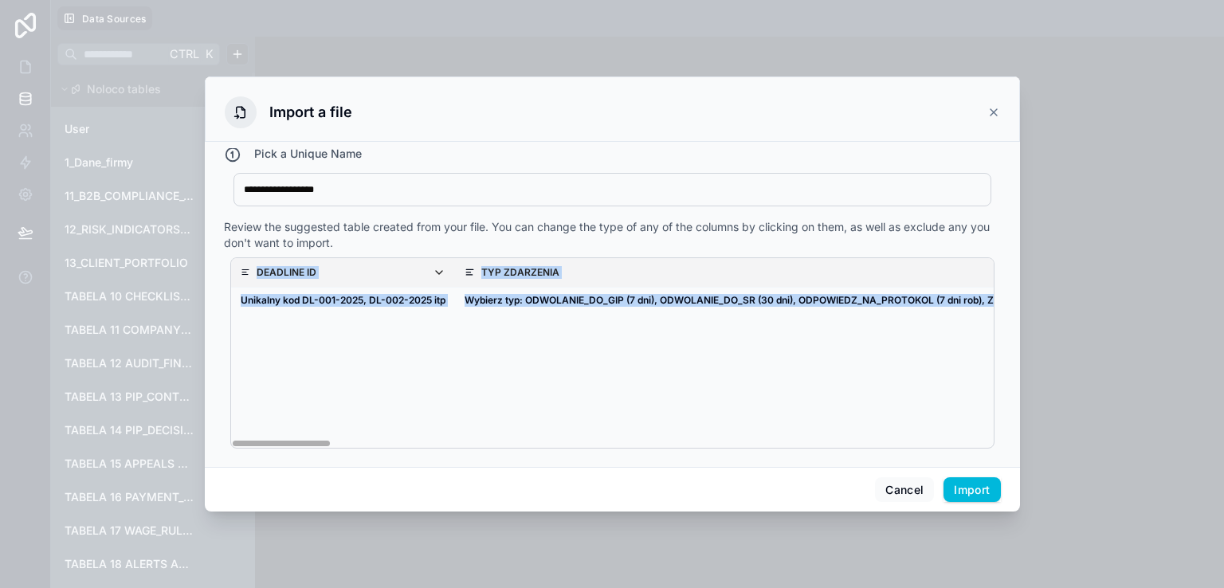
drag, startPoint x: 279, startPoint y: 437, endPoint x: 655, endPoint y: 447, distance: 376.2
click at [828, 466] on div "**********" at bounding box center [612, 294] width 815 height 436
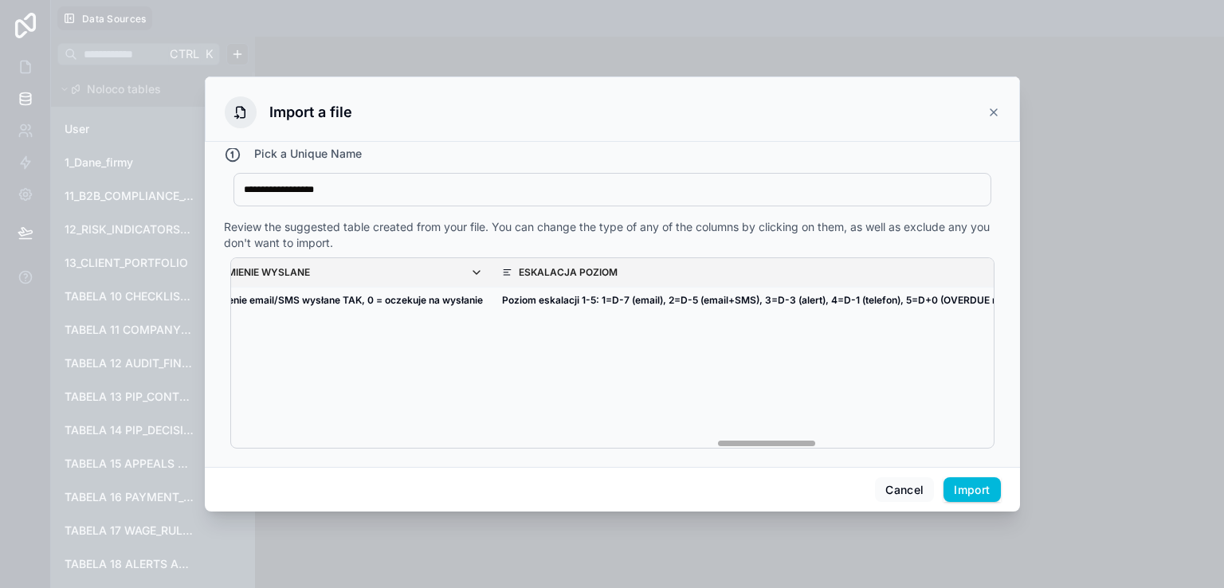
scroll to position [0, 4835]
drag, startPoint x: 287, startPoint y: 444, endPoint x: 1036, endPoint y: 482, distance: 749.9
click at [1036, 482] on div "**********" at bounding box center [612, 294] width 1224 height 588
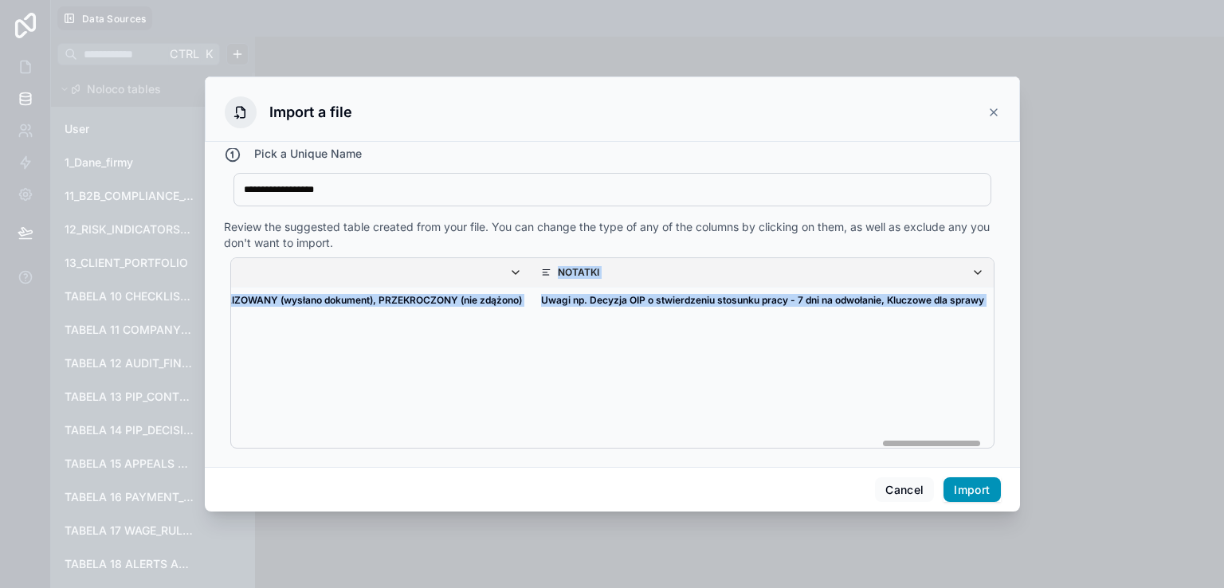
click at [973, 488] on button "Import" at bounding box center [971, 489] width 57 height 25
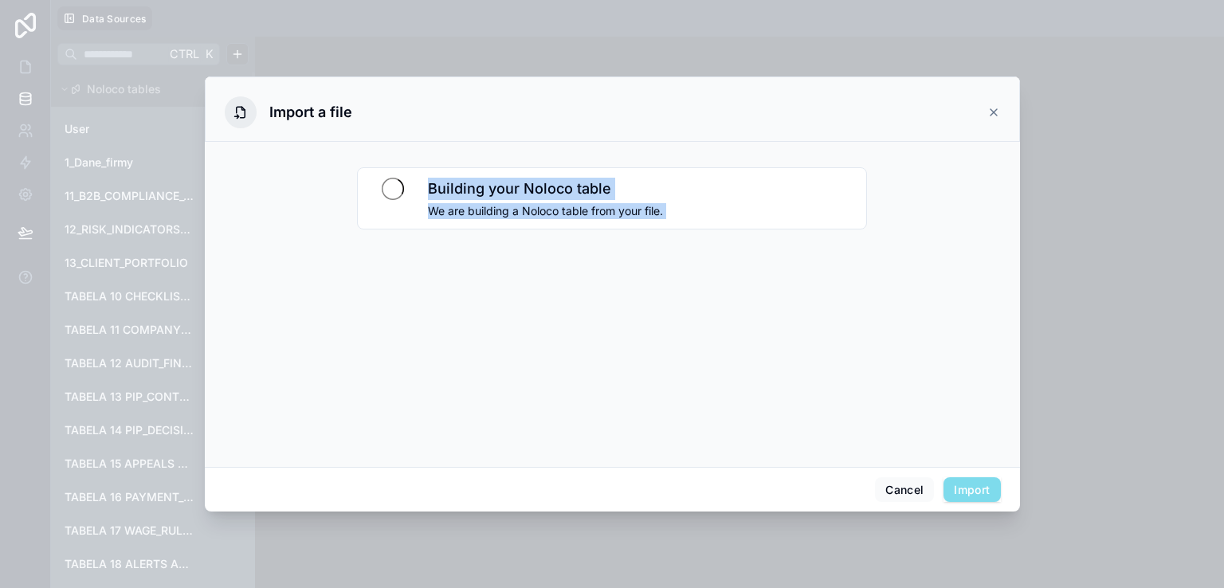
scroll to position [0, 0]
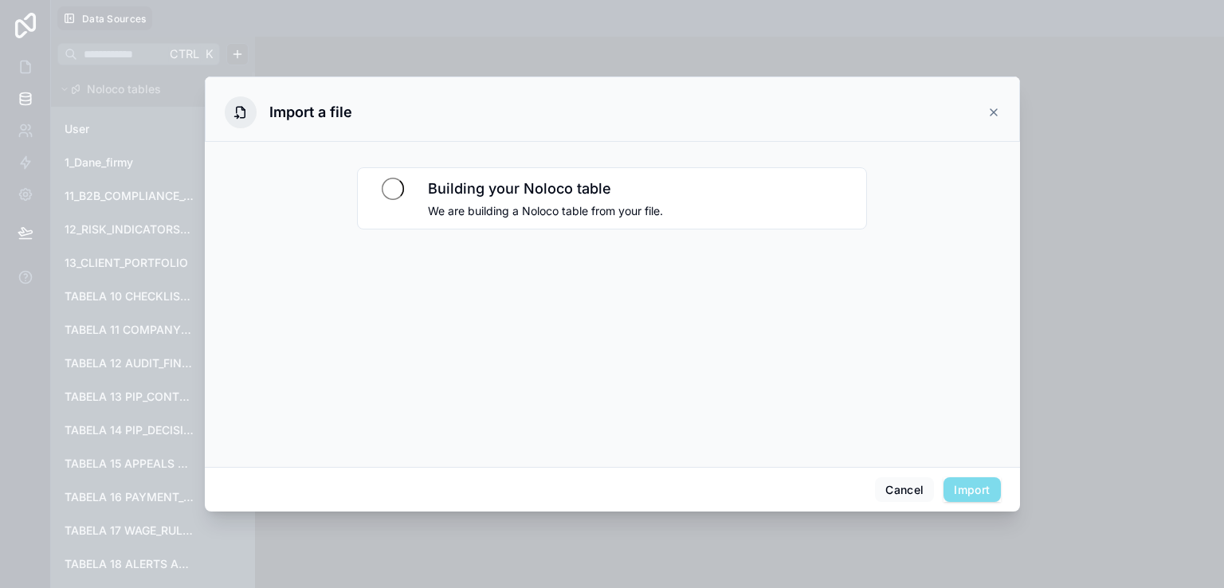
click at [693, 106] on div "Import a file" at bounding box center [612, 112] width 775 height 32
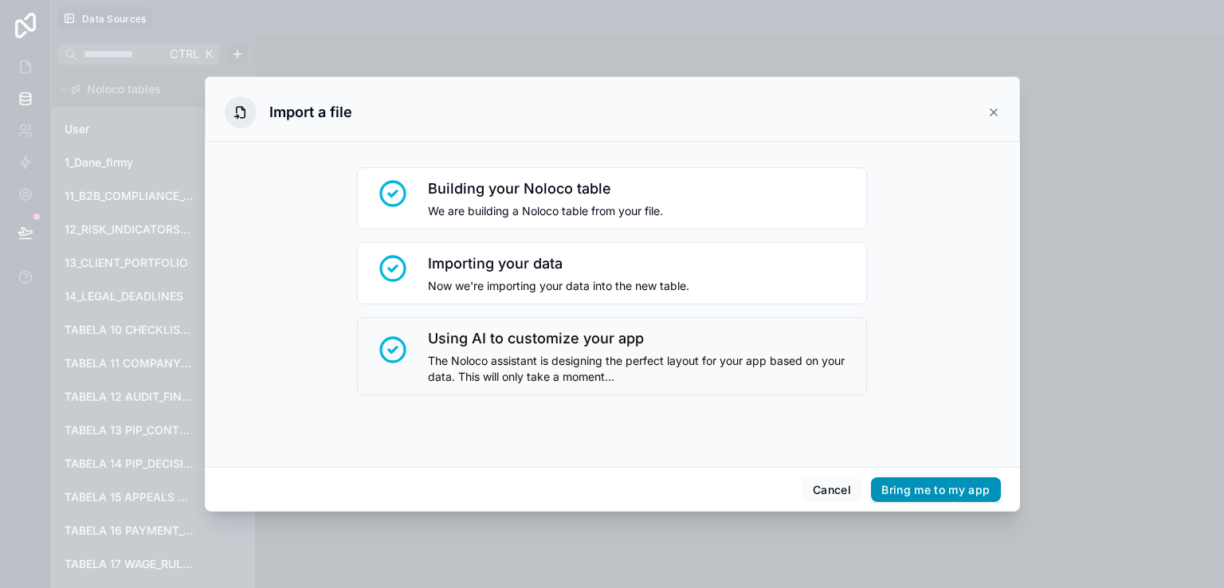
click at [927, 492] on button "Bring me to my app" at bounding box center [935, 489] width 129 height 25
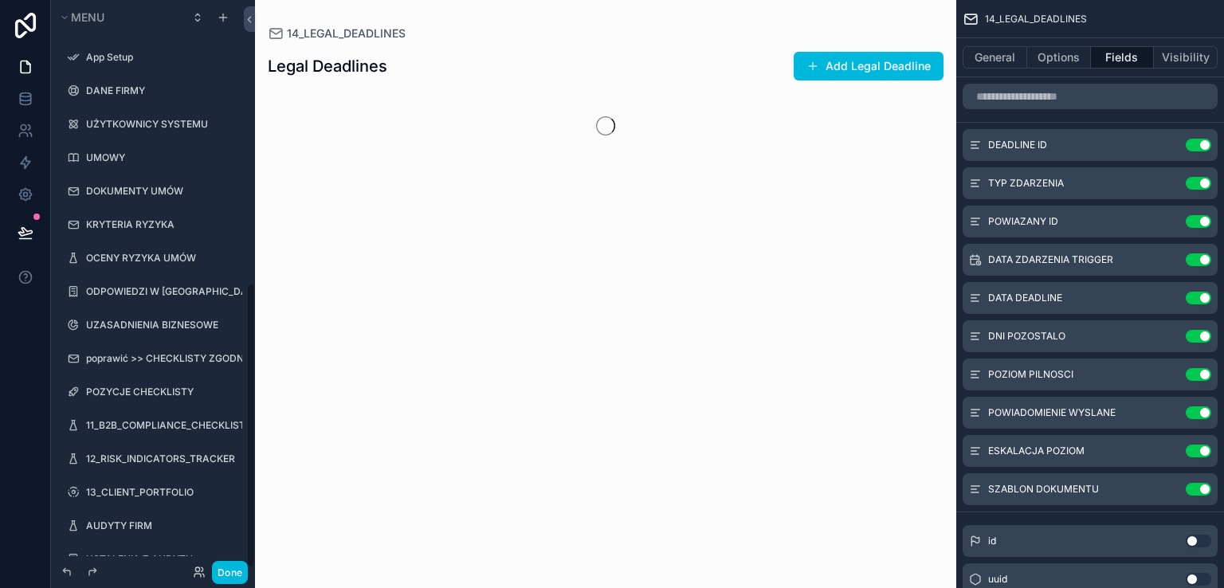
scroll to position [564, 0]
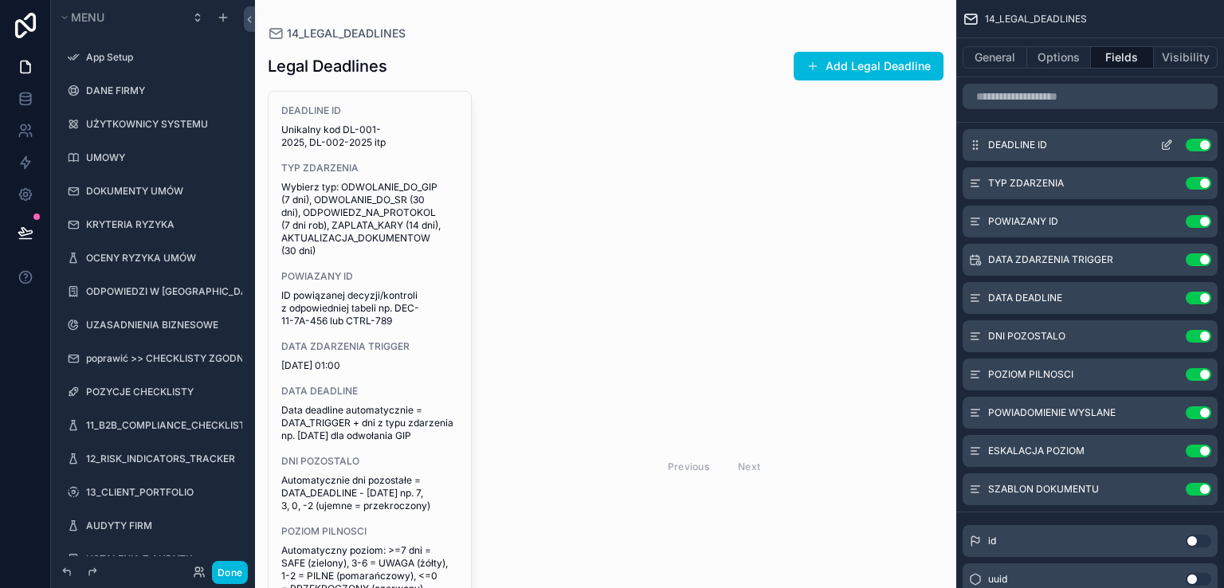
scroll to position [564, 0]
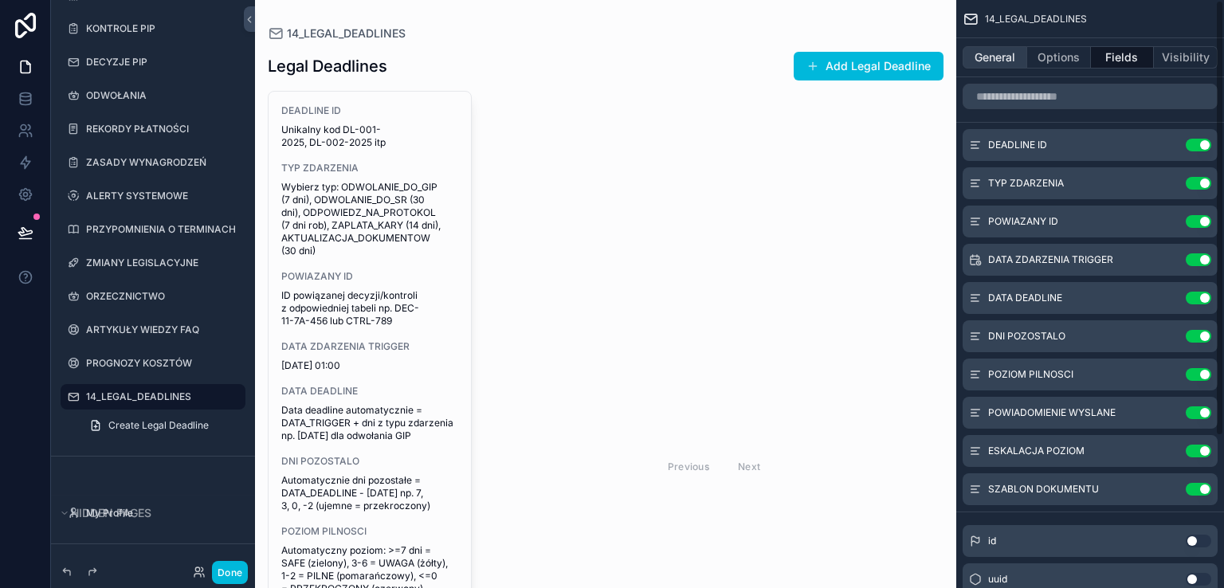
click at [995, 56] on button "General" at bounding box center [994, 57] width 65 height 22
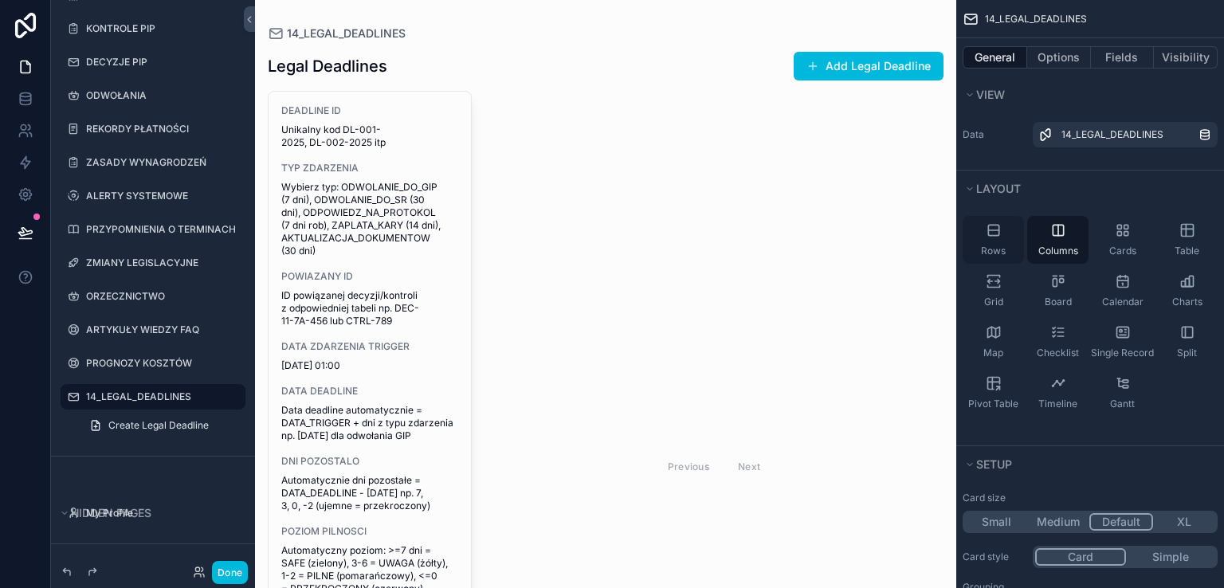
click at [991, 230] on icon "scrollable content" at bounding box center [993, 230] width 10 height 0
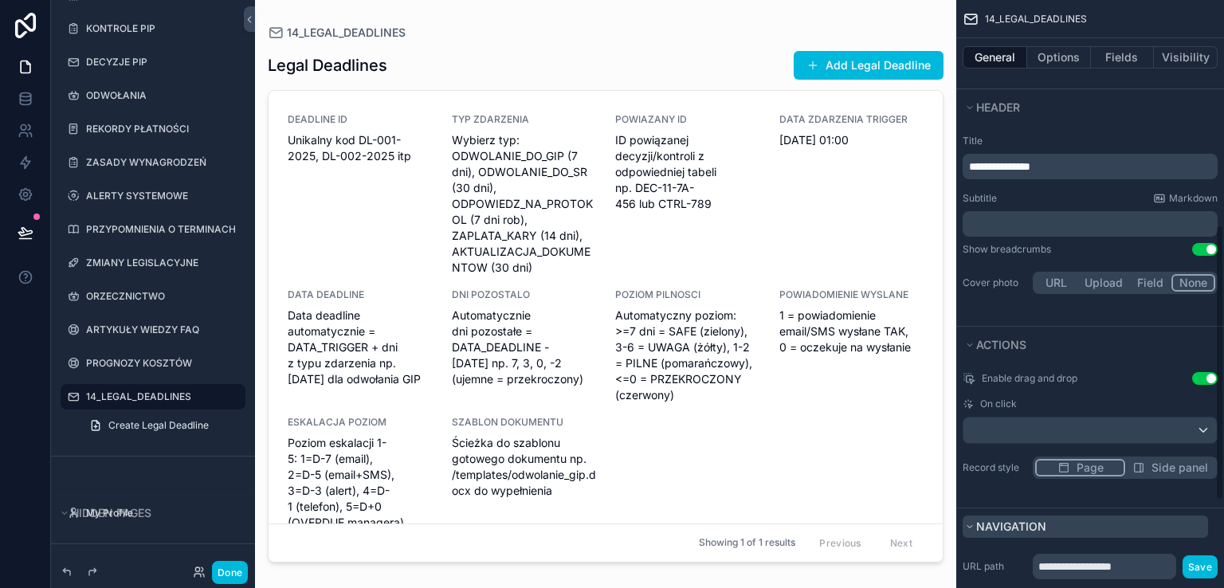
scroll to position [663, 0]
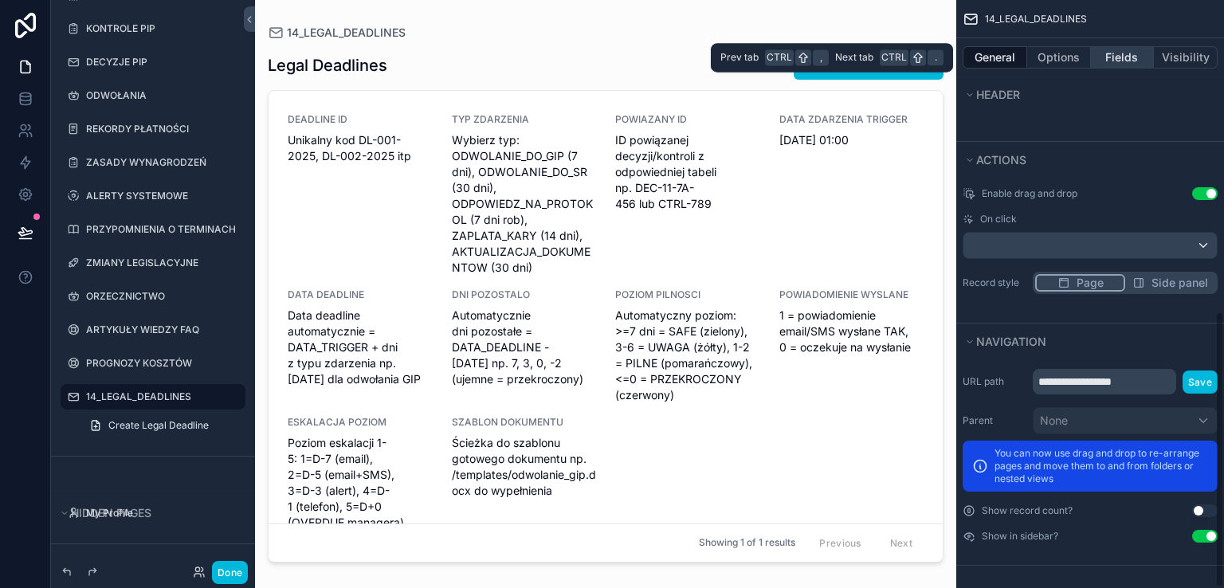
click at [1113, 55] on button "Fields" at bounding box center [1123, 57] width 64 height 22
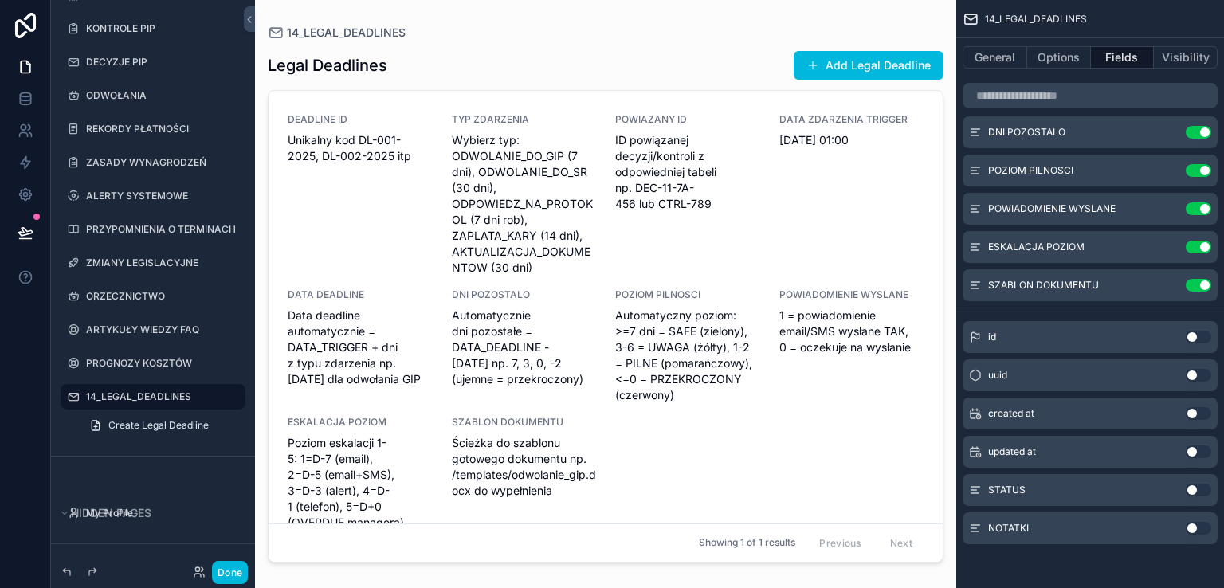
click at [1205, 484] on button "Use setting" at bounding box center [1198, 490] width 25 height 13
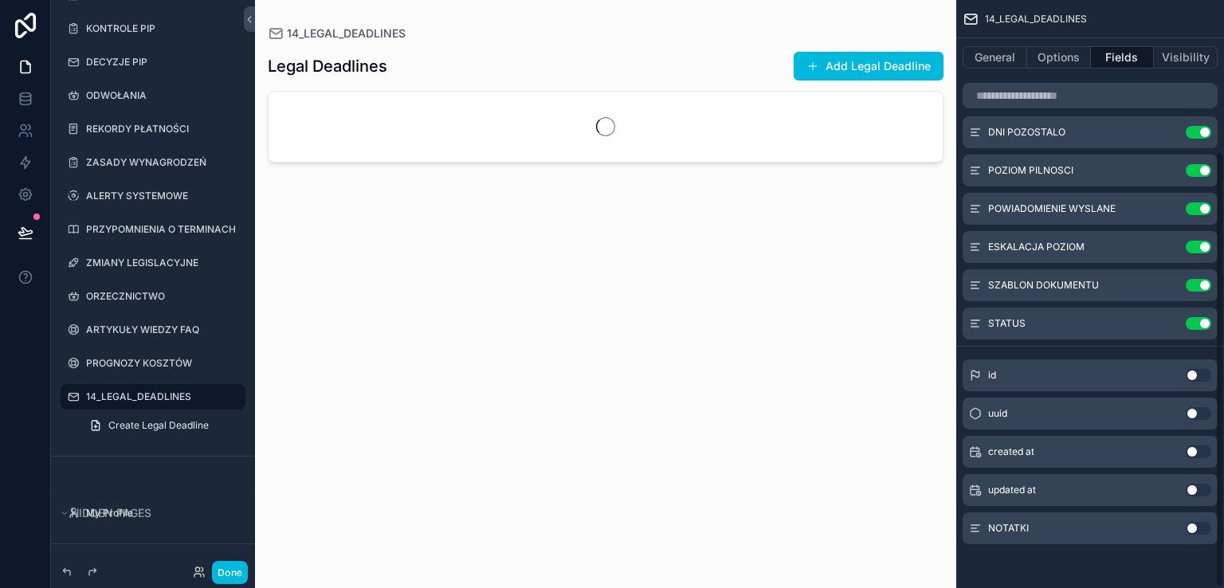
click at [1201, 523] on button "Use setting" at bounding box center [1198, 528] width 25 height 13
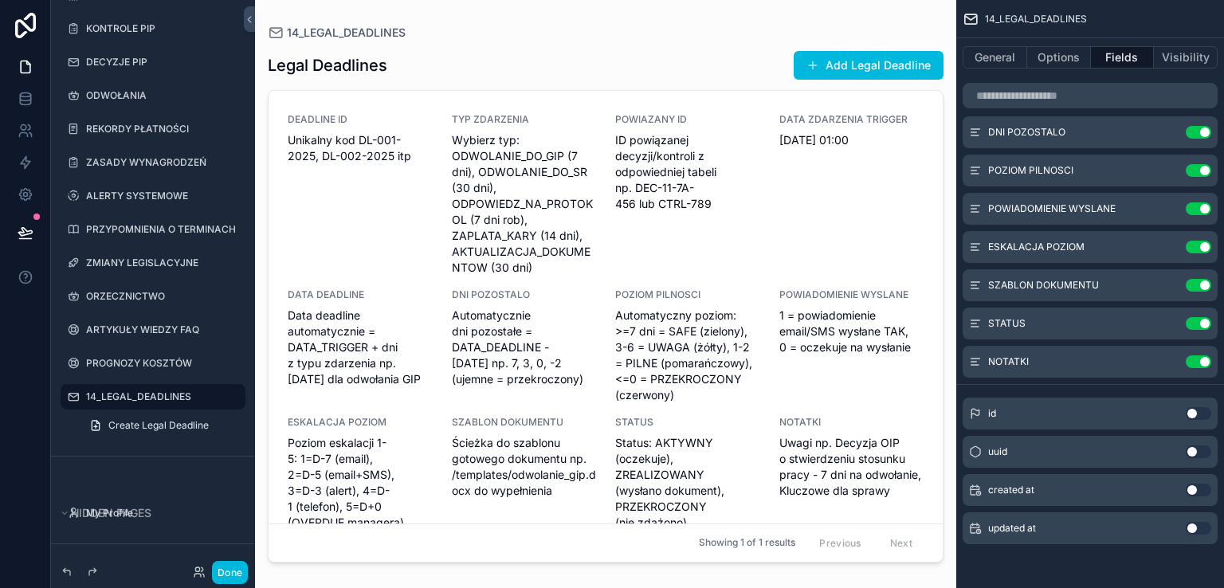
click at [837, 68] on div "scrollable content" at bounding box center [605, 284] width 701 height 569
click at [835, 69] on button "Add Legal Deadline" at bounding box center [869, 65] width 150 height 29
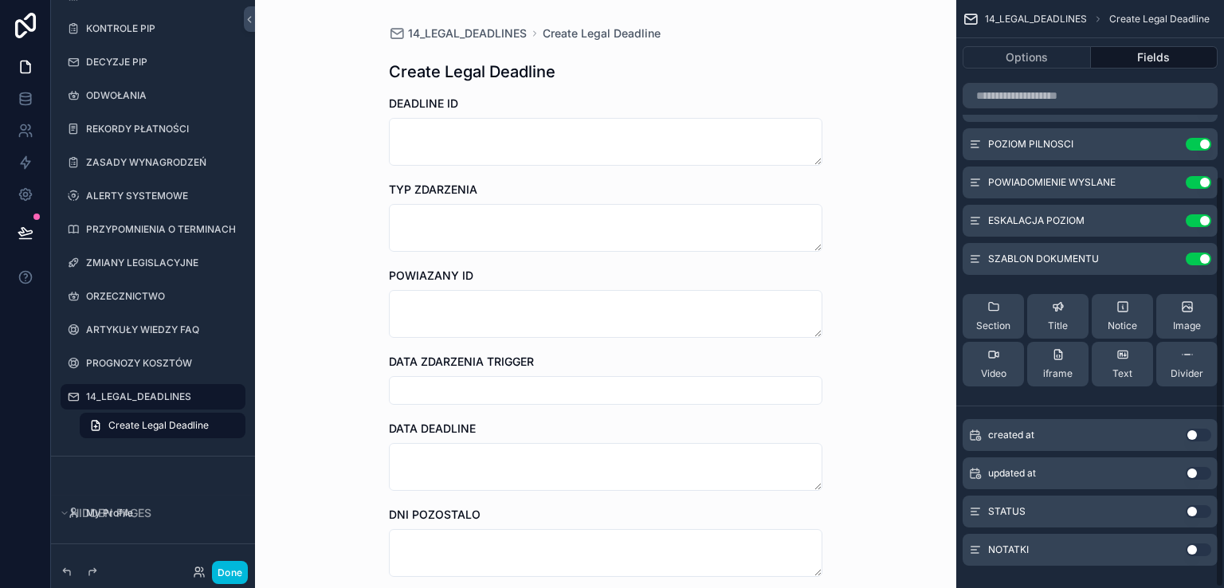
scroll to position [252, 0]
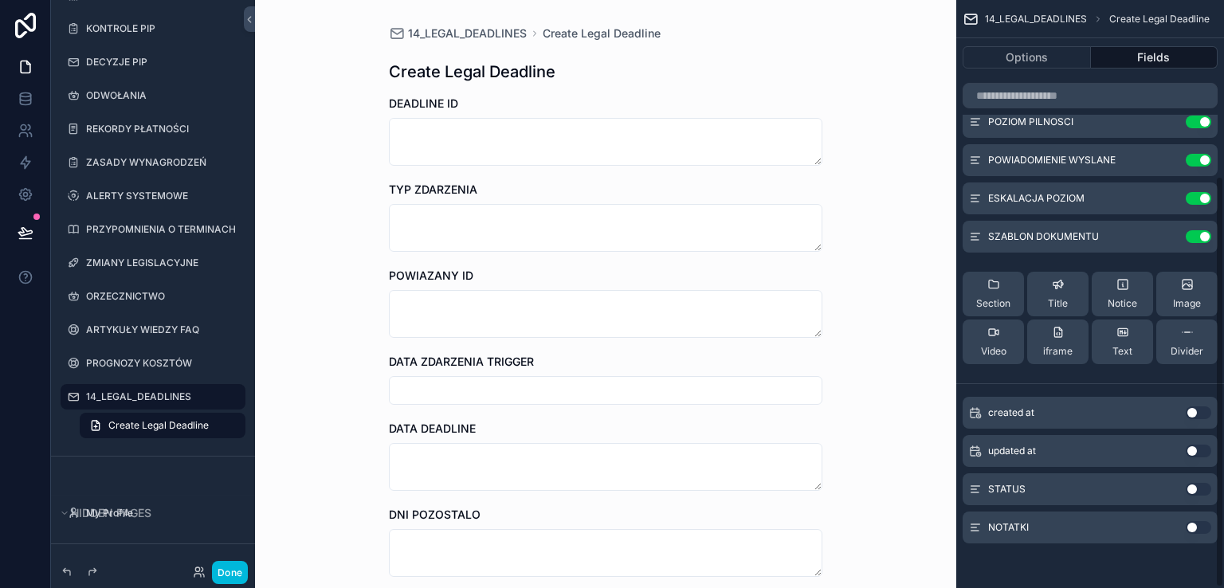
click at [1205, 487] on button "Use setting" at bounding box center [1198, 489] width 25 height 13
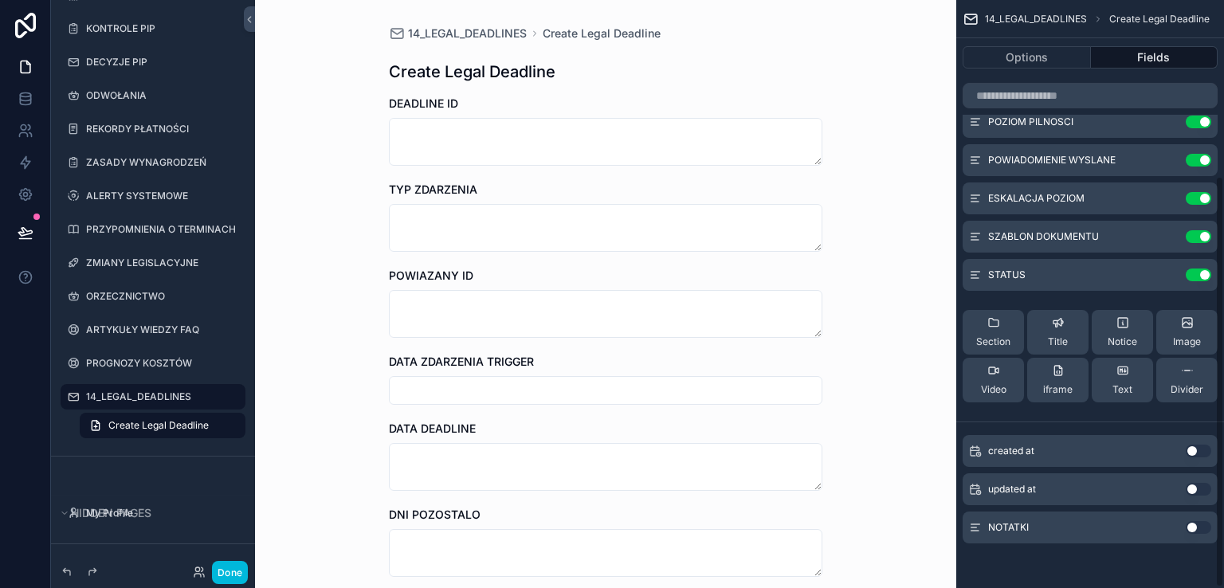
click at [1199, 524] on button "Use setting" at bounding box center [1198, 527] width 25 height 13
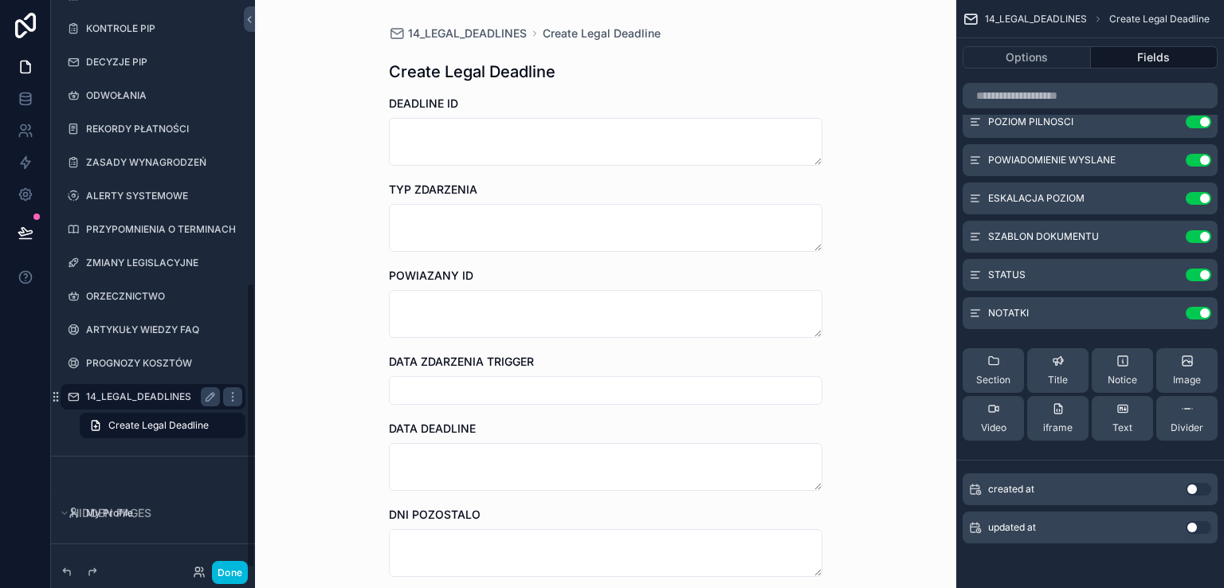
click at [134, 393] on label "14_LEGAL_DEADLINES" at bounding box center [149, 396] width 127 height 13
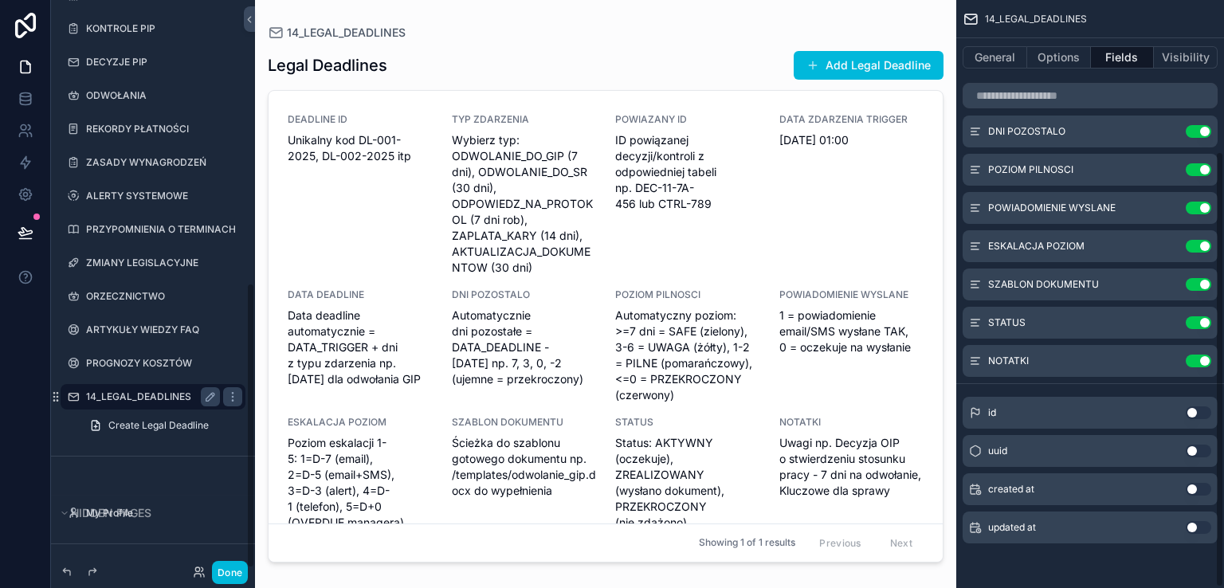
scroll to position [204, 0]
click at [390, 144] on span "Unikalny kod DL-001-2025, DL-002-2025 itp" at bounding box center [360, 148] width 145 height 32
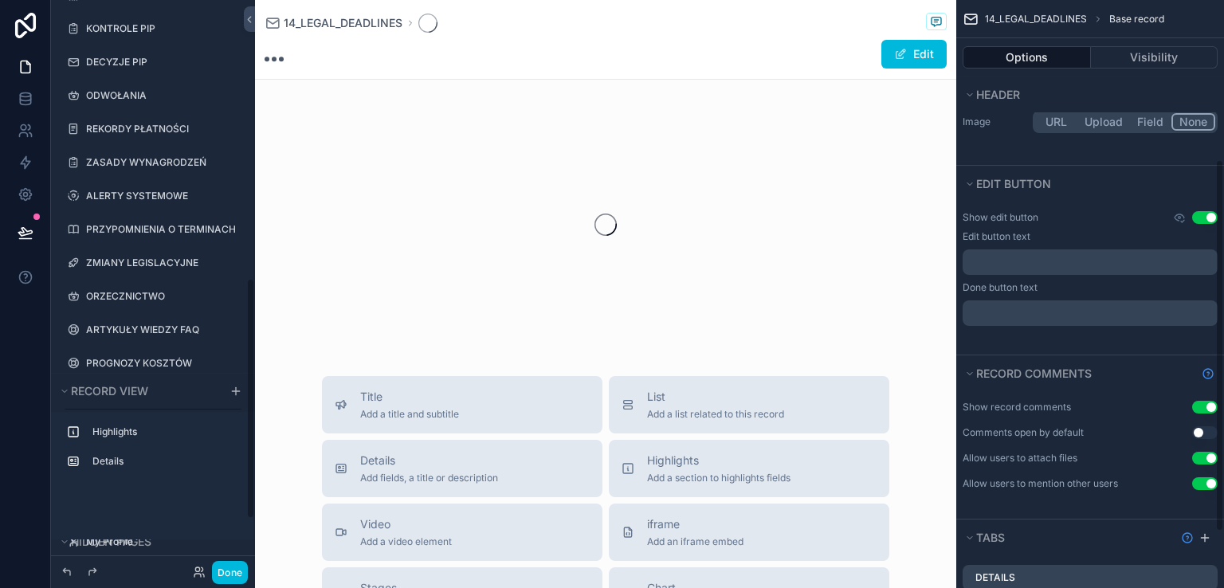
scroll to position [252, 0]
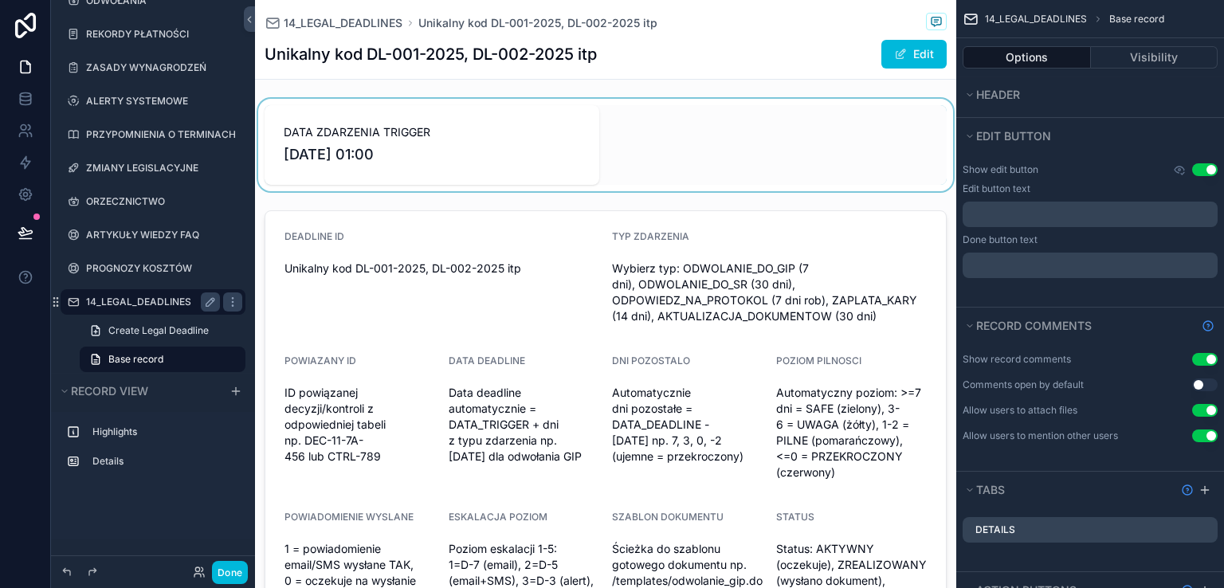
click at [598, 171] on div "scrollable content" at bounding box center [605, 145] width 701 height 92
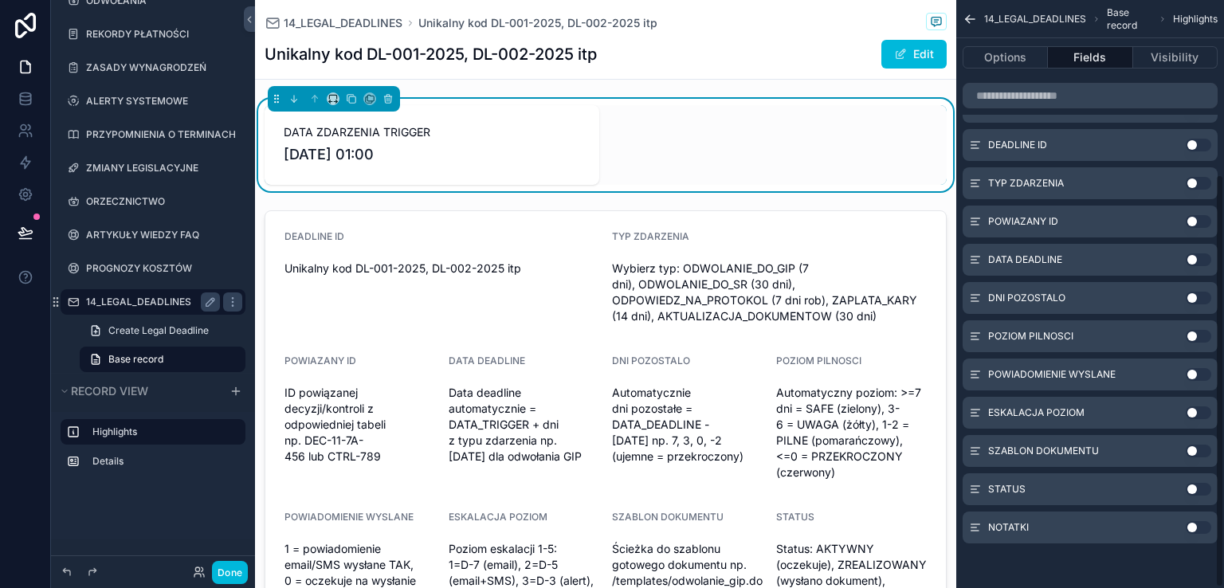
scroll to position [249, 0]
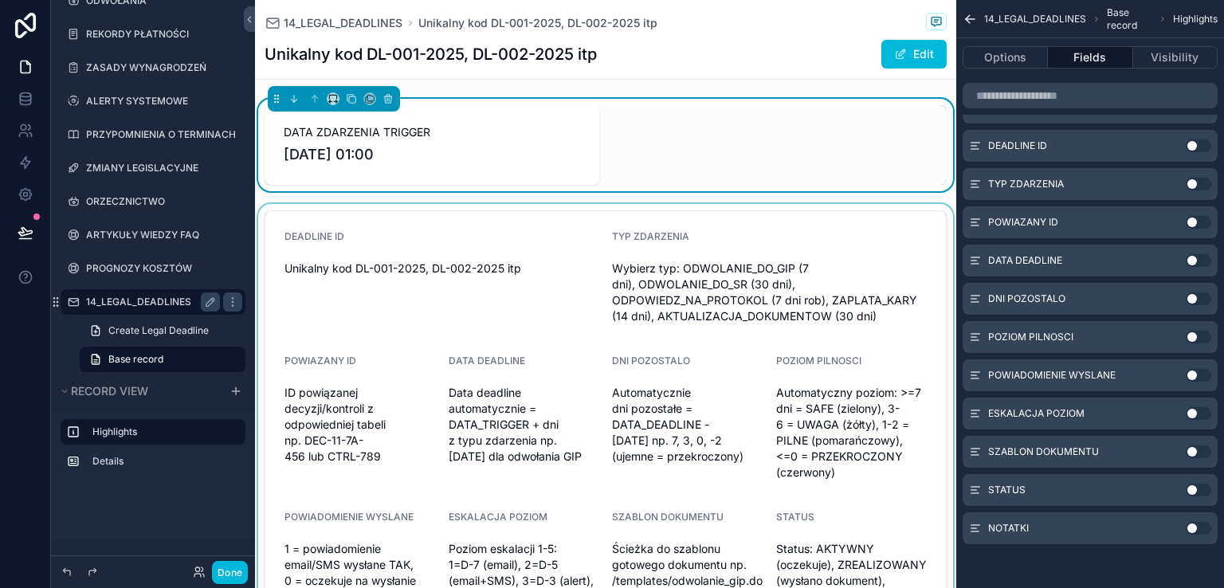
click at [437, 242] on div "scrollable content" at bounding box center [605, 428] width 701 height 448
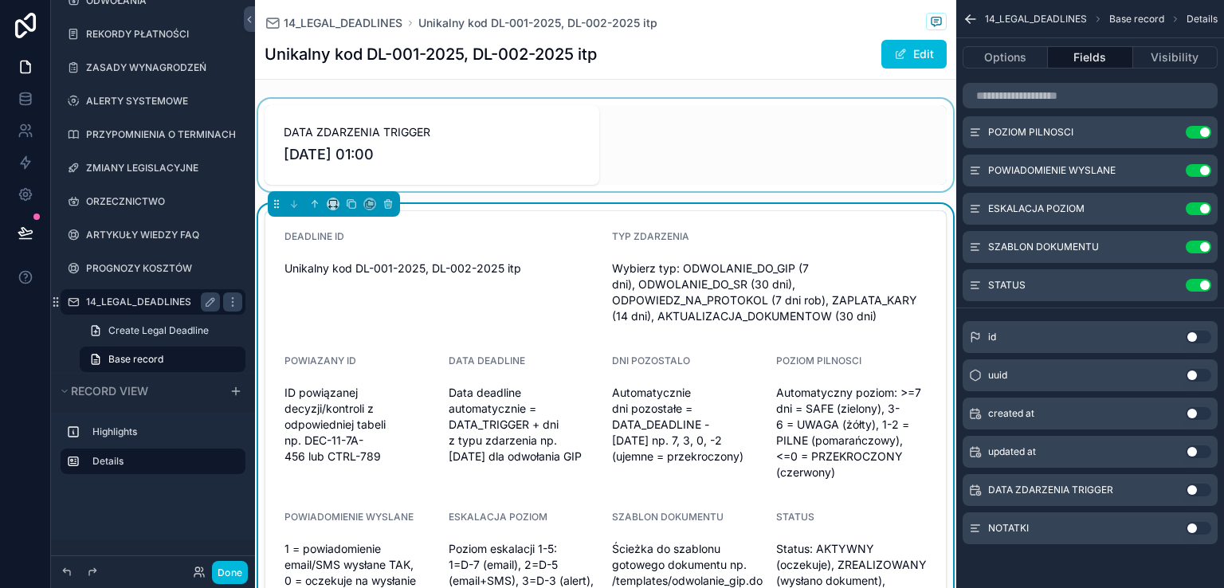
click at [1200, 488] on button "Use setting" at bounding box center [1198, 490] width 25 height 13
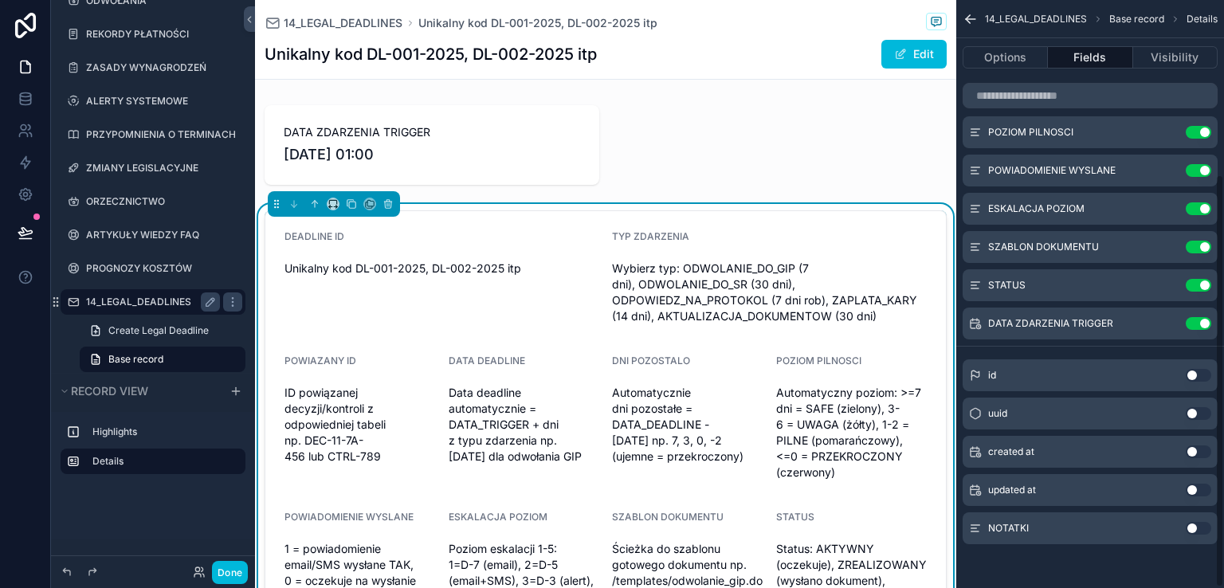
click at [1205, 527] on button "Use setting" at bounding box center [1198, 528] width 25 height 13
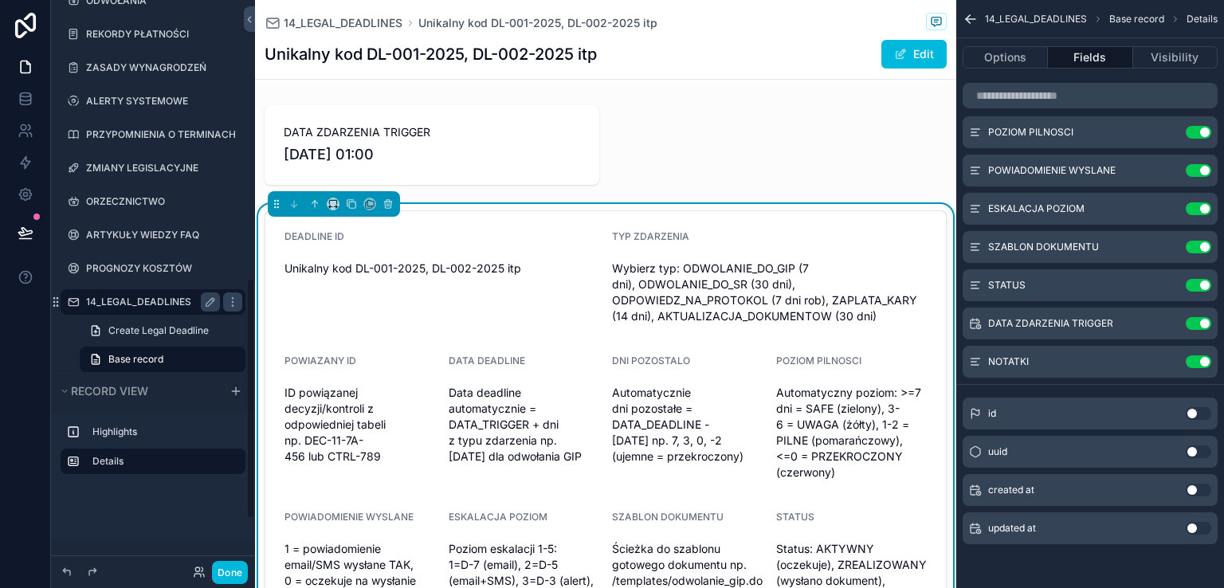
click at [233, 570] on button "Done" at bounding box center [230, 572] width 36 height 23
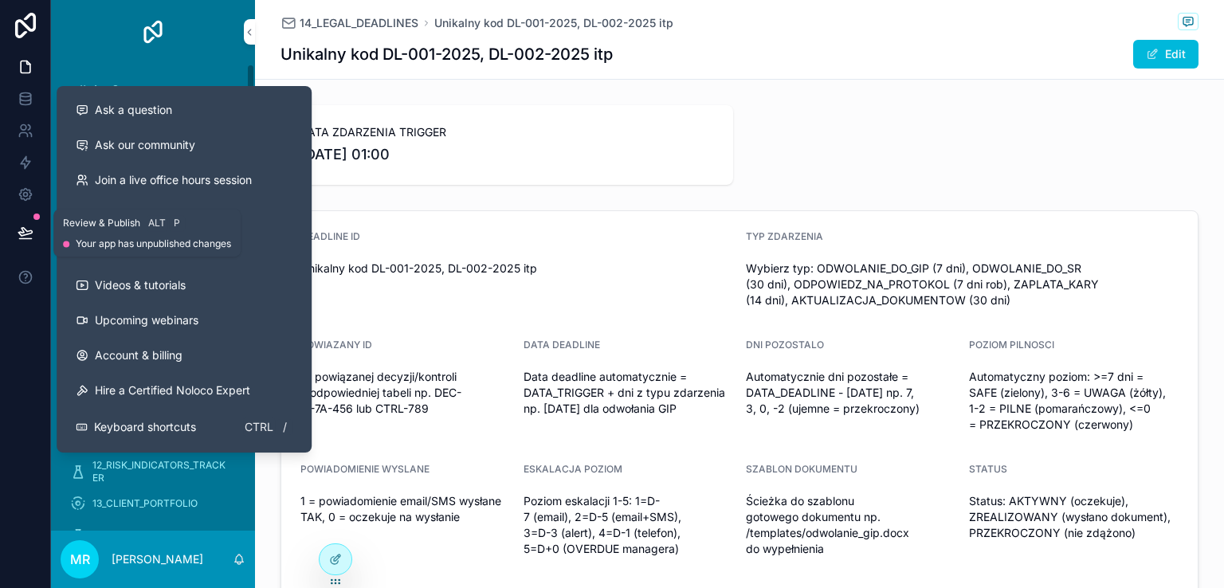
click at [23, 233] on icon at bounding box center [26, 233] width 16 height 16
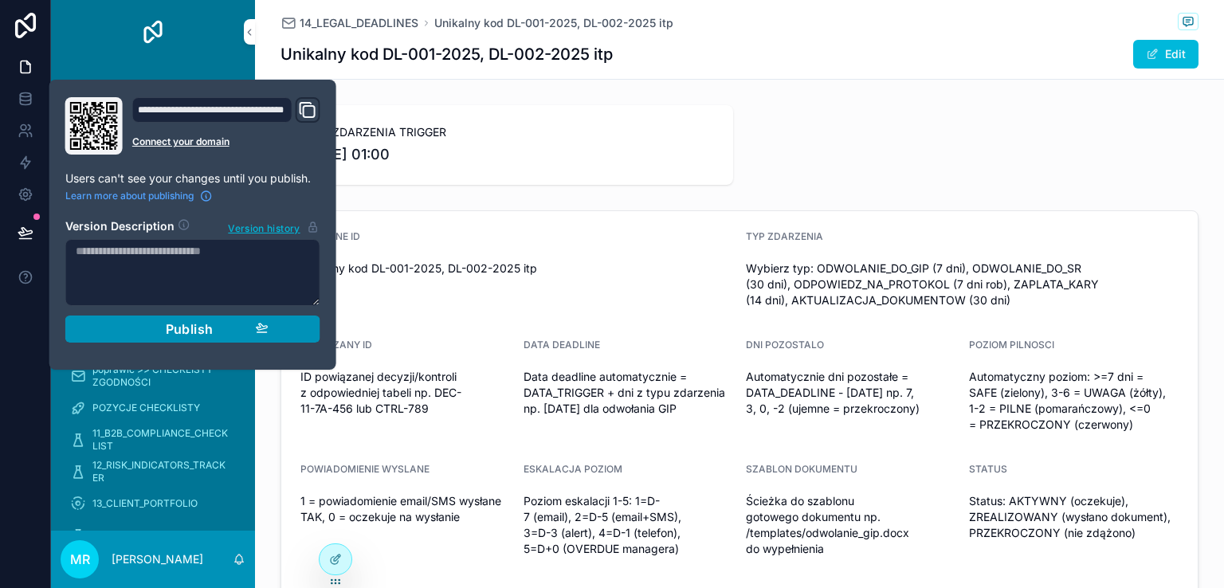
click at [170, 329] on span "Publish" at bounding box center [190, 329] width 48 height 16
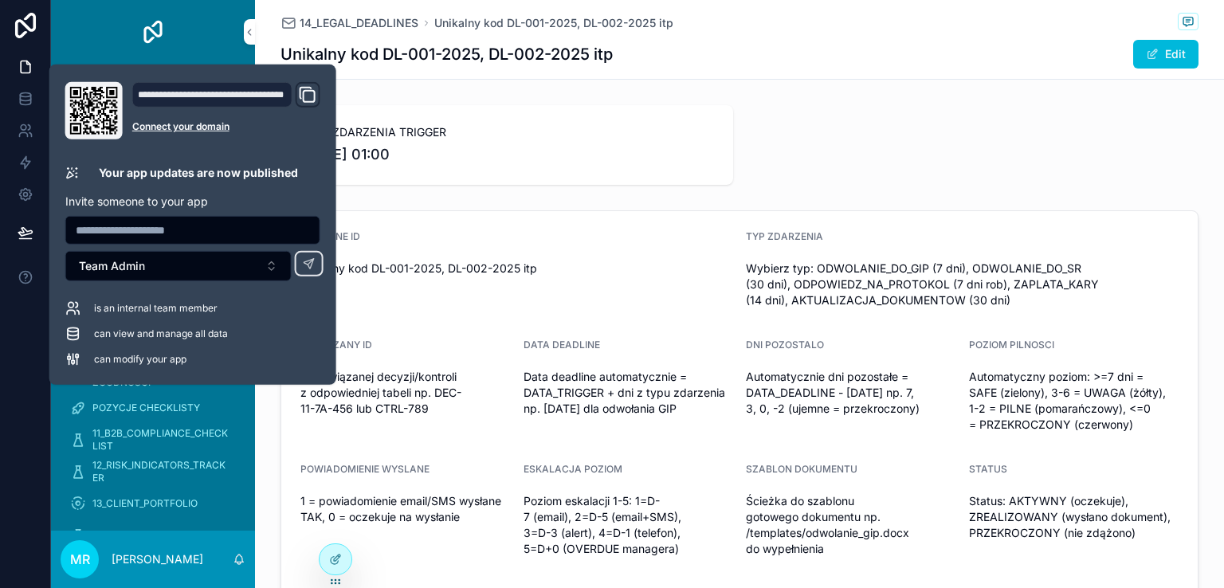
click at [17, 374] on div at bounding box center [25, 294] width 51 height 588
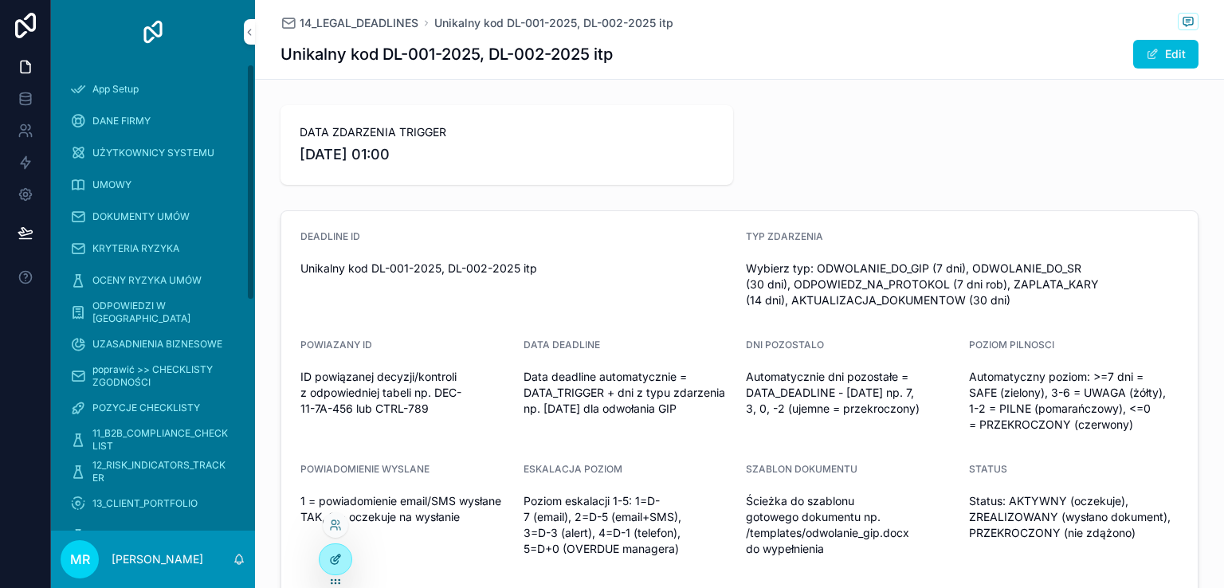
click at [338, 553] on icon at bounding box center [335, 559] width 13 height 13
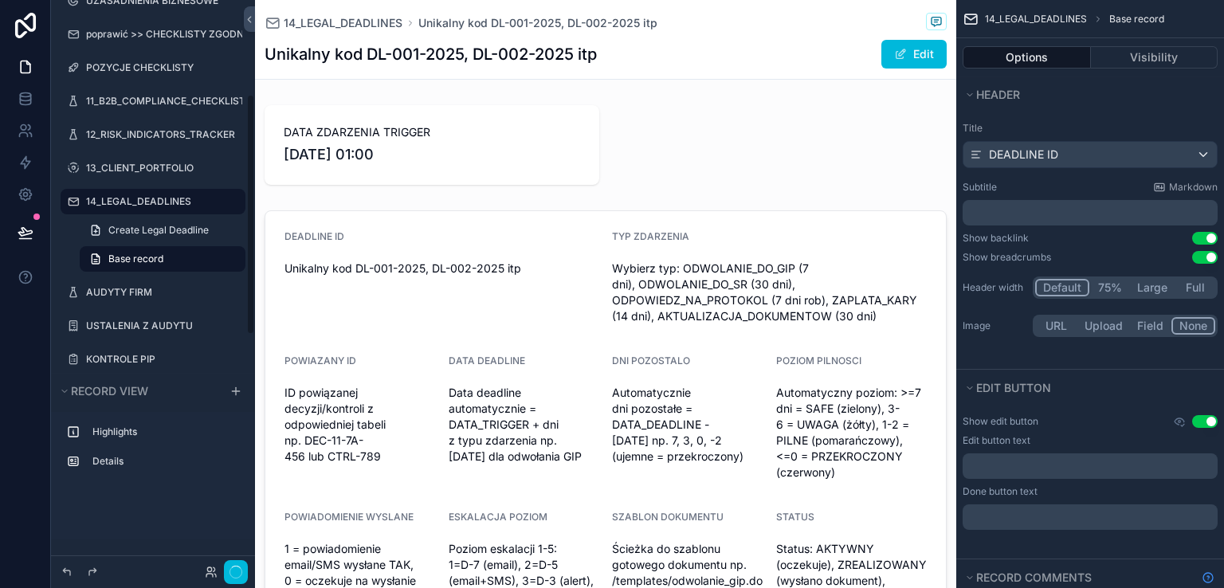
scroll to position [224, 0]
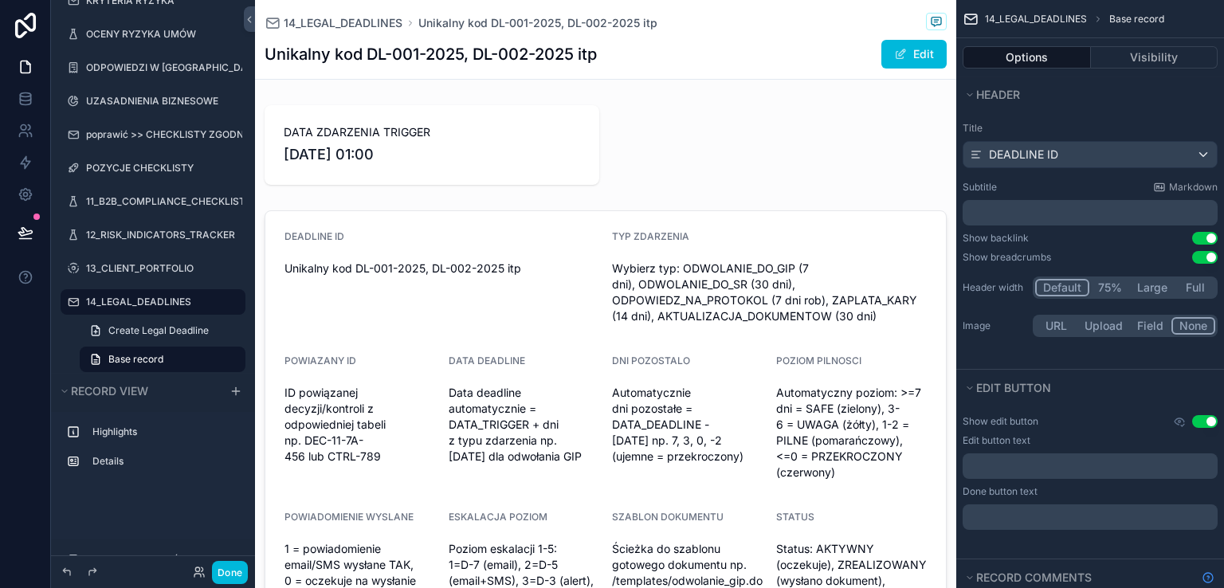
click at [233, 570] on button "Done" at bounding box center [230, 572] width 36 height 23
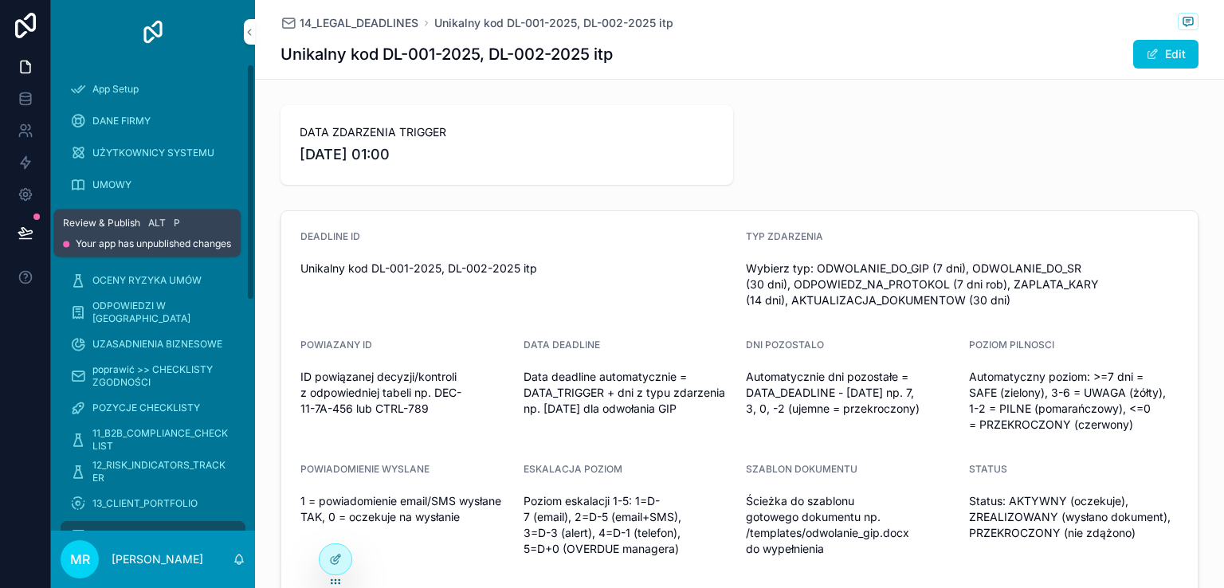
click at [22, 229] on icon at bounding box center [25, 232] width 14 height 8
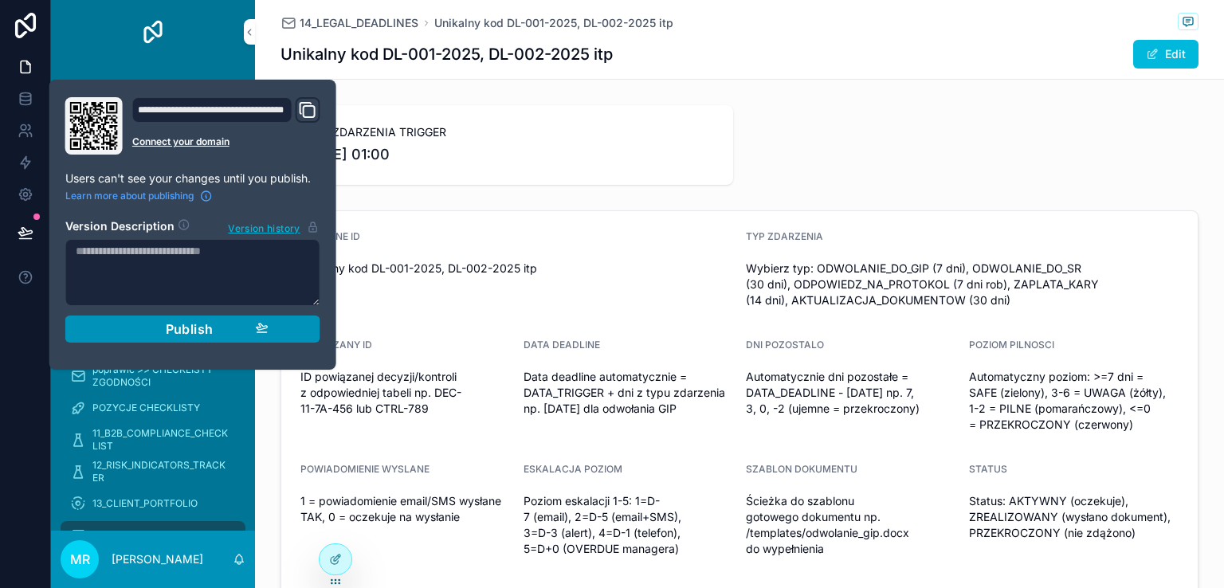
click at [193, 319] on button "Publish" at bounding box center [192, 329] width 255 height 27
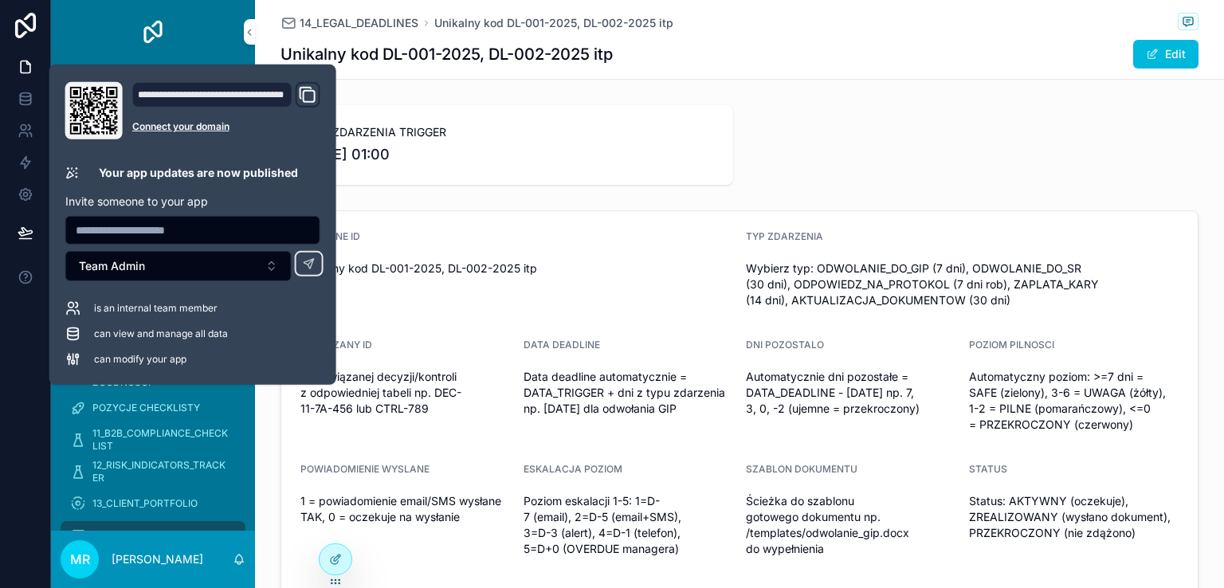
click at [35, 329] on div at bounding box center [25, 294] width 51 height 588
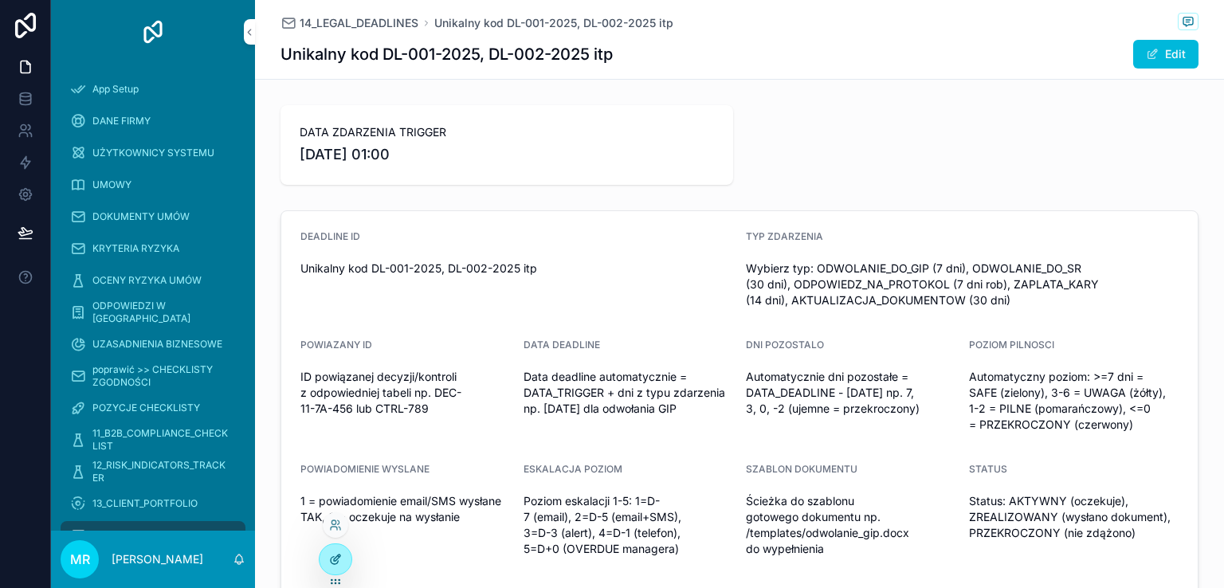
click at [336, 556] on icon at bounding box center [335, 559] width 13 height 13
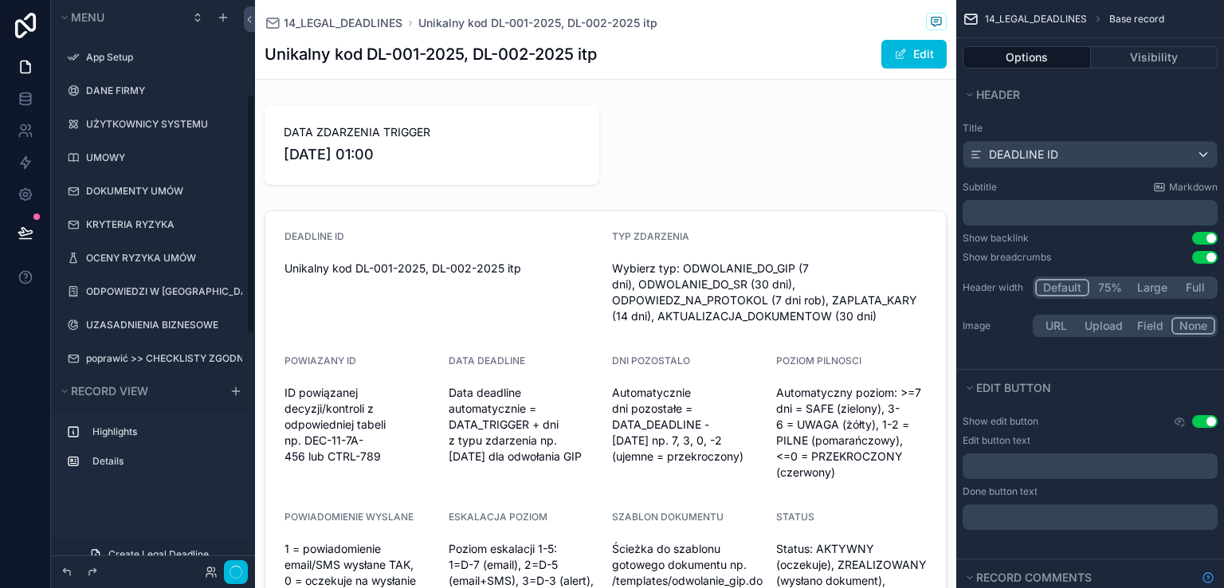
scroll to position [224, 0]
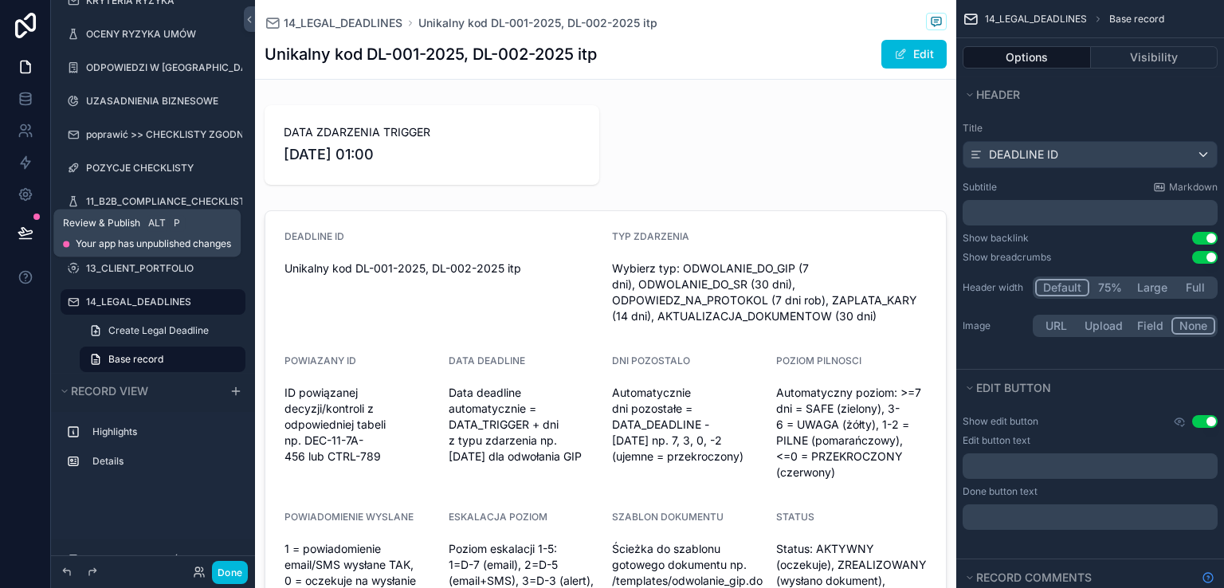
click at [23, 232] on icon at bounding box center [25, 232] width 14 height 8
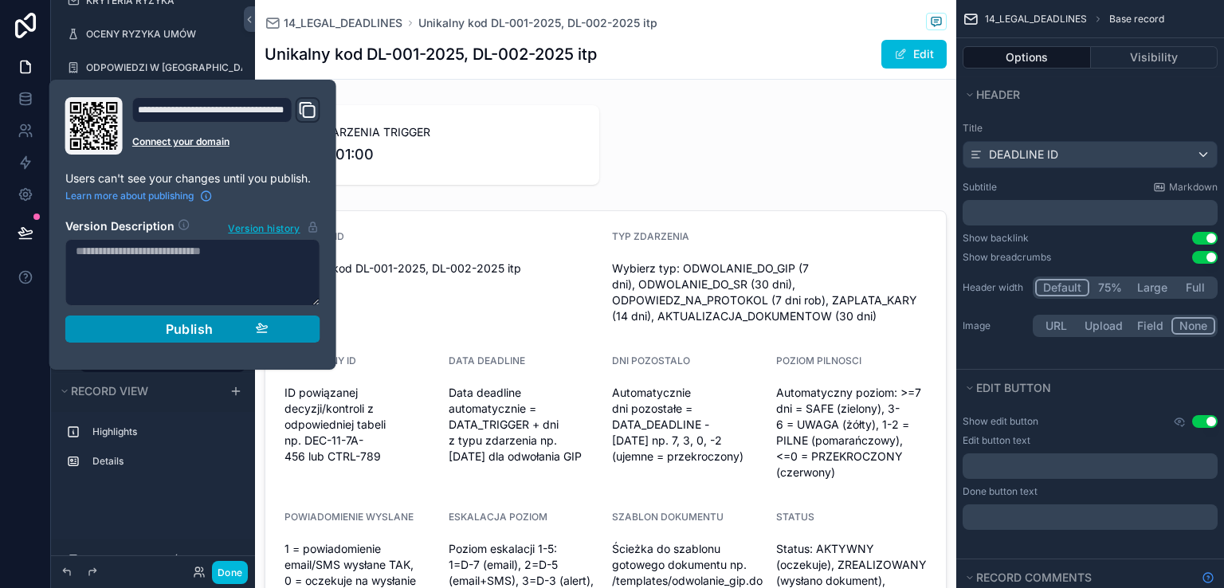
click at [189, 326] on span "Publish" at bounding box center [190, 329] width 48 height 16
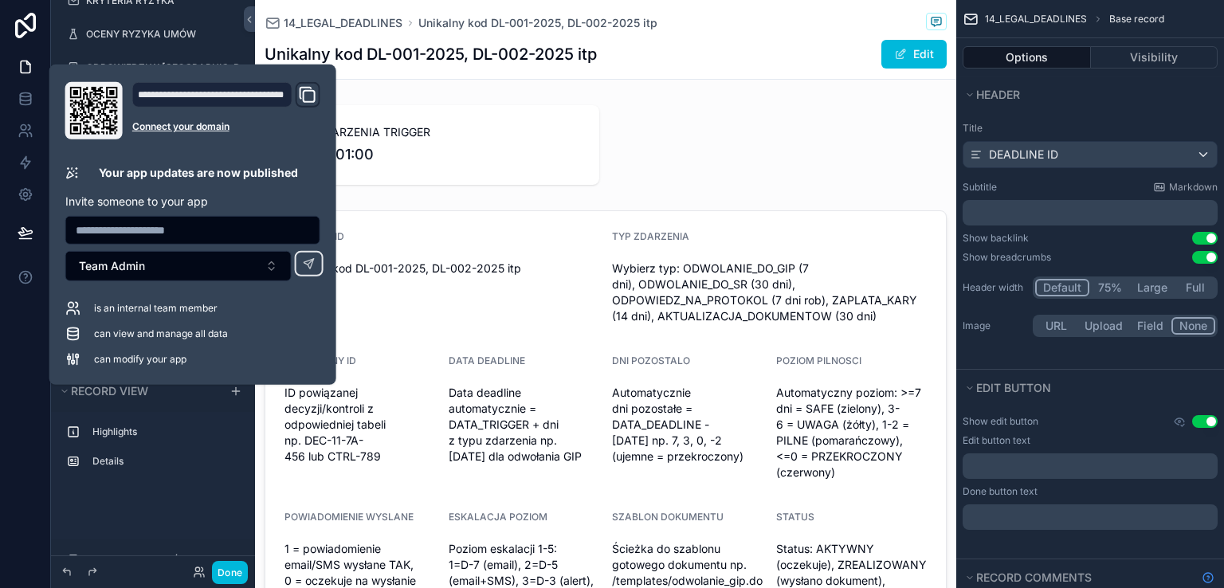
click at [25, 364] on div at bounding box center [25, 294] width 51 height 588
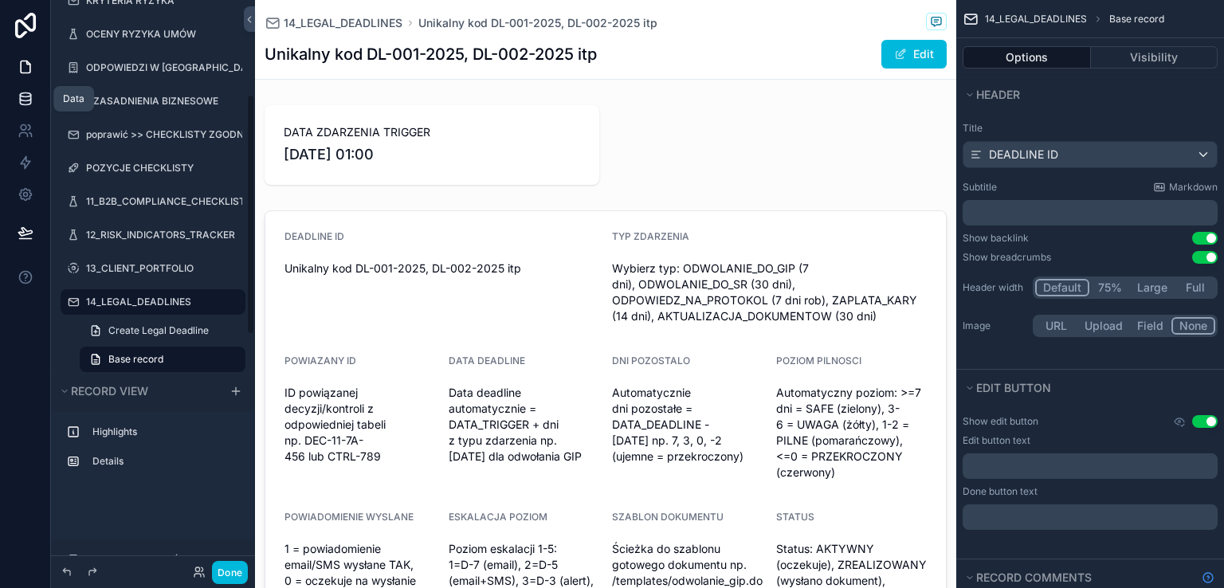
click at [20, 102] on icon at bounding box center [25, 102] width 10 height 6
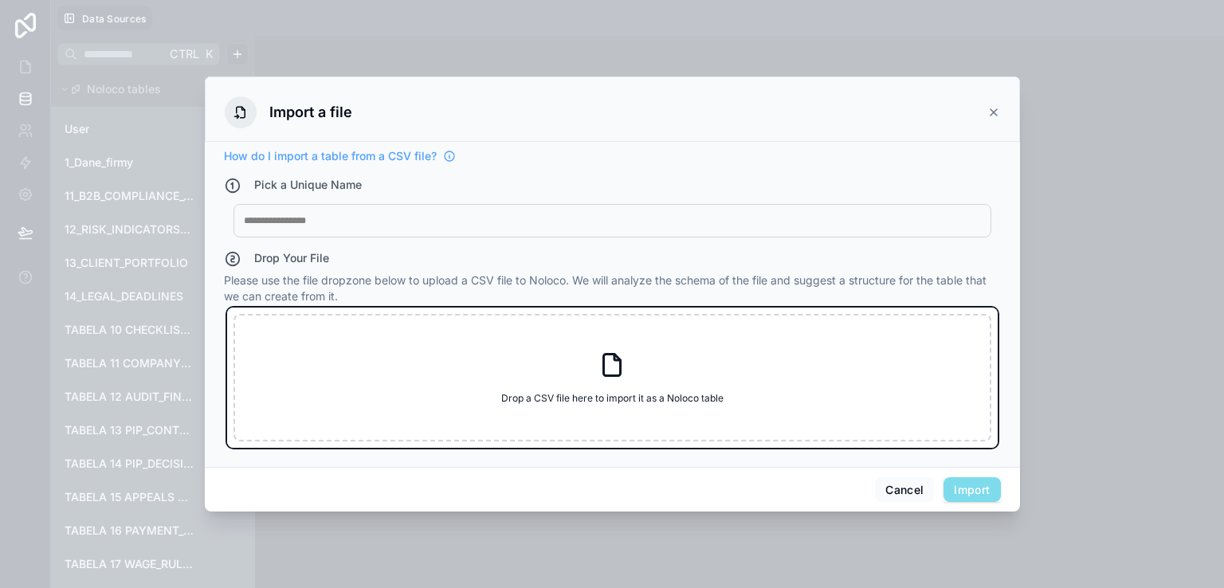
click at [616, 361] on icon at bounding box center [612, 365] width 29 height 29
type input "**********"
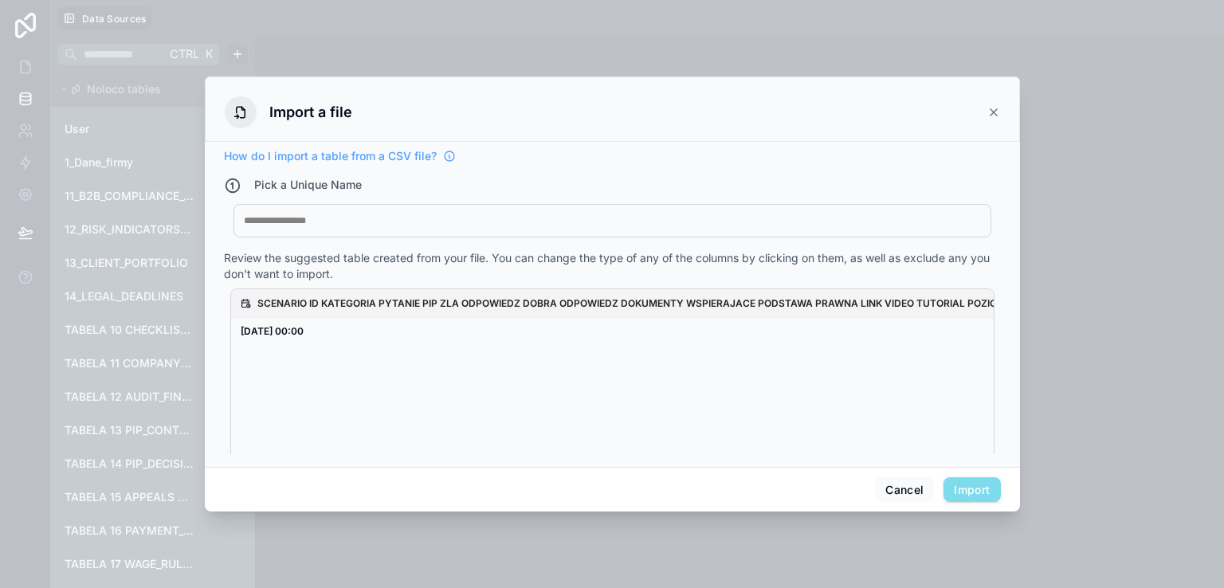
click at [316, 218] on div at bounding box center [612, 220] width 737 height 13
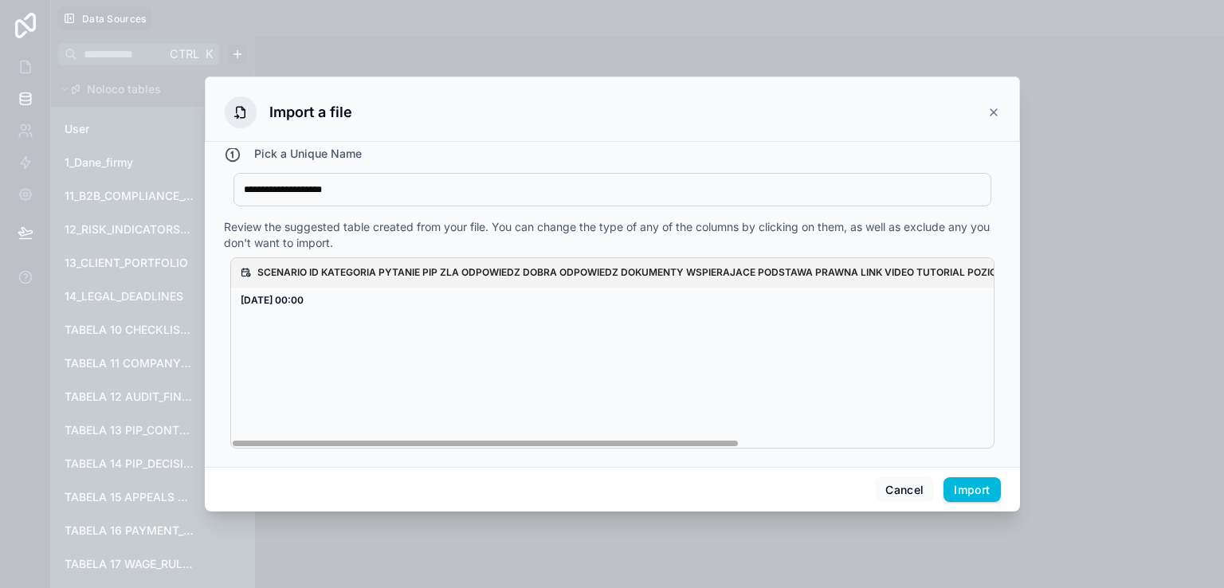
drag, startPoint x: 619, startPoint y: 444, endPoint x: 559, endPoint y: 355, distance: 107.4
click at [450, 377] on div "SCENARIO ID KATEGORIA PYTANIE PIP ZLA ODPOWIEDZ DOBRA ODPOWIEDZ DOKUMENTY WSPIE…" at bounding box center [612, 353] width 762 height 190
click at [993, 112] on icon at bounding box center [993, 112] width 13 height 13
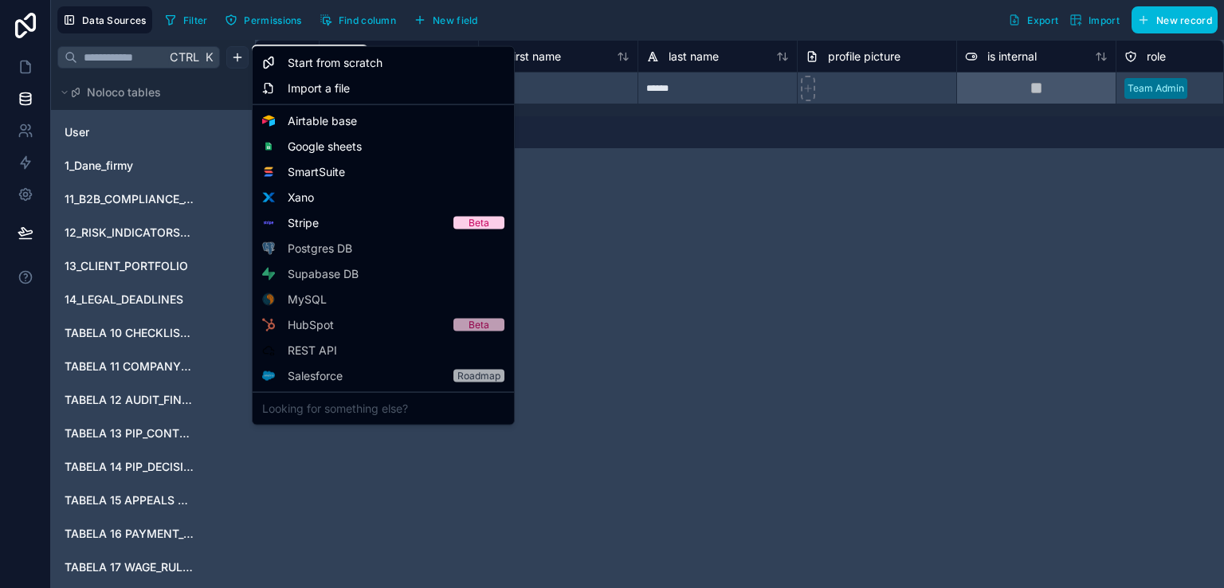
click at [233, 56] on html "Data Sources Filter Permissions Find column New field Export Import New record …" at bounding box center [612, 294] width 1224 height 588
click at [382, 91] on div "Import a file" at bounding box center [383, 88] width 255 height 25
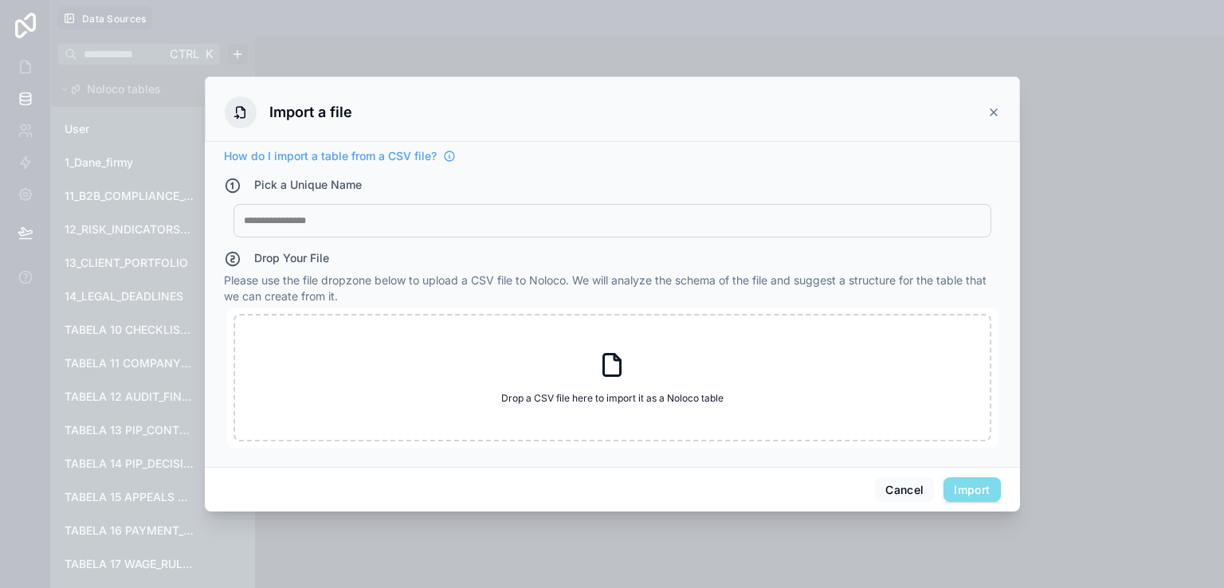
click at [482, 222] on div at bounding box center [612, 220] width 737 height 13
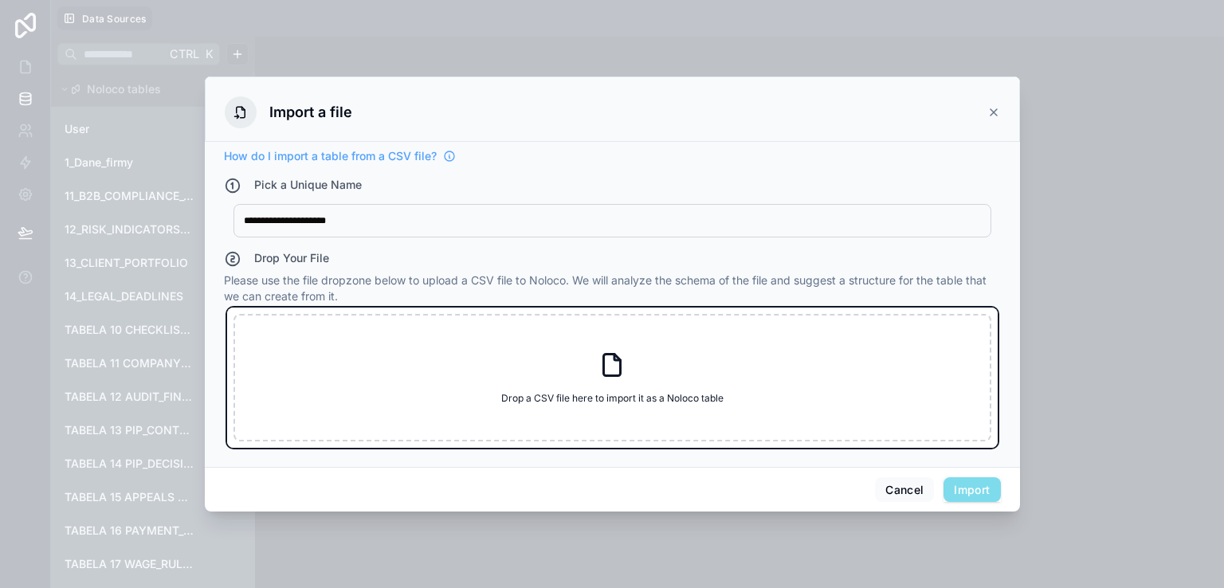
click at [606, 364] on icon at bounding box center [612, 365] width 29 height 29
type input "**********"
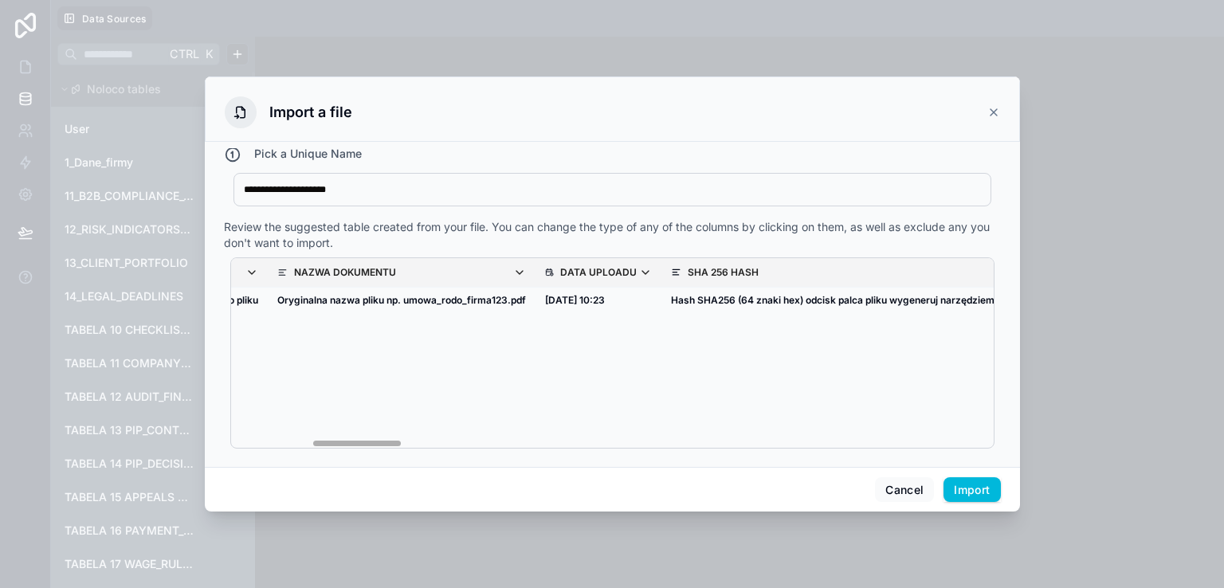
scroll to position [0, 765]
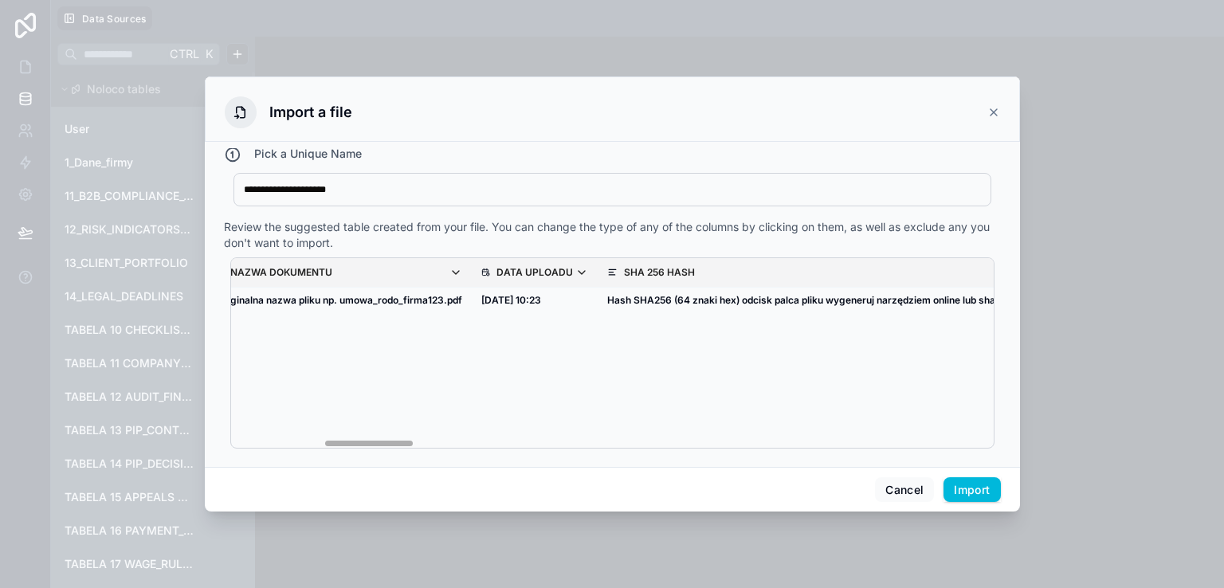
drag, startPoint x: 281, startPoint y: 439, endPoint x: 590, endPoint y: 461, distance: 309.1
click at [923, 486] on div "**********" at bounding box center [612, 294] width 815 height 436
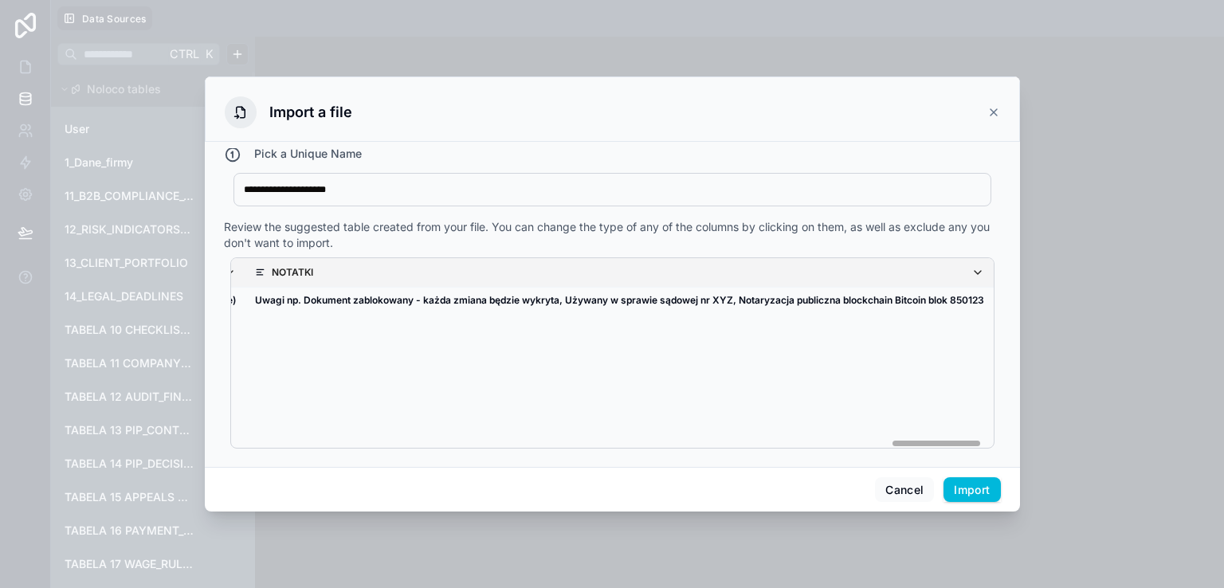
scroll to position [0, 5446]
drag, startPoint x: 384, startPoint y: 442, endPoint x: 966, endPoint y: 468, distance: 582.2
click at [966, 468] on div "**********" at bounding box center [612, 294] width 815 height 436
click at [982, 495] on button "Import" at bounding box center [971, 489] width 57 height 25
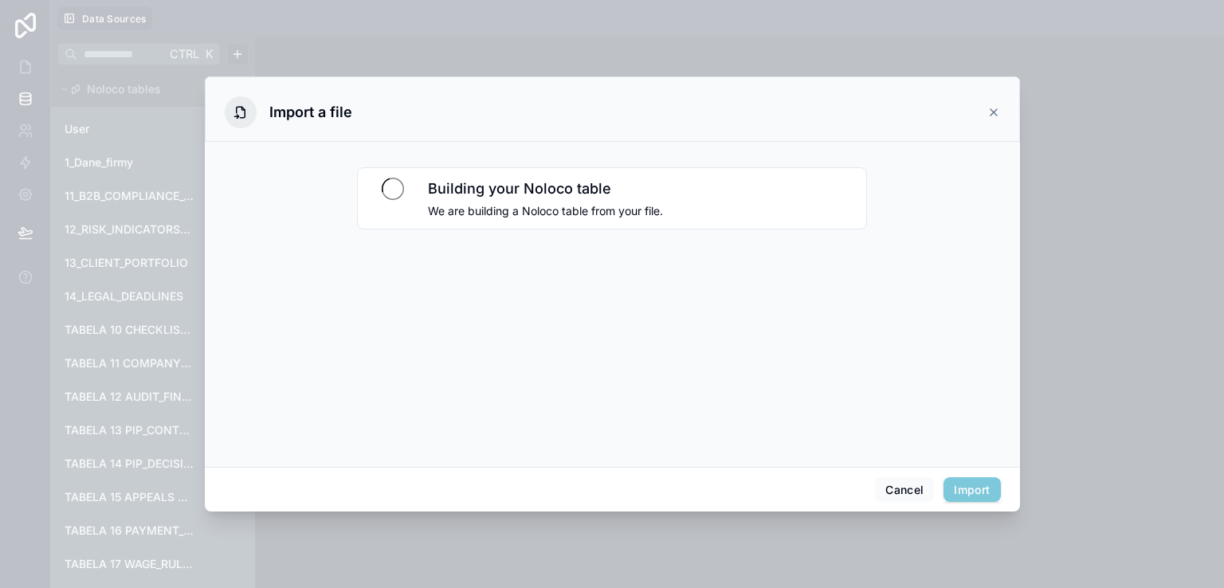
scroll to position [0, 0]
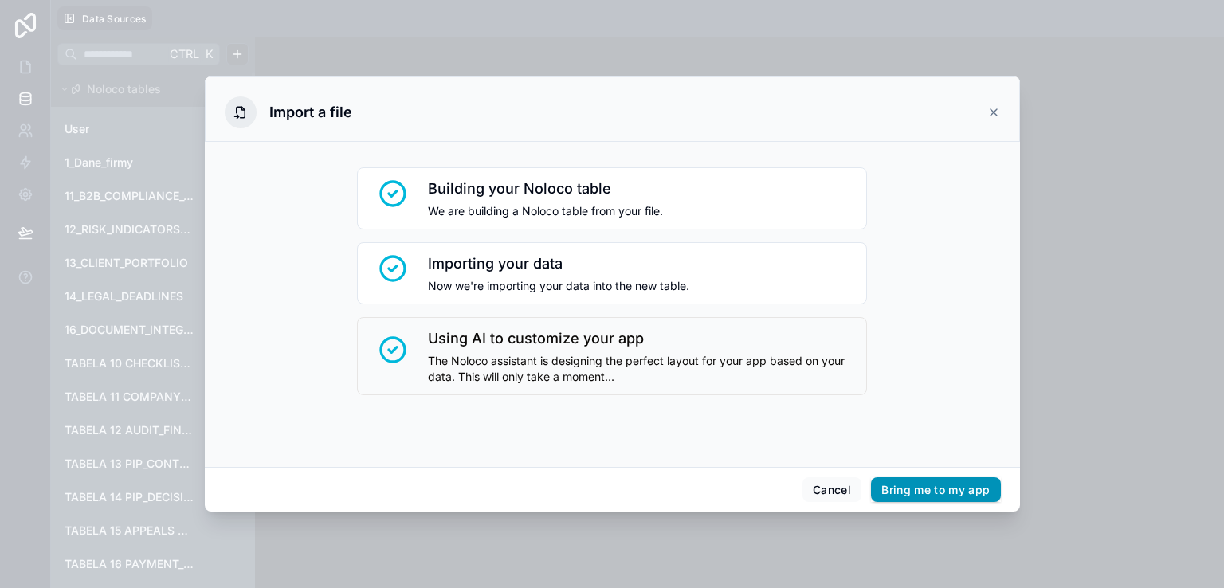
click at [922, 501] on div "Cancel Bring me to my app" at bounding box center [612, 489] width 815 height 45
click at [921, 498] on button "Bring me to my app" at bounding box center [935, 489] width 129 height 25
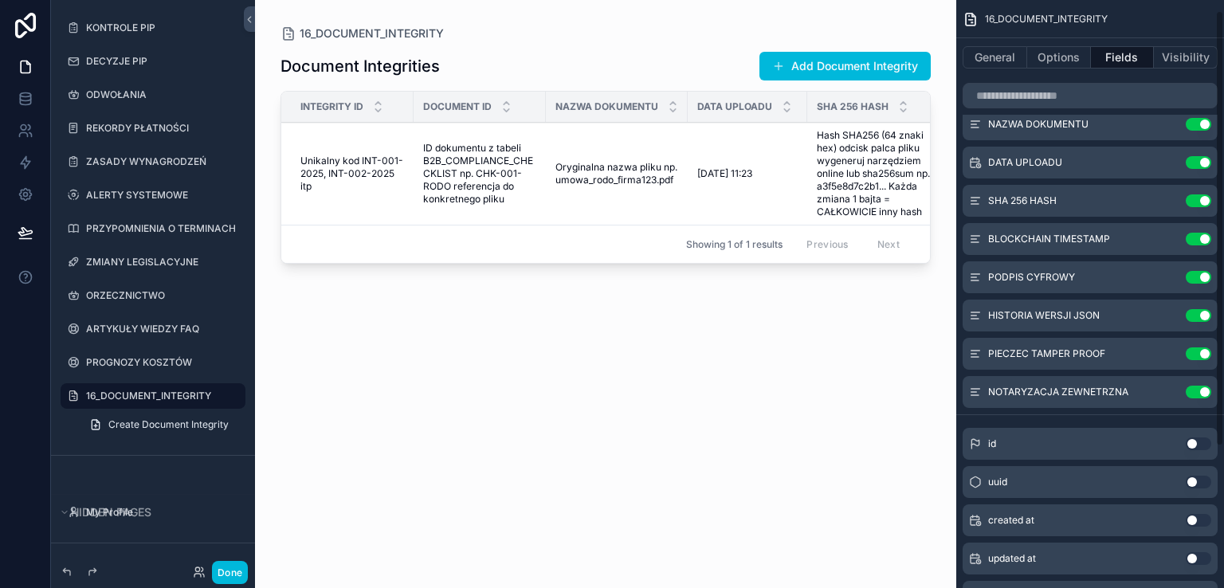
scroll to position [204, 0]
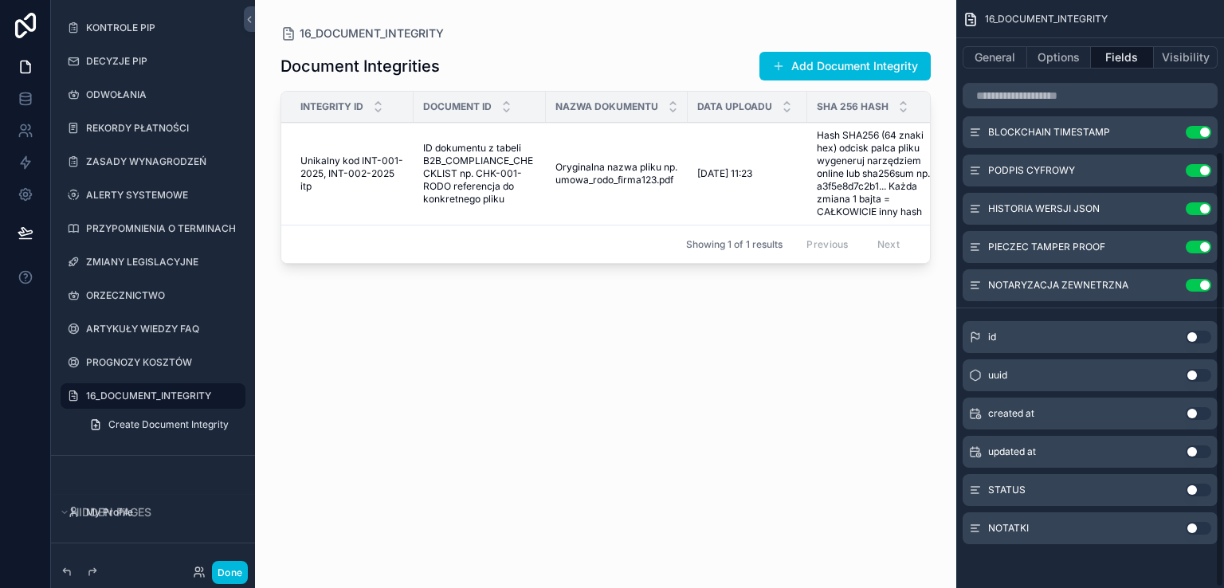
click at [1201, 488] on button "Use setting" at bounding box center [1198, 490] width 25 height 13
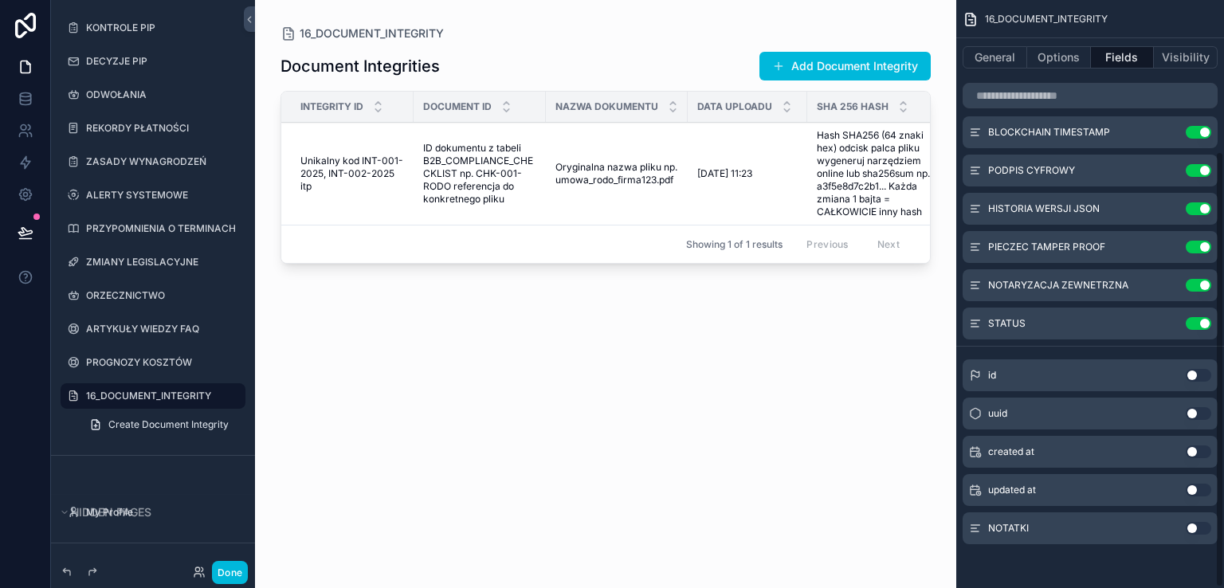
click at [1204, 529] on button "Use setting" at bounding box center [1198, 528] width 25 height 13
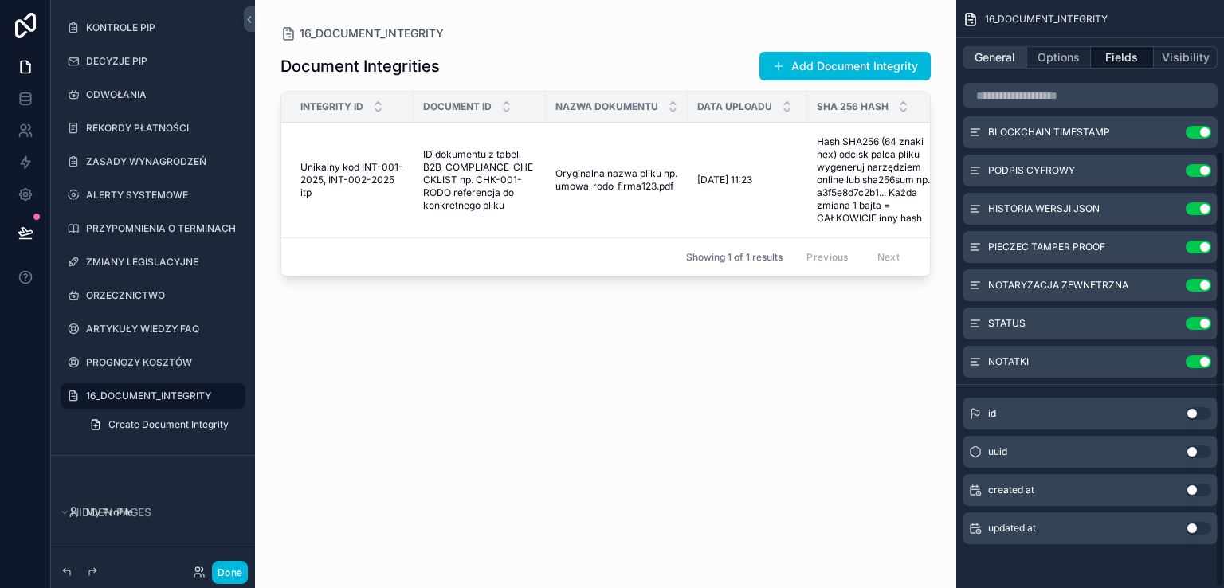
click at [1007, 59] on button "General" at bounding box center [994, 57] width 65 height 22
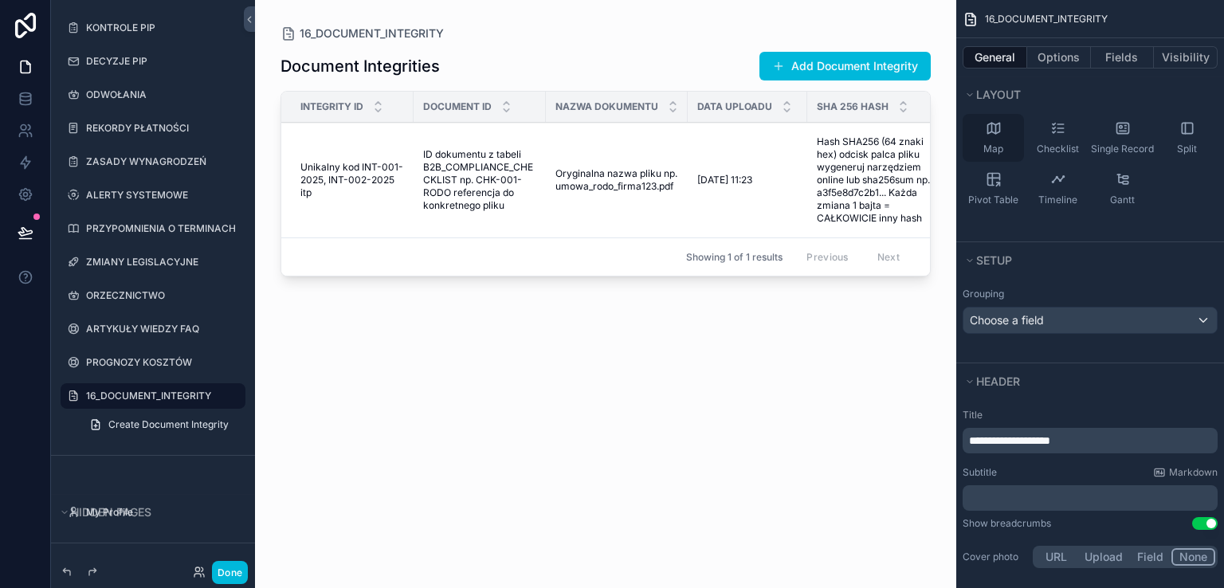
click at [998, 127] on icon "scrollable content" at bounding box center [993, 128] width 12 height 10
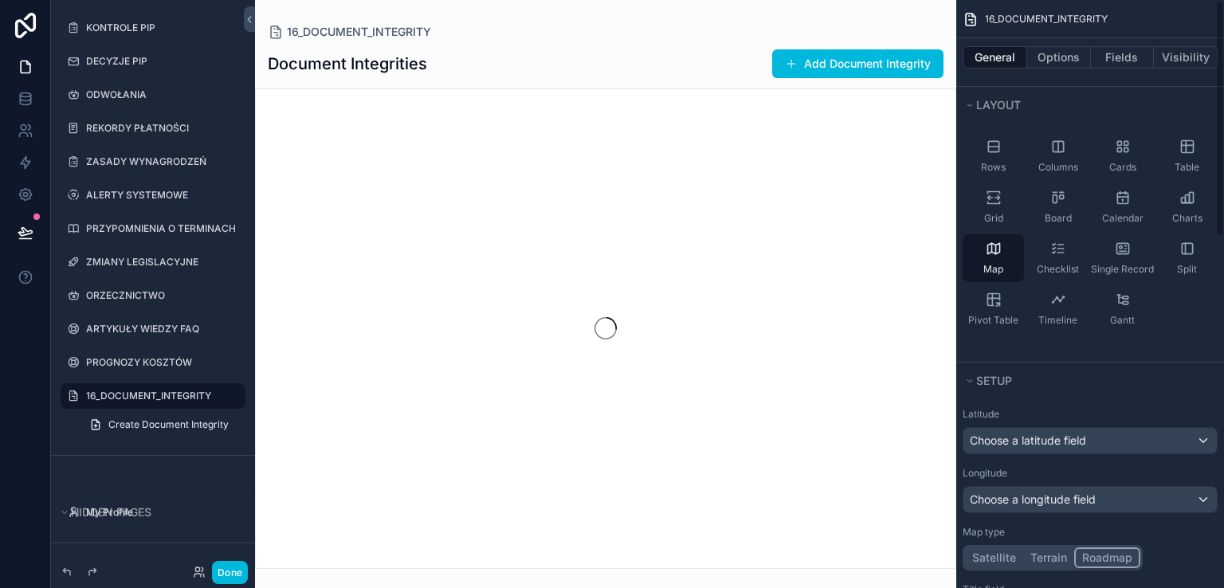
scroll to position [0, 0]
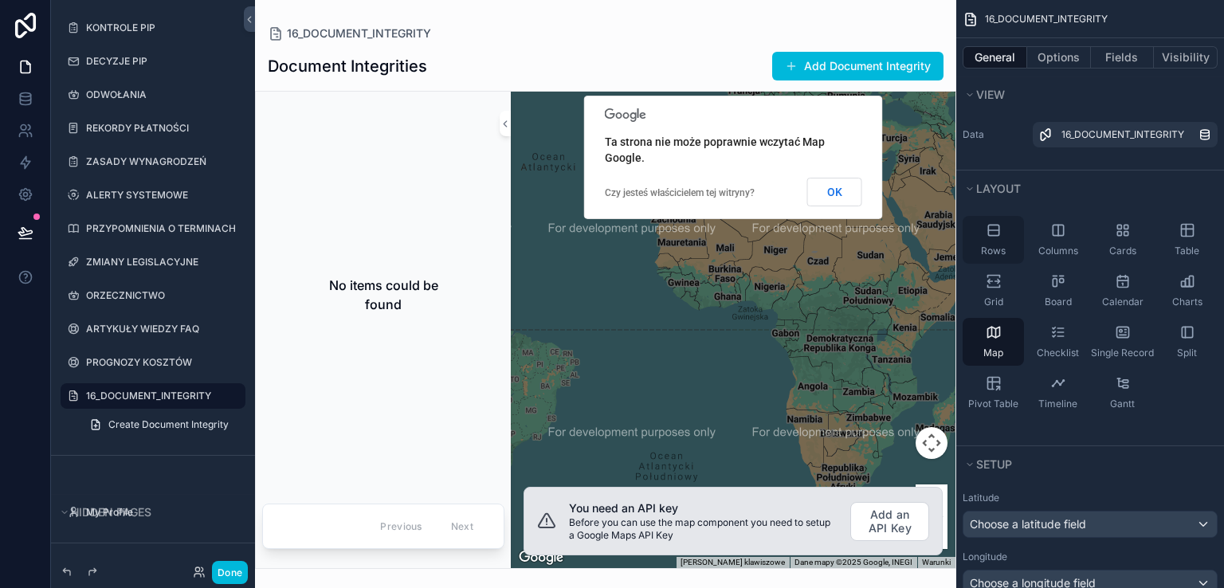
click at [997, 231] on icon "scrollable content" at bounding box center [994, 230] width 16 height 16
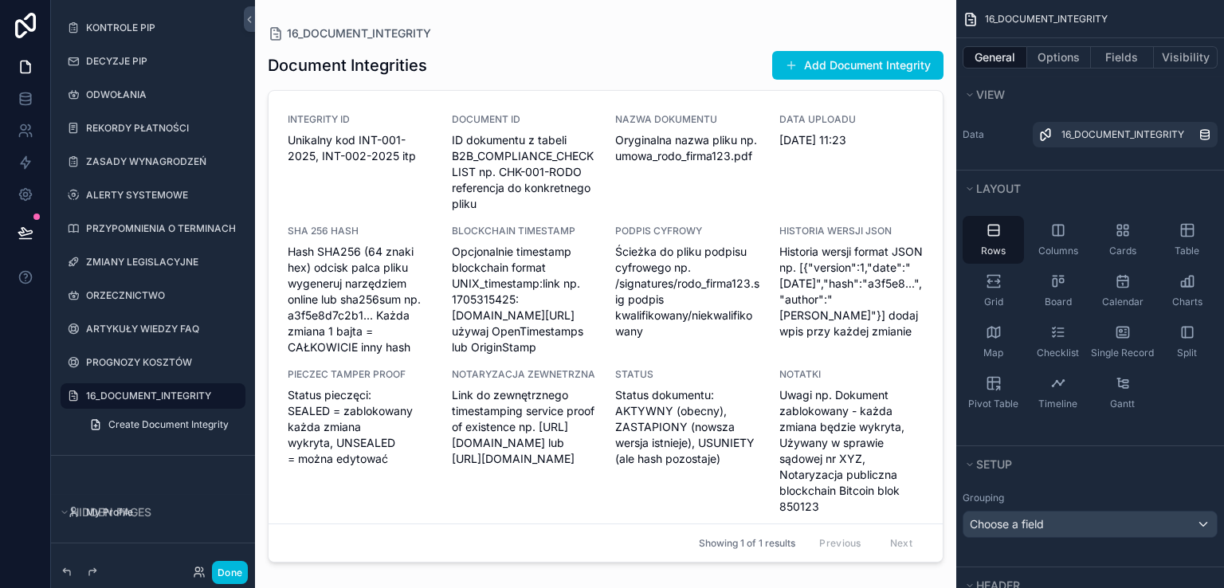
click at [811, 65] on div "scrollable content" at bounding box center [605, 284] width 701 height 569
click at [811, 68] on button "Add Document Integrity" at bounding box center [857, 65] width 171 height 29
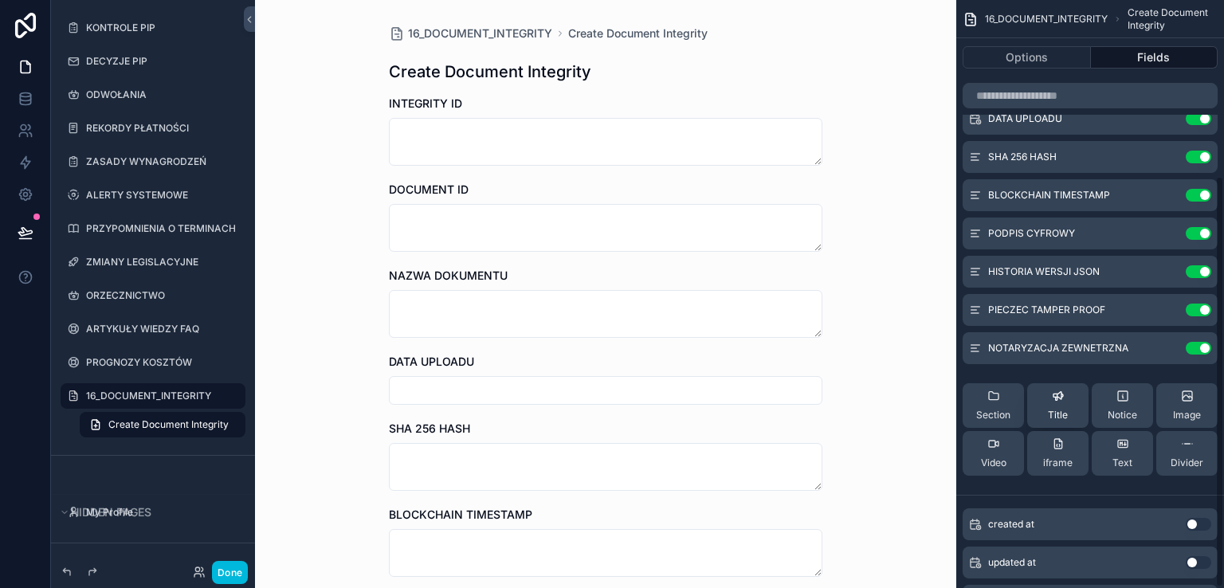
scroll to position [252, 0]
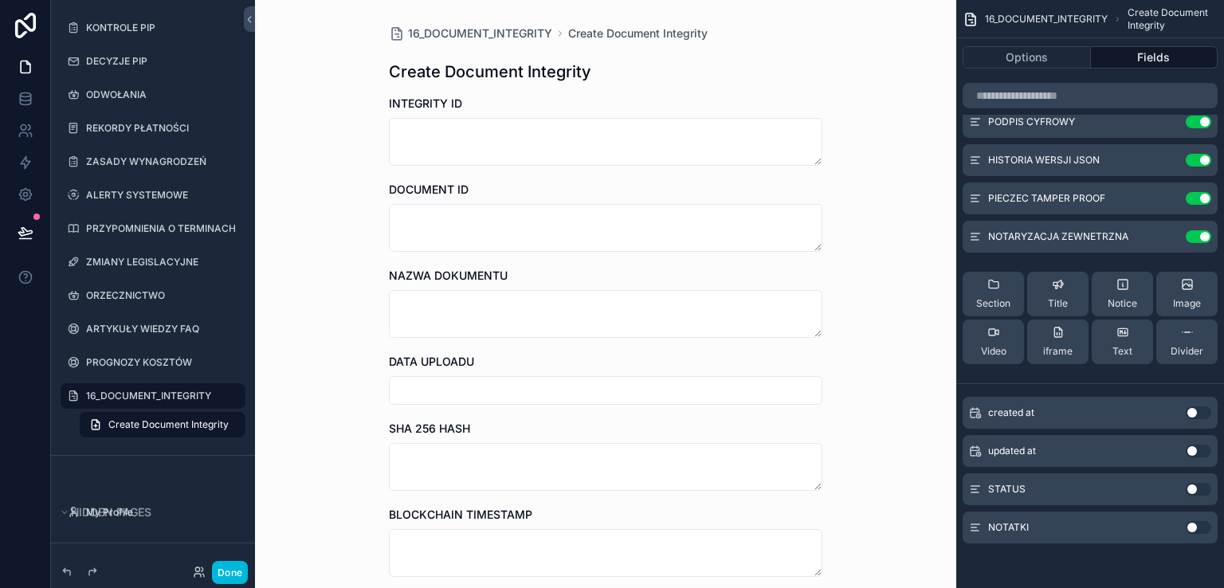
click at [1198, 487] on button "Use setting" at bounding box center [1198, 489] width 25 height 13
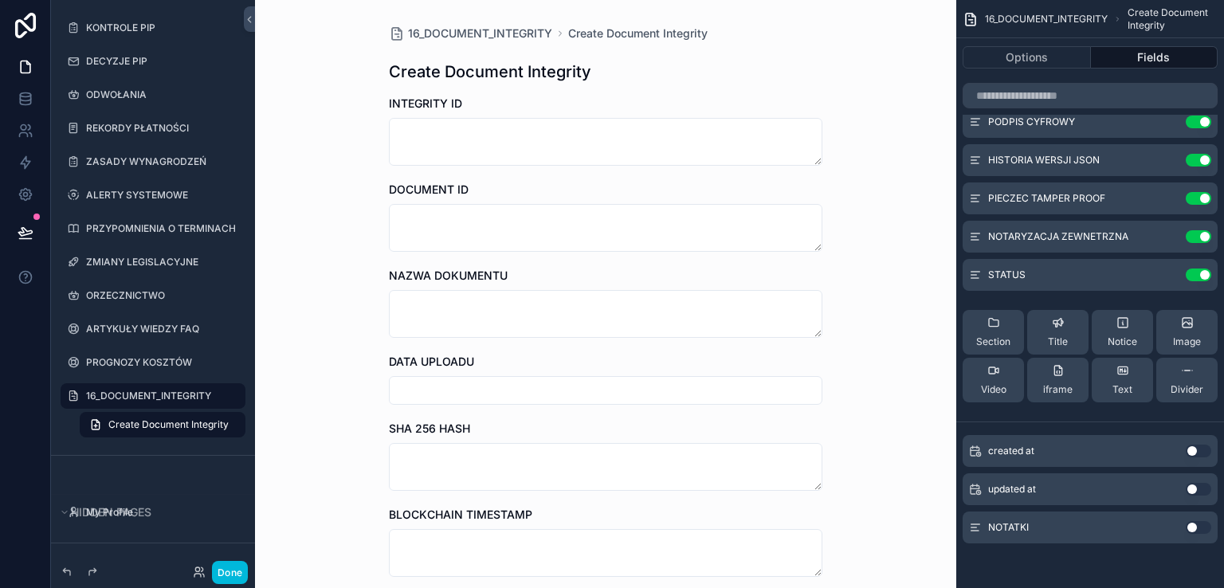
click at [1203, 523] on button "Use setting" at bounding box center [1198, 527] width 25 height 13
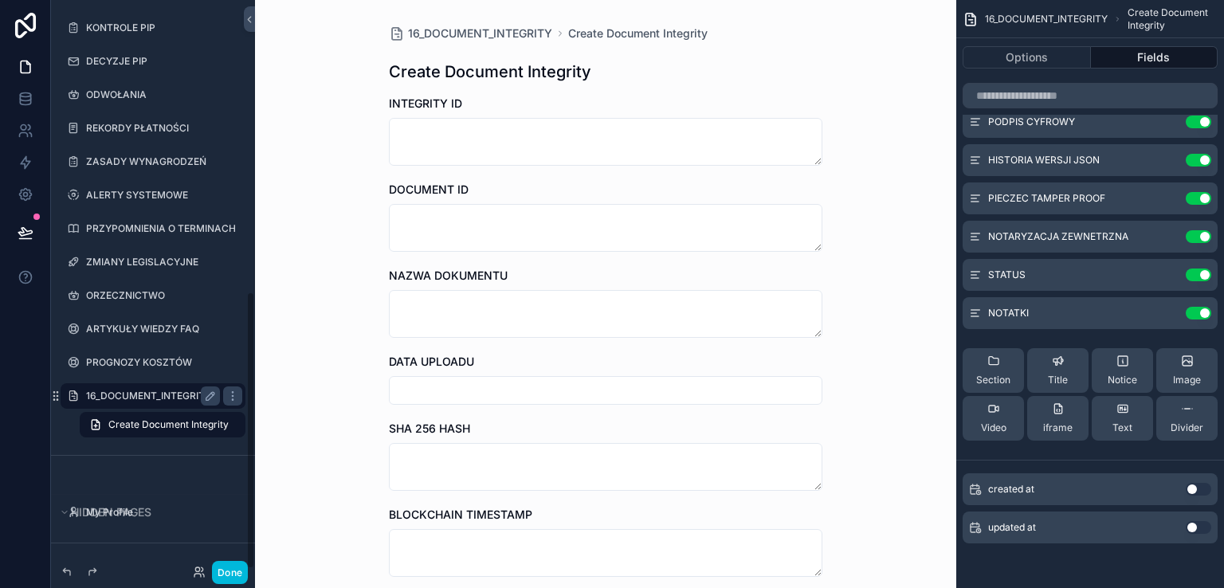
click at [179, 393] on label "16_DOCUMENT_INTEGRITY" at bounding box center [149, 396] width 127 height 13
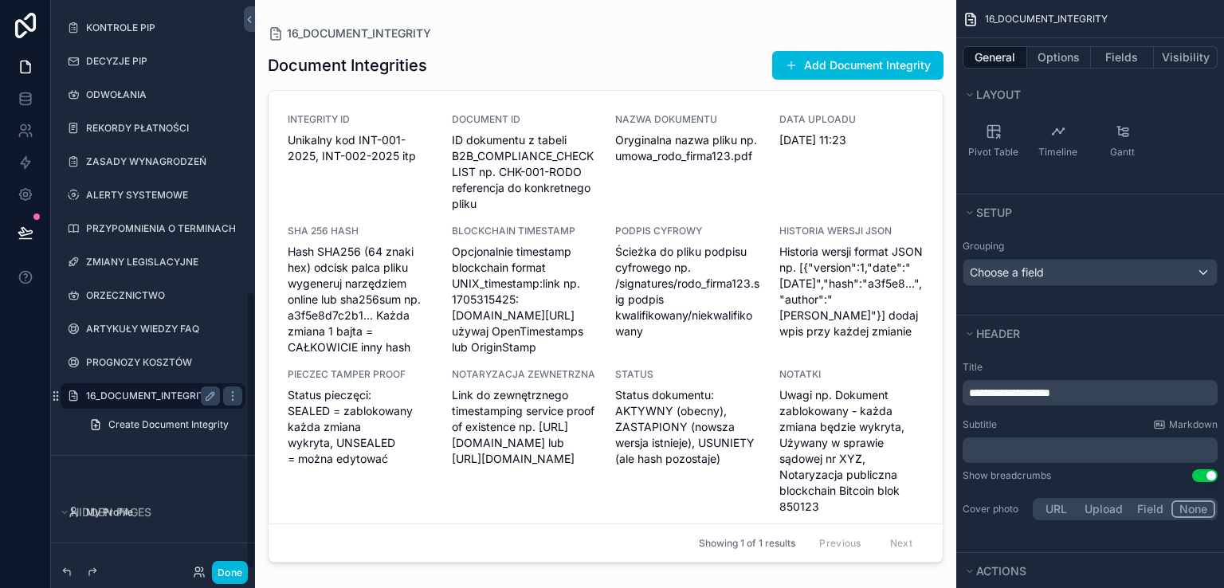
click at [495, 237] on div "BLOCKCHAIN TIMESTAMP Opcjonalnie timestamp blockchain format UNIX_timestamp:lin…" at bounding box center [524, 290] width 145 height 131
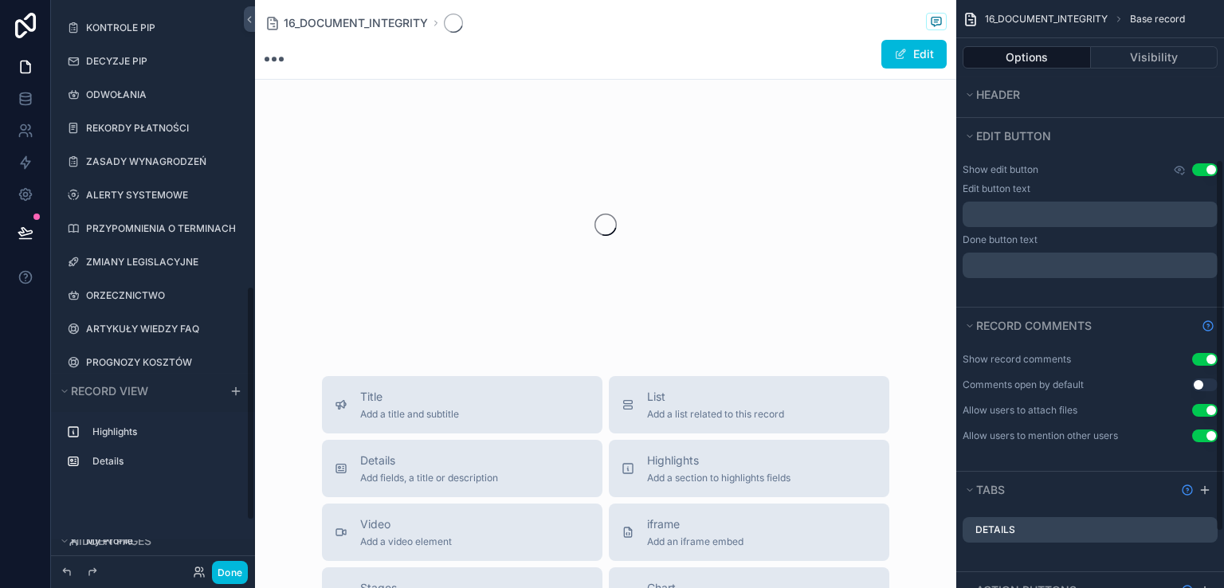
scroll to position [252, 0]
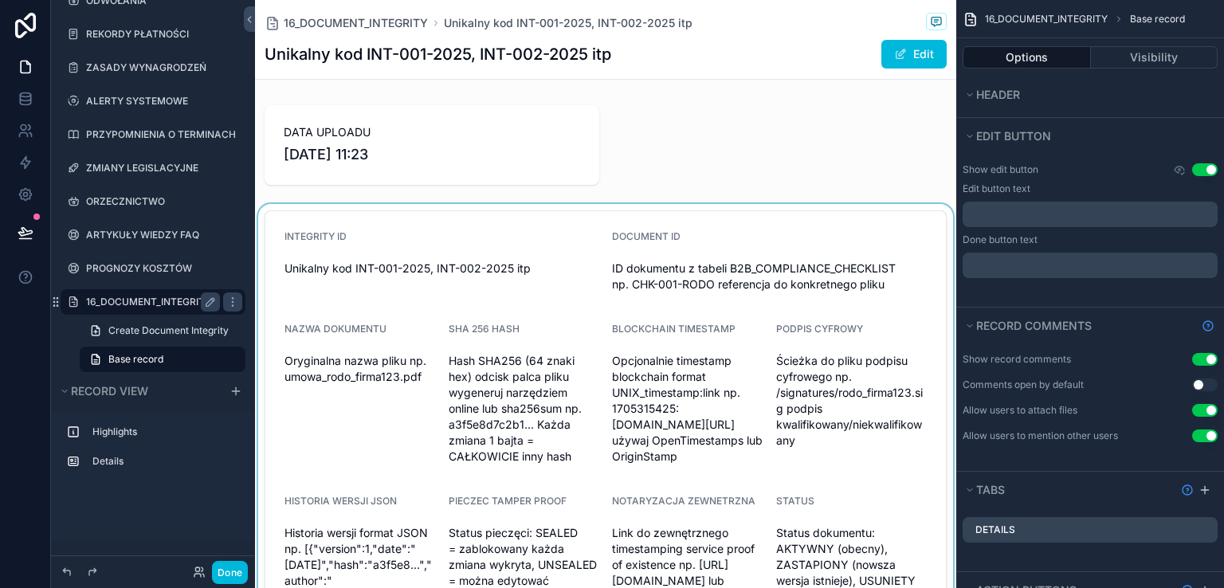
click at [492, 249] on div "scrollable content" at bounding box center [605, 428] width 701 height 448
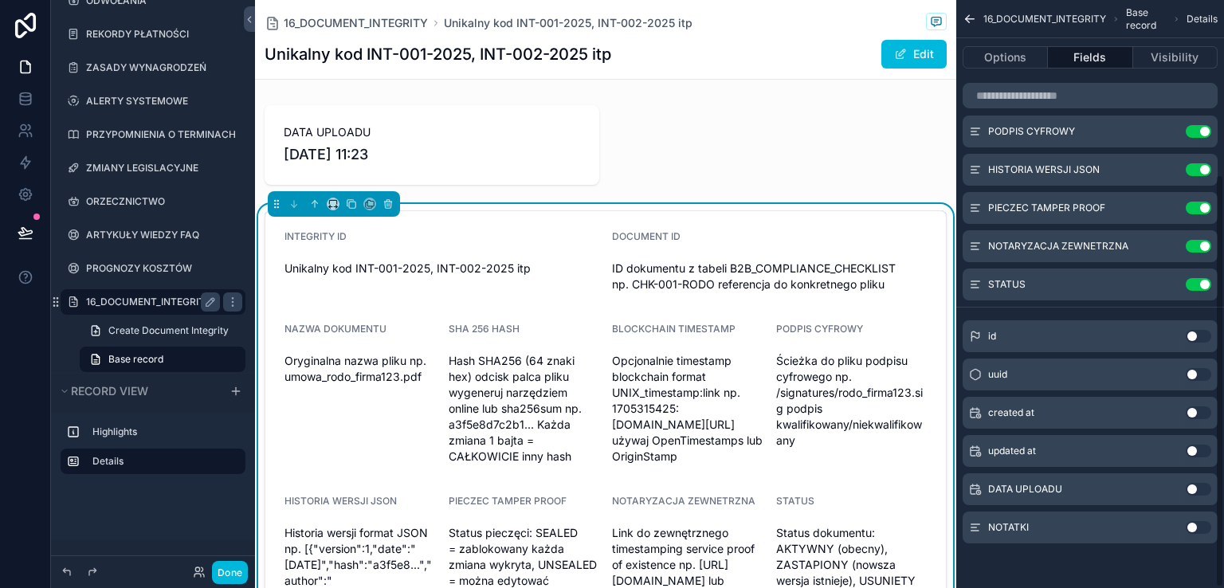
scroll to position [249, 0]
drag, startPoint x: 1201, startPoint y: 491, endPoint x: 1203, endPoint y: 501, distance: 10.5
click at [1201, 489] on button "Use setting" at bounding box center [1198, 490] width 25 height 13
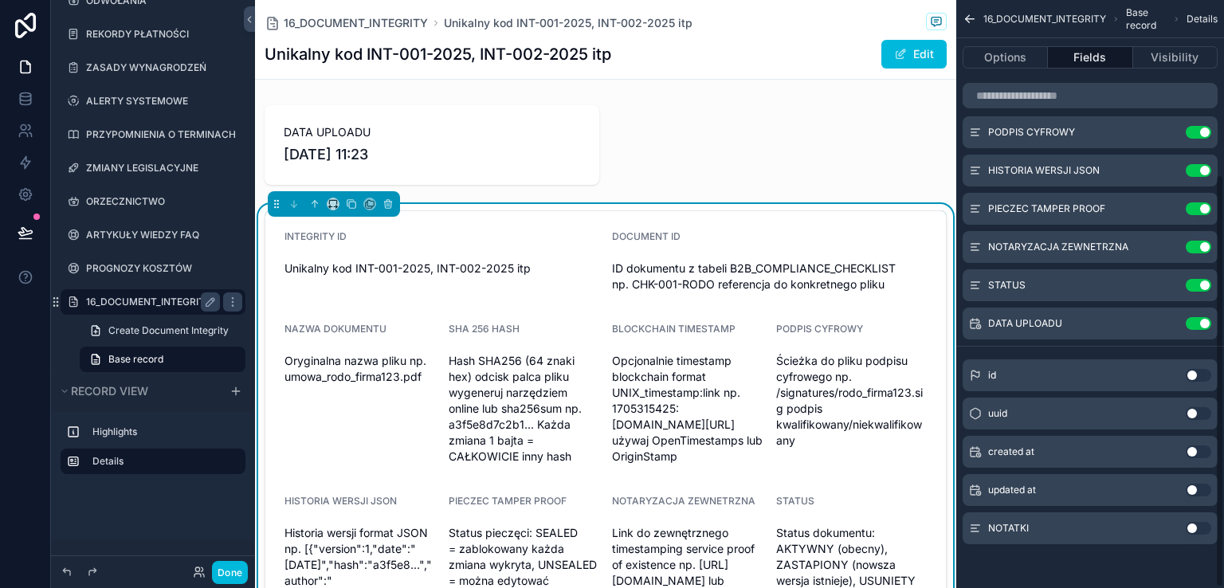
click at [1205, 527] on button "Use setting" at bounding box center [1198, 528] width 25 height 13
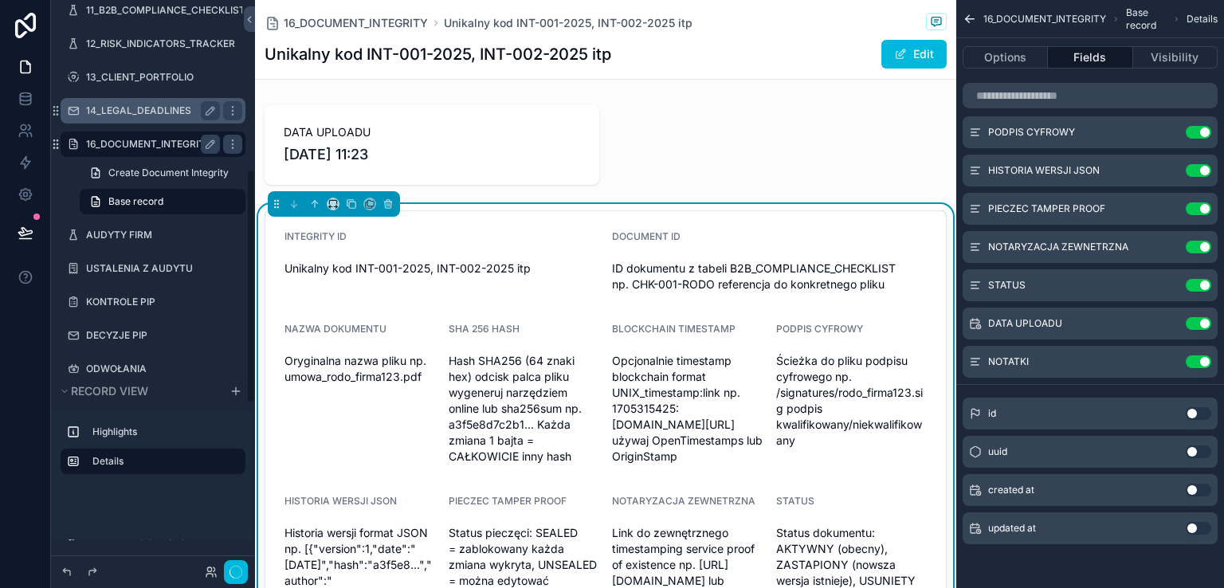
scroll to position [417, 0]
click at [232, 567] on button "Done" at bounding box center [230, 572] width 36 height 23
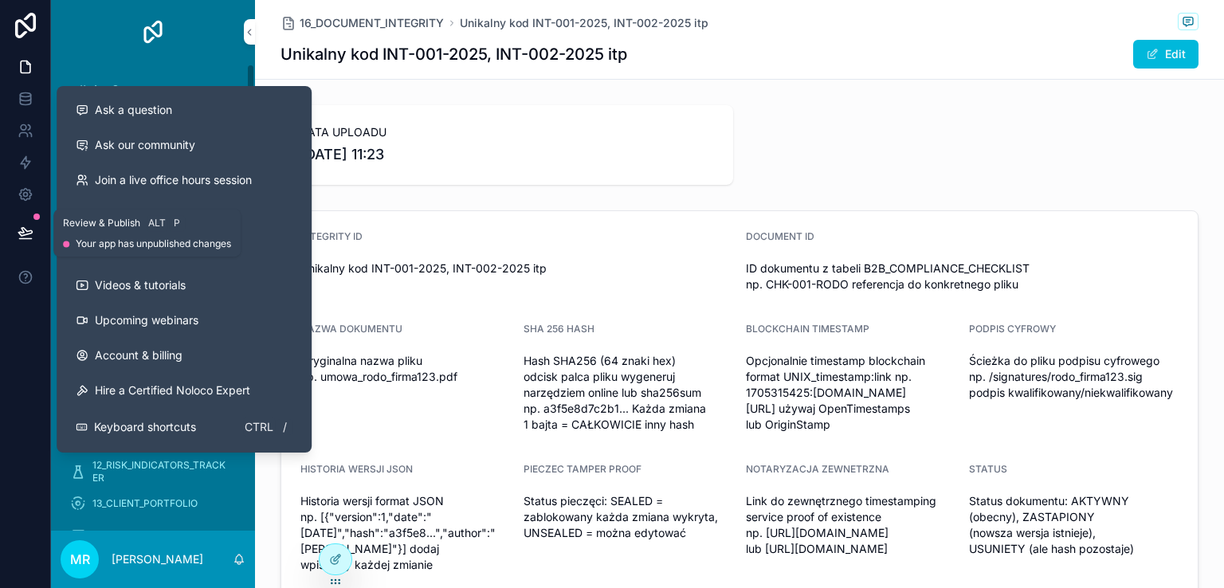
click at [21, 230] on icon at bounding box center [26, 233] width 16 height 16
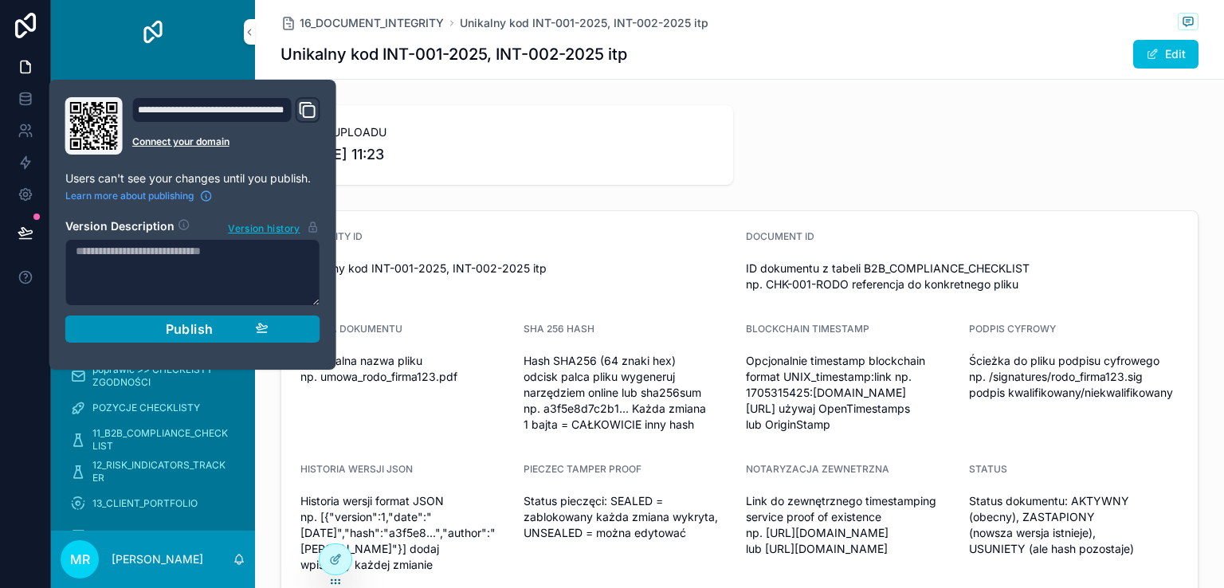
click at [189, 331] on span "Publish" at bounding box center [190, 329] width 48 height 16
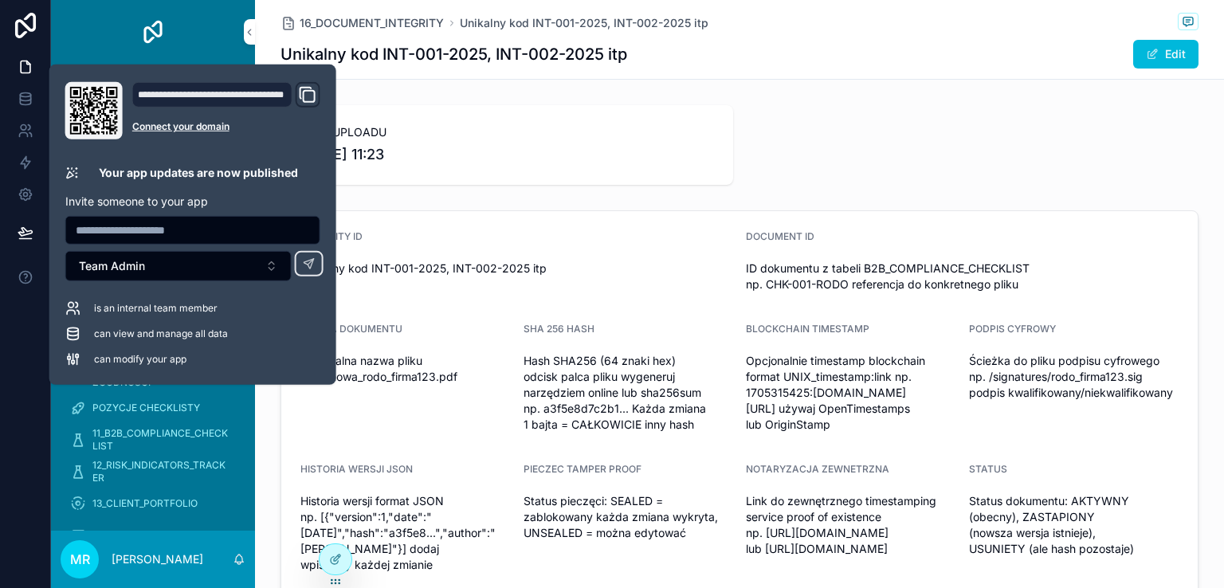
click at [25, 339] on div at bounding box center [25, 294] width 51 height 588
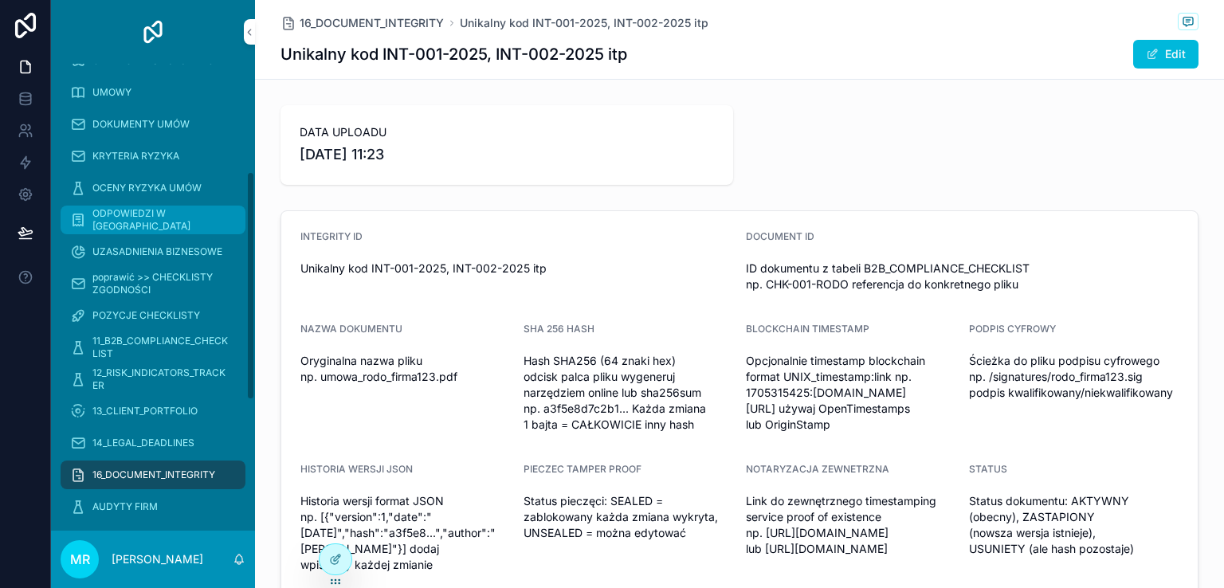
scroll to position [239, 0]
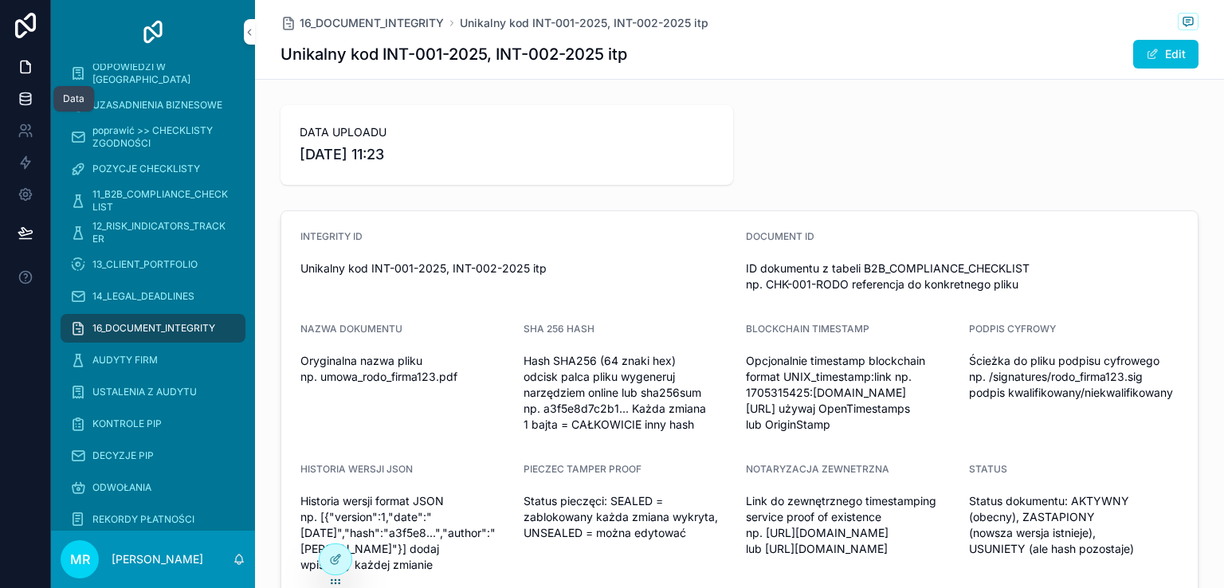
click at [22, 92] on icon at bounding box center [26, 99] width 16 height 16
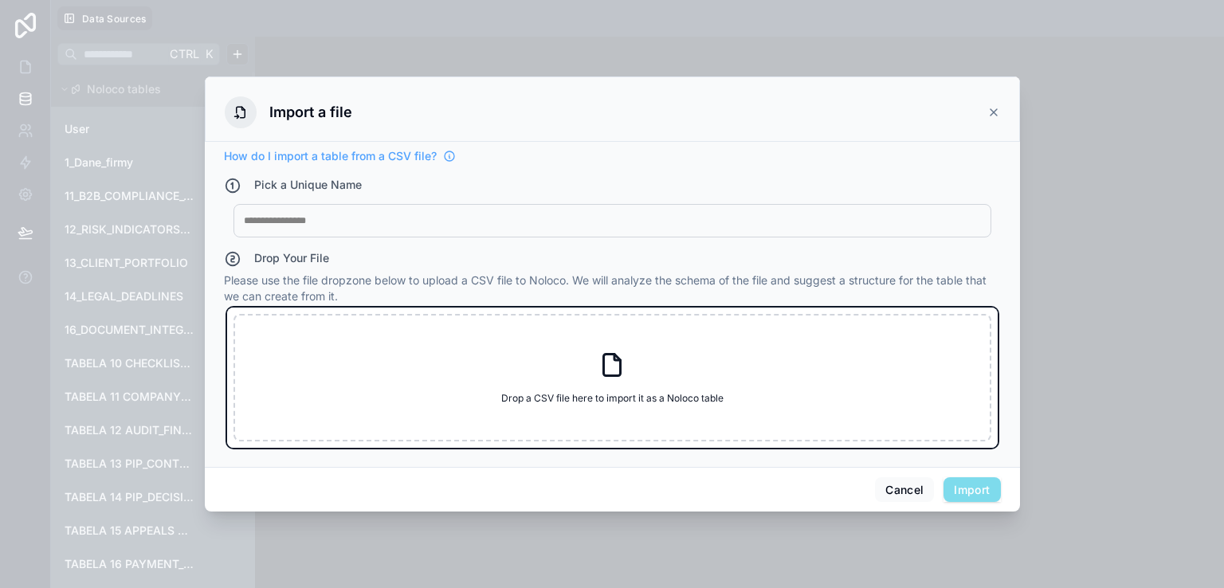
click at [615, 364] on icon at bounding box center [612, 365] width 29 height 29
type input "**********"
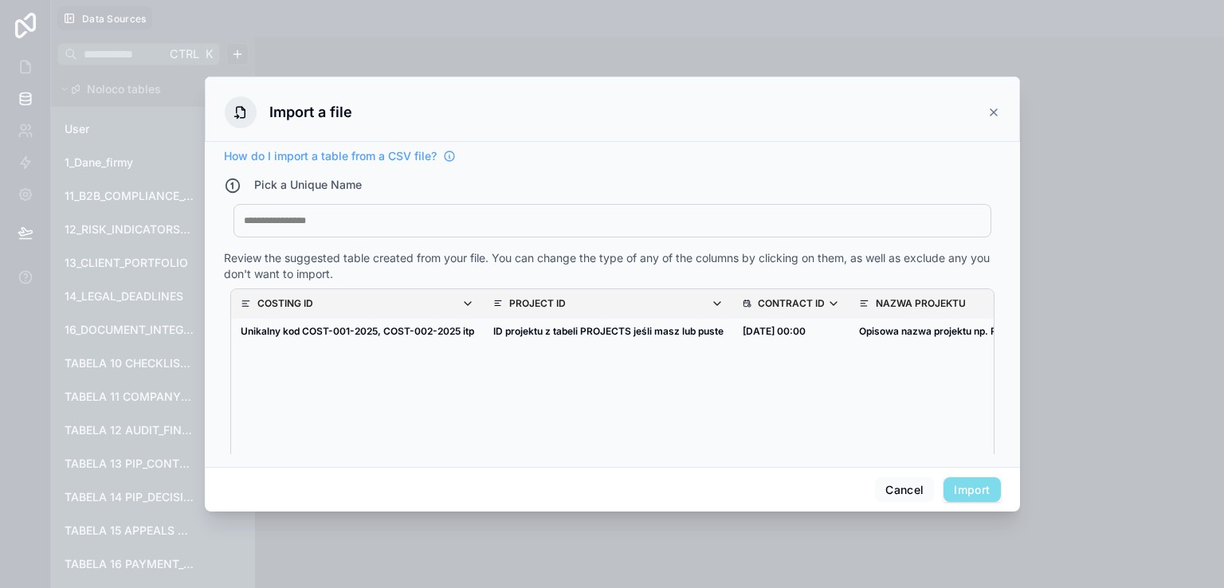
click at [308, 220] on div at bounding box center [612, 220] width 737 height 13
click at [981, 496] on button "Import" at bounding box center [971, 489] width 57 height 25
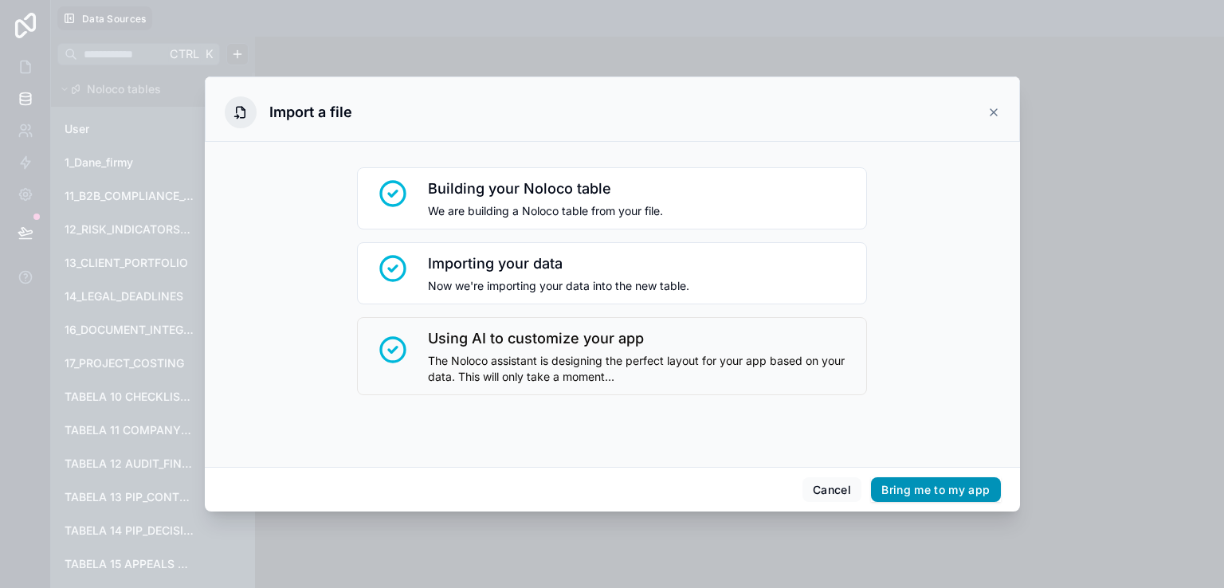
click at [925, 492] on button "Bring me to my app" at bounding box center [935, 489] width 129 height 25
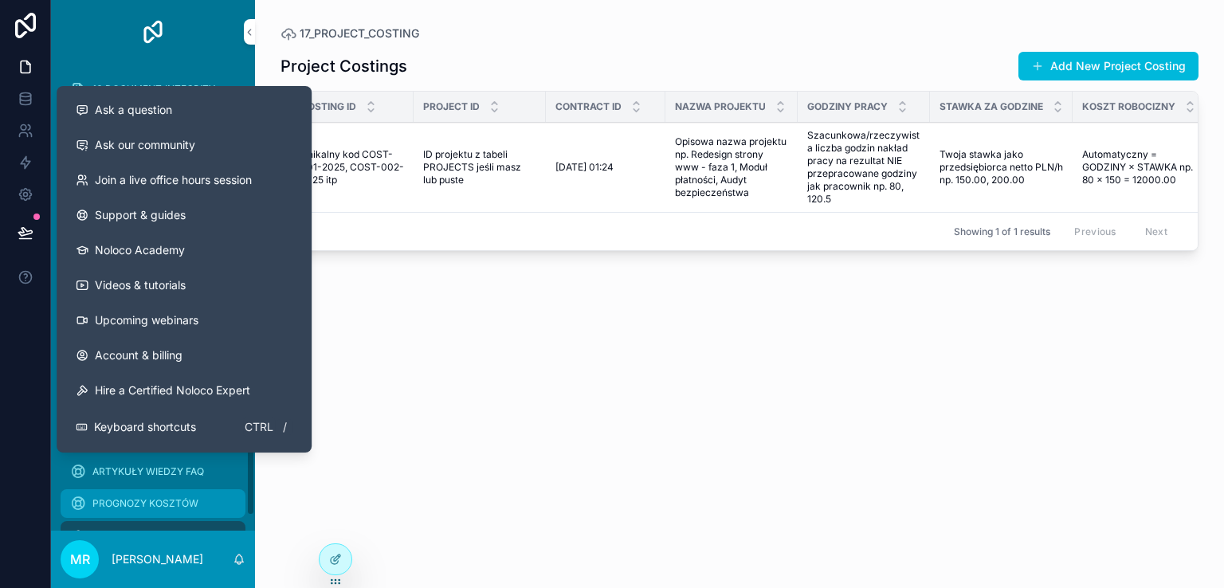
scroll to position [518, 0]
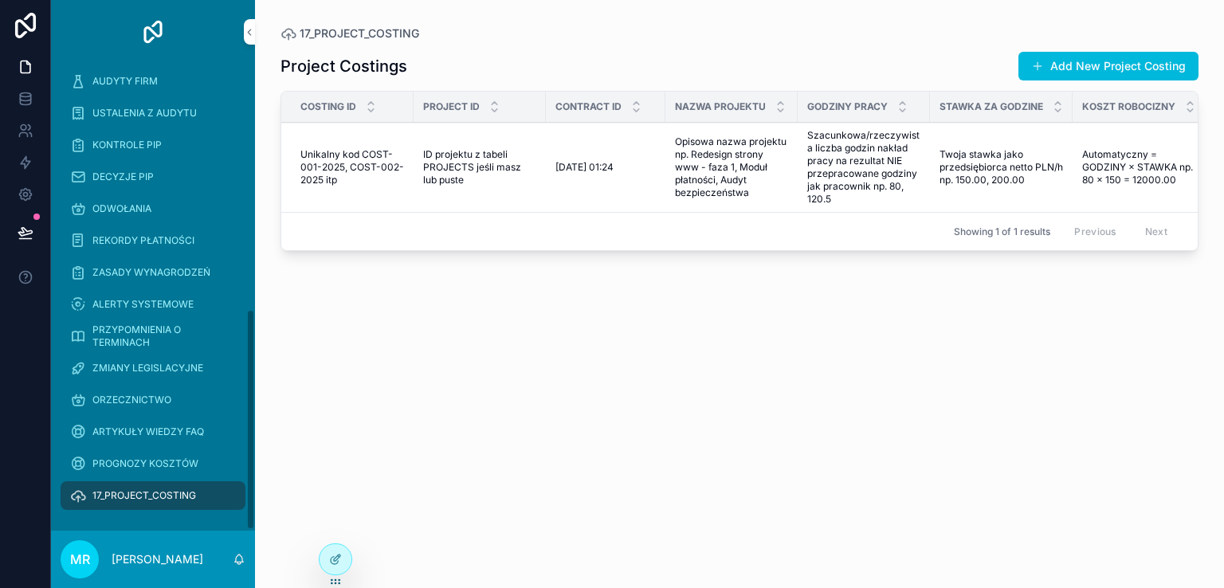
click at [172, 503] on div "17_PROJECT_COSTING" at bounding box center [153, 495] width 166 height 25
click at [331, 203] on td "Unikalny kod COST-001-2025, COST-002-2025 itp Unikalny kod COST-001-2025, COST-…" at bounding box center [347, 168] width 132 height 90
click at [174, 496] on span "17_PROJECT_COSTING" at bounding box center [144, 495] width 104 height 13
click at [335, 565] on icon at bounding box center [335, 559] width 13 height 13
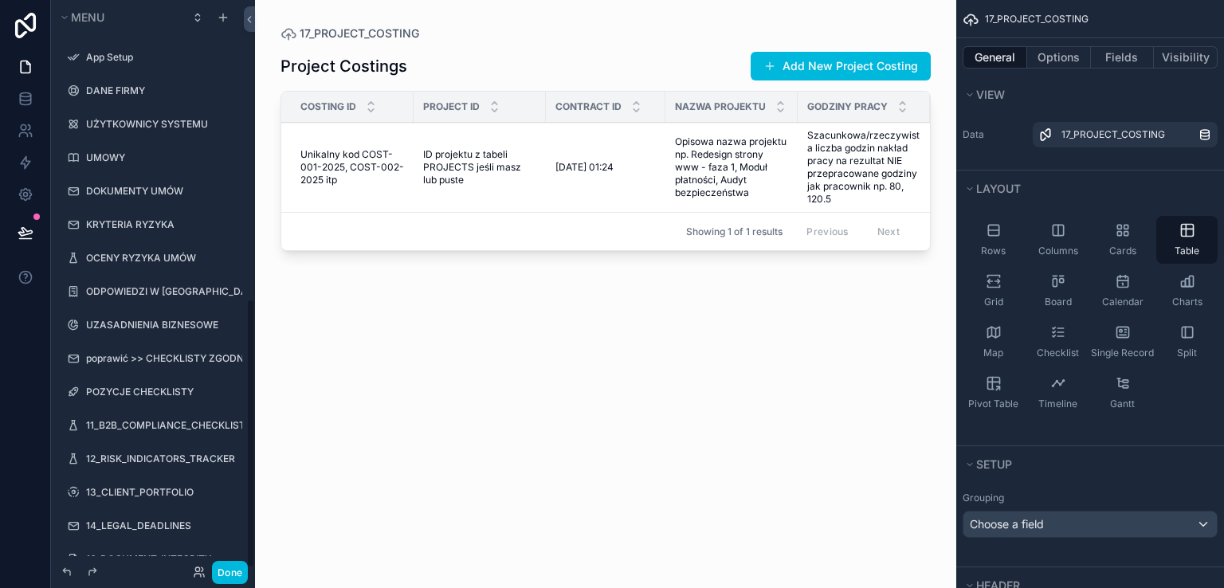
scroll to position [631, 0]
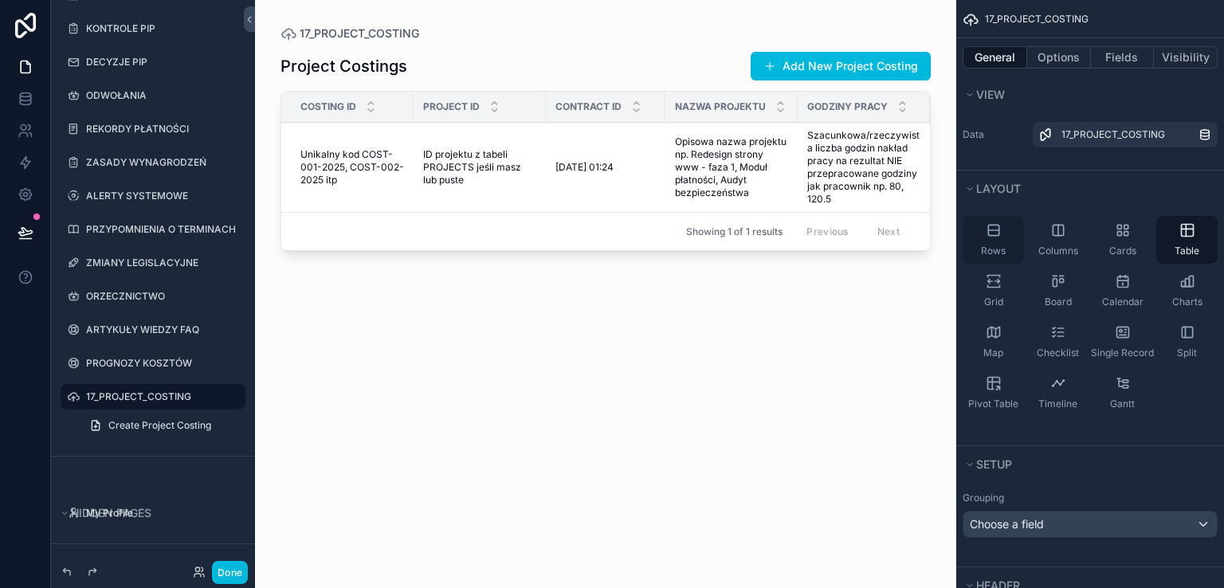
click at [991, 223] on icon "scrollable content" at bounding box center [994, 230] width 16 height 16
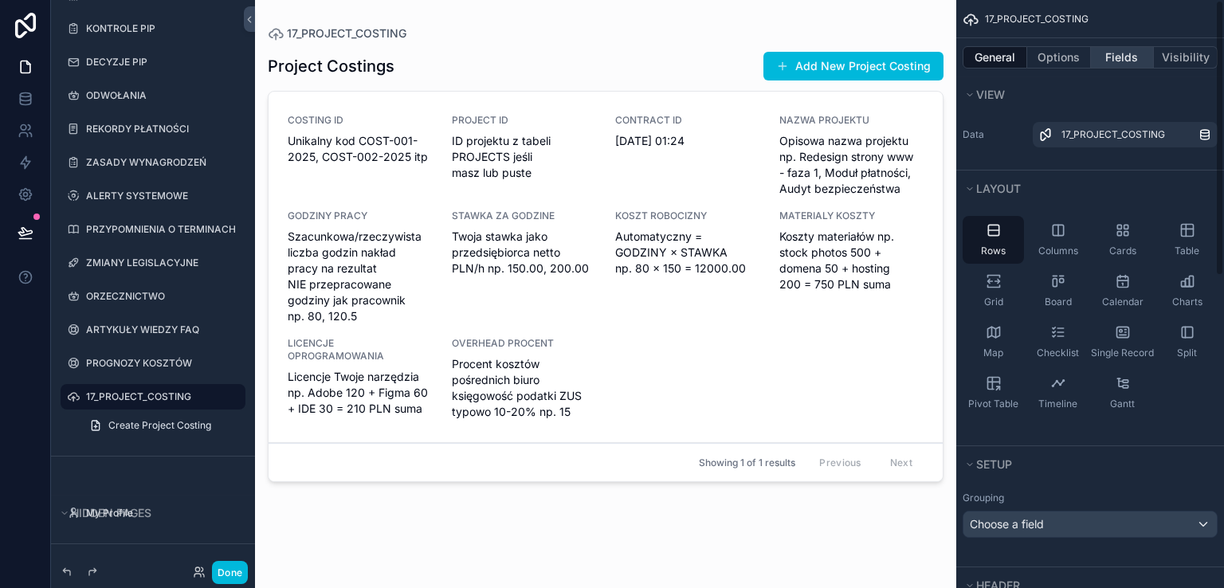
click at [1120, 56] on button "Fields" at bounding box center [1123, 57] width 64 height 22
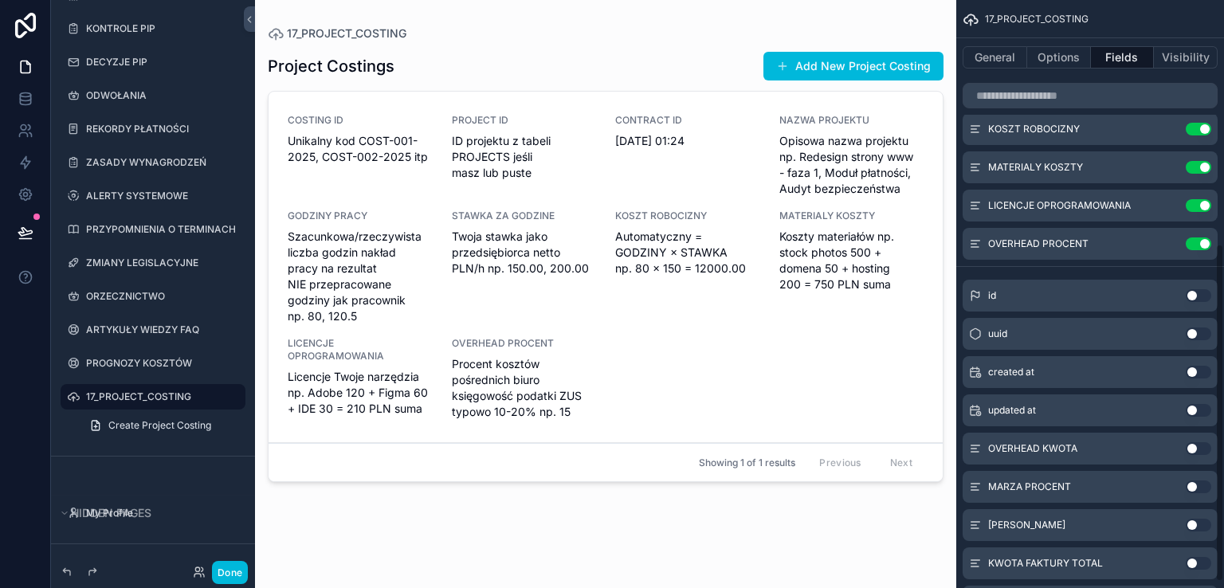
scroll to position [433, 0]
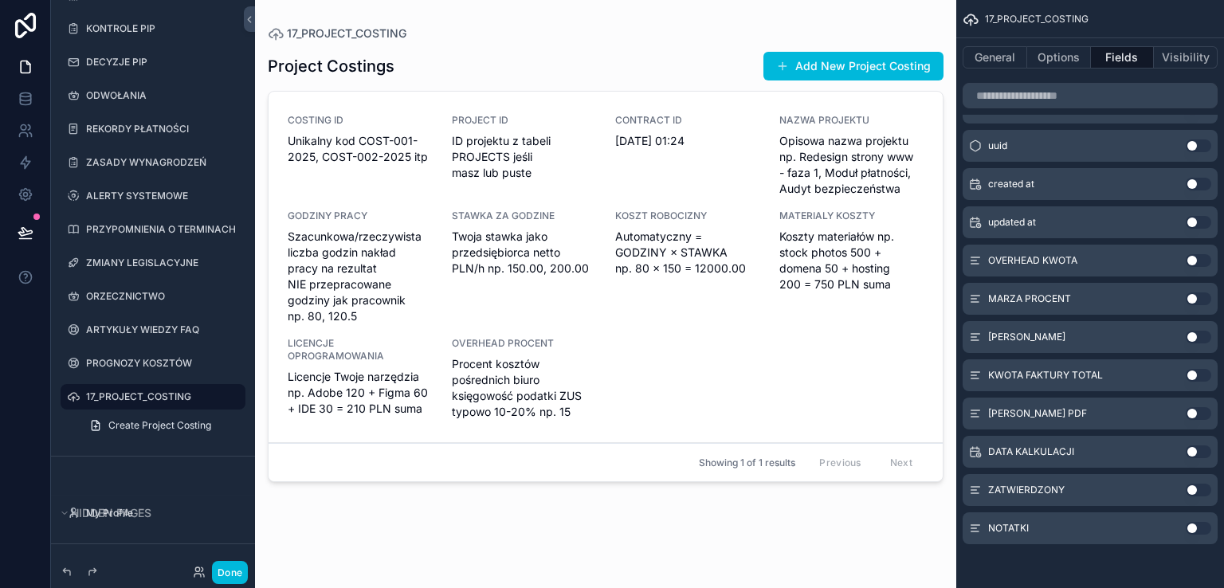
click at [1201, 261] on button "Use setting" at bounding box center [1198, 260] width 25 height 13
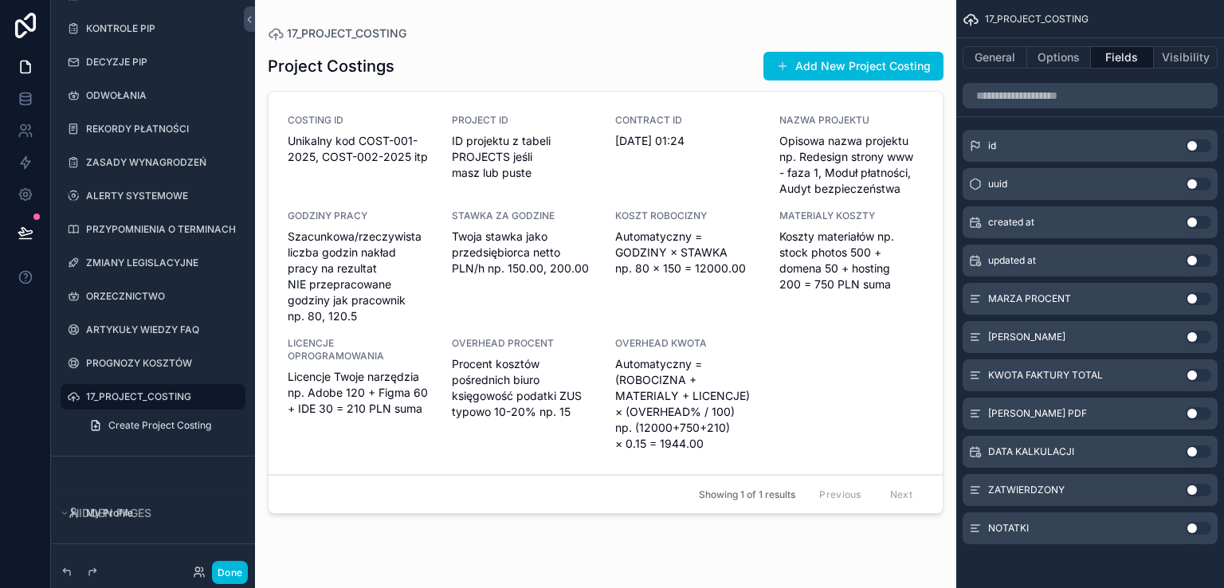
click at [1201, 299] on button "Use setting" at bounding box center [1198, 298] width 25 height 13
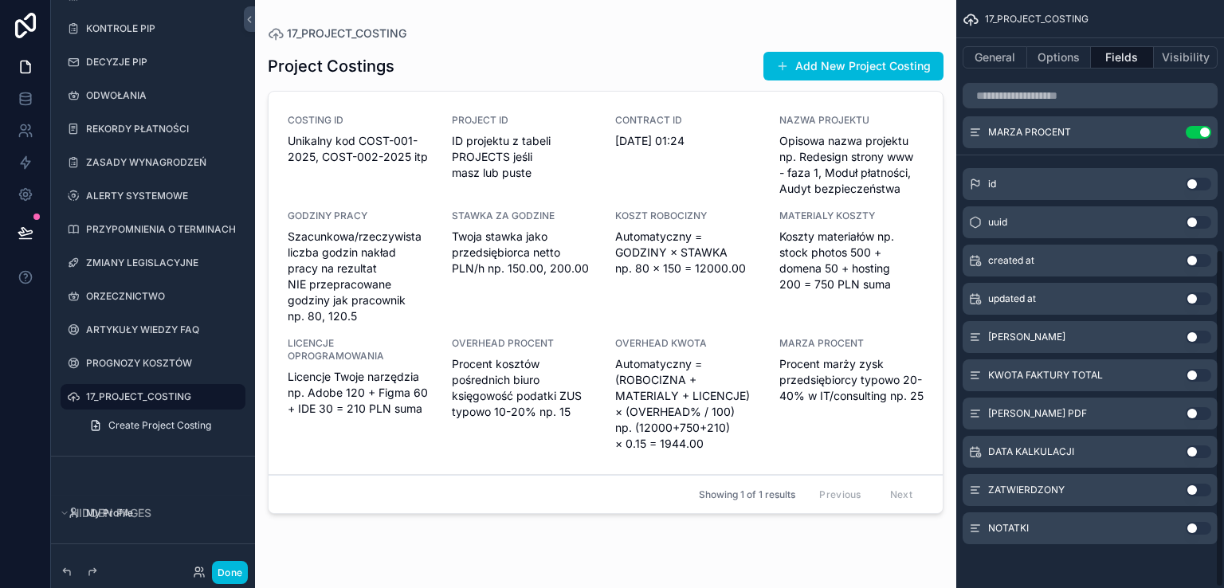
click at [1201, 337] on button "Use setting" at bounding box center [1198, 337] width 25 height 13
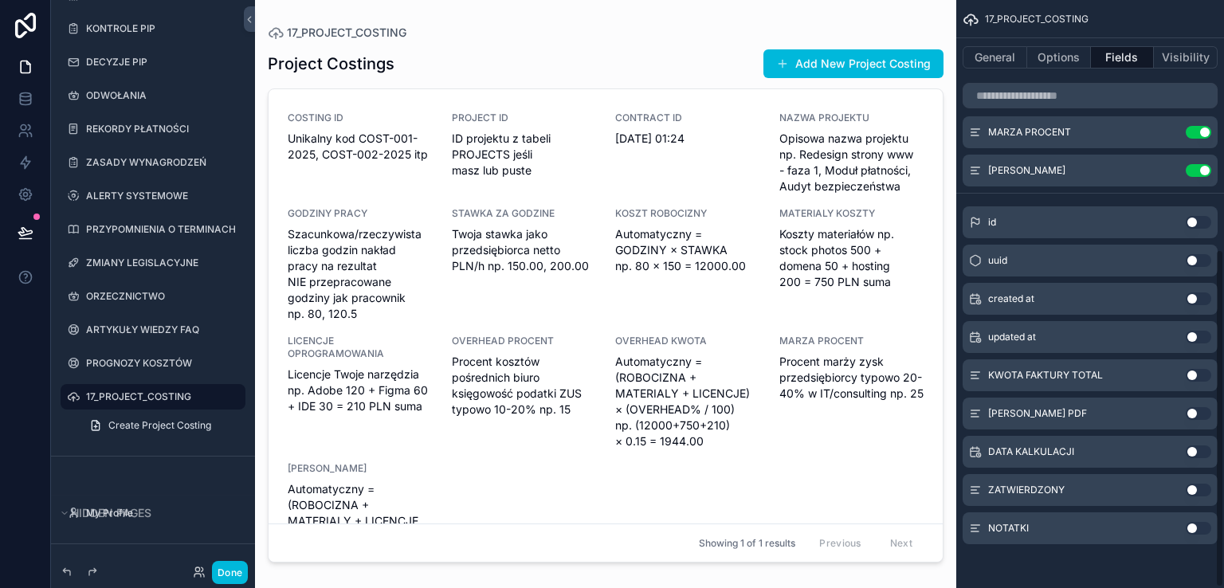
click at [1205, 378] on button "Use setting" at bounding box center [1198, 375] width 25 height 13
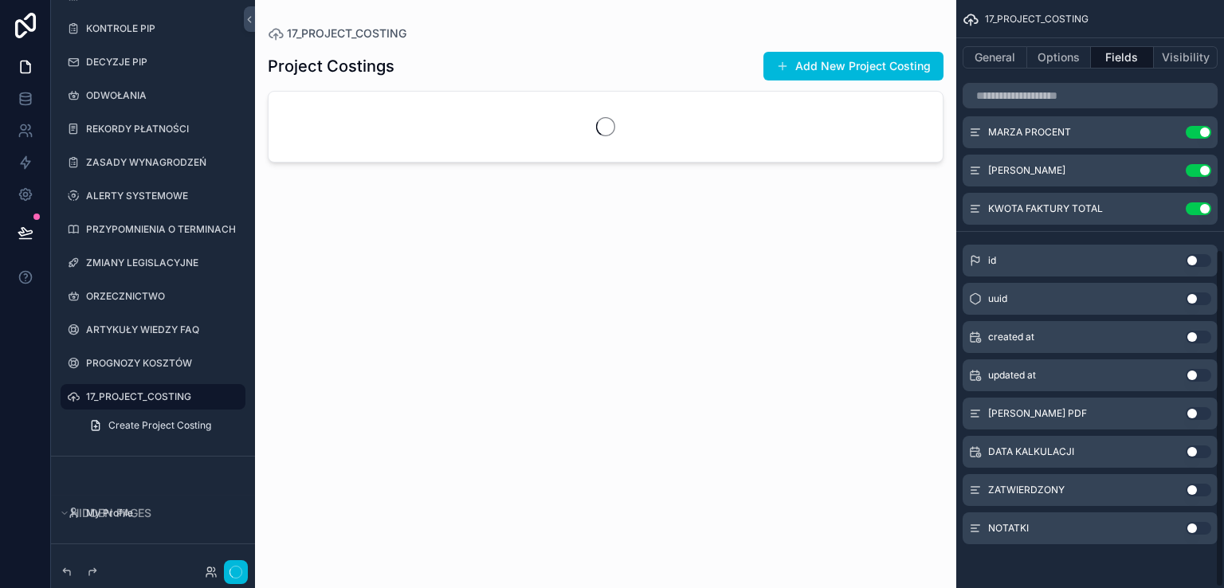
drag, startPoint x: 1203, startPoint y: 413, endPoint x: 1205, endPoint y: 434, distance: 20.8
click at [1203, 413] on button "Use setting" at bounding box center [1198, 413] width 25 height 13
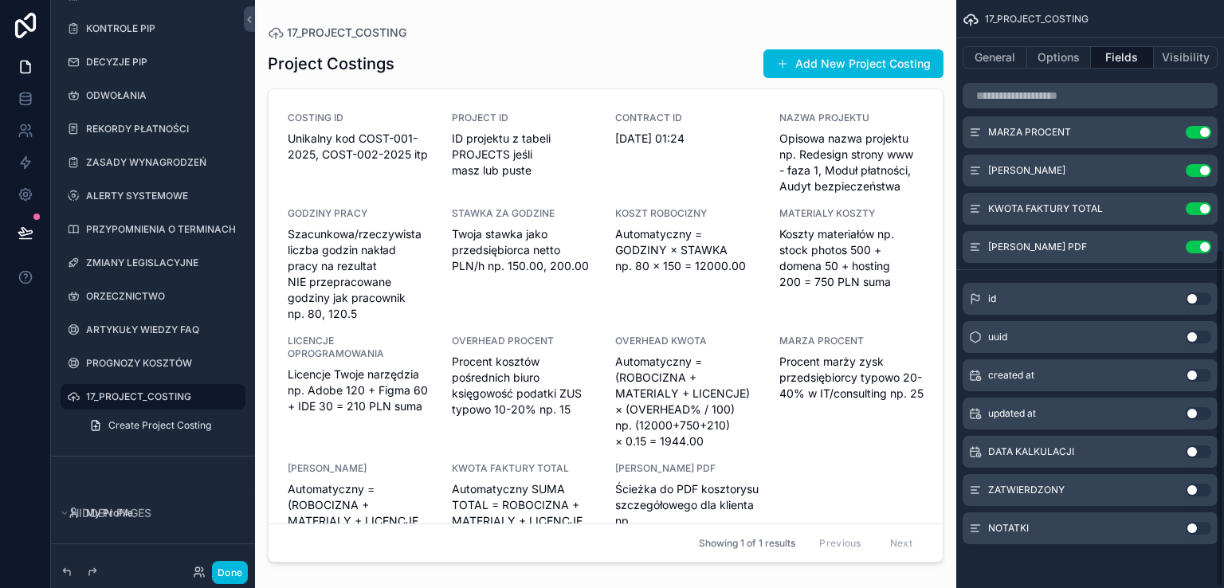
click at [1201, 449] on button "Use setting" at bounding box center [1198, 451] width 25 height 13
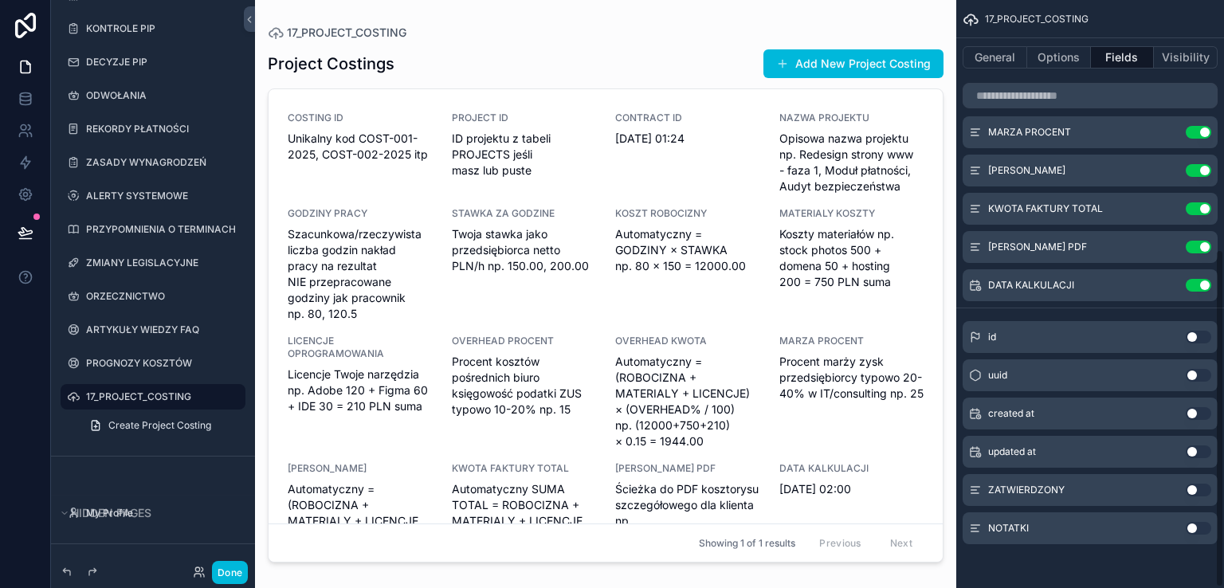
drag, startPoint x: 1206, startPoint y: 492, endPoint x: 1204, endPoint y: 517, distance: 24.8
click at [1206, 492] on button "Use setting" at bounding box center [1198, 490] width 25 height 13
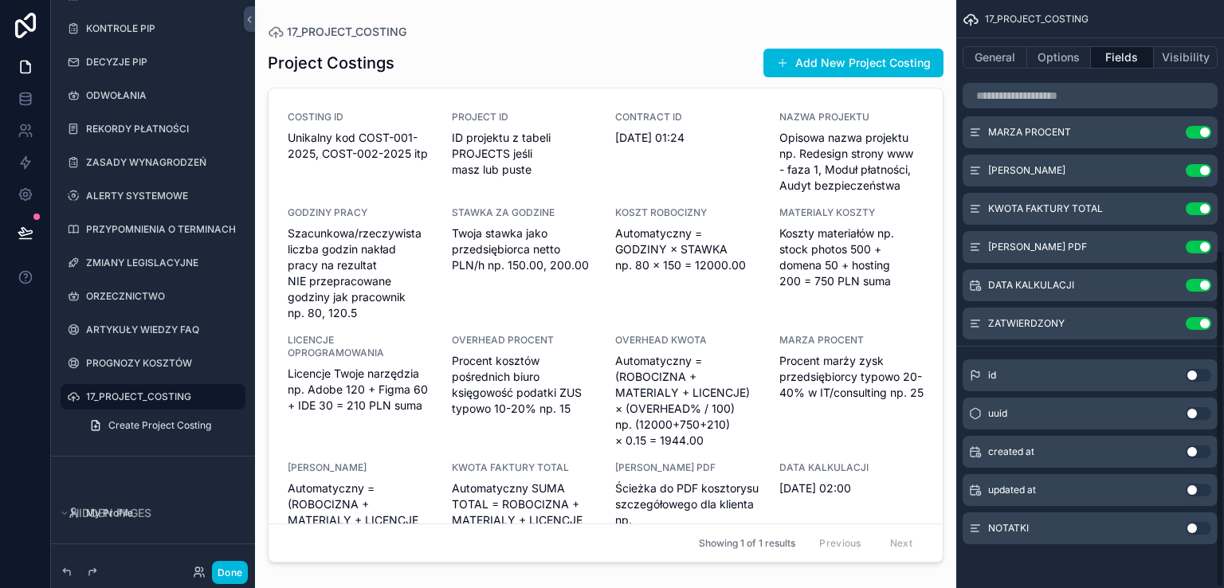
click at [1202, 526] on button "Use setting" at bounding box center [1198, 528] width 25 height 13
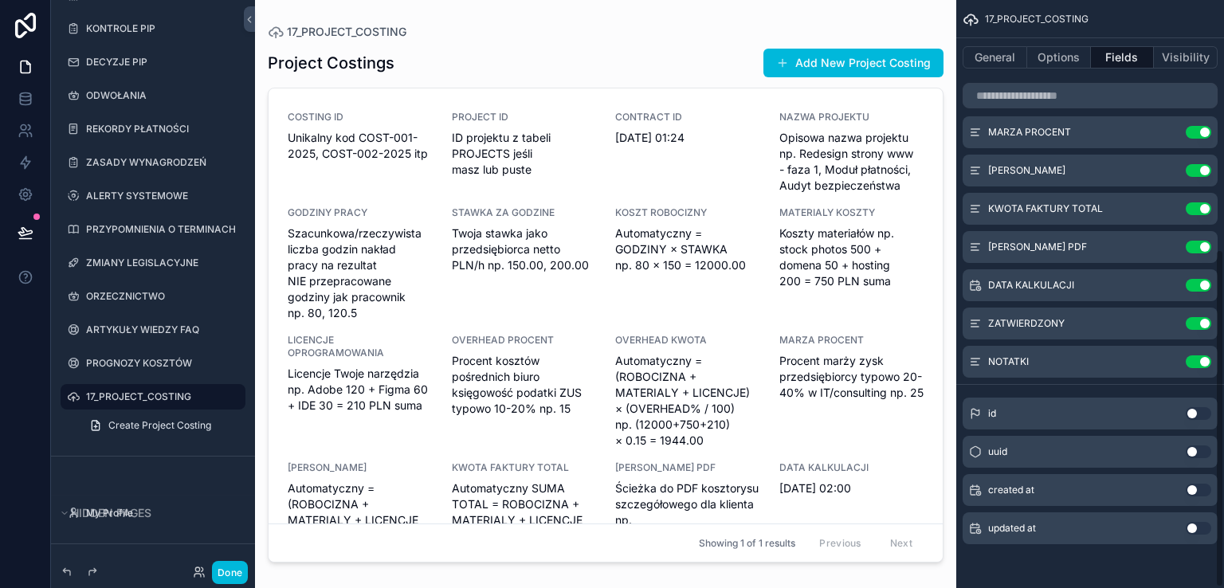
click at [416, 239] on div "scrollable content" at bounding box center [605, 284] width 701 height 569
click at [417, 240] on span "Szacunkowa/rzeczywista liczba godzin nakład pracy na rezultat NIE przepracowane…" at bounding box center [360, 273] width 145 height 96
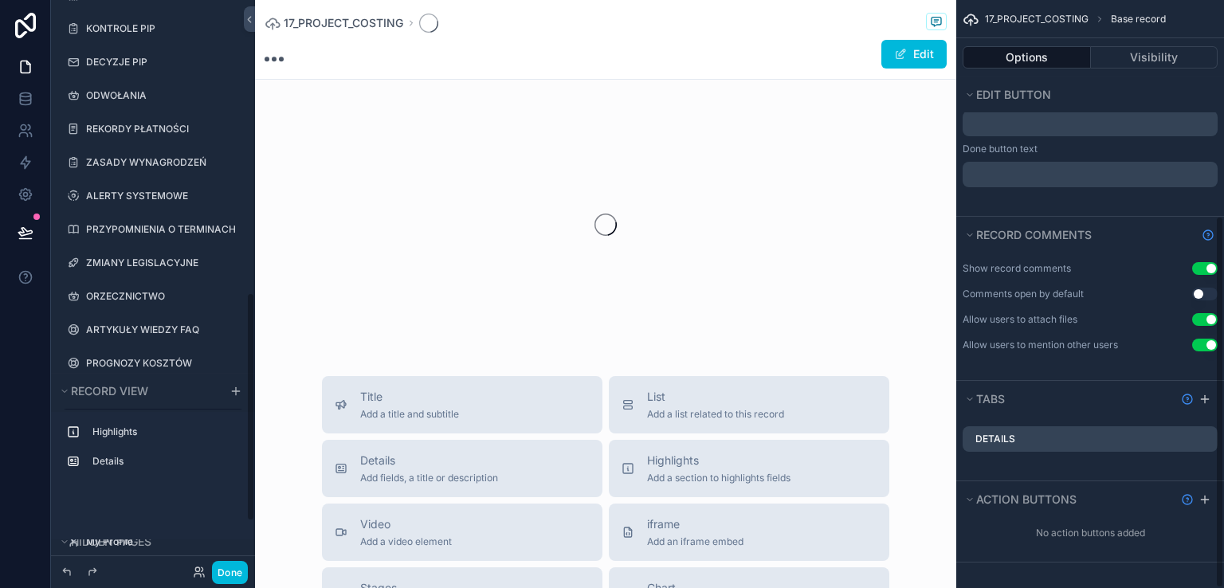
scroll to position [341, 0]
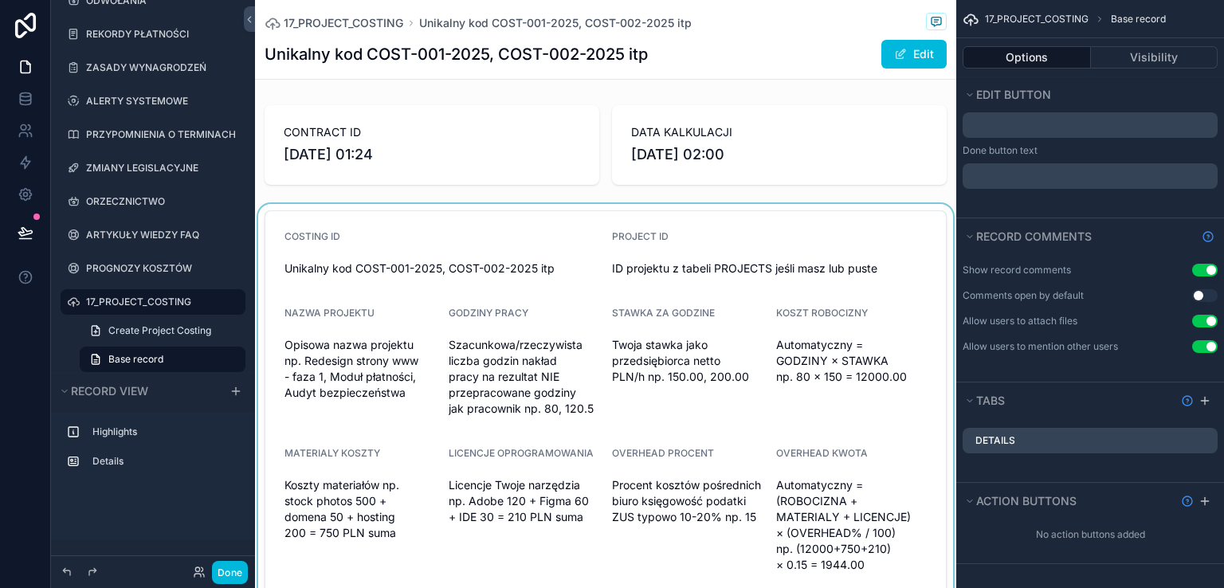
click at [453, 233] on div "scrollable content" at bounding box center [605, 404] width 701 height 400
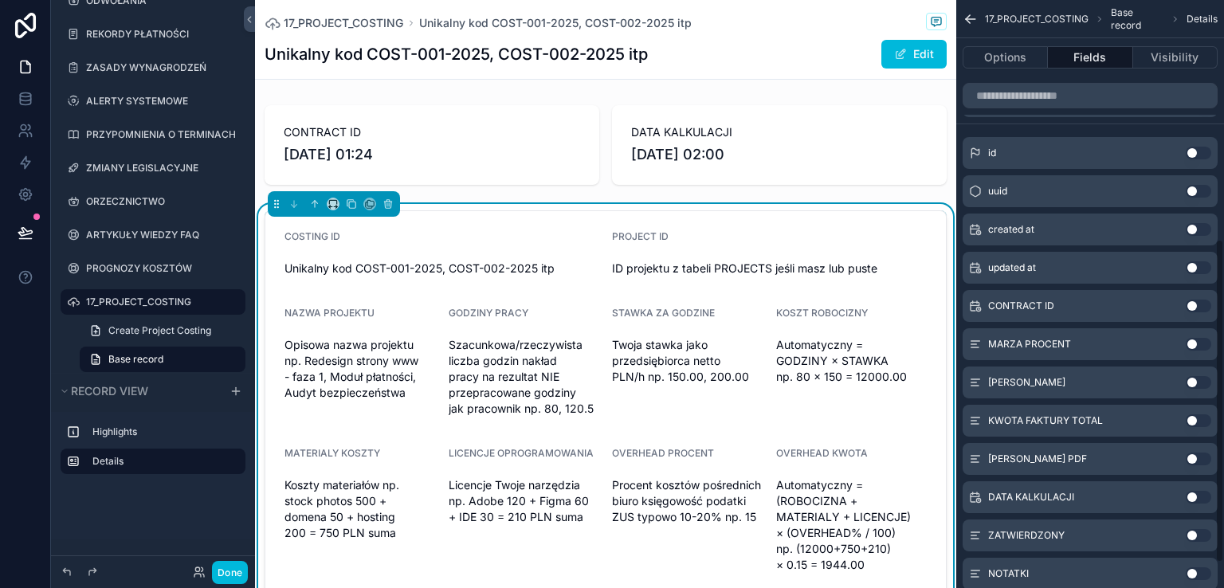
scroll to position [433, 0]
click at [1203, 306] on button "Use setting" at bounding box center [1198, 306] width 25 height 13
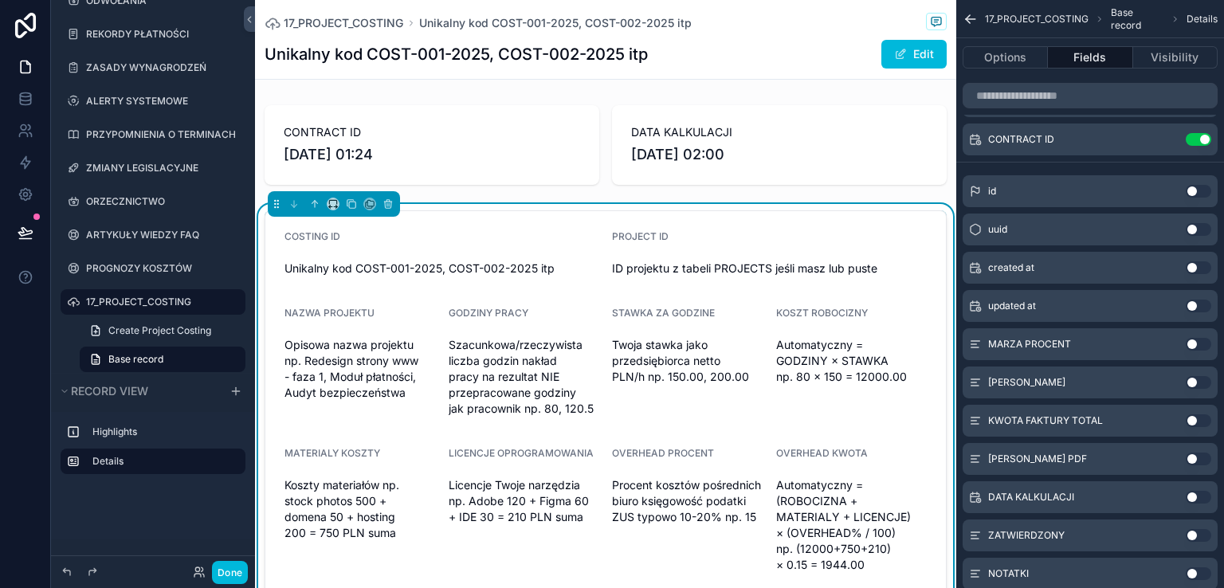
click at [1200, 343] on button "Use setting" at bounding box center [1198, 344] width 25 height 13
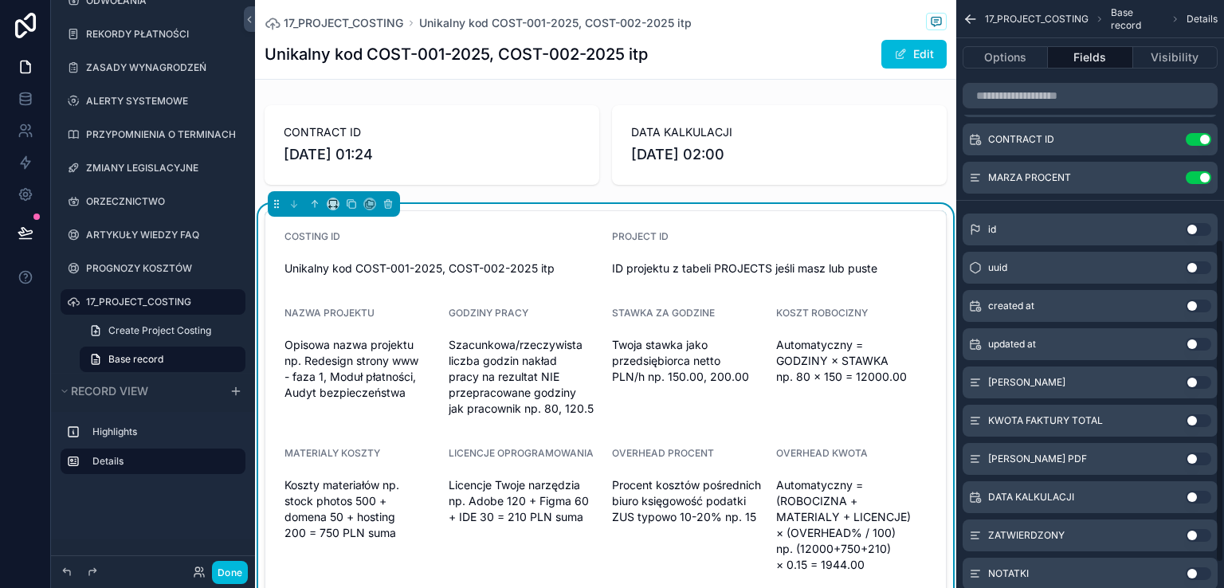
click at [1201, 380] on button "Use setting" at bounding box center [1198, 382] width 25 height 13
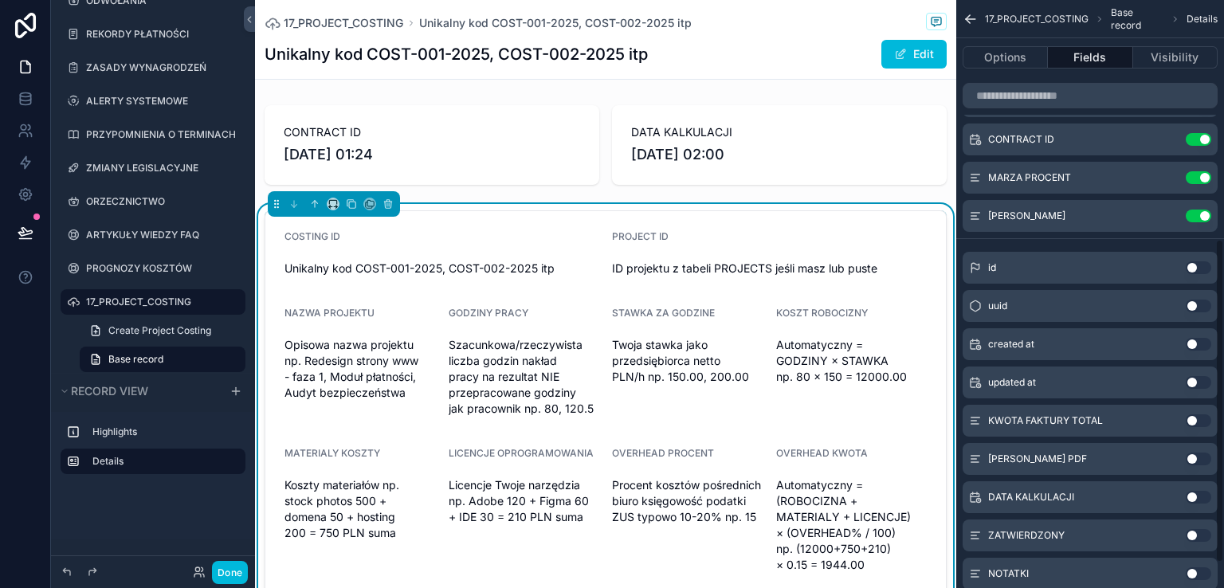
click at [1201, 417] on button "Use setting" at bounding box center [1198, 420] width 25 height 13
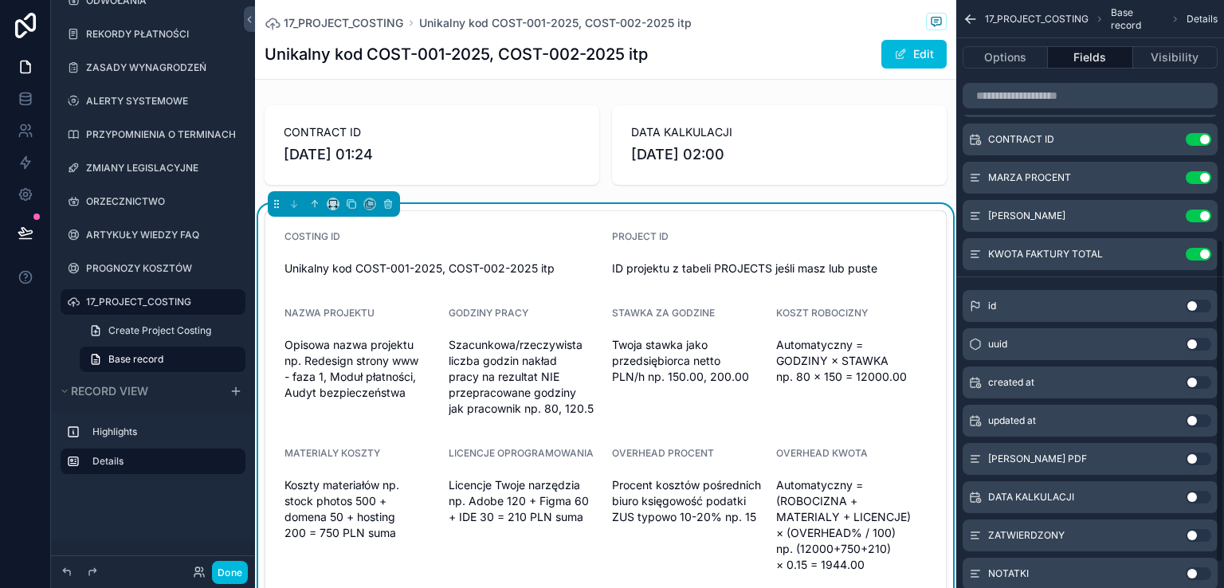
click at [1202, 455] on button "Use setting" at bounding box center [1198, 459] width 25 height 13
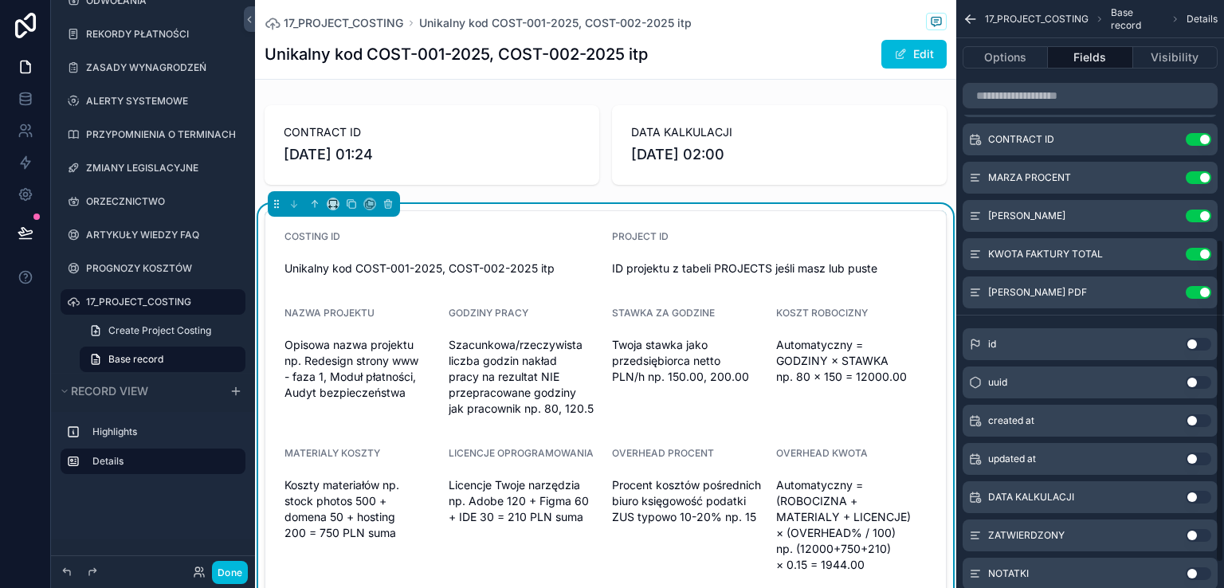
click at [1204, 498] on button "Use setting" at bounding box center [1198, 497] width 25 height 13
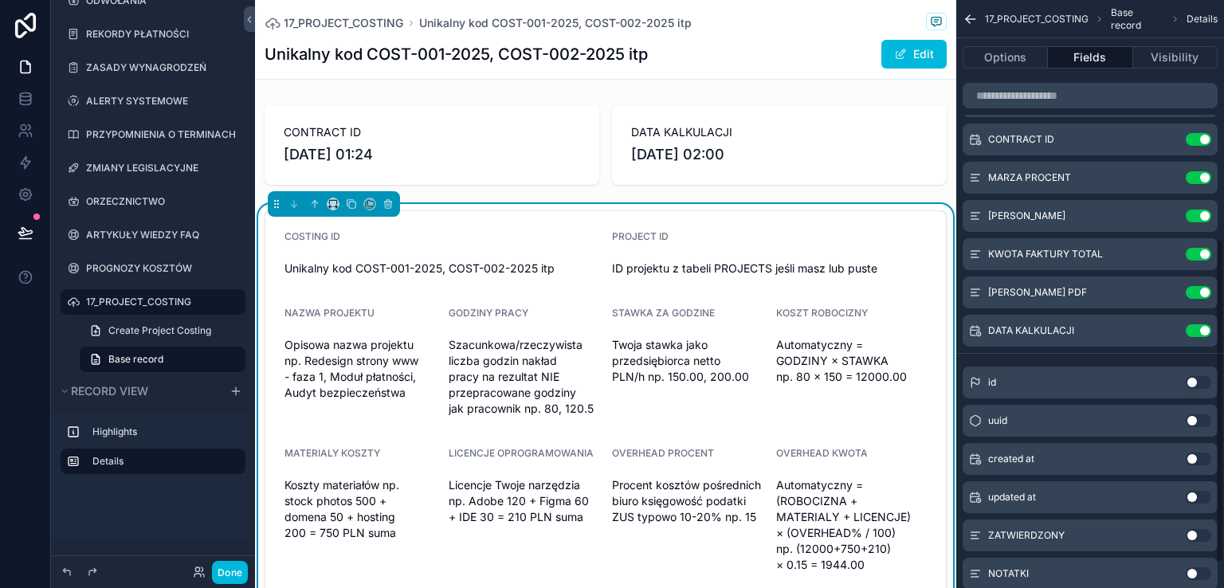
click at [1205, 533] on button "Use setting" at bounding box center [1198, 535] width 25 height 13
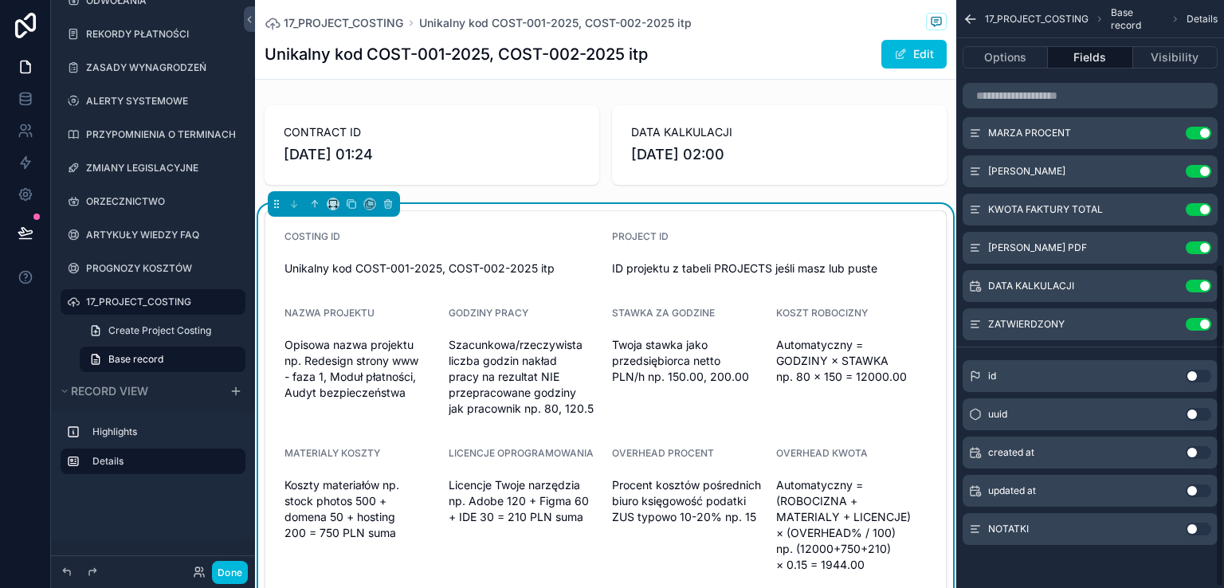
scroll to position [479, 0]
click at [1201, 527] on button "Use setting" at bounding box center [1198, 528] width 25 height 13
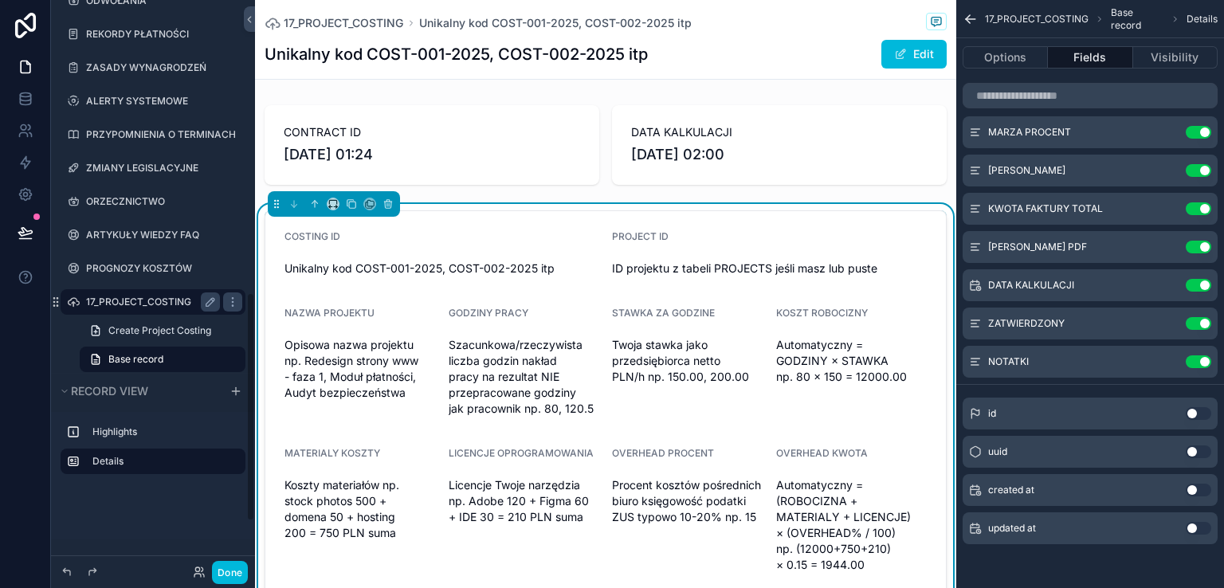
click at [127, 303] on label "17_PROJECT_COSTING" at bounding box center [149, 302] width 127 height 13
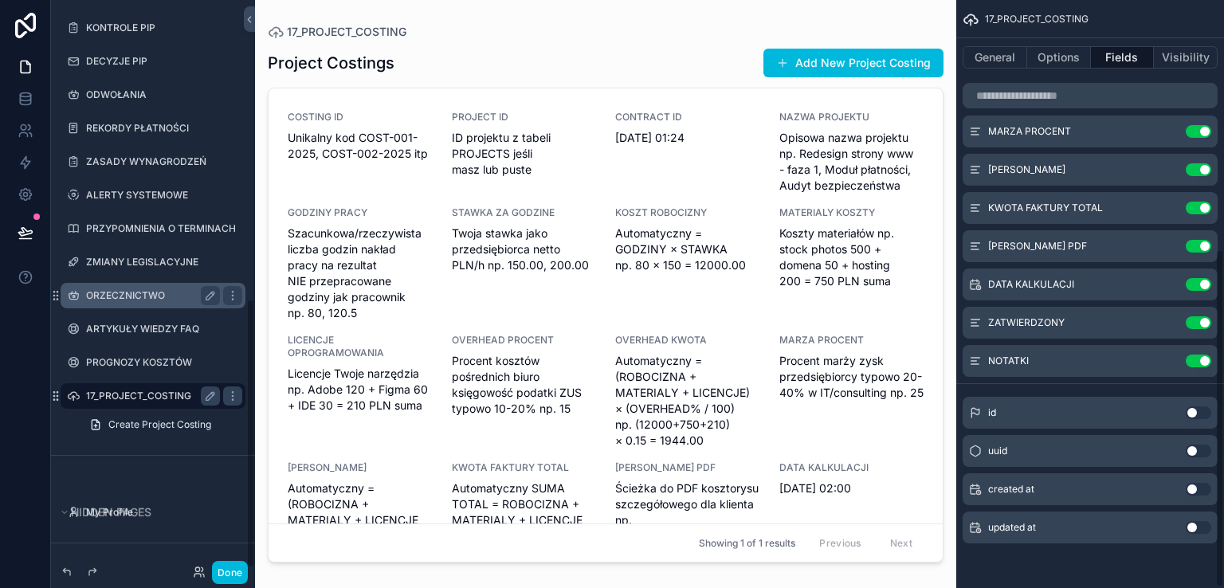
scroll to position [433, 0]
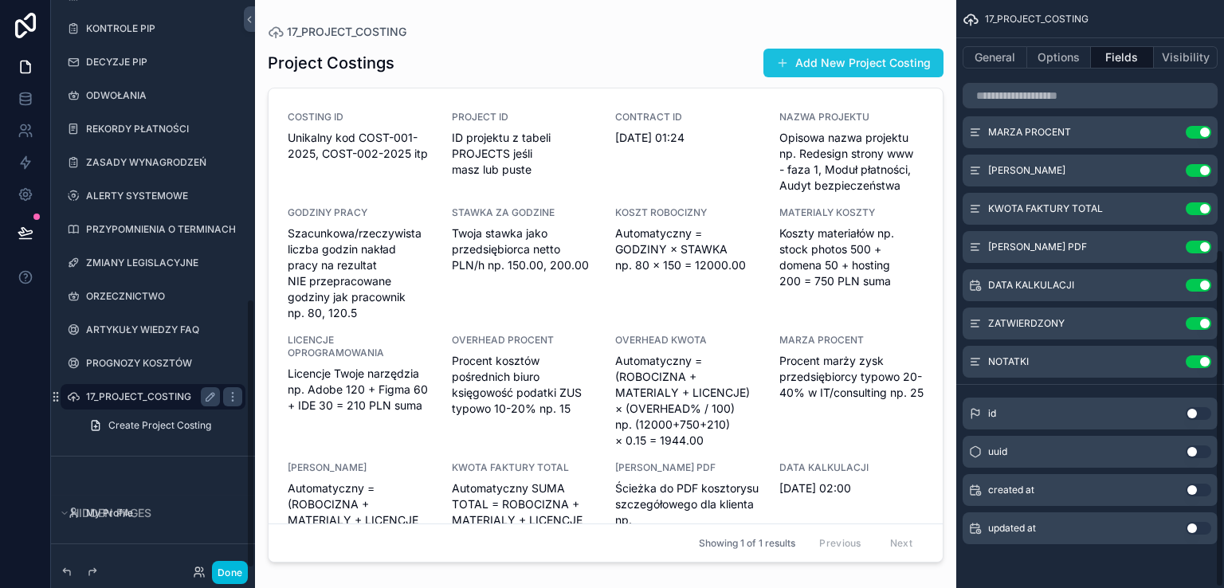
click at [822, 59] on button "Add New Project Costing" at bounding box center [853, 63] width 180 height 29
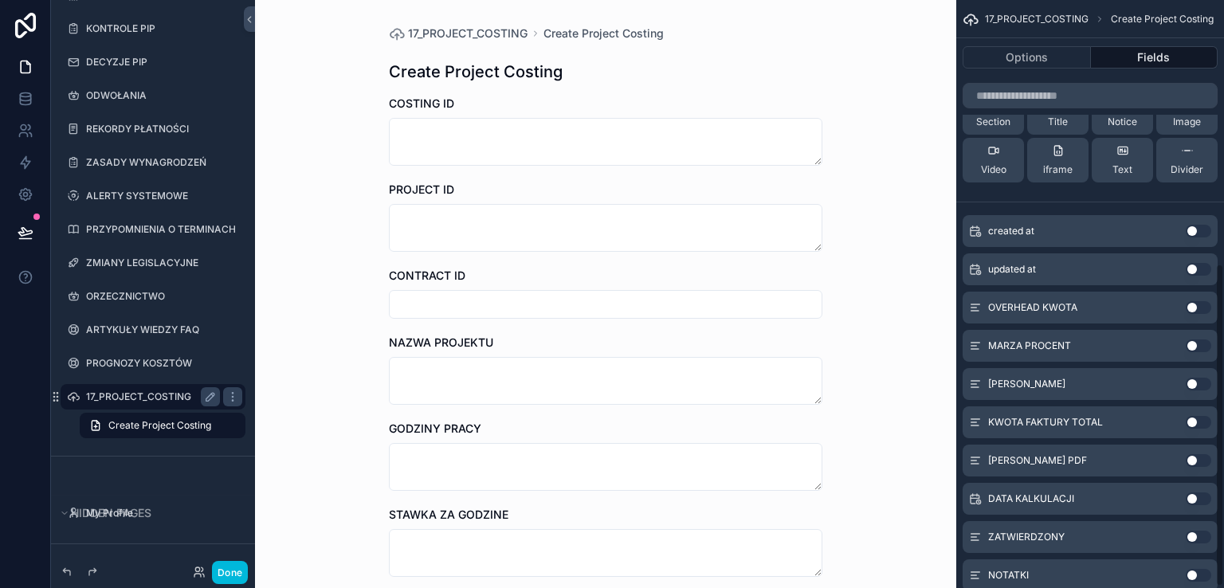
scroll to position [479, 0]
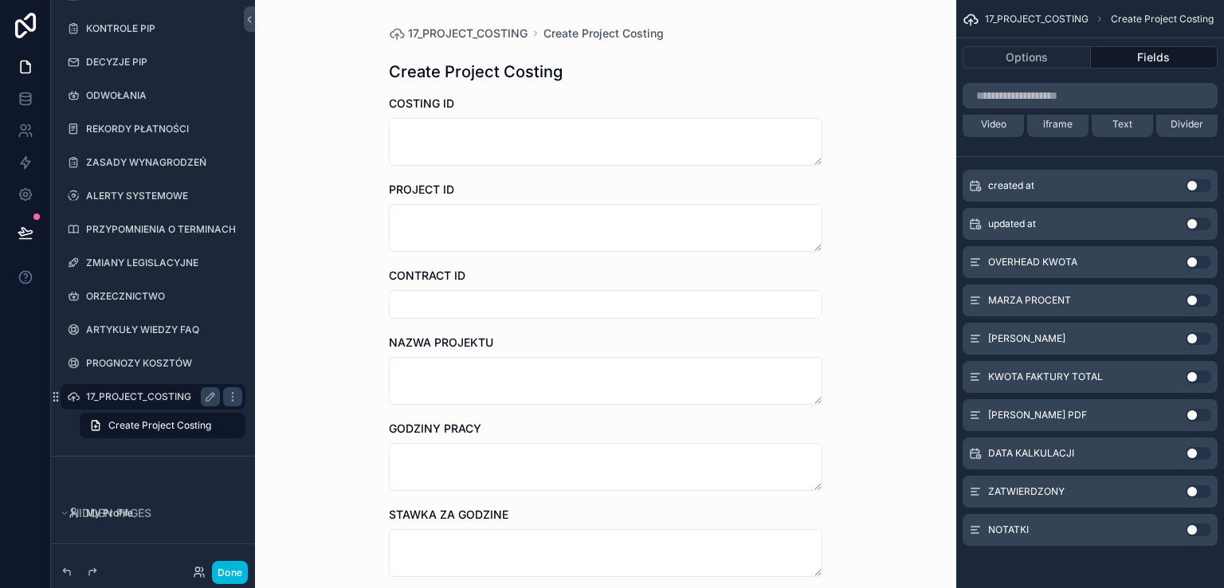
click at [1205, 262] on button "Use setting" at bounding box center [1198, 262] width 25 height 13
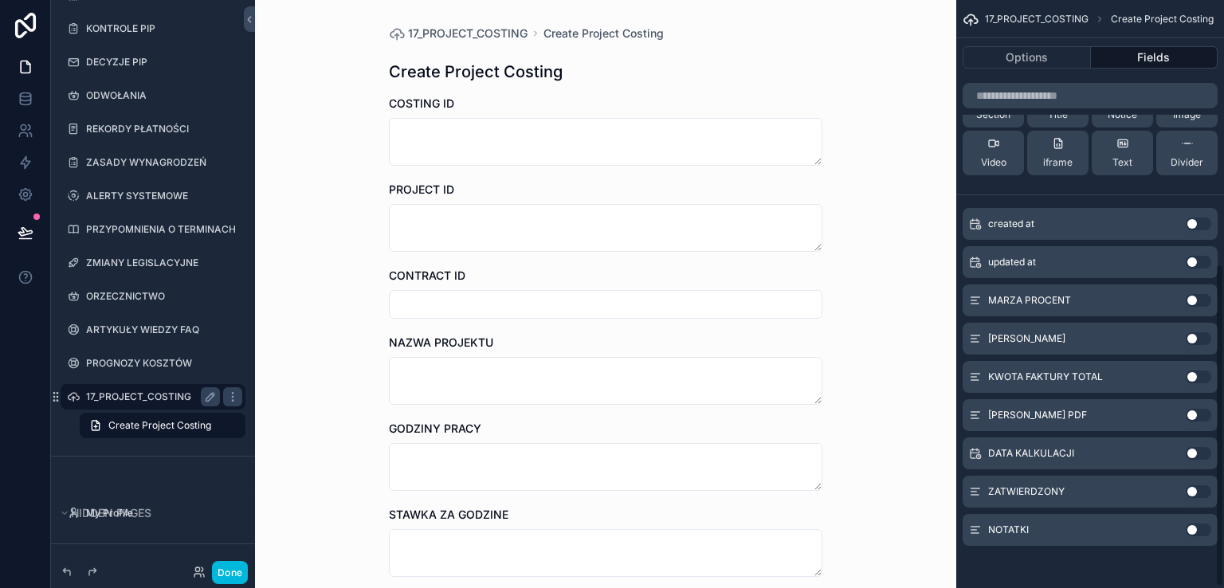
click at [1205, 300] on button "Use setting" at bounding box center [1198, 300] width 25 height 13
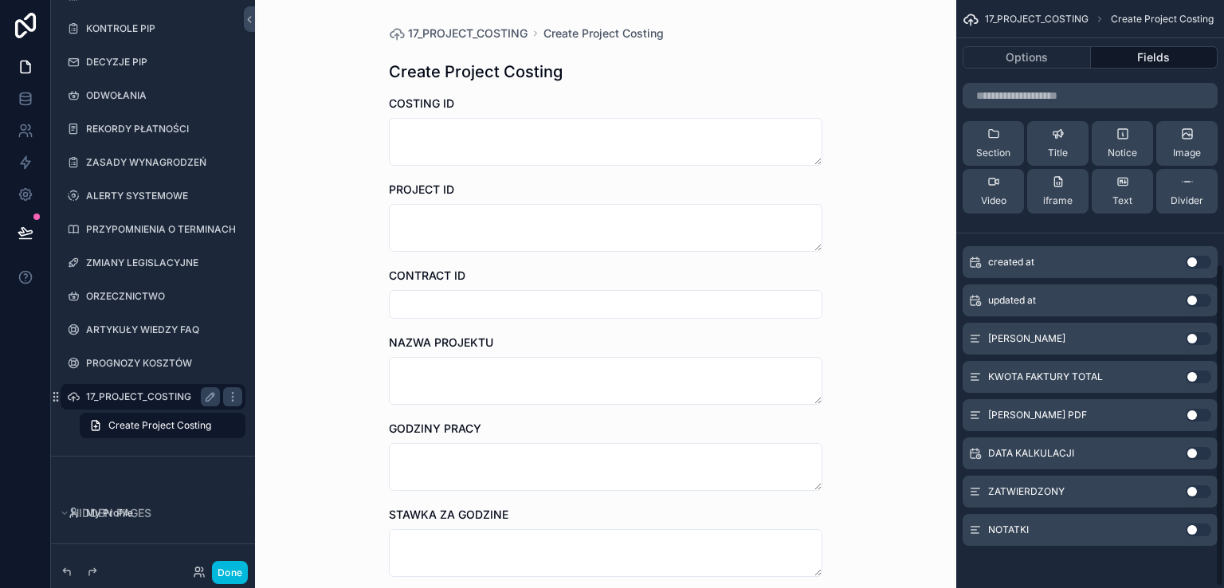
click at [1205, 339] on button "Use setting" at bounding box center [1198, 338] width 25 height 13
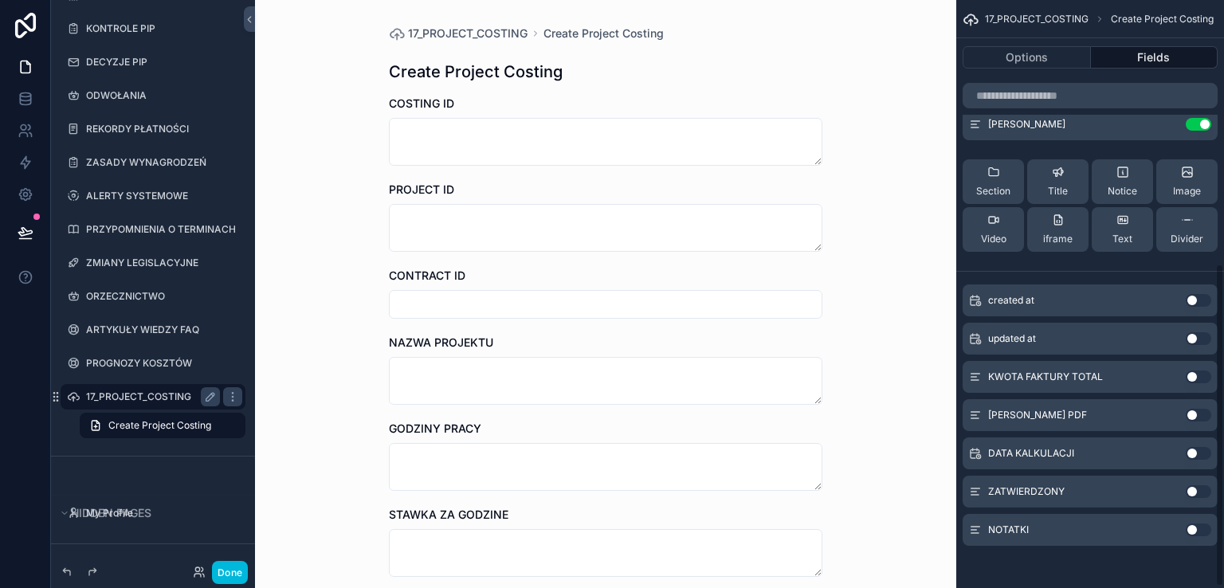
drag, startPoint x: 1198, startPoint y: 374, endPoint x: 1197, endPoint y: 402, distance: 27.9
click at [1199, 374] on button "Use setting" at bounding box center [1198, 376] width 25 height 13
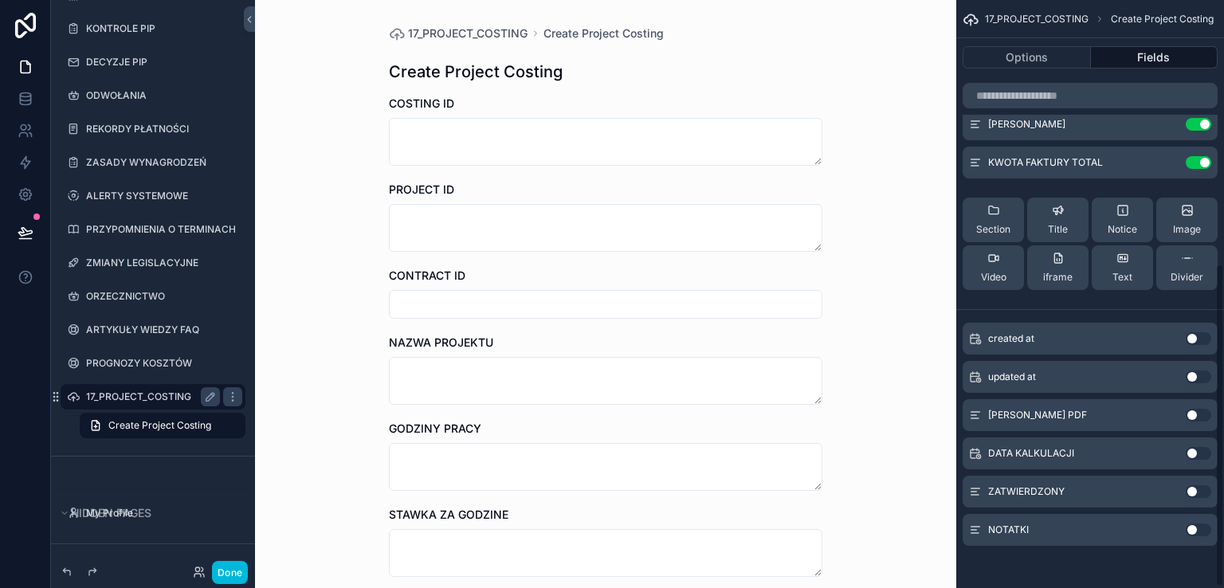
drag, startPoint x: 1203, startPoint y: 412, endPoint x: 1201, endPoint y: 460, distance: 47.8
click at [1204, 412] on button "Use setting" at bounding box center [1198, 415] width 25 height 13
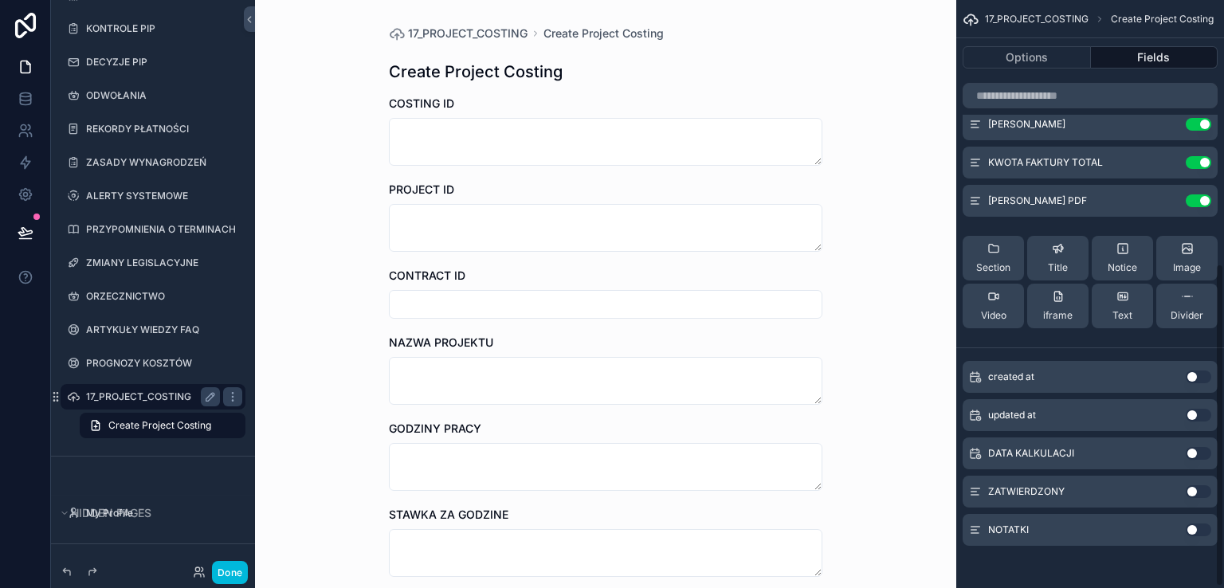
click at [1204, 453] on button "Use setting" at bounding box center [1198, 453] width 25 height 13
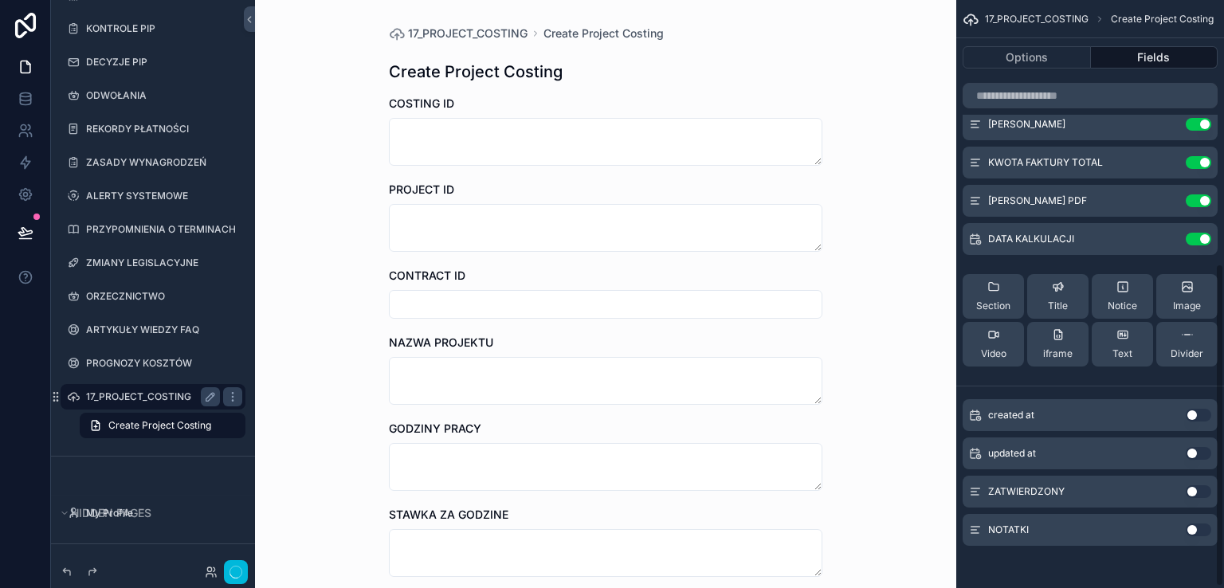
click at [1205, 492] on button "Use setting" at bounding box center [1198, 491] width 25 height 13
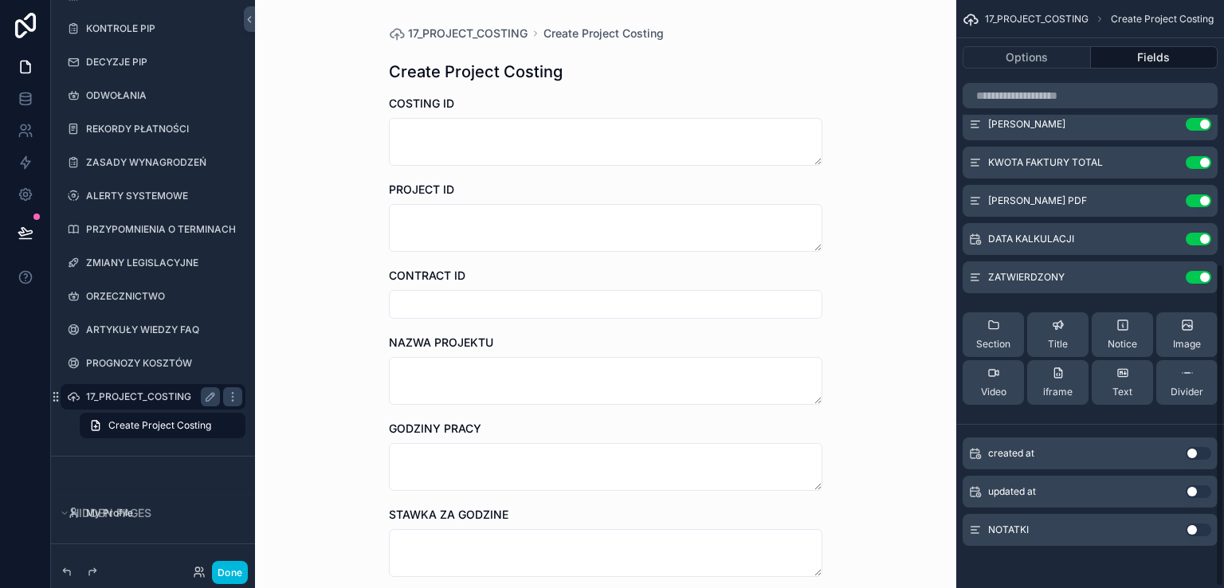
click at [1205, 531] on button "Use setting" at bounding box center [1198, 529] width 25 height 13
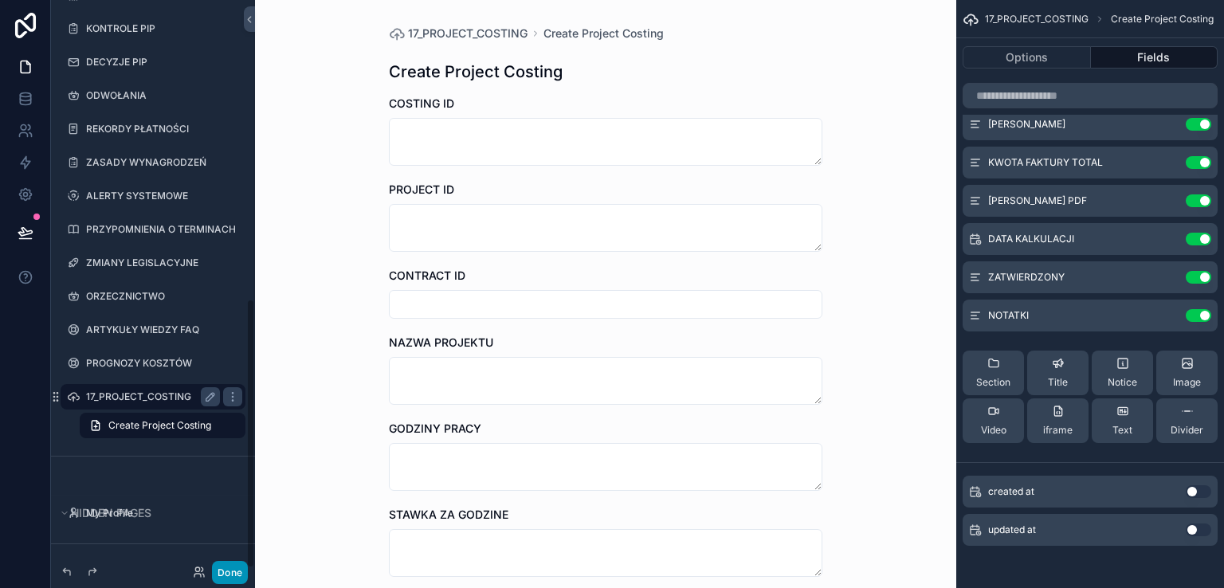
click at [233, 565] on button "Done" at bounding box center [230, 572] width 36 height 23
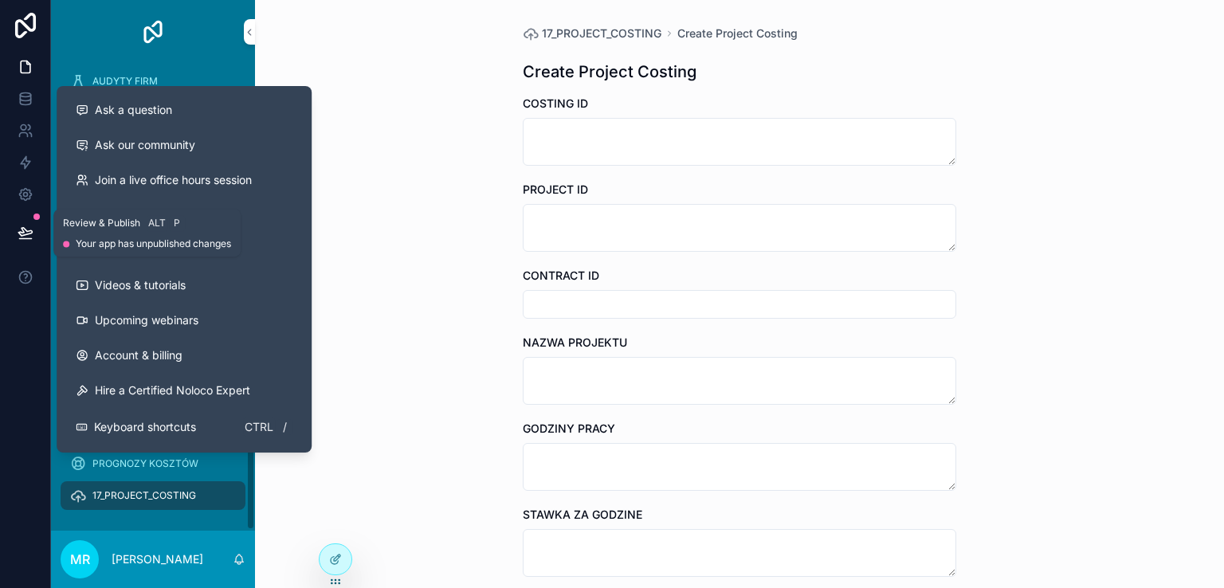
click at [25, 233] on icon at bounding box center [26, 233] width 16 height 16
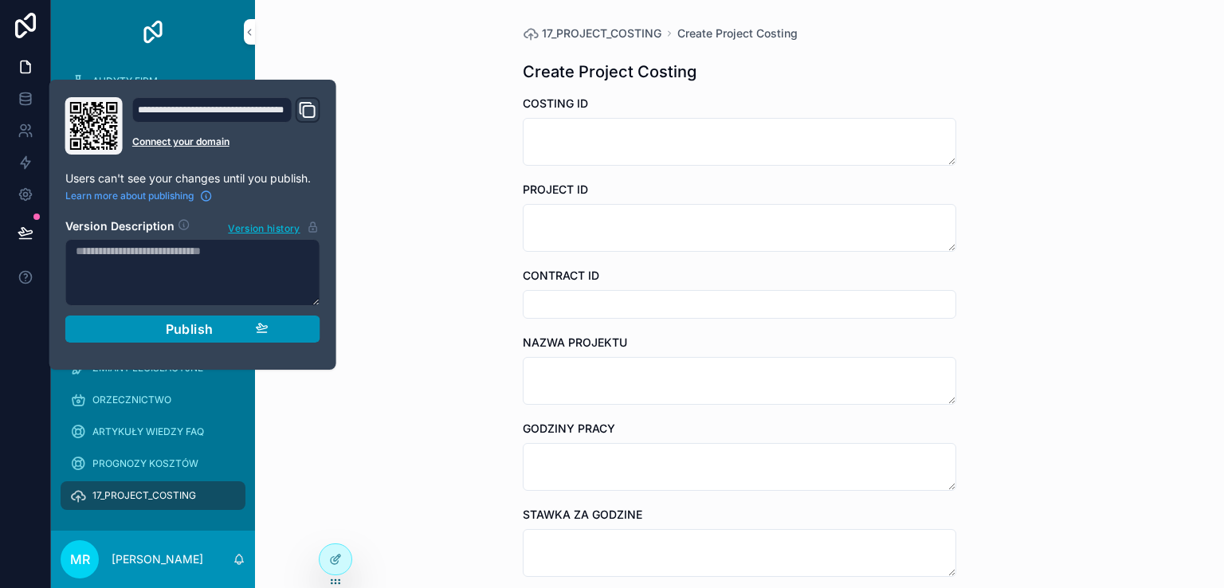
click at [184, 333] on span "Publish" at bounding box center [190, 329] width 48 height 16
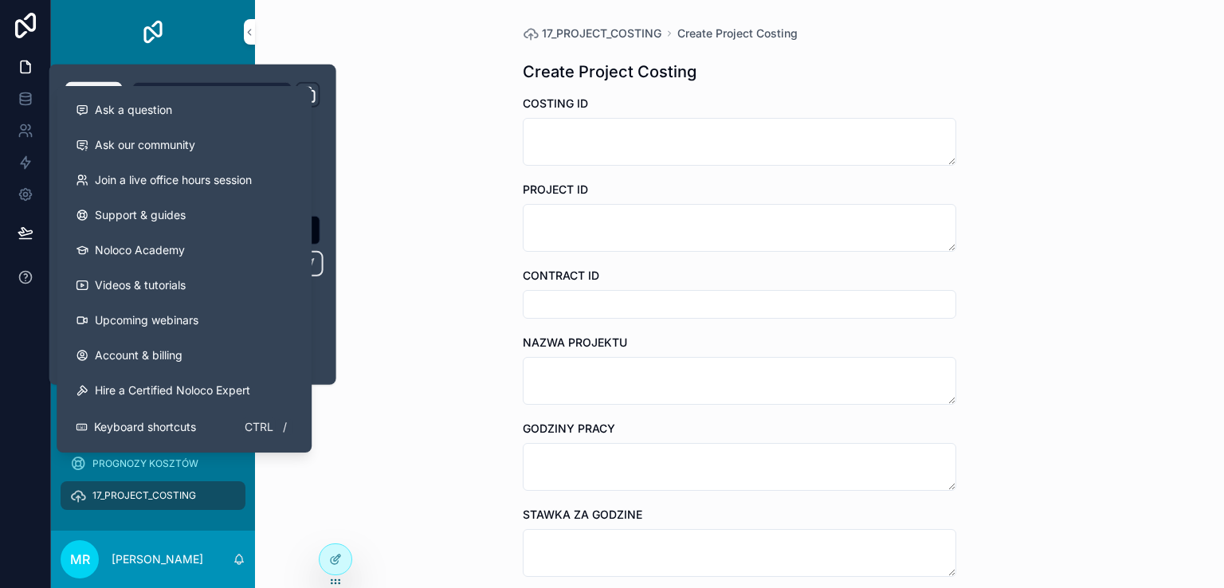
click at [15, 295] on button at bounding box center [25, 277] width 50 height 45
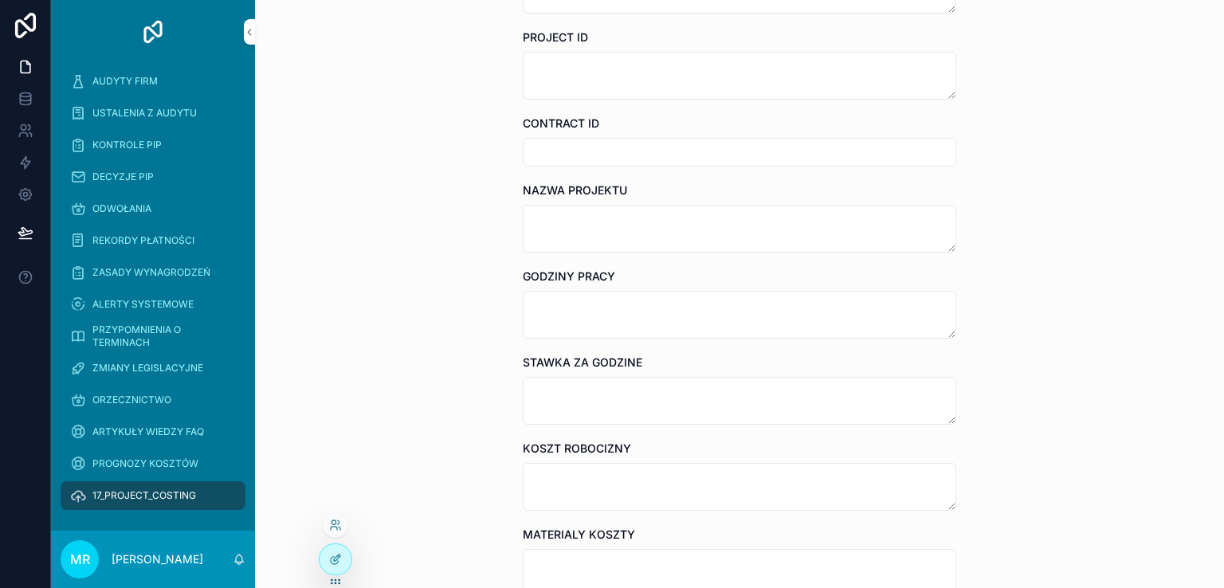
scroll to position [159, 0]
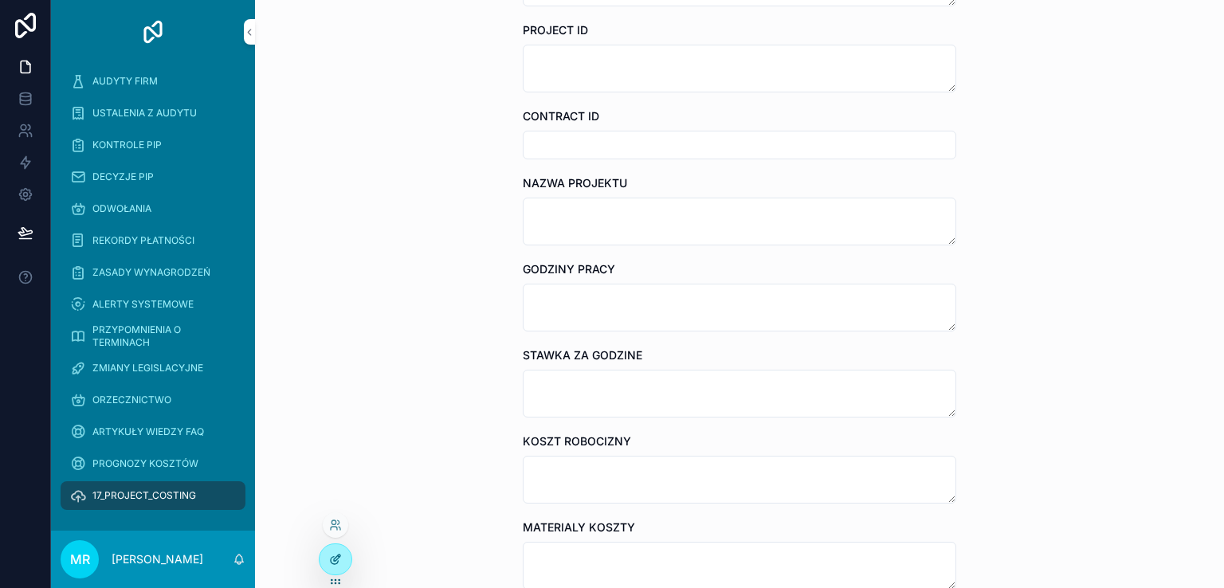
click at [332, 557] on icon at bounding box center [334, 560] width 7 height 7
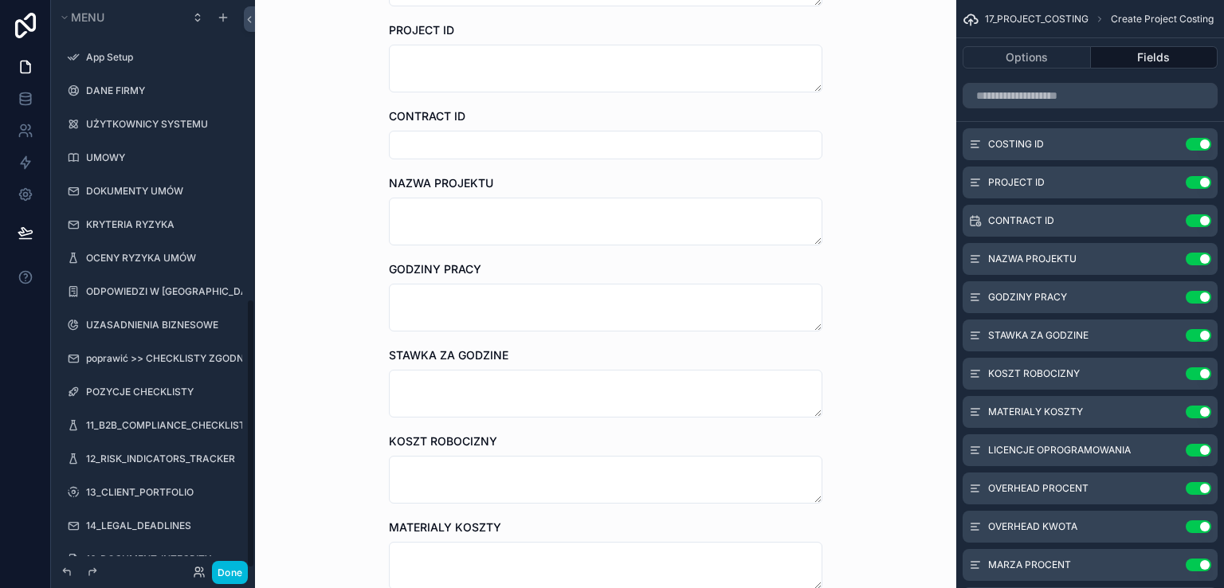
scroll to position [631, 0]
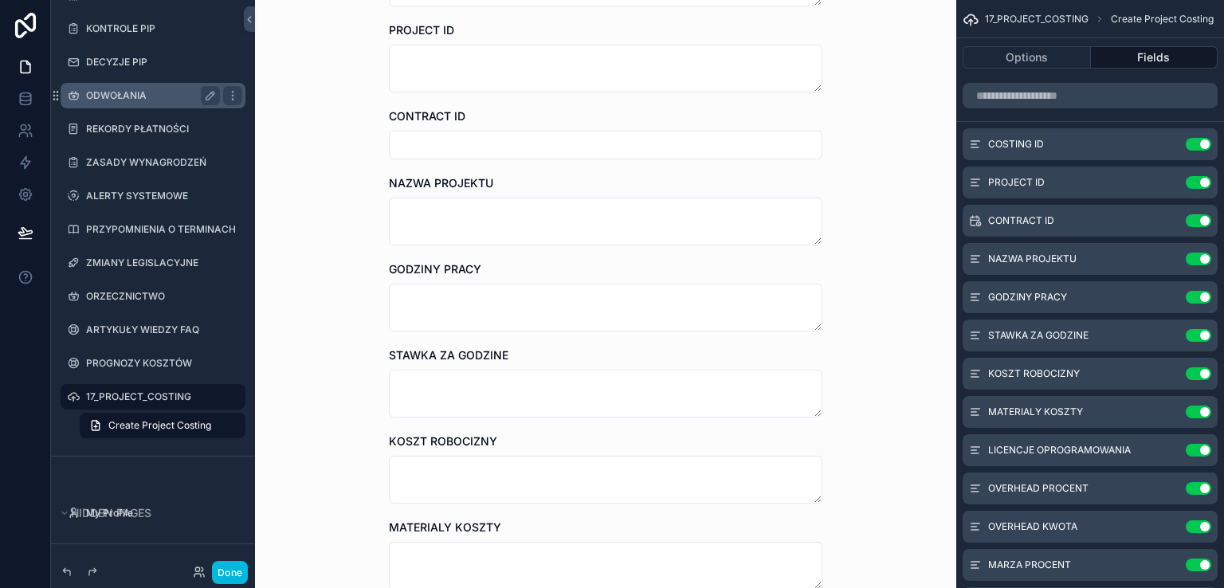
drag, startPoint x: 103, startPoint y: 394, endPoint x: 112, endPoint y: 104, distance: 290.2
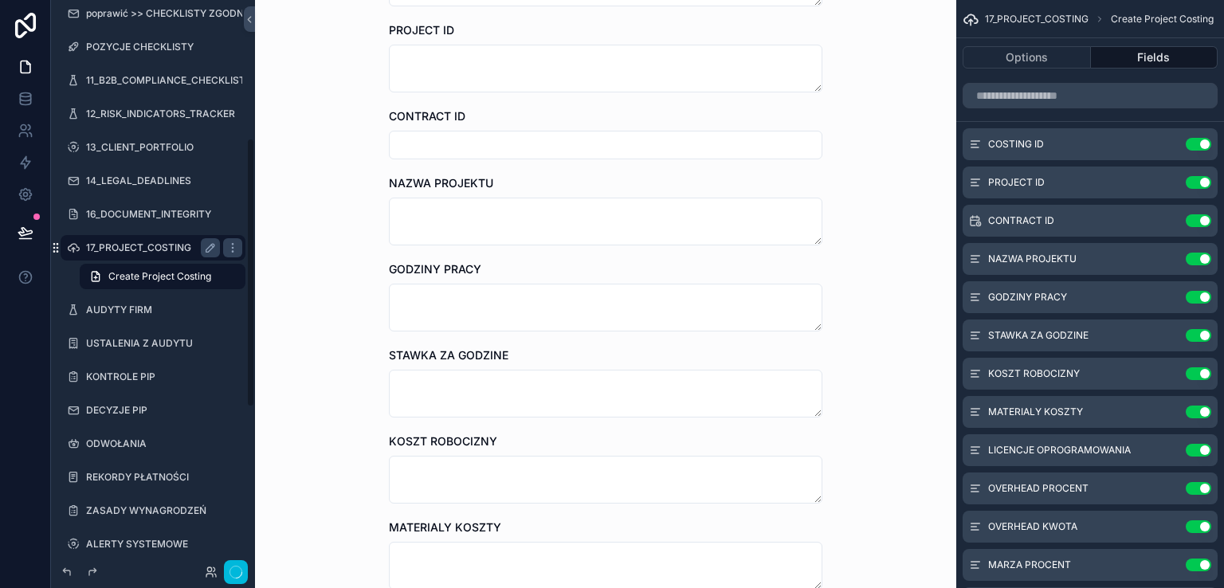
scroll to position [291, 0]
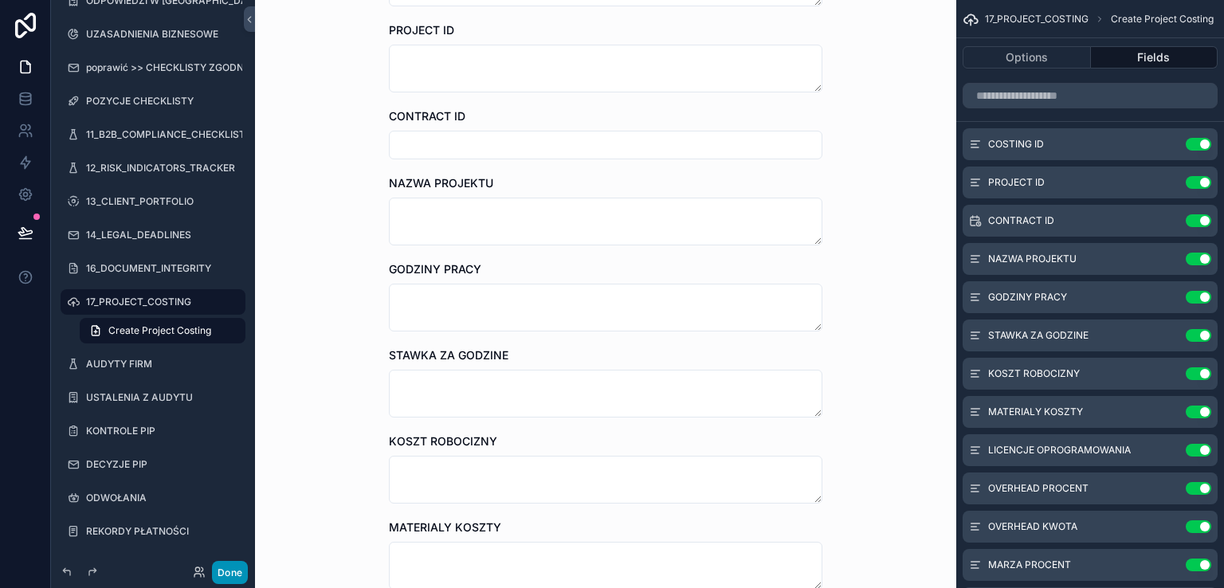
click at [225, 574] on button "Done" at bounding box center [230, 572] width 36 height 23
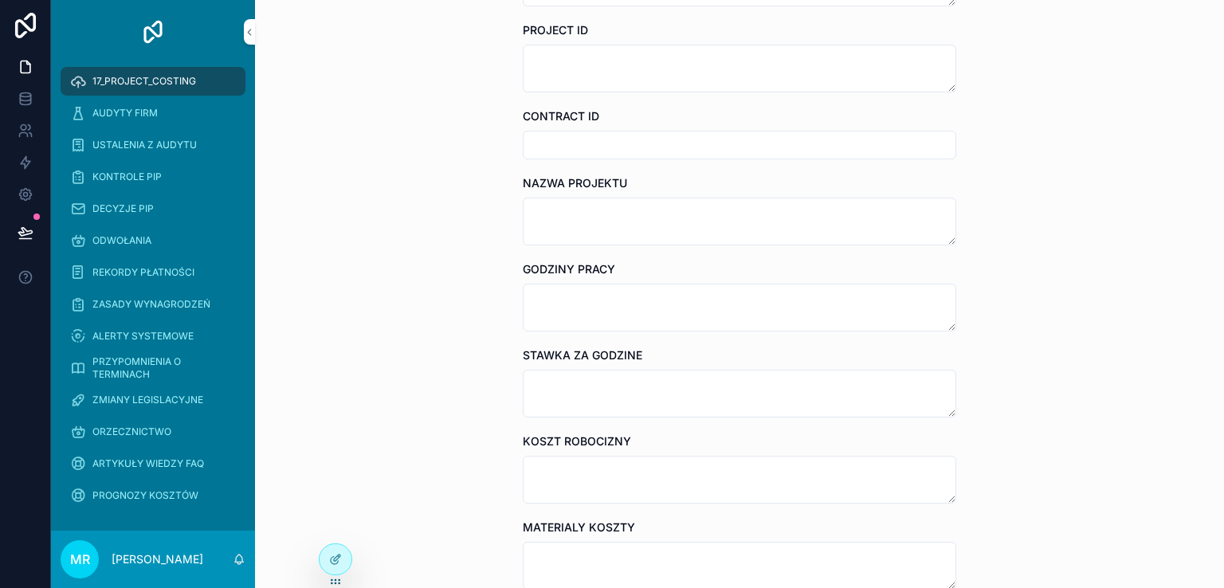
scroll to position [0, 0]
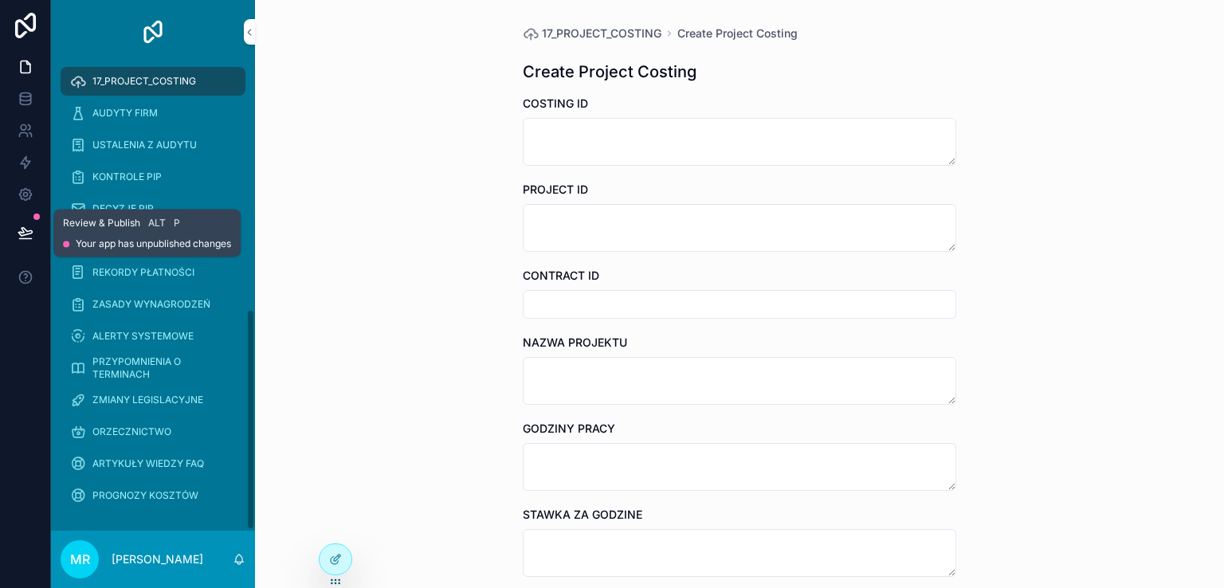
click at [18, 226] on icon at bounding box center [26, 233] width 16 height 16
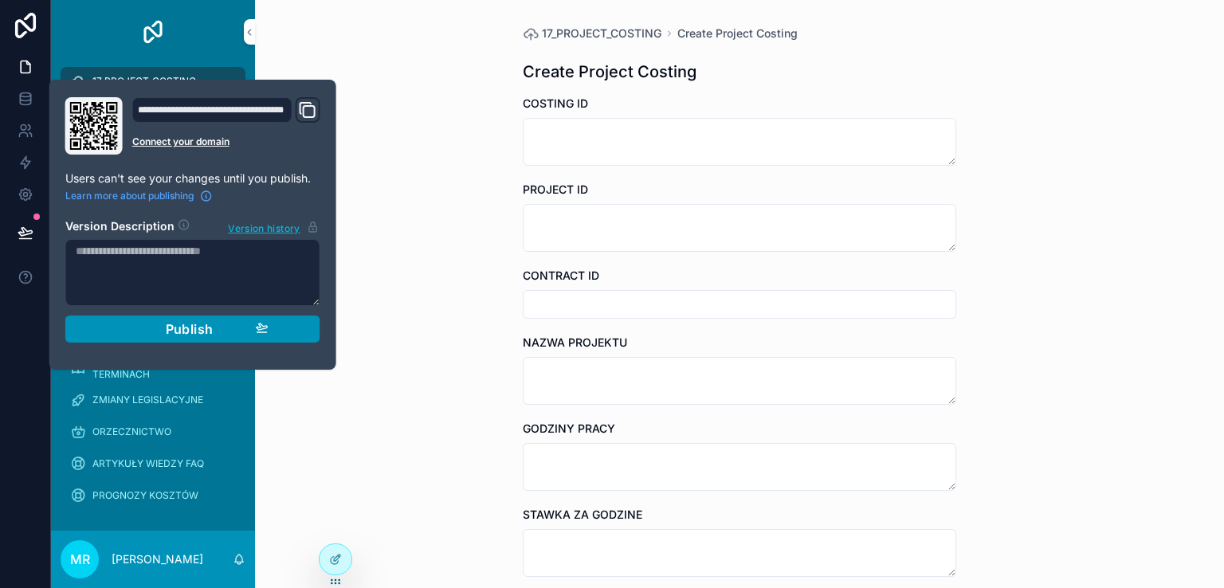
click at [172, 328] on span "Publish" at bounding box center [190, 329] width 48 height 16
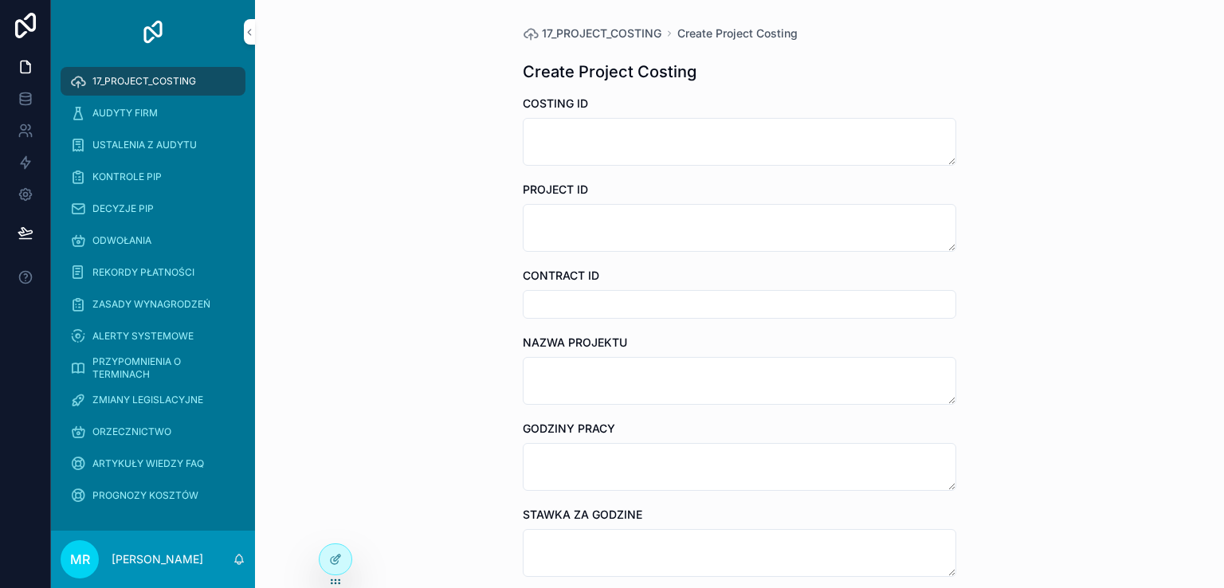
click at [22, 312] on div at bounding box center [25, 294] width 51 height 588
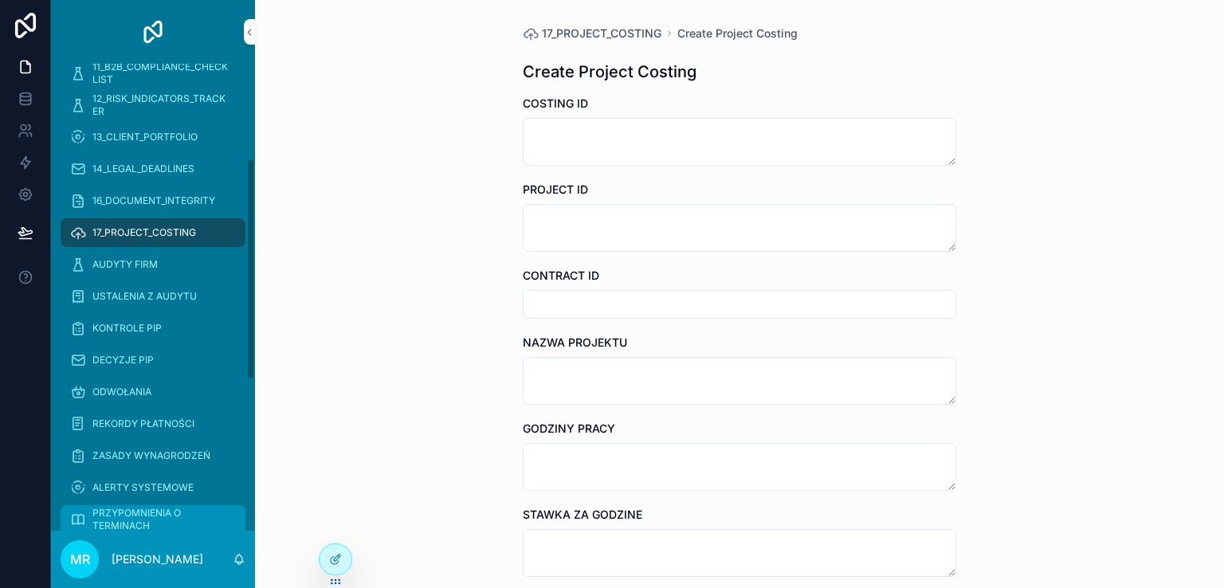
scroll to position [199, 0]
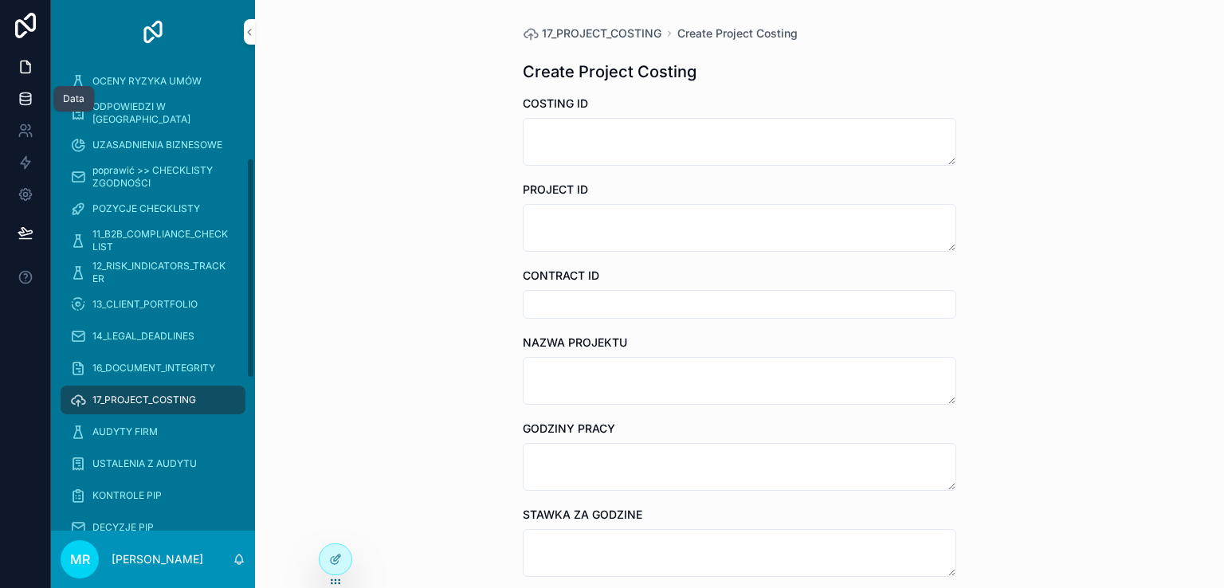
click at [25, 91] on icon at bounding box center [26, 99] width 16 height 16
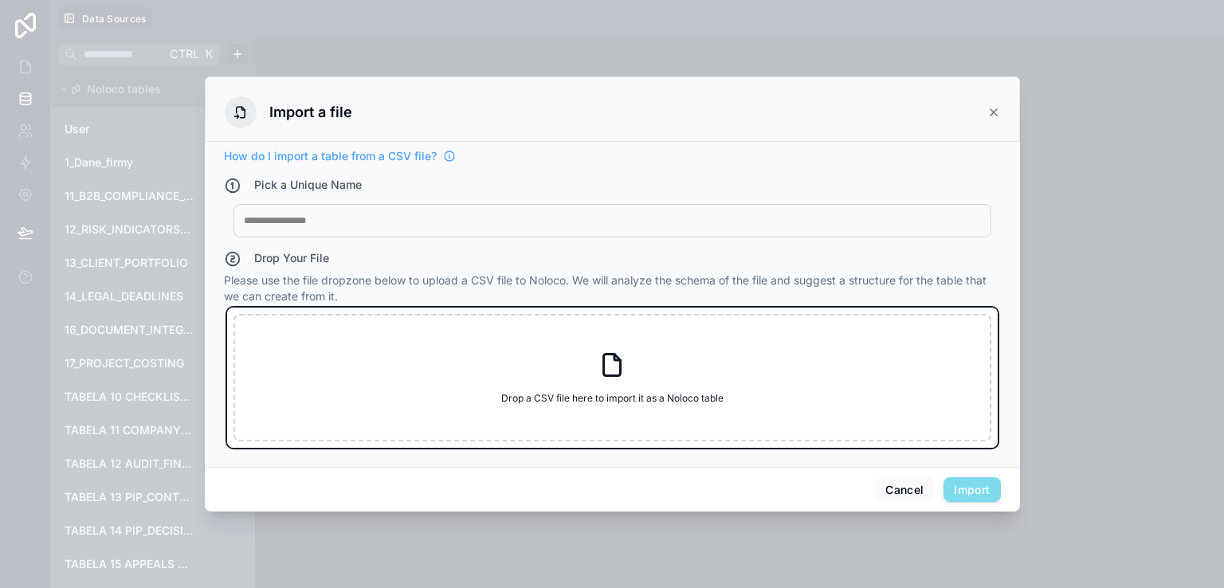
click at [606, 365] on icon at bounding box center [612, 365] width 29 height 29
type input "**********"
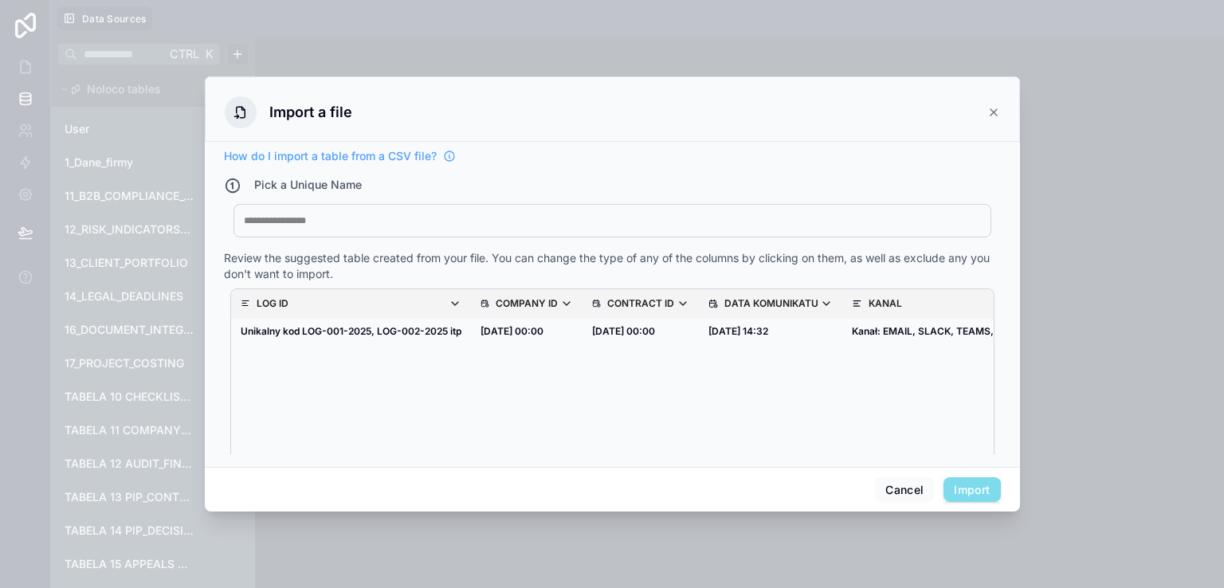
click at [309, 221] on div at bounding box center [612, 220] width 737 height 13
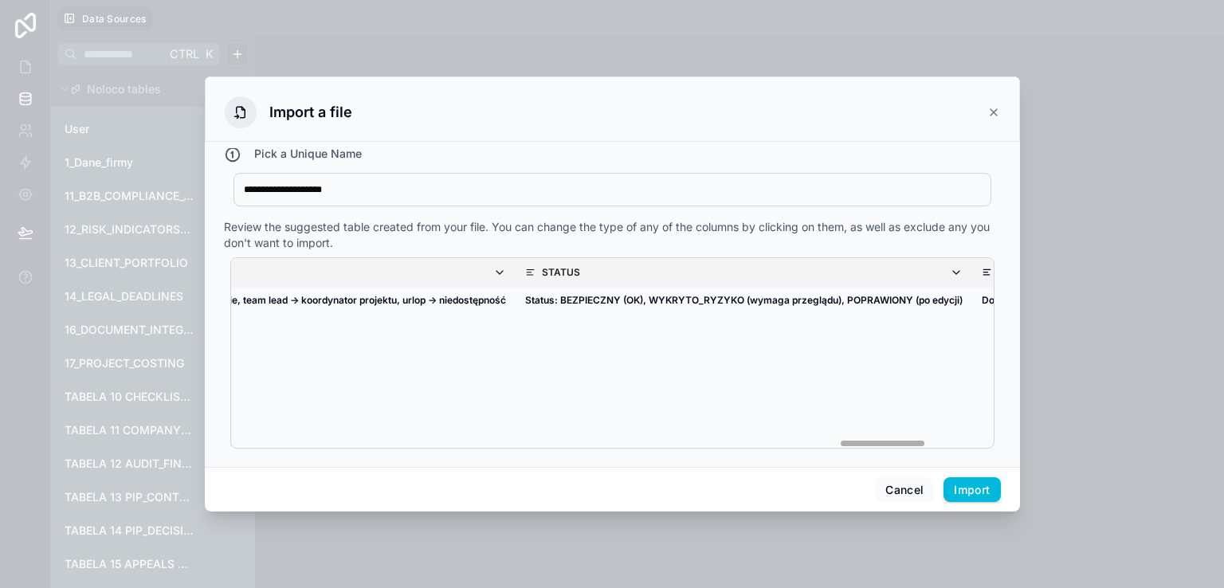
scroll to position [0, 5548]
drag, startPoint x: 341, startPoint y: 450, endPoint x: 923, endPoint y: 502, distance: 583.9
click at [923, 502] on div "**********" at bounding box center [612, 294] width 815 height 436
click at [961, 500] on button "Import" at bounding box center [971, 489] width 57 height 25
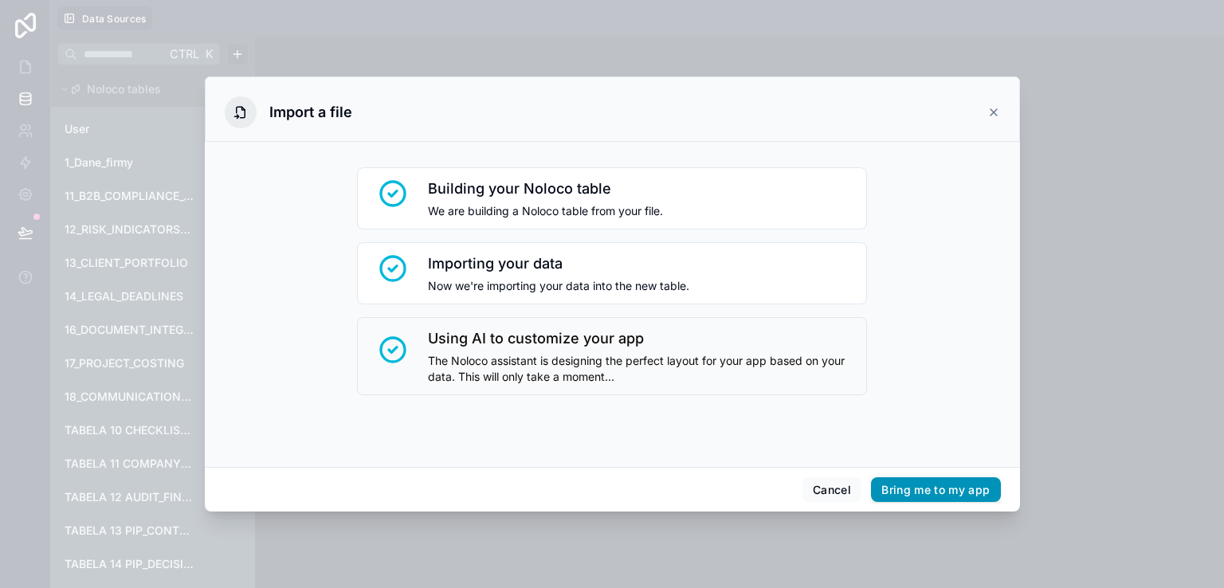
click at [966, 488] on button "Bring me to my app" at bounding box center [935, 489] width 129 height 25
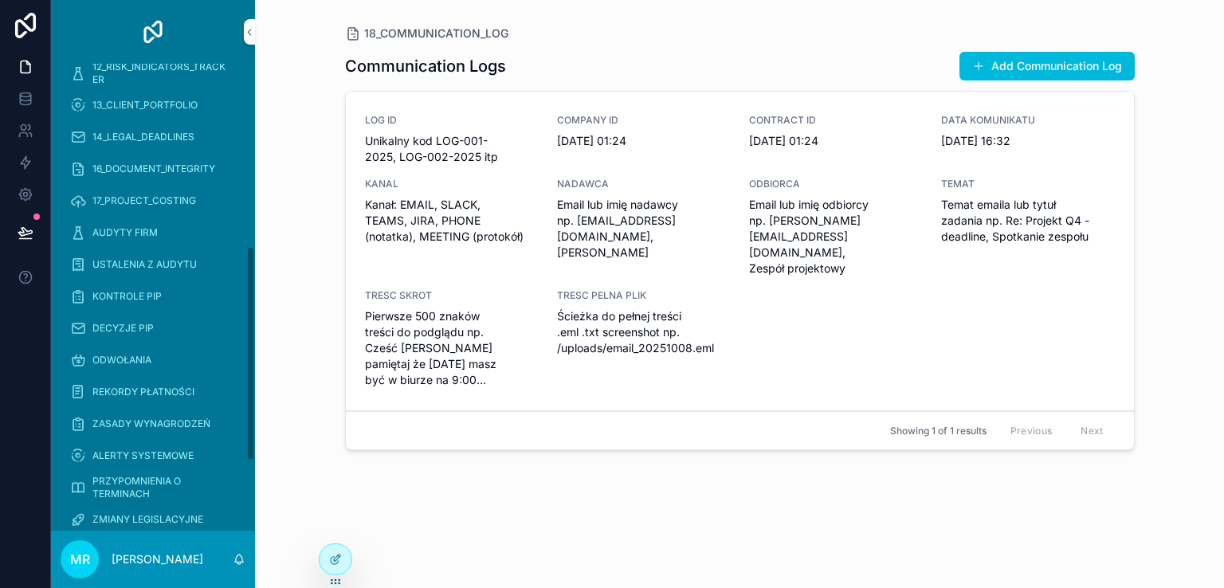
scroll to position [550, 0]
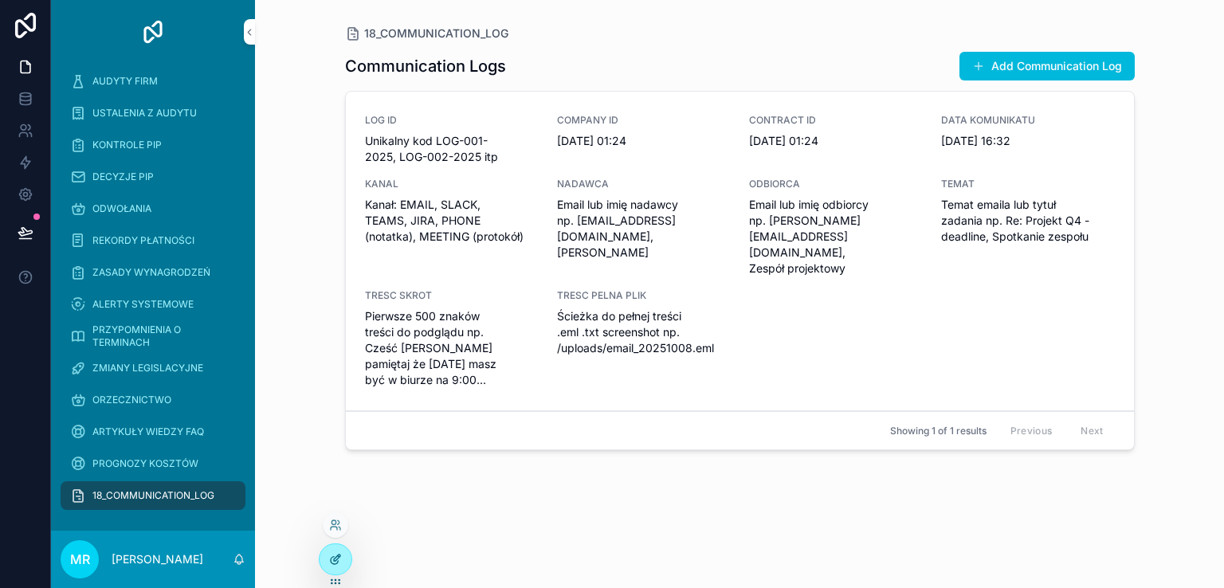
click at [331, 557] on icon at bounding box center [334, 560] width 7 height 7
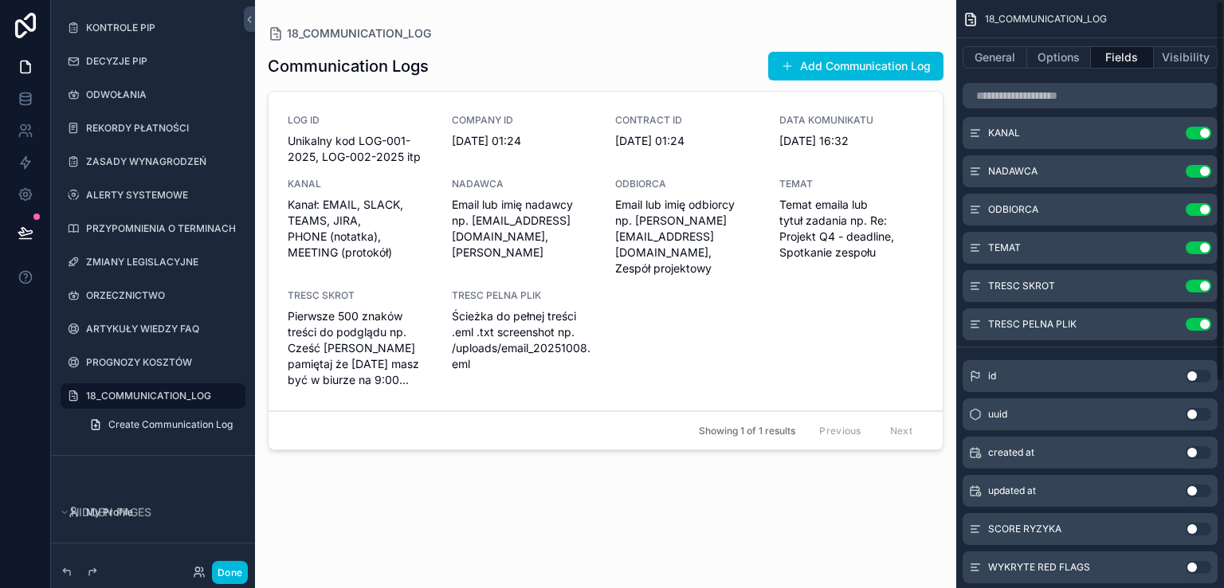
scroll to position [319, 0]
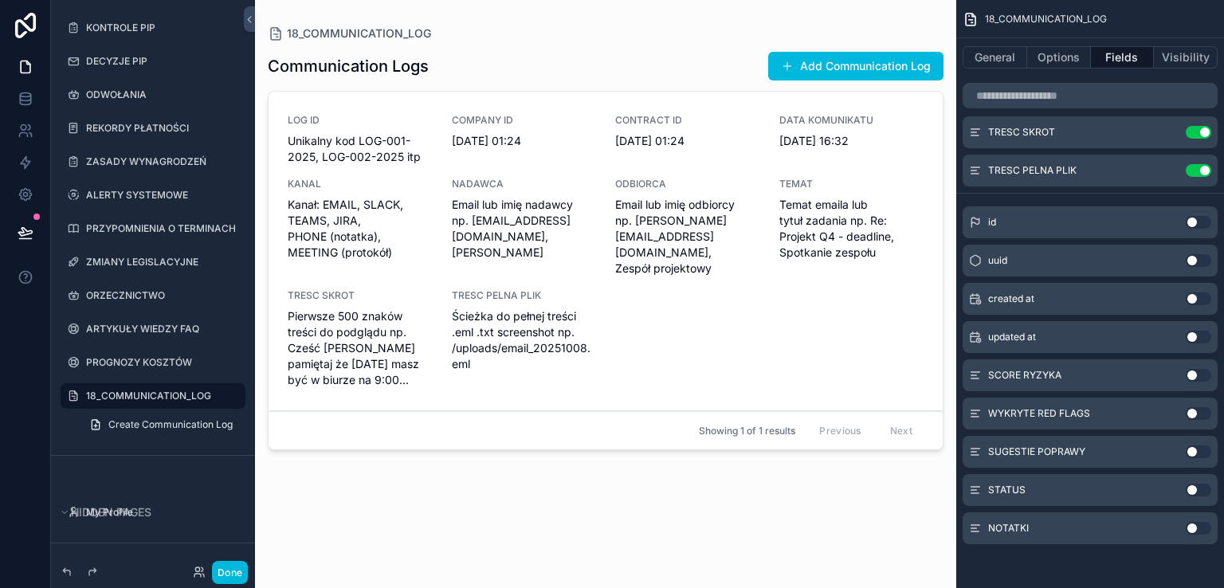
click at [1205, 377] on button "Use setting" at bounding box center [1198, 375] width 25 height 13
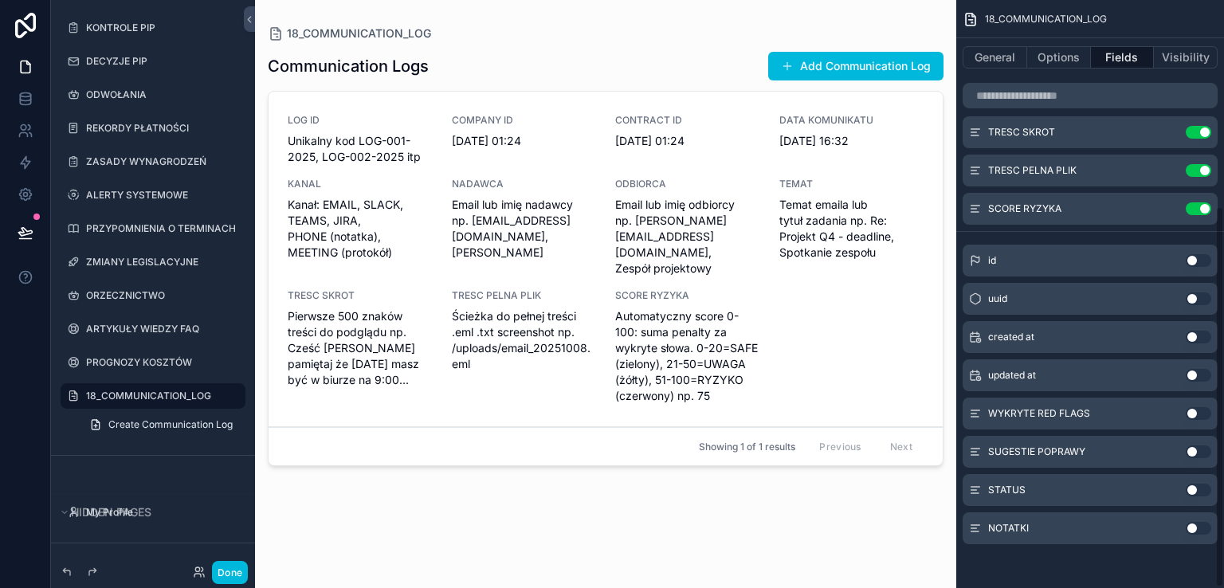
click at [1200, 413] on button "Use setting" at bounding box center [1198, 413] width 25 height 13
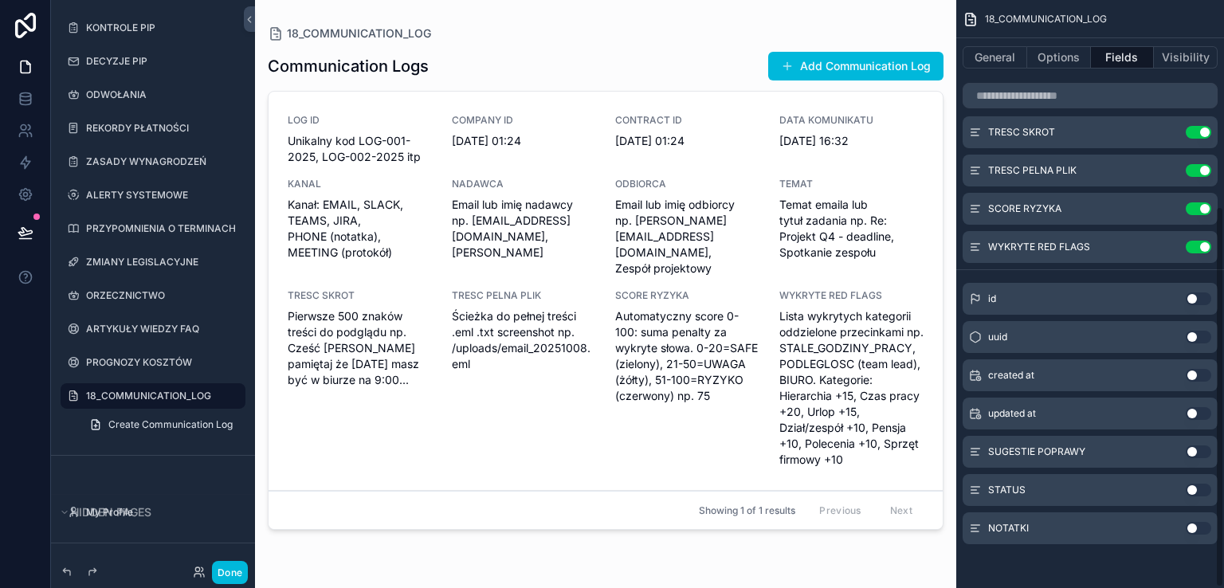
click at [1203, 450] on button "Use setting" at bounding box center [1198, 451] width 25 height 13
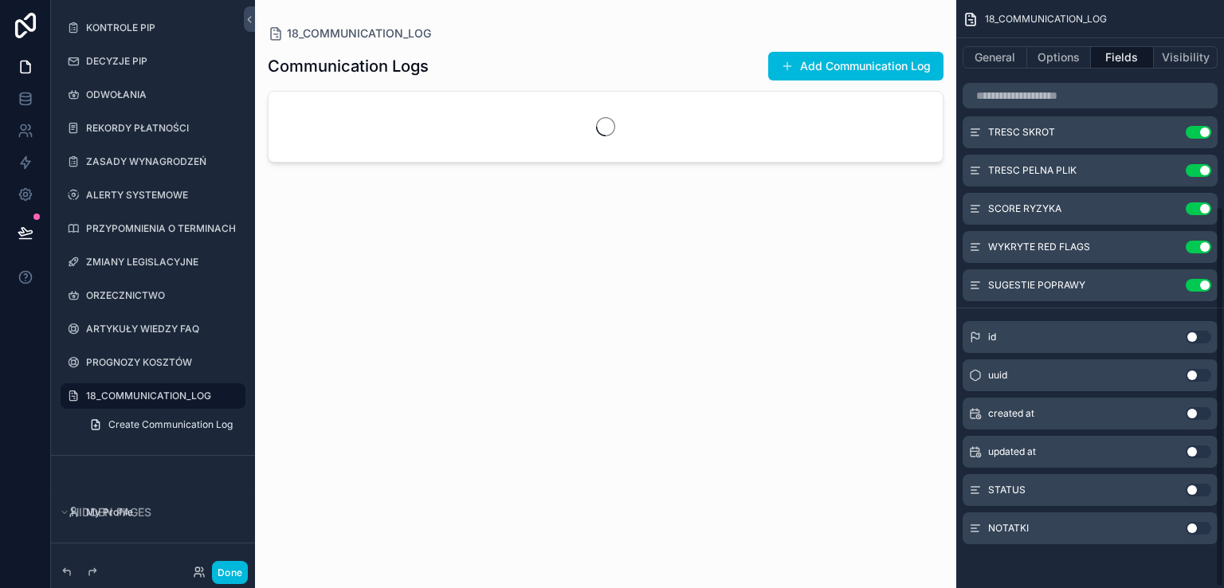
click at [1201, 492] on button "Use setting" at bounding box center [1198, 490] width 25 height 13
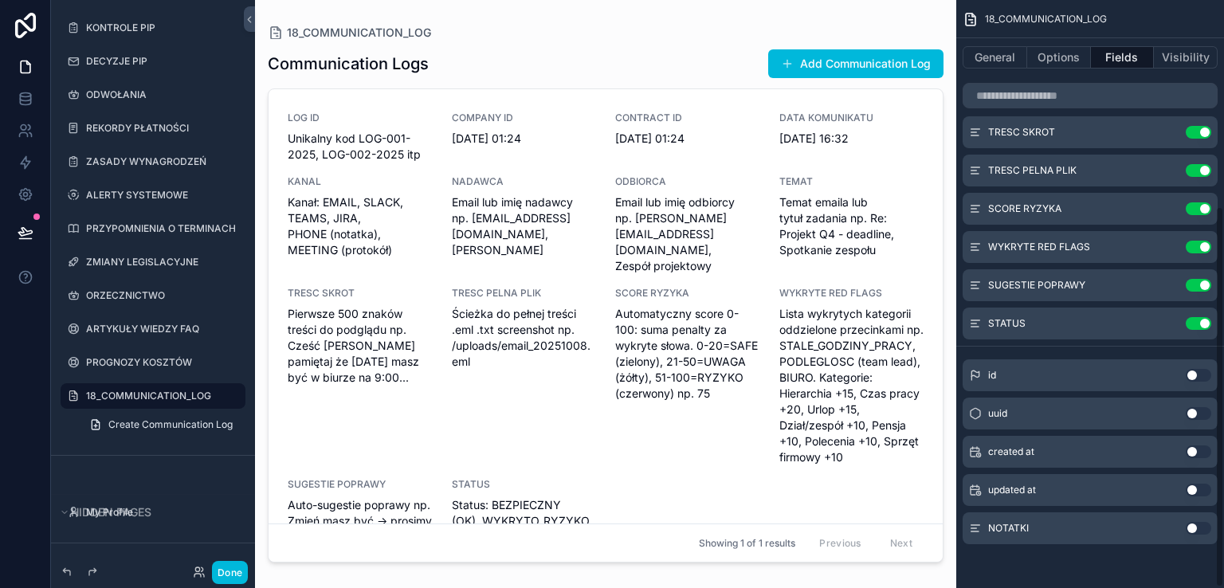
click at [1203, 530] on button "Use setting" at bounding box center [1198, 528] width 25 height 13
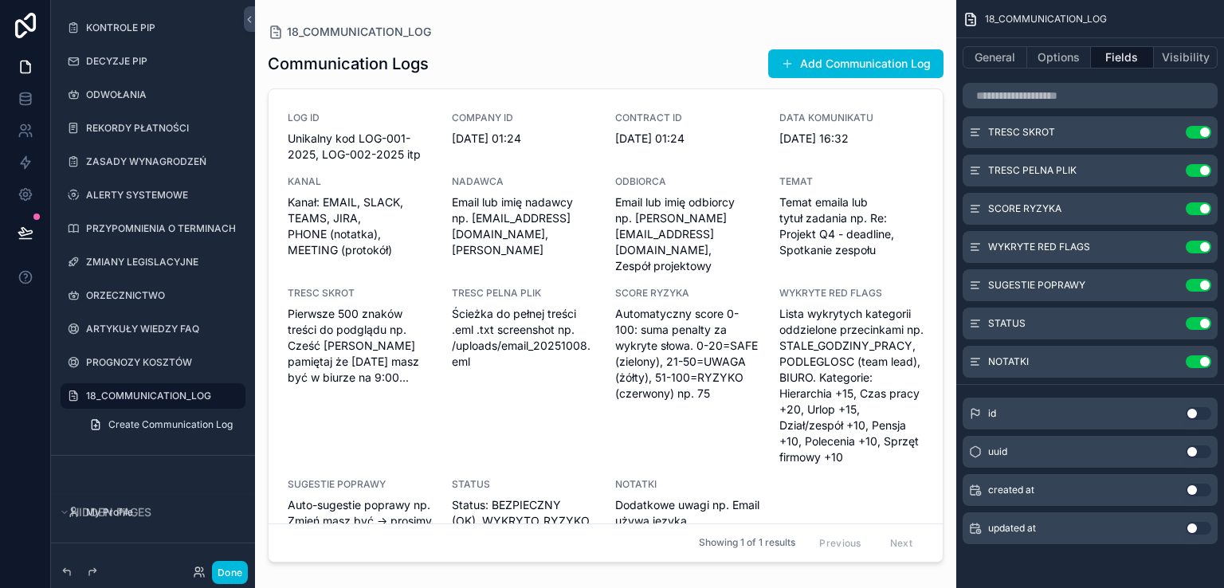
click at [823, 71] on div "scrollable content" at bounding box center [605, 284] width 701 height 569
click at [823, 69] on button "Add Communication Log" at bounding box center [855, 63] width 175 height 29
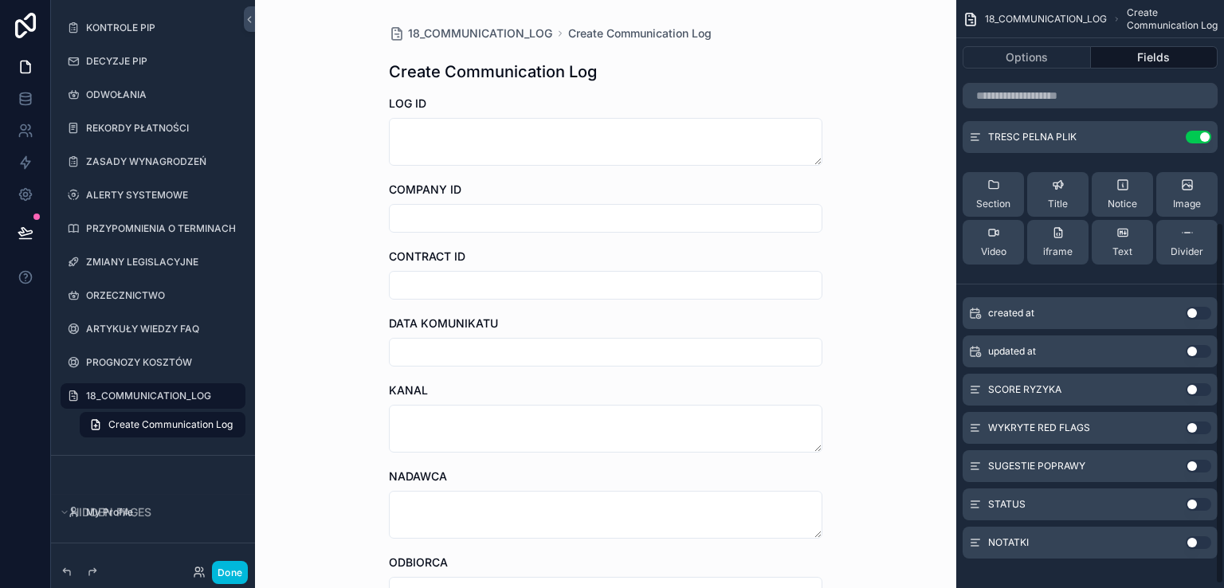
scroll to position [366, 0]
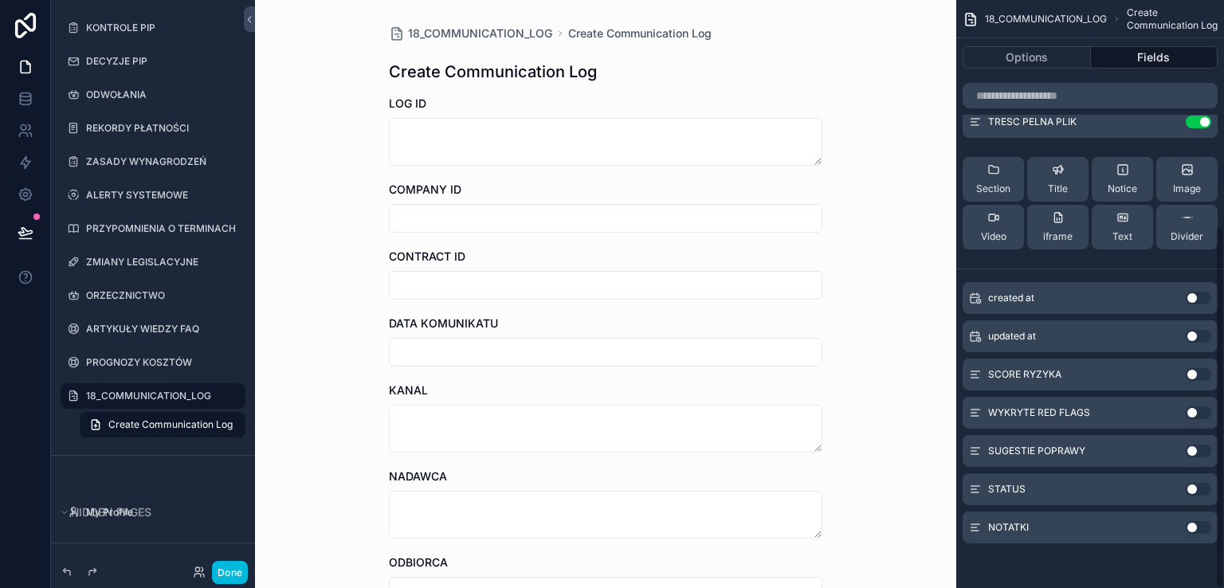
click at [1205, 374] on button "Use setting" at bounding box center [1198, 374] width 25 height 13
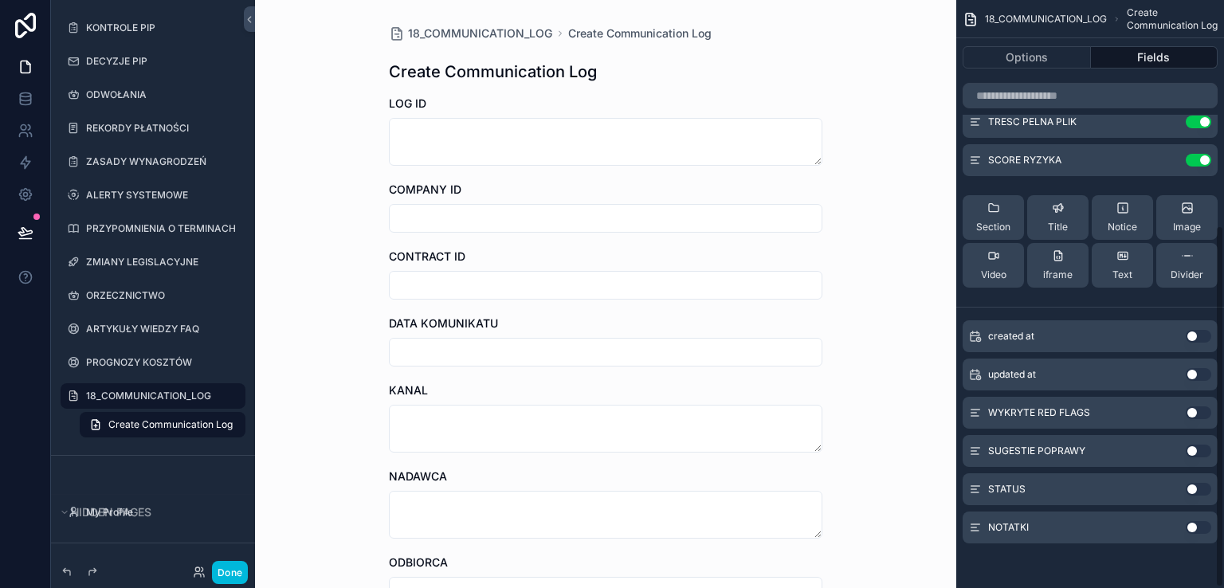
click at [1203, 412] on button "Use setting" at bounding box center [1198, 412] width 25 height 13
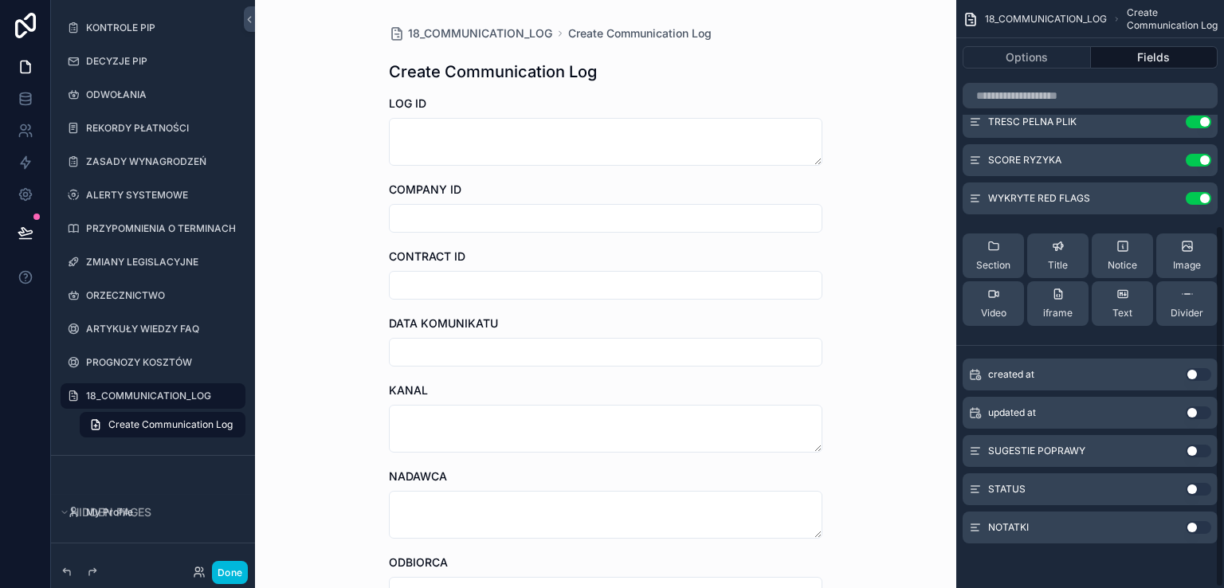
click at [1200, 450] on button "Use setting" at bounding box center [1198, 451] width 25 height 13
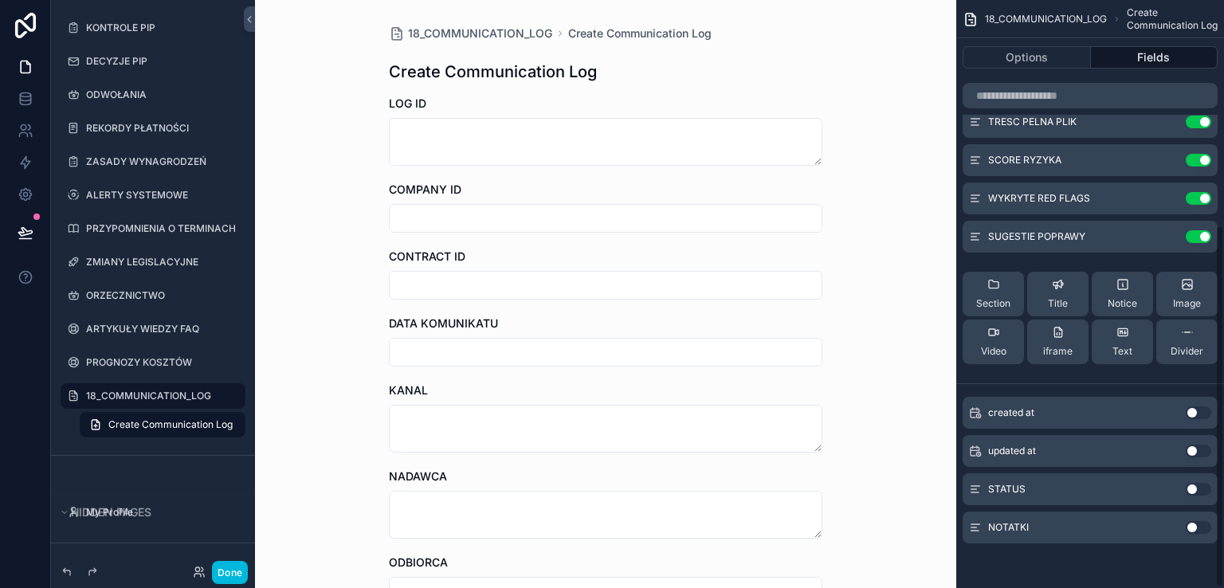
click at [1201, 491] on button "Use setting" at bounding box center [1198, 489] width 25 height 13
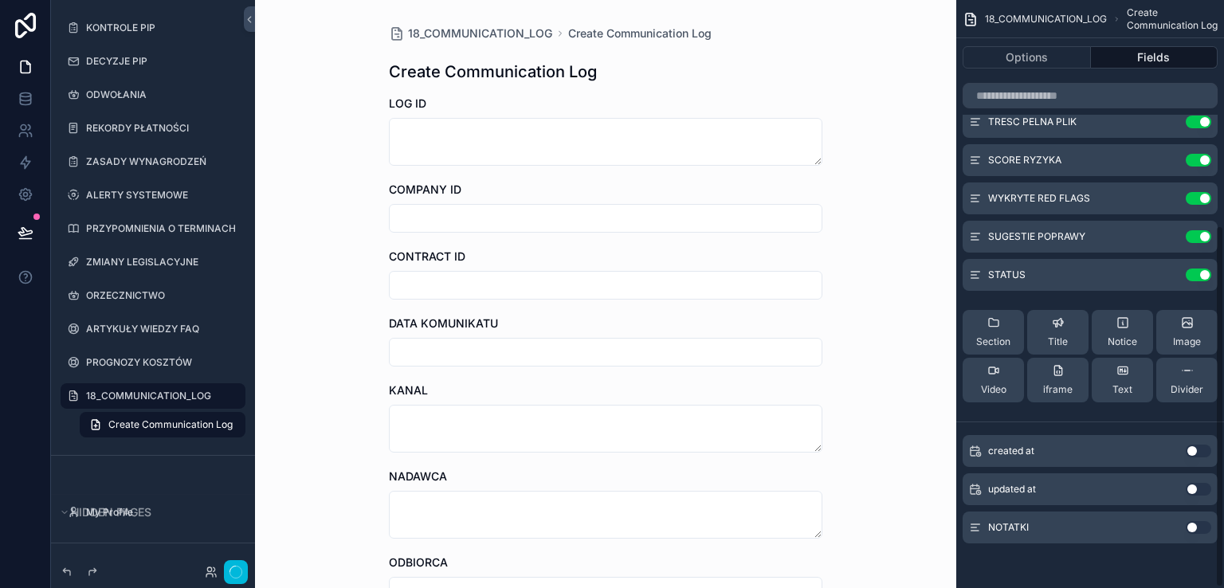
click at [1203, 525] on button "Use setting" at bounding box center [1198, 527] width 25 height 13
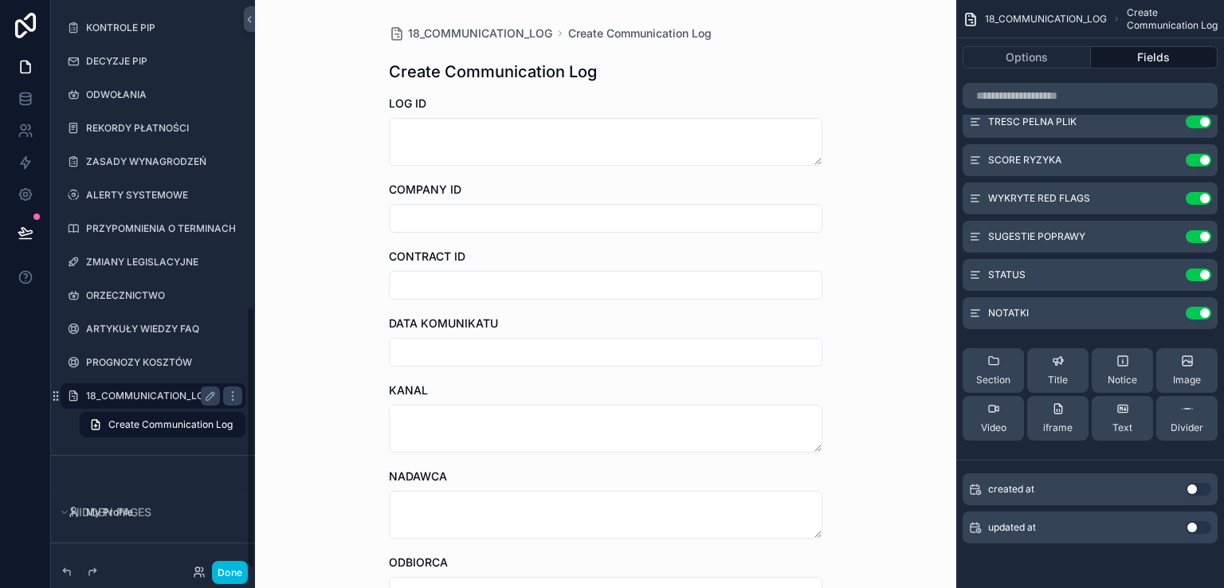
click at [163, 401] on label "18_COMMUNICATION_LOG" at bounding box center [149, 396] width 127 height 13
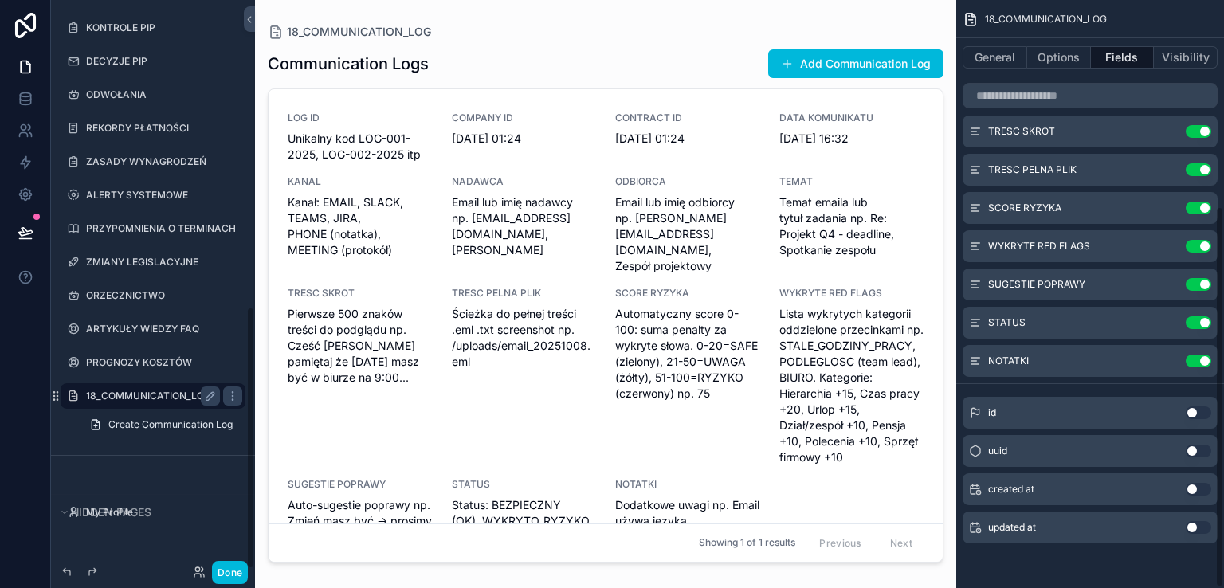
scroll to position [319, 0]
click at [579, 225] on span "Email lub imię nadawcy np. [EMAIL_ADDRESS][DOMAIN_NAME], [PERSON_NAME]" at bounding box center [524, 226] width 145 height 64
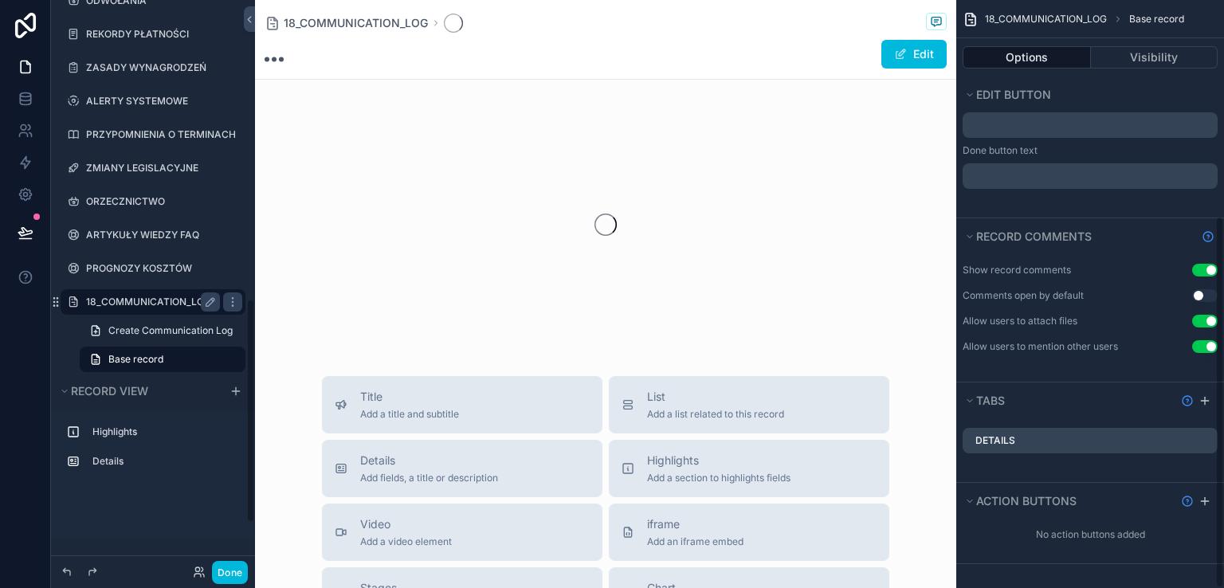
scroll to position [341, 0]
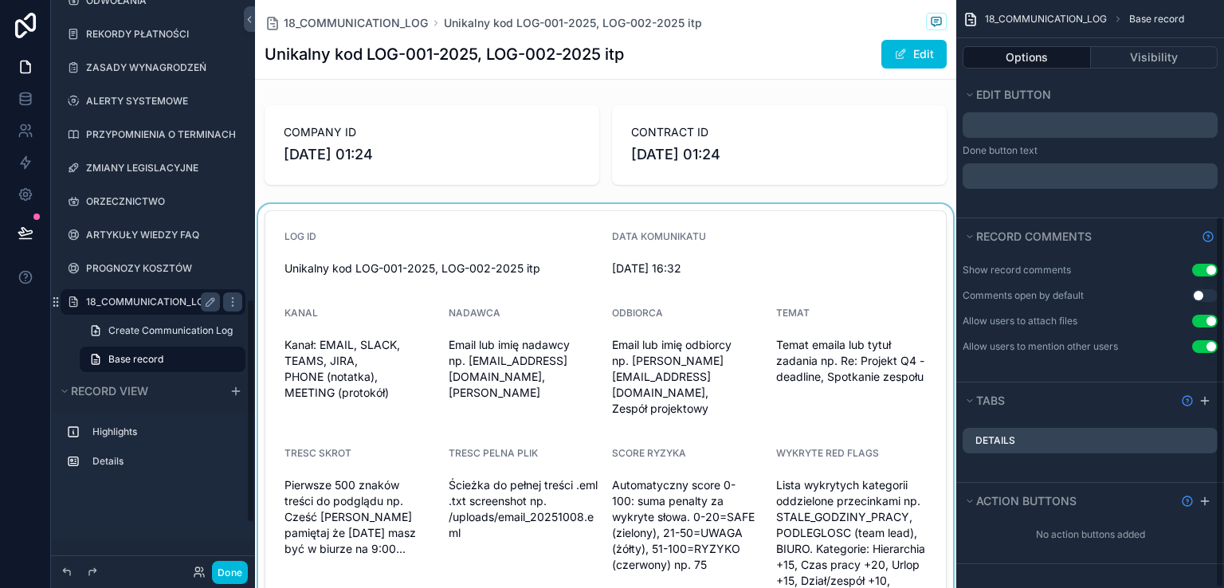
click at [558, 259] on div "scrollable content" at bounding box center [605, 428] width 701 height 448
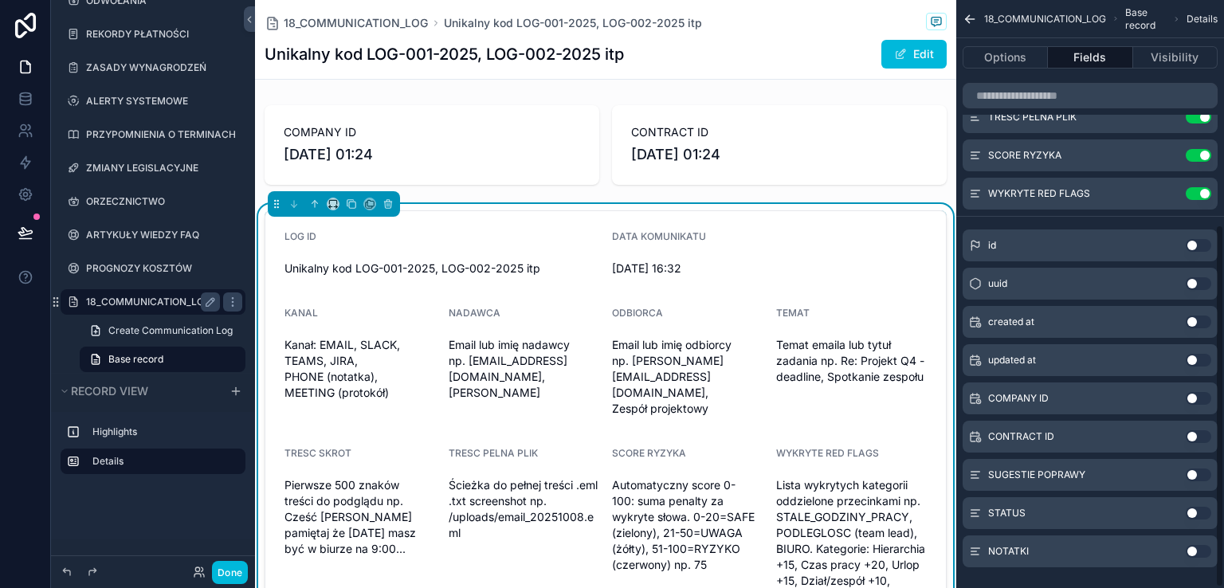
scroll to position [364, 0]
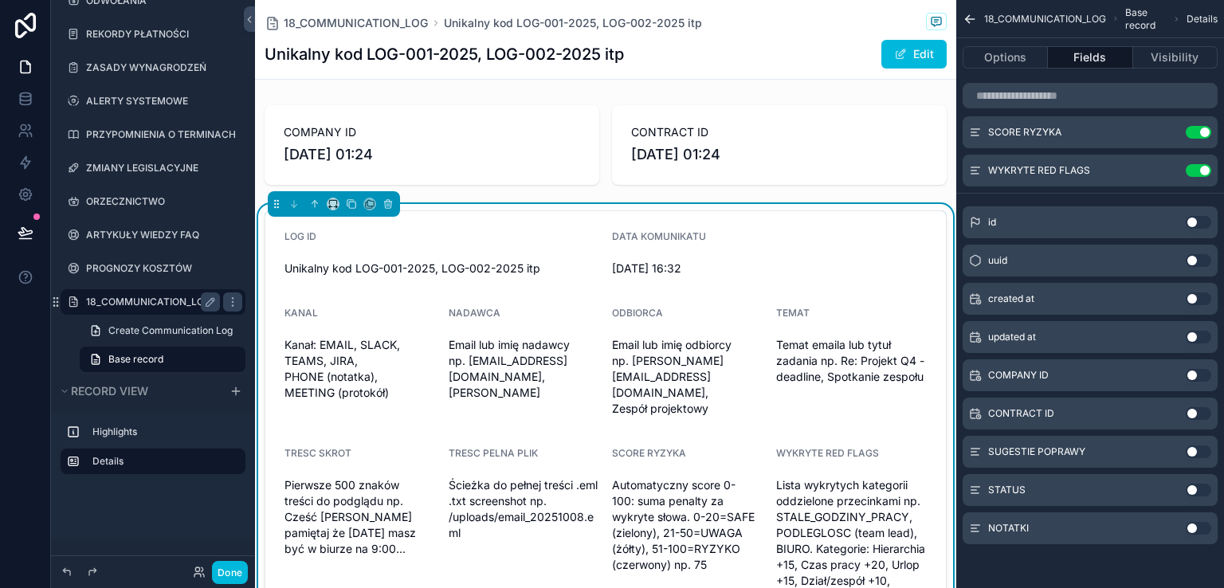
click at [1203, 374] on button "Use setting" at bounding box center [1198, 375] width 25 height 13
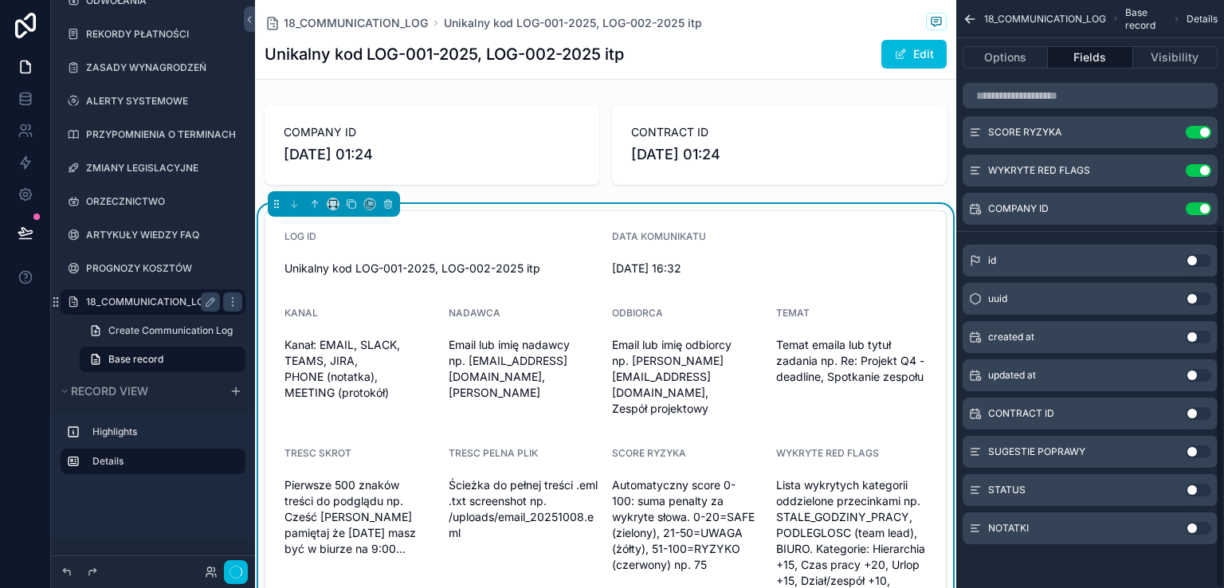
click at [1201, 415] on button "Use setting" at bounding box center [1198, 413] width 25 height 13
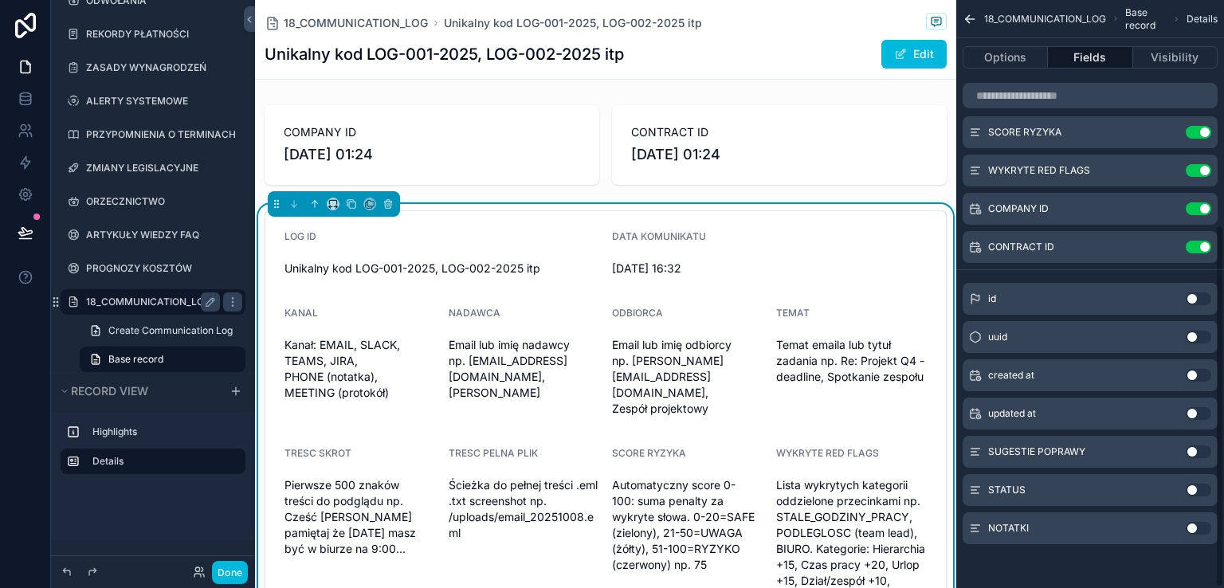
drag, startPoint x: 1205, startPoint y: 450, endPoint x: 1205, endPoint y: 491, distance: 40.6
click at [1205, 450] on button "Use setting" at bounding box center [1198, 451] width 25 height 13
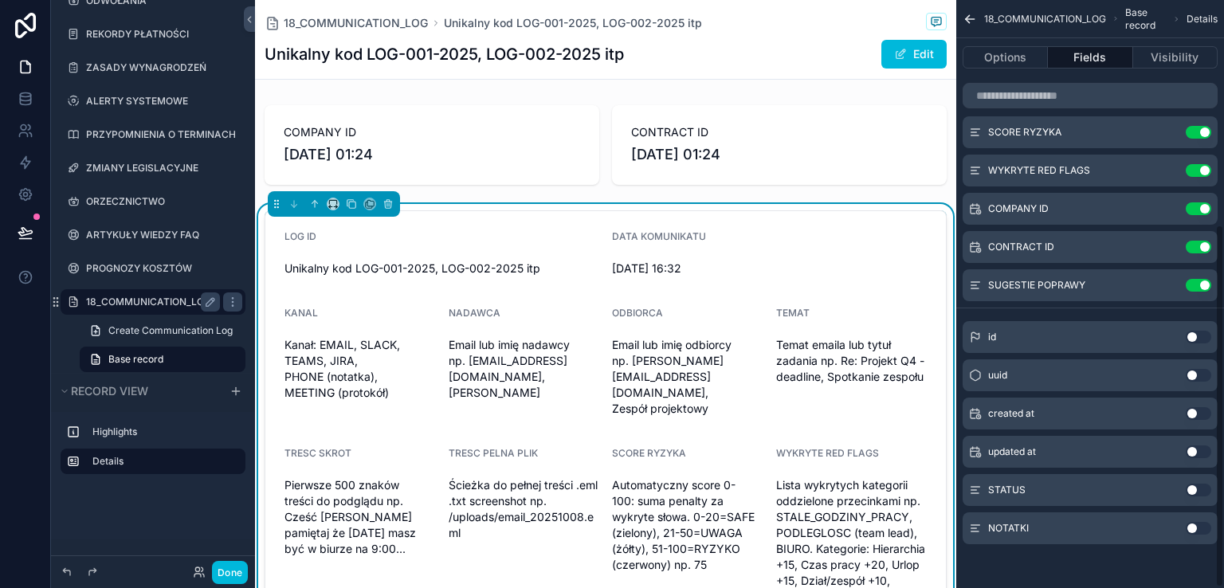
click at [1205, 491] on button "Use setting" at bounding box center [1198, 490] width 25 height 13
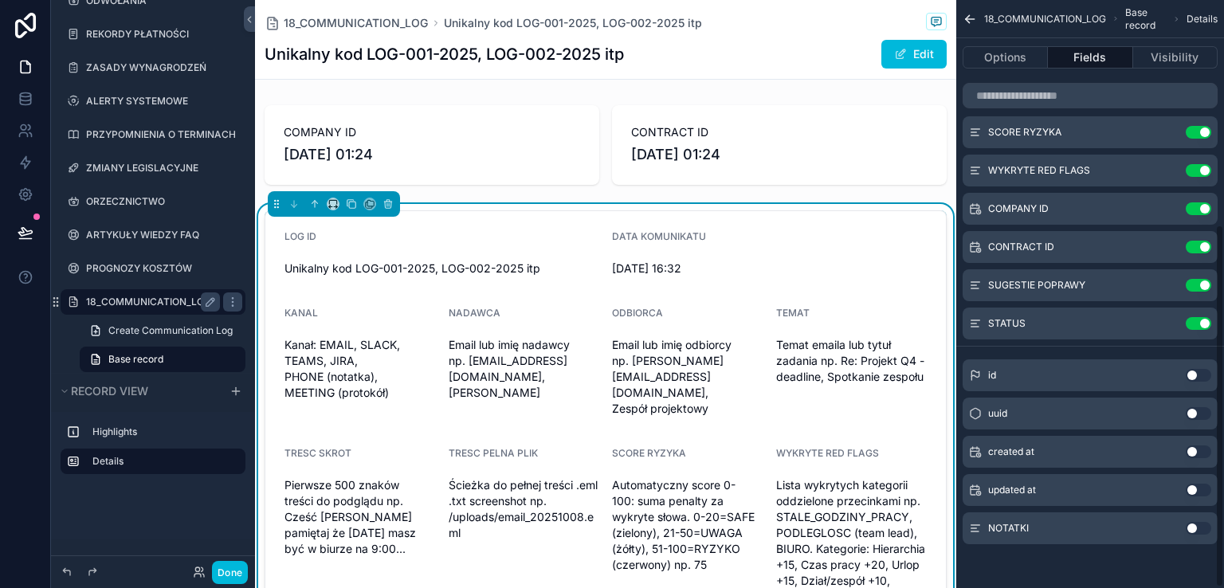
click at [1206, 527] on button "Use setting" at bounding box center [1198, 528] width 25 height 13
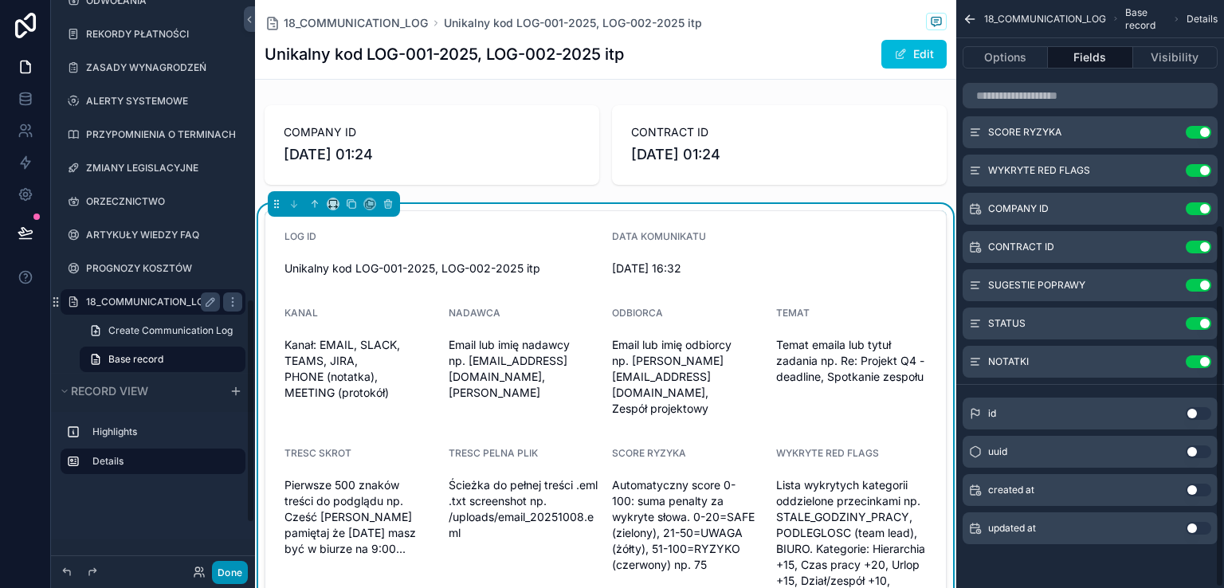
click at [223, 571] on button "Done" at bounding box center [230, 572] width 36 height 23
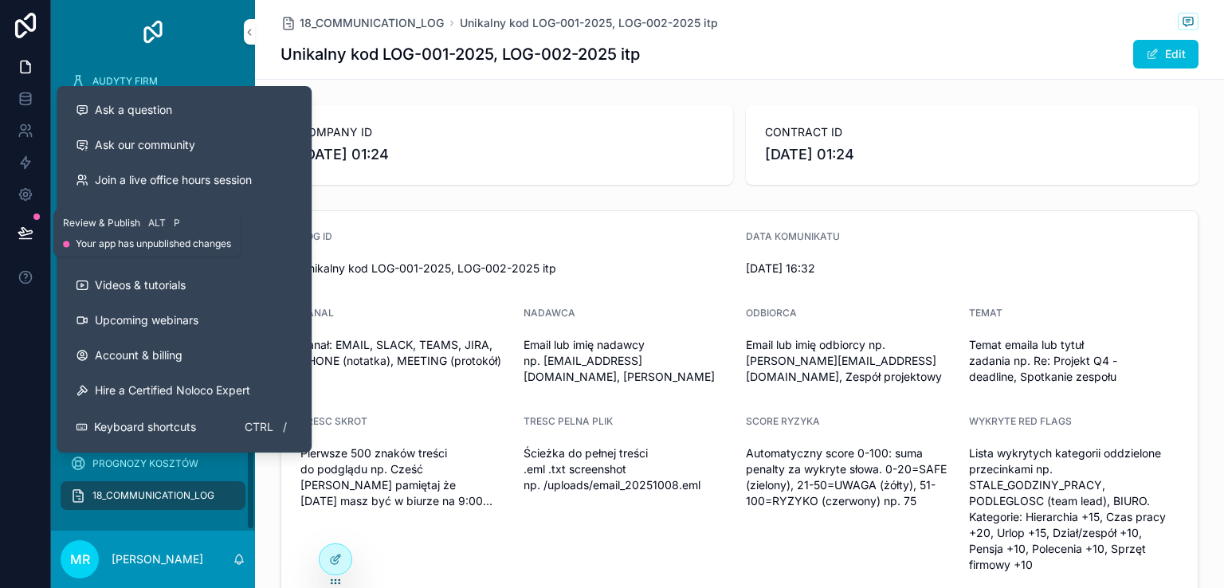
click at [28, 237] on icon at bounding box center [26, 233] width 16 height 16
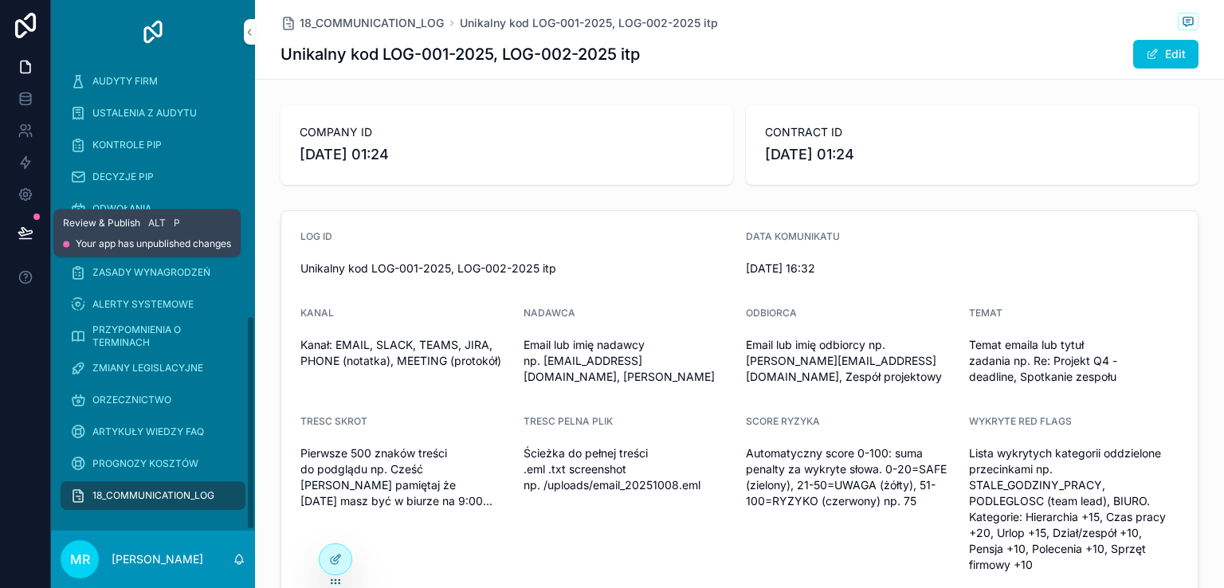
click at [29, 227] on icon at bounding box center [26, 233] width 16 height 16
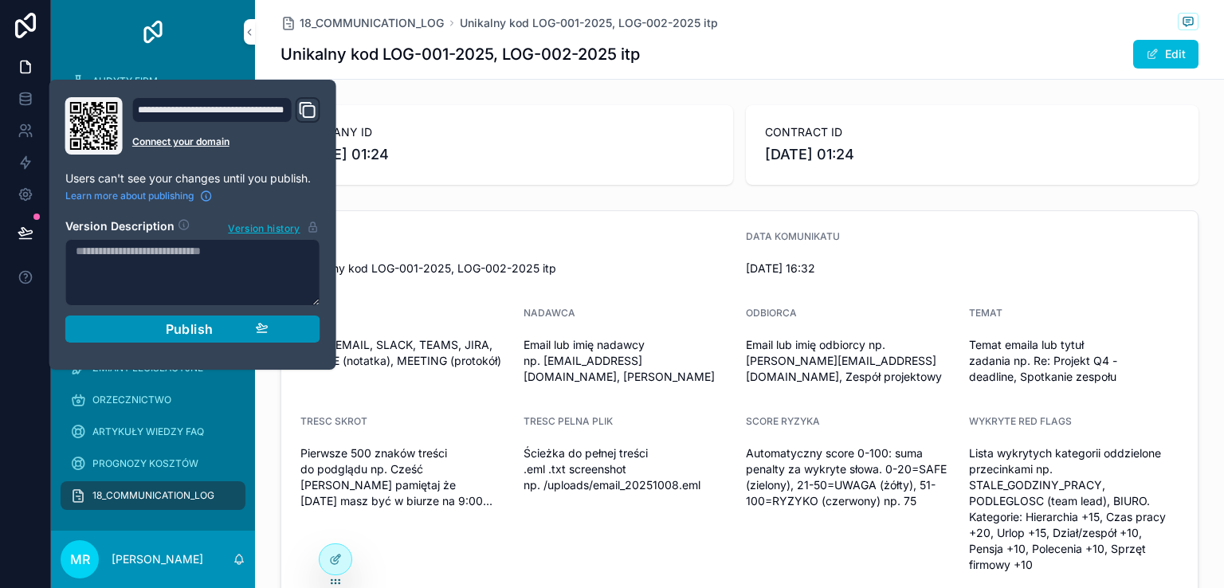
click at [187, 326] on span "Publish" at bounding box center [190, 329] width 48 height 16
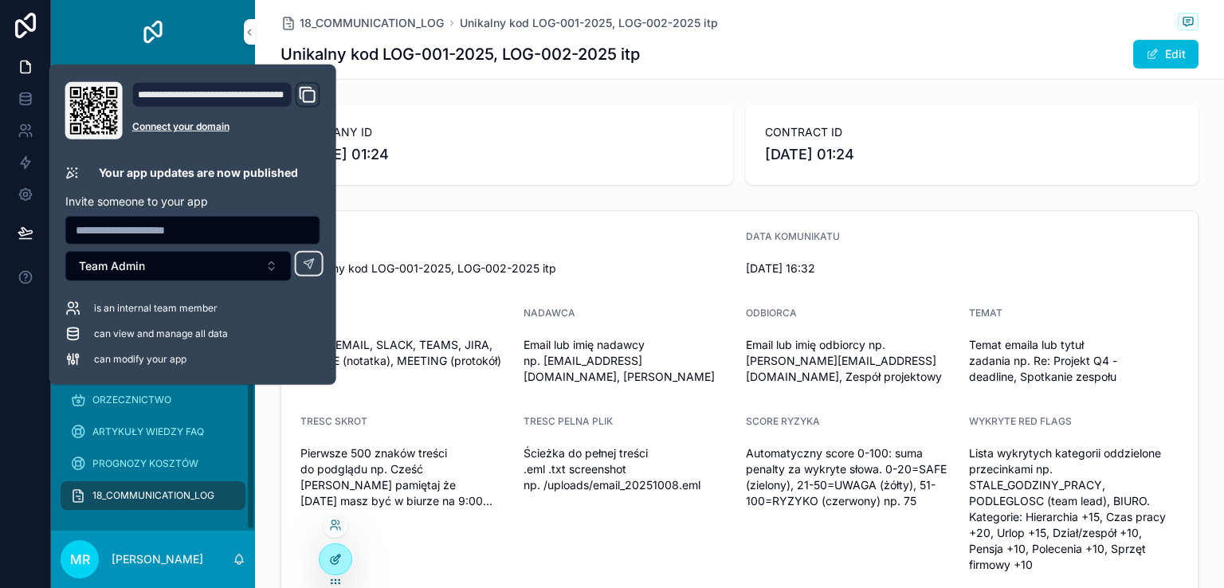
click at [338, 559] on icon at bounding box center [335, 559] width 13 height 13
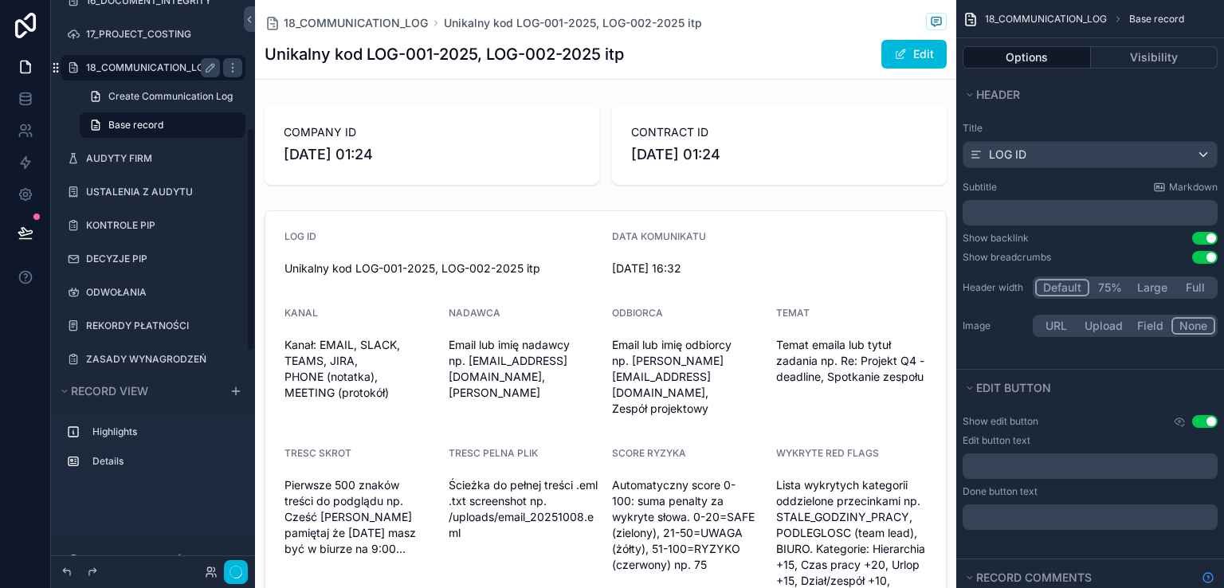
scroll to position [324, 0]
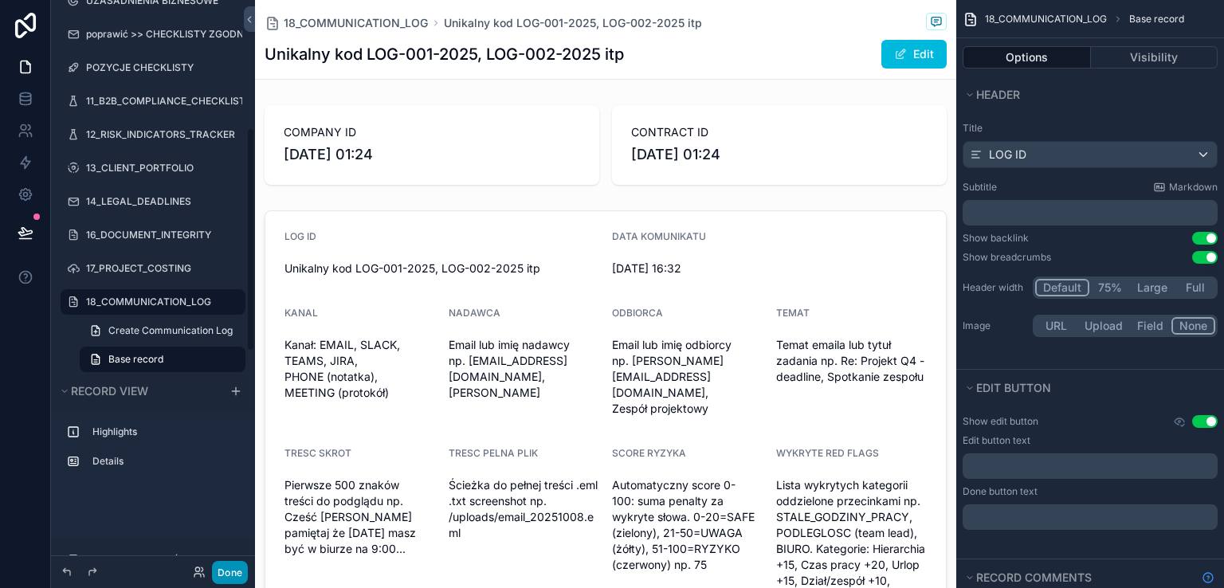
click at [231, 568] on button "Done" at bounding box center [230, 572] width 36 height 23
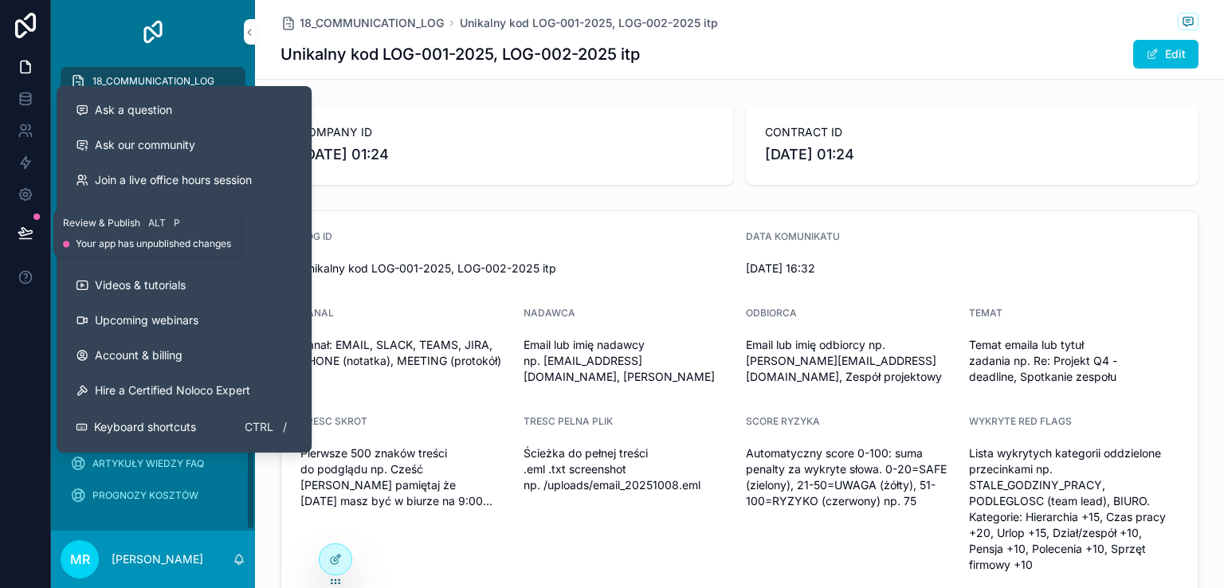
click at [22, 223] on button at bounding box center [25, 232] width 35 height 45
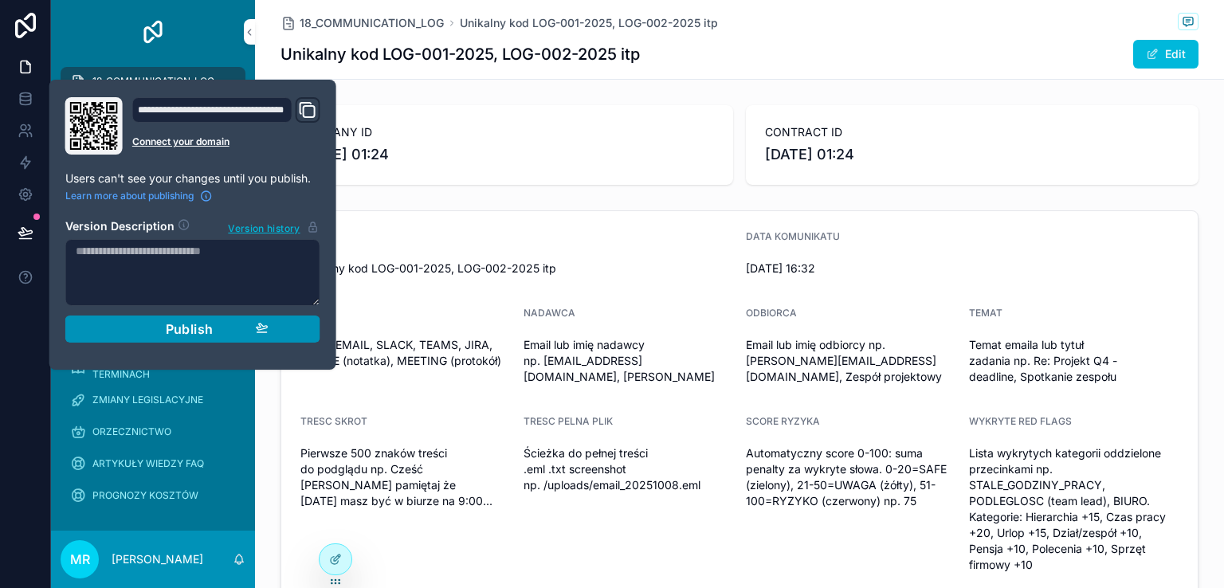
click at [174, 332] on span "Publish" at bounding box center [190, 329] width 48 height 16
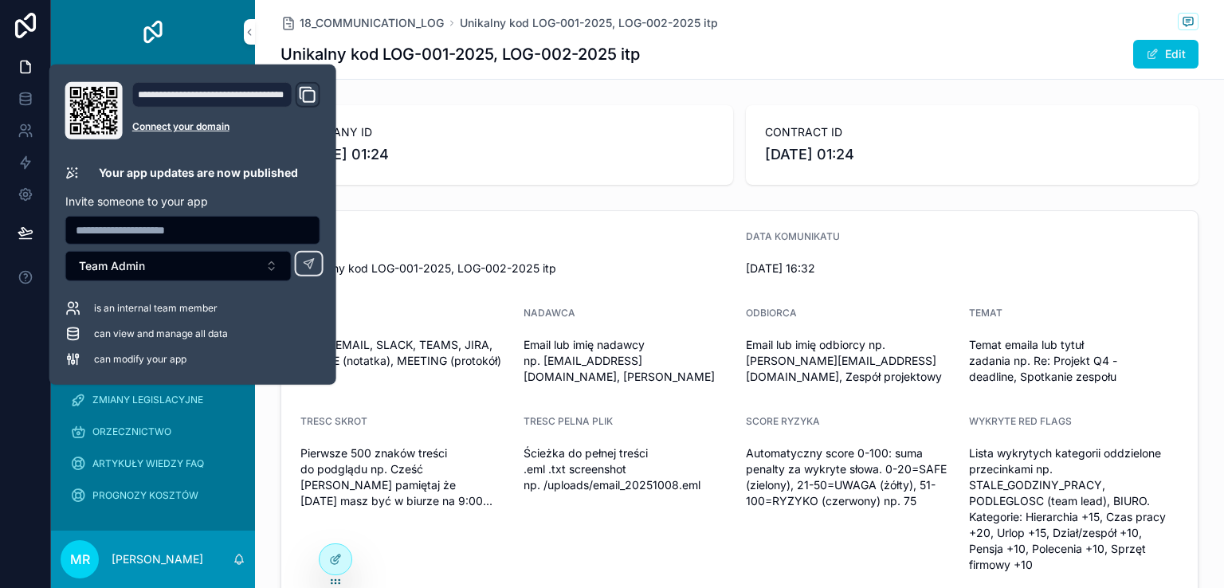
click at [32, 315] on div at bounding box center [25, 294] width 51 height 588
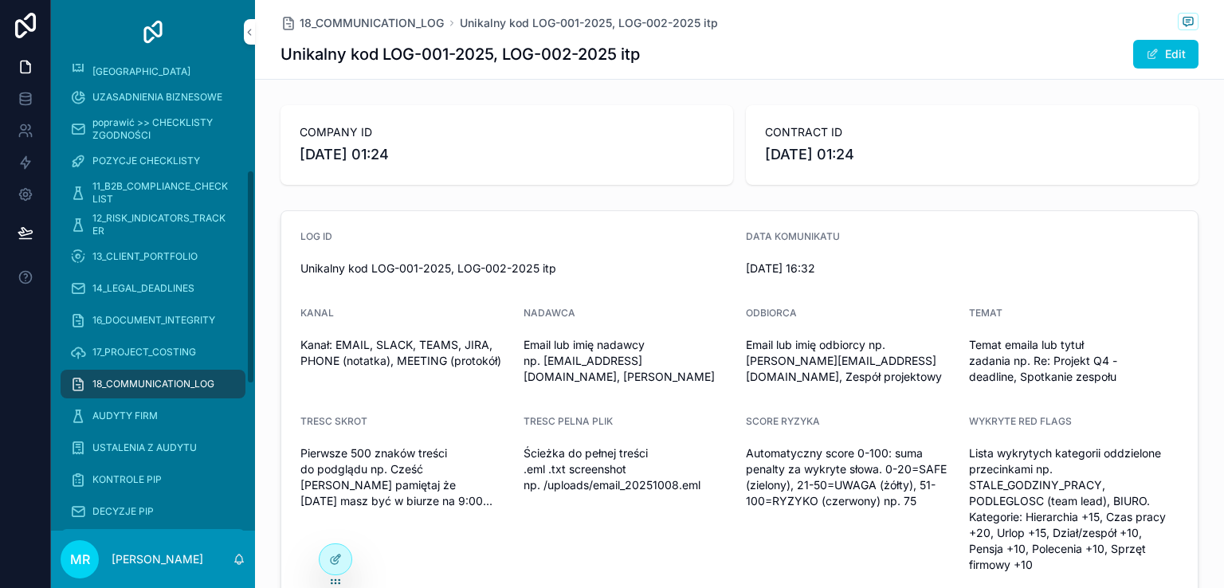
scroll to position [231, 0]
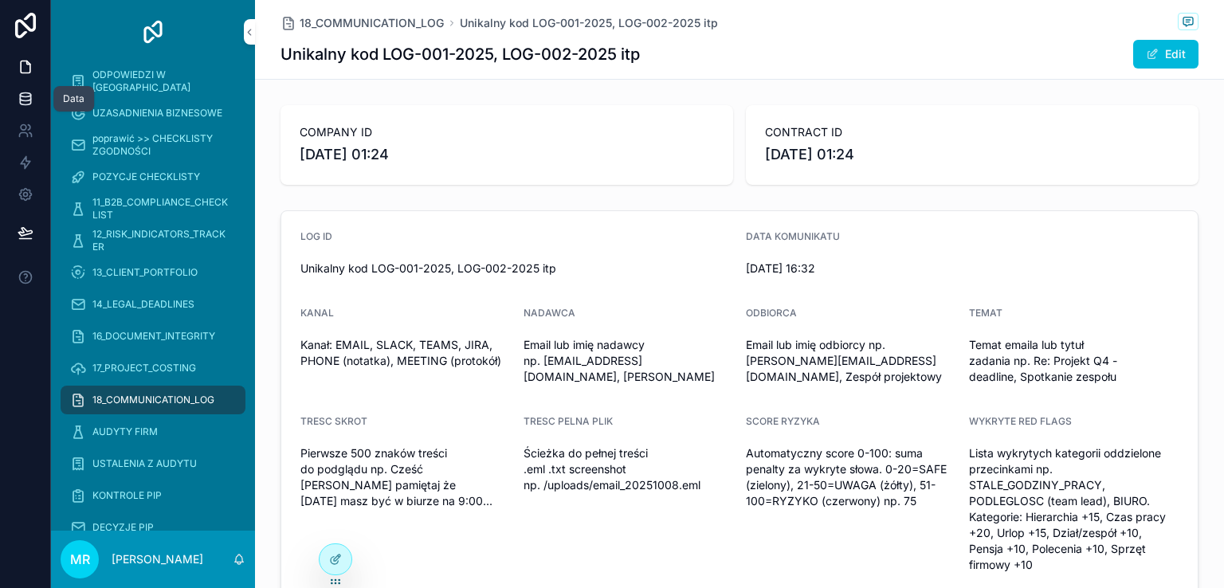
click at [25, 93] on icon at bounding box center [25, 95] width 10 height 4
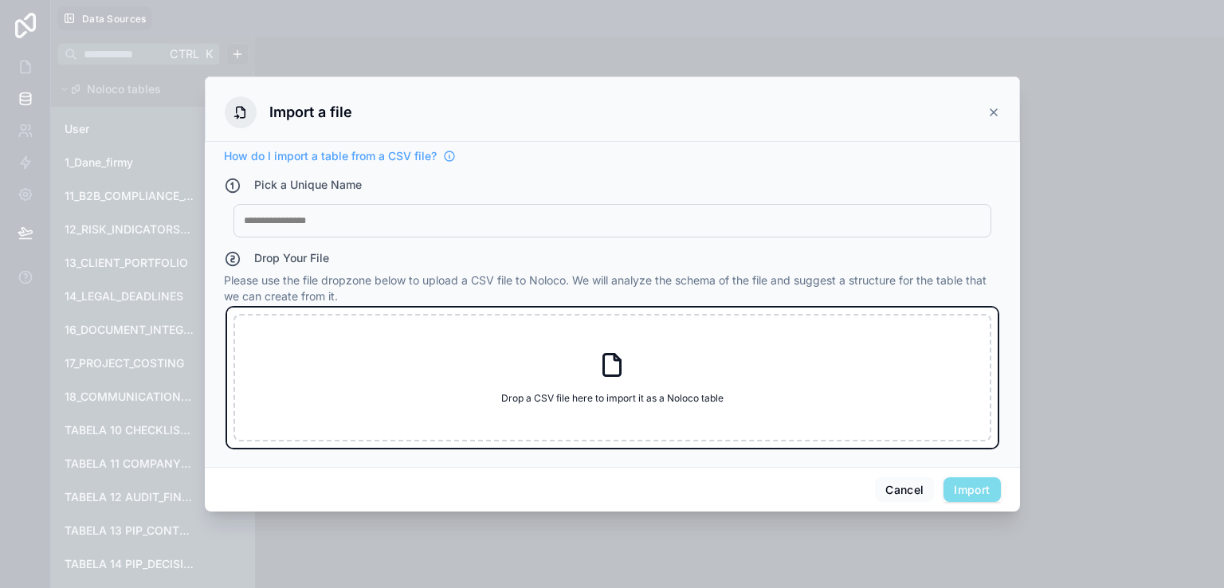
click at [620, 358] on icon at bounding box center [612, 365] width 29 height 29
type input "**********"
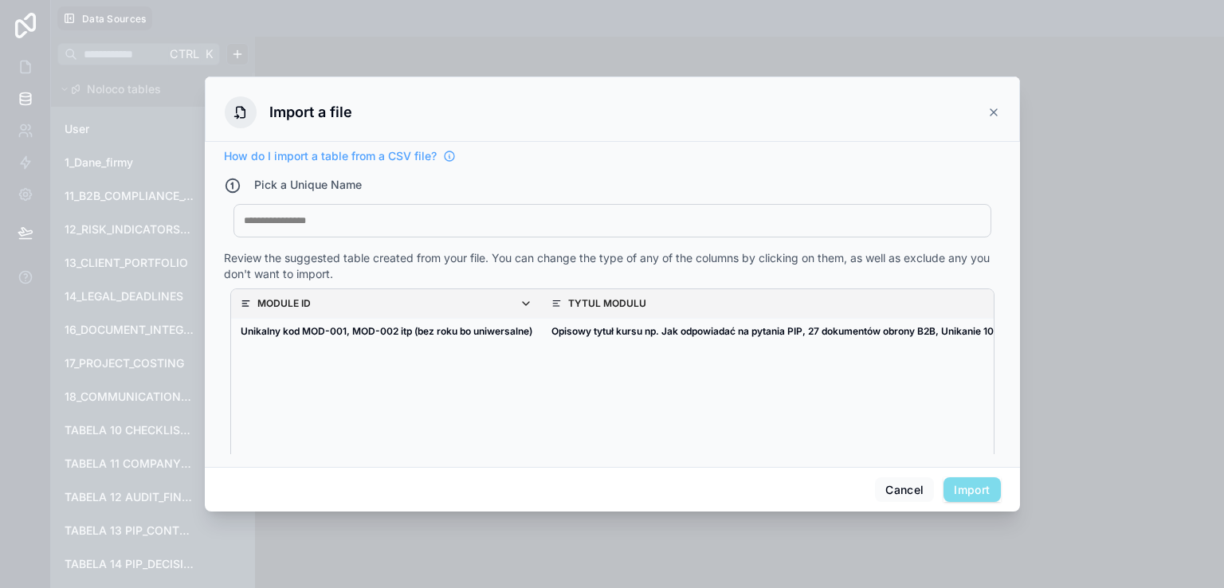
click at [312, 221] on div at bounding box center [612, 220] width 737 height 13
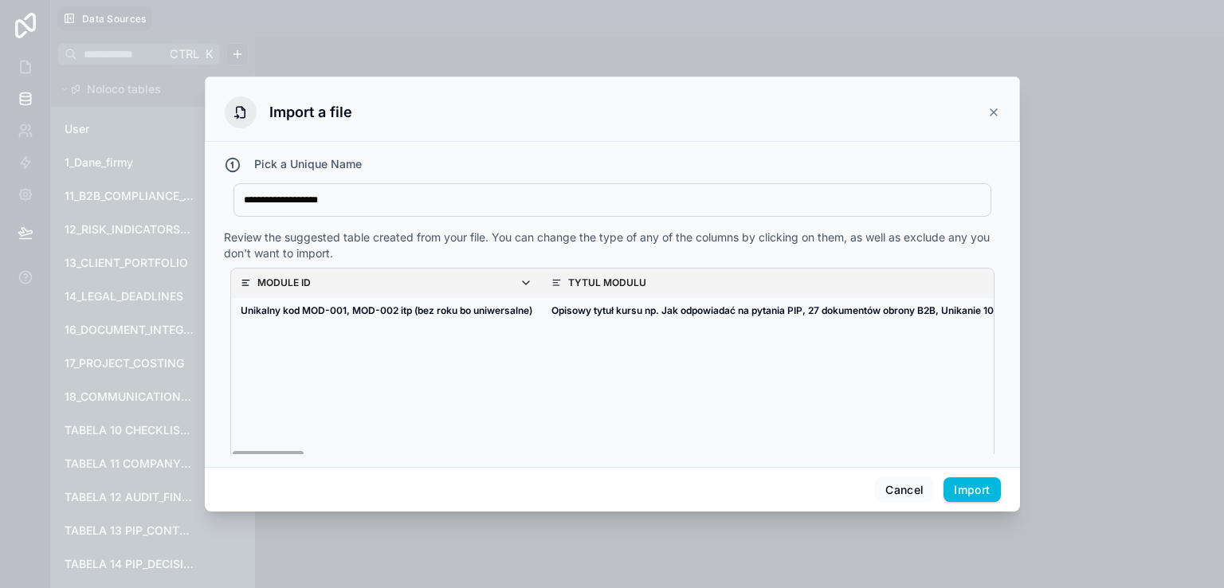
scroll to position [31, 0]
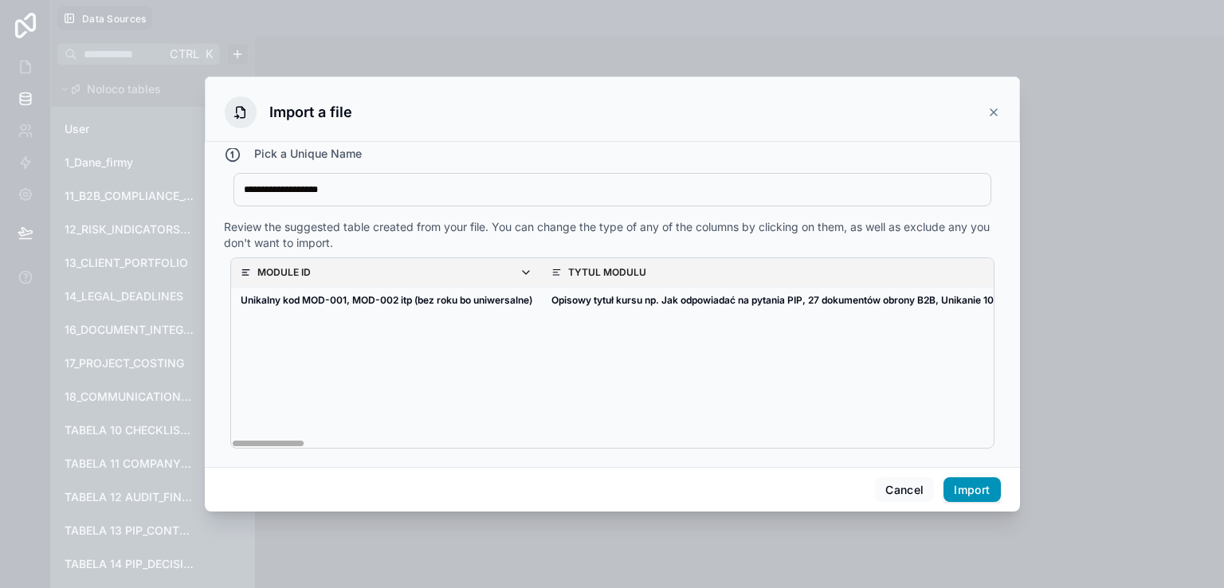
click at [974, 490] on button "Import" at bounding box center [971, 489] width 57 height 25
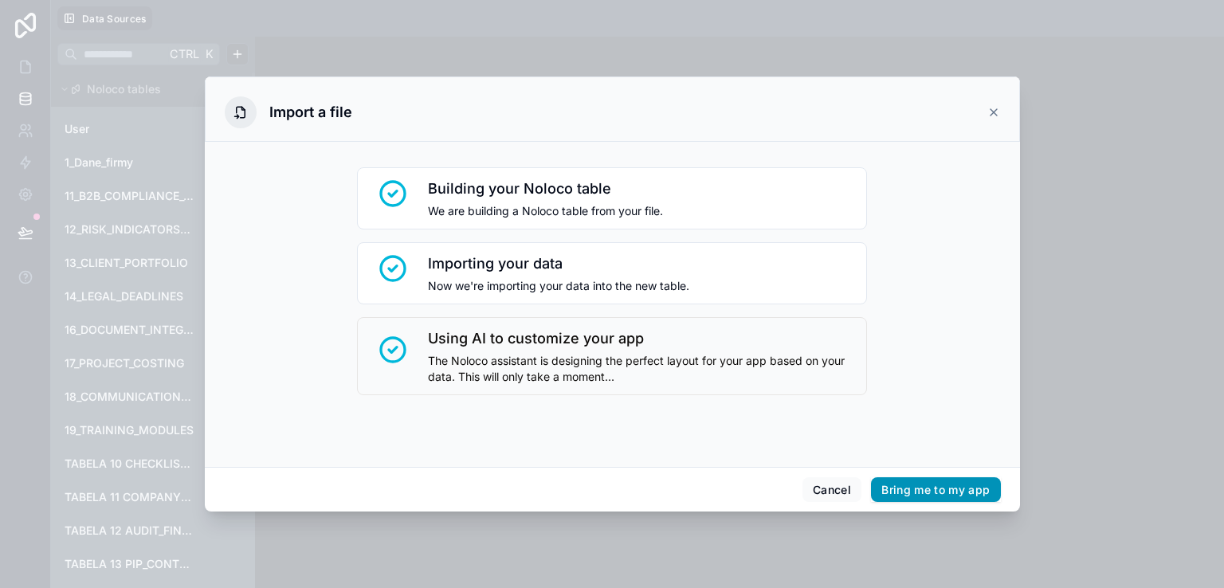
click at [915, 492] on button "Bring me to my app" at bounding box center [935, 489] width 129 height 25
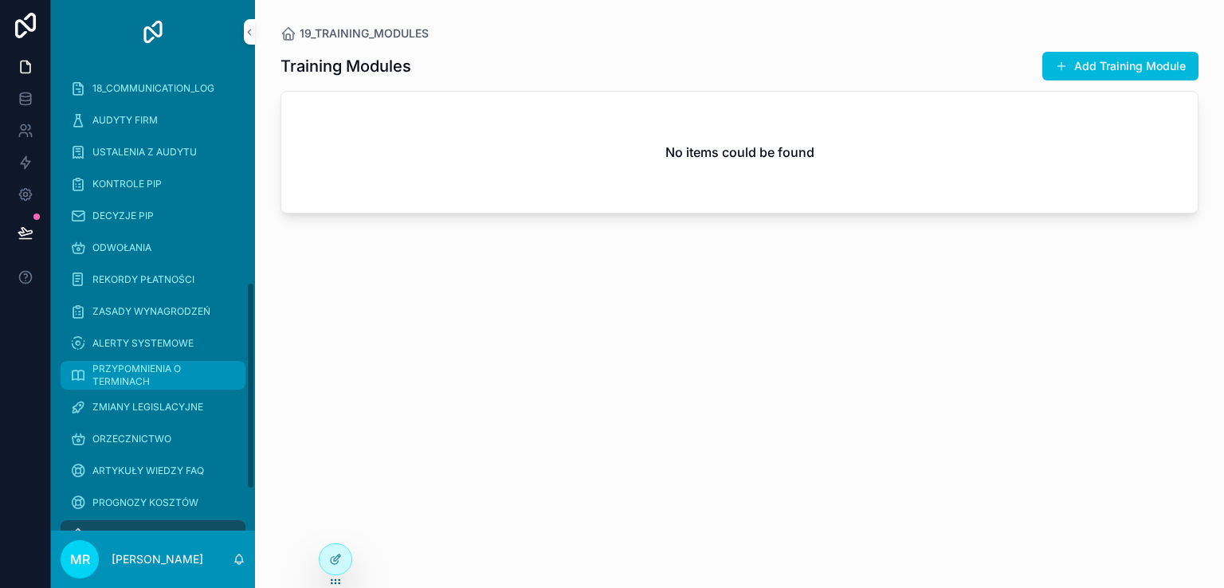
scroll to position [582, 0]
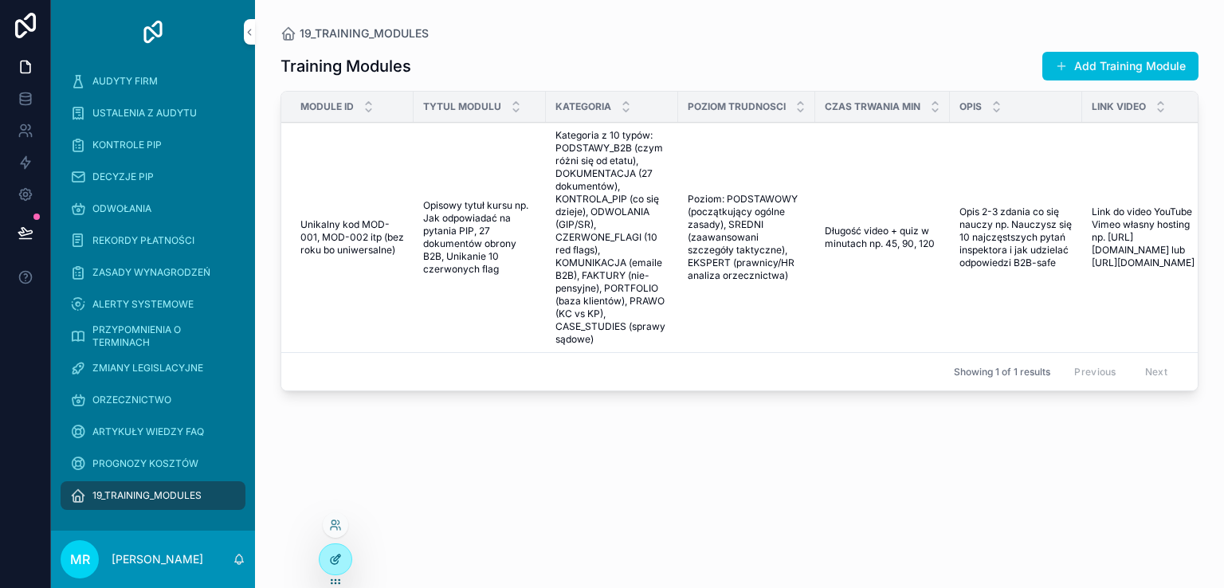
click at [339, 559] on icon at bounding box center [335, 559] width 13 height 13
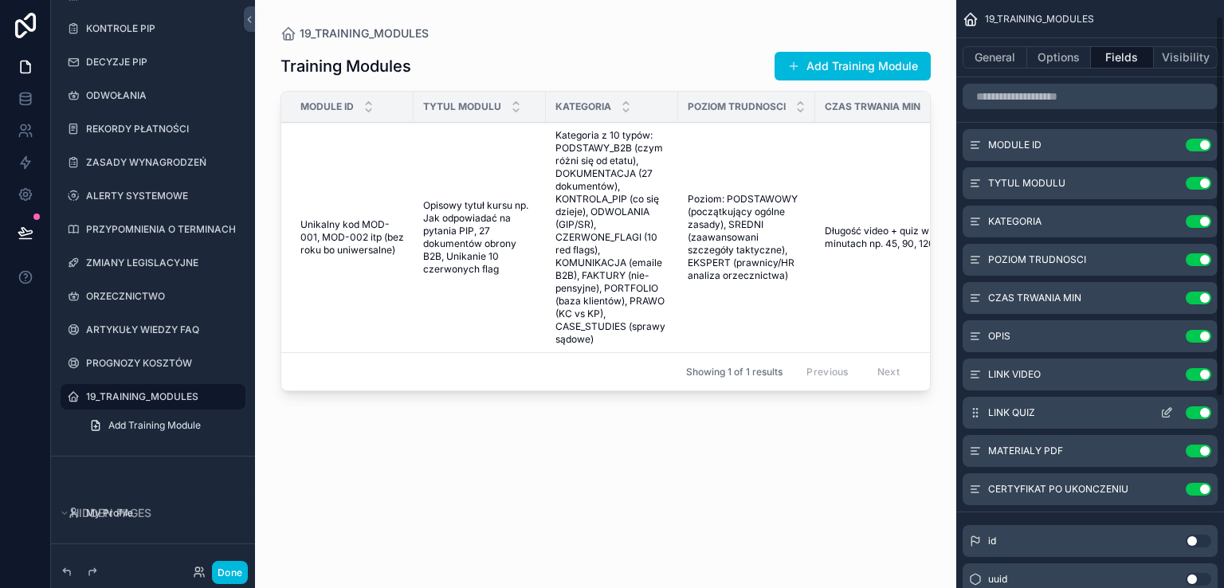
scroll to position [319, 0]
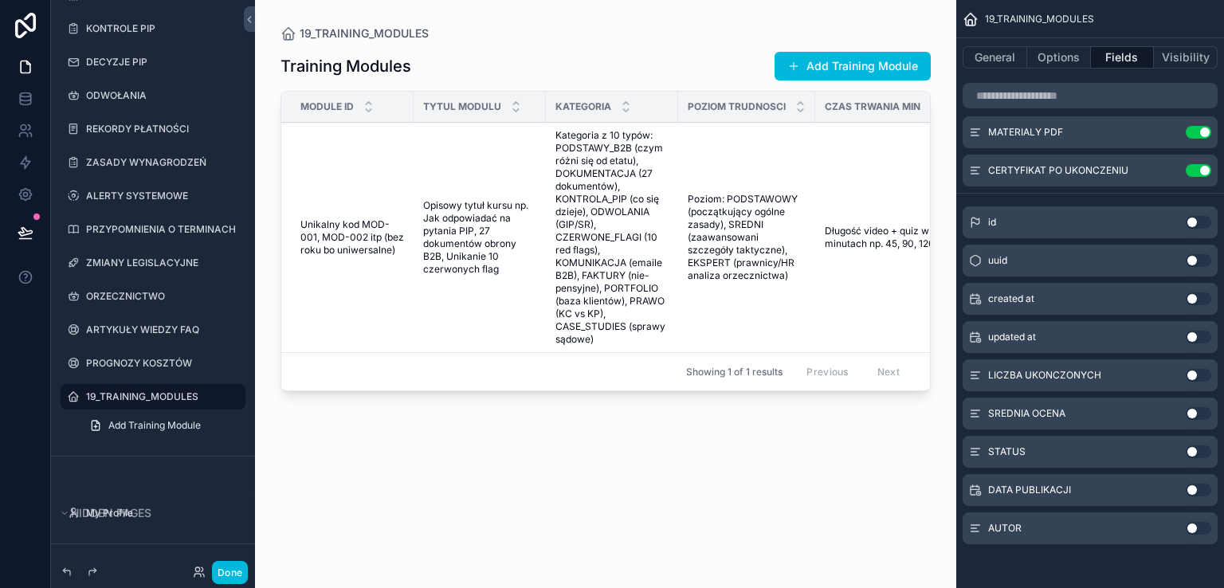
click at [1201, 371] on button "Use setting" at bounding box center [1198, 375] width 25 height 13
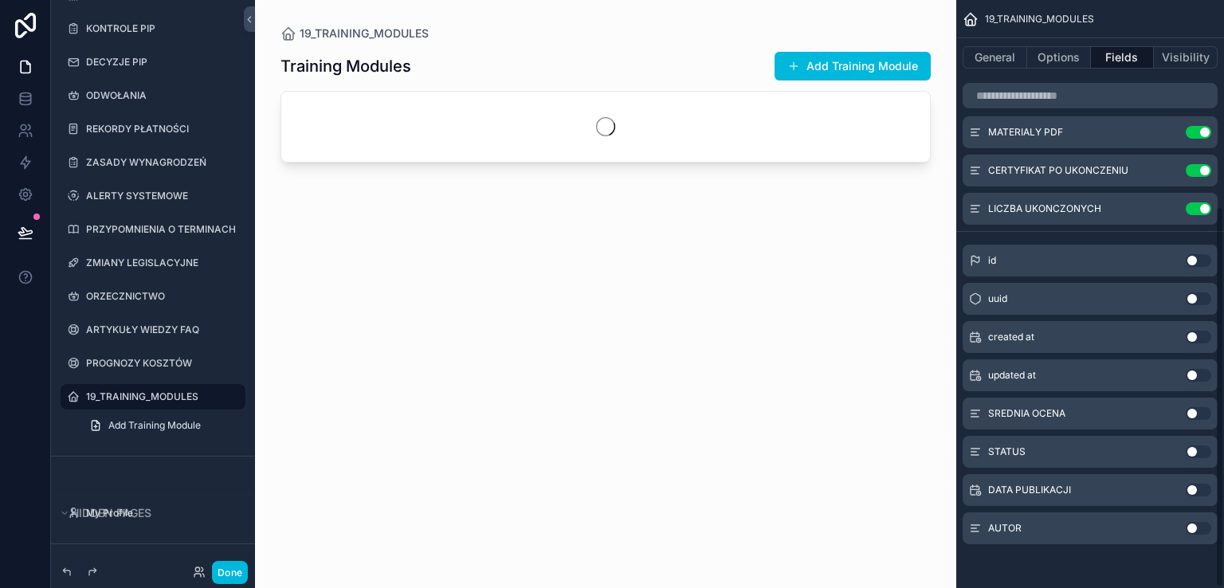
drag, startPoint x: 1200, startPoint y: 415, endPoint x: 1200, endPoint y: 433, distance: 18.3
click at [1200, 417] on button "Use setting" at bounding box center [1198, 413] width 25 height 13
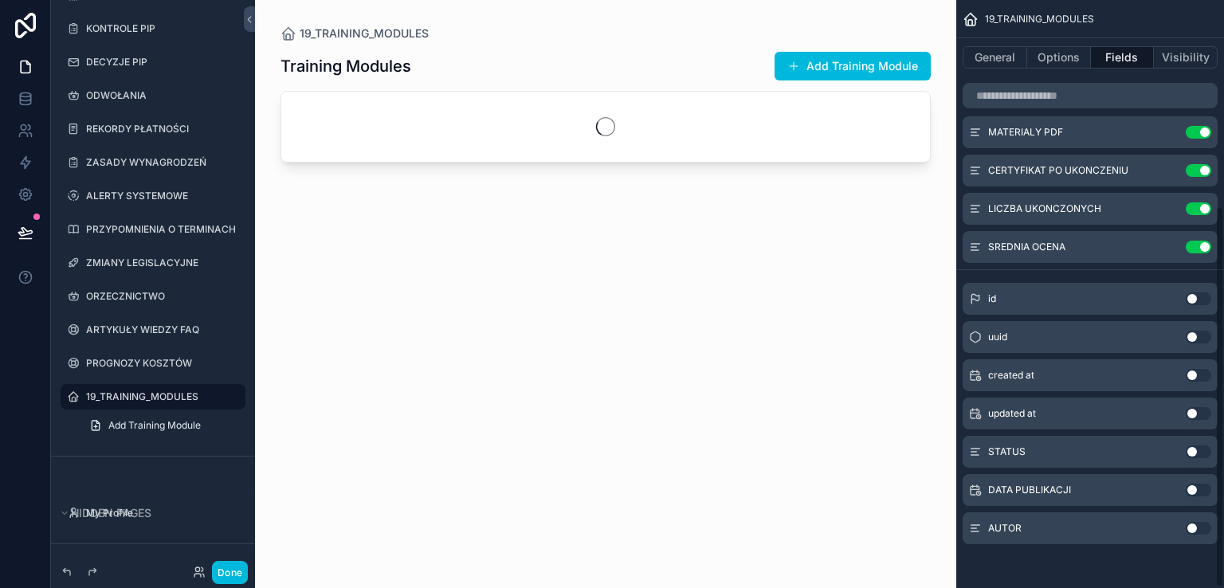
click at [1203, 453] on button "Use setting" at bounding box center [1198, 451] width 25 height 13
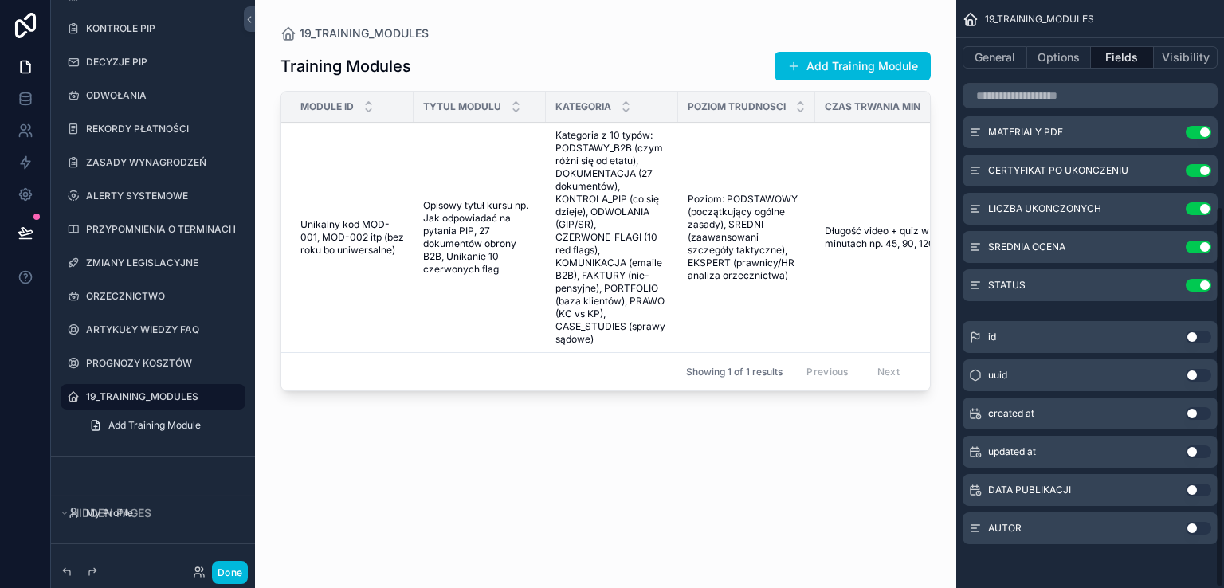
click at [1201, 490] on button "Use setting" at bounding box center [1198, 490] width 25 height 13
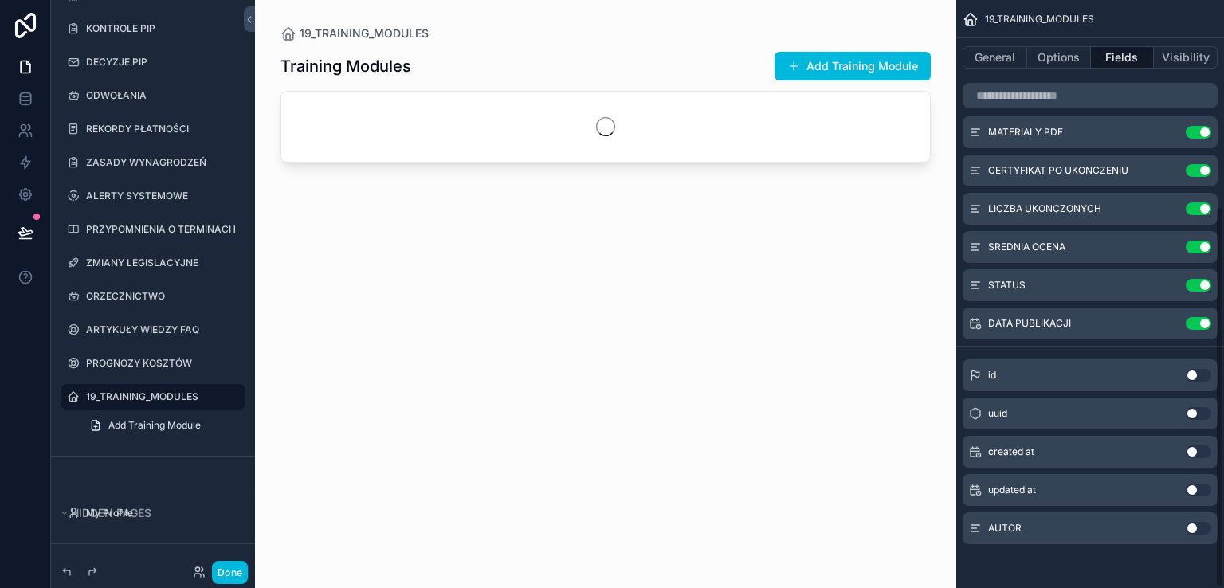
click at [1199, 527] on button "Use setting" at bounding box center [1198, 528] width 25 height 13
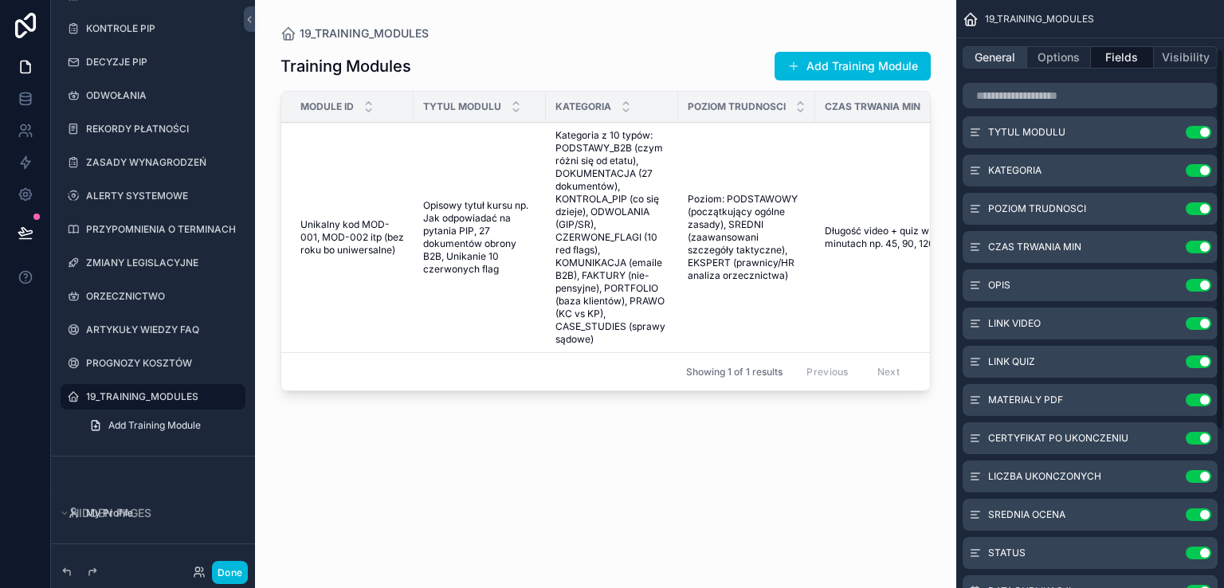
scroll to position [0, 0]
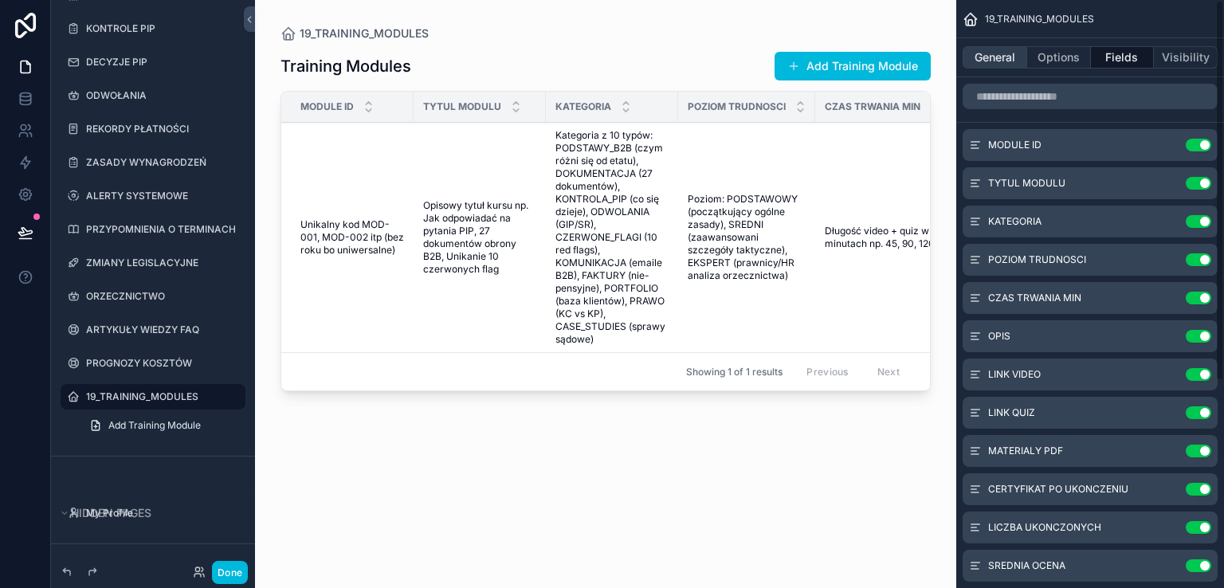
click at [989, 58] on button "General" at bounding box center [994, 57] width 65 height 22
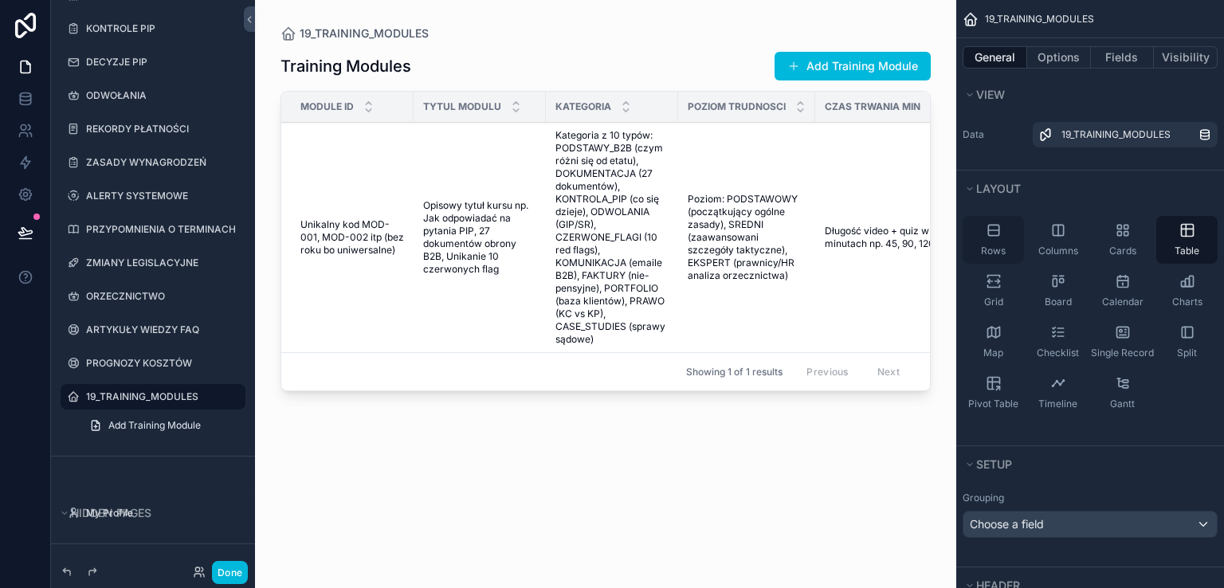
click at [991, 228] on icon "scrollable content" at bounding box center [994, 230] width 16 height 16
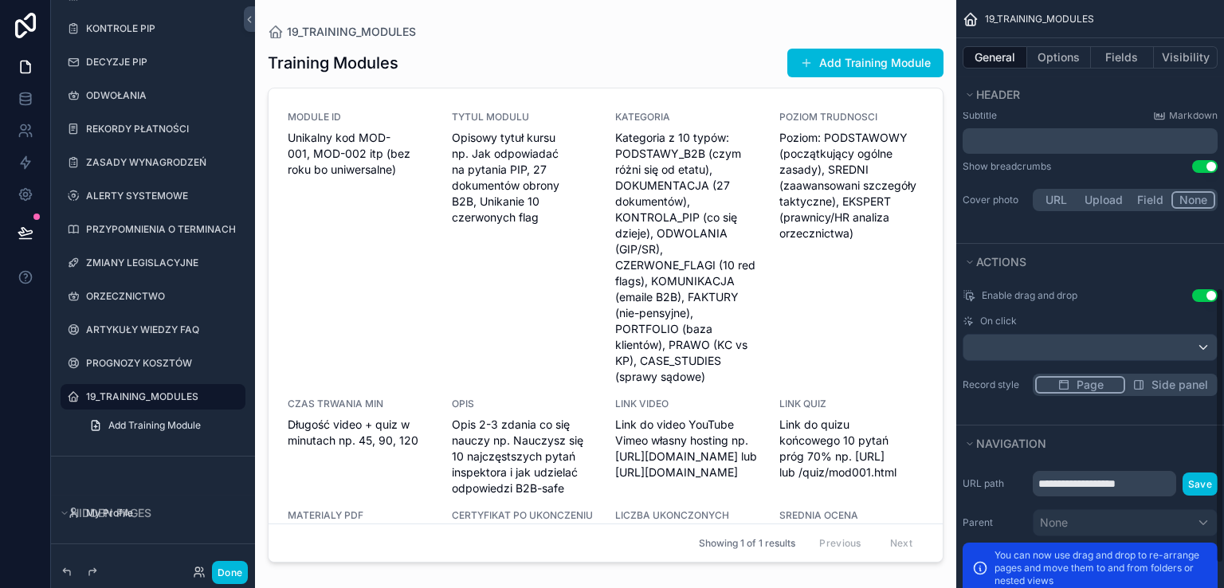
scroll to position [663, 0]
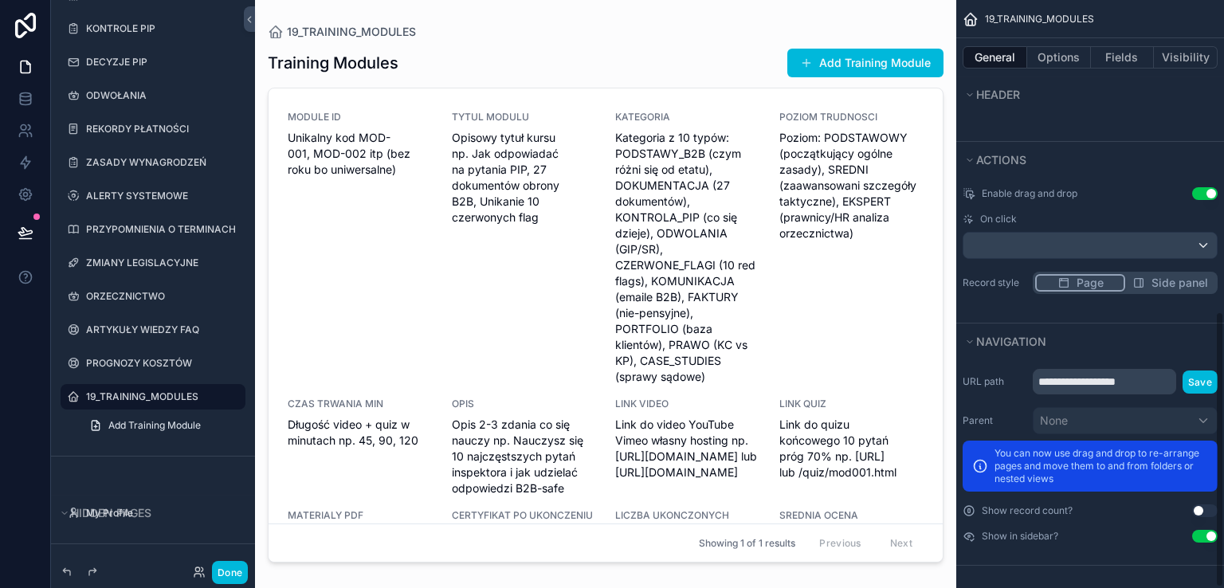
click at [562, 259] on div "scrollable content" at bounding box center [605, 284] width 701 height 569
click at [545, 265] on div "TYTUL MODULU Opisowy tytuł kursu np. Jak odpowiadać na pytania PIP, 27 dokument…" at bounding box center [524, 248] width 145 height 274
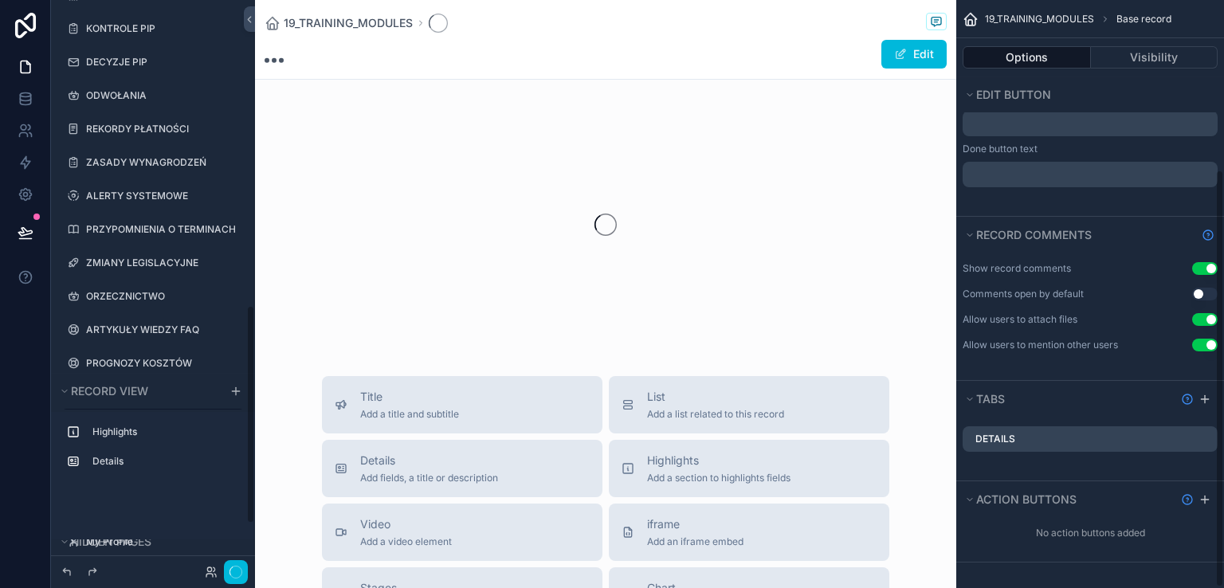
scroll to position [341, 0]
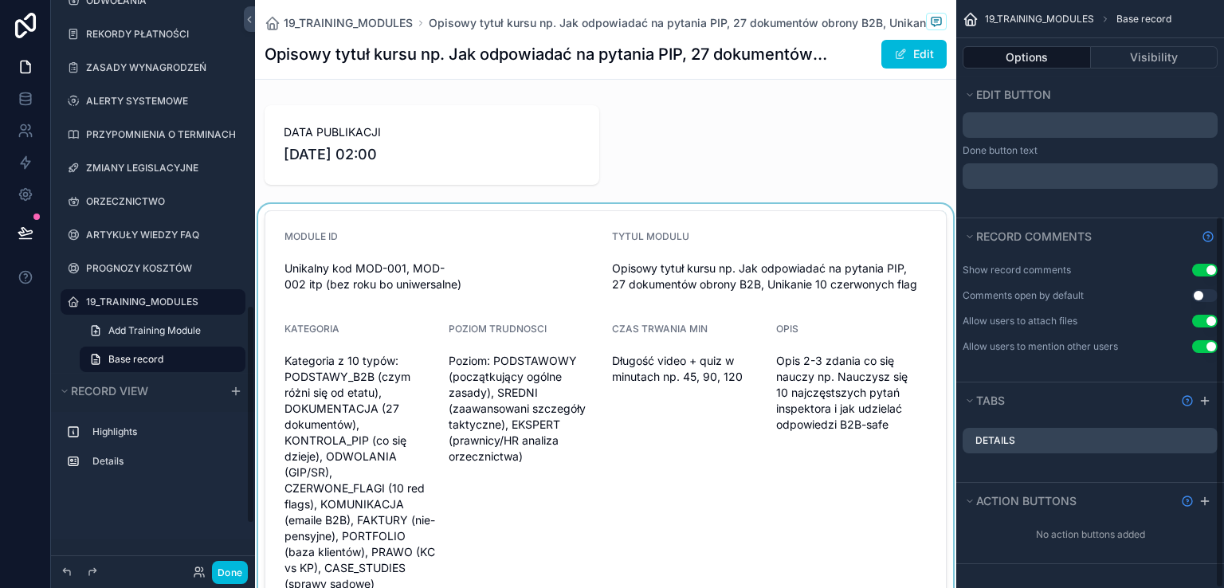
click at [539, 256] on div "scrollable content" at bounding box center [605, 483] width 701 height 559
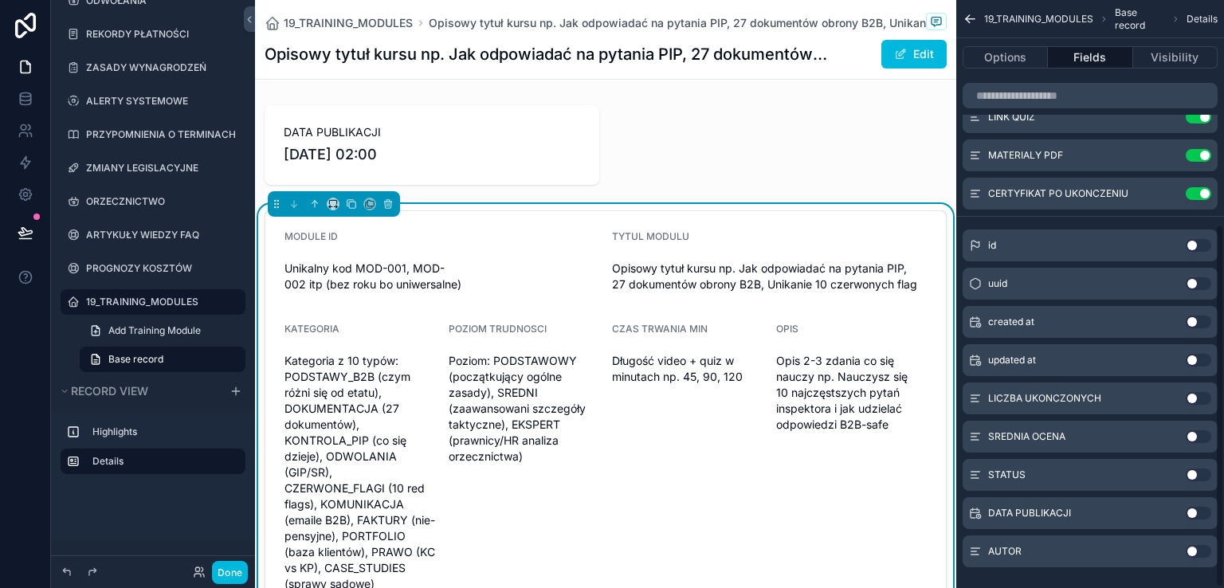
scroll to position [364, 0]
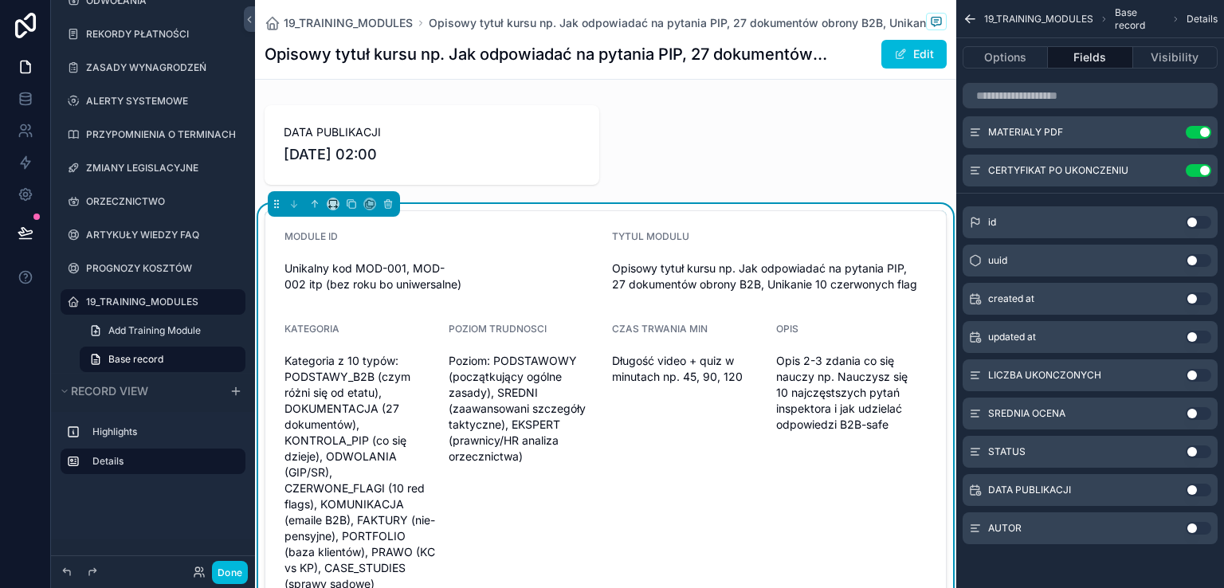
drag, startPoint x: 1201, startPoint y: 374, endPoint x: 1209, endPoint y: 419, distance: 46.0
click at [1201, 375] on button "Use setting" at bounding box center [1198, 375] width 25 height 13
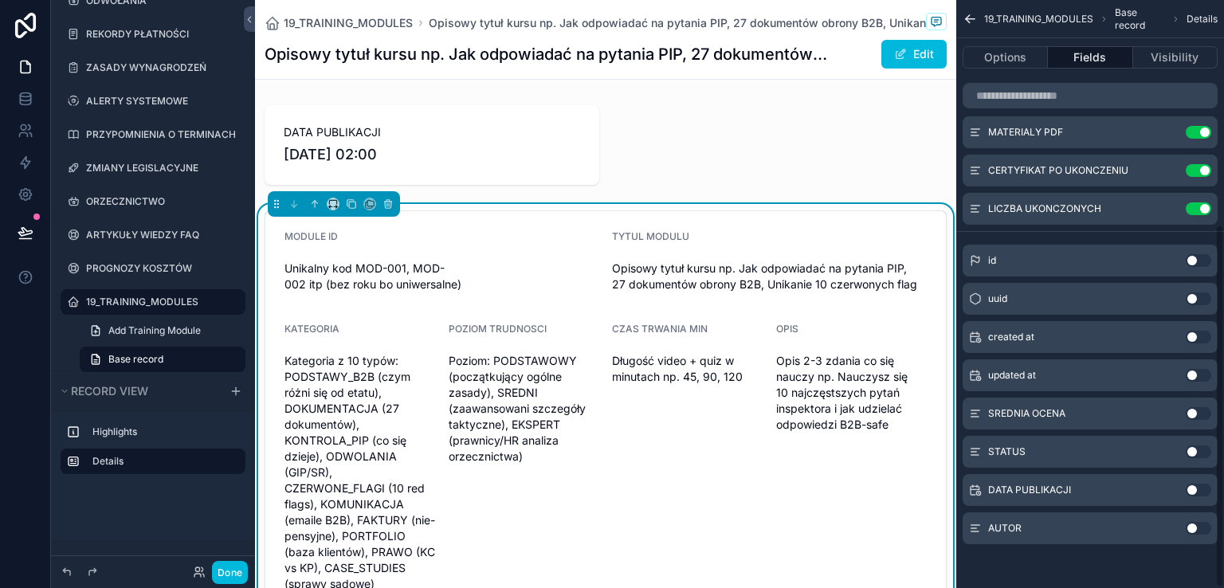
click at [1203, 412] on button "Use setting" at bounding box center [1198, 413] width 25 height 13
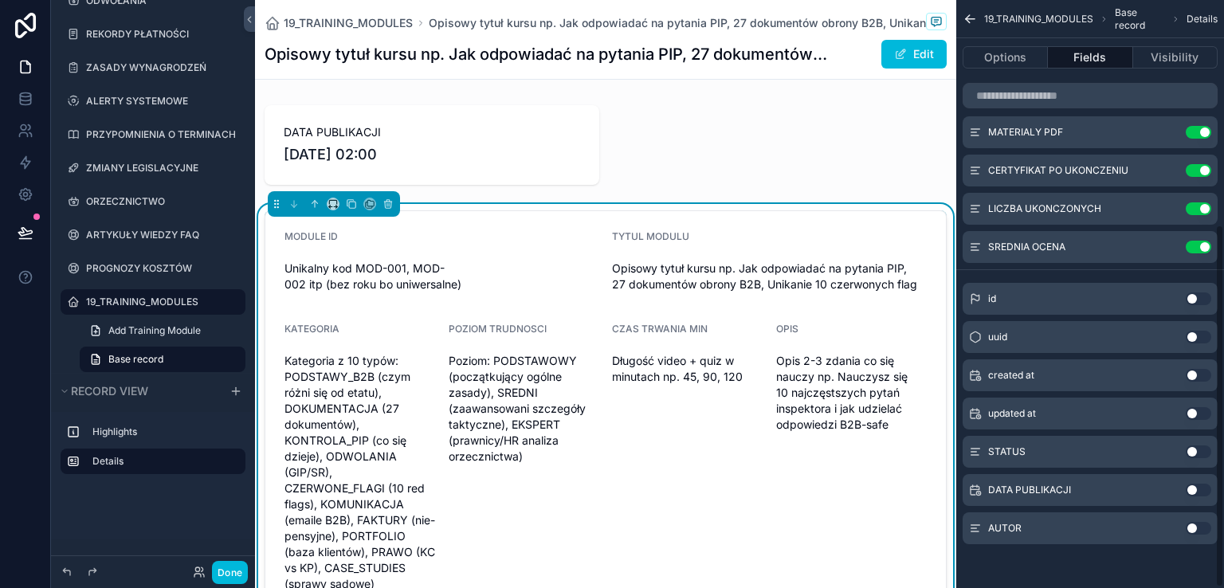
click at [1205, 451] on button "Use setting" at bounding box center [1198, 451] width 25 height 13
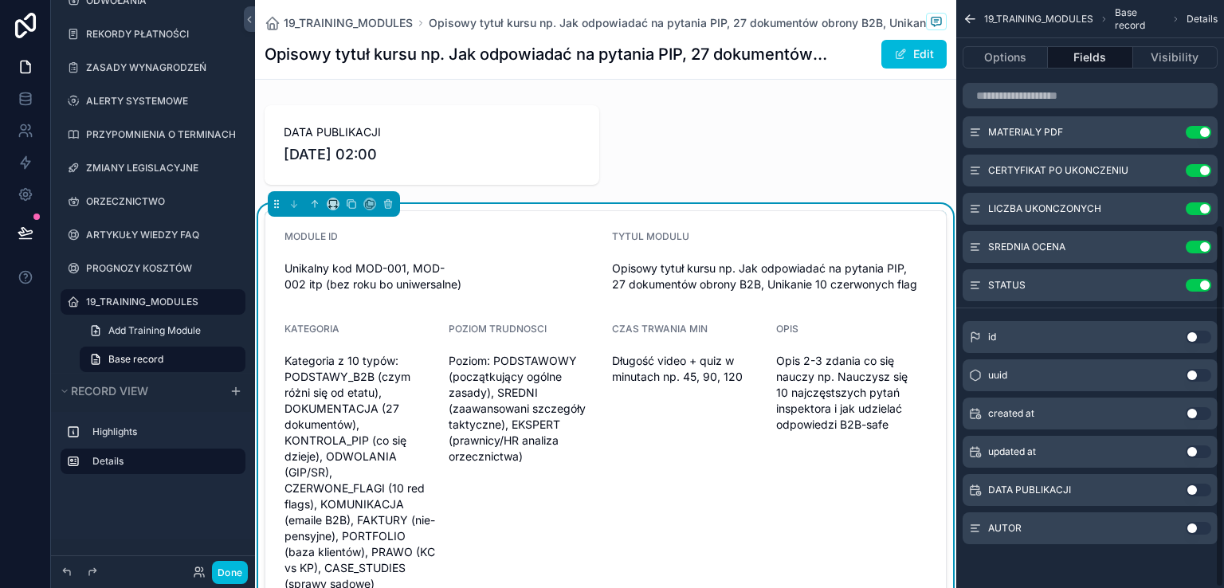
click at [1199, 490] on button "Use setting" at bounding box center [1198, 490] width 25 height 13
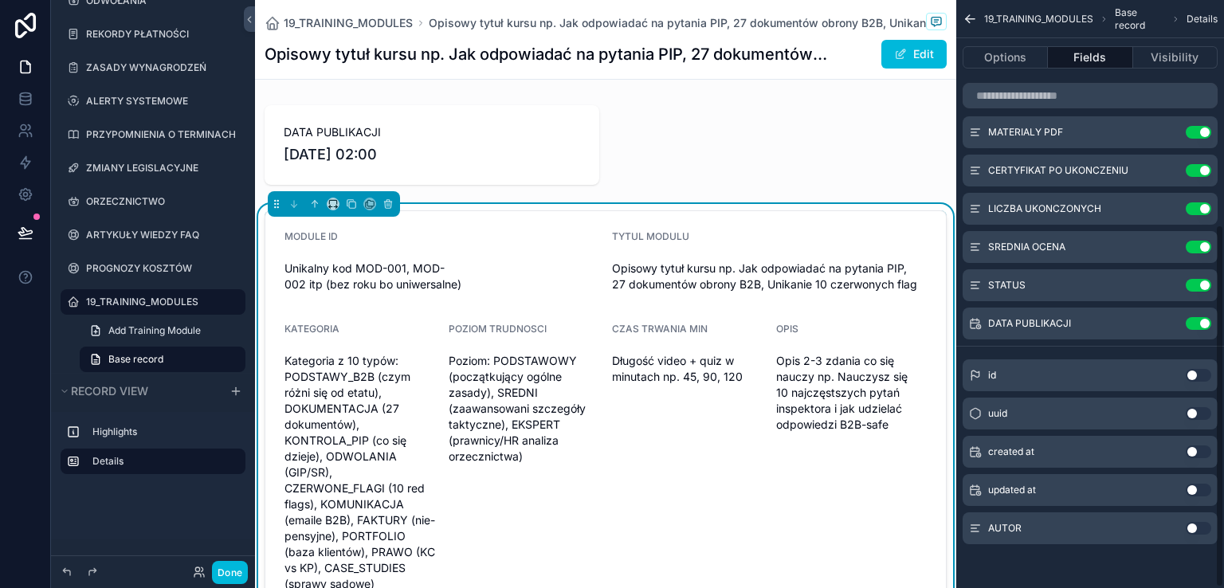
drag, startPoint x: 1204, startPoint y: 527, endPoint x: 1190, endPoint y: 511, distance: 21.4
click at [1204, 526] on button "Use setting" at bounding box center [1198, 528] width 25 height 13
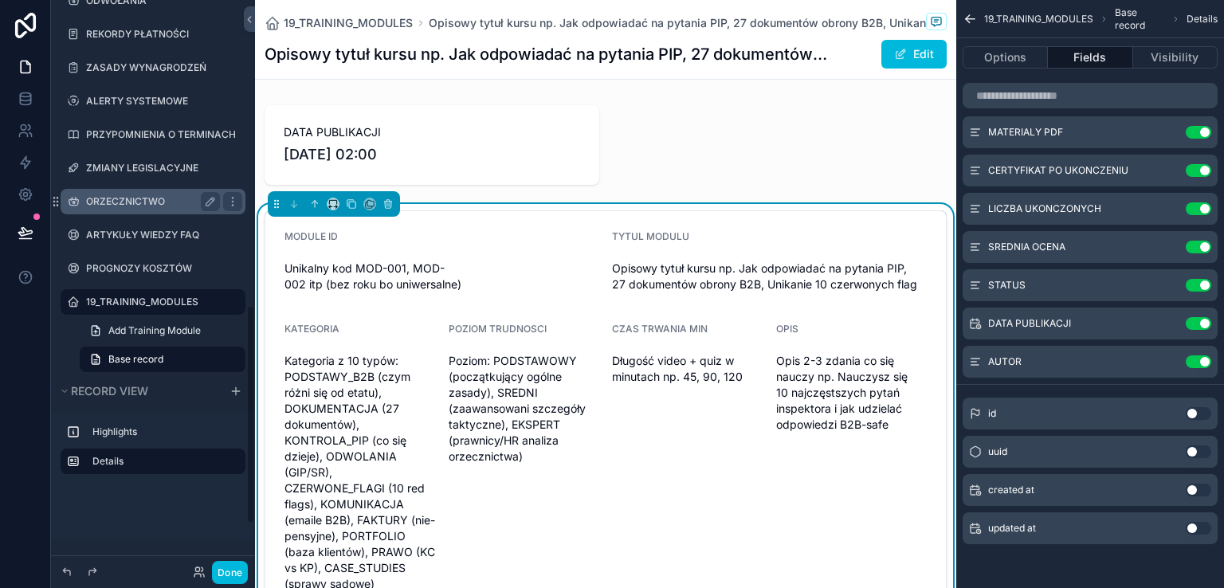
click at [117, 306] on label "19_TRAINING_MODULES" at bounding box center [161, 302] width 150 height 13
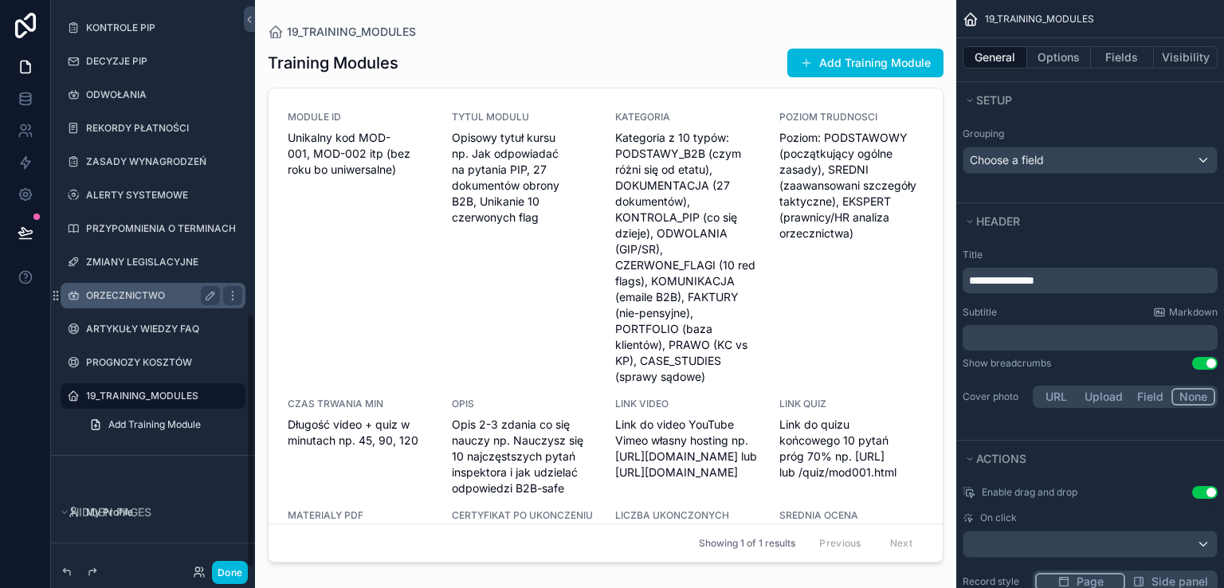
scroll to position [698, 0]
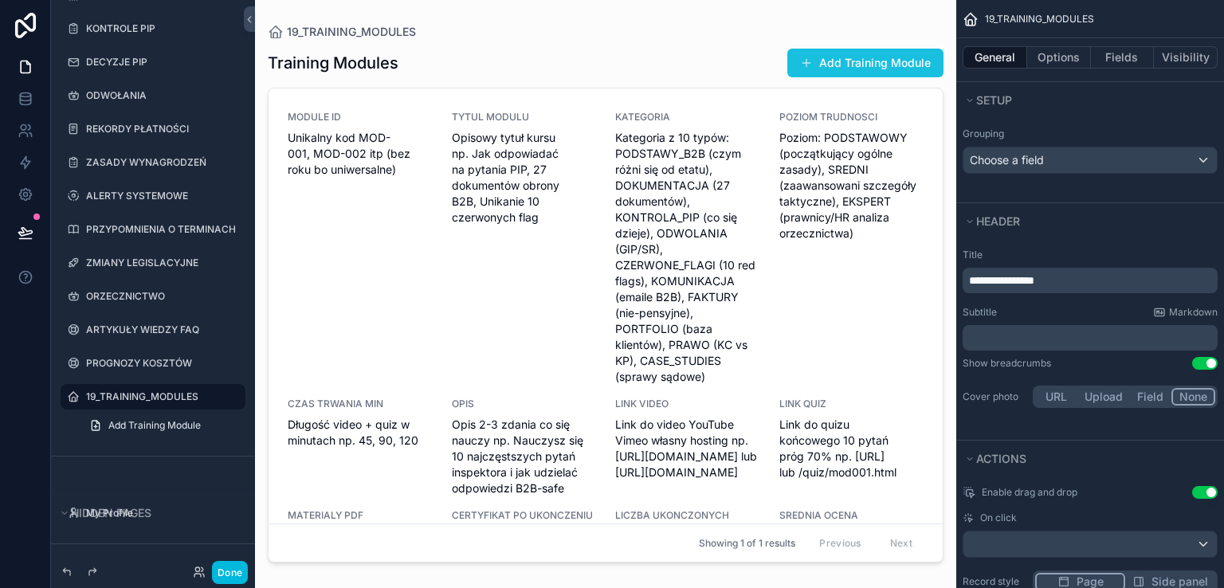
click at [828, 64] on button "Add Training Module" at bounding box center [865, 63] width 156 height 29
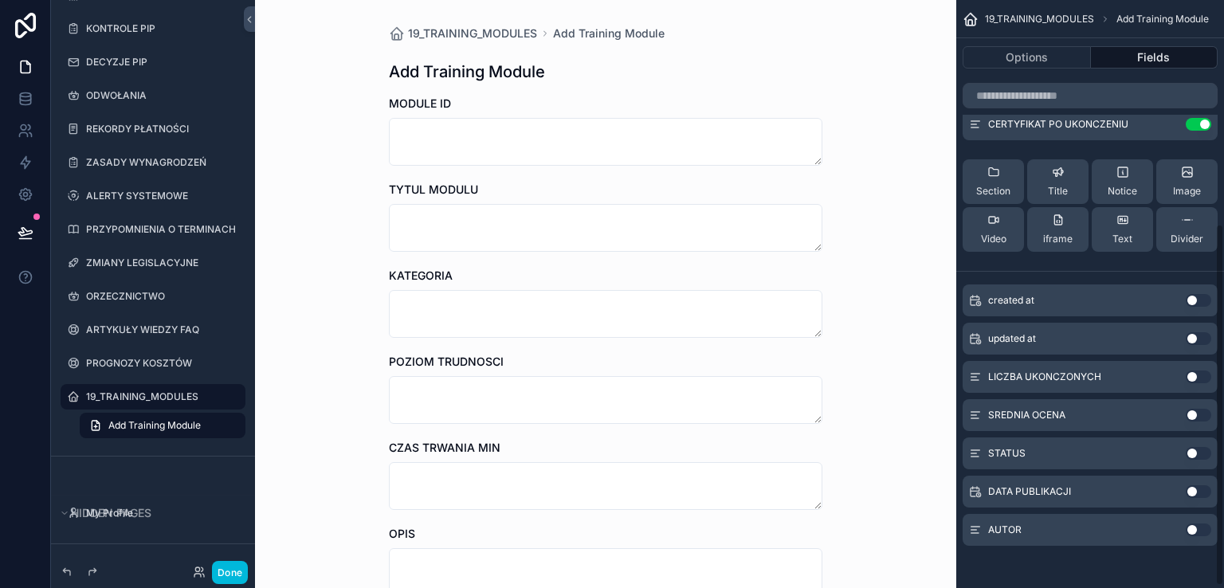
click at [1202, 374] on button "Use setting" at bounding box center [1198, 376] width 25 height 13
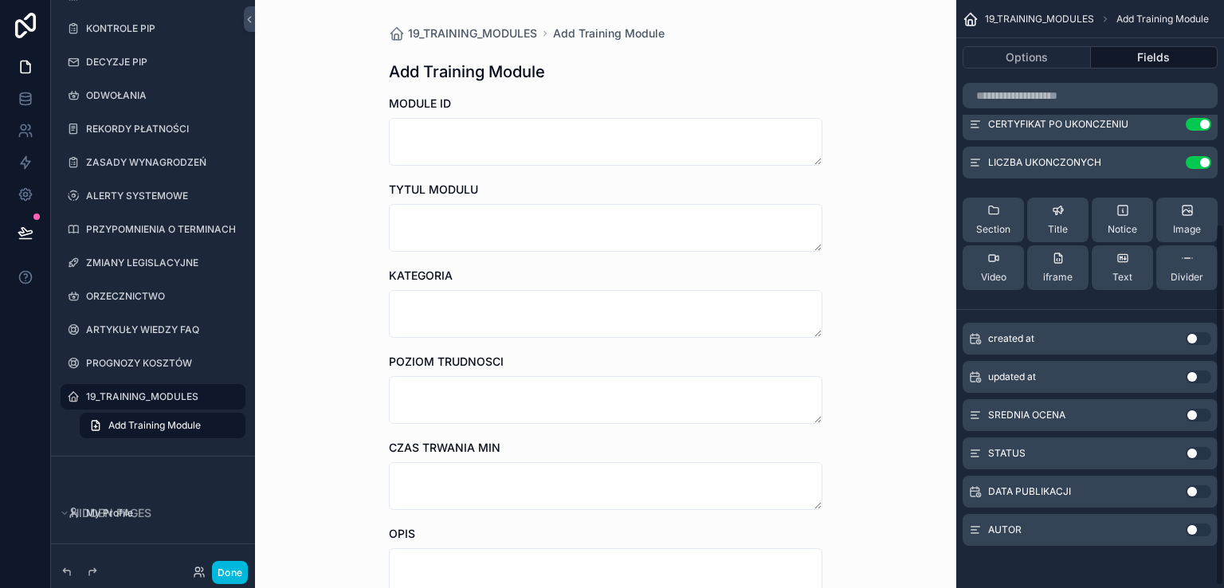
click at [1201, 415] on button "Use setting" at bounding box center [1198, 415] width 25 height 13
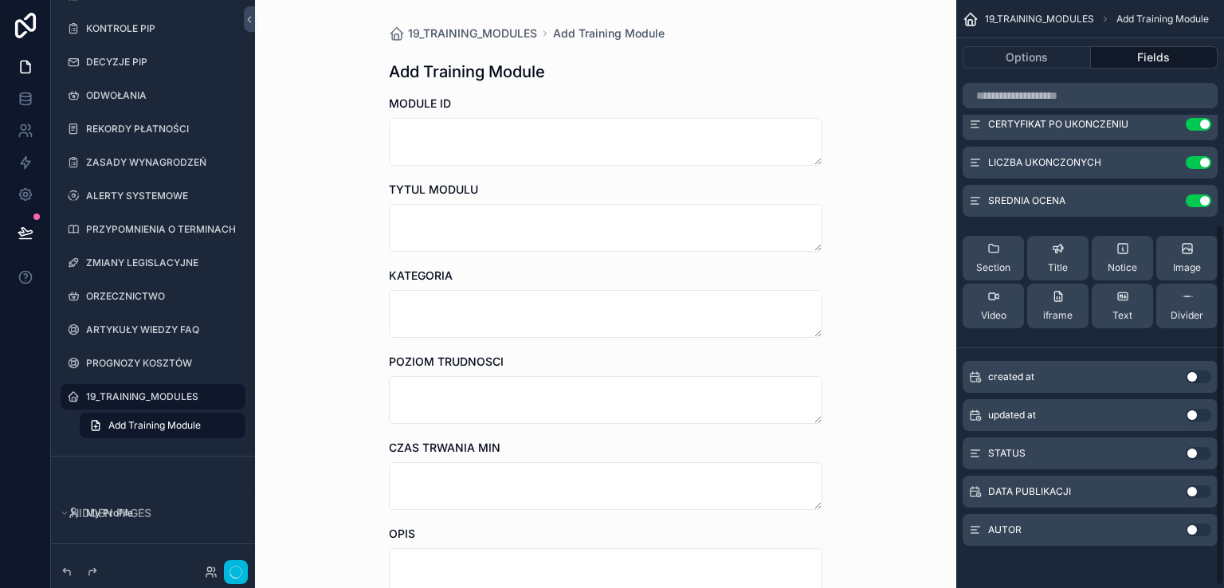
click at [1201, 450] on button "Use setting" at bounding box center [1198, 453] width 25 height 13
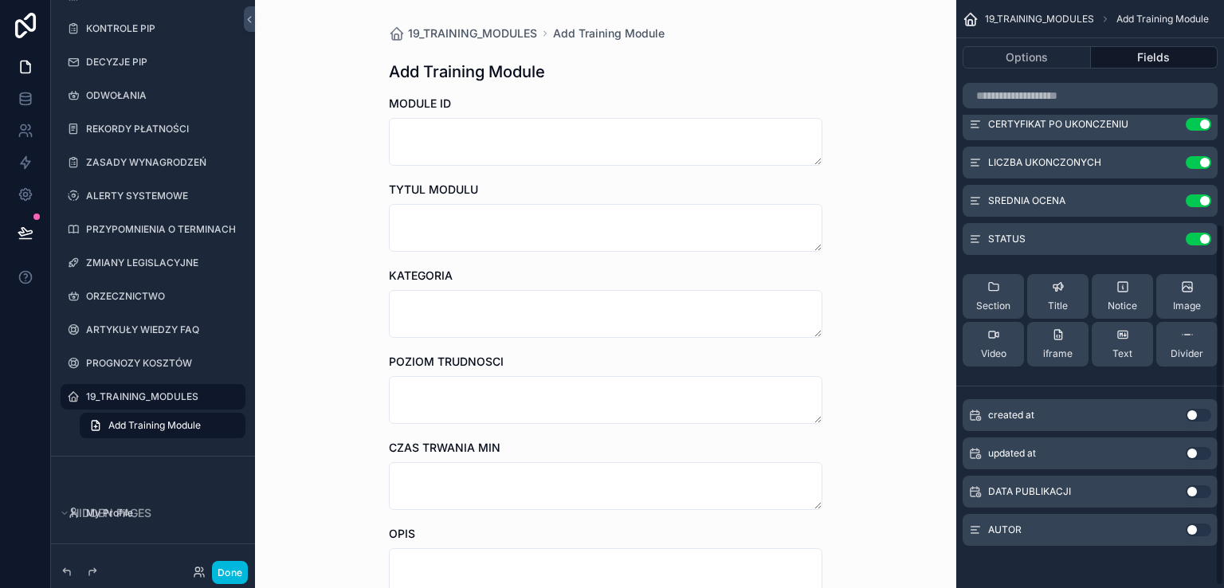
click at [1204, 487] on button "Use setting" at bounding box center [1198, 491] width 25 height 13
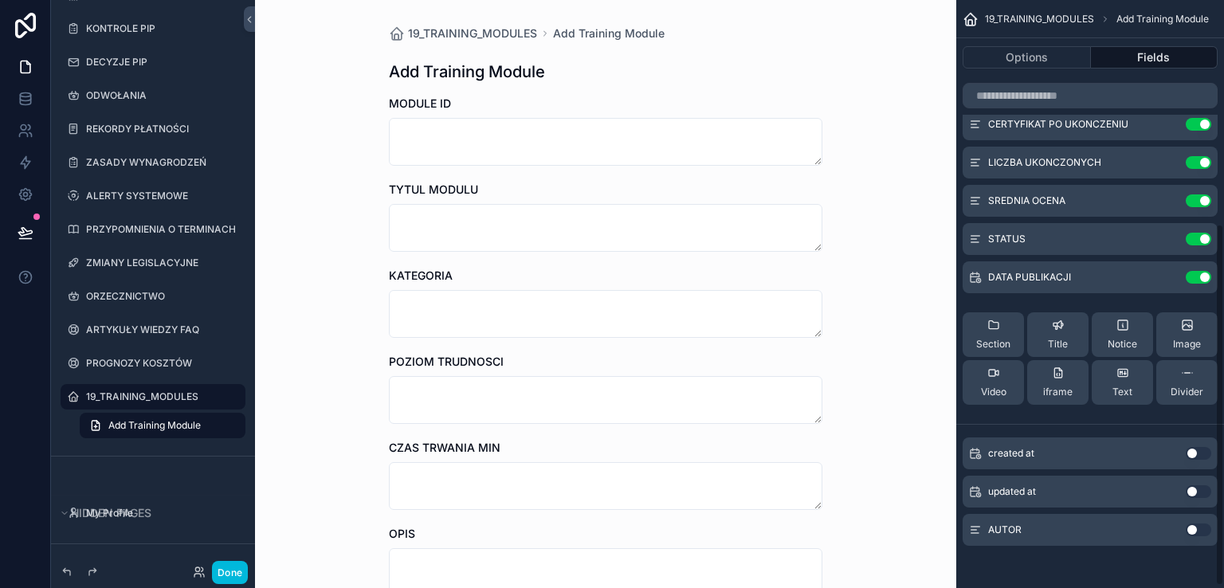
click at [1205, 525] on button "Use setting" at bounding box center [1198, 529] width 25 height 13
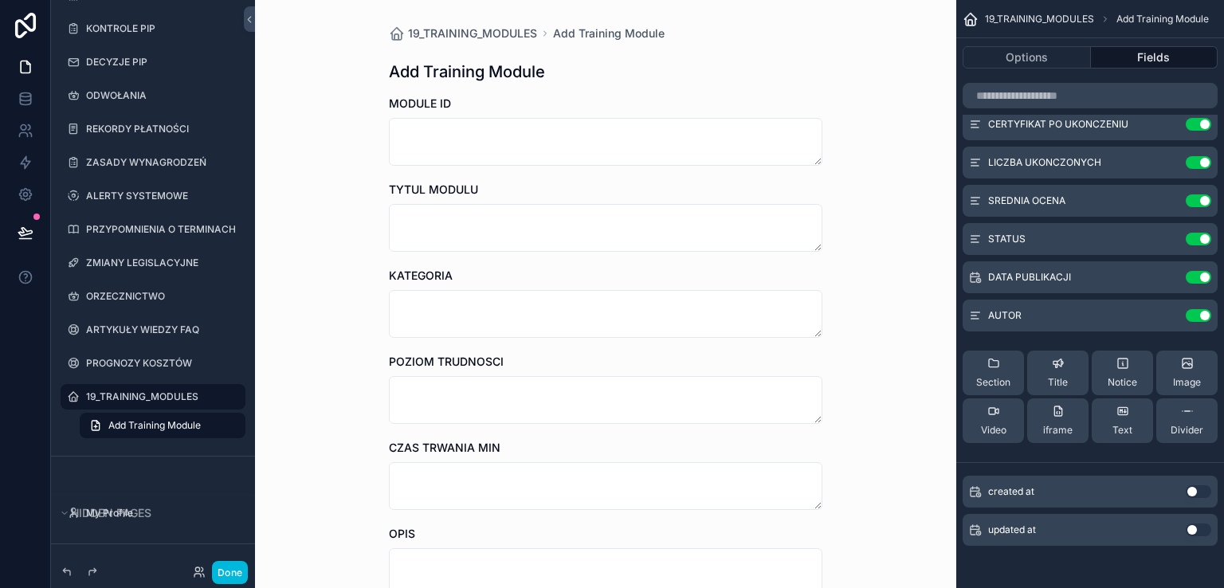
click at [235, 580] on button "Done" at bounding box center [230, 572] width 36 height 23
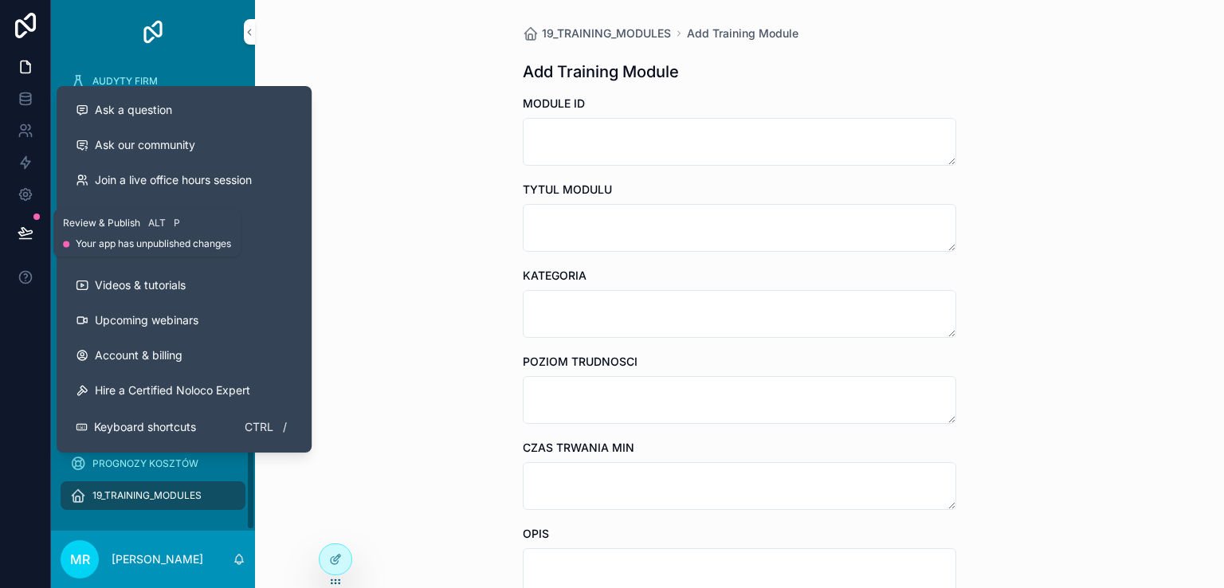
click at [22, 232] on icon at bounding box center [25, 232] width 14 height 8
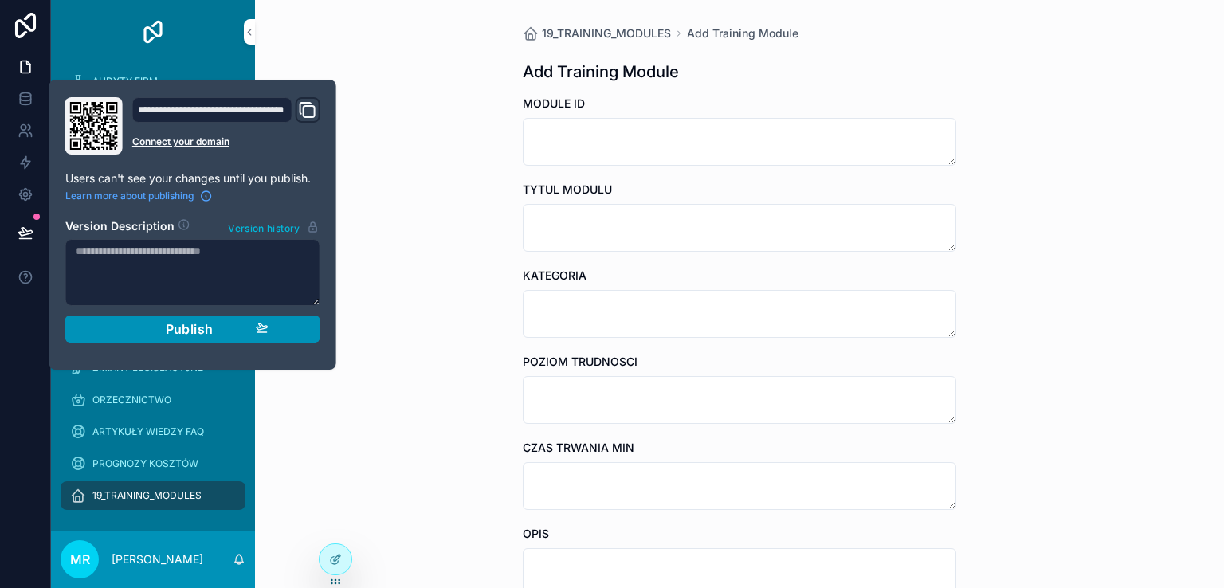
click at [178, 332] on span "Publish" at bounding box center [190, 329] width 48 height 16
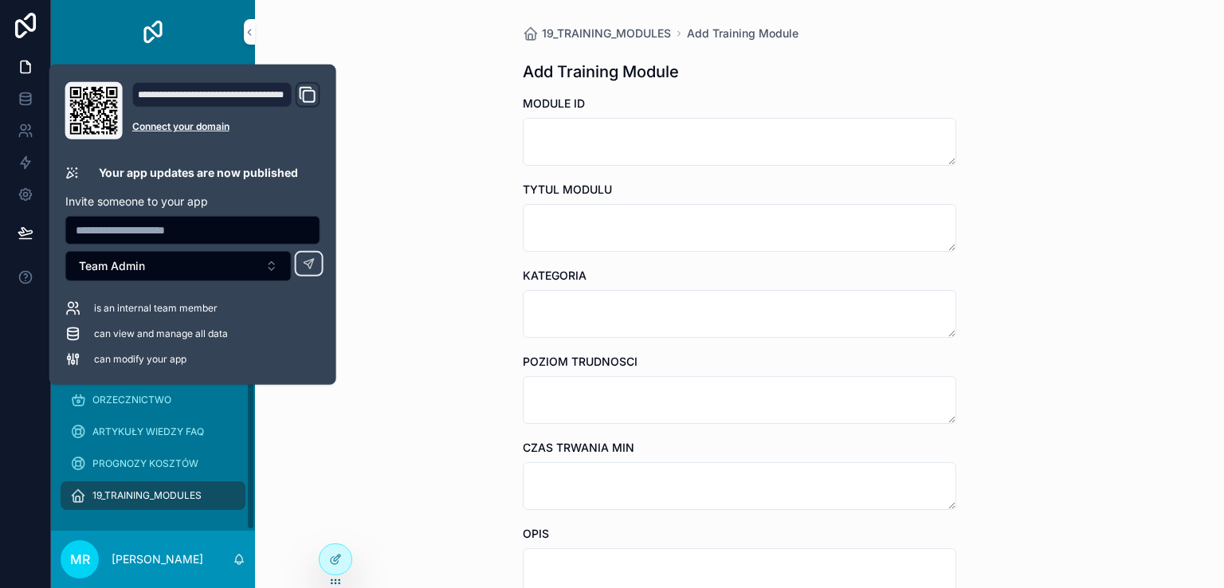
click at [18, 457] on div at bounding box center [25, 294] width 51 height 588
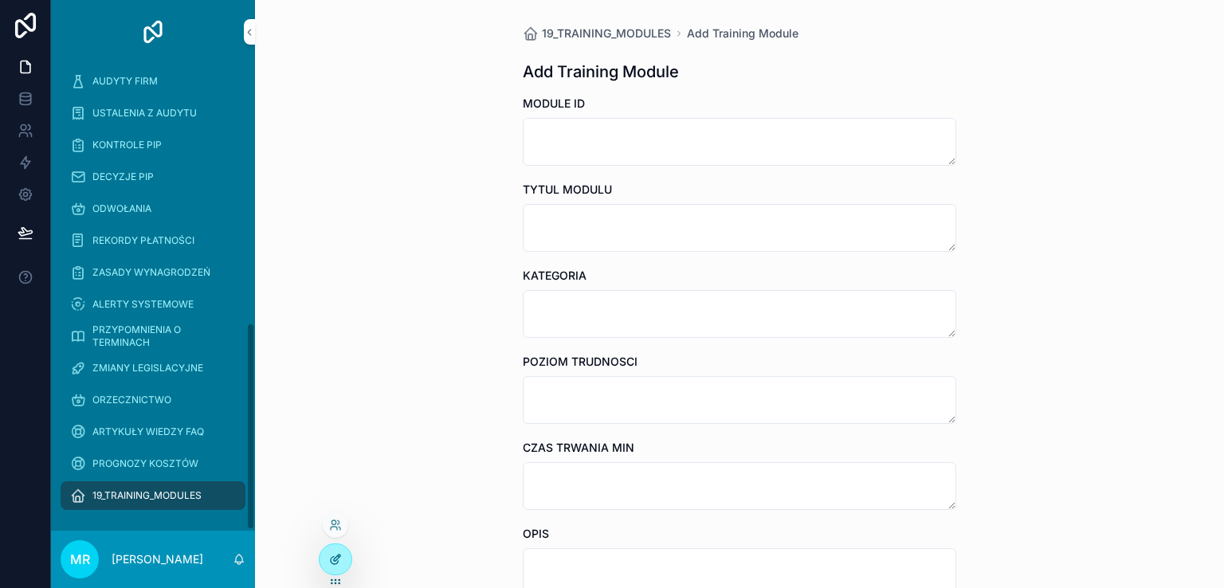
click at [328, 553] on div at bounding box center [335, 559] width 32 height 30
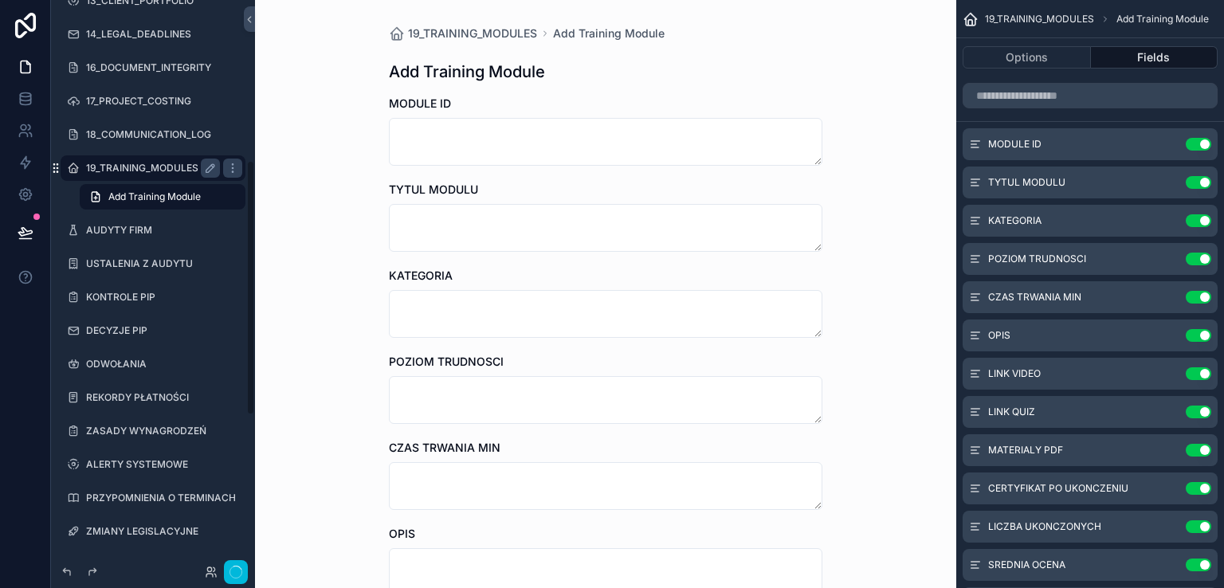
scroll to position [358, 0]
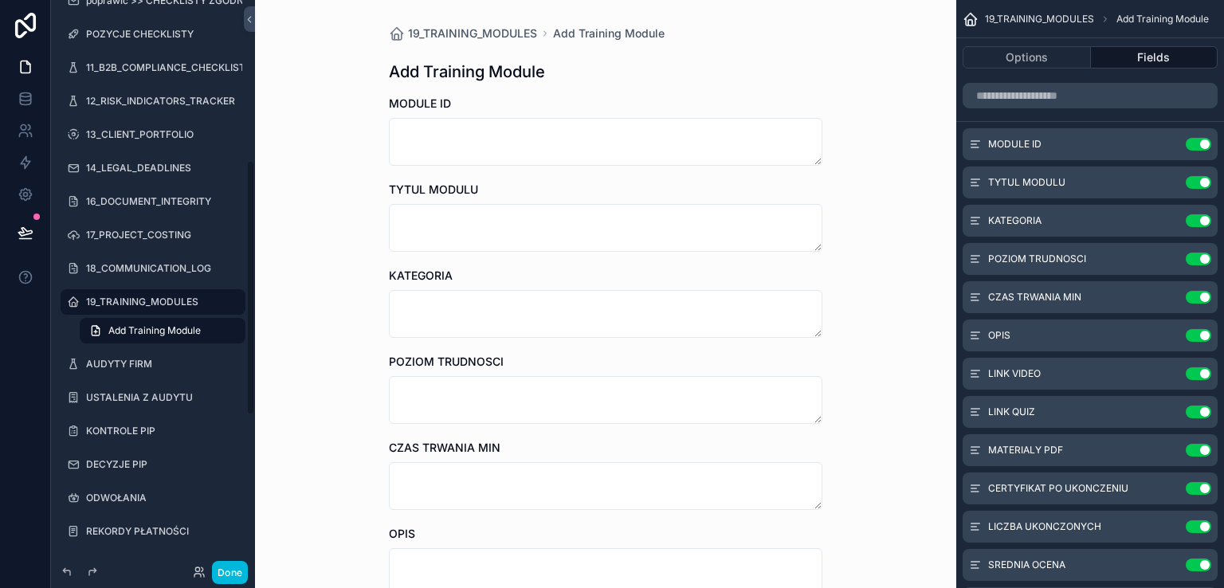
click at [236, 568] on button "Done" at bounding box center [230, 572] width 36 height 23
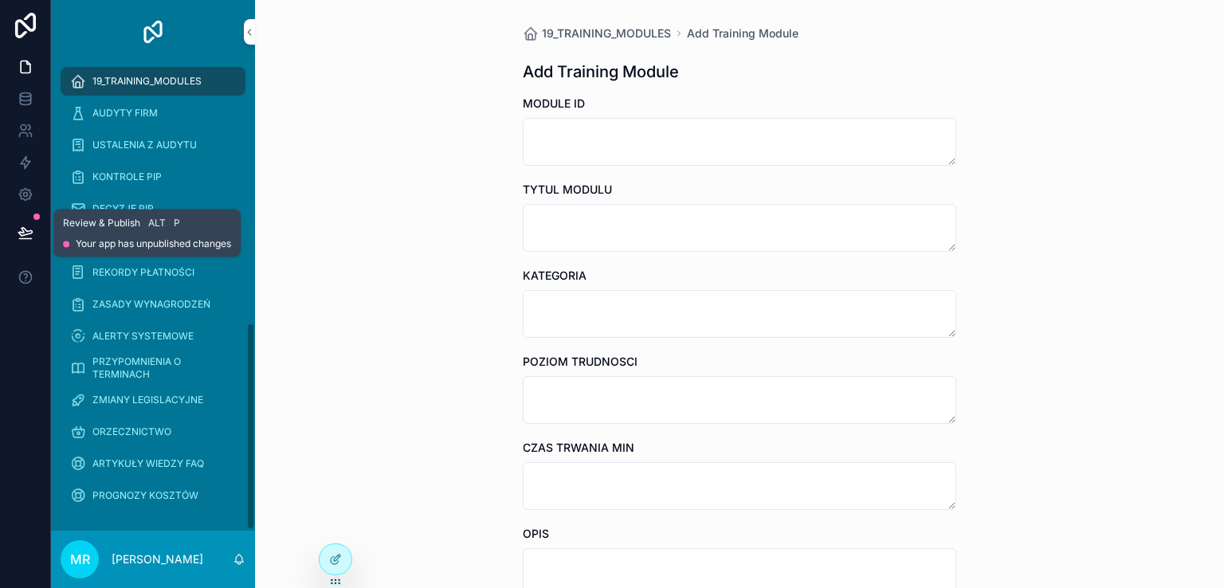
click at [25, 231] on icon at bounding box center [26, 233] width 16 height 16
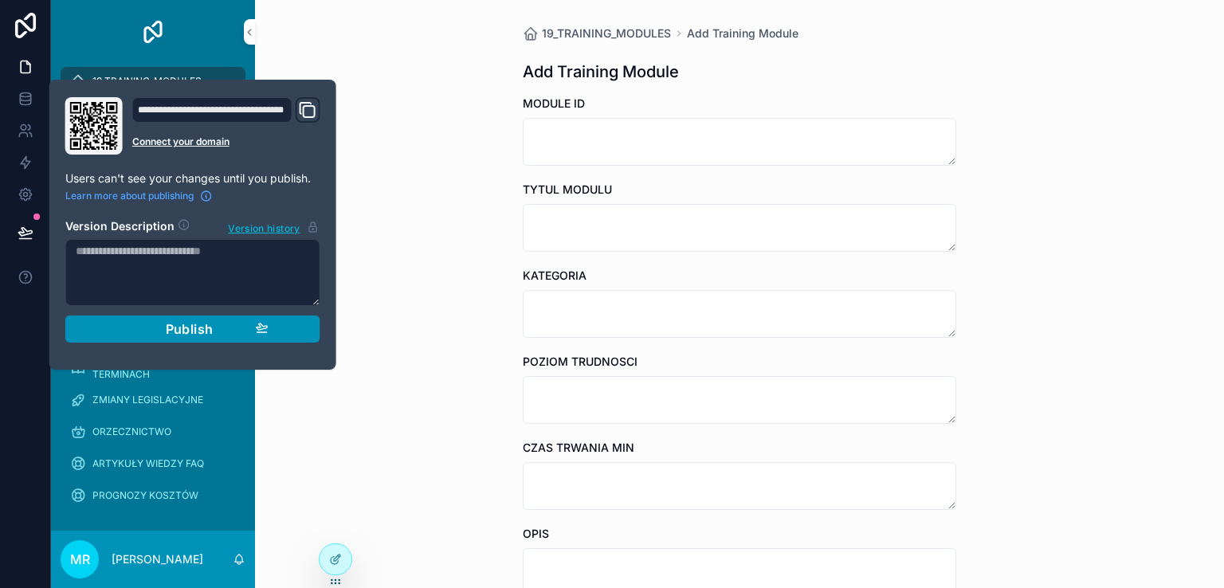
click at [180, 326] on span "Publish" at bounding box center [190, 329] width 48 height 16
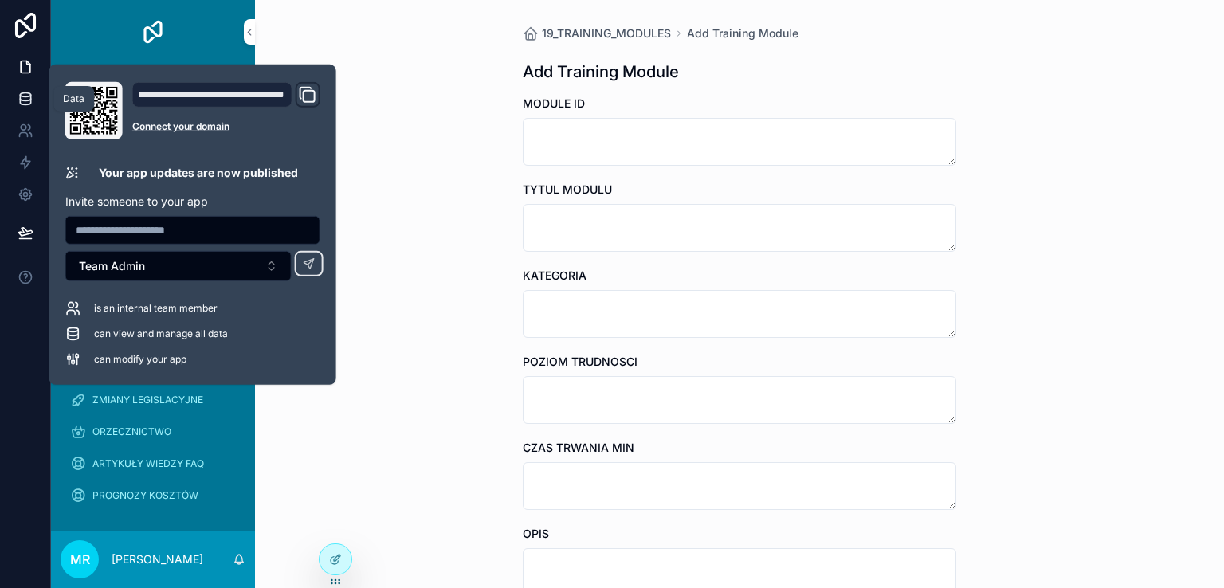
click at [27, 100] on icon at bounding box center [26, 99] width 16 height 16
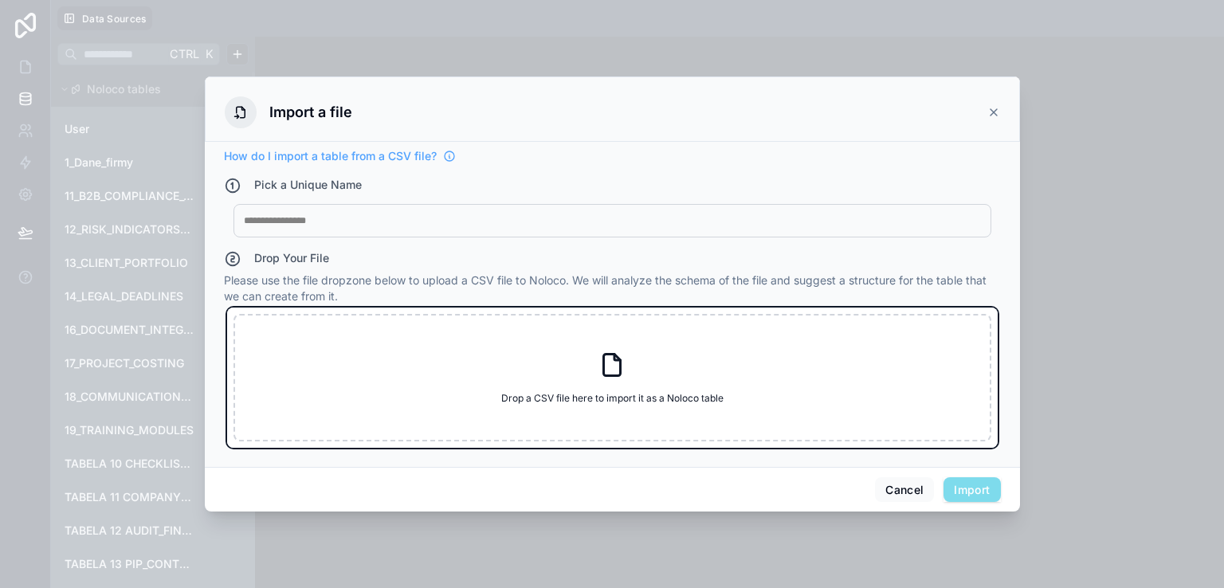
click at [624, 374] on icon at bounding box center [612, 365] width 29 height 29
type input "**********"
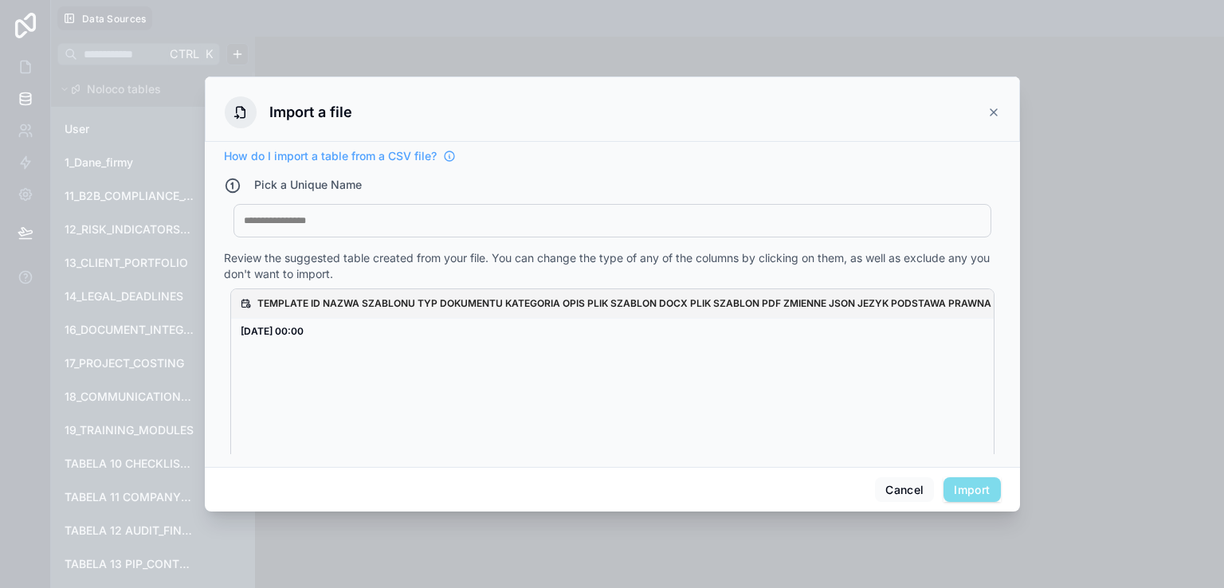
click at [335, 223] on div at bounding box center [612, 220] width 737 height 13
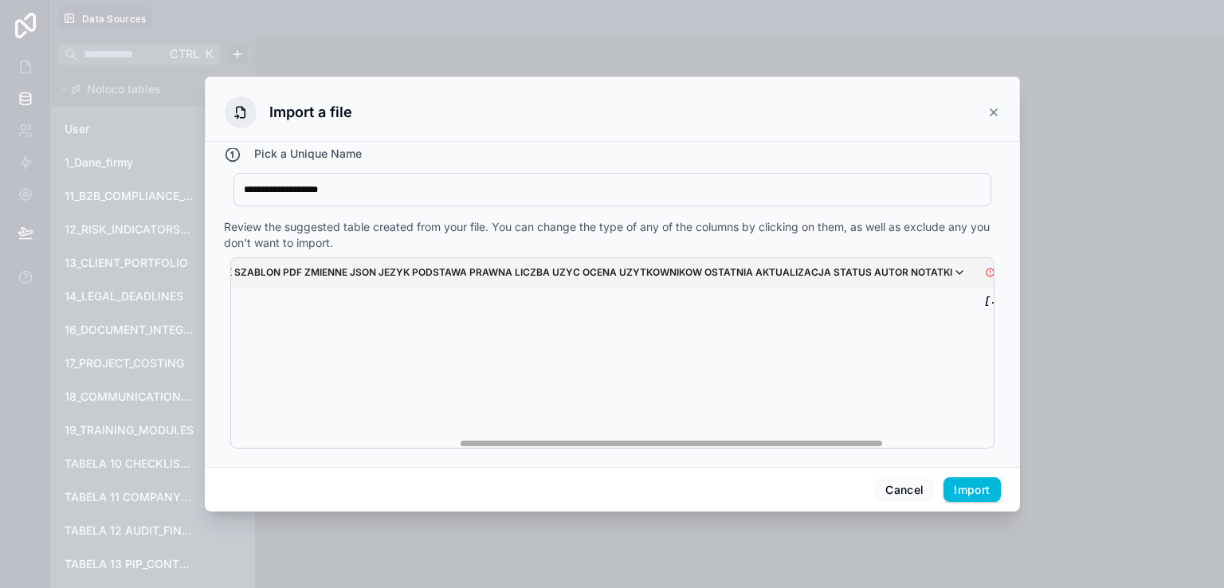
scroll to position [0, 574]
drag, startPoint x: 555, startPoint y: 443, endPoint x: 975, endPoint y: 468, distance: 421.4
click at [975, 468] on div "**********" at bounding box center [612, 294] width 815 height 436
click at [994, 116] on icon at bounding box center [993, 112] width 13 height 13
